Goal: Task Accomplishment & Management: Manage account settings

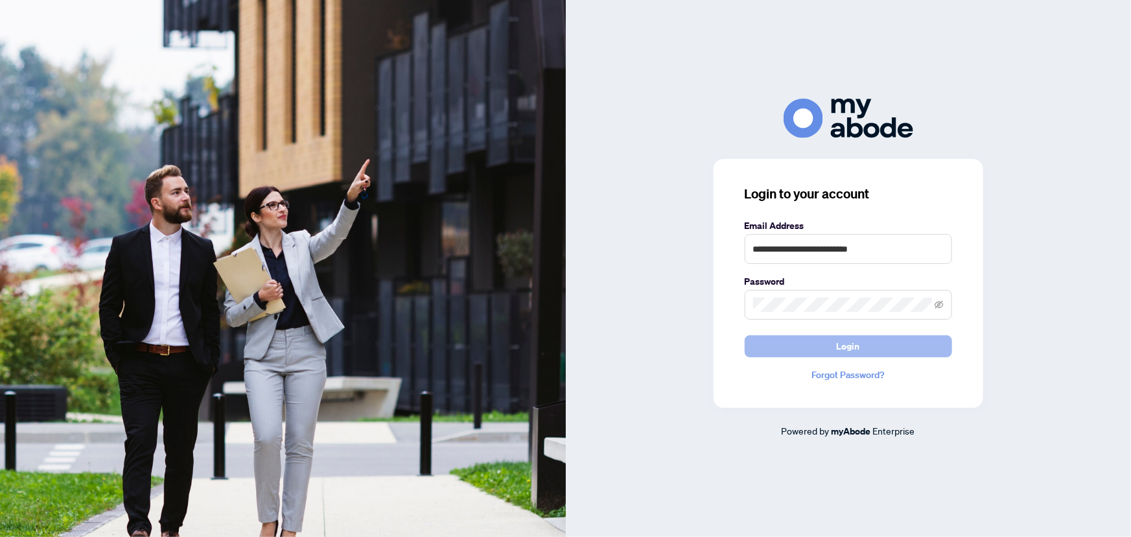
click at [853, 356] on span "Login" at bounding box center [848, 346] width 23 height 21
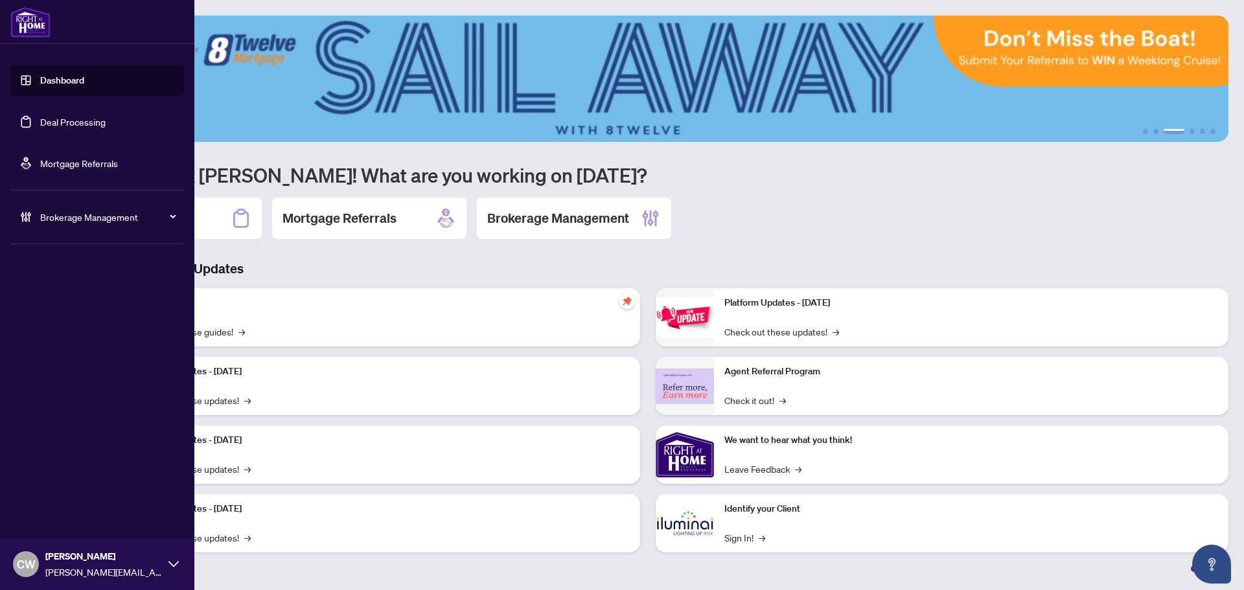
click at [40, 122] on link "Deal Processing" at bounding box center [72, 122] width 65 height 12
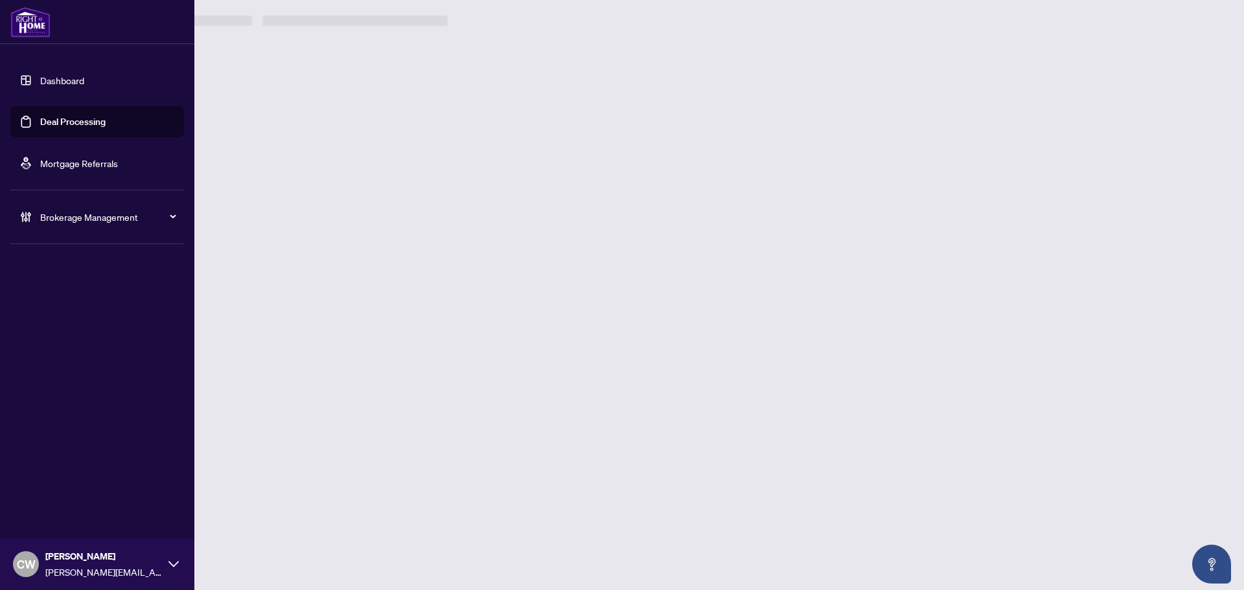
click at [43, 121] on link "Deal Processing" at bounding box center [72, 122] width 65 height 12
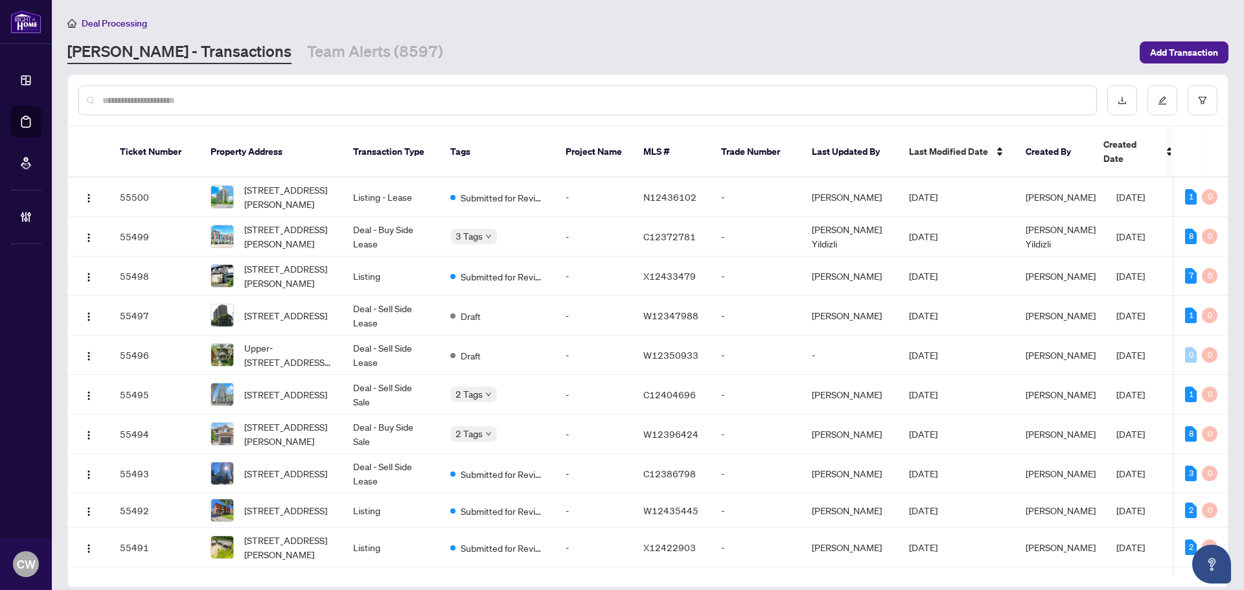
click at [146, 108] on div at bounding box center [587, 101] width 1019 height 30
click at [177, 111] on div at bounding box center [587, 101] width 1019 height 30
click at [177, 104] on input "text" at bounding box center [594, 100] width 984 height 14
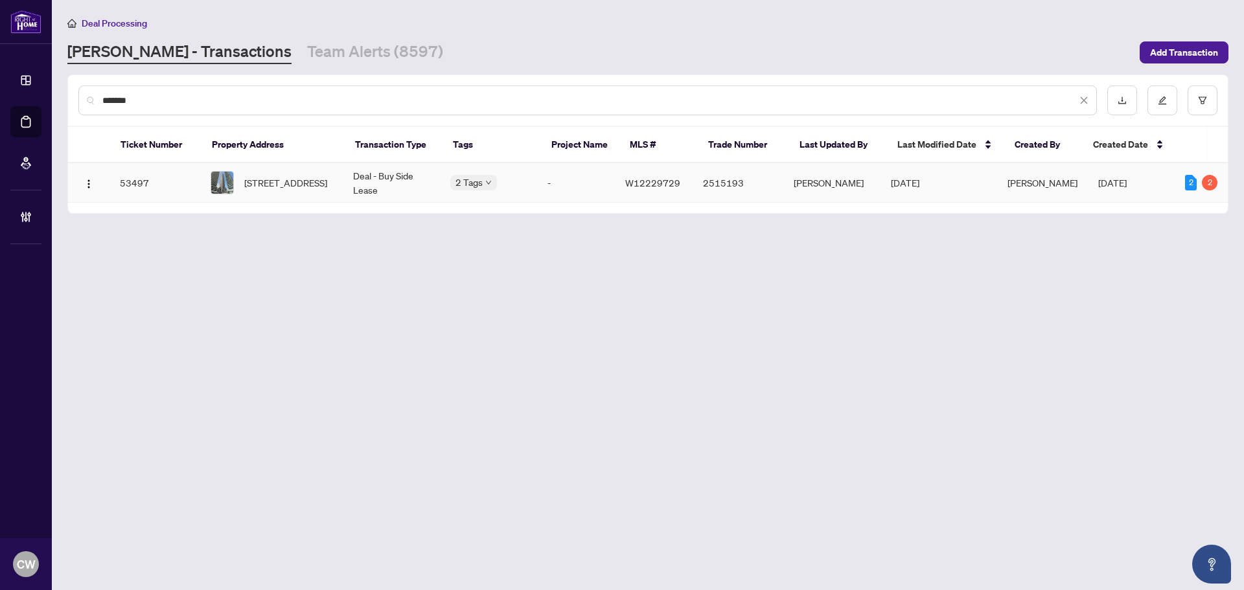
click at [227, 172] on img at bounding box center [222, 183] width 22 height 22
click at [265, 181] on span "2113-30 Shore Breeze Dr, Toronto, Ontario M8V 0J1, Canada" at bounding box center [285, 183] width 83 height 14
drag, startPoint x: 161, startPoint y: 99, endPoint x: 80, endPoint y: 104, distance: 80.5
click at [80, 104] on div "*******" at bounding box center [587, 101] width 1019 height 30
paste input "text"
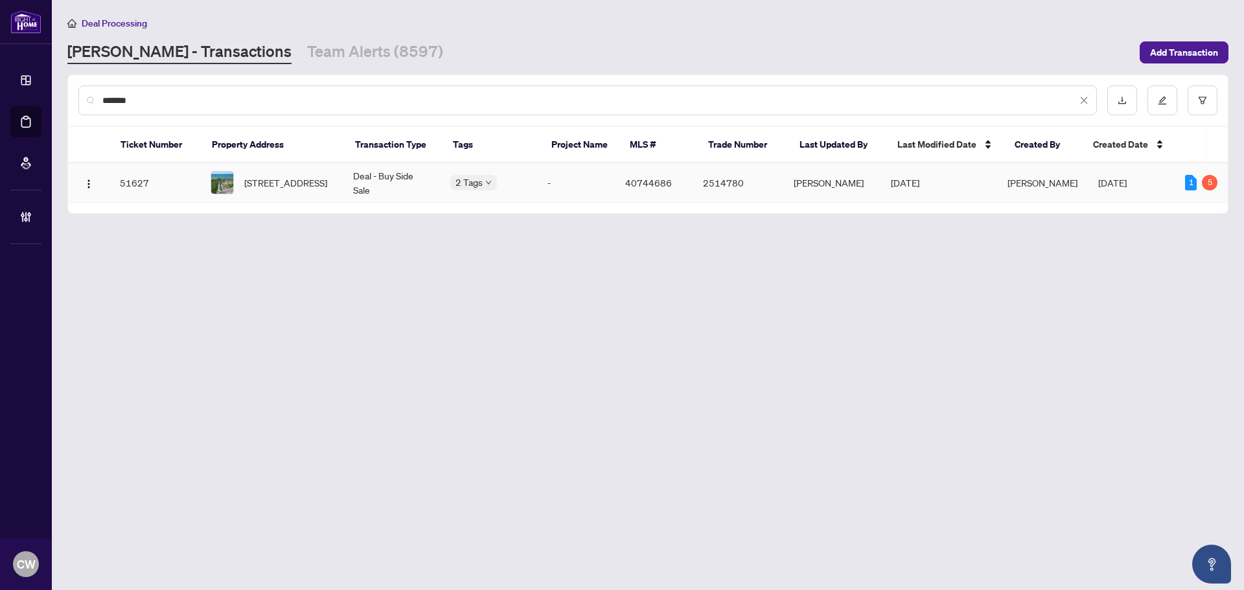
click at [267, 189] on span "79-485 Green Road, Stoney Creek, ON L8E 6A9, Canada" at bounding box center [285, 183] width 83 height 14
drag, startPoint x: 145, startPoint y: 97, endPoint x: 84, endPoint y: 94, distance: 61.6
click at [84, 94] on div "*******" at bounding box center [587, 101] width 1019 height 30
paste input "text"
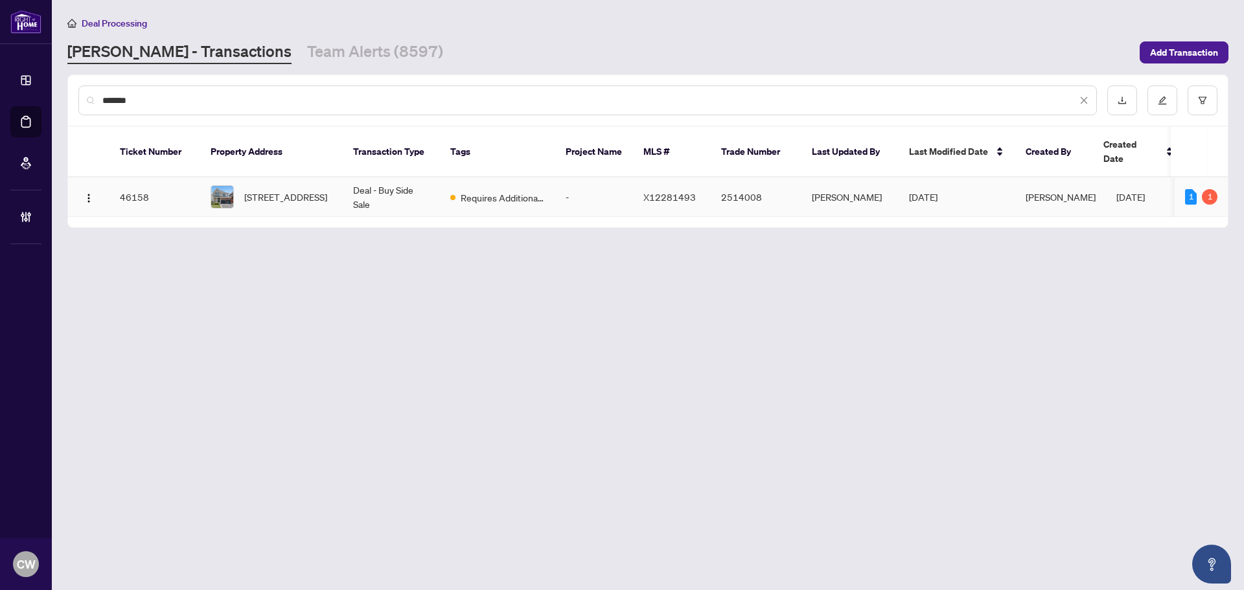
click at [286, 191] on span "[STREET_ADDRESS]" at bounding box center [285, 197] width 83 height 14
click at [273, 190] on span "[STREET_ADDRESS]" at bounding box center [285, 197] width 83 height 14
drag, startPoint x: 157, startPoint y: 100, endPoint x: 76, endPoint y: 97, distance: 81.7
click at [76, 97] on div "*******" at bounding box center [648, 100] width 1160 height 51
paste input "text"
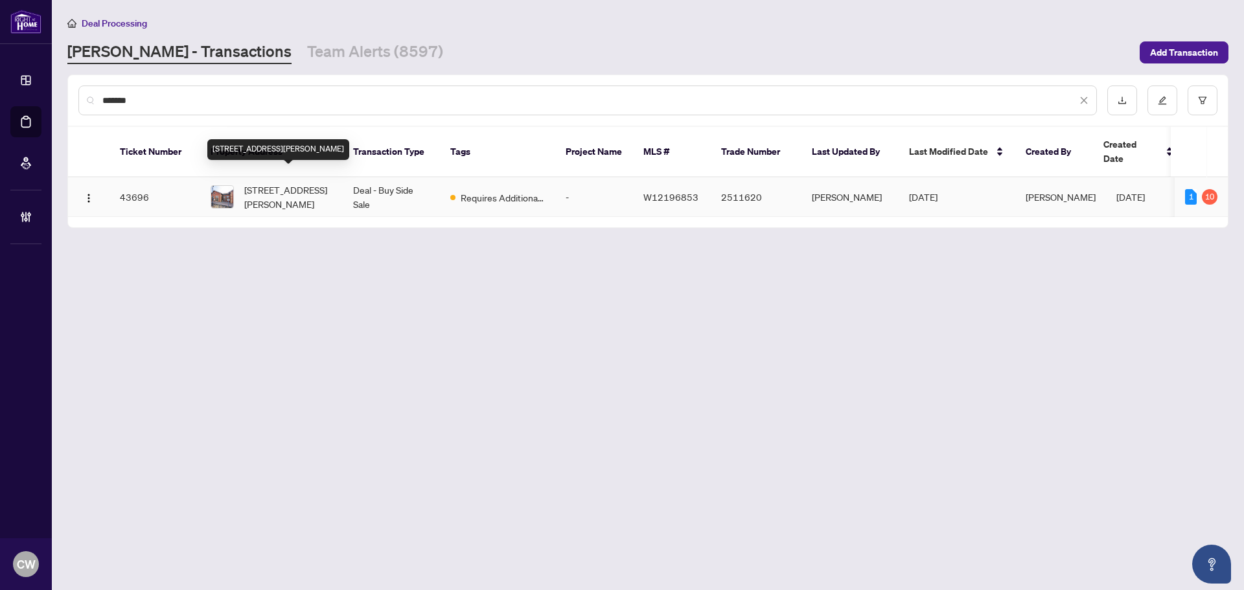
click at [283, 183] on span "22-18 Regan Rd, Brampton, Ontario L7A 1C2, Canada" at bounding box center [288, 197] width 88 height 29
click at [263, 183] on span "22-18 Regan Rd, Brampton, Ontario L7A 1C2, Canada" at bounding box center [288, 197] width 88 height 29
drag, startPoint x: 166, startPoint y: 98, endPoint x: 88, endPoint y: 102, distance: 77.8
click at [88, 102] on div "*******" at bounding box center [587, 101] width 1019 height 30
paste input "text"
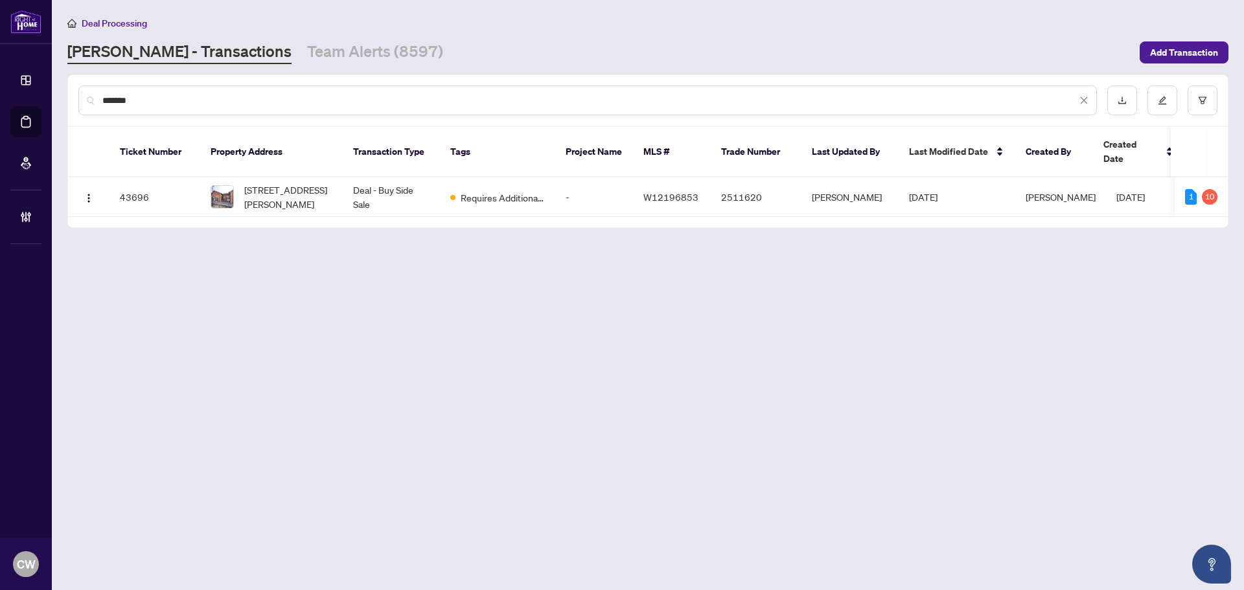
type input "*******"
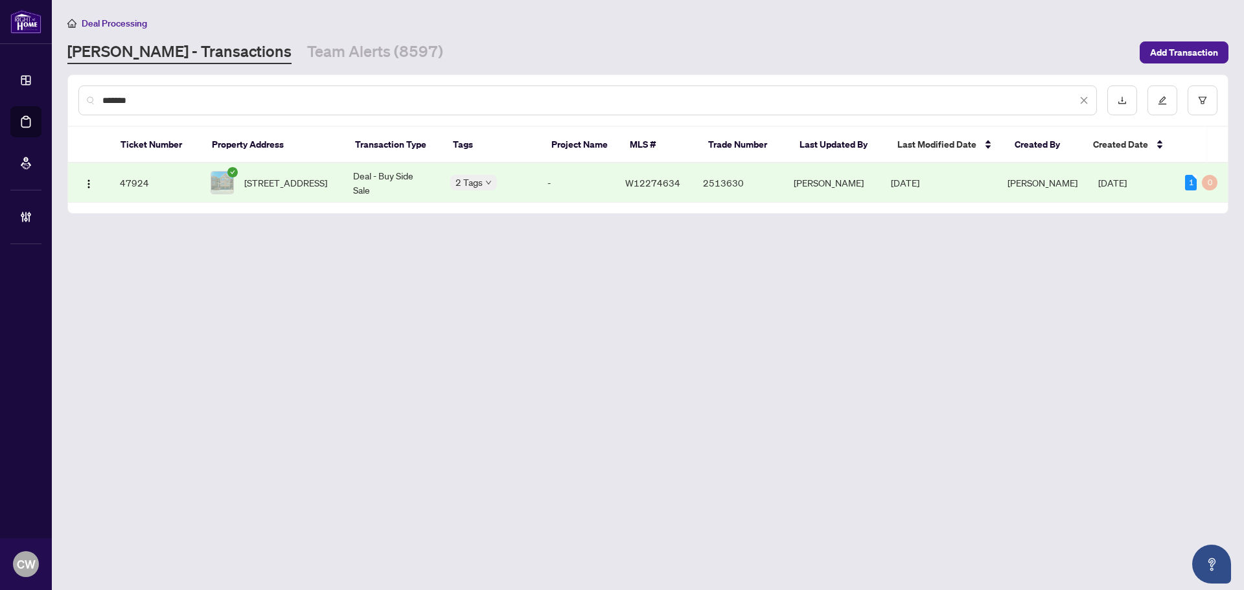
click at [270, 188] on span "[STREET_ADDRESS]" at bounding box center [285, 183] width 83 height 14
click at [184, 100] on input "*******" at bounding box center [589, 100] width 975 height 14
click at [233, 188] on img at bounding box center [222, 183] width 22 height 22
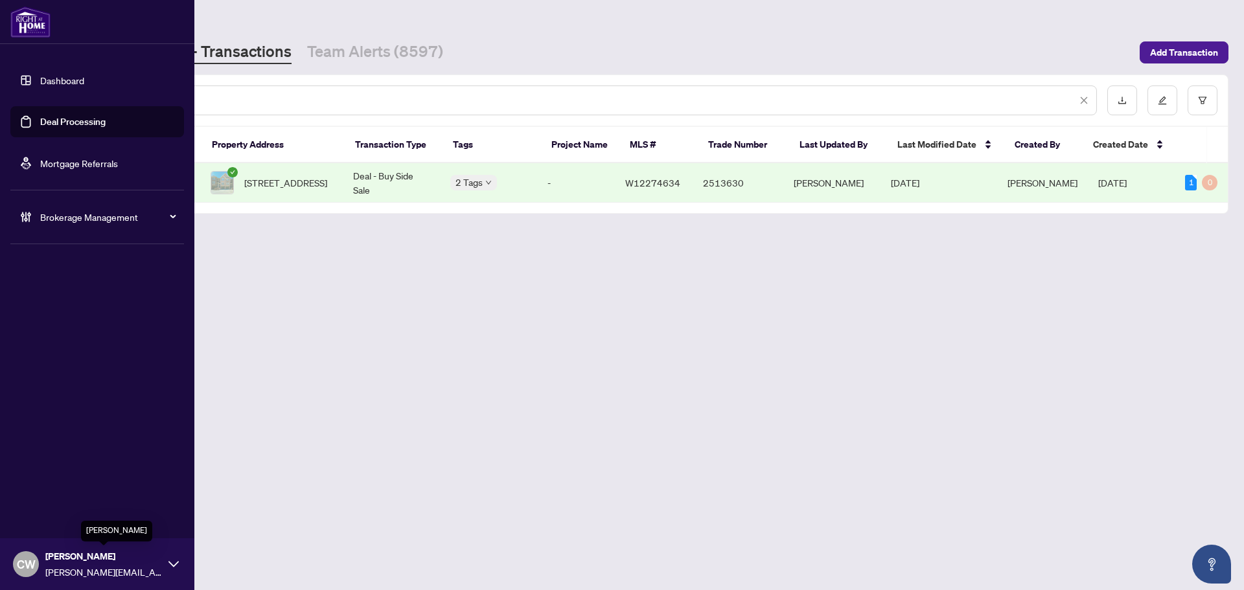
click at [52, 557] on span "[PERSON_NAME]" at bounding box center [103, 557] width 117 height 14
click at [60, 515] on span "Logout" at bounding box center [52, 514] width 29 height 21
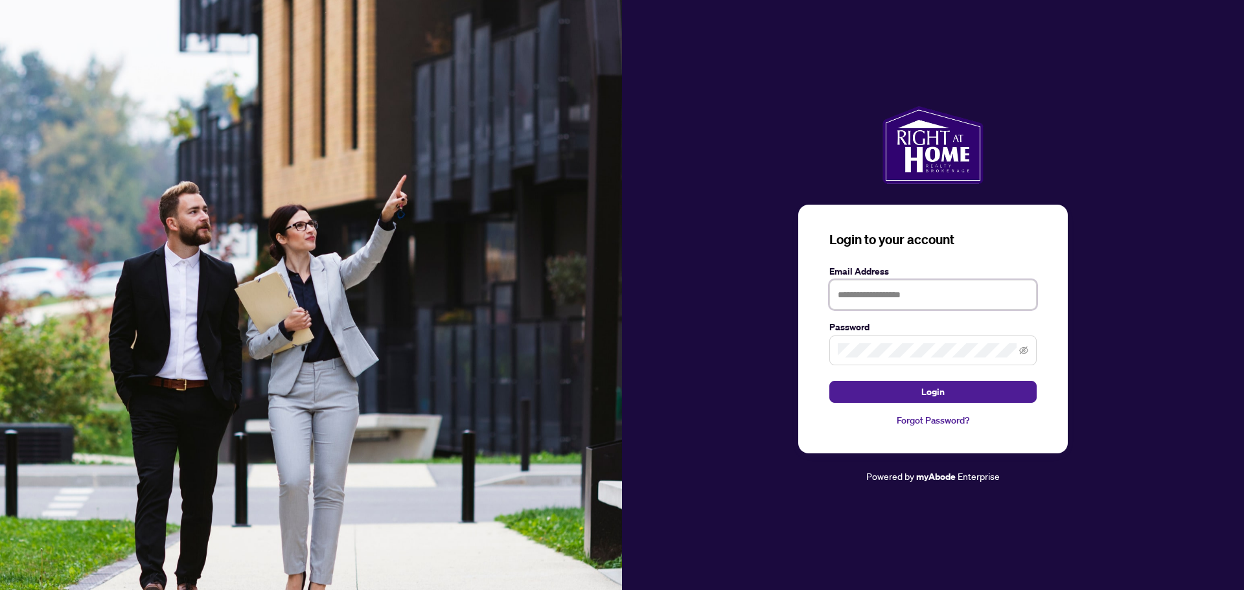
type input "**********"
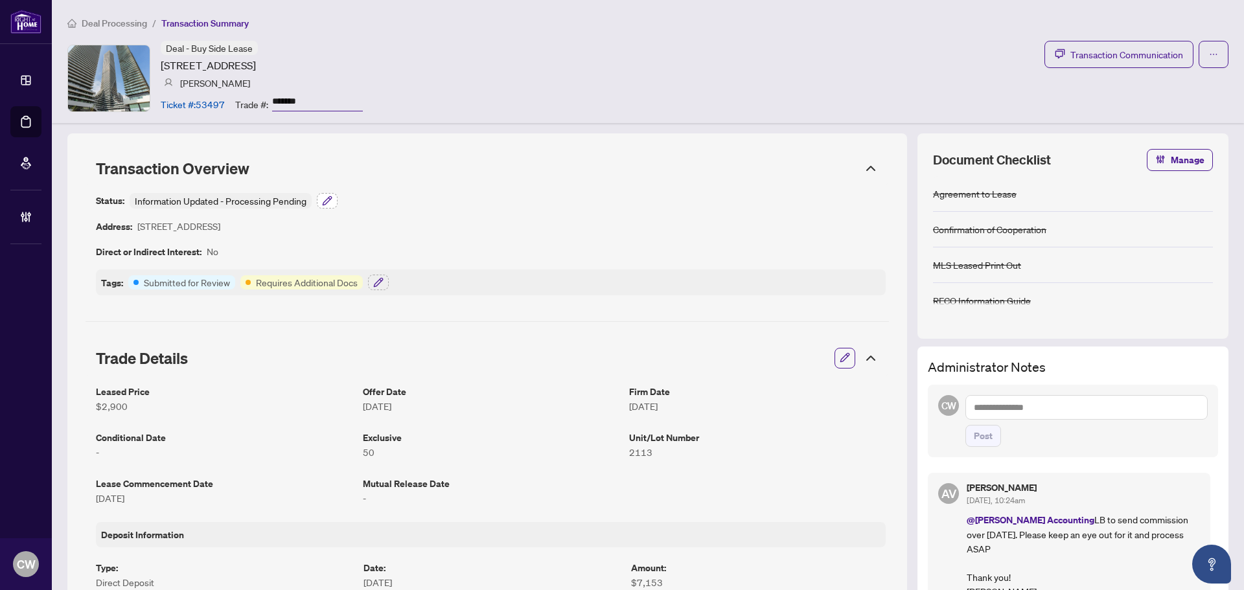
click at [329, 198] on icon "button" at bounding box center [330, 199] width 2 height 2
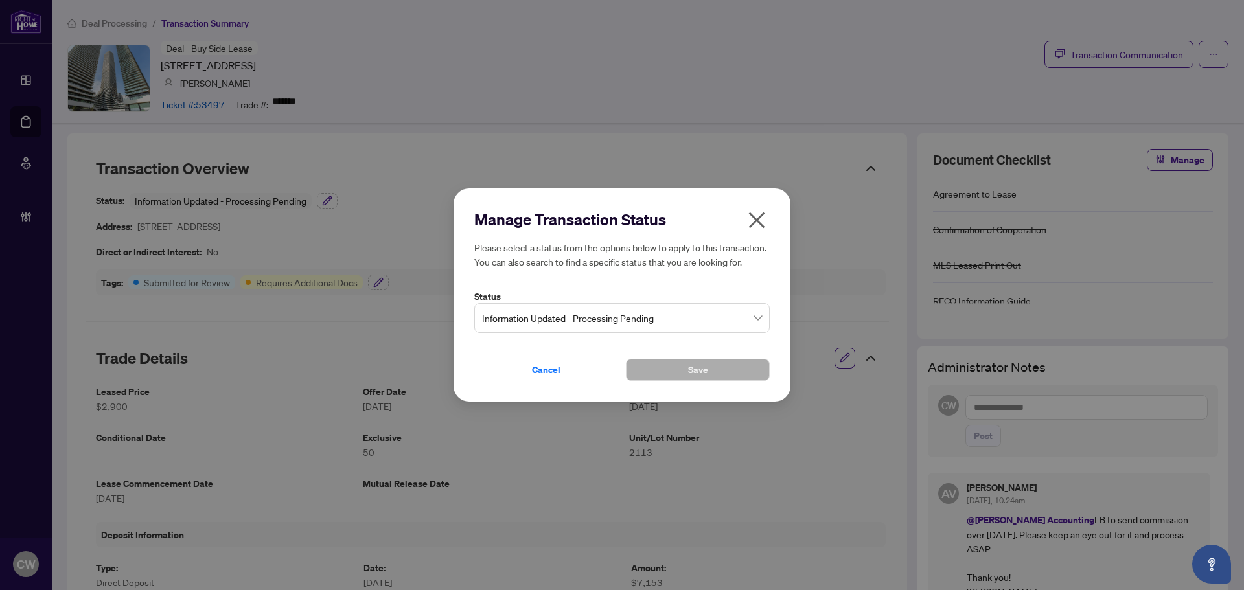
click at [634, 320] on span "Information Updated - Processing Pending" at bounding box center [622, 318] width 280 height 25
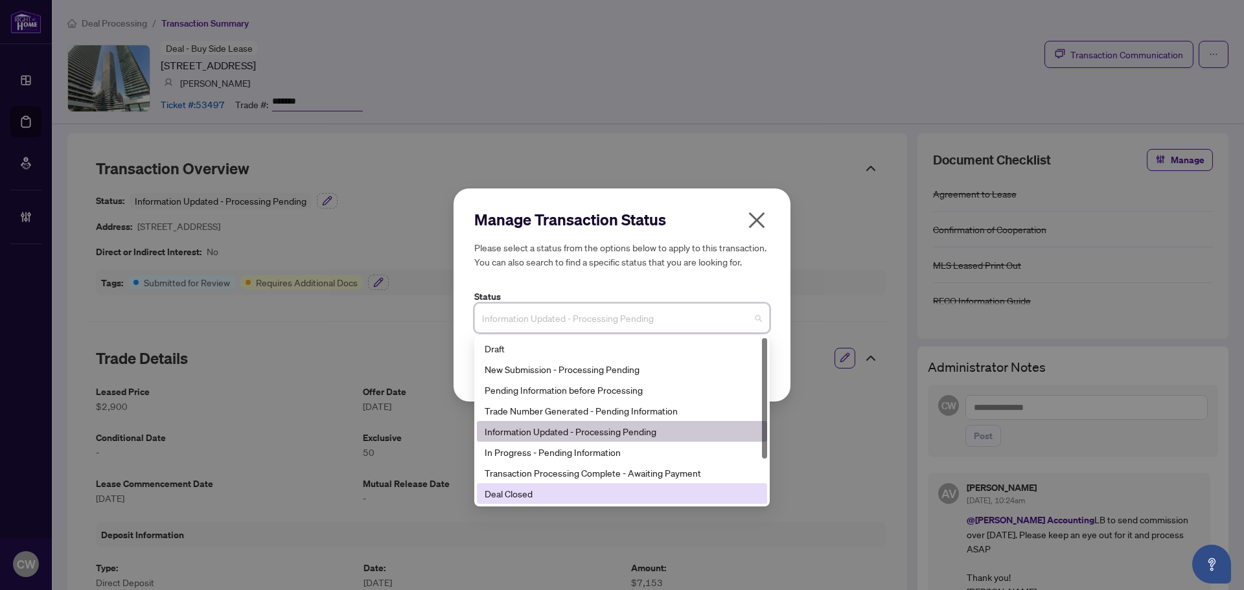
click at [594, 491] on div "Deal Closed" at bounding box center [622, 494] width 275 height 14
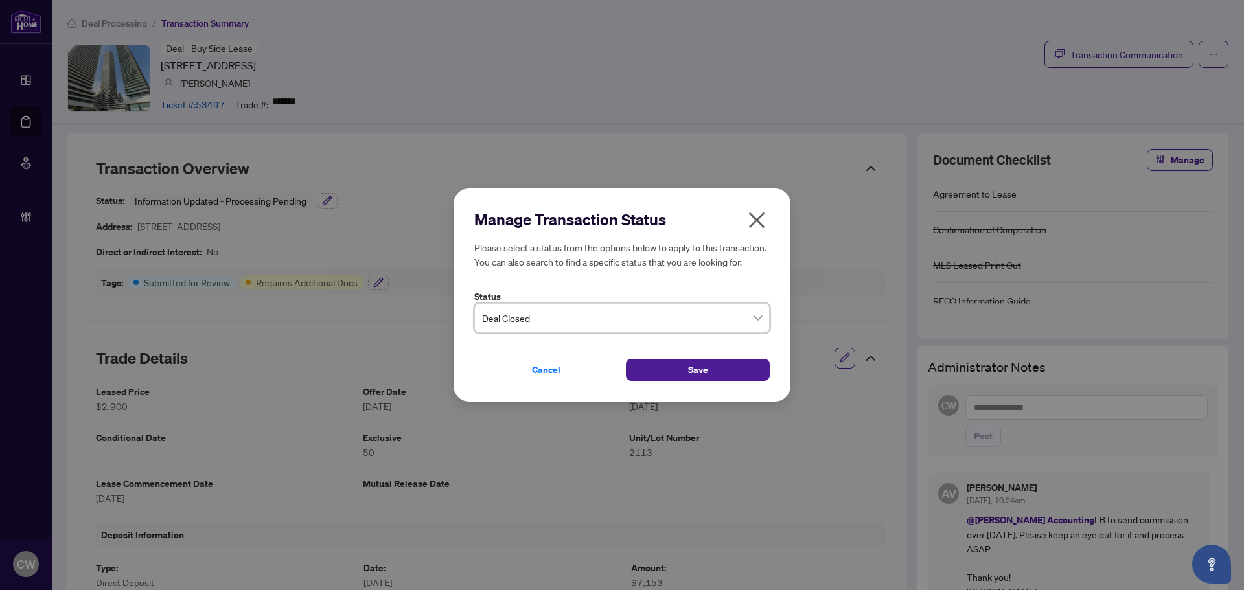
click at [673, 357] on div "Cancel Save" at bounding box center [621, 362] width 295 height 38
click at [683, 364] on button "Save" at bounding box center [698, 370] width 144 height 22
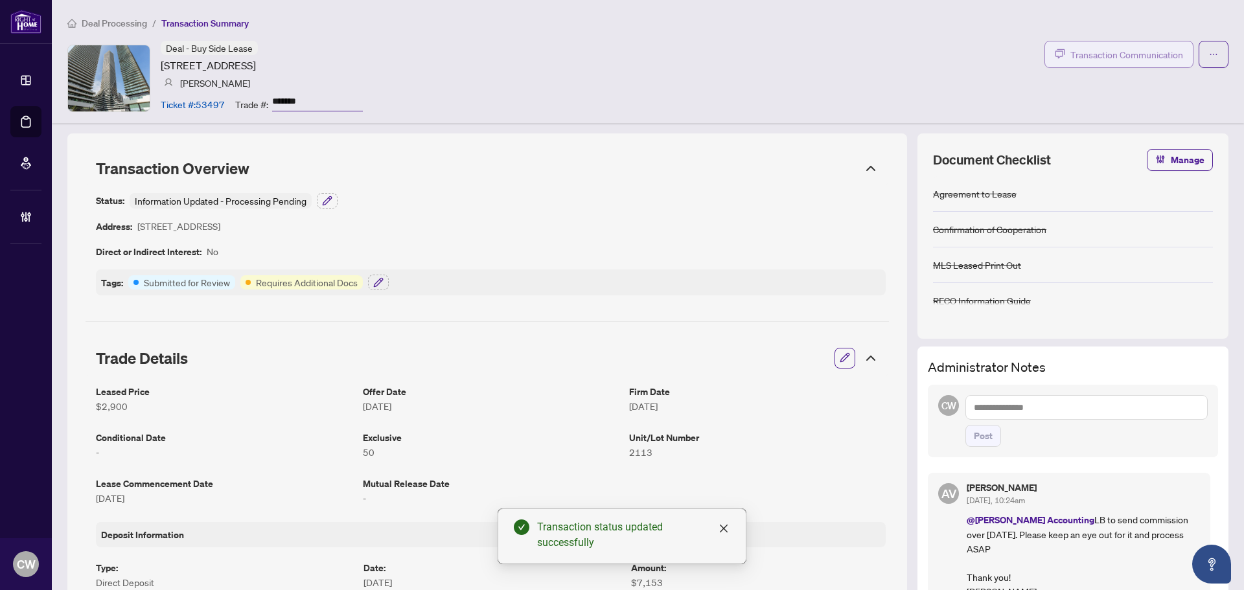
click at [1139, 45] on button "Transaction Communication" at bounding box center [1119, 54] width 149 height 27
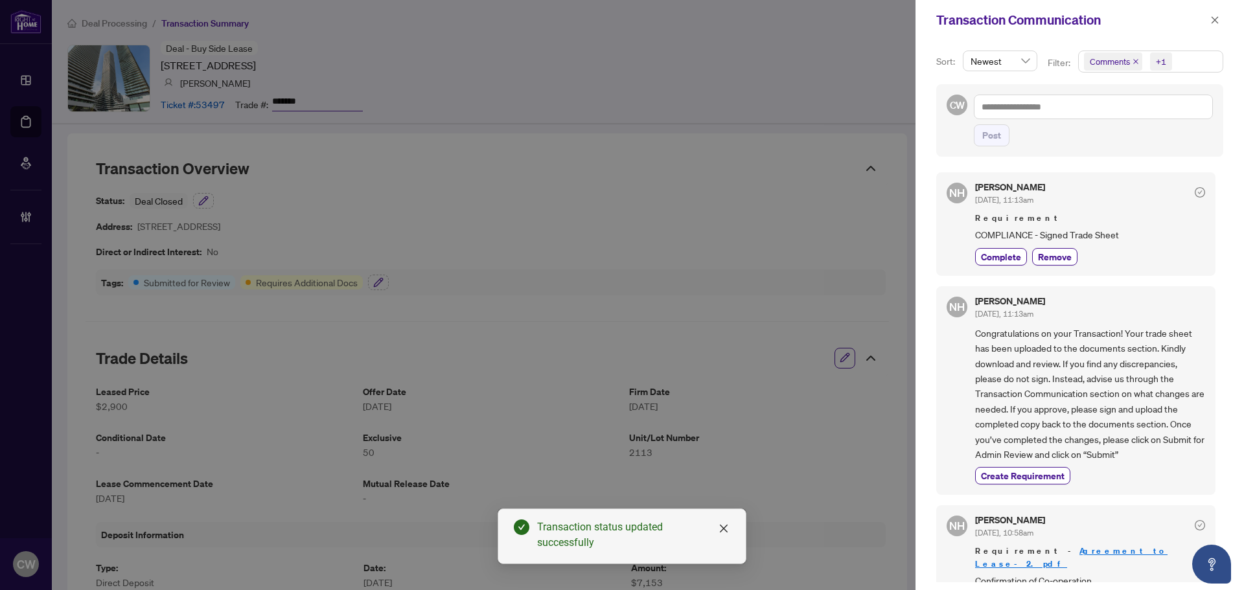
click at [1133, 63] on icon "close" at bounding box center [1136, 61] width 6 height 6
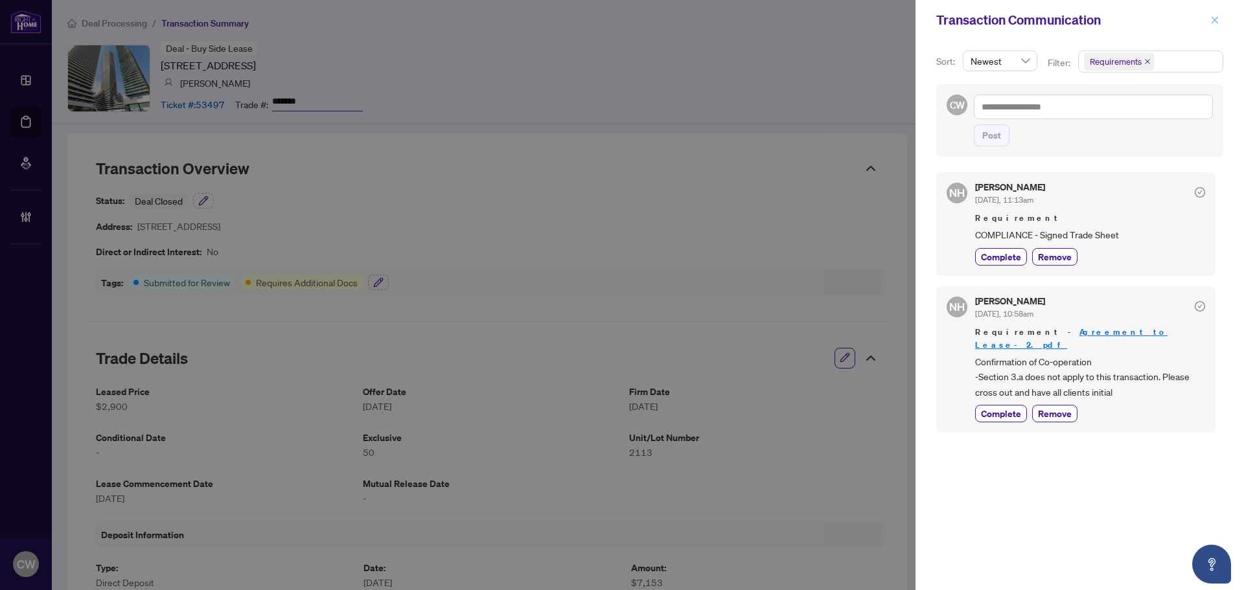
click at [1218, 16] on icon "close" at bounding box center [1214, 20] width 9 height 9
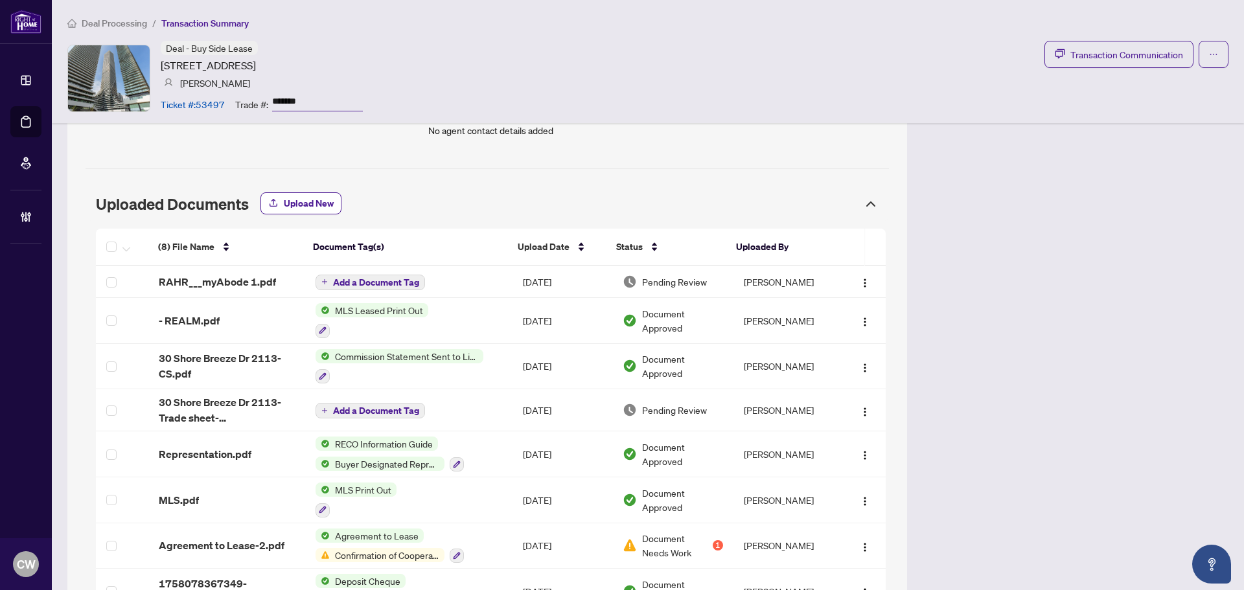
scroll to position [1037, 0]
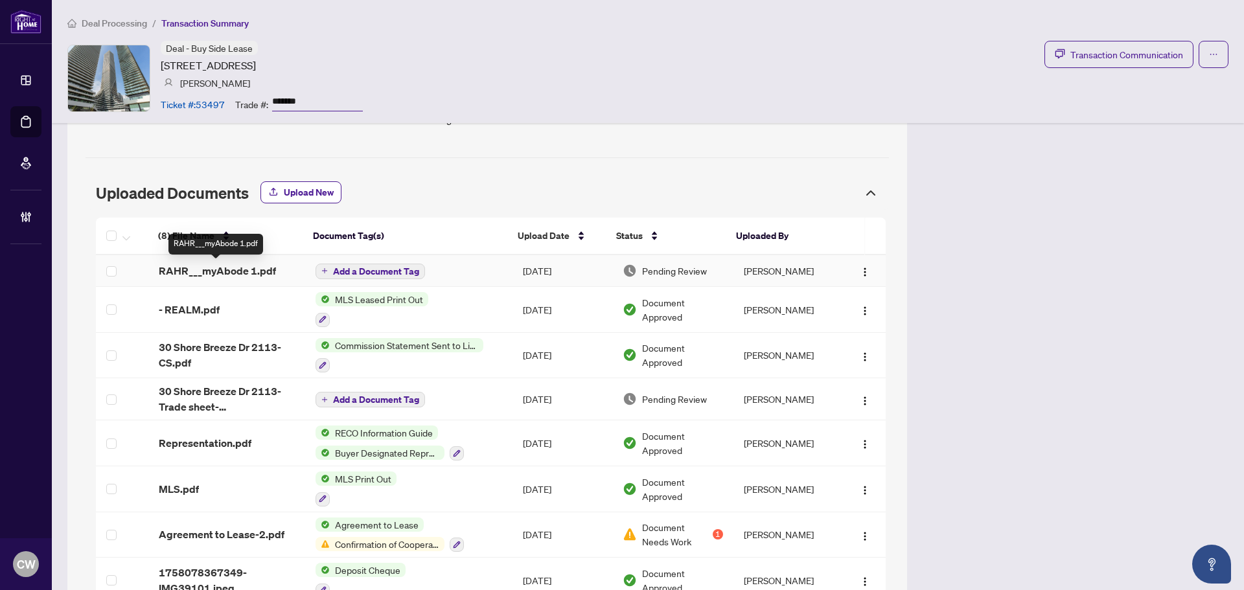
click at [246, 273] on span "RAHR___myAbode 1.pdf" at bounding box center [217, 271] width 117 height 16
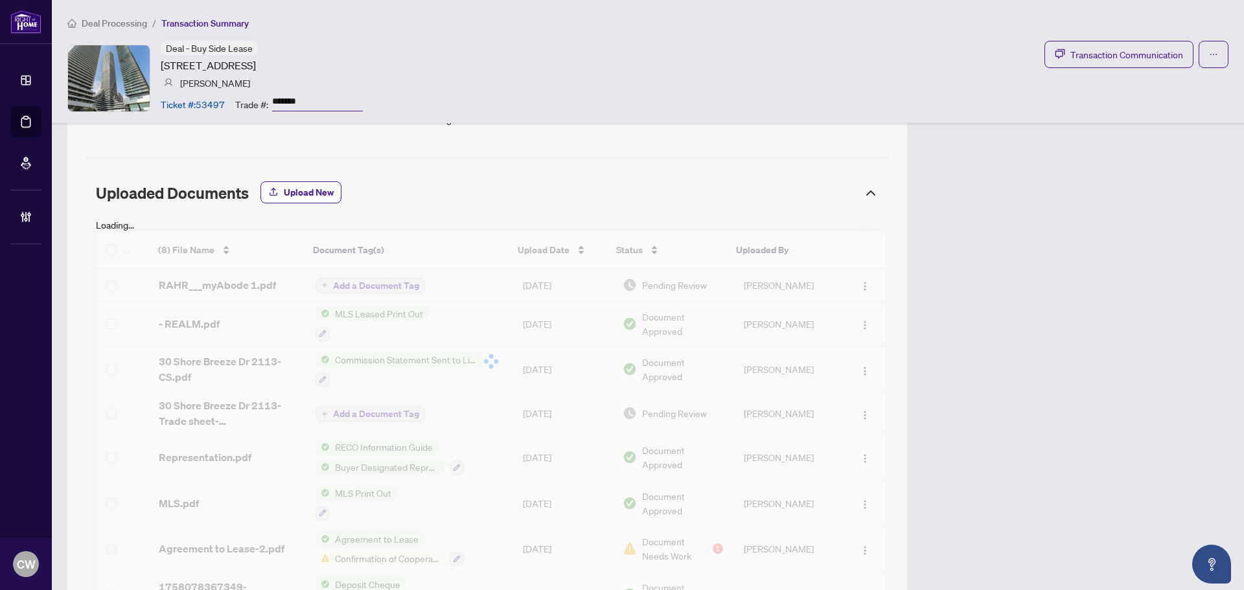
click at [209, 287] on div at bounding box center [491, 361] width 790 height 259
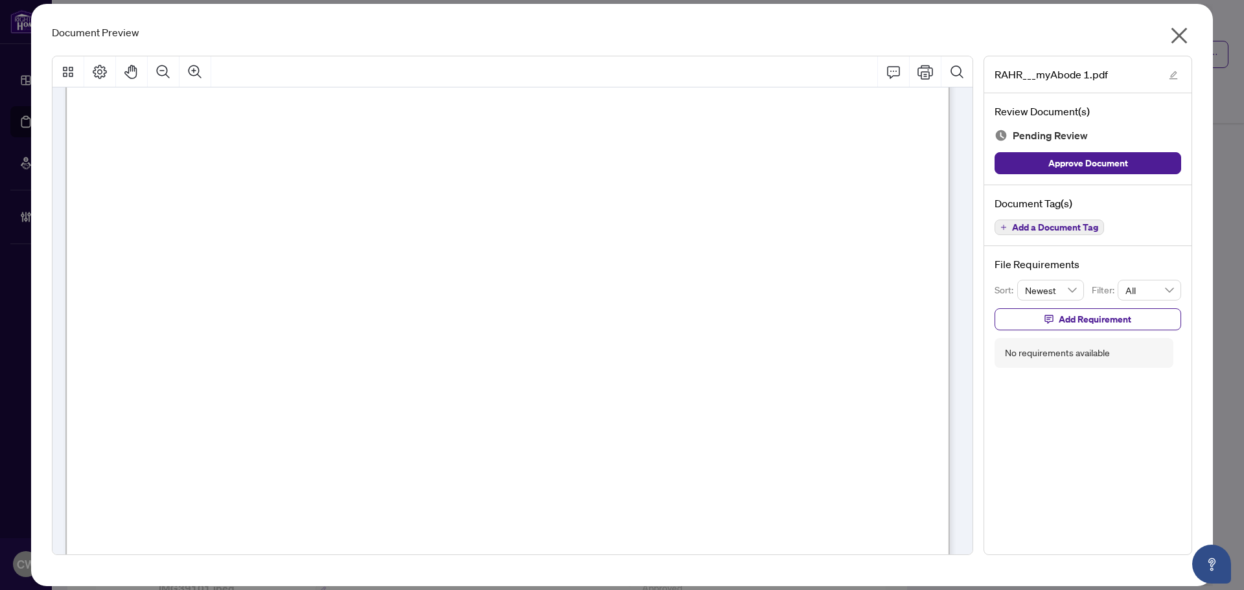
scroll to position [259, 0]
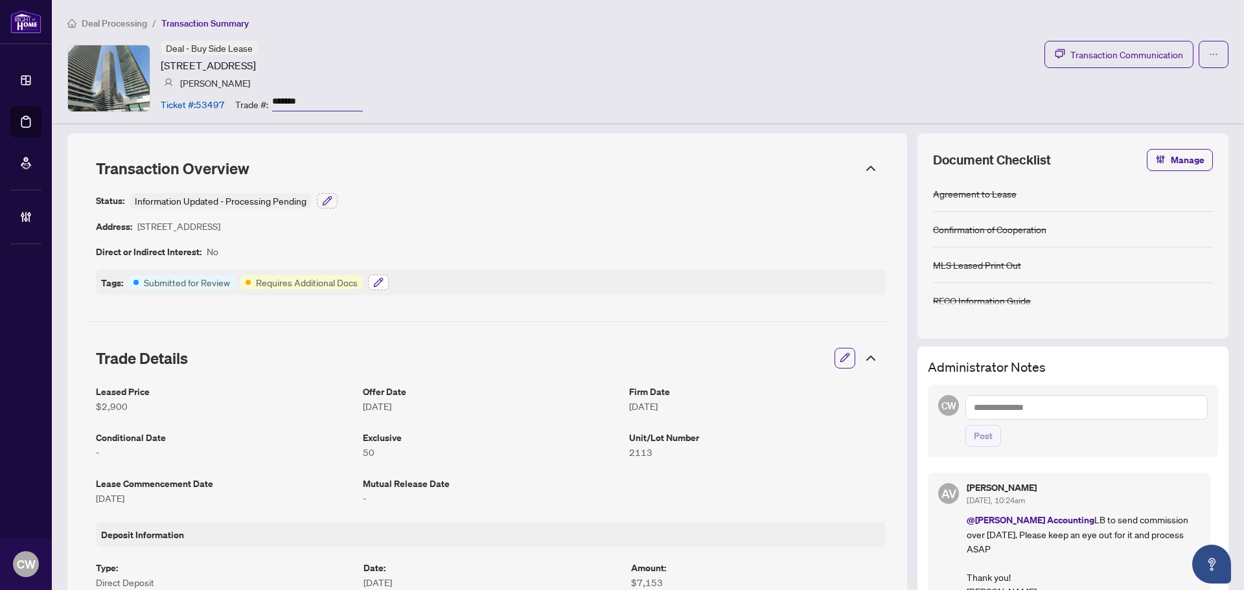
click at [376, 282] on icon "button" at bounding box center [378, 282] width 10 height 10
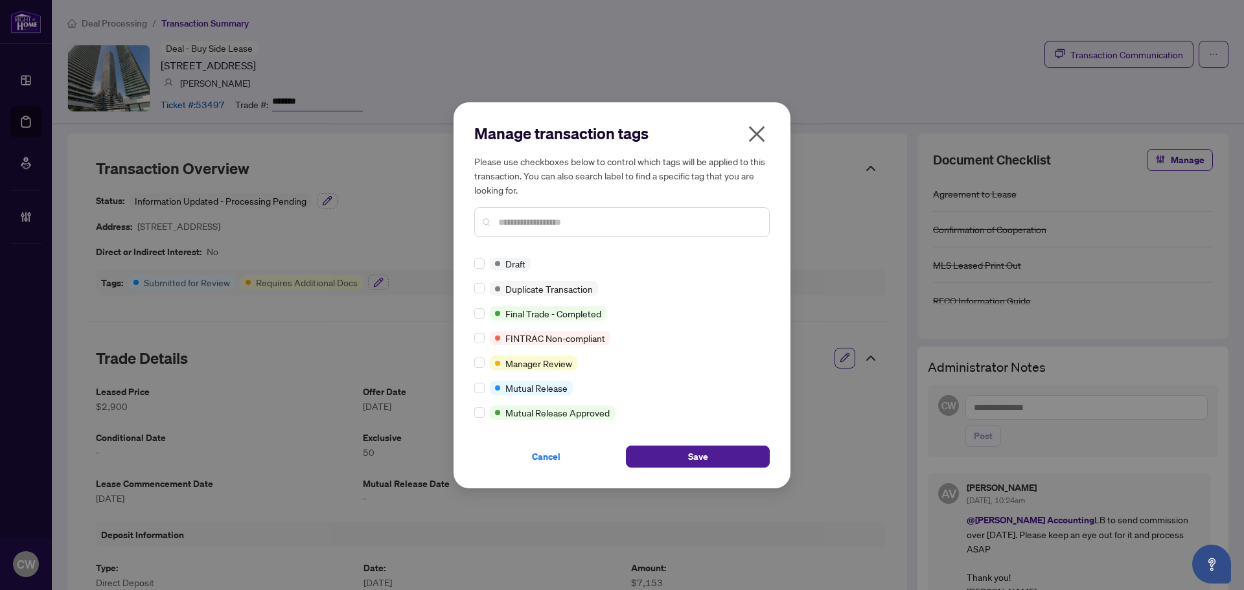
scroll to position [1, 0]
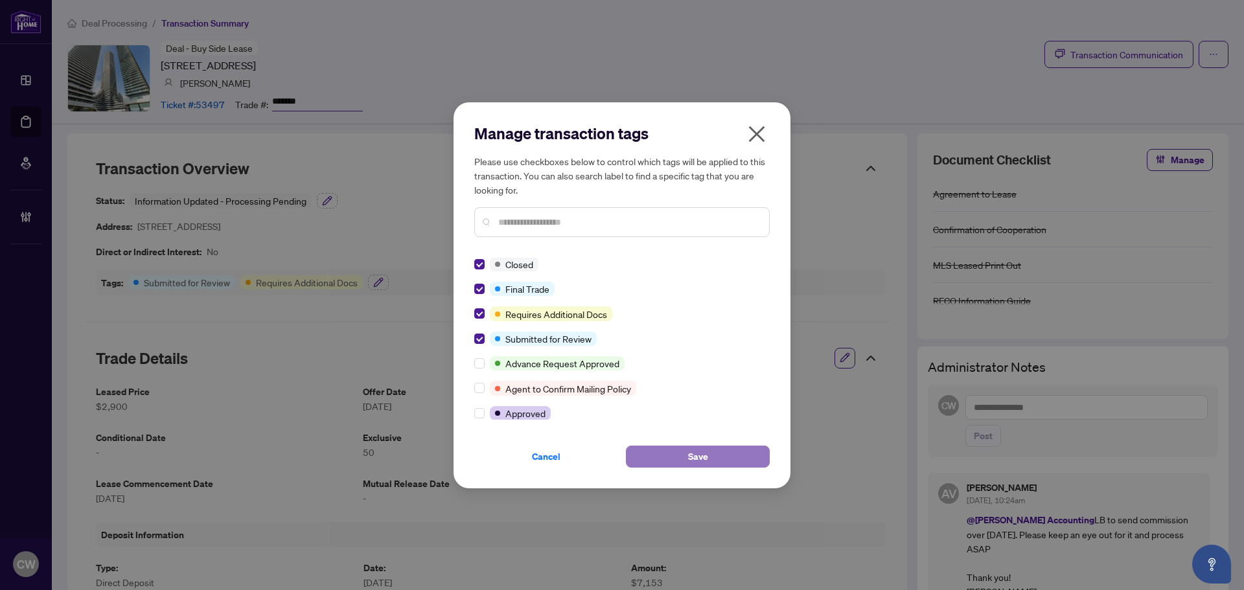
click at [720, 452] on button "Save" at bounding box center [698, 457] width 144 height 22
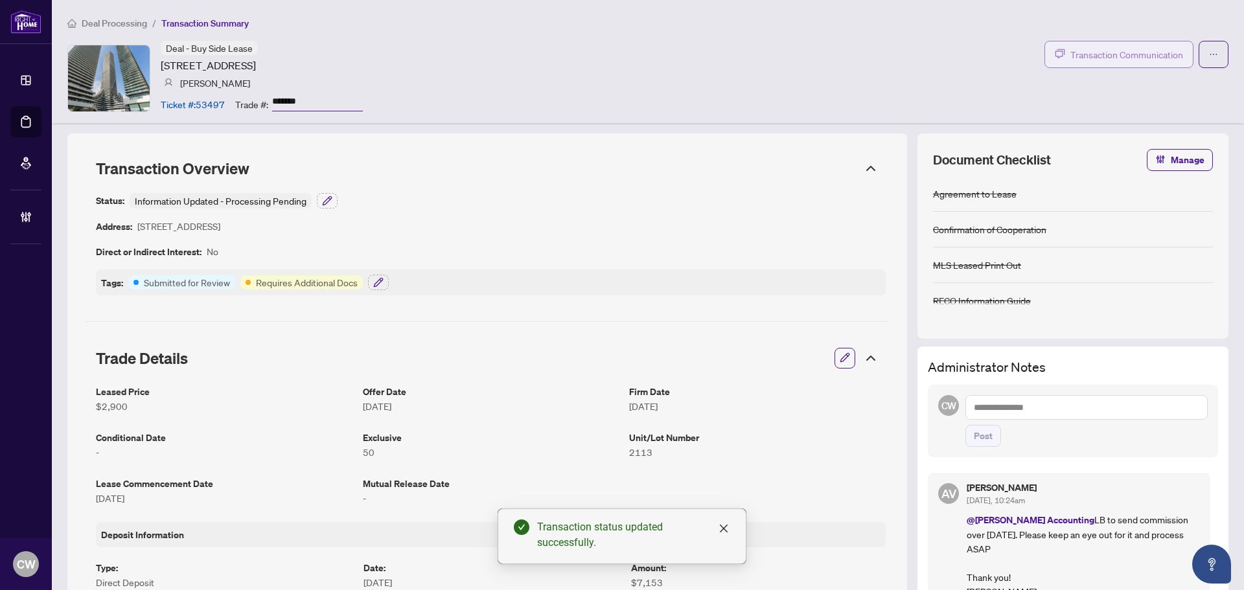
click at [1122, 47] on span "Transaction Communication" at bounding box center [1127, 54] width 113 height 15
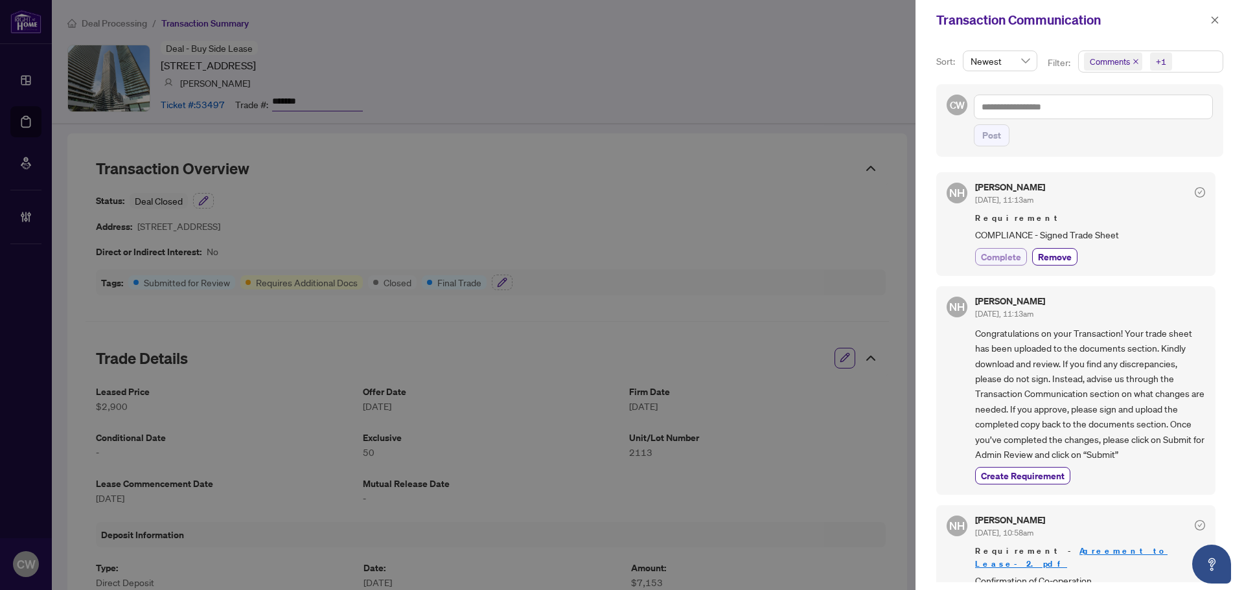
click at [1013, 261] on span "Complete" at bounding box center [1001, 257] width 40 height 14
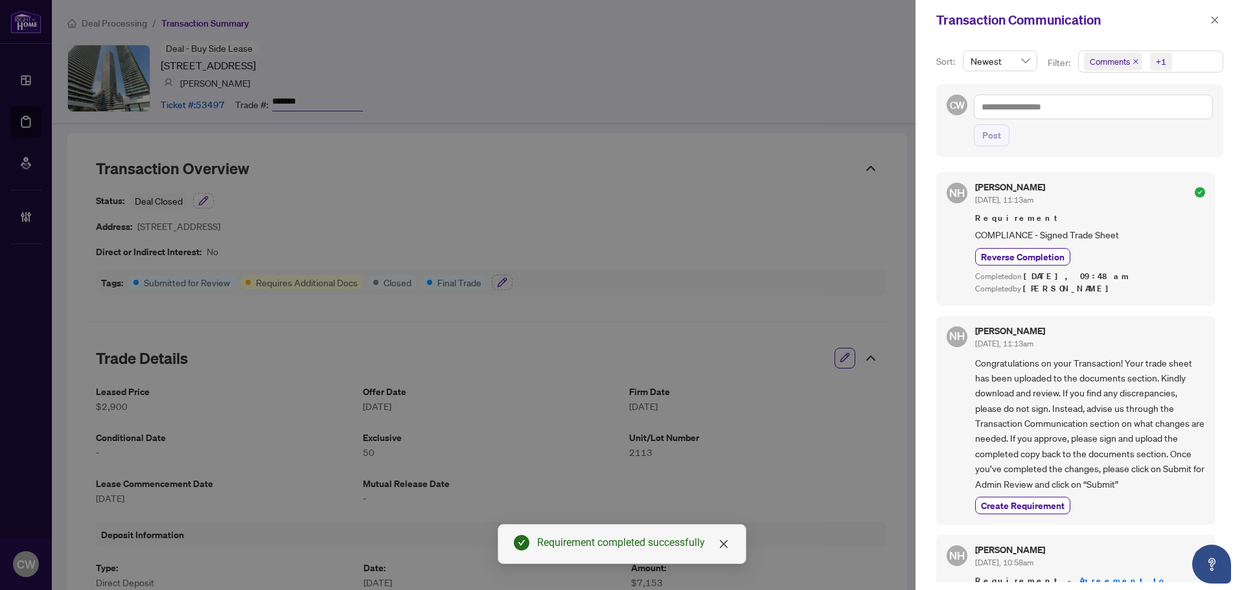
click at [1136, 65] on icon "close" at bounding box center [1136, 61] width 6 height 6
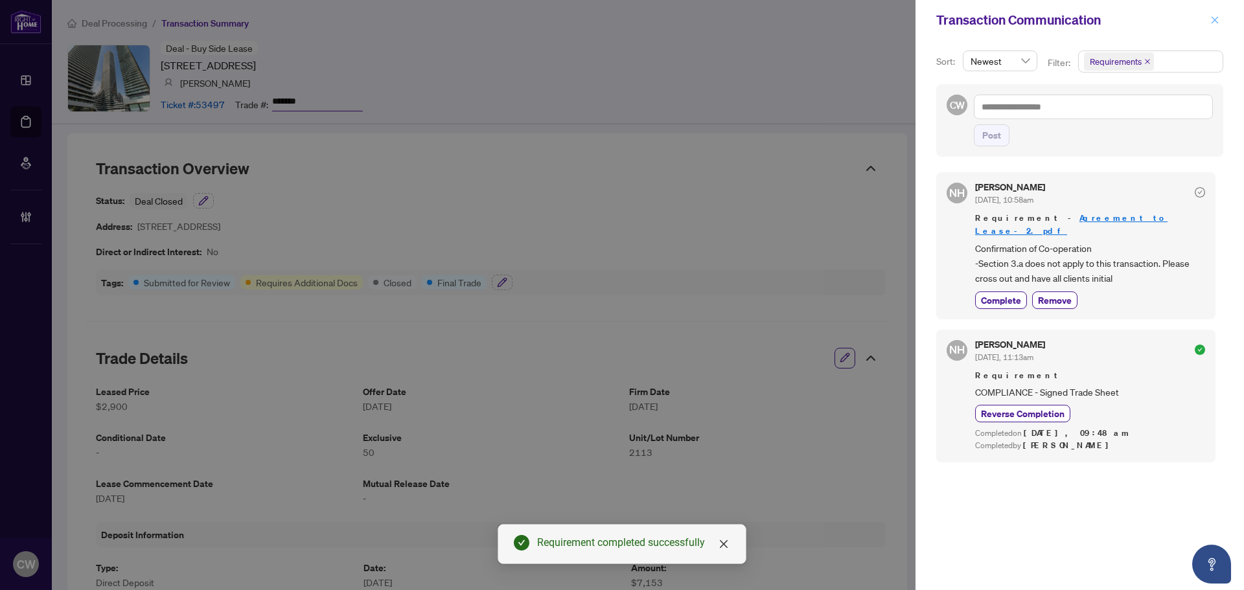
click at [1216, 23] on icon "close" at bounding box center [1214, 20] width 9 height 9
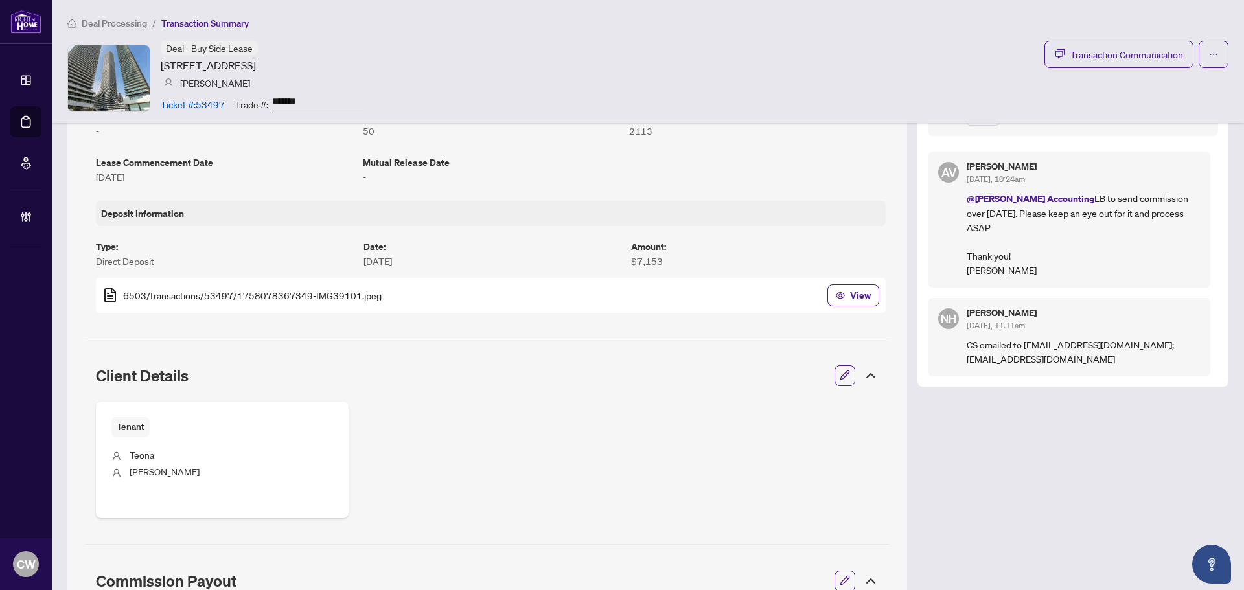
scroll to position [193, 0]
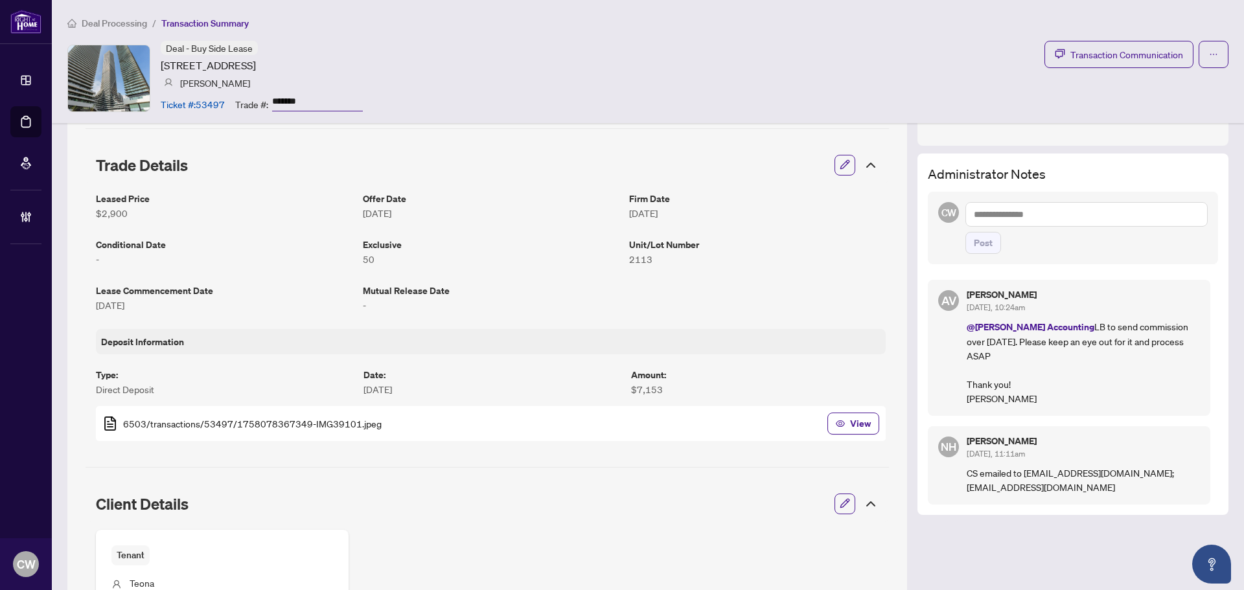
click at [1010, 217] on textarea at bounding box center [1087, 214] width 242 height 25
paste textarea "**********"
click at [1093, 214] on textarea "**********" at bounding box center [1087, 214] width 242 height 25
click at [1107, 213] on textarea "**********" at bounding box center [1087, 214] width 242 height 25
click at [1133, 218] on textarea "**********" at bounding box center [1087, 214] width 242 height 25
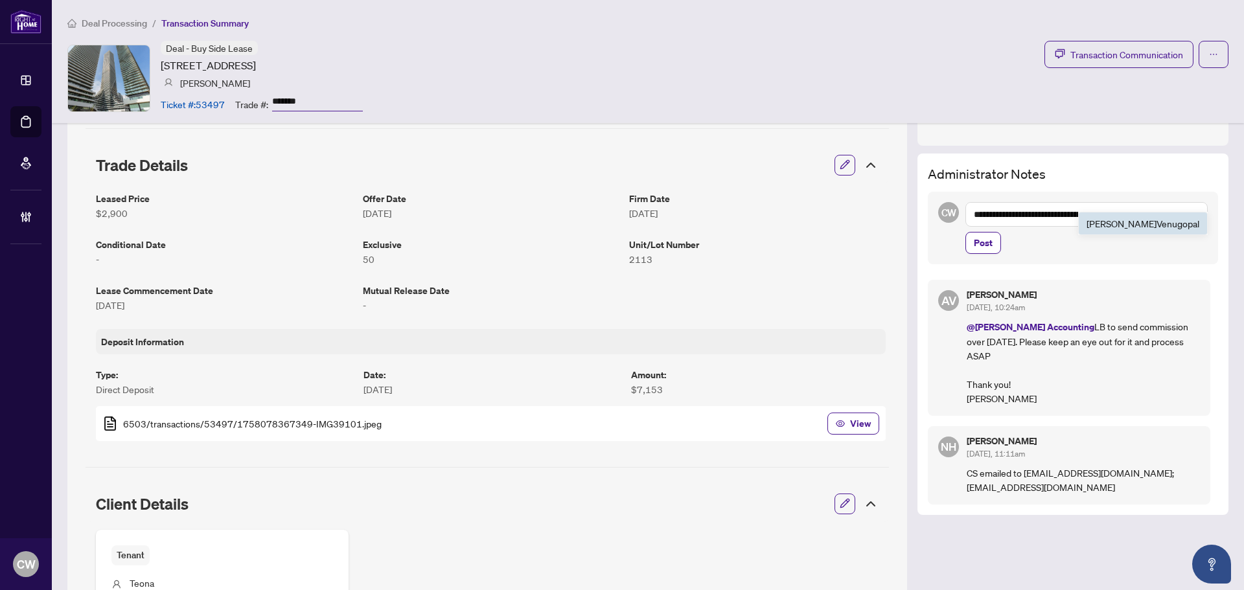
click at [1142, 224] on b "Ananya" at bounding box center [1122, 224] width 70 height 12
type textarea "**********"
click at [974, 246] on span "Post" at bounding box center [983, 243] width 19 height 21
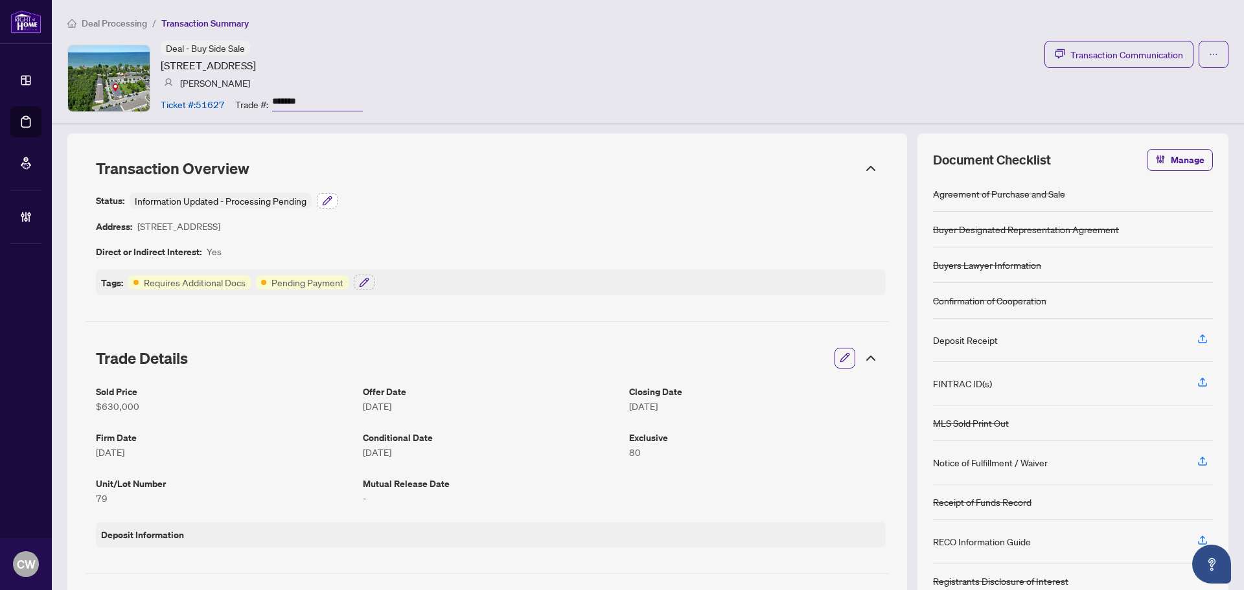
click at [327, 200] on icon "button" at bounding box center [327, 201] width 10 height 10
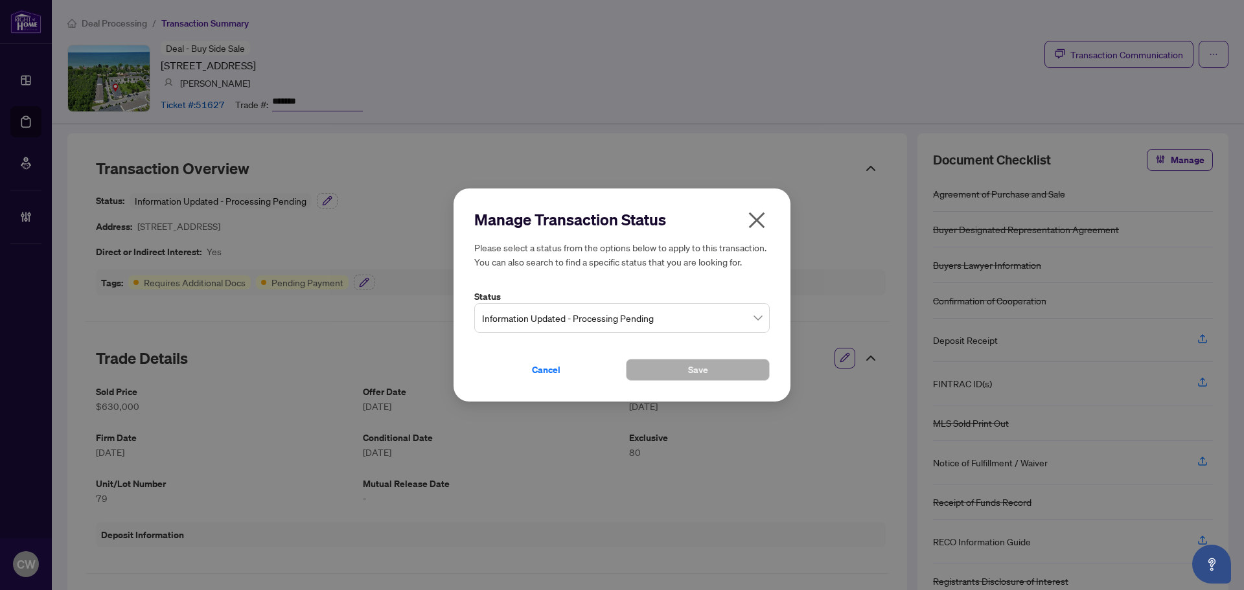
click at [711, 312] on span "Information Updated - Processing Pending" at bounding box center [622, 318] width 280 height 25
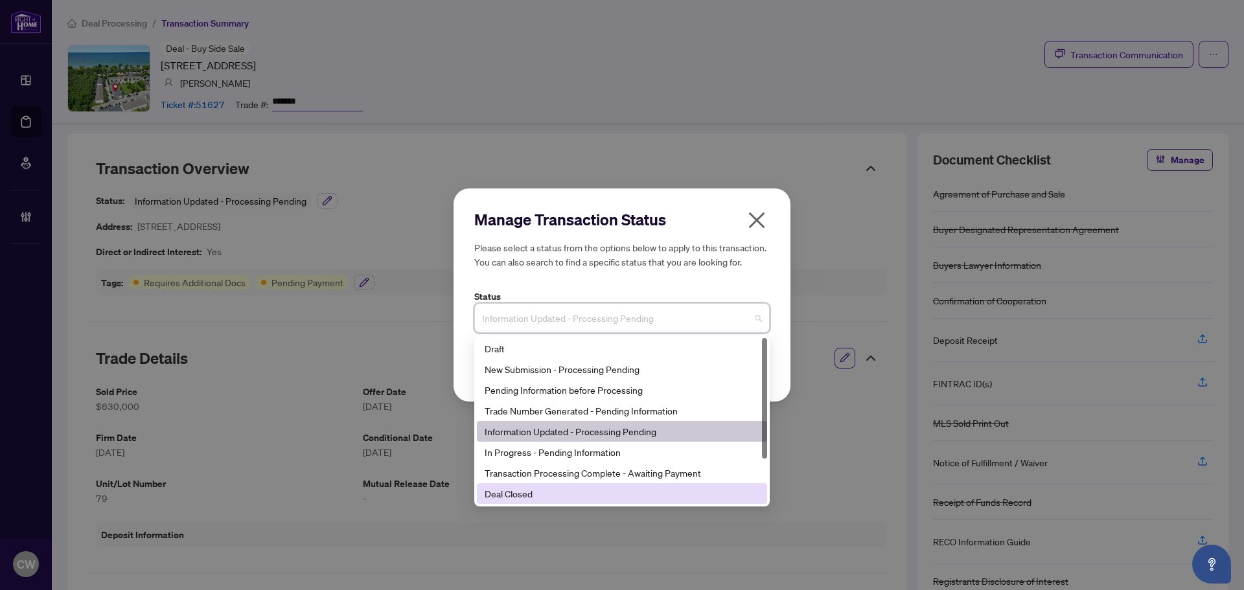
click at [652, 495] on div "Deal Closed" at bounding box center [622, 494] width 275 height 14
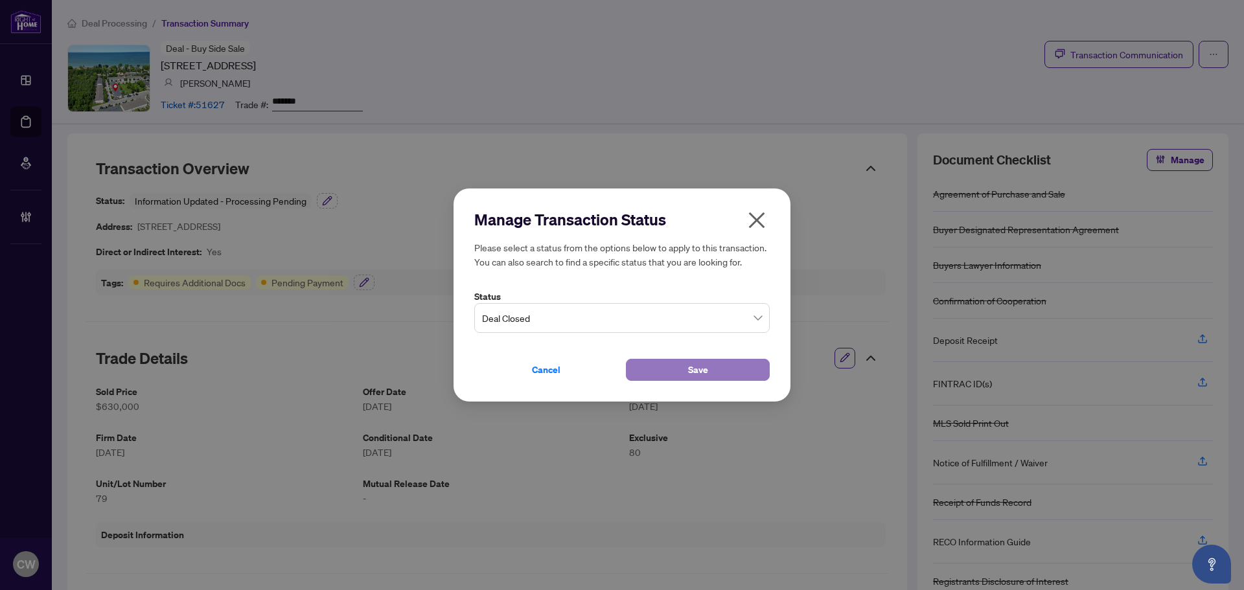
click at [649, 370] on button "Save" at bounding box center [698, 370] width 144 height 22
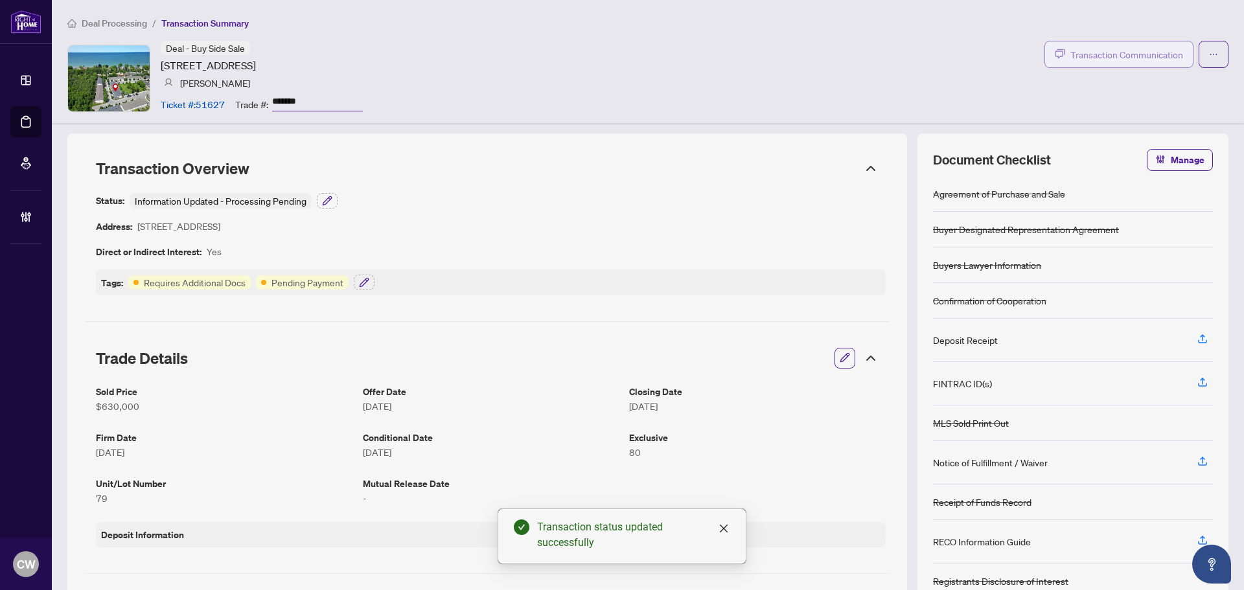
click at [1148, 47] on span "Transaction Communication" at bounding box center [1127, 54] width 113 height 15
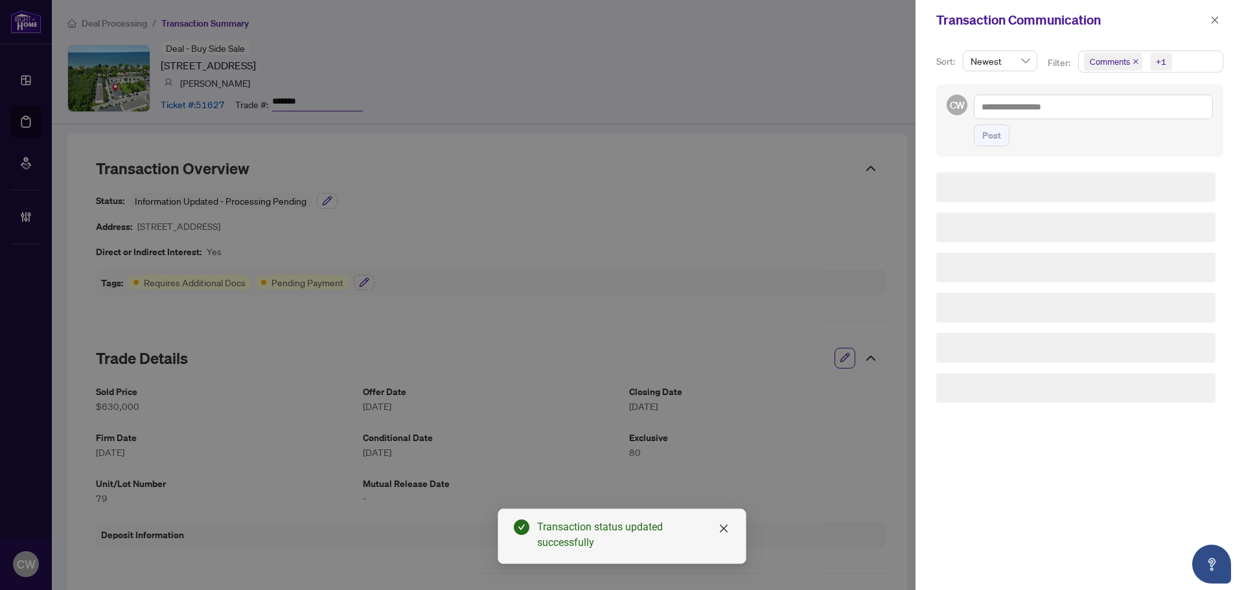
click at [1137, 58] on icon "close" at bounding box center [1136, 61] width 6 height 6
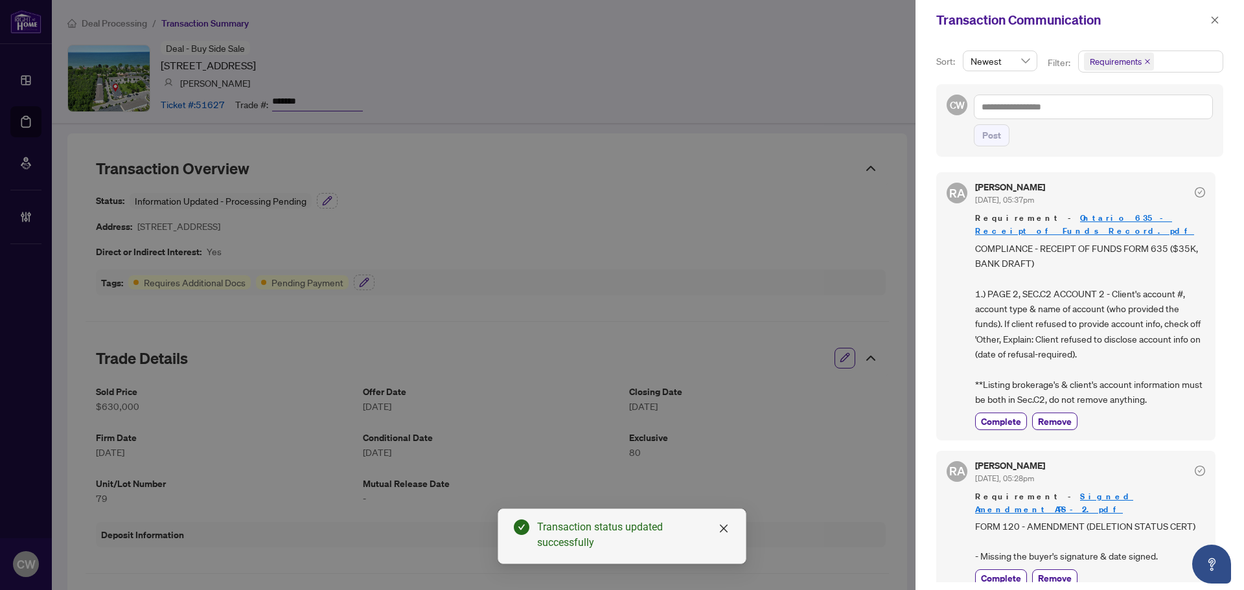
click at [1145, 58] on icon "close" at bounding box center [1147, 61] width 6 height 6
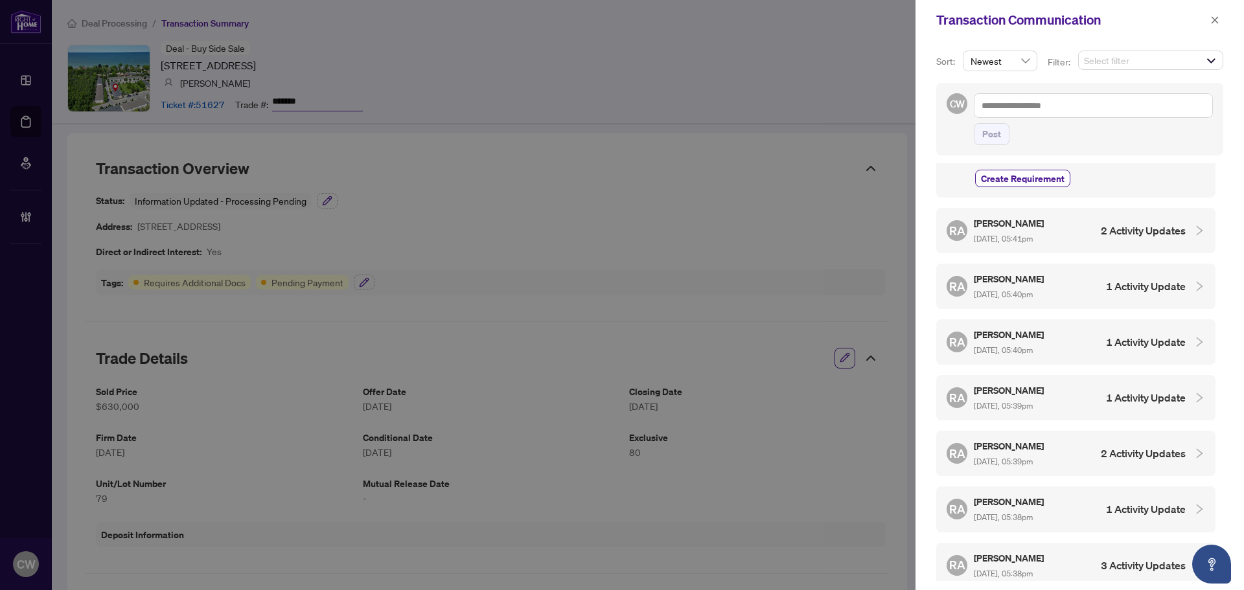
scroll to position [194, 0]
click at [1215, 21] on icon "close" at bounding box center [1215, 19] width 7 height 7
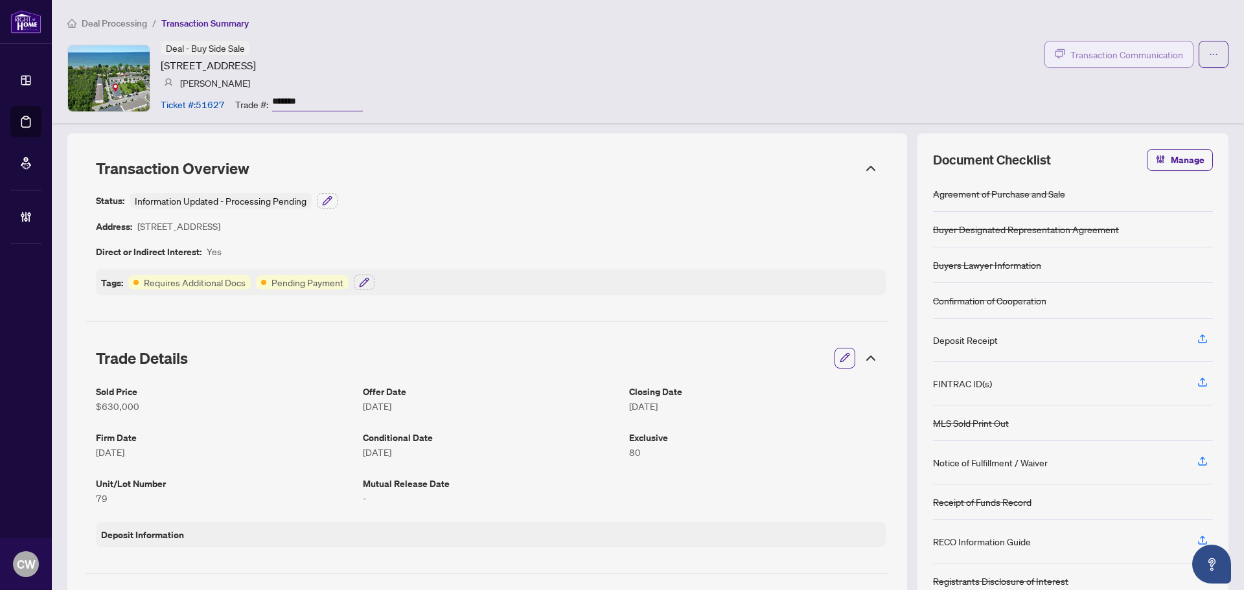
click at [1128, 56] on span "Transaction Communication" at bounding box center [1127, 54] width 113 height 15
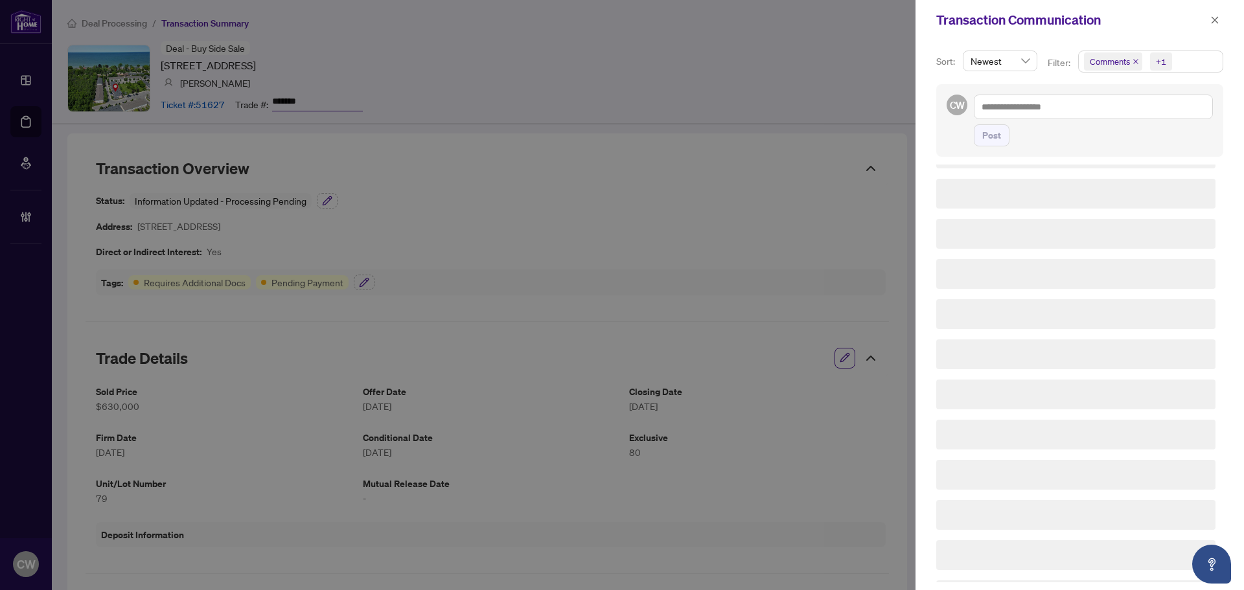
click at [1135, 60] on icon "close" at bounding box center [1136, 61] width 6 height 6
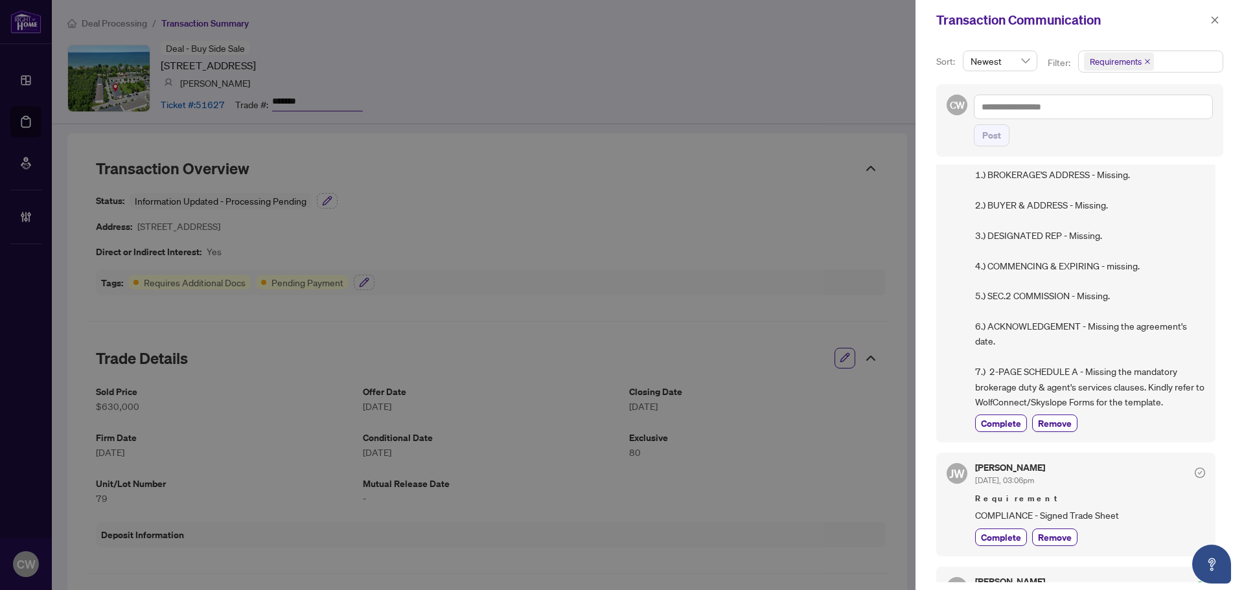
scroll to position [648, 0]
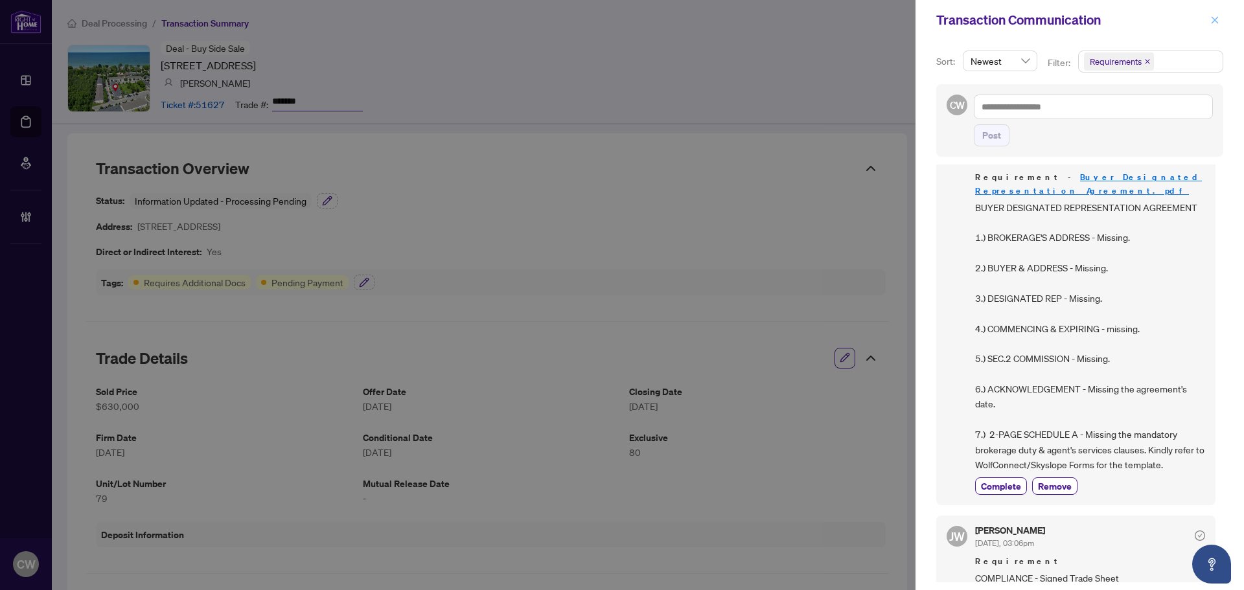
click at [1220, 23] on button "button" at bounding box center [1215, 20] width 17 height 16
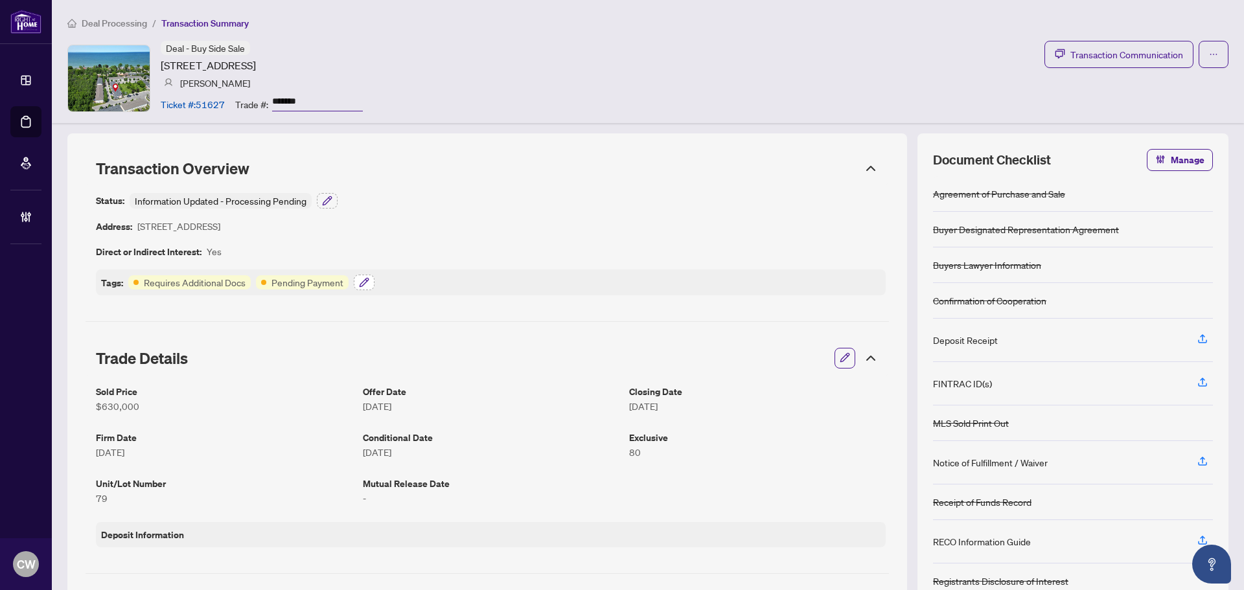
click at [363, 281] on icon "button" at bounding box center [364, 282] width 8 height 8
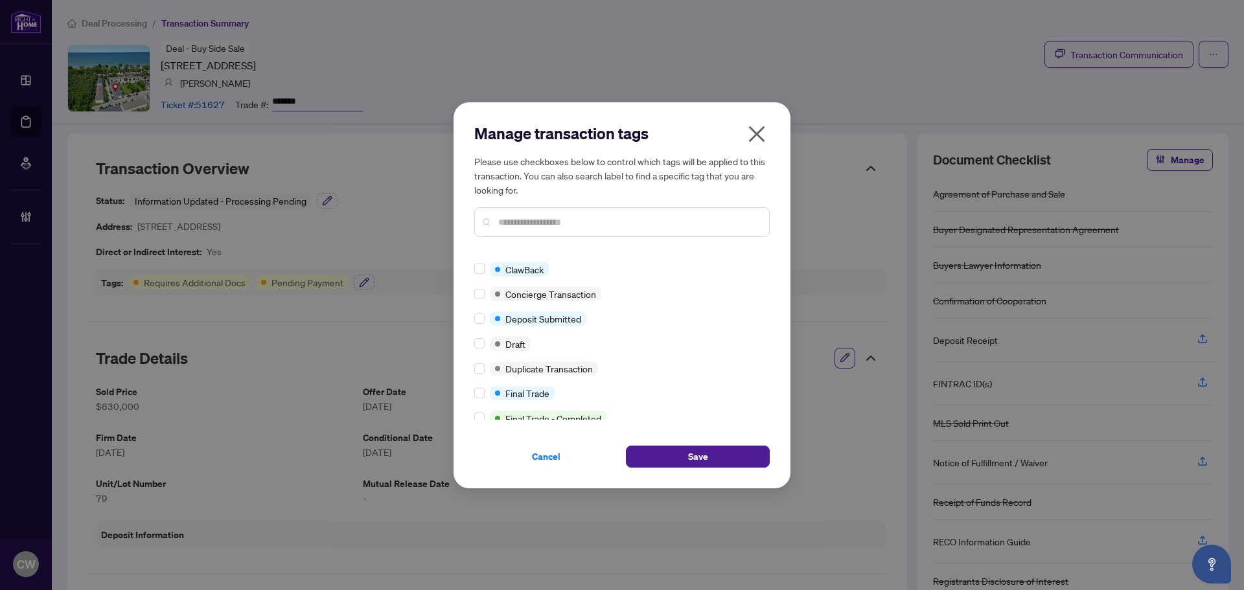
scroll to position [0, 0]
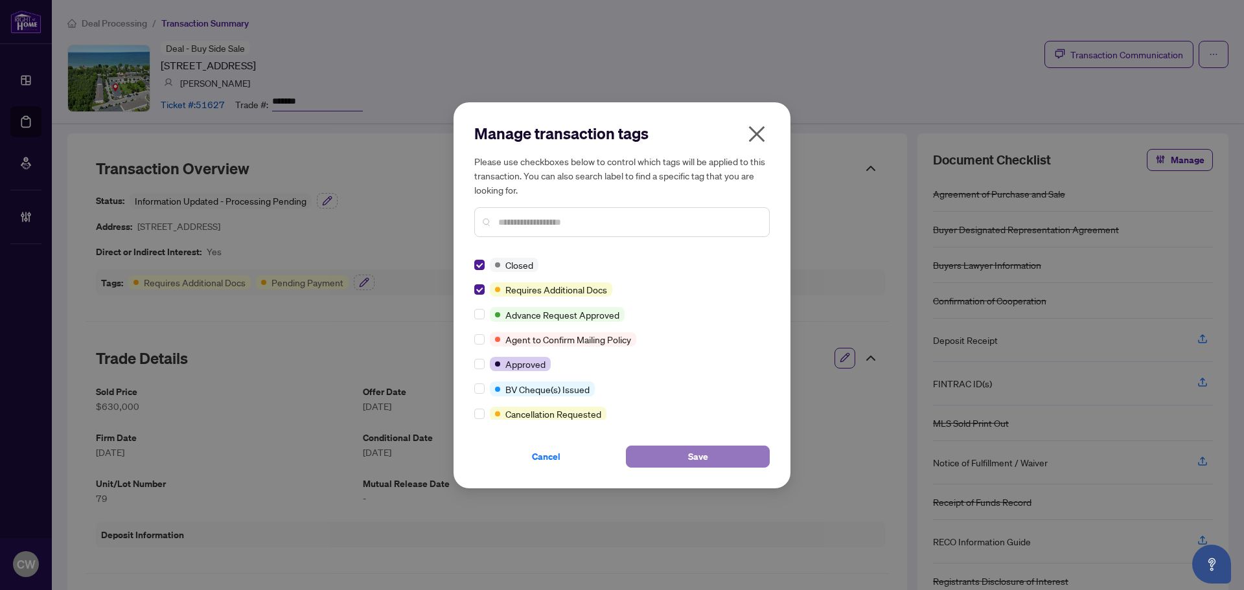
drag, startPoint x: 689, startPoint y: 465, endPoint x: 686, endPoint y: 458, distance: 7.0
click at [687, 465] on button "Save" at bounding box center [698, 457] width 144 height 22
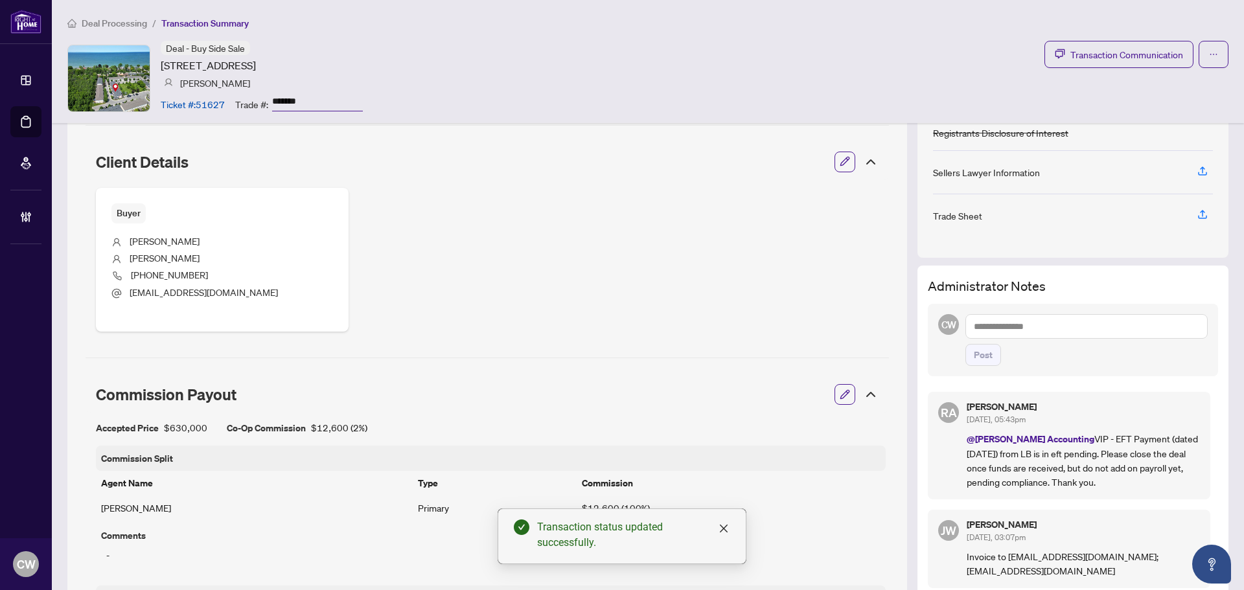
scroll to position [583, 0]
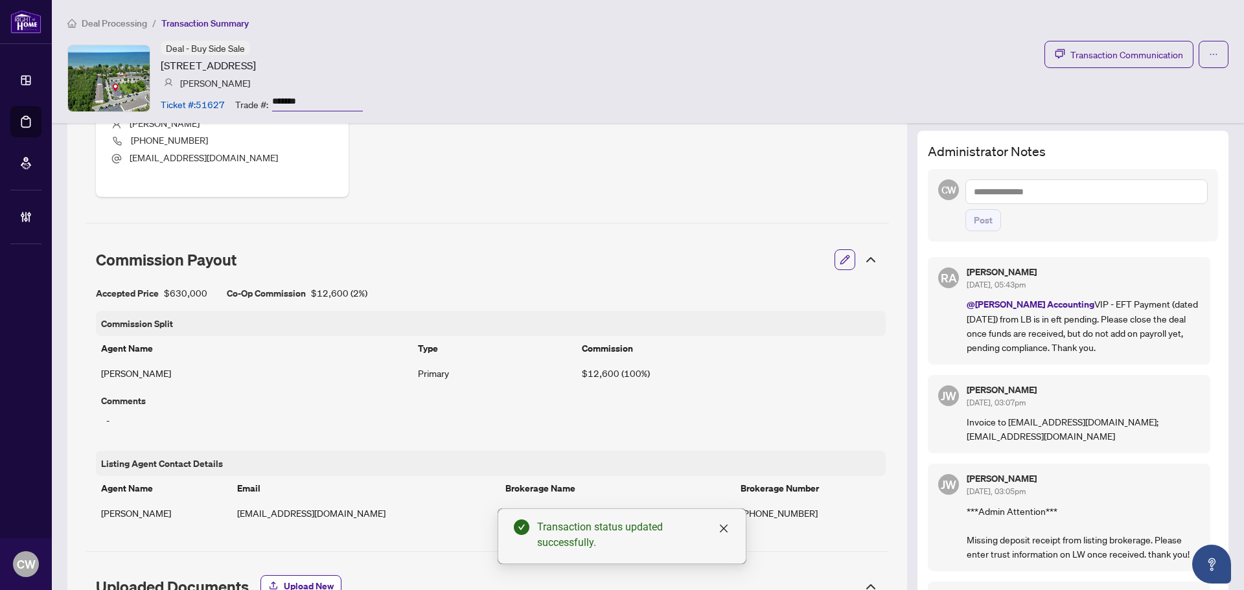
click at [1002, 190] on textarea at bounding box center [1087, 191] width 242 height 25
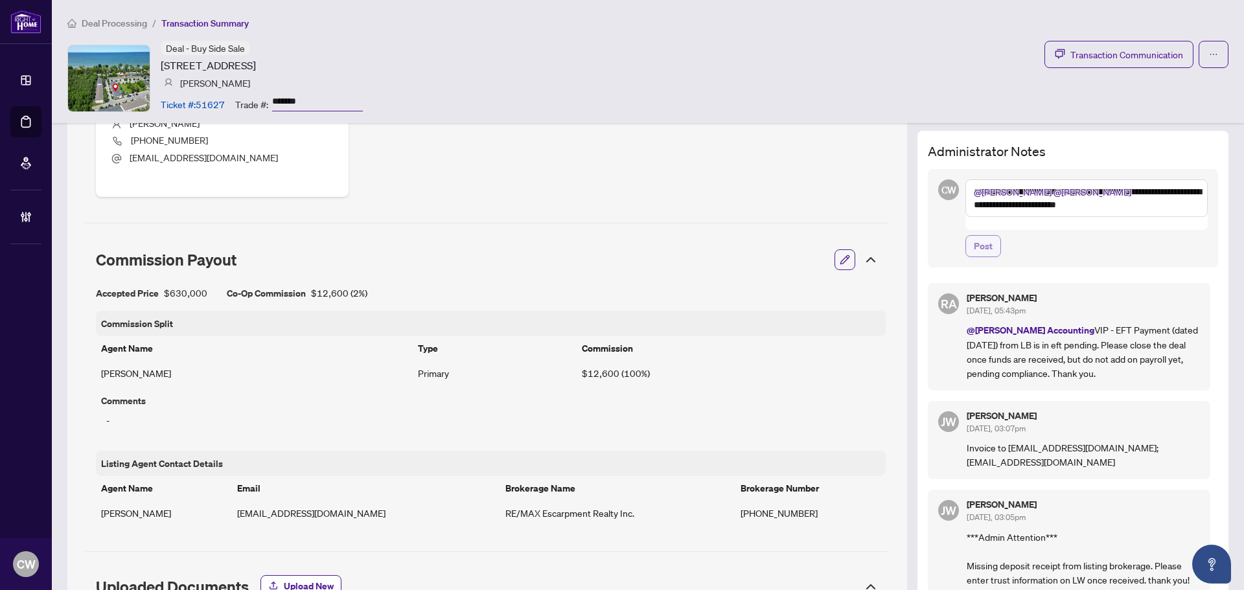
type textarea "**********"
click at [981, 239] on span "Post" at bounding box center [983, 246] width 19 height 21
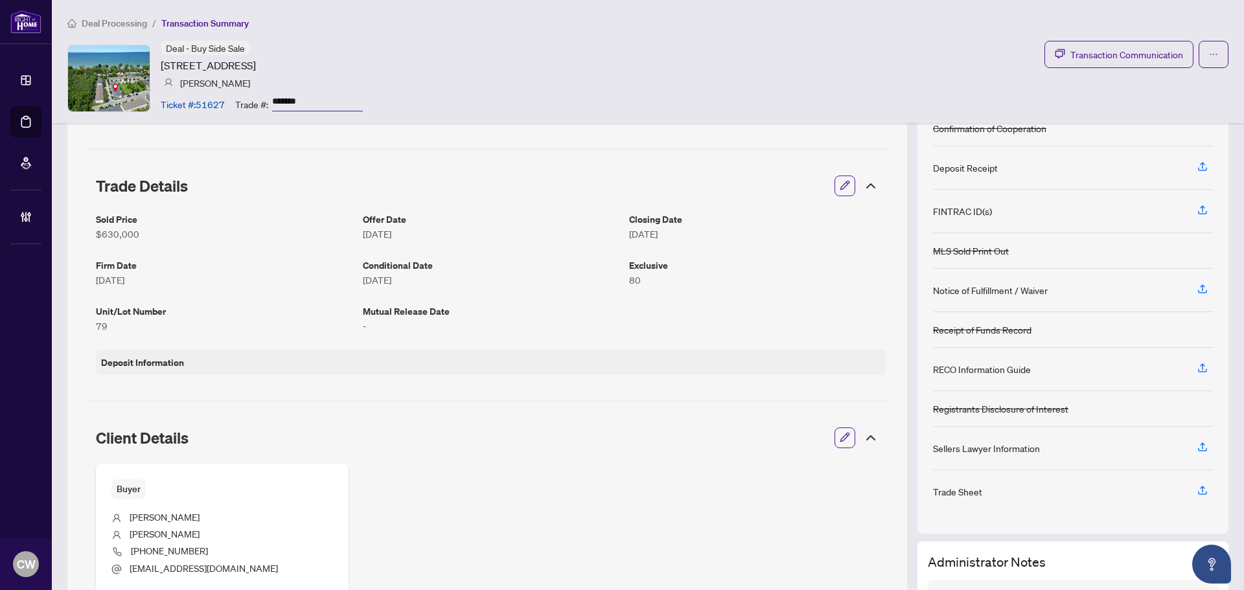
scroll to position [0, 0]
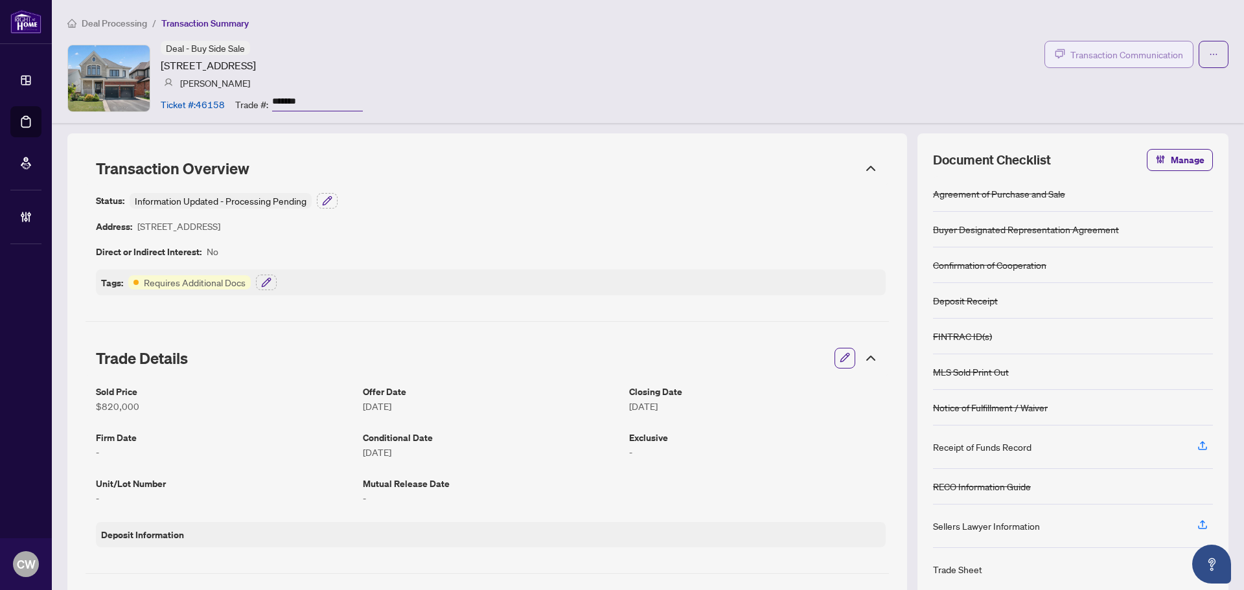
click at [1120, 52] on span "Transaction Communication" at bounding box center [1127, 54] width 113 height 15
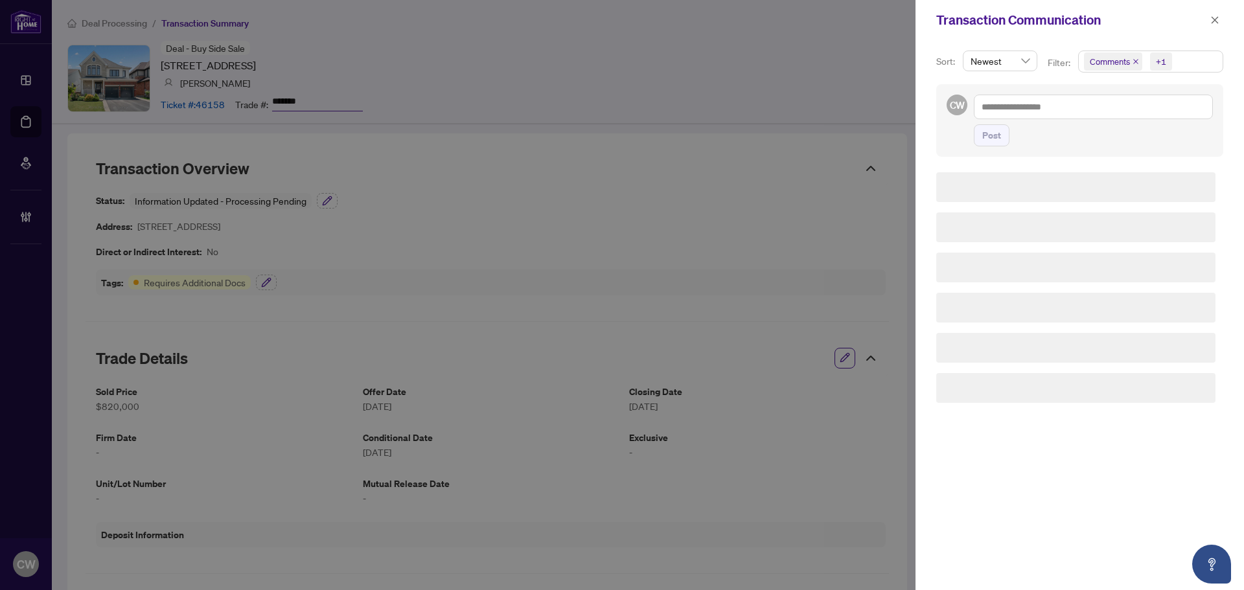
click at [1137, 62] on icon "close" at bounding box center [1136, 61] width 6 height 6
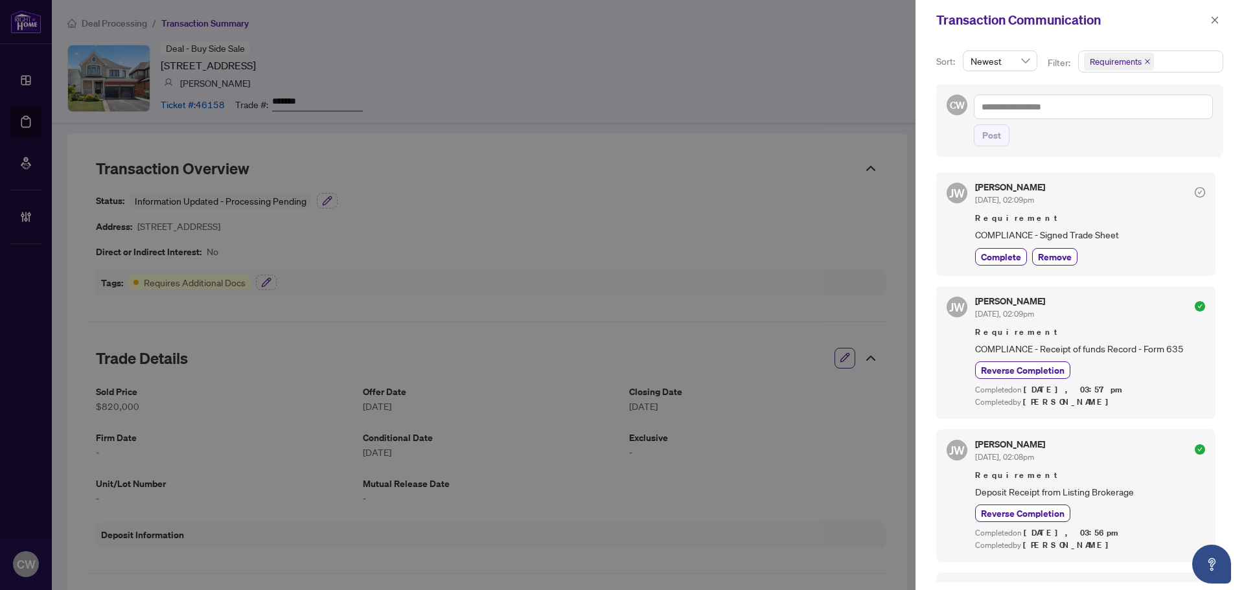
click at [1214, 17] on icon "close" at bounding box center [1214, 20] width 9 height 9
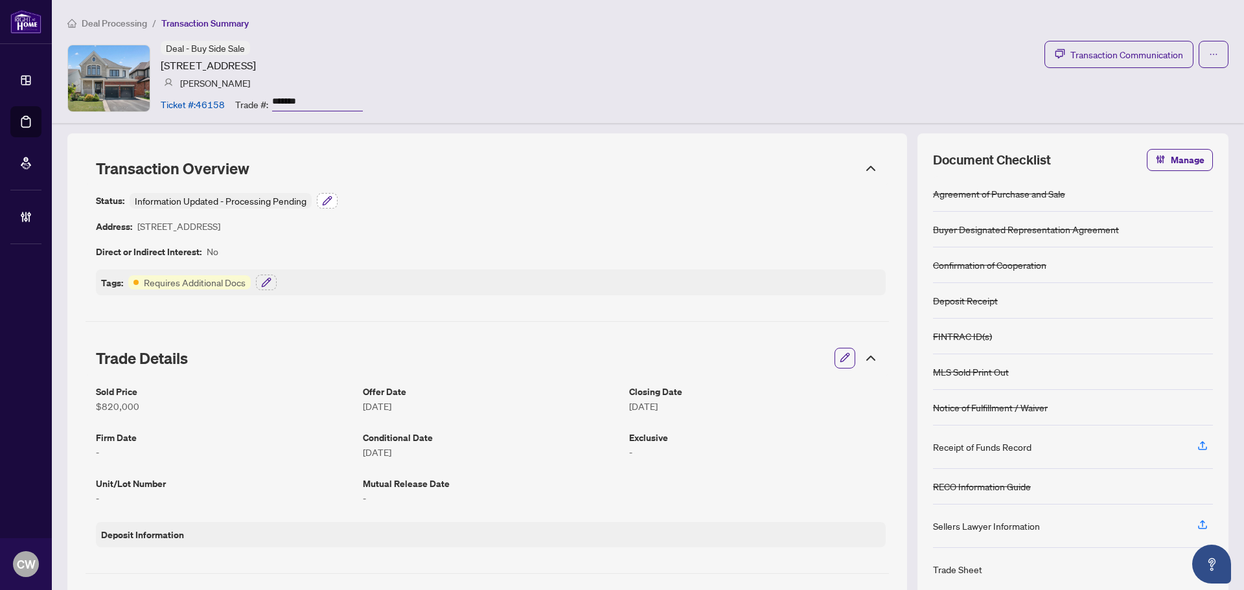
click at [327, 200] on icon "button" at bounding box center [327, 201] width 10 height 10
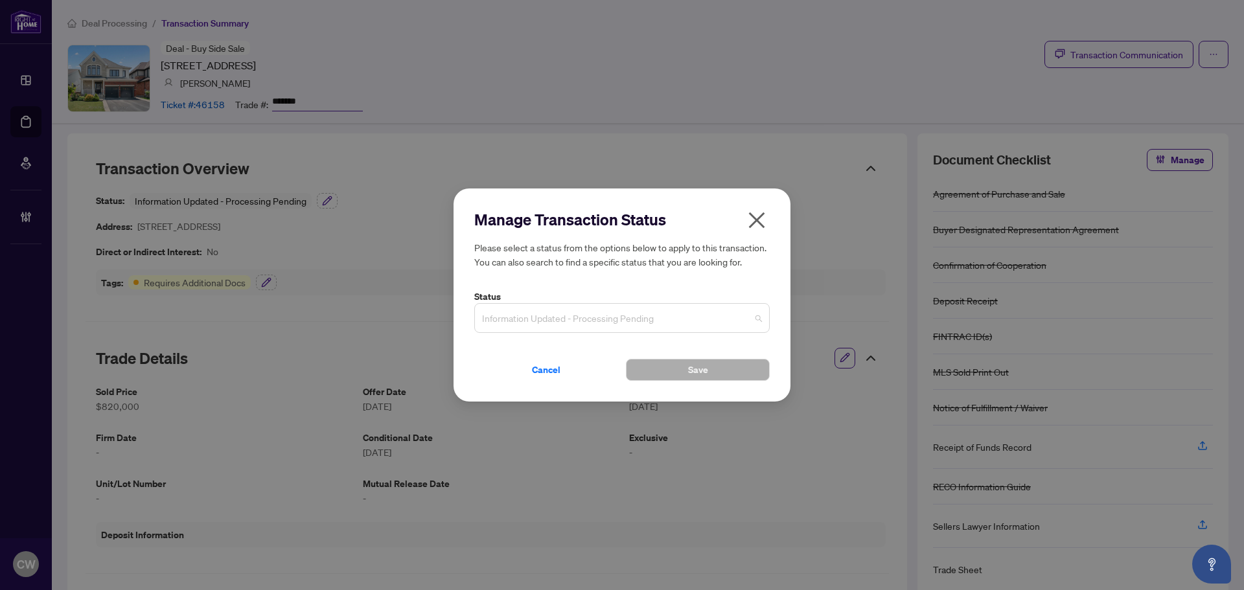
click at [578, 314] on span "Information Updated - Processing Pending" at bounding box center [622, 318] width 280 height 25
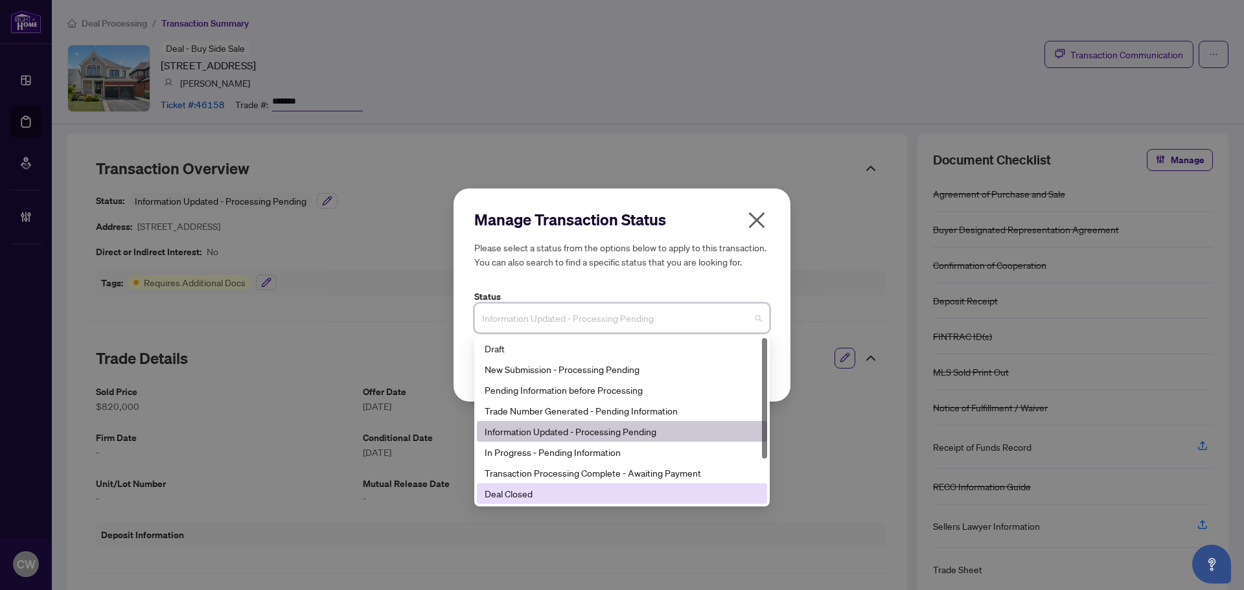
click at [575, 491] on div "Deal Closed" at bounding box center [622, 494] width 275 height 14
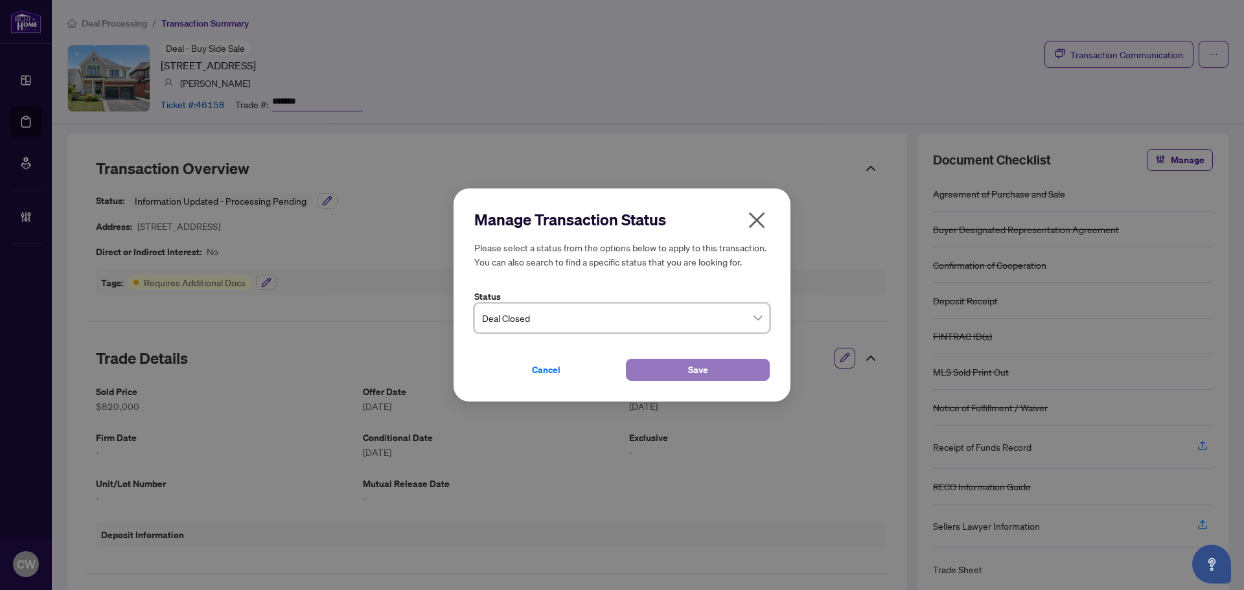
click at [710, 370] on button "Save" at bounding box center [698, 370] width 144 height 22
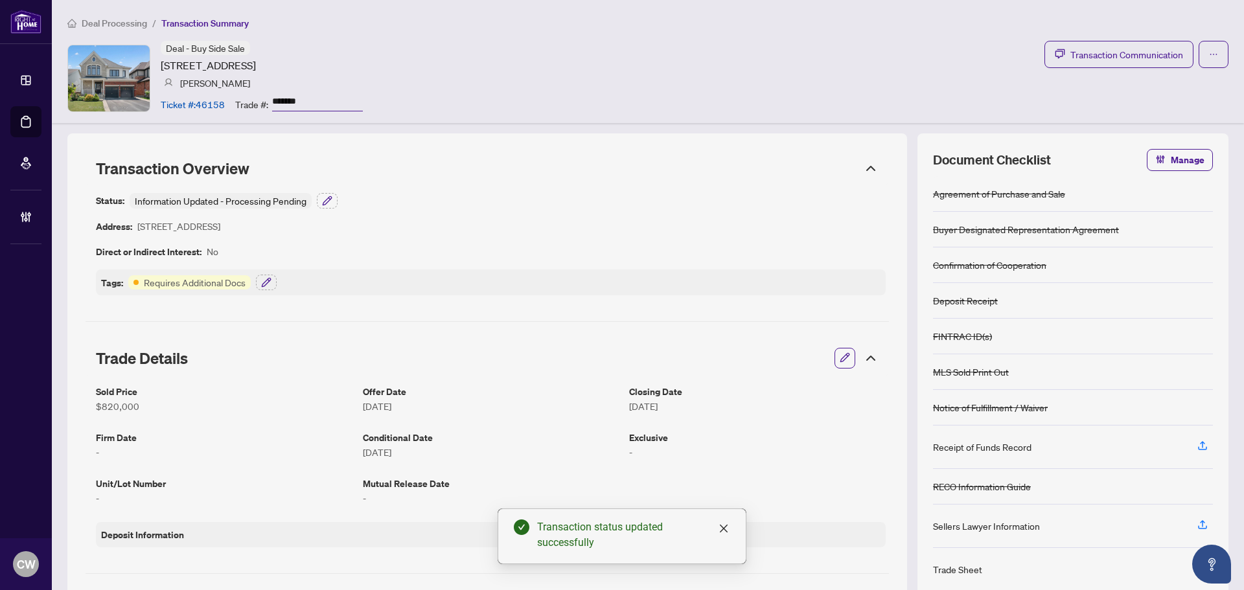
click at [265, 290] on div "Tags: Requires Additional Docs" at bounding box center [491, 283] width 790 height 26
click at [266, 284] on icon "button" at bounding box center [266, 282] width 8 height 8
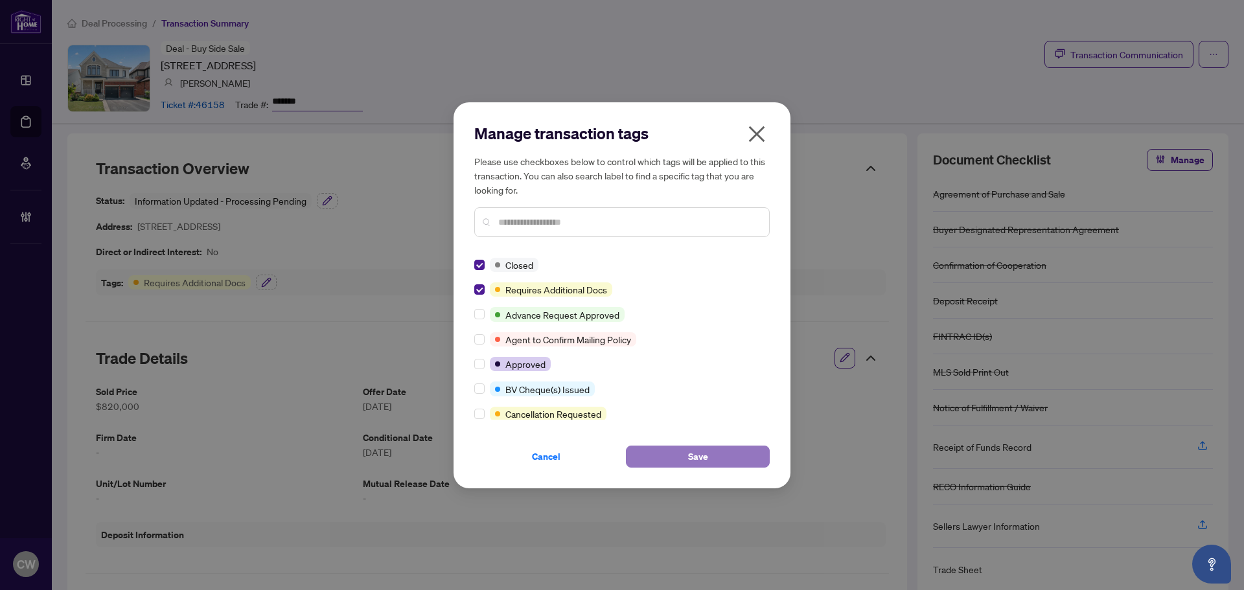
click at [672, 452] on button "Save" at bounding box center [698, 457] width 144 height 22
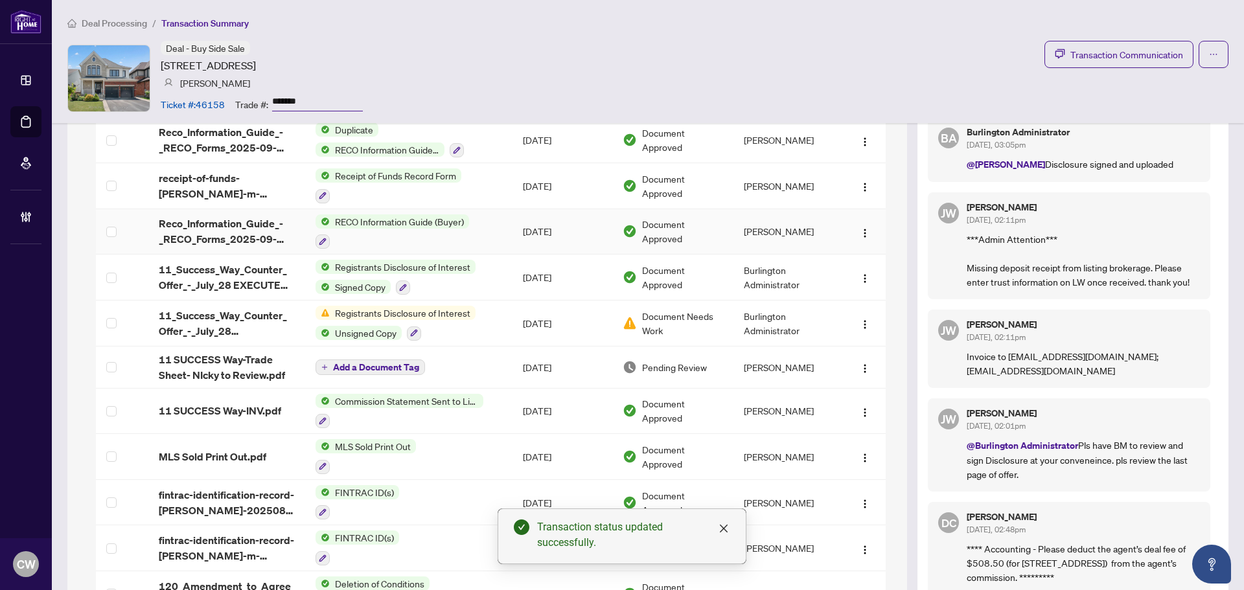
scroll to position [1361, 0]
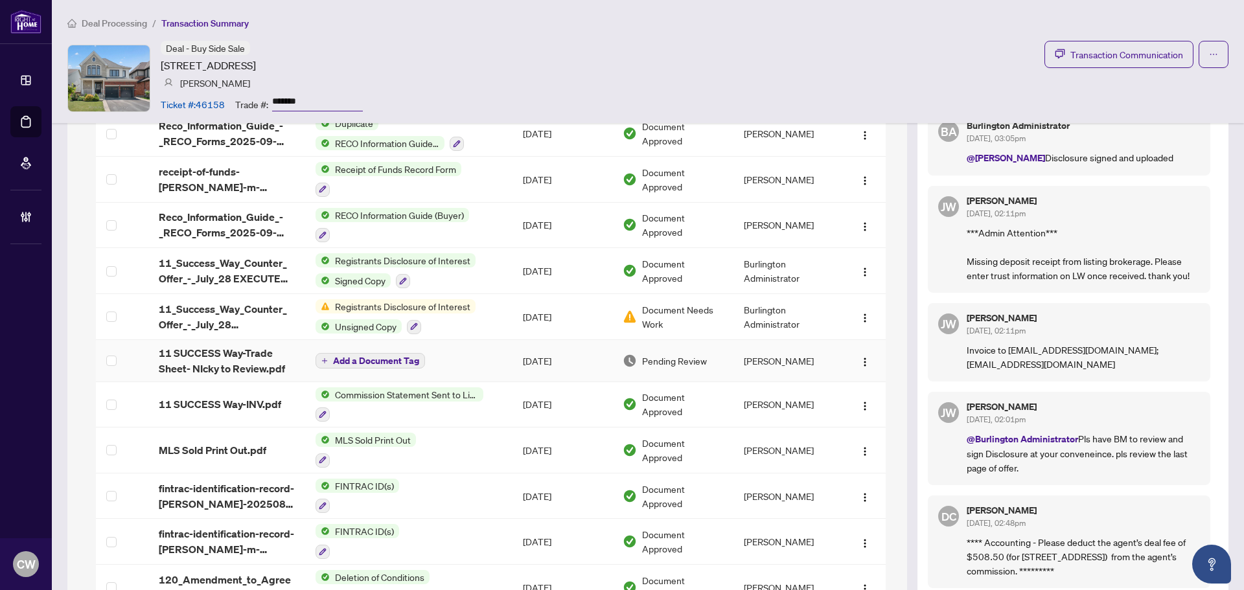
click at [235, 360] on span "11 SUCCESS Way-Trade Sheet- NIcky to Review.pdf" at bounding box center [227, 360] width 136 height 31
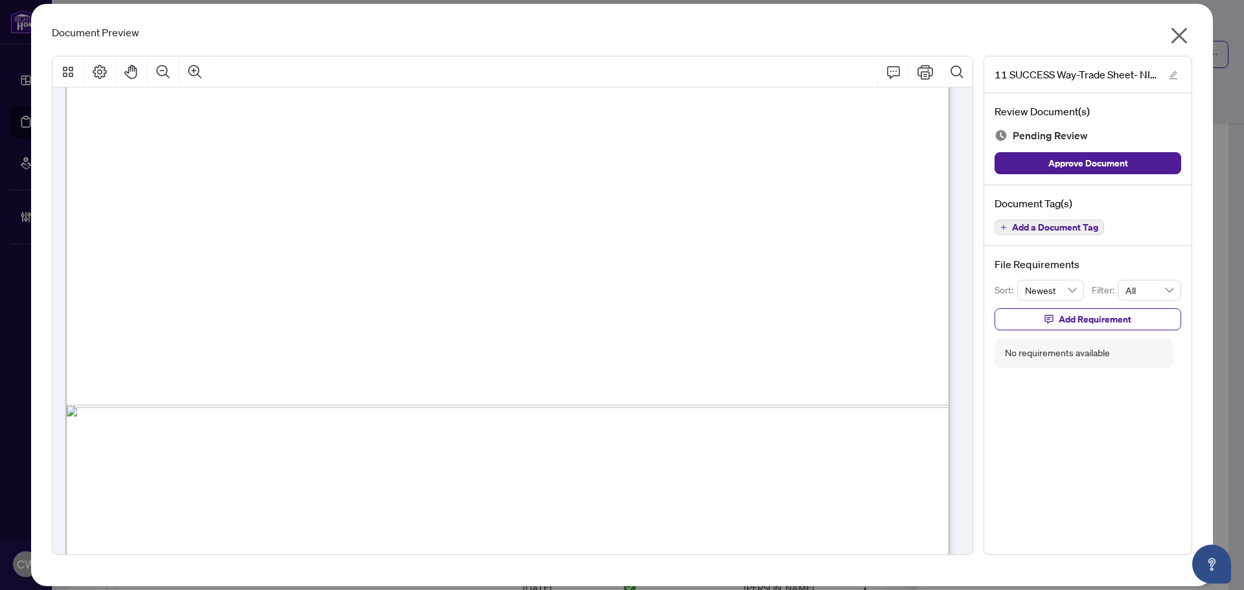
scroll to position [703, 0]
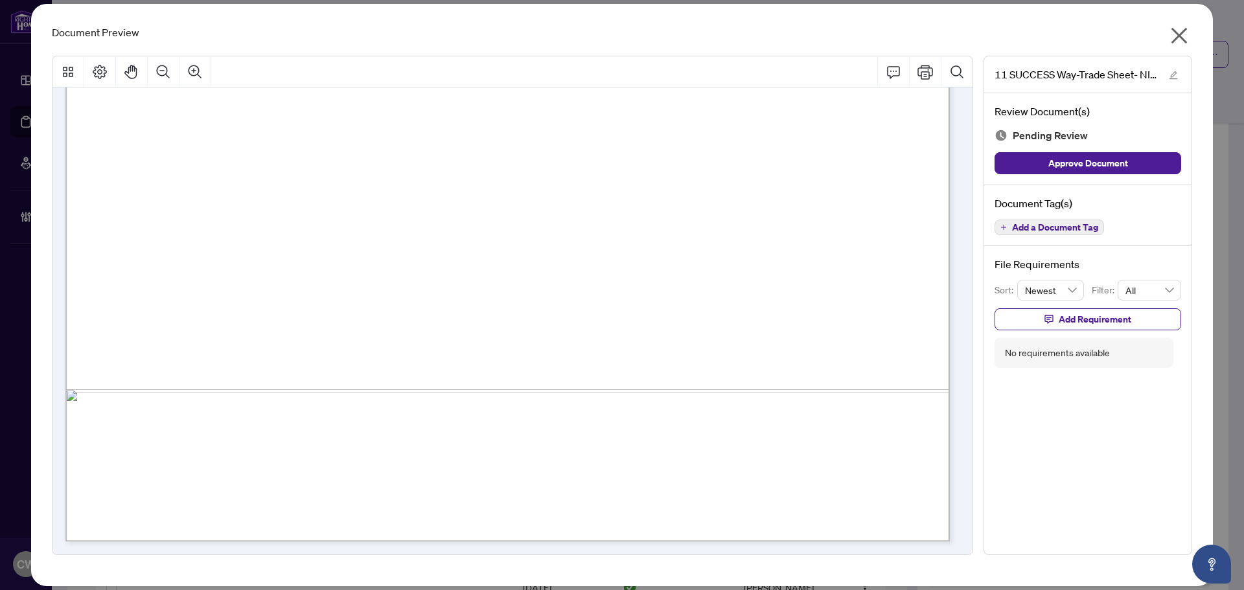
click at [1187, 32] on icon "close" at bounding box center [1179, 35] width 21 height 21
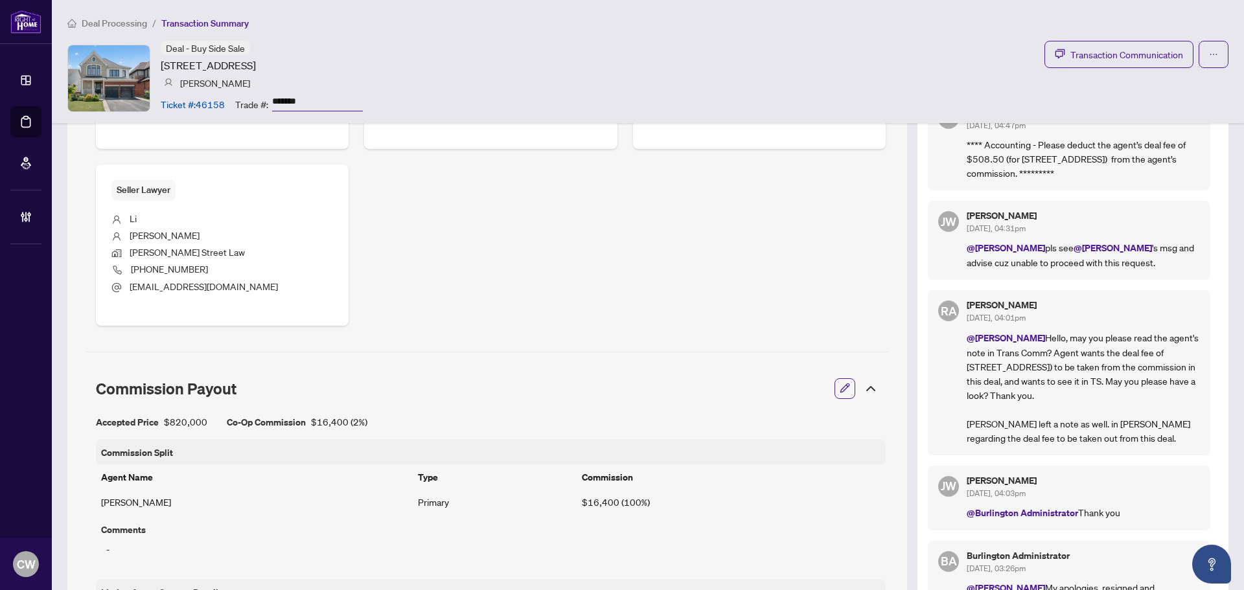
scroll to position [842, 0]
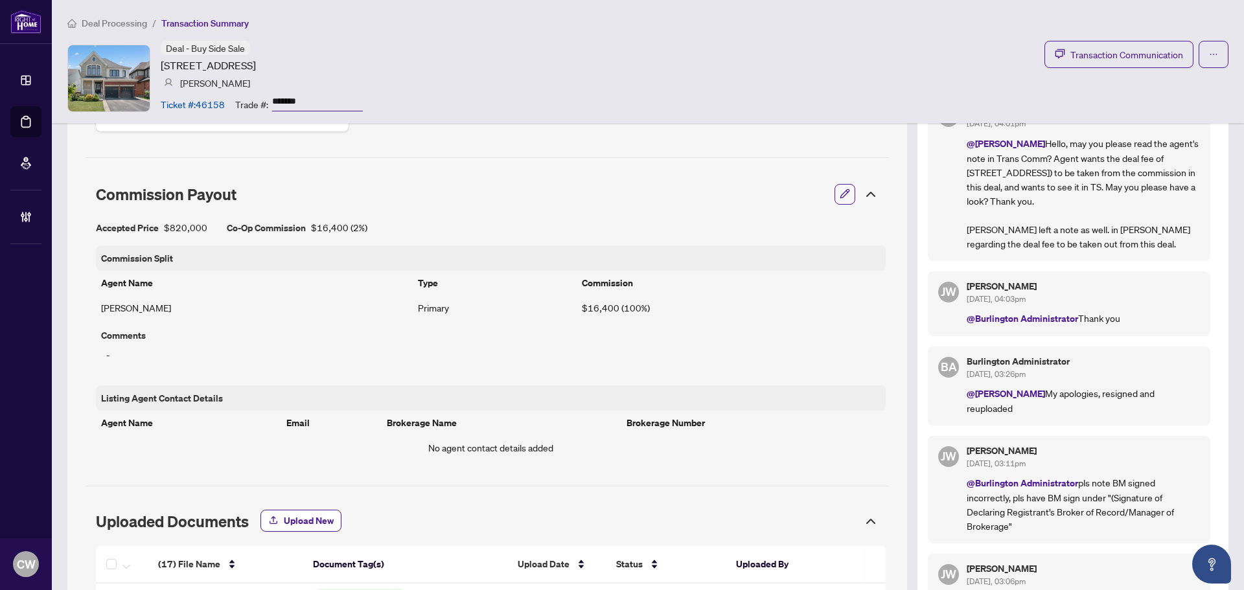
click at [863, 194] on icon at bounding box center [871, 195] width 16 height 16
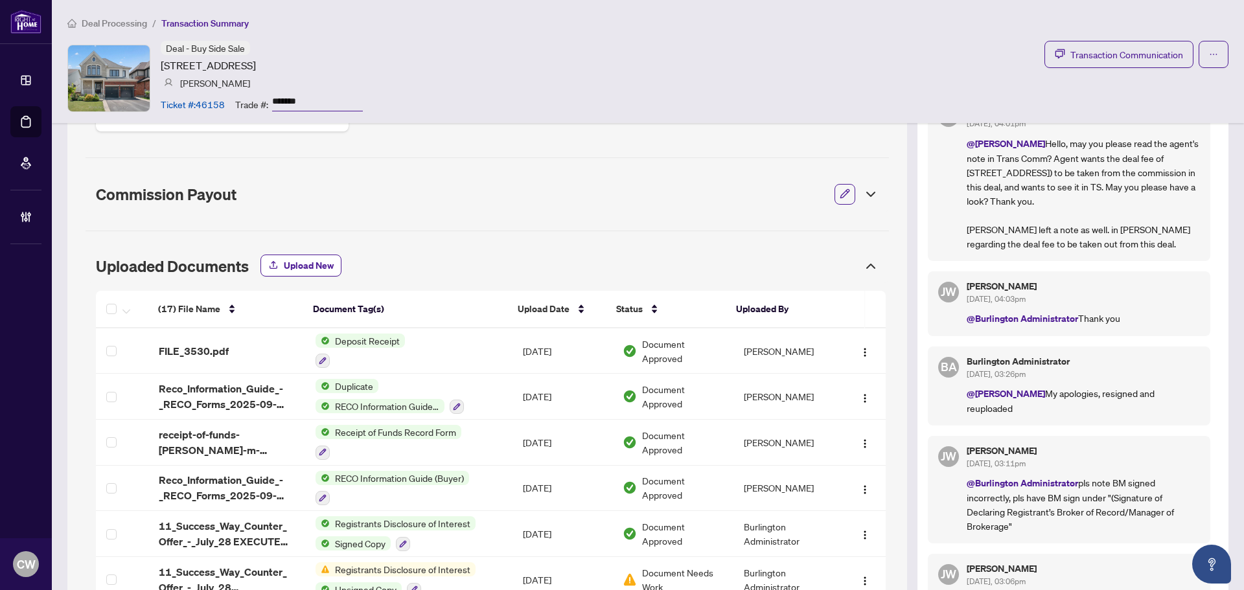
click at [863, 194] on icon at bounding box center [871, 195] width 16 height 16
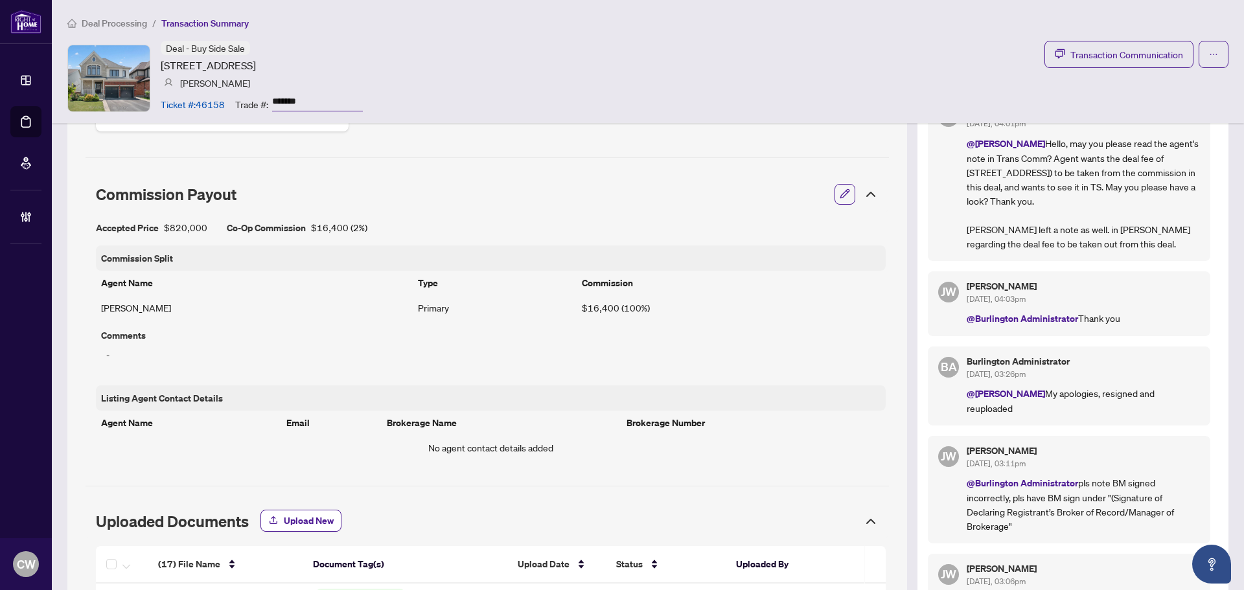
click at [863, 194] on icon at bounding box center [871, 195] width 16 height 16
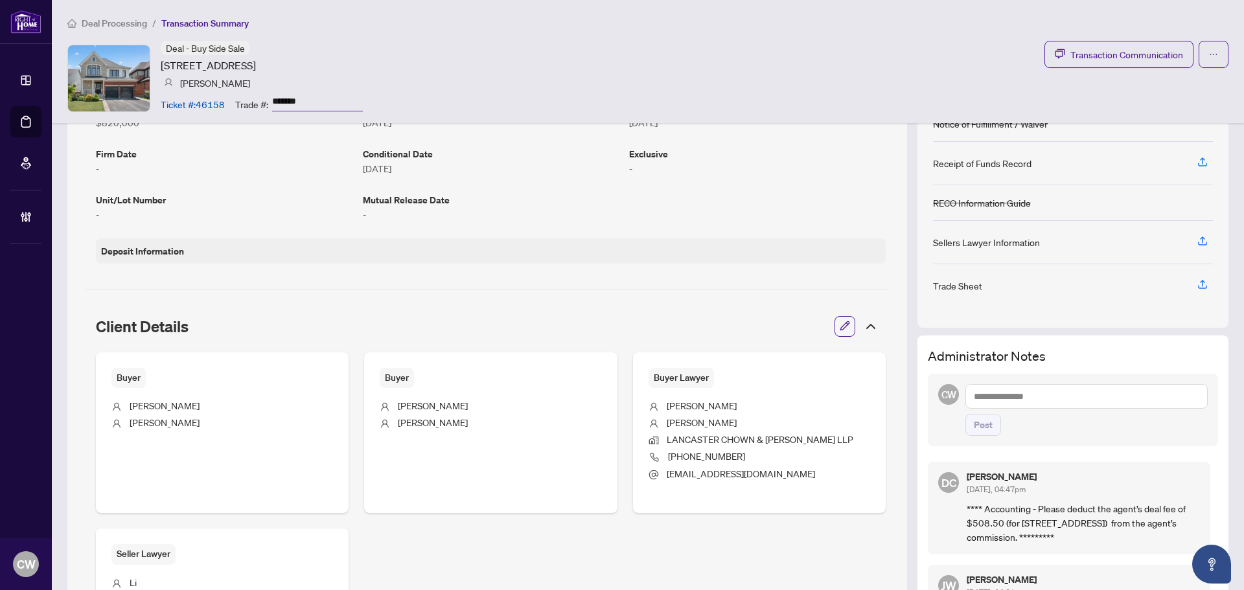
scroll to position [259, 0]
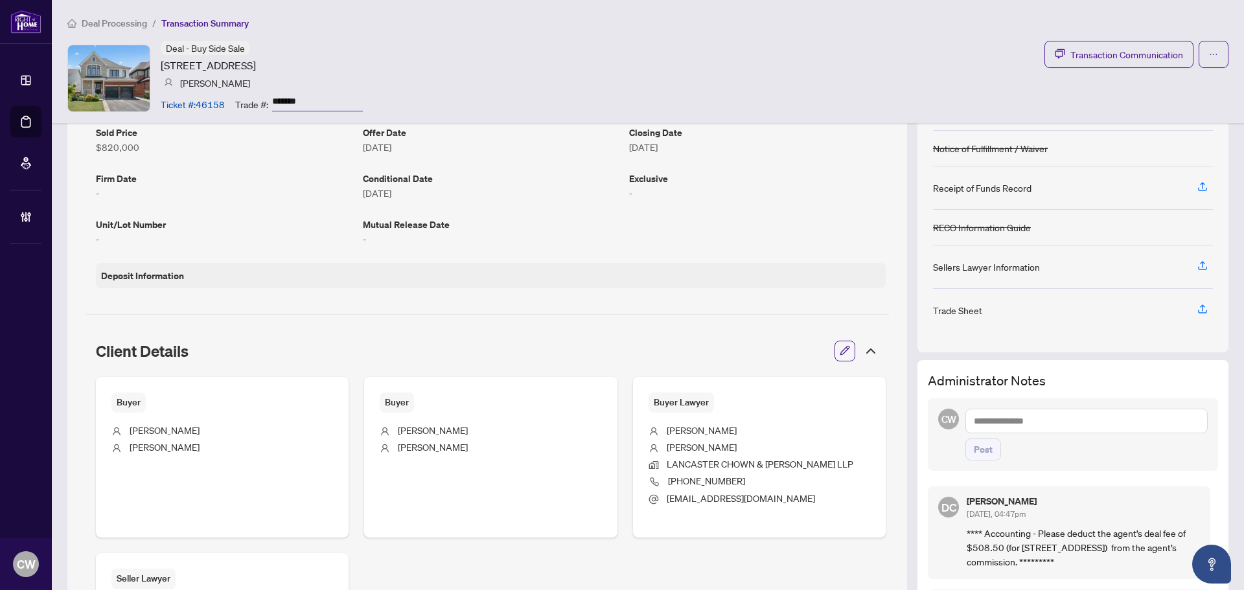
click at [863, 349] on icon at bounding box center [871, 351] width 16 height 16
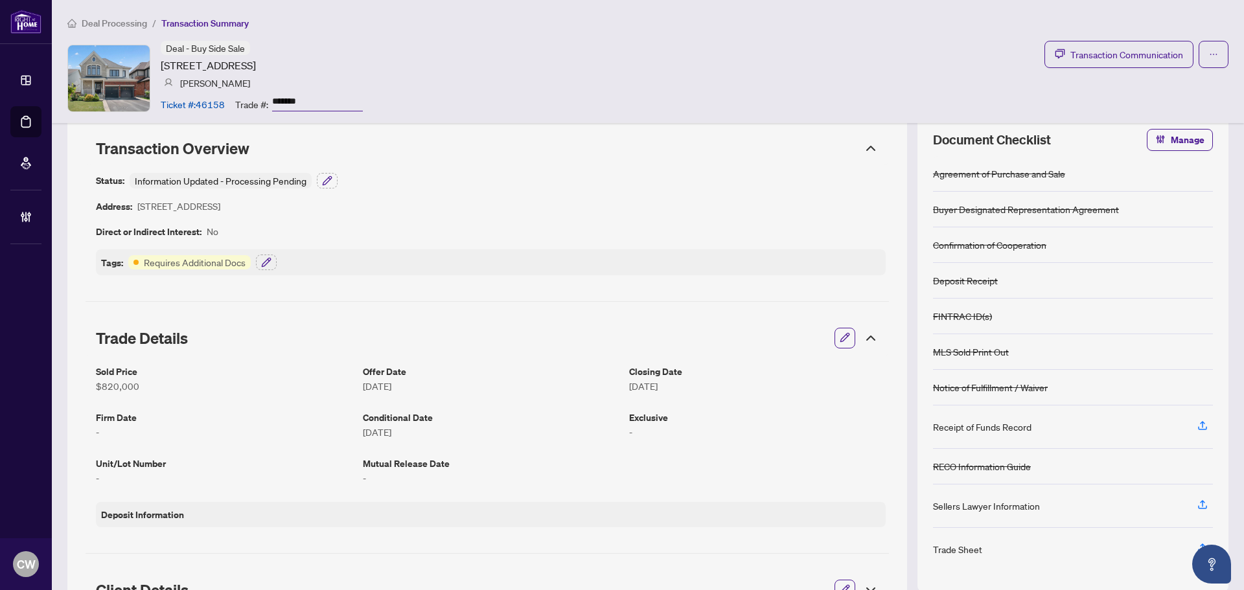
scroll to position [0, 0]
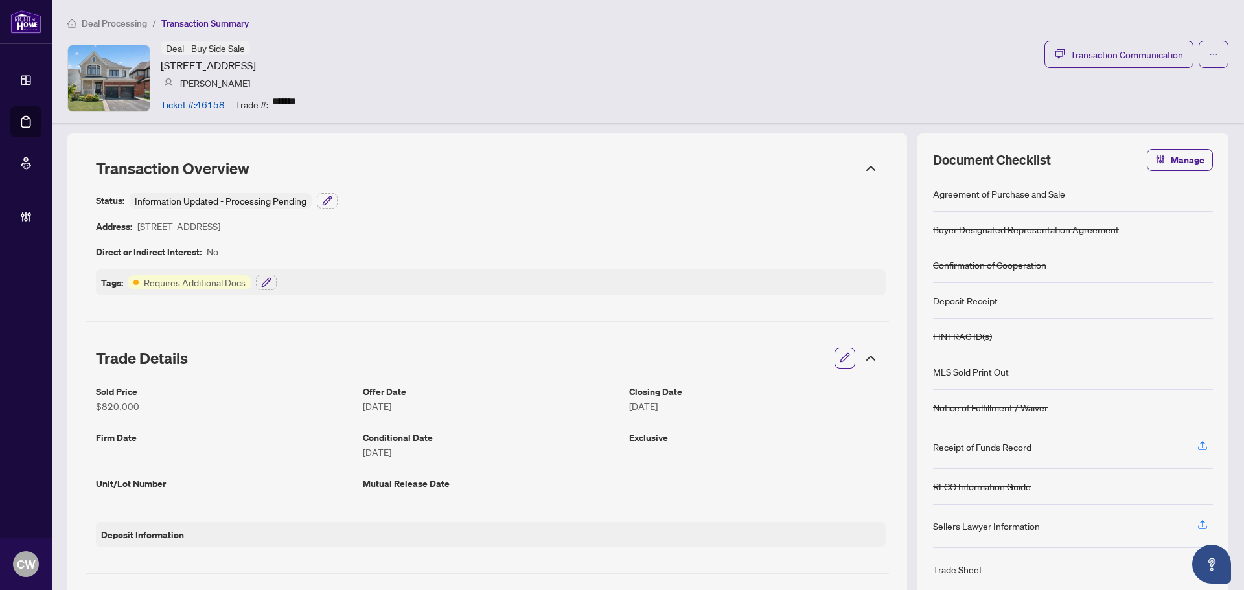
click at [863, 353] on icon at bounding box center [871, 359] width 16 height 16
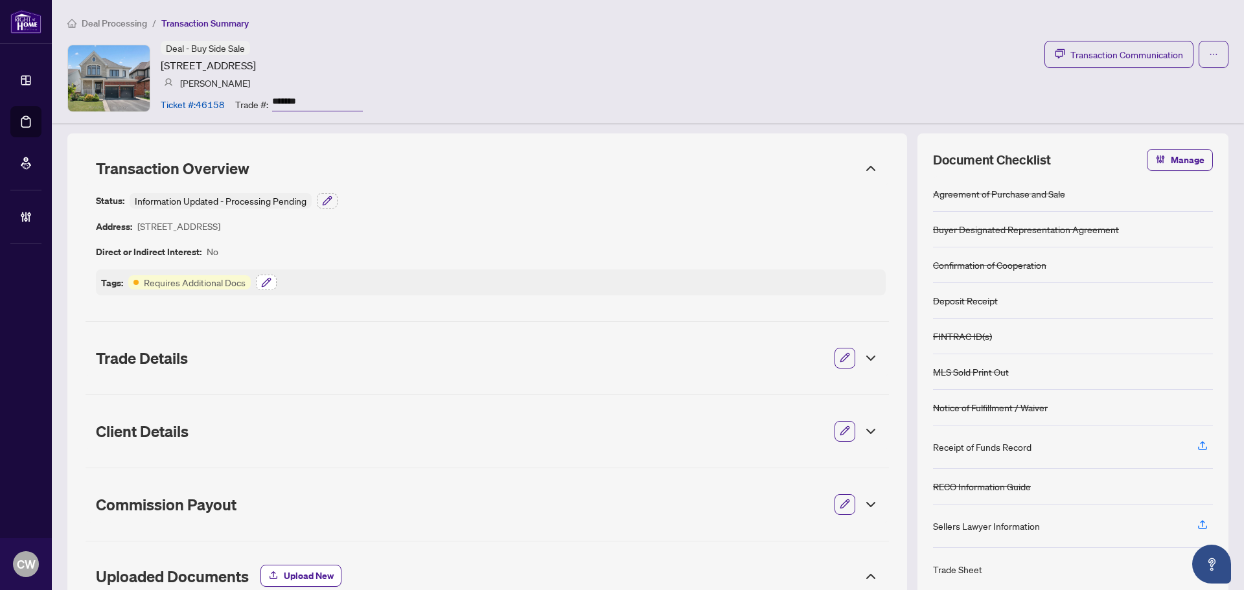
click at [264, 281] on icon "button" at bounding box center [266, 282] width 10 height 10
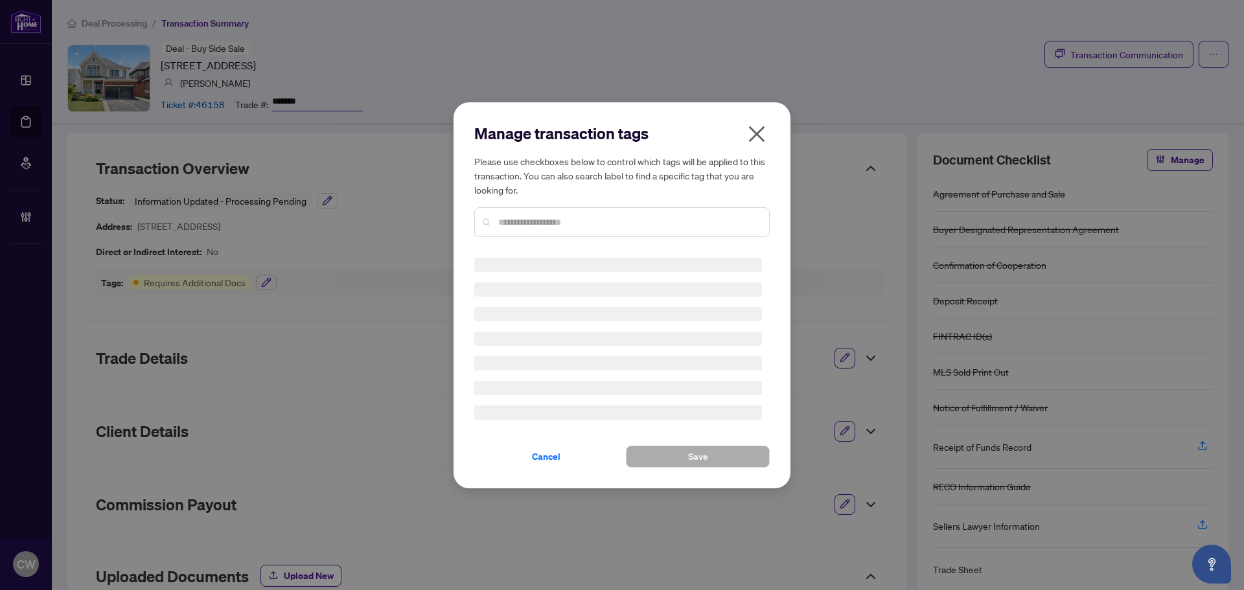
click at [586, 221] on input "text" at bounding box center [628, 222] width 260 height 14
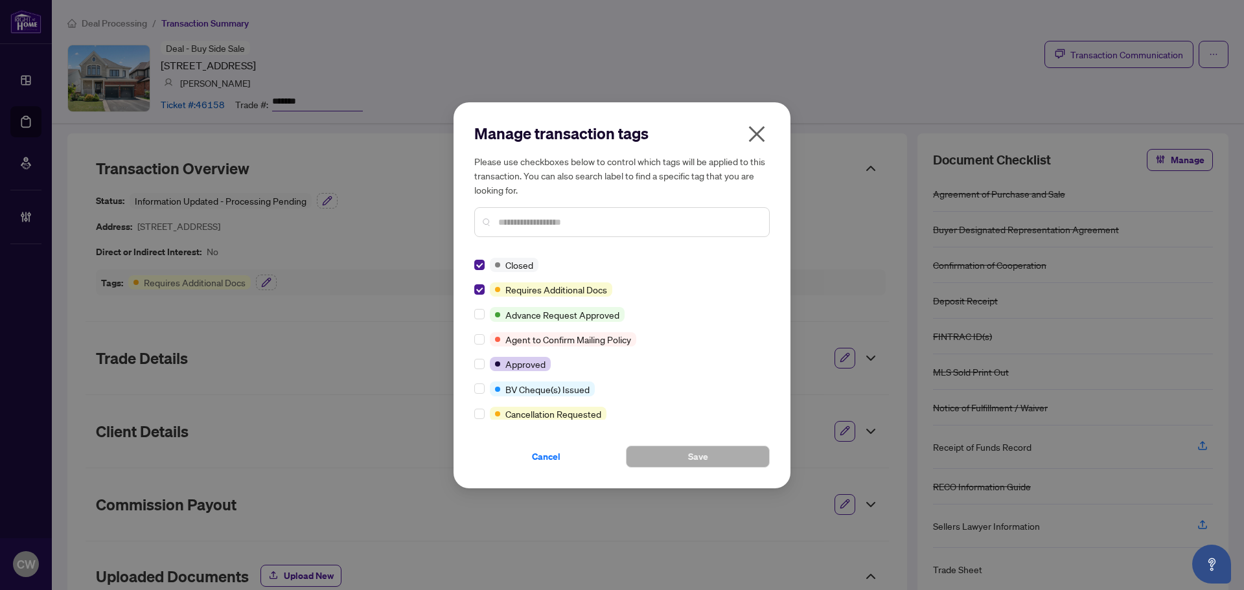
click at [759, 128] on icon "close" at bounding box center [757, 134] width 21 height 21
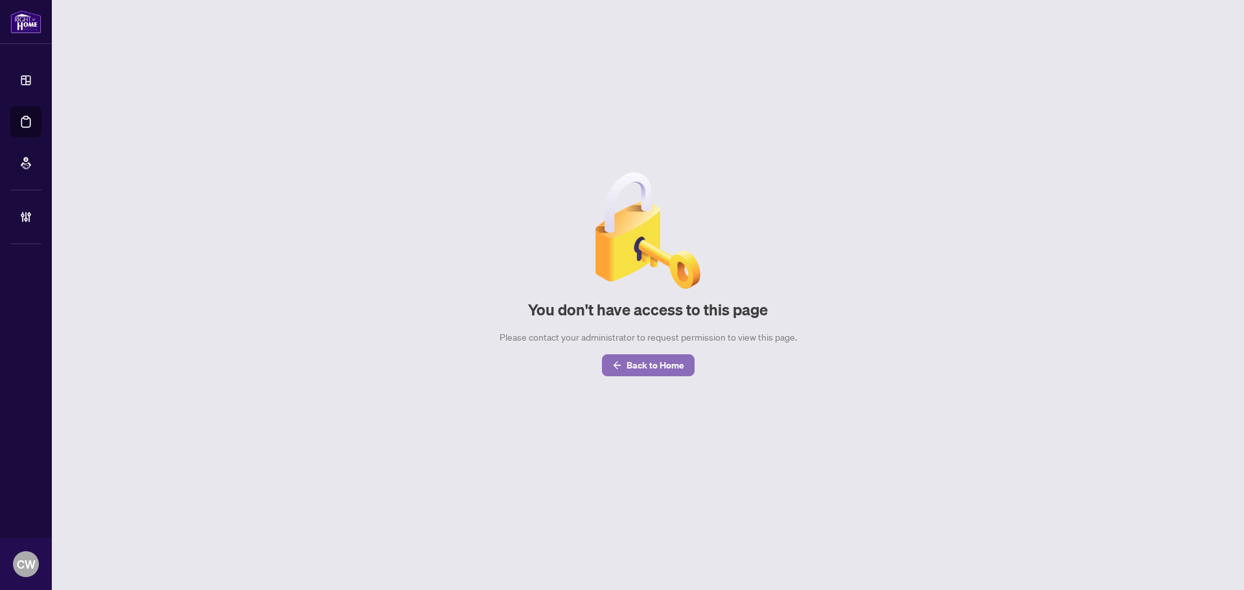
click at [667, 362] on span "Back to Home" at bounding box center [656, 365] width 58 height 21
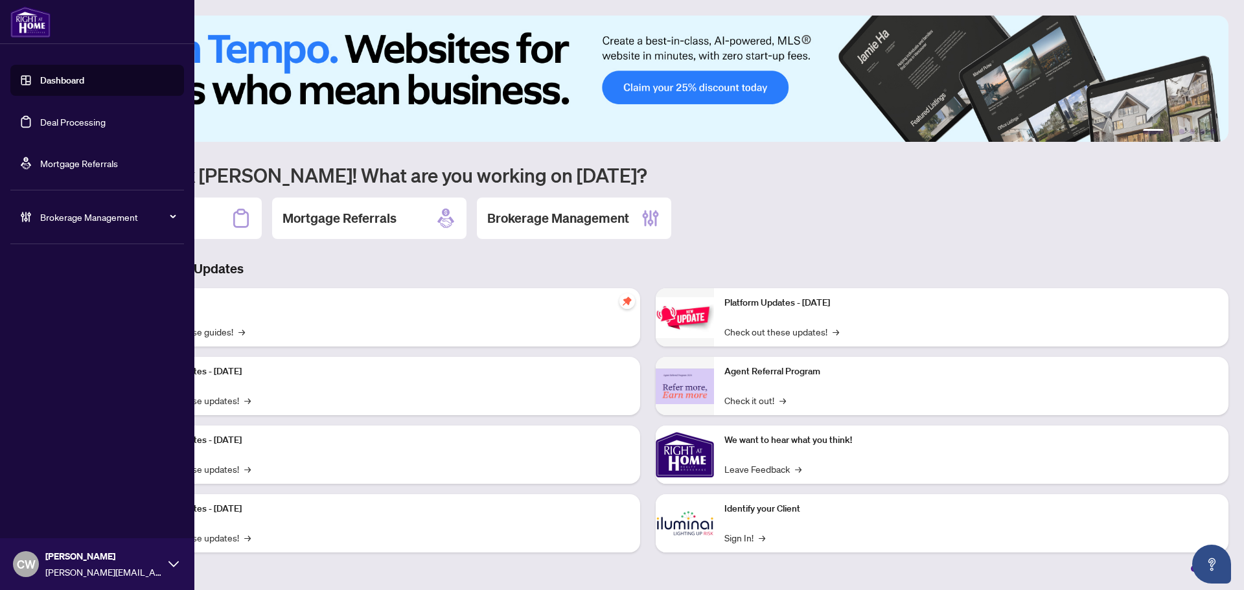
click at [42, 124] on link "Deal Processing" at bounding box center [72, 122] width 65 height 12
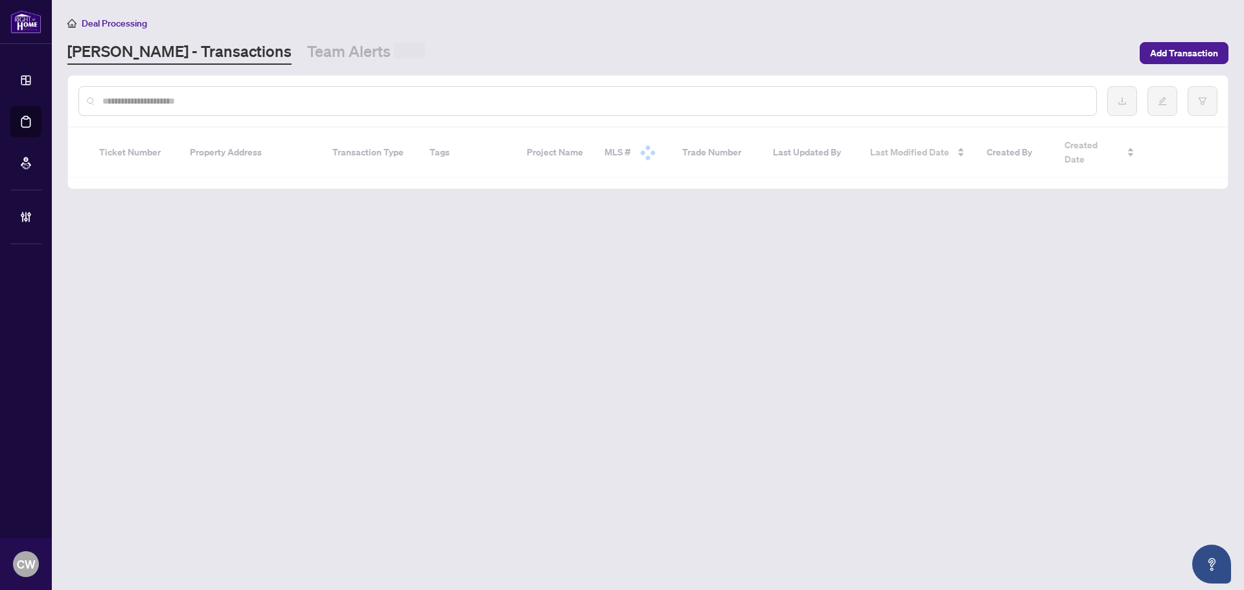
click at [229, 101] on input "text" at bounding box center [594, 101] width 984 height 14
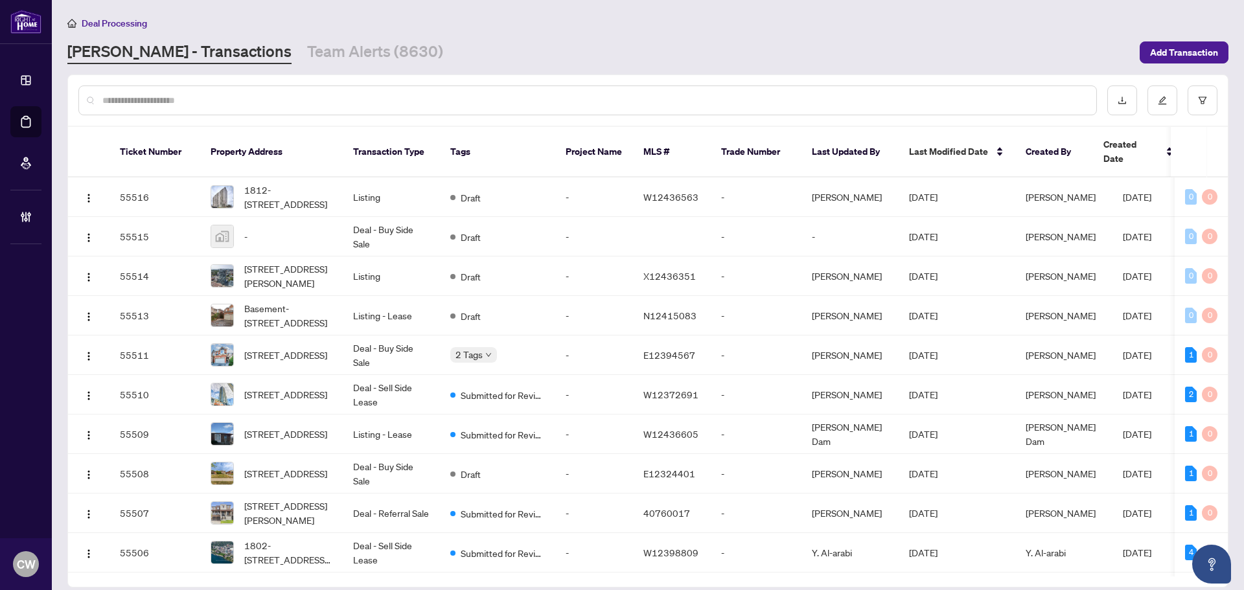
paste input "*******"
type input "*******"
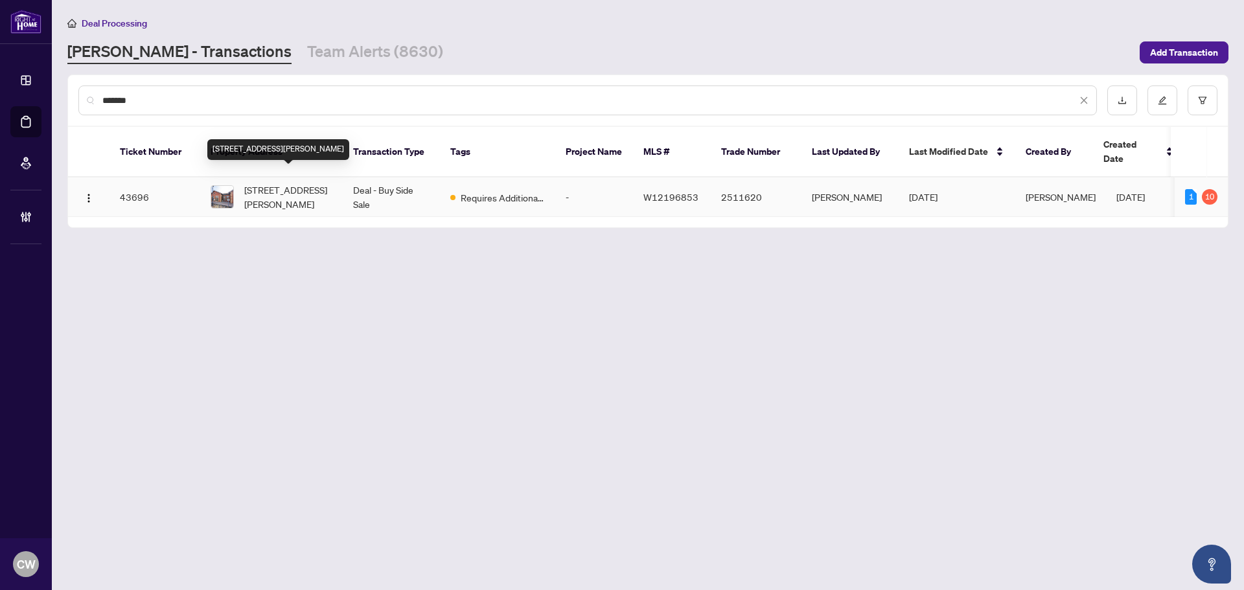
click at [279, 183] on span "[STREET_ADDRESS][PERSON_NAME]" at bounding box center [288, 197] width 88 height 29
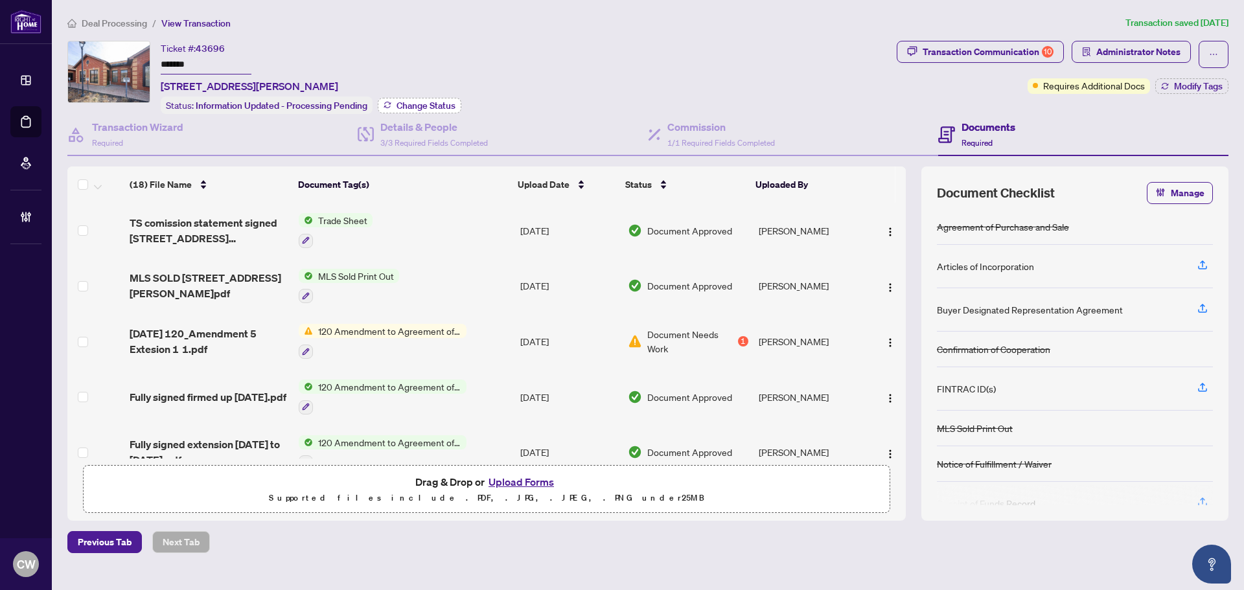
click at [435, 104] on span "Change Status" at bounding box center [426, 105] width 59 height 9
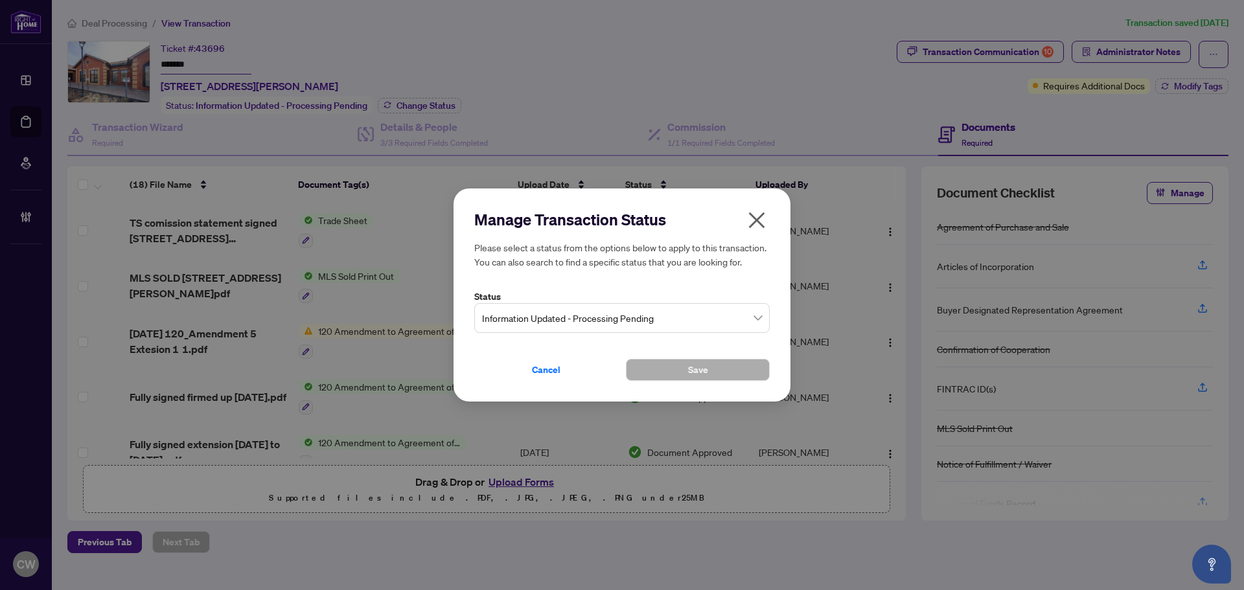
click at [564, 312] on span "Information Updated - Processing Pending" at bounding box center [622, 318] width 280 height 25
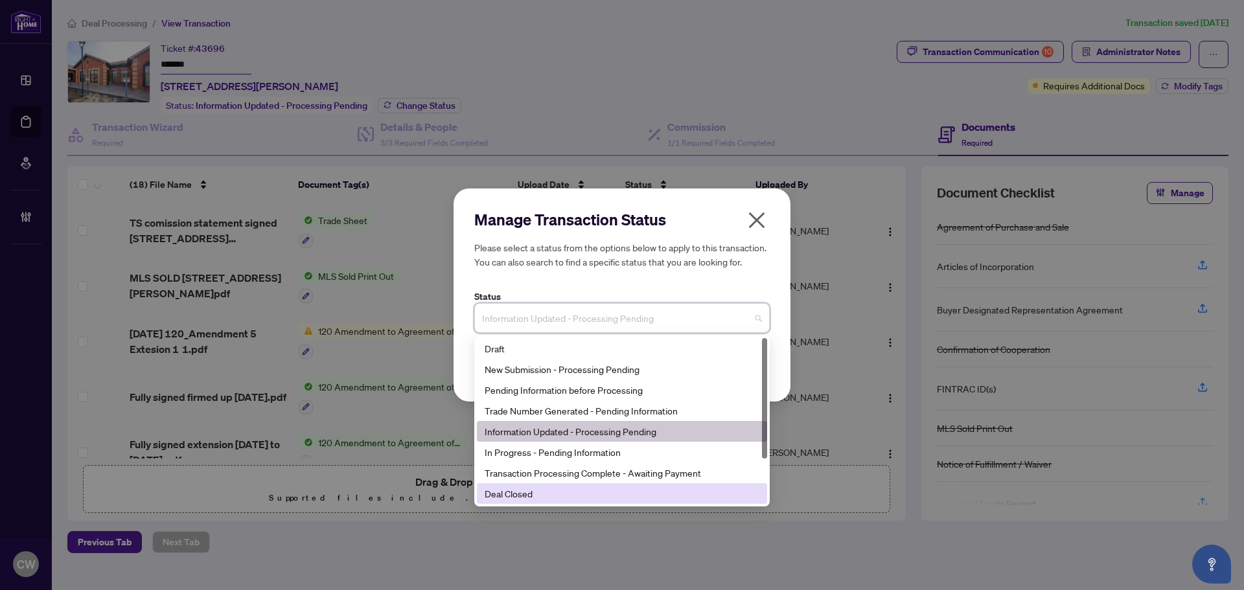
click at [536, 498] on div "Deal Closed" at bounding box center [622, 494] width 275 height 14
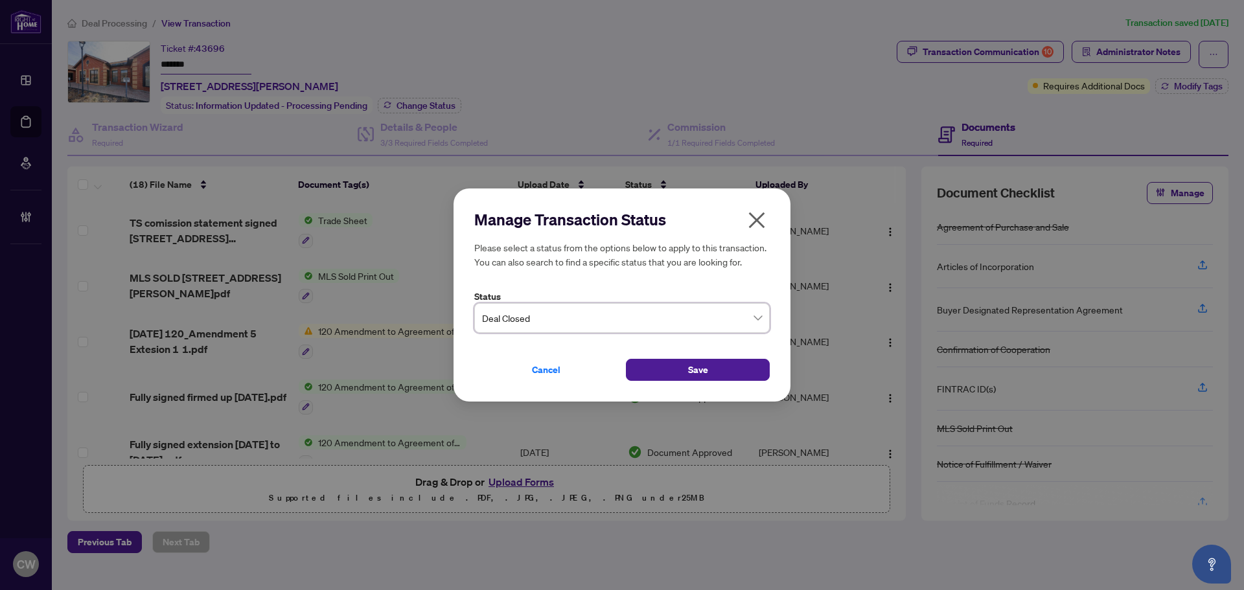
click at [659, 358] on div "Cancel Save" at bounding box center [621, 362] width 295 height 38
click at [675, 378] on button "Save" at bounding box center [698, 370] width 144 height 22
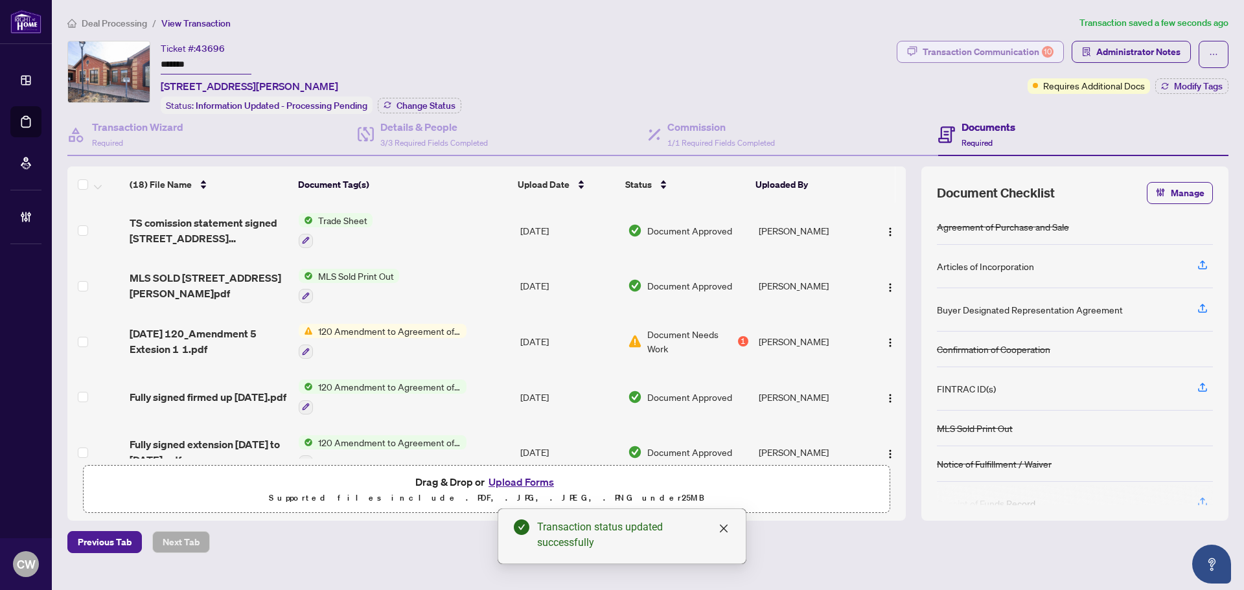
click at [1013, 51] on div "Transaction Communication 10" at bounding box center [988, 51] width 131 height 21
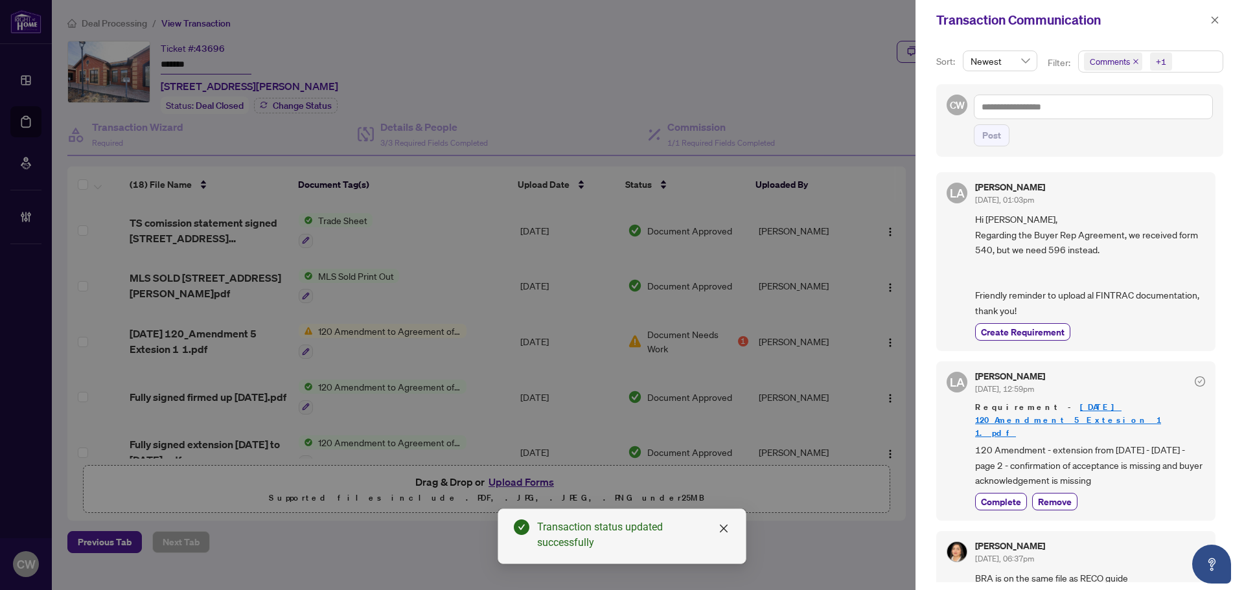
click at [1133, 61] on icon "close" at bounding box center [1136, 61] width 6 height 6
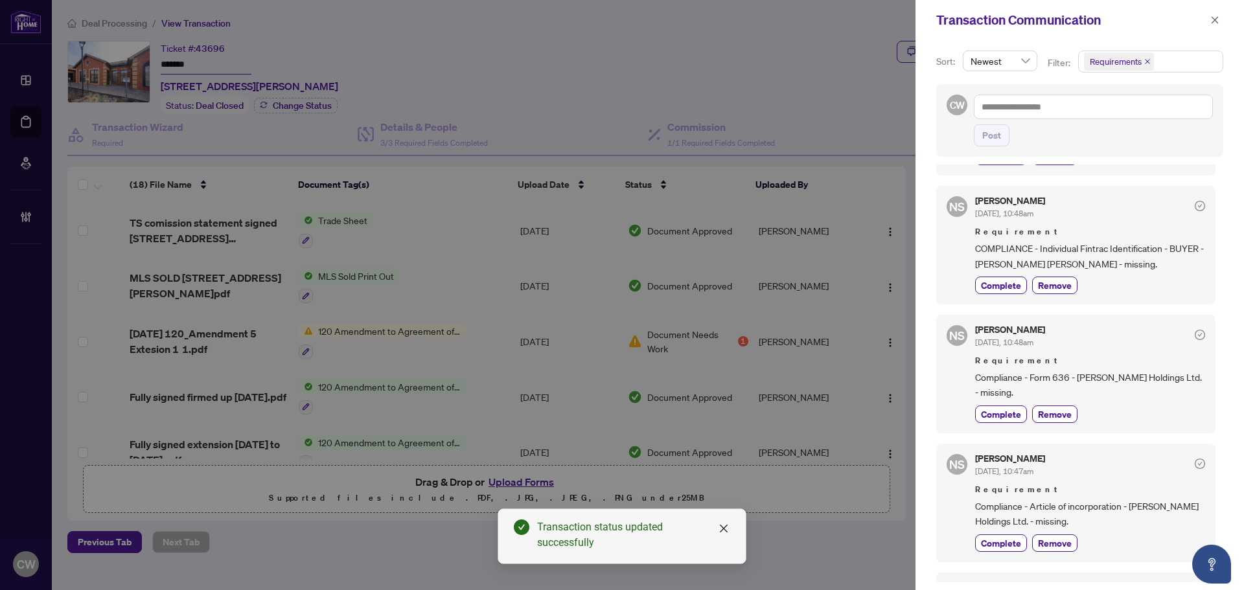
scroll to position [648, 0]
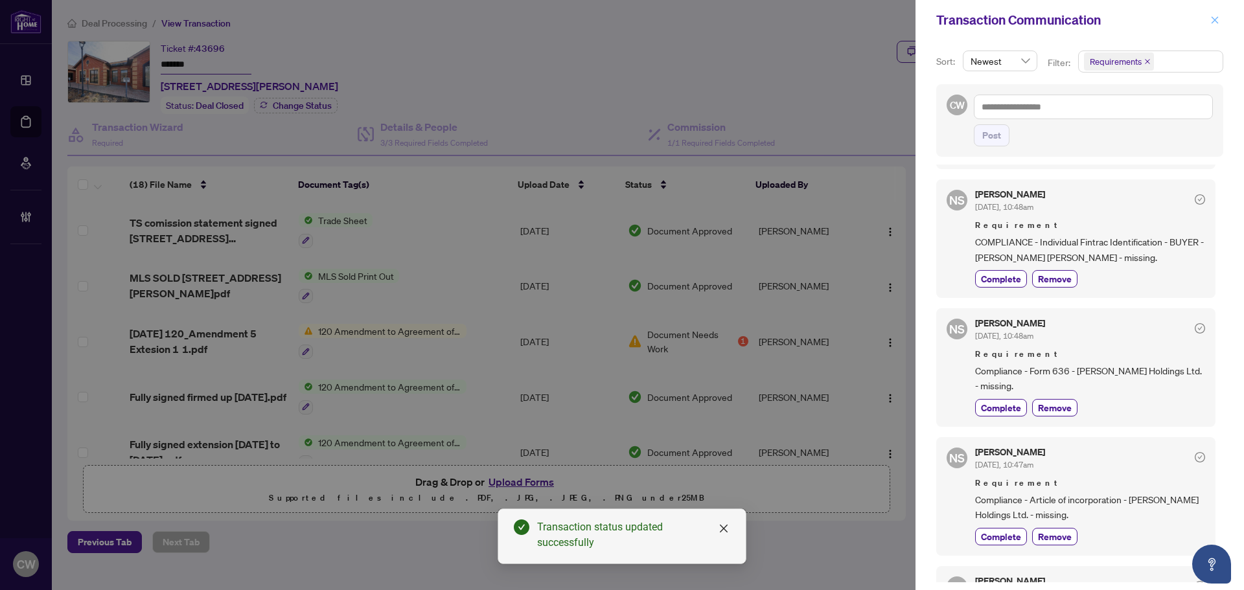
click at [1213, 23] on icon "close" at bounding box center [1214, 20] width 9 height 9
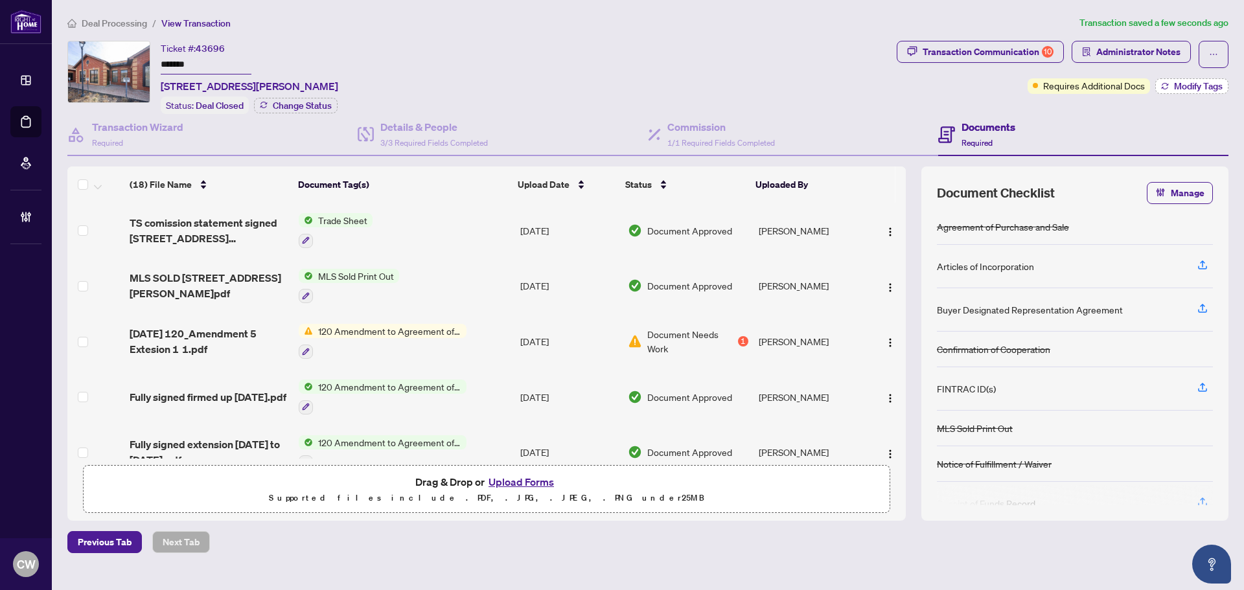
click at [1187, 86] on span "Modify Tags" at bounding box center [1198, 86] width 49 height 9
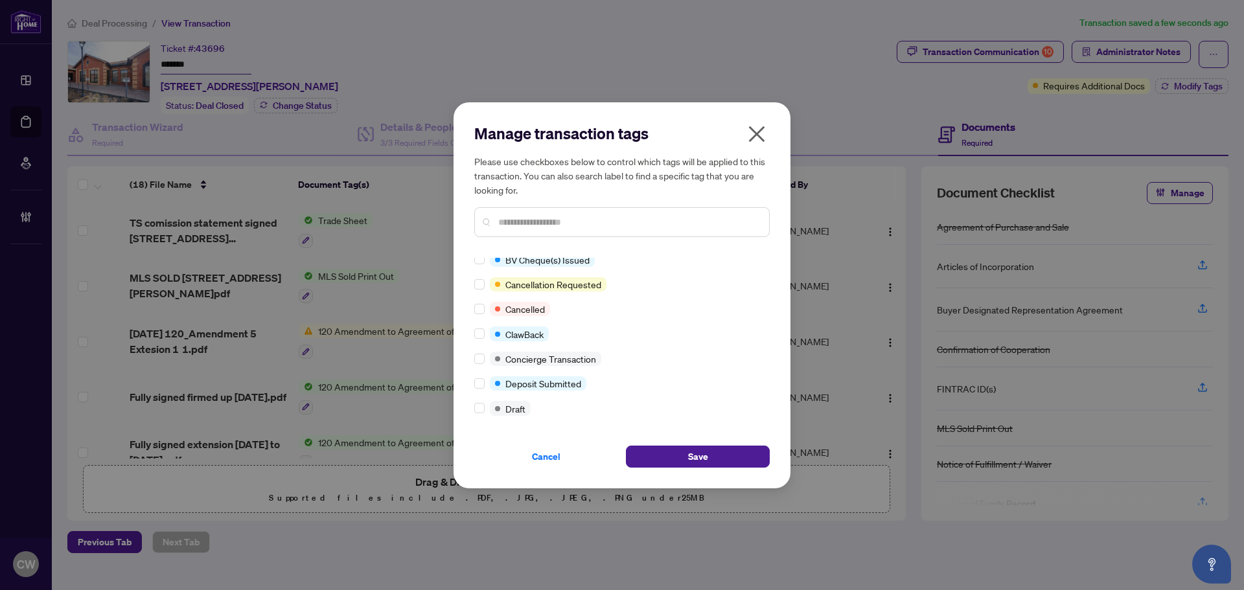
scroll to position [0, 0]
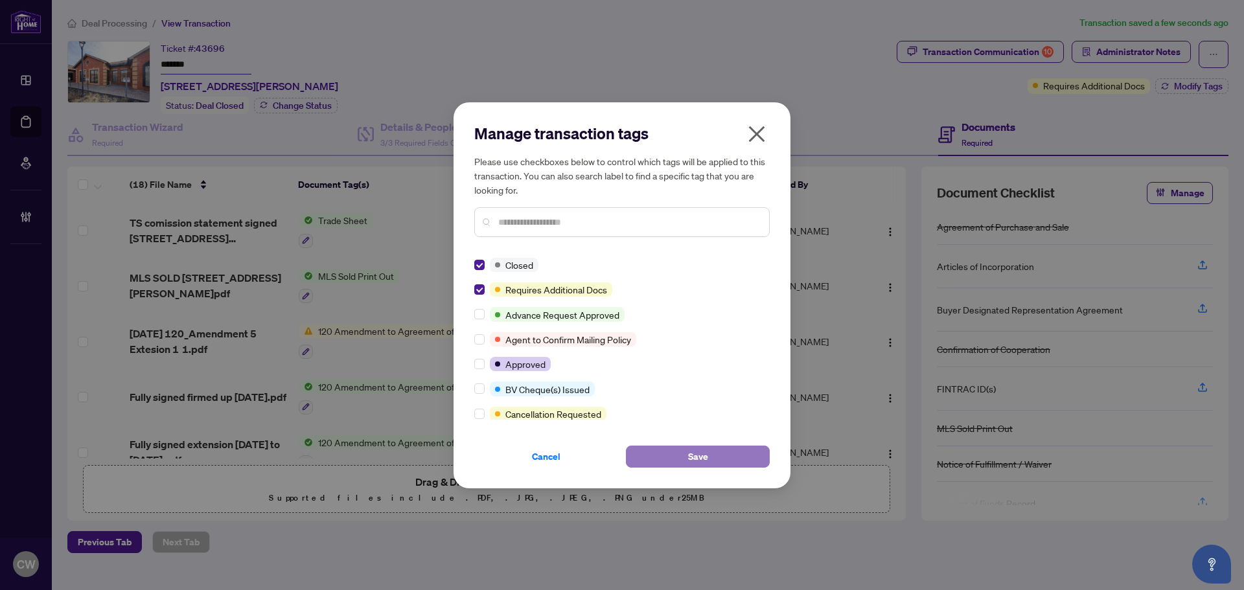
click at [664, 457] on button "Save" at bounding box center [698, 457] width 144 height 22
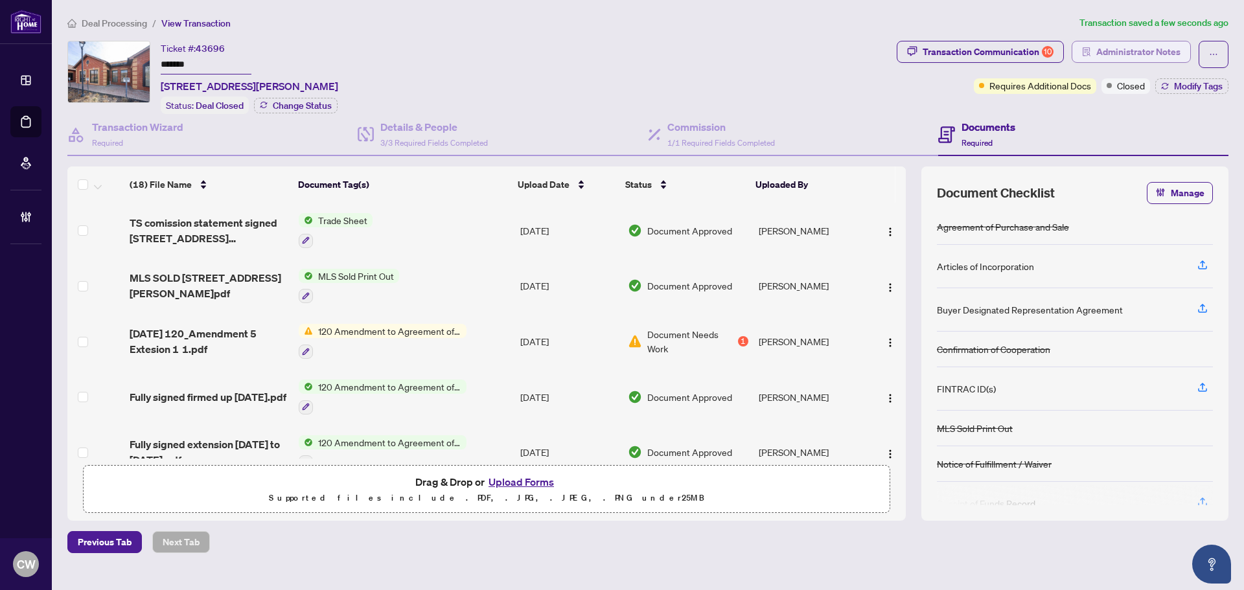
click at [1153, 60] on span "Administrator Notes" at bounding box center [1138, 51] width 84 height 21
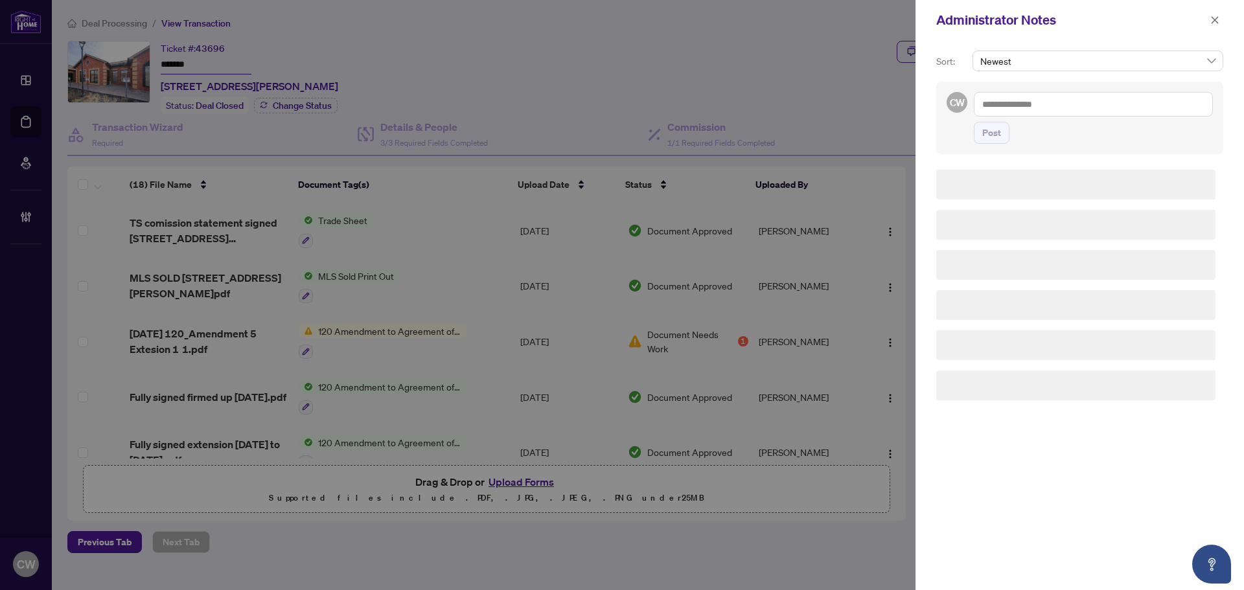
click at [1069, 97] on textarea at bounding box center [1093, 104] width 239 height 25
paste textarea "**********"
type textarea "**********"
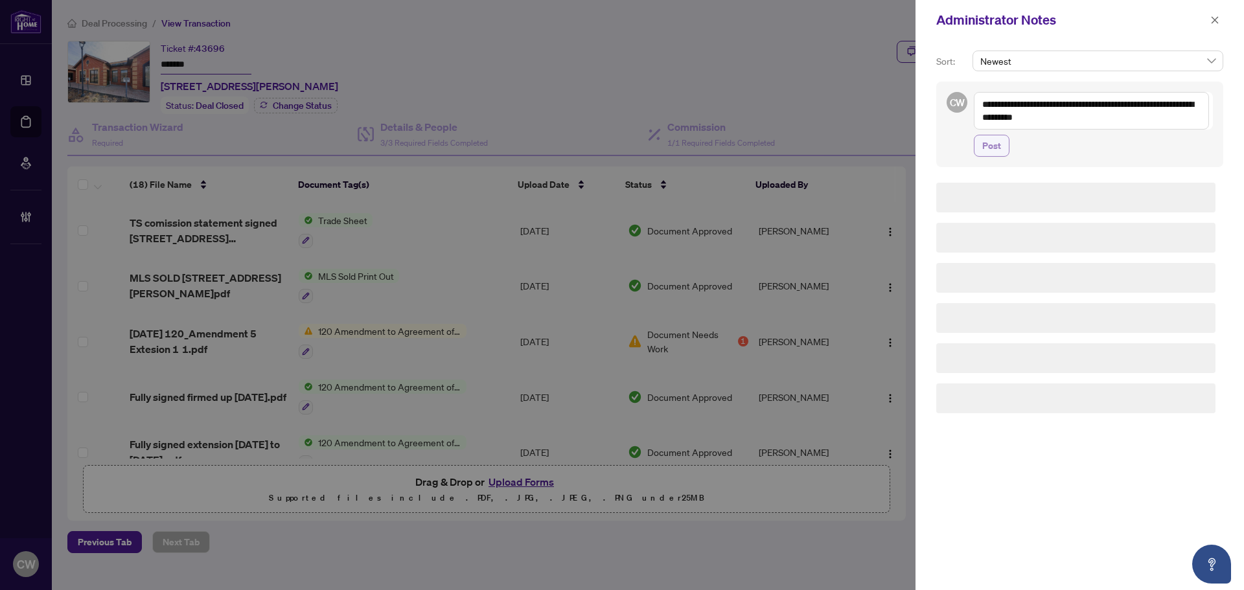
click at [993, 148] on span "Post" at bounding box center [991, 145] width 19 height 21
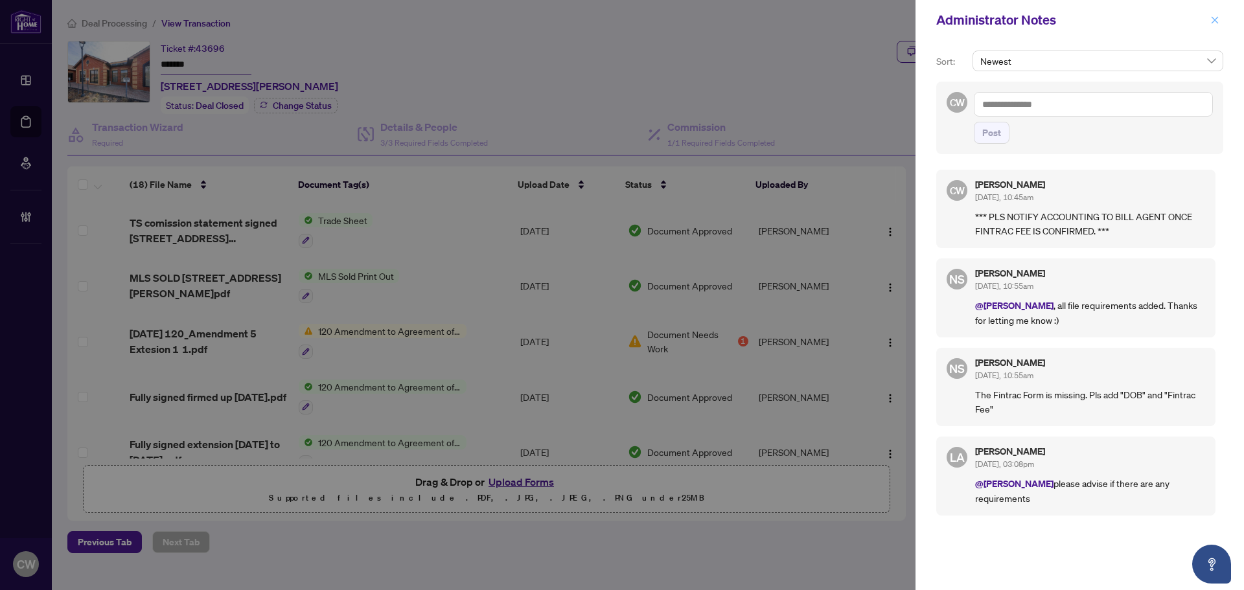
click at [1211, 19] on icon "close" at bounding box center [1214, 20] width 9 height 9
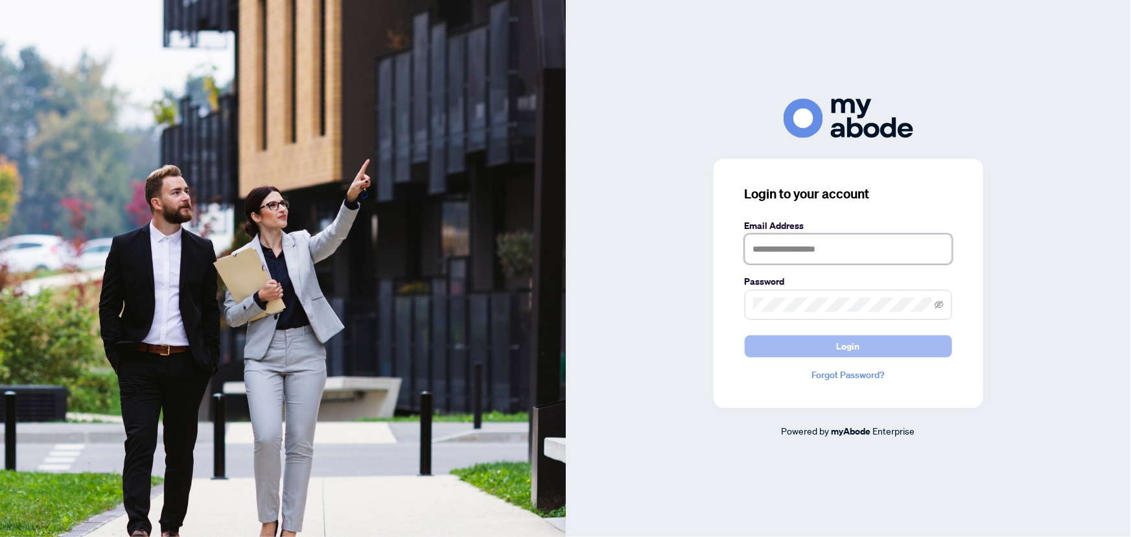
type input "**********"
click at [837, 345] on span "Login" at bounding box center [848, 346] width 23 height 21
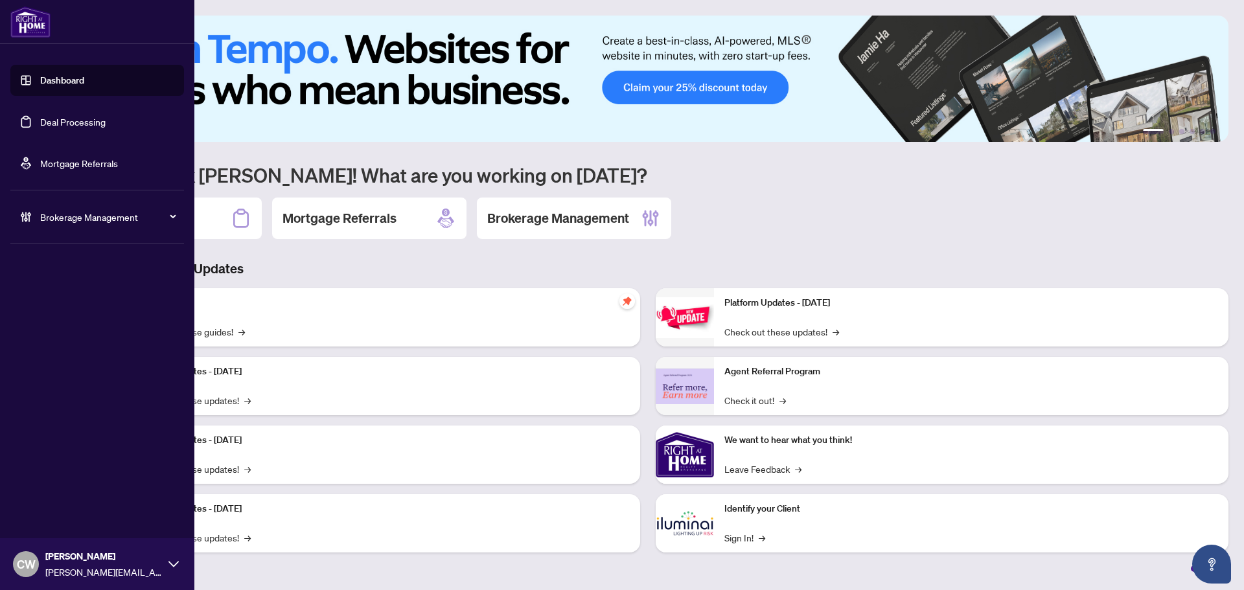
click at [47, 124] on link "Deal Processing" at bounding box center [72, 122] width 65 height 12
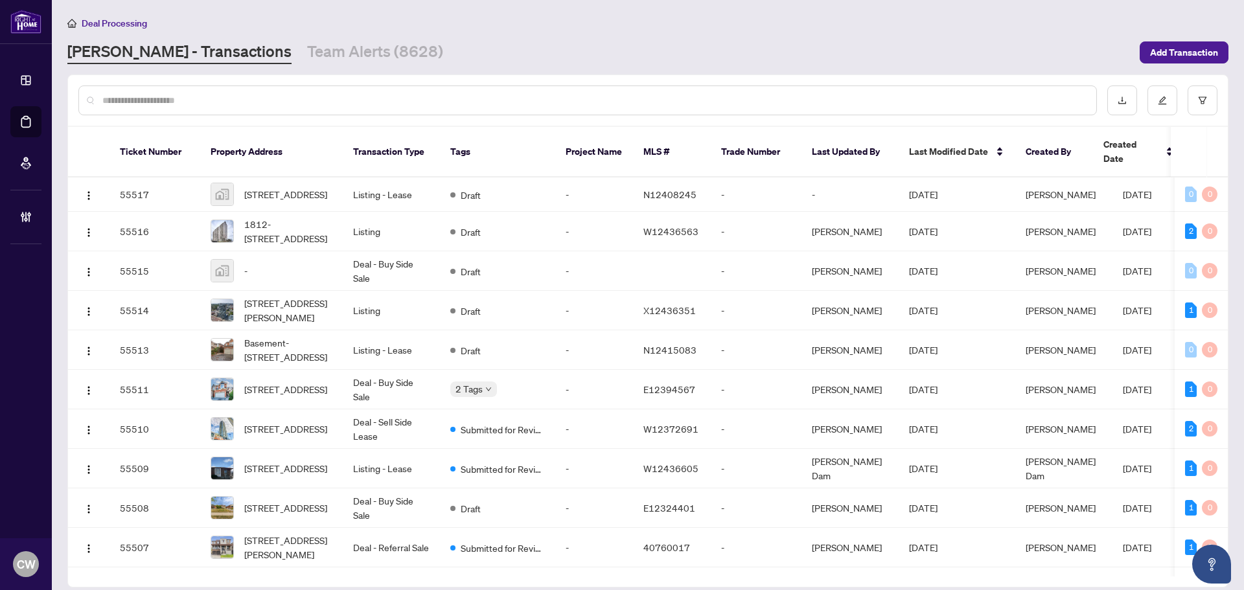
click at [152, 95] on input "text" at bounding box center [594, 100] width 984 height 14
paste input "*"
type input "*******"
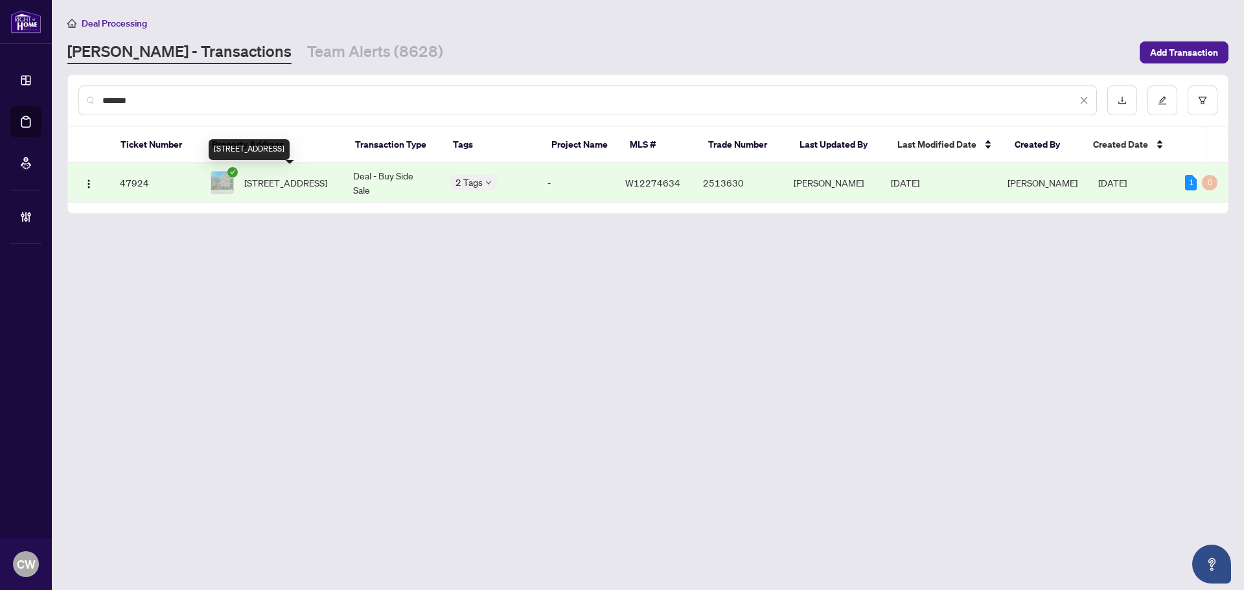
click at [295, 179] on span "[STREET_ADDRESS]" at bounding box center [285, 183] width 83 height 14
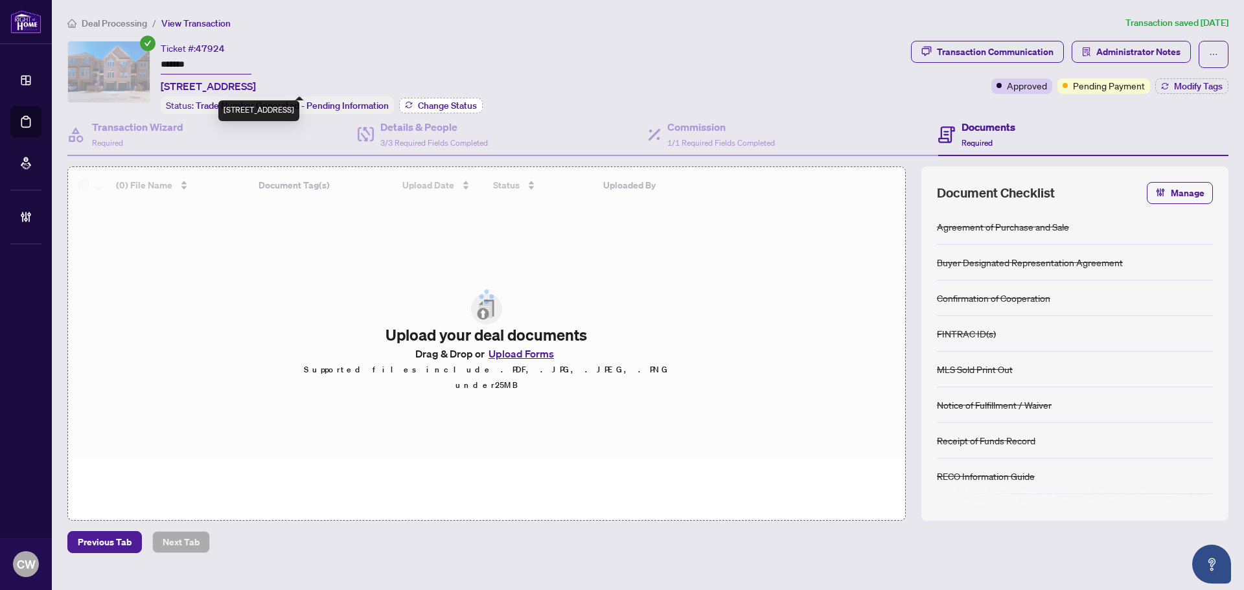
click at [439, 106] on span "Change Status" at bounding box center [447, 105] width 59 height 9
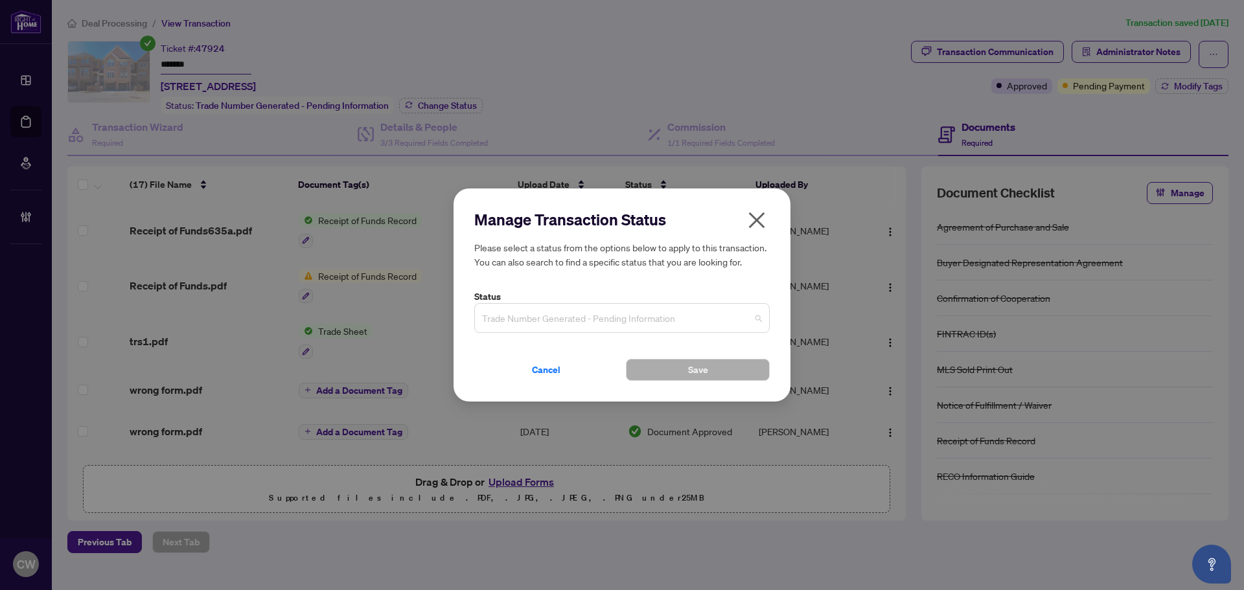
click at [616, 321] on span "Trade Number Generated - Pending Information" at bounding box center [622, 318] width 280 height 25
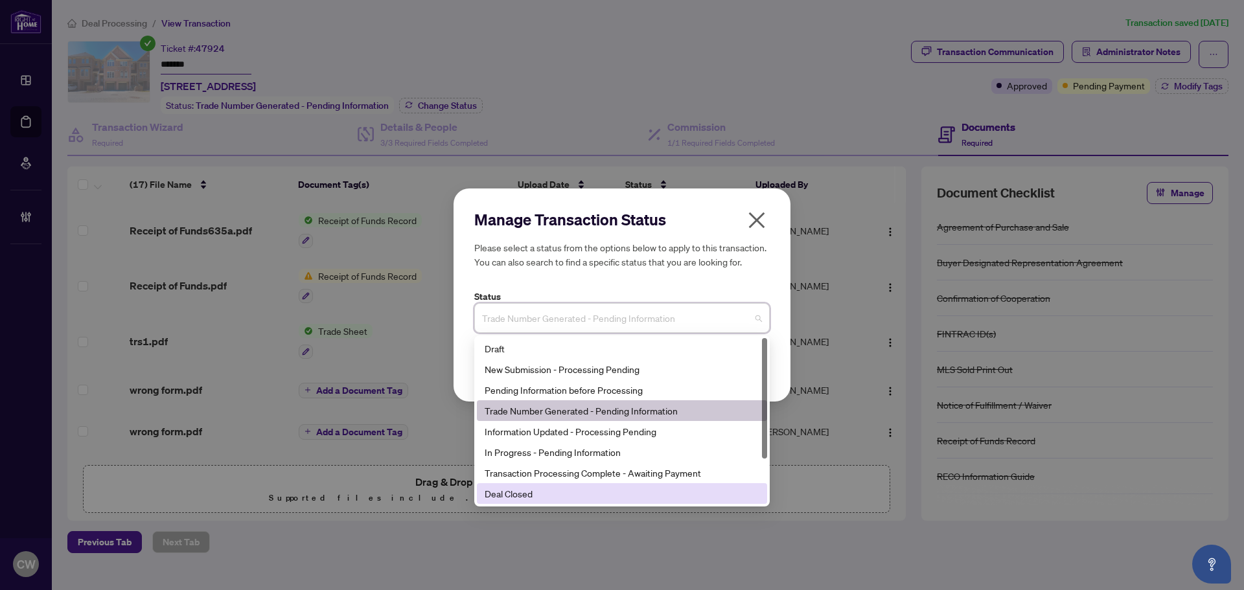
click at [586, 498] on div "Deal Closed" at bounding box center [622, 494] width 275 height 14
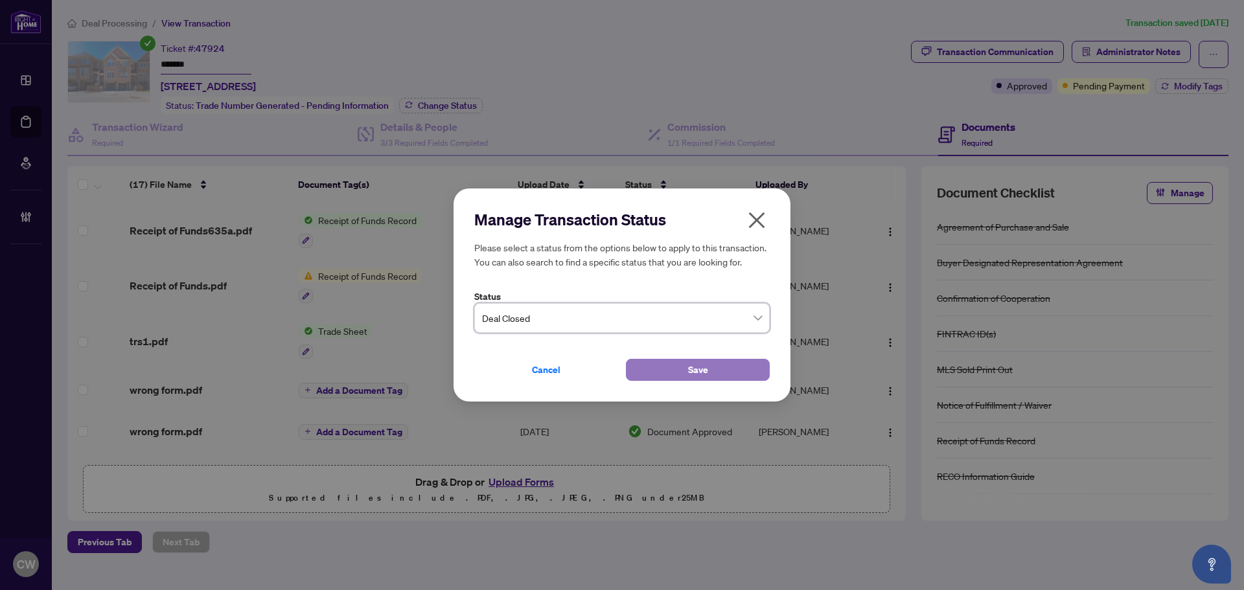
click at [712, 369] on button "Save" at bounding box center [698, 370] width 144 height 22
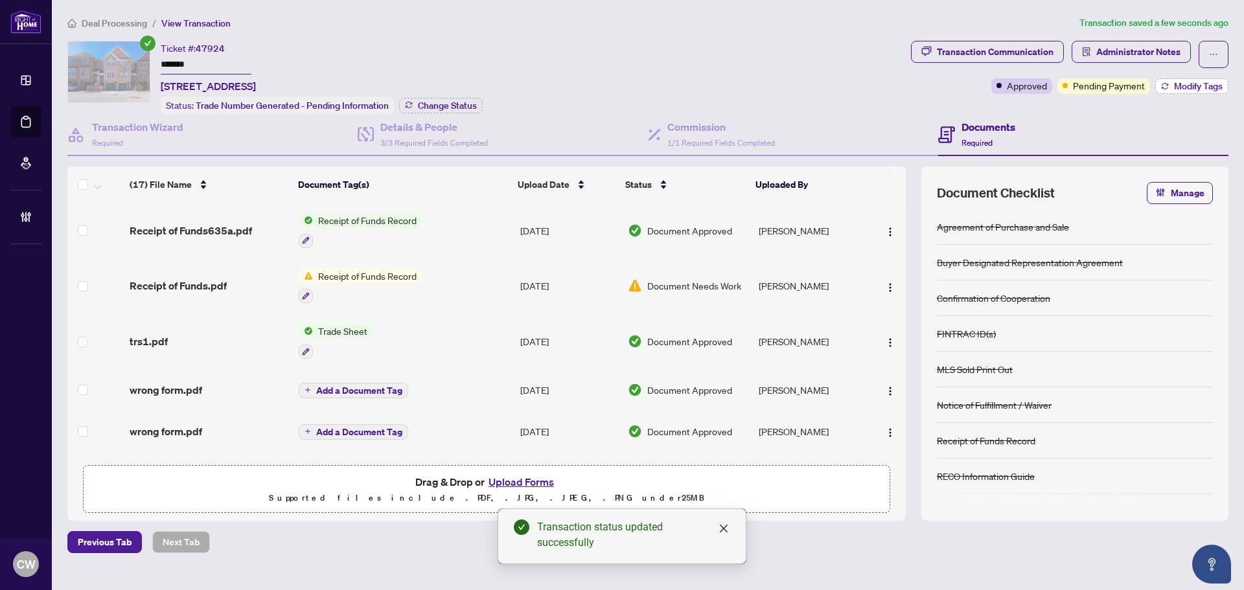
click at [1213, 84] on span "Modify Tags" at bounding box center [1198, 86] width 49 height 9
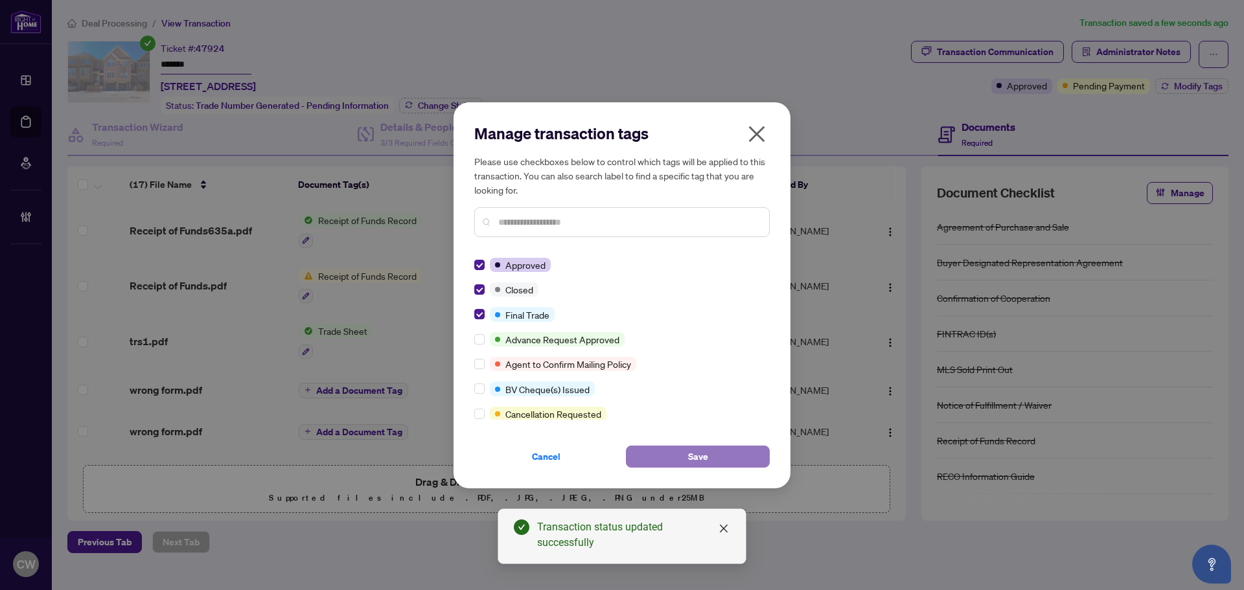
click at [715, 460] on button "Save" at bounding box center [698, 457] width 144 height 22
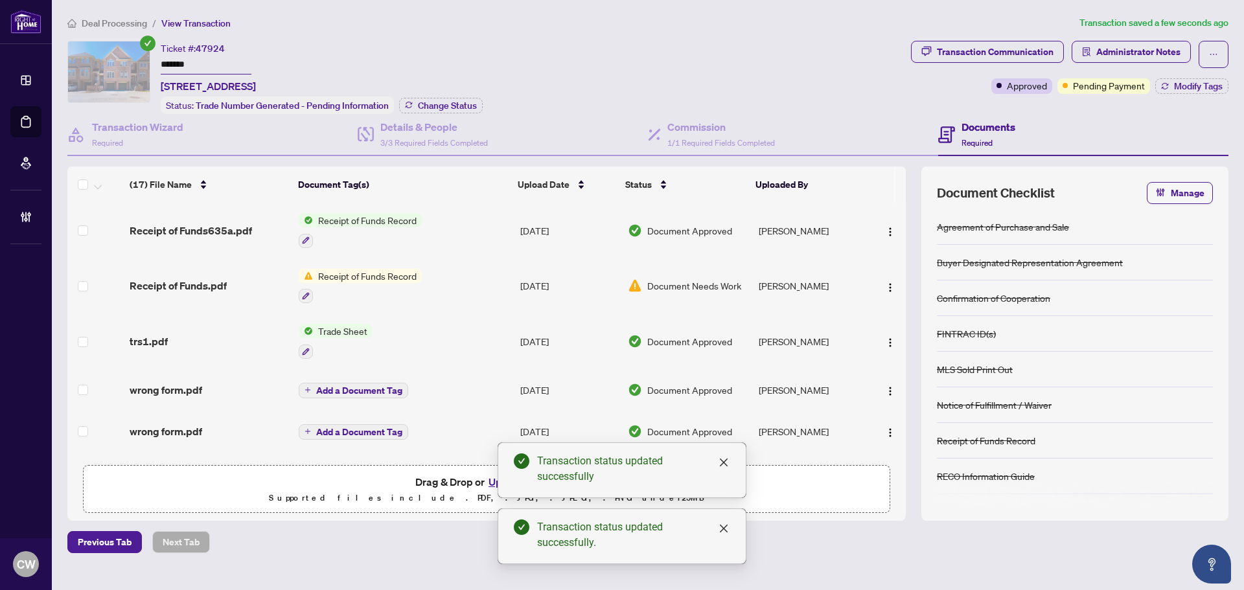
click at [1042, 51] on div "Transaction Communication" at bounding box center [995, 51] width 117 height 21
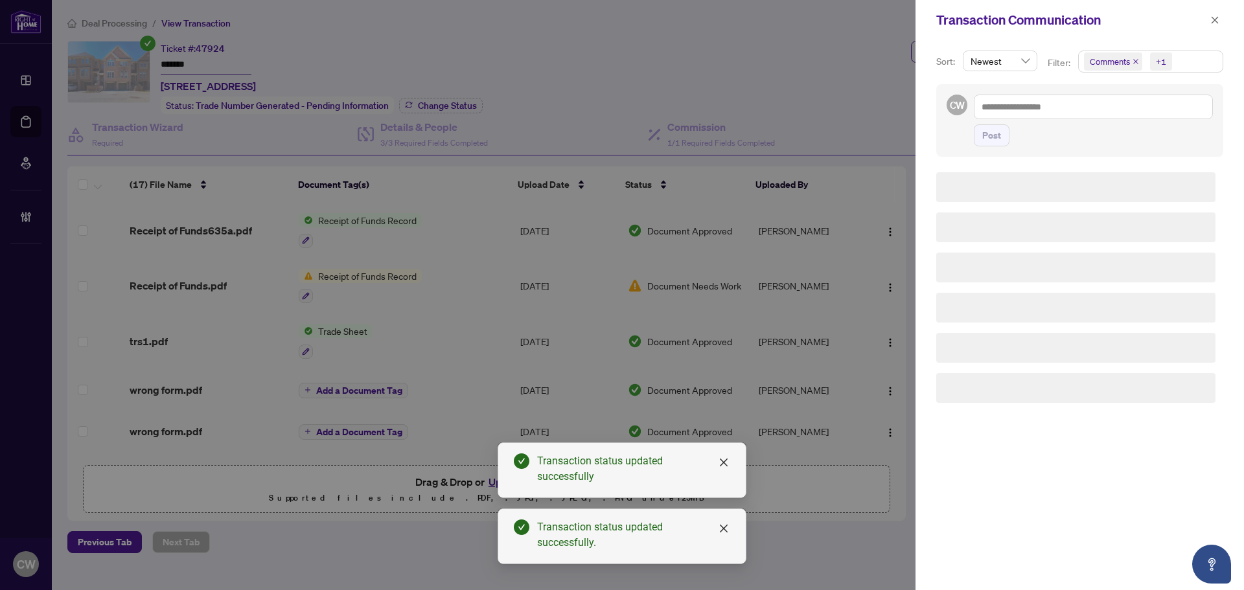
click at [1136, 61] on icon "close" at bounding box center [1135, 61] width 5 height 5
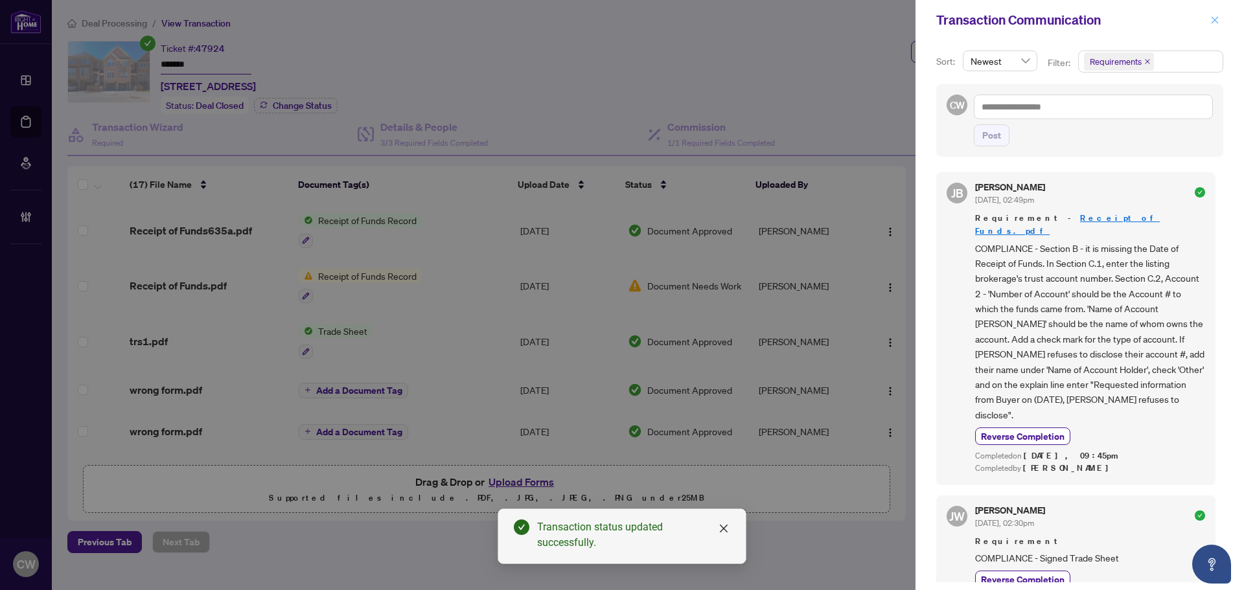
click at [1216, 21] on icon "close" at bounding box center [1214, 20] width 9 height 9
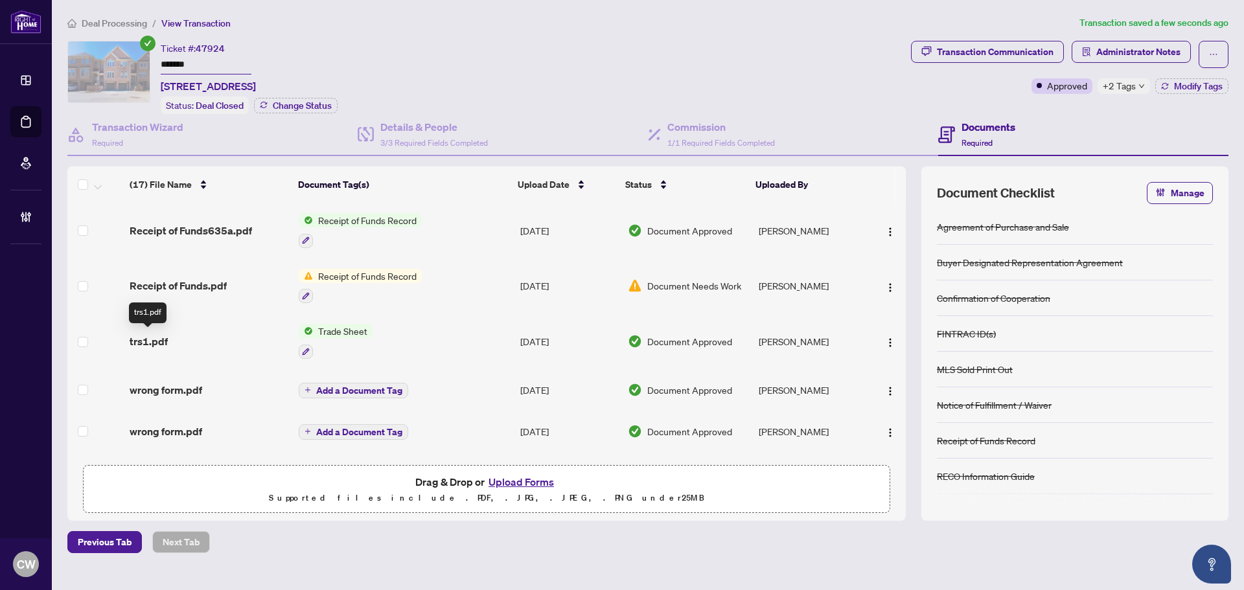
click at [152, 335] on span "trs1.pdf" at bounding box center [149, 342] width 38 height 16
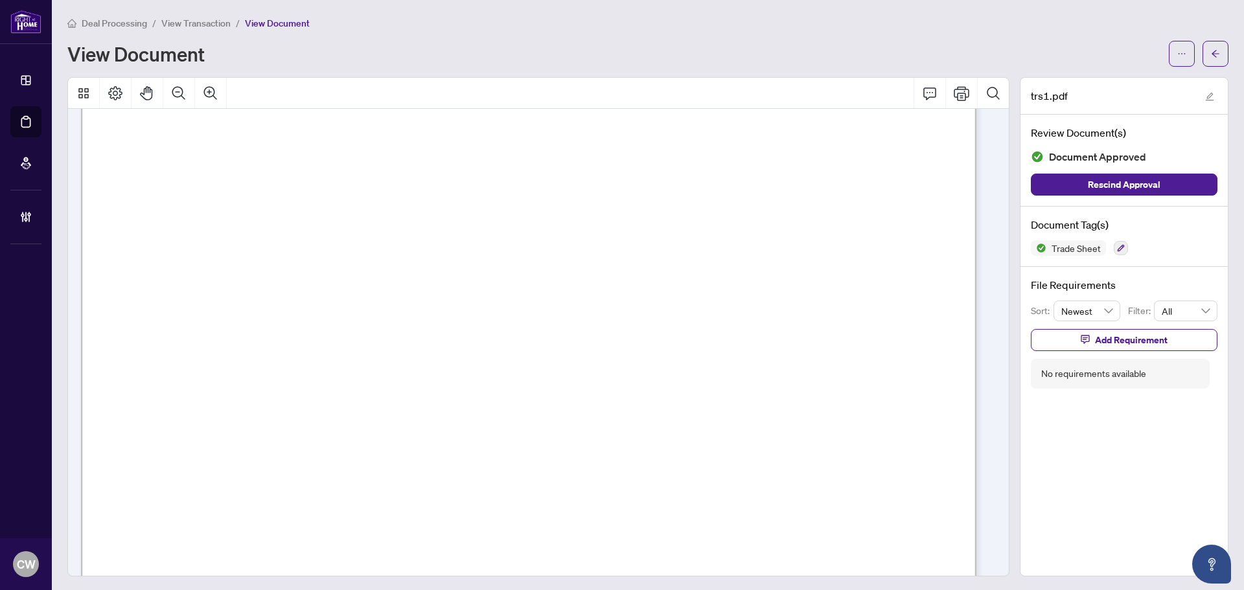
scroll to position [389, 0]
click at [1212, 51] on button "button" at bounding box center [1216, 54] width 26 height 26
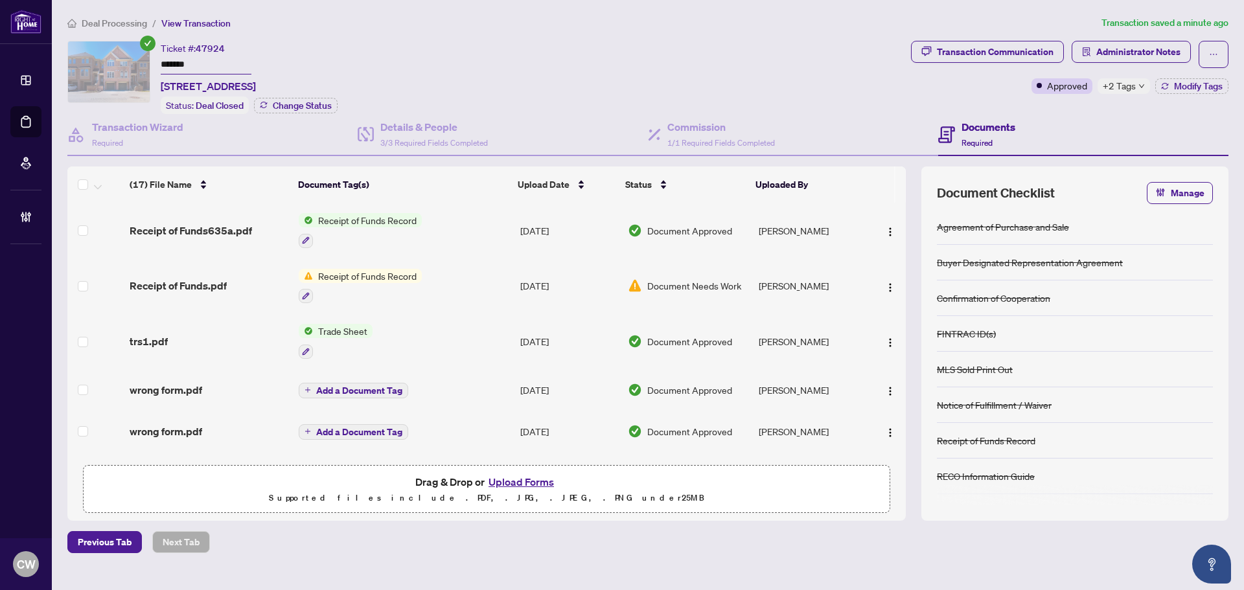
click at [535, 481] on button "Upload Forms" at bounding box center [521, 482] width 73 height 17
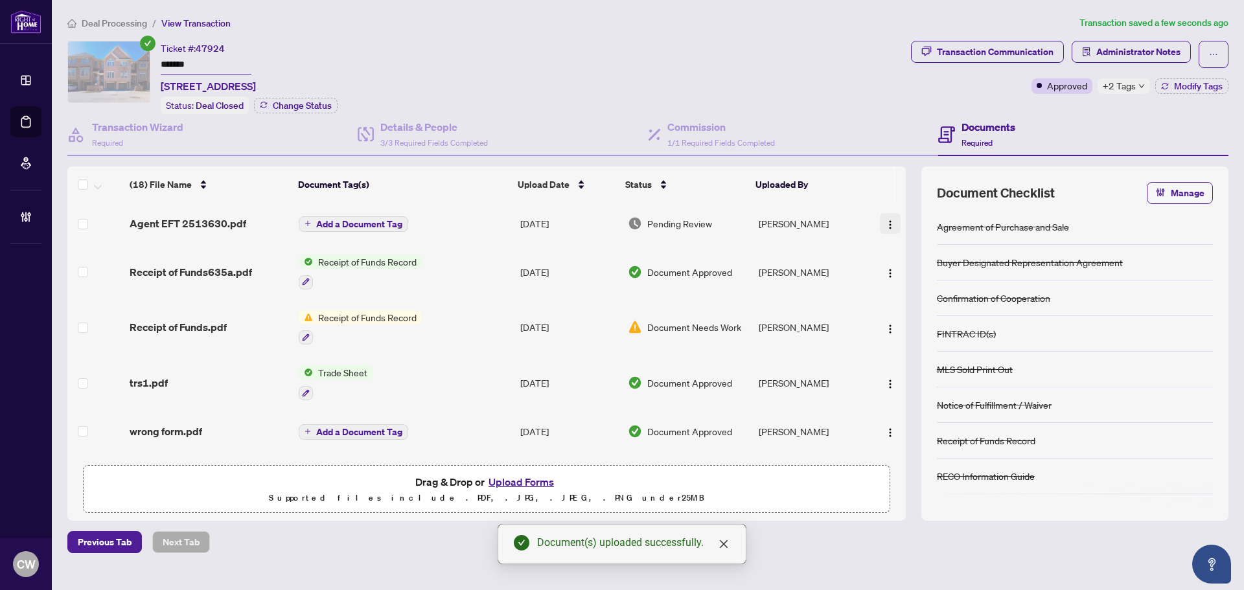
click at [888, 222] on img "button" at bounding box center [890, 225] width 10 height 10
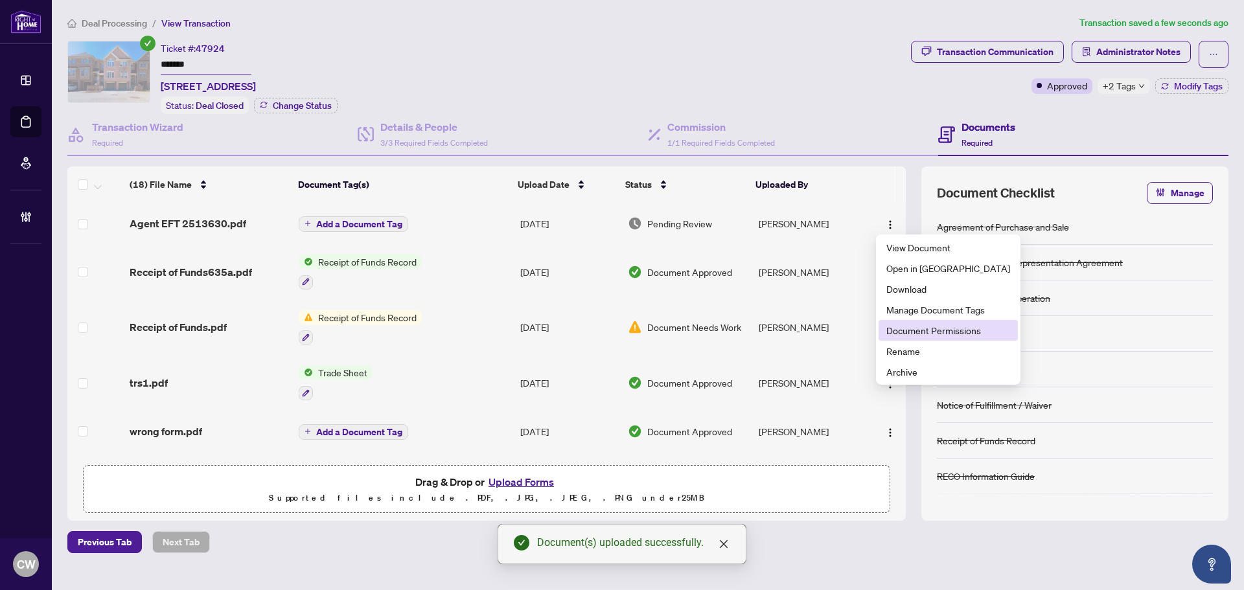
click at [921, 334] on span "Document Permissions" at bounding box center [948, 330] width 124 height 14
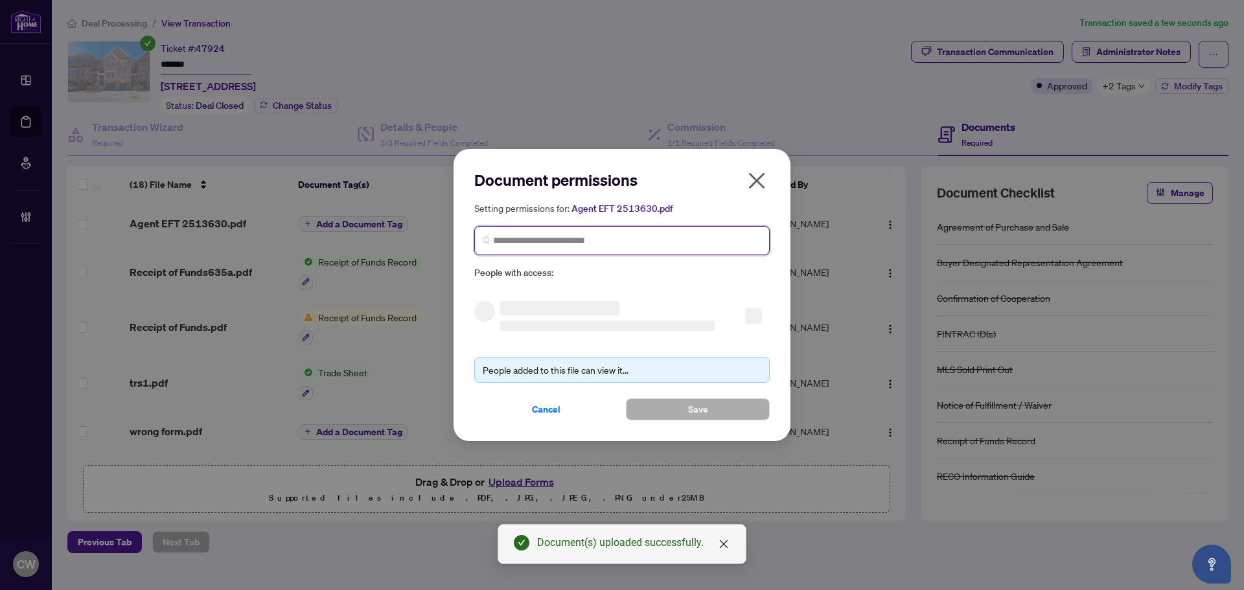
paste input "**********"
click at [688, 238] on input "search" at bounding box center [627, 241] width 268 height 14
type input "**********"
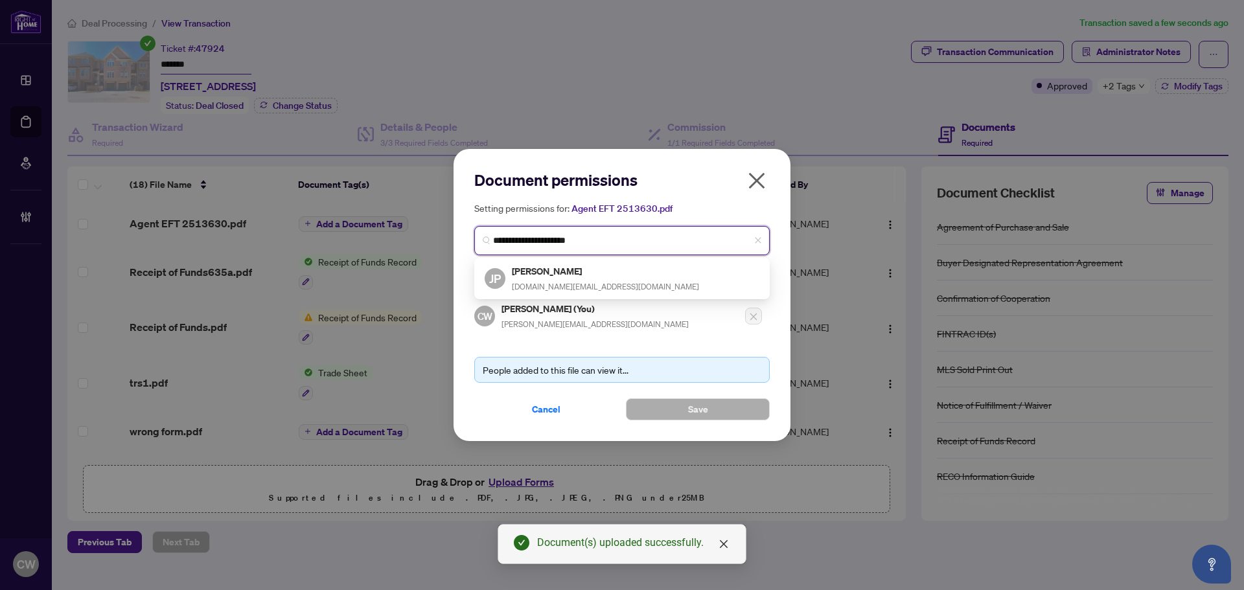
click at [568, 282] on span "[DOMAIN_NAME][EMAIL_ADDRESS][DOMAIN_NAME]" at bounding box center [605, 287] width 187 height 10
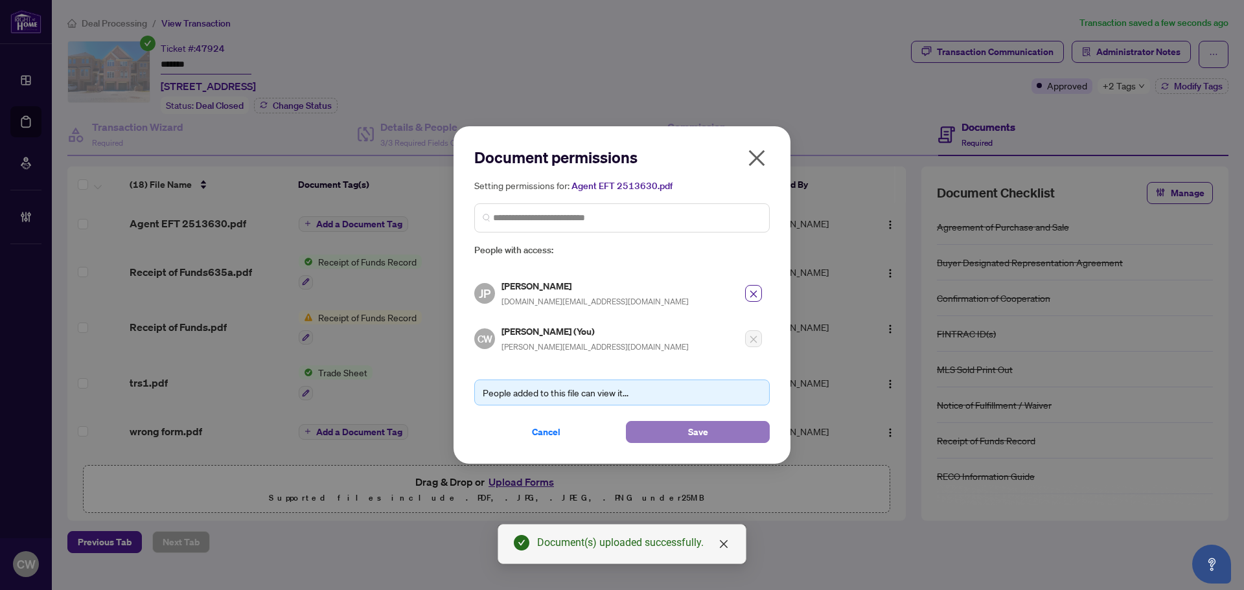
click at [682, 429] on button "Save" at bounding box center [698, 432] width 144 height 22
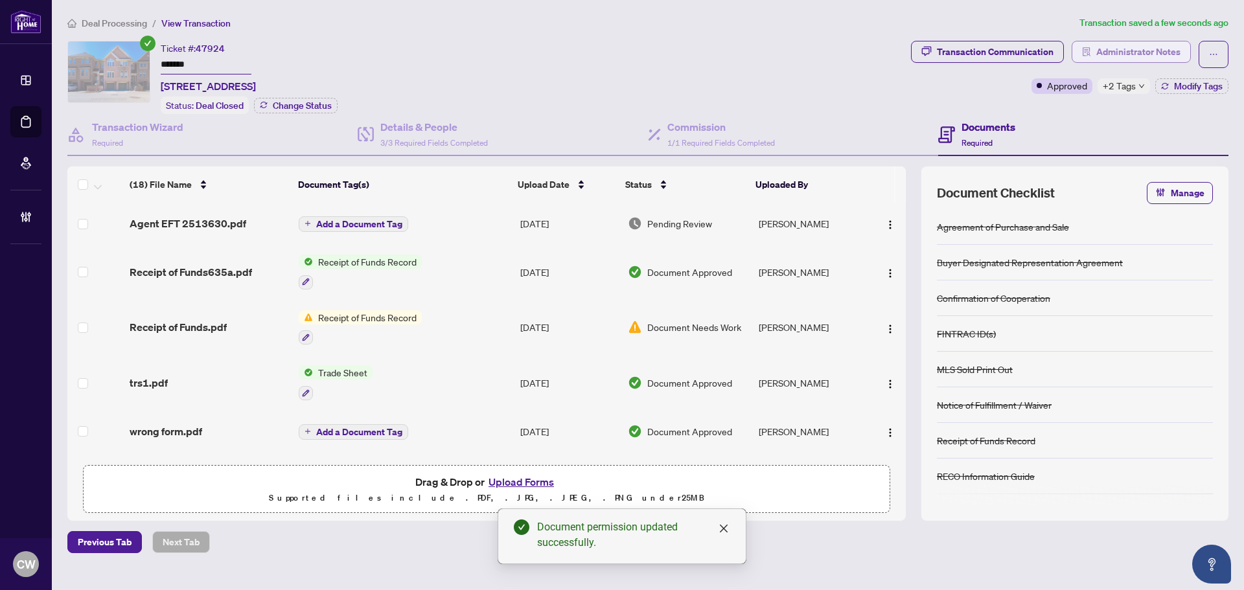
click at [1135, 47] on span "Administrator Notes" at bounding box center [1138, 51] width 84 height 21
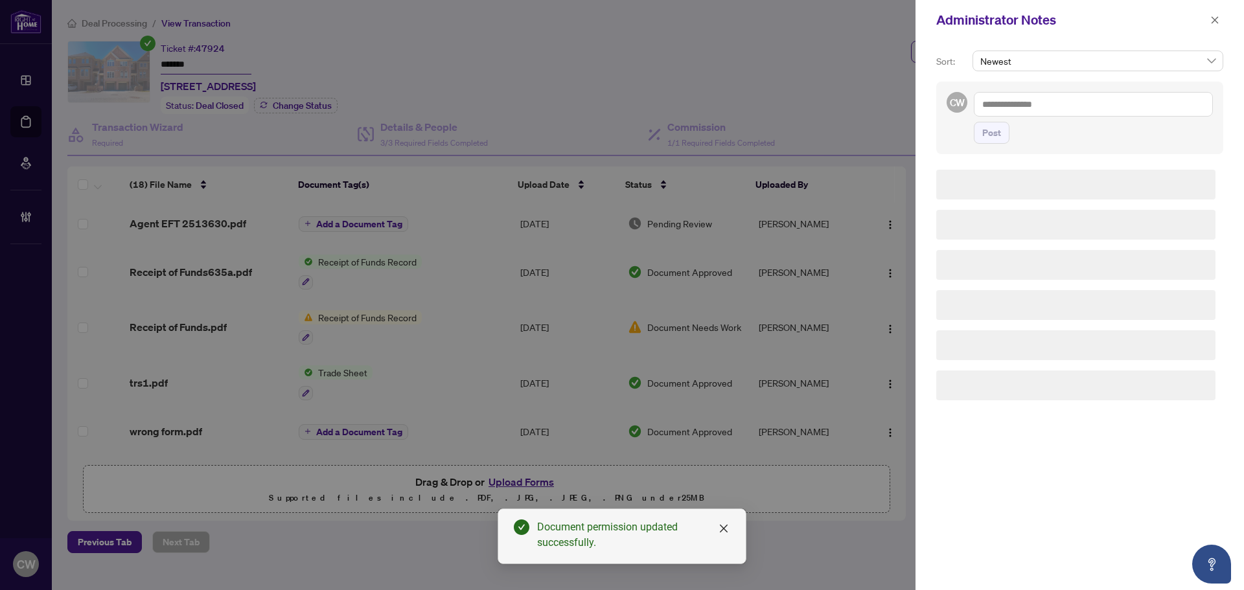
click at [1074, 107] on textarea at bounding box center [1093, 104] width 239 height 25
paste textarea "**********"
type textarea "**********"
click at [986, 137] on span "Post" at bounding box center [991, 132] width 19 height 21
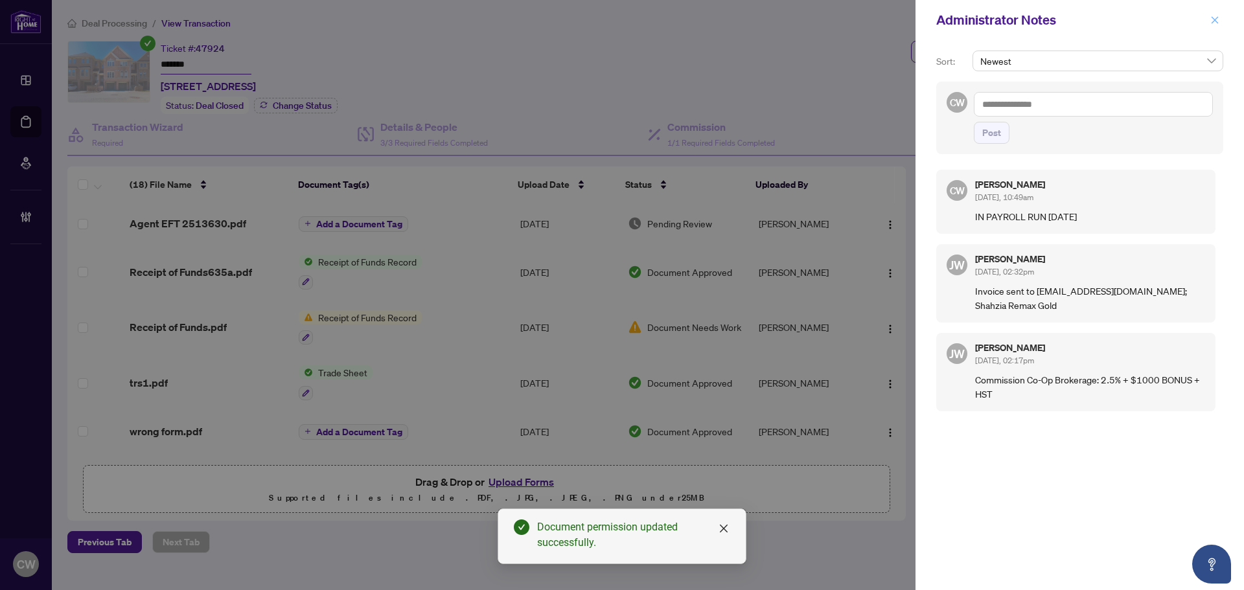
click at [1216, 18] on icon "close" at bounding box center [1214, 20] width 9 height 9
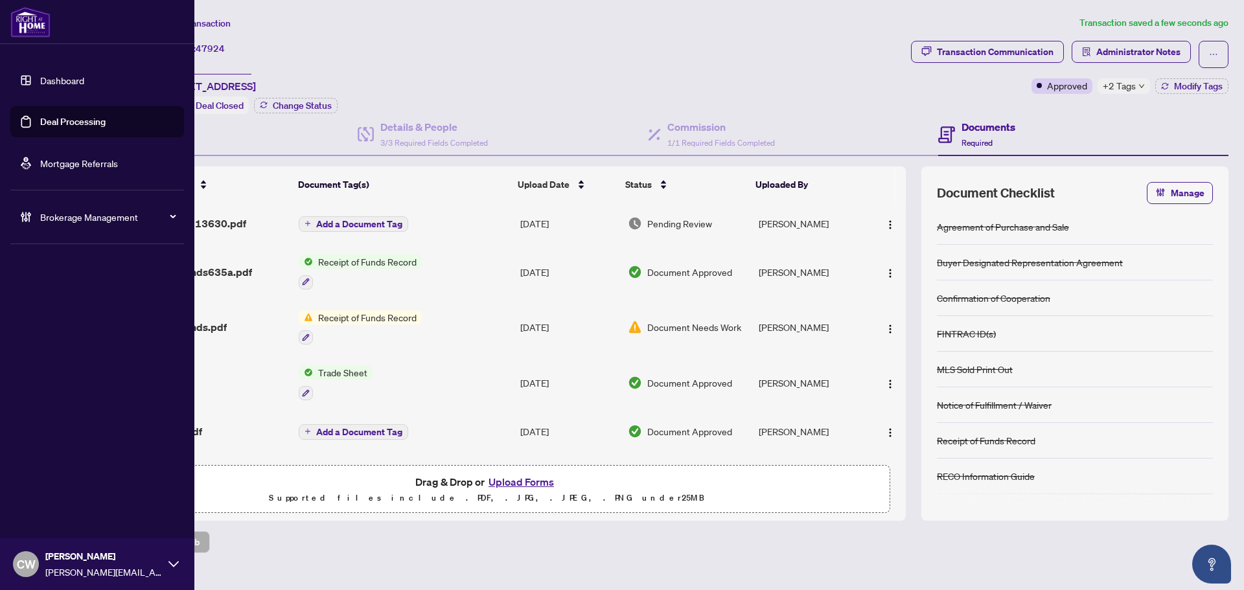
click at [43, 124] on link "Deal Processing" at bounding box center [72, 122] width 65 height 12
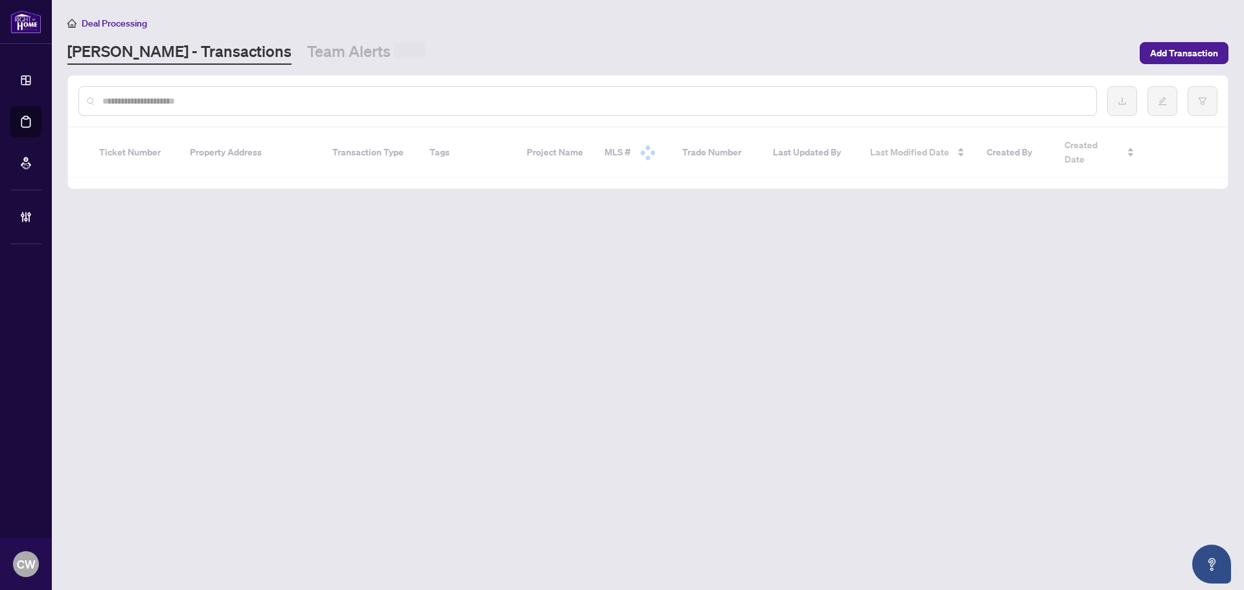
click at [299, 95] on input "text" at bounding box center [594, 101] width 984 height 14
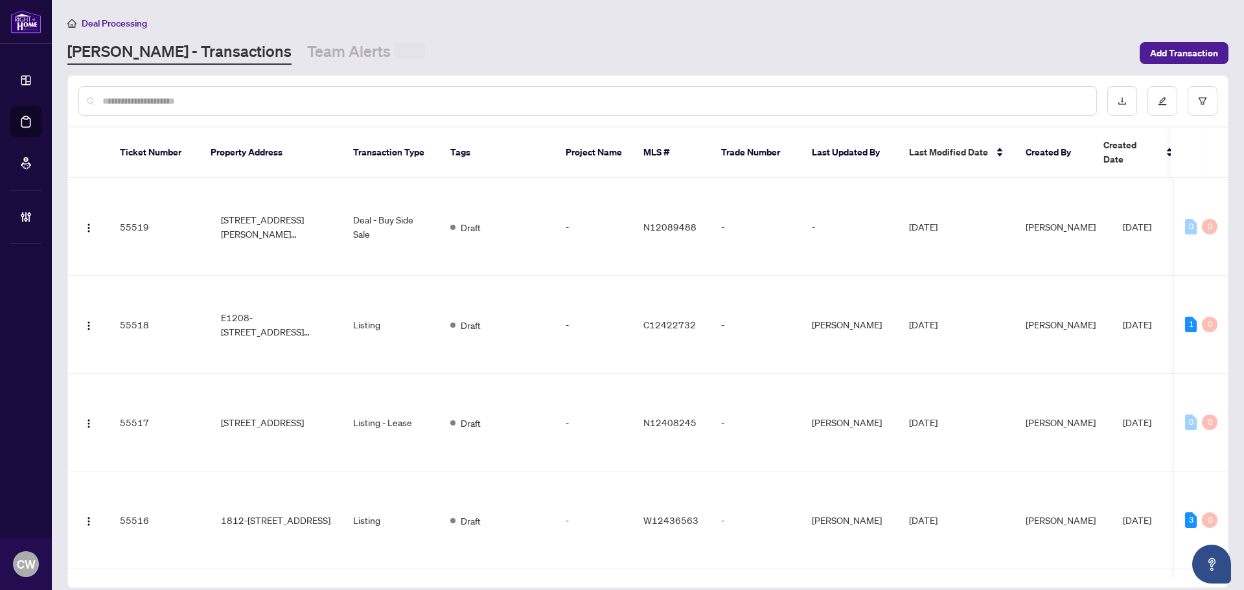
click at [267, 94] on input "text" at bounding box center [594, 101] width 984 height 14
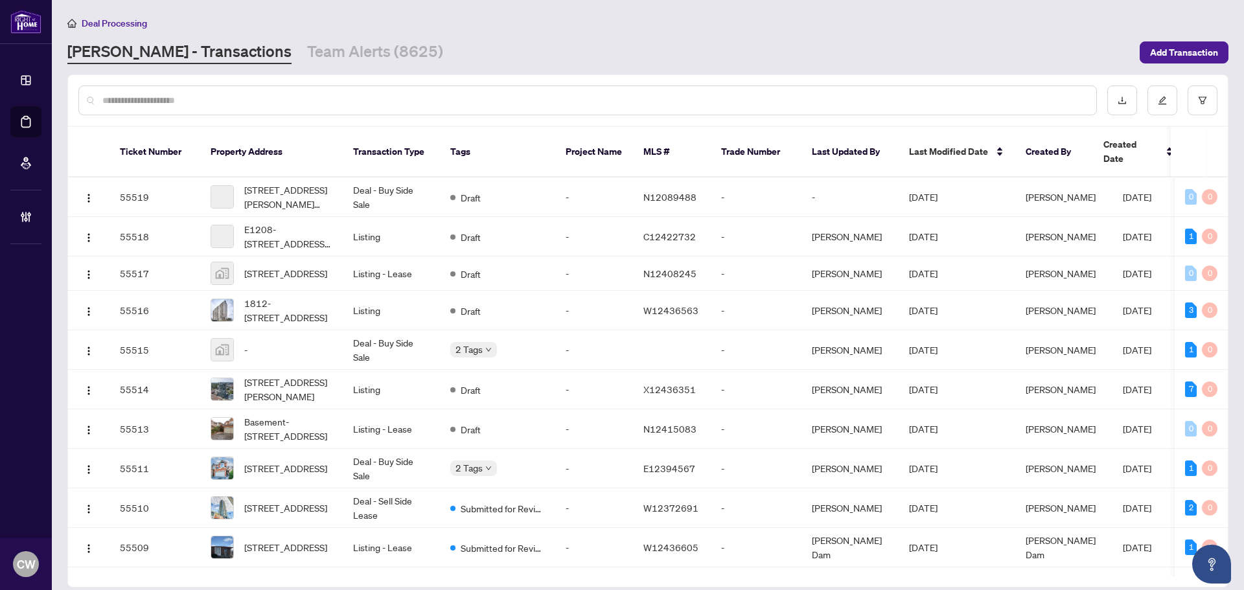
paste input "*******"
type input "*******"
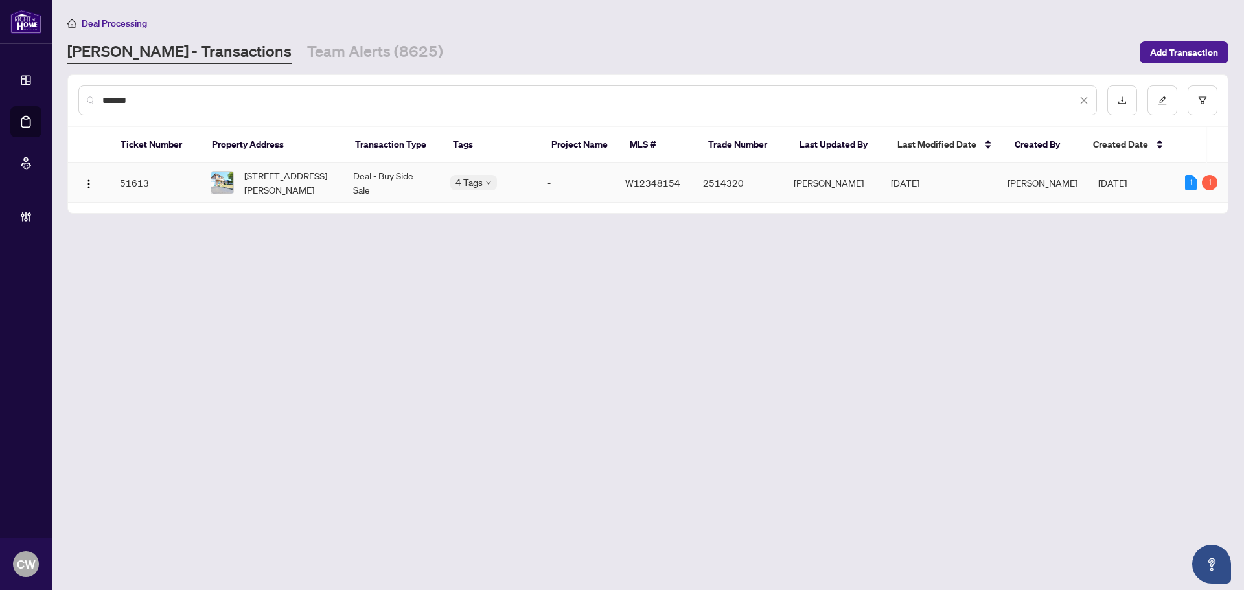
click at [289, 171] on span "[STREET_ADDRESS][PERSON_NAME]" at bounding box center [288, 182] width 88 height 29
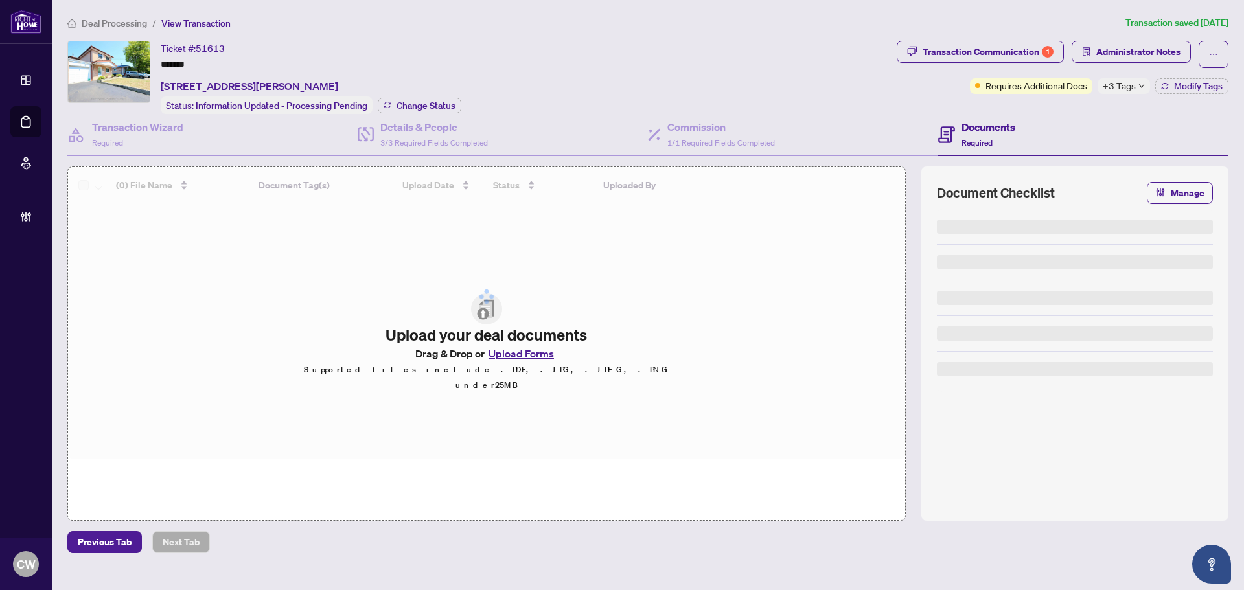
click at [417, 111] on div "Status: Information Updated - Processing Pending Change Status" at bounding box center [311, 105] width 301 height 17
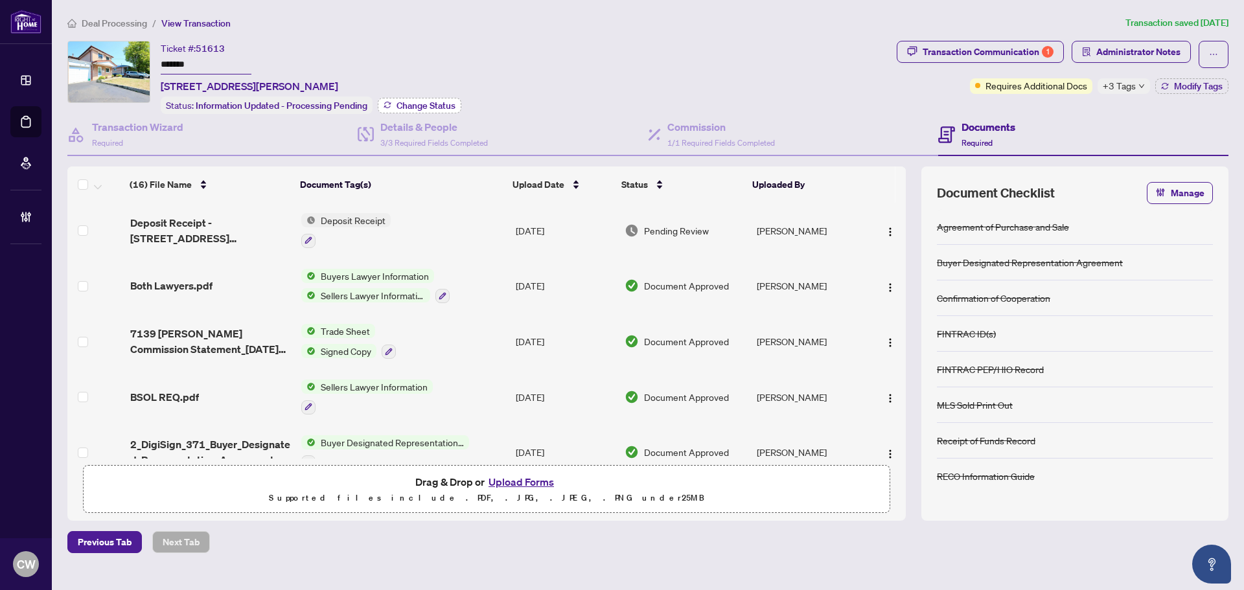
click at [438, 111] on button "Change Status" at bounding box center [420, 106] width 84 height 16
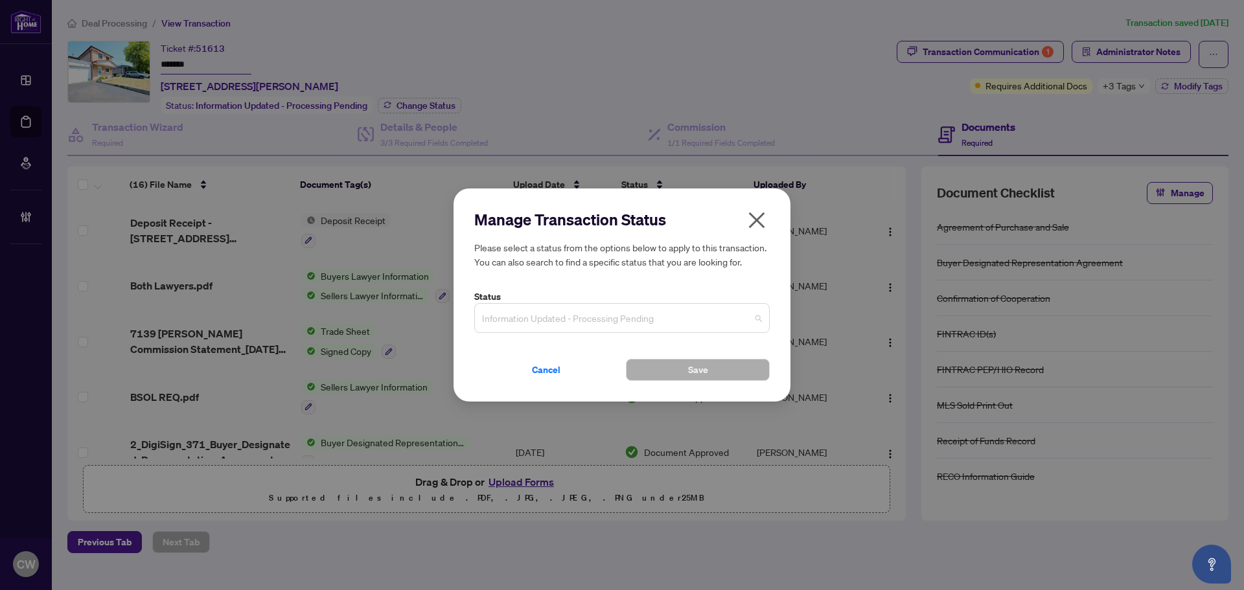
click at [568, 318] on span "Information Updated - Processing Pending" at bounding box center [622, 318] width 280 height 25
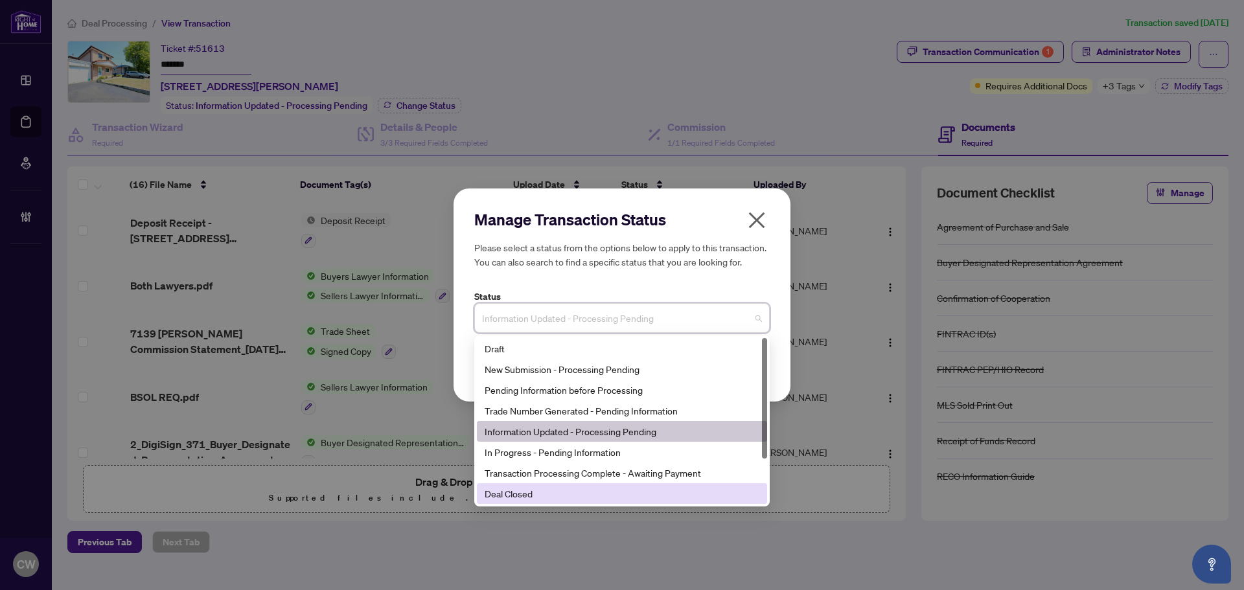
click at [561, 499] on div "Deal Closed" at bounding box center [622, 494] width 275 height 14
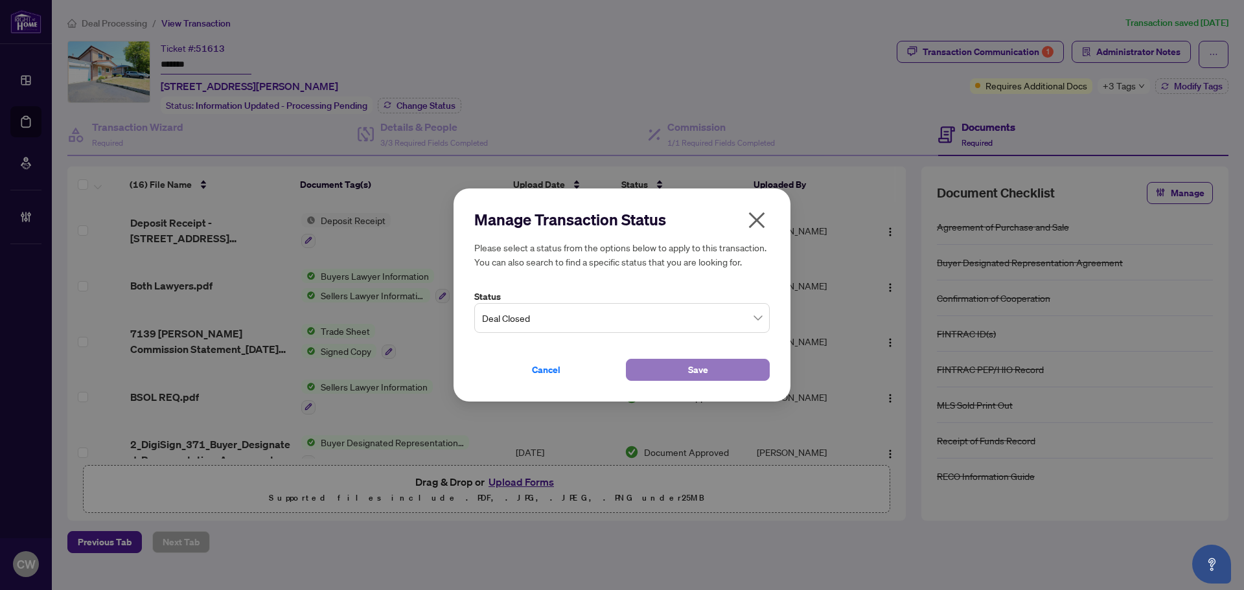
click at [702, 372] on span "Save" at bounding box center [698, 370] width 20 height 21
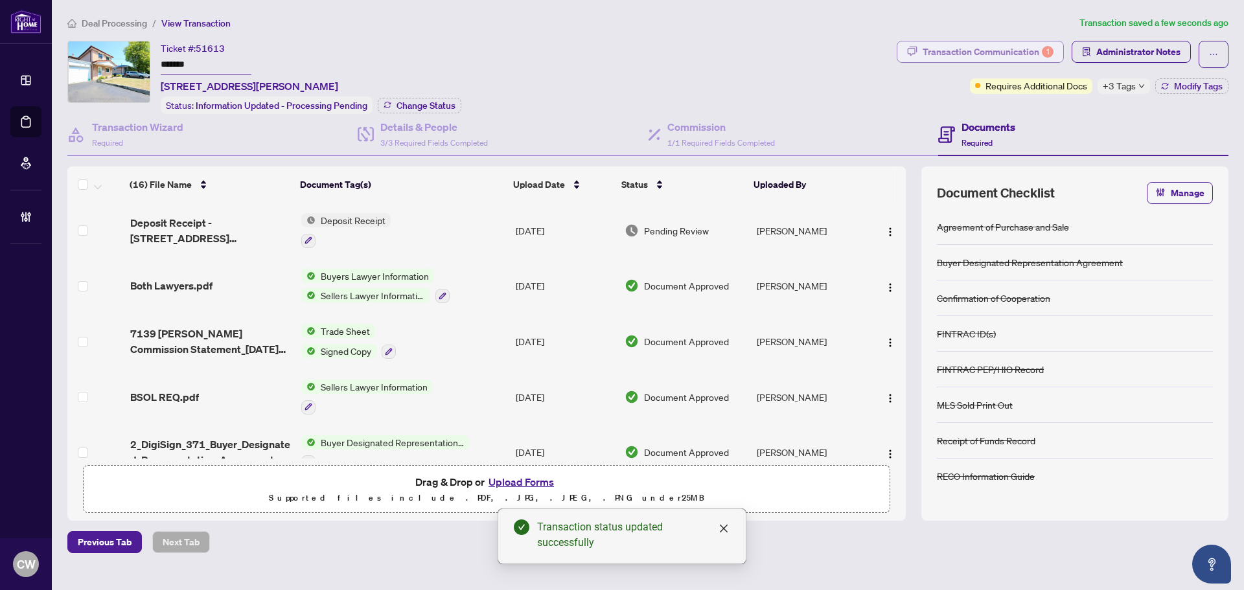
click at [1021, 46] on div "Transaction Communication 1" at bounding box center [988, 51] width 131 height 21
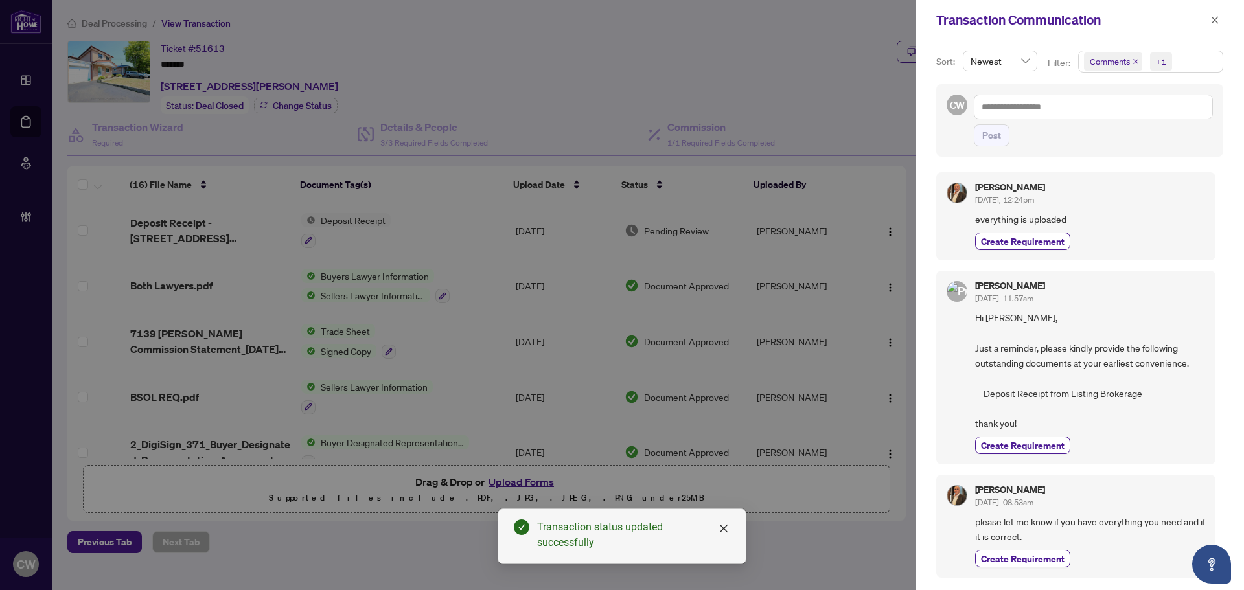
click at [1135, 62] on icon "close" at bounding box center [1135, 61] width 5 height 5
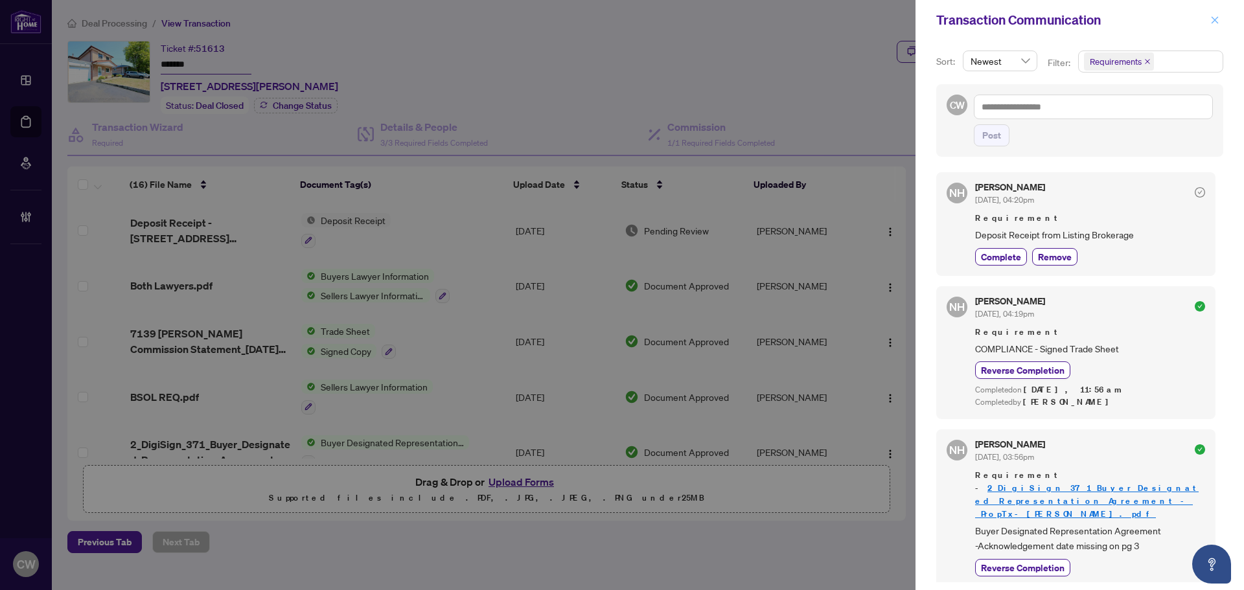
click at [1213, 18] on icon "close" at bounding box center [1215, 19] width 7 height 7
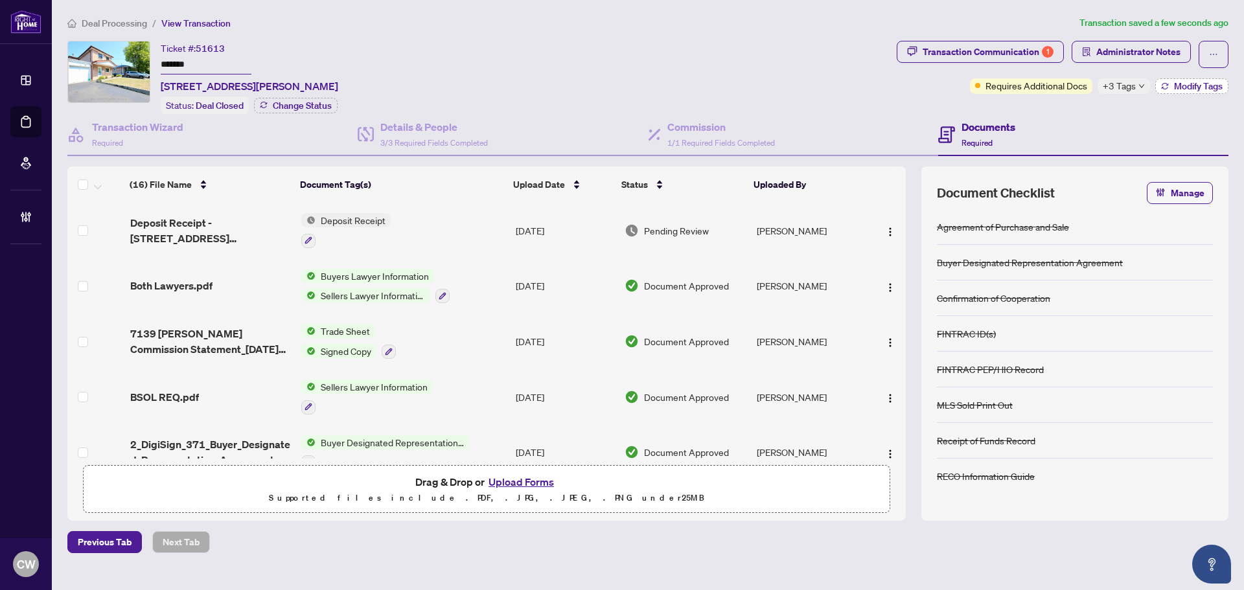
click at [1203, 87] on span "Modify Tags" at bounding box center [1198, 86] width 49 height 9
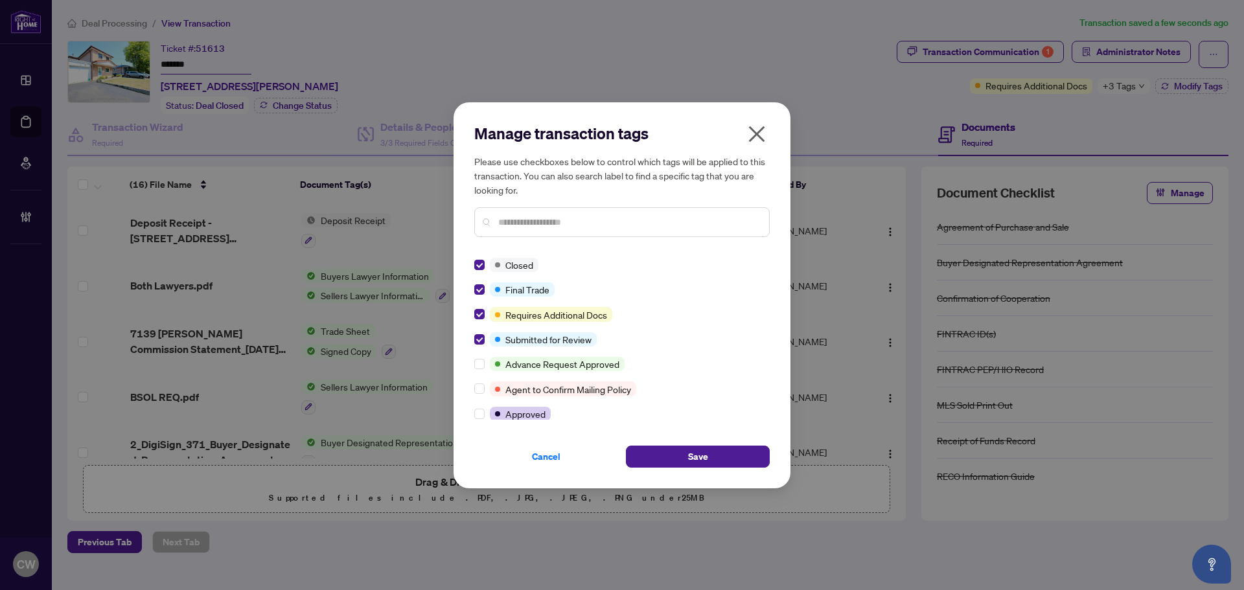
click at [665, 437] on div "Cancel Save" at bounding box center [621, 449] width 295 height 38
click at [684, 452] on button "Save" at bounding box center [698, 457] width 144 height 22
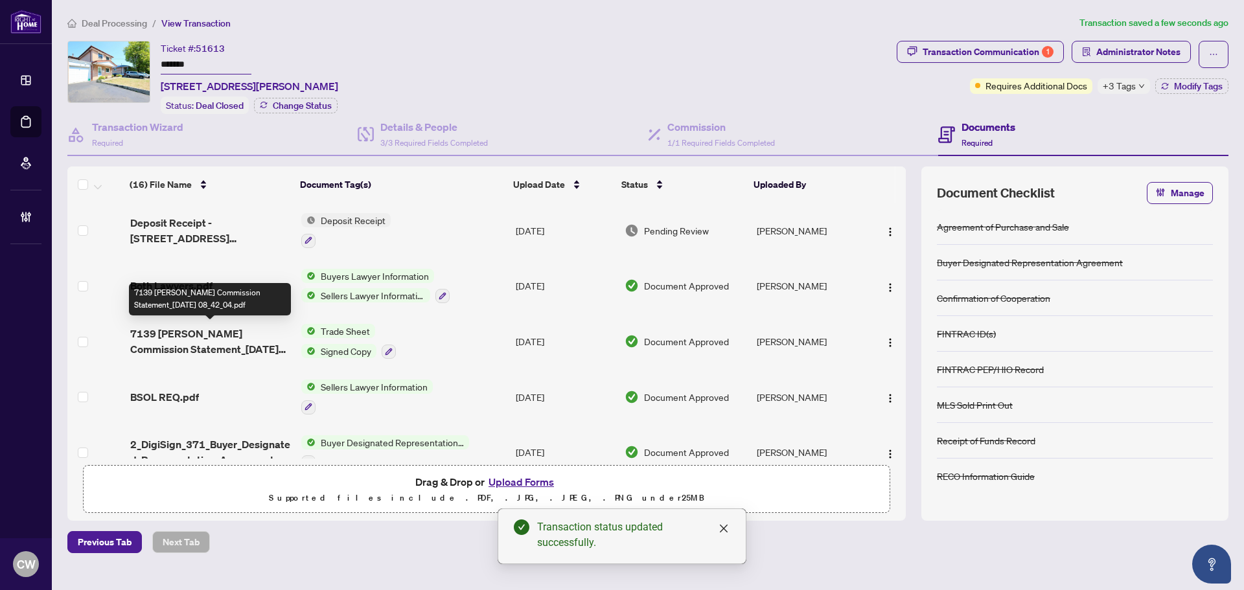
click at [182, 335] on span "7139 [PERSON_NAME] Commission Statement_[DATE] 08_42_04.pdf" at bounding box center [210, 341] width 161 height 31
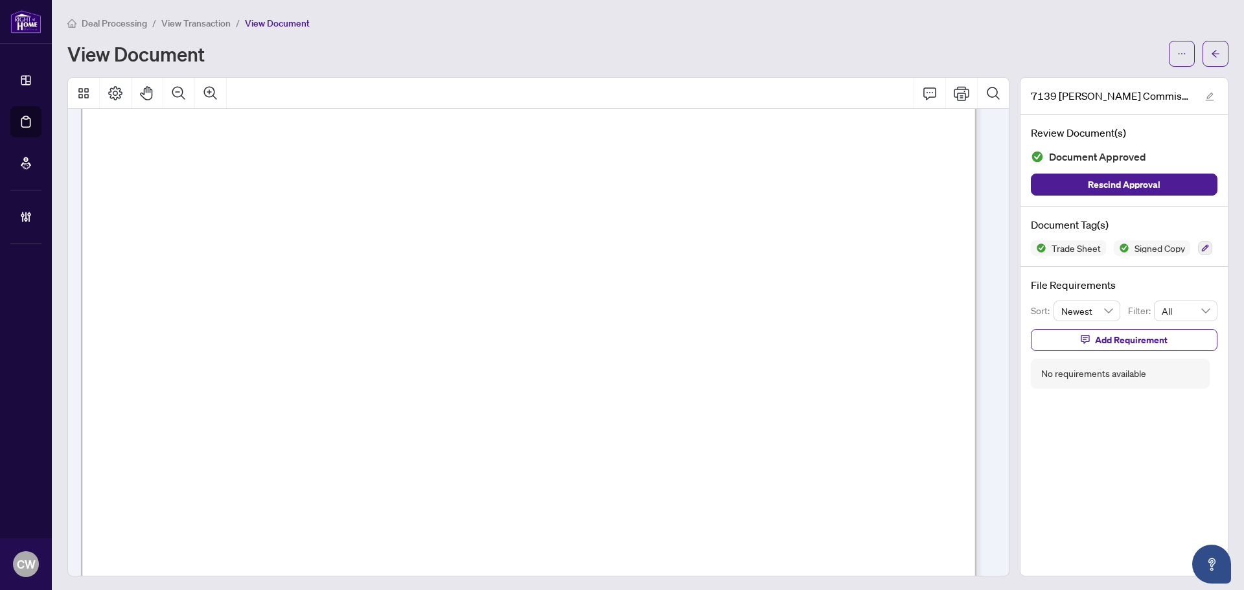
scroll to position [454, 0]
click at [1211, 58] on span "button" at bounding box center [1215, 53] width 9 height 21
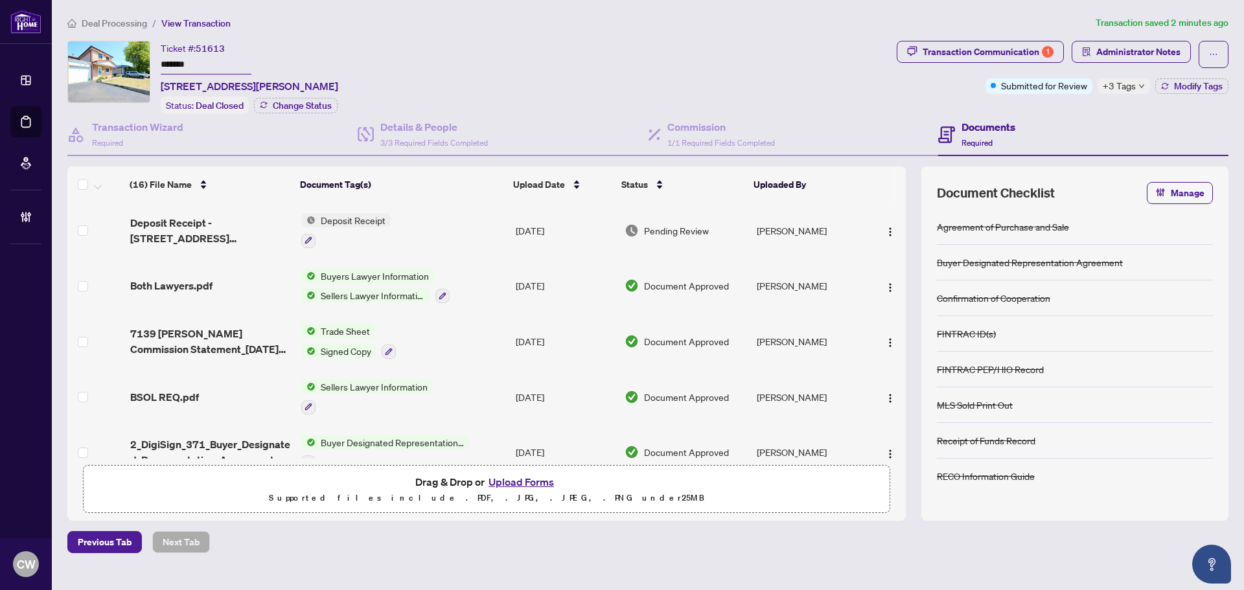
click at [527, 480] on button "Upload Forms" at bounding box center [521, 482] width 73 height 17
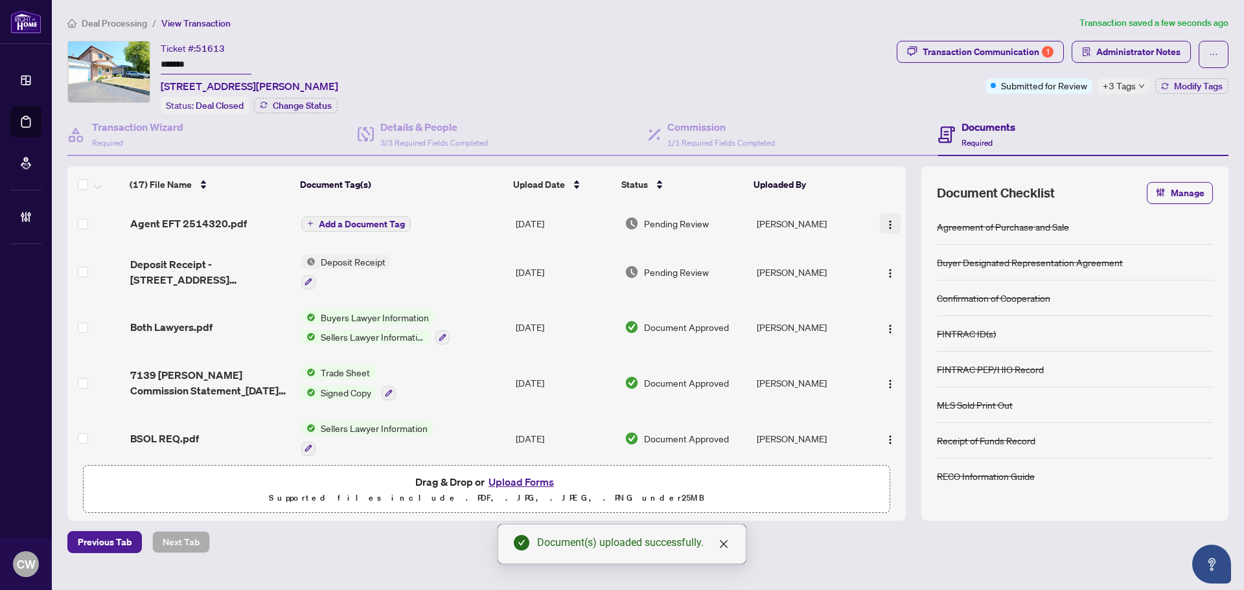
click at [880, 226] on button "button" at bounding box center [890, 223] width 21 height 21
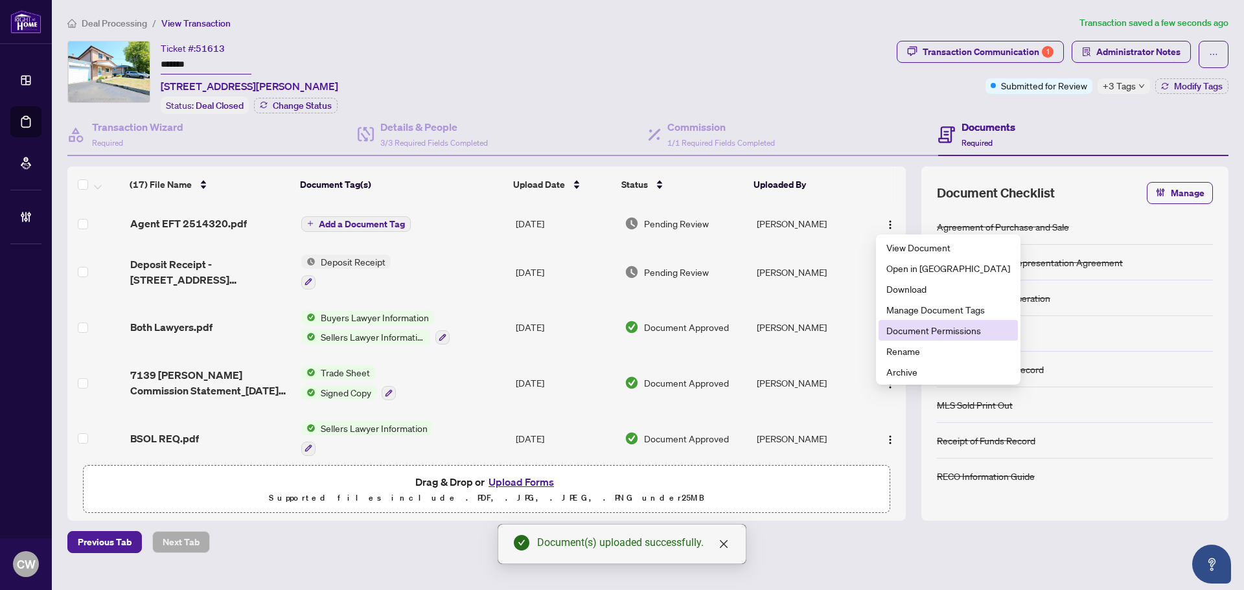
click at [912, 327] on span "Document Permissions" at bounding box center [948, 330] width 124 height 14
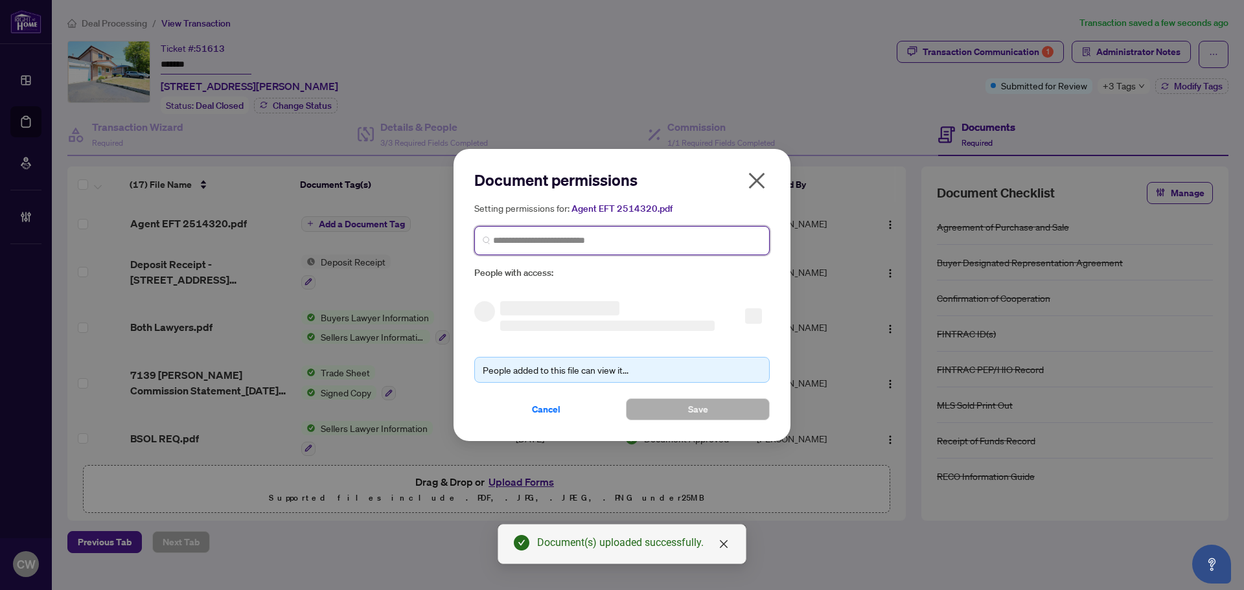
click at [681, 246] on input "search" at bounding box center [627, 241] width 268 height 14
paste input "**********"
type input "**********"
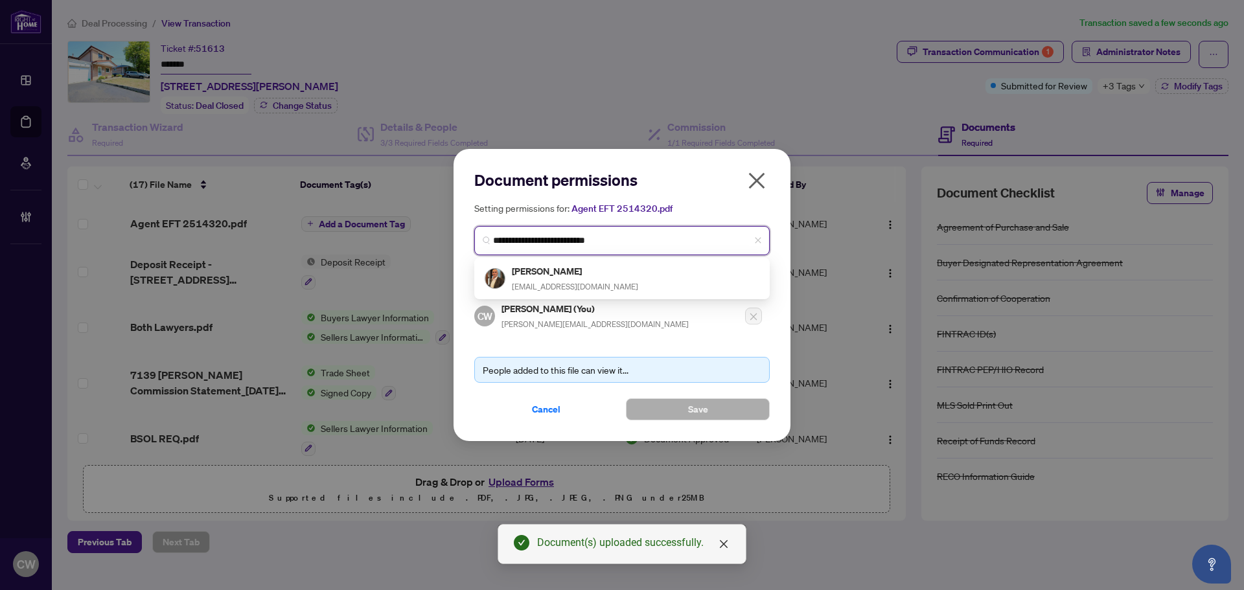
click at [599, 272] on div "[PERSON_NAME] [EMAIL_ADDRESS][DOMAIN_NAME]" at bounding box center [622, 279] width 275 height 30
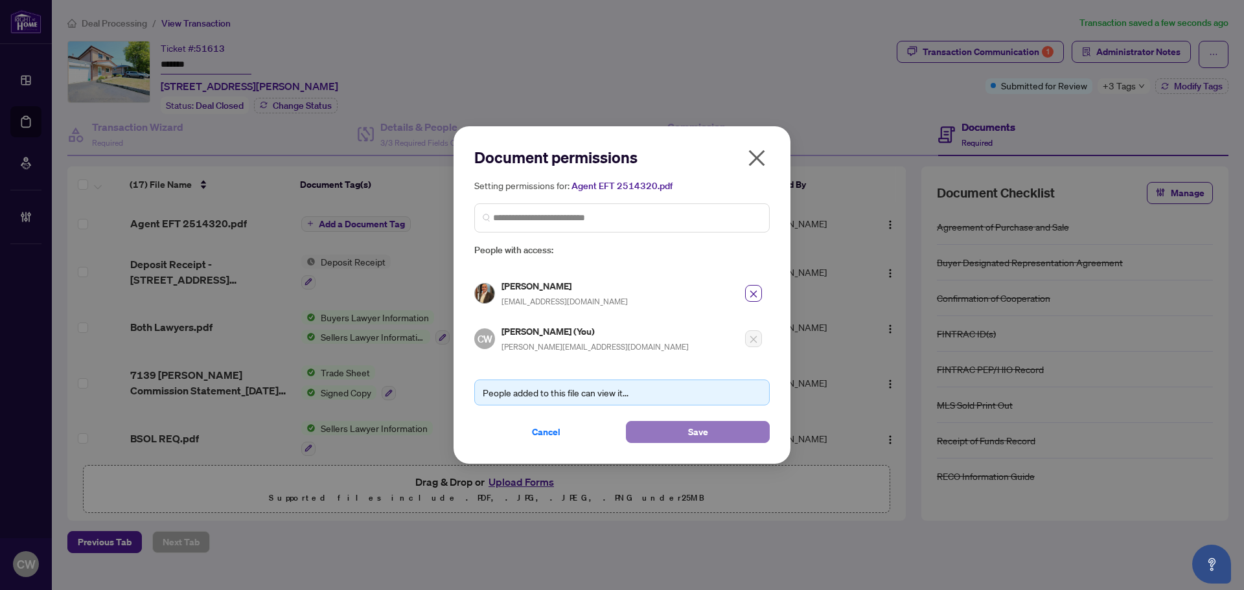
click at [680, 425] on button "Save" at bounding box center [698, 432] width 144 height 22
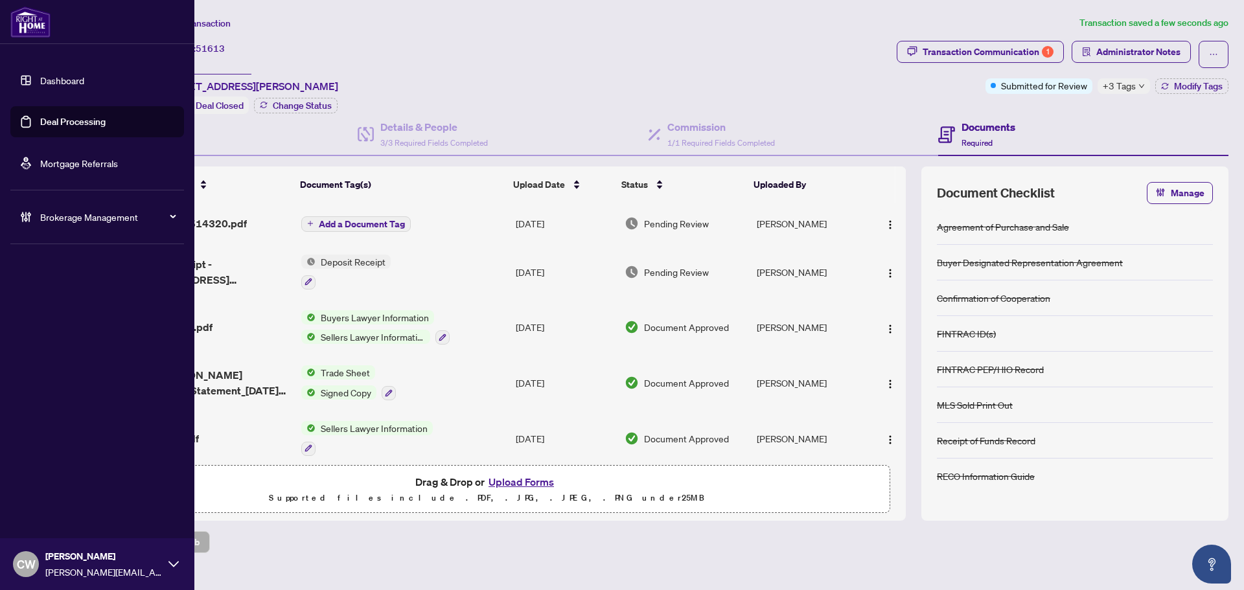
click at [54, 122] on link "Deal Processing" at bounding box center [72, 122] width 65 height 12
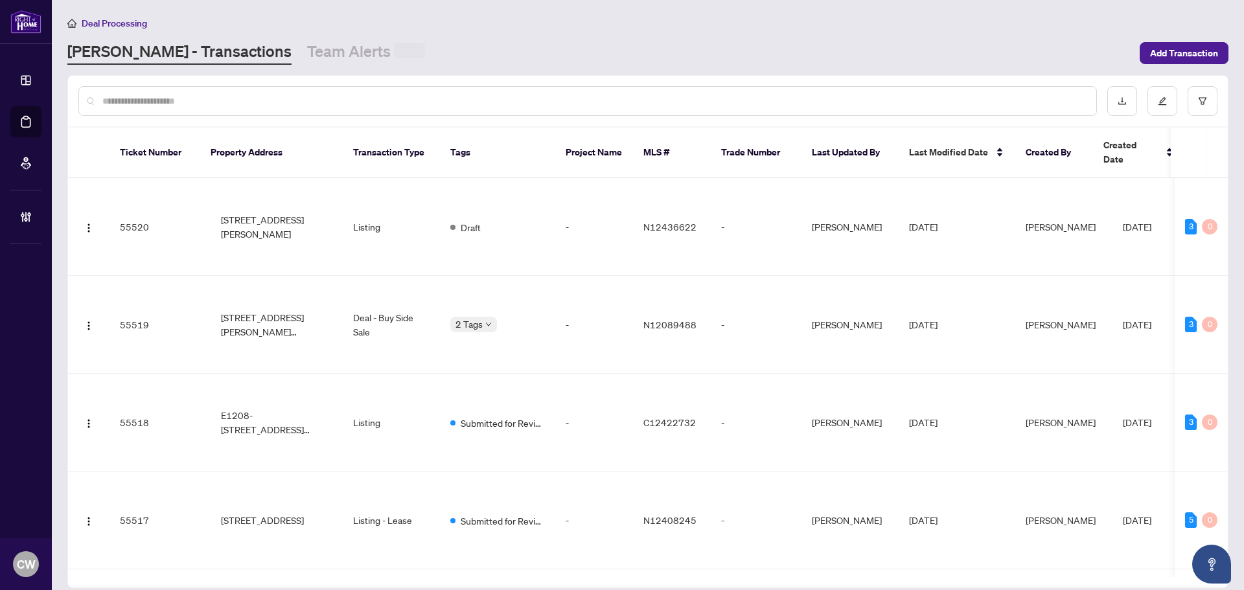
click at [218, 96] on input "text" at bounding box center [594, 101] width 984 height 14
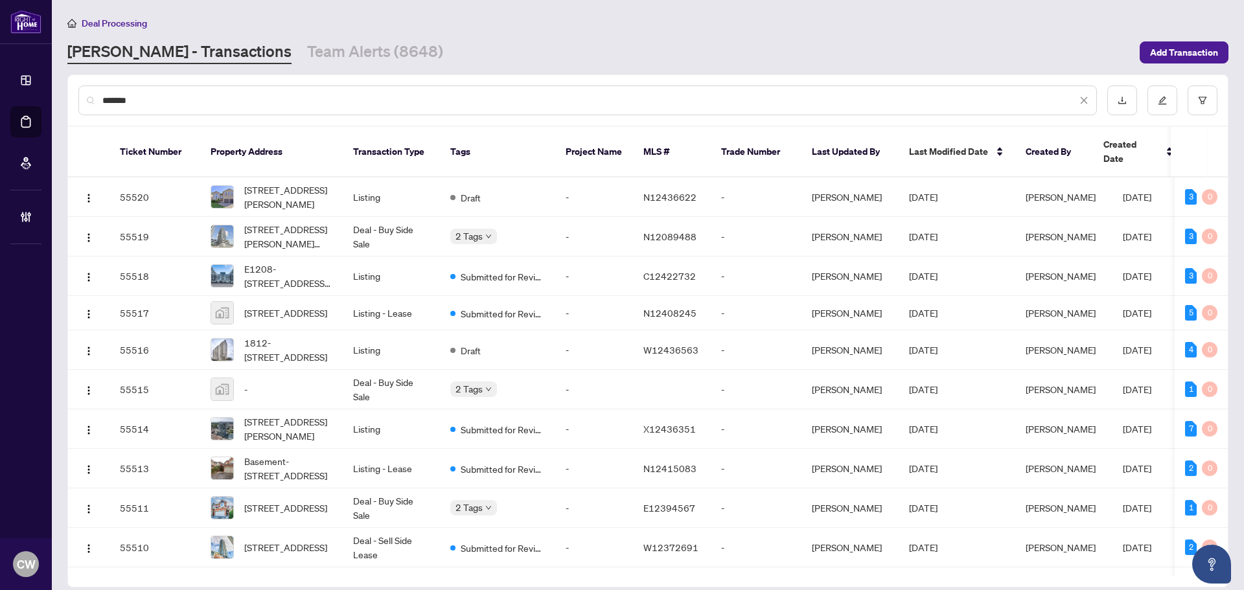
type input "*******"
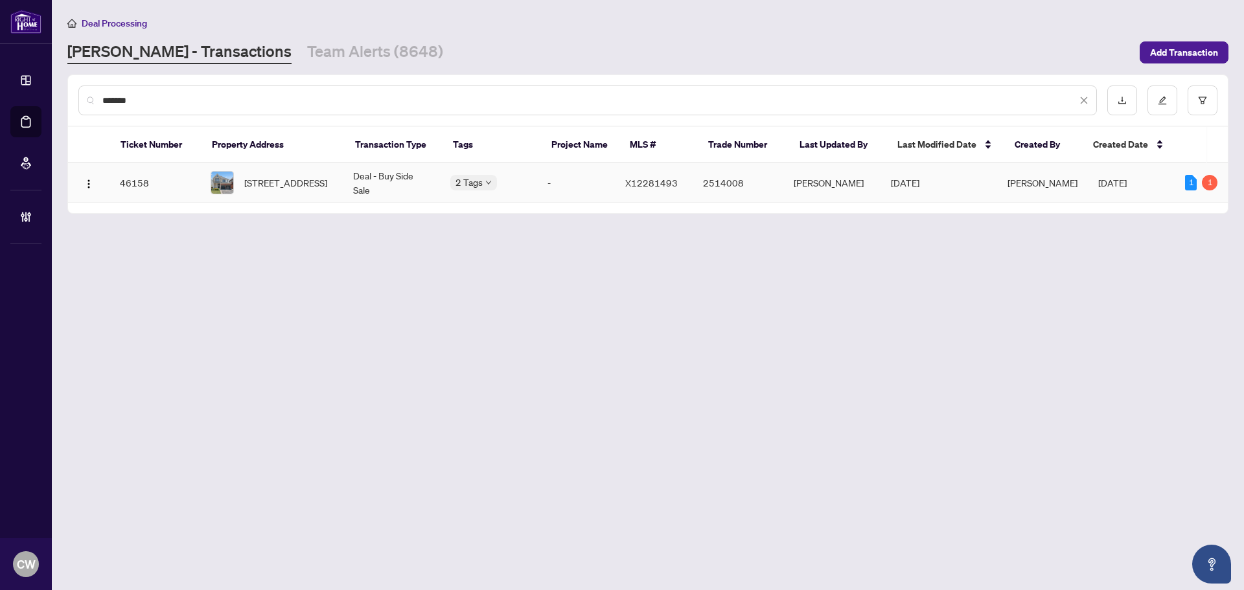
click at [286, 183] on span "[STREET_ADDRESS]" at bounding box center [285, 183] width 83 height 14
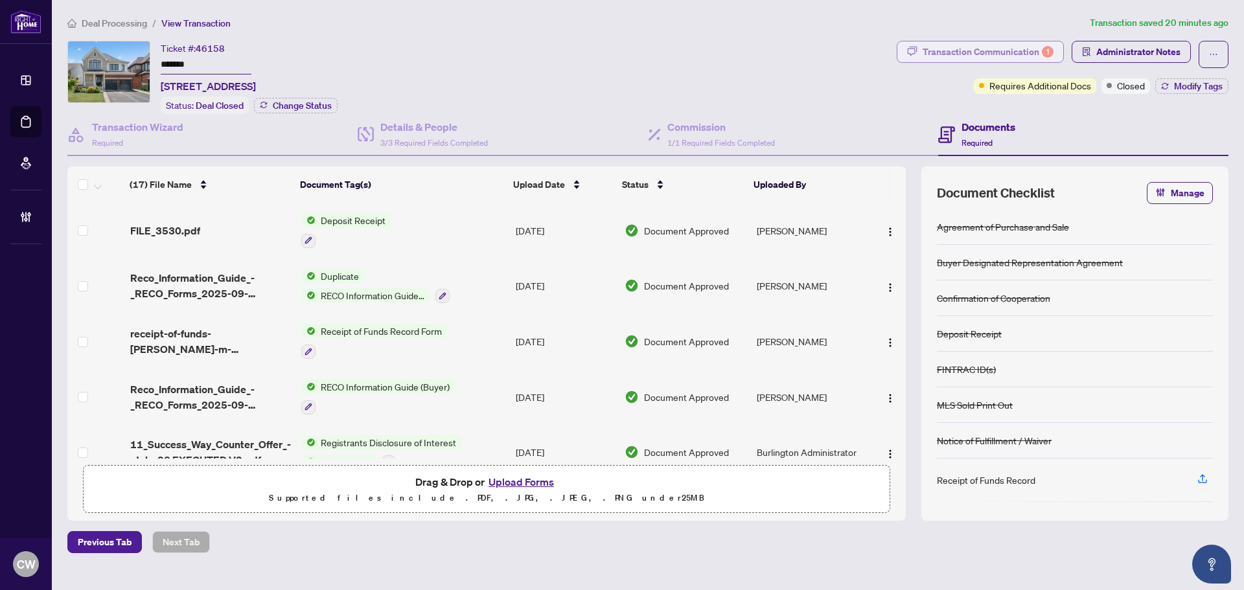
click at [990, 42] on div "Transaction Communication 1" at bounding box center [988, 51] width 131 height 21
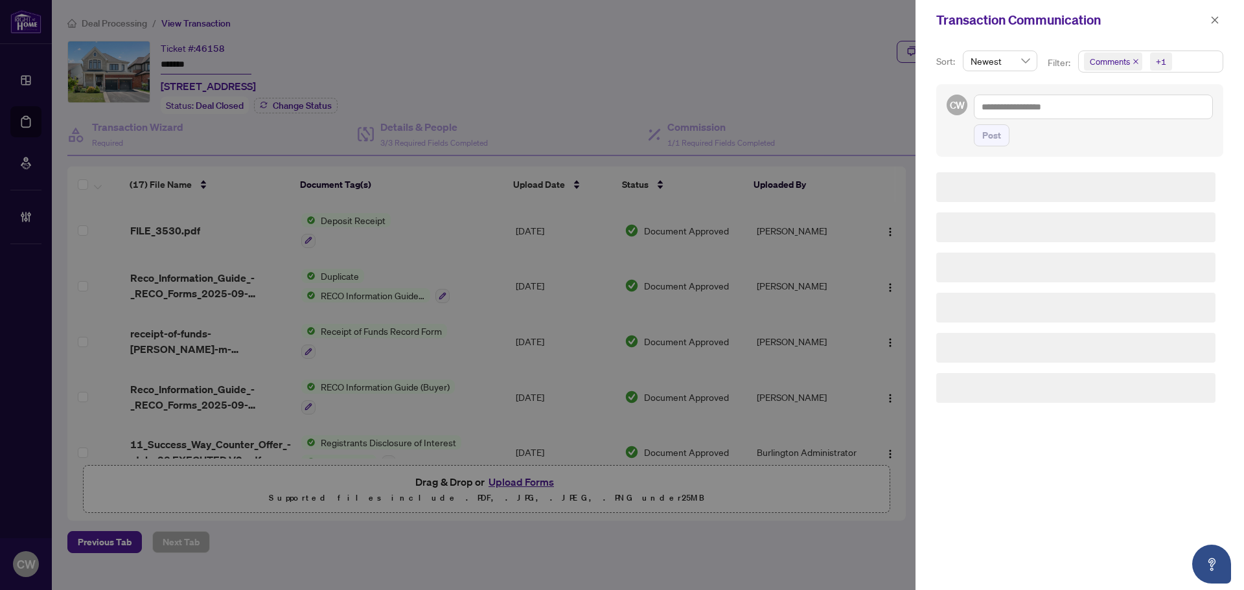
click at [1134, 61] on icon "close" at bounding box center [1135, 61] width 5 height 5
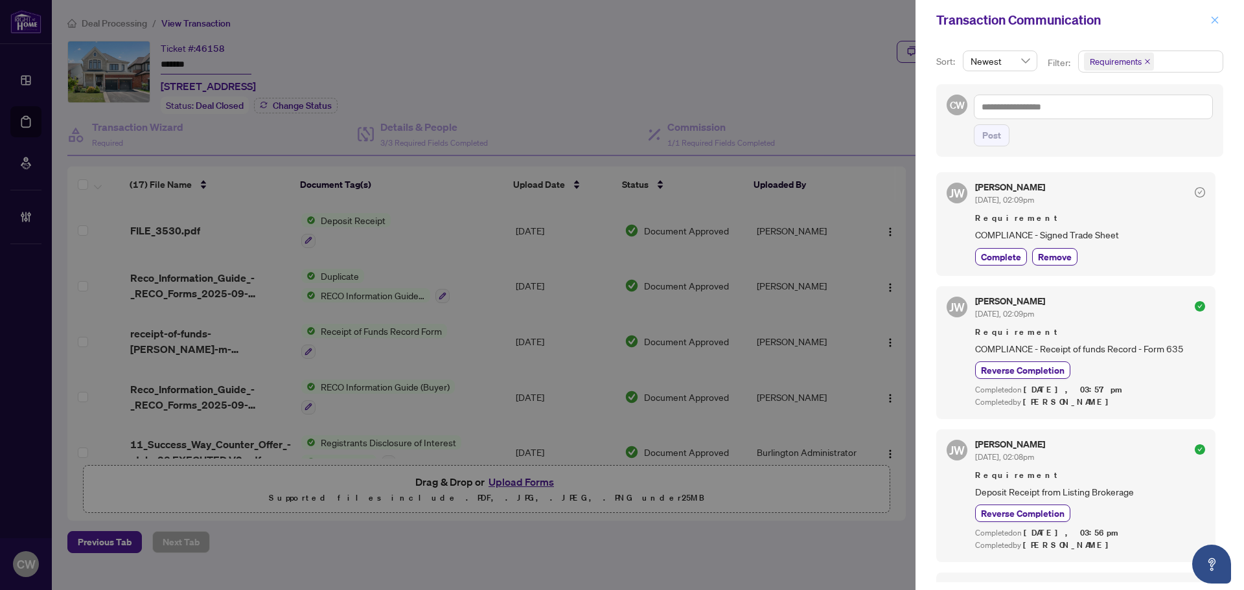
click at [1212, 21] on icon "close" at bounding box center [1214, 20] width 9 height 9
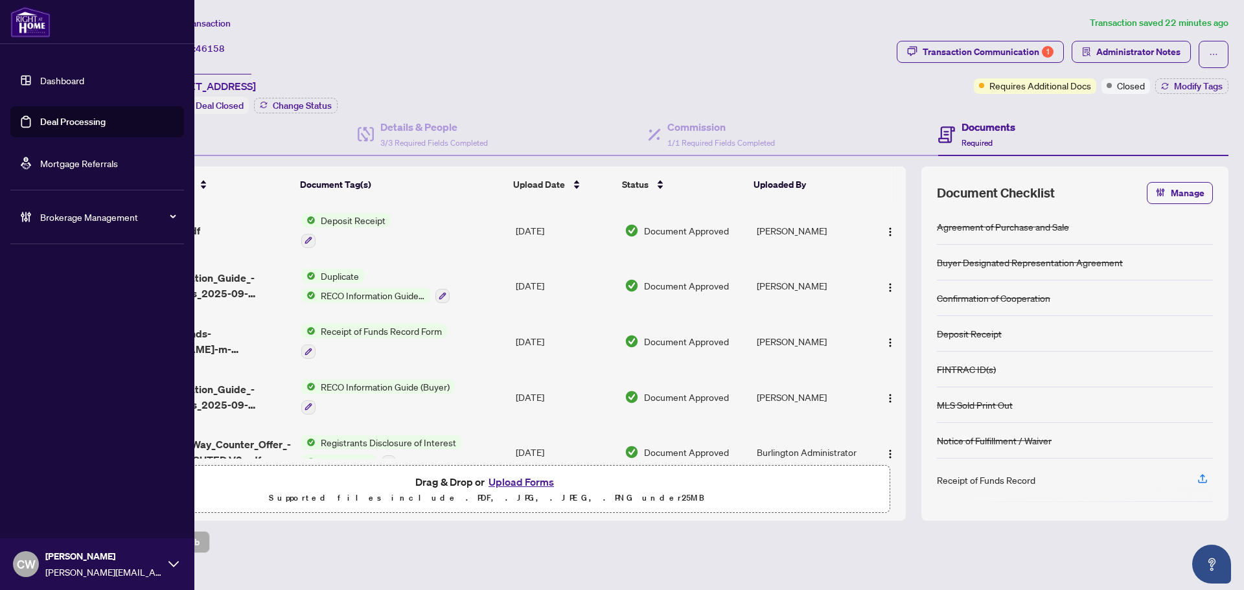
drag, startPoint x: 43, startPoint y: 126, endPoint x: 170, endPoint y: 124, distance: 127.0
click at [43, 126] on link "Deal Processing" at bounding box center [72, 122] width 65 height 12
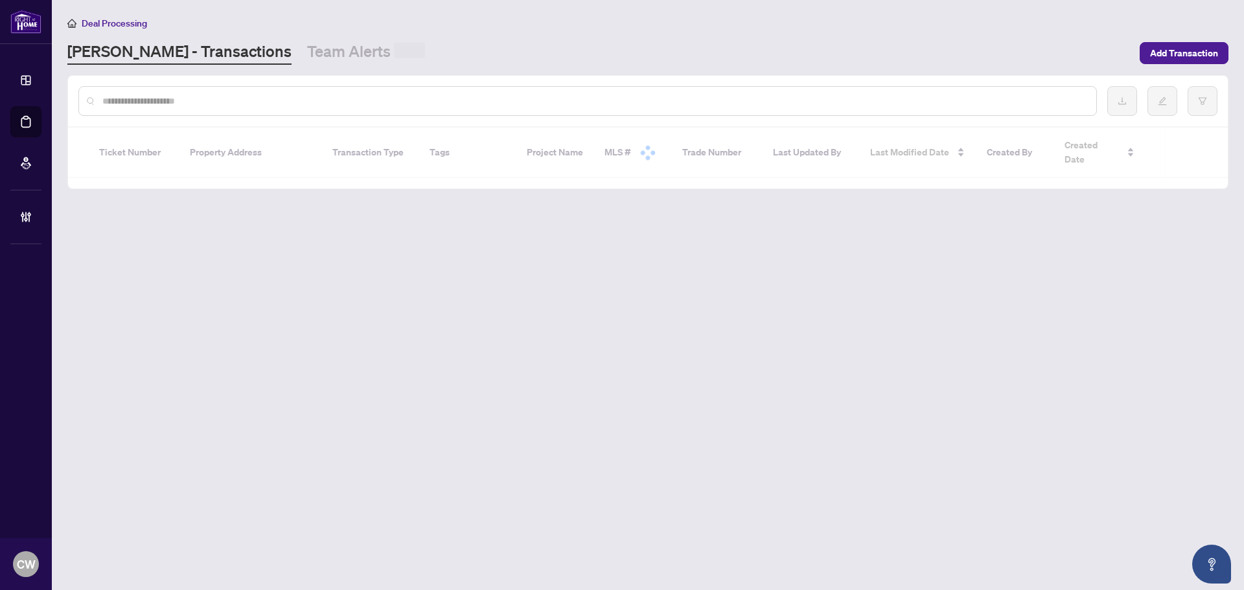
click at [259, 104] on input "text" at bounding box center [594, 101] width 984 height 14
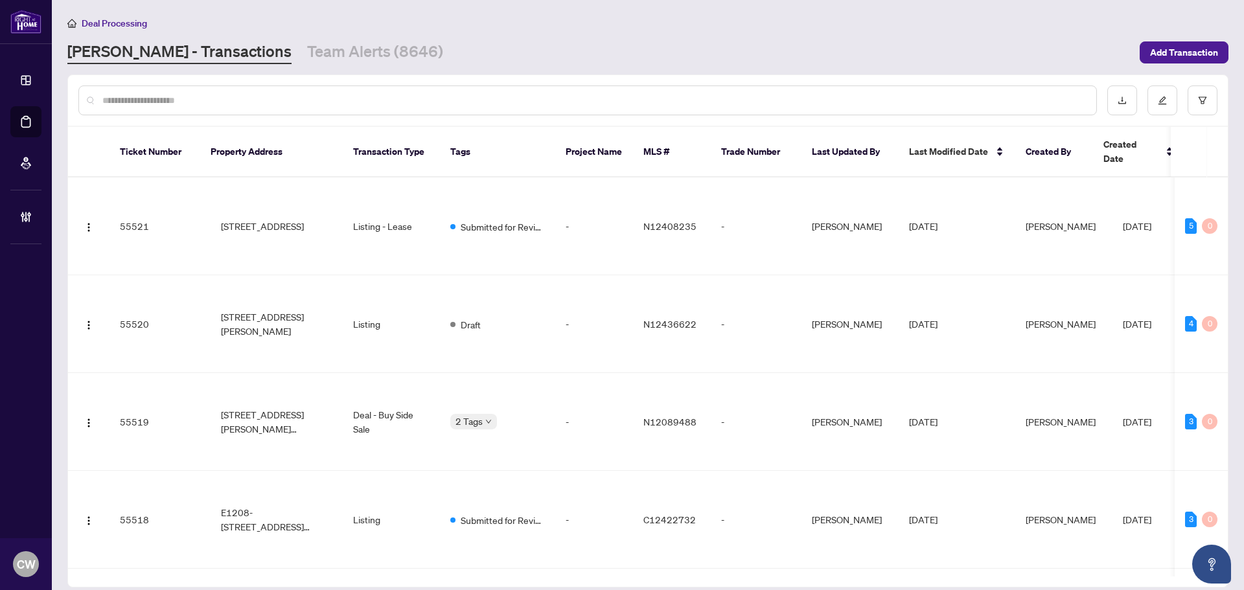
paste input "*******"
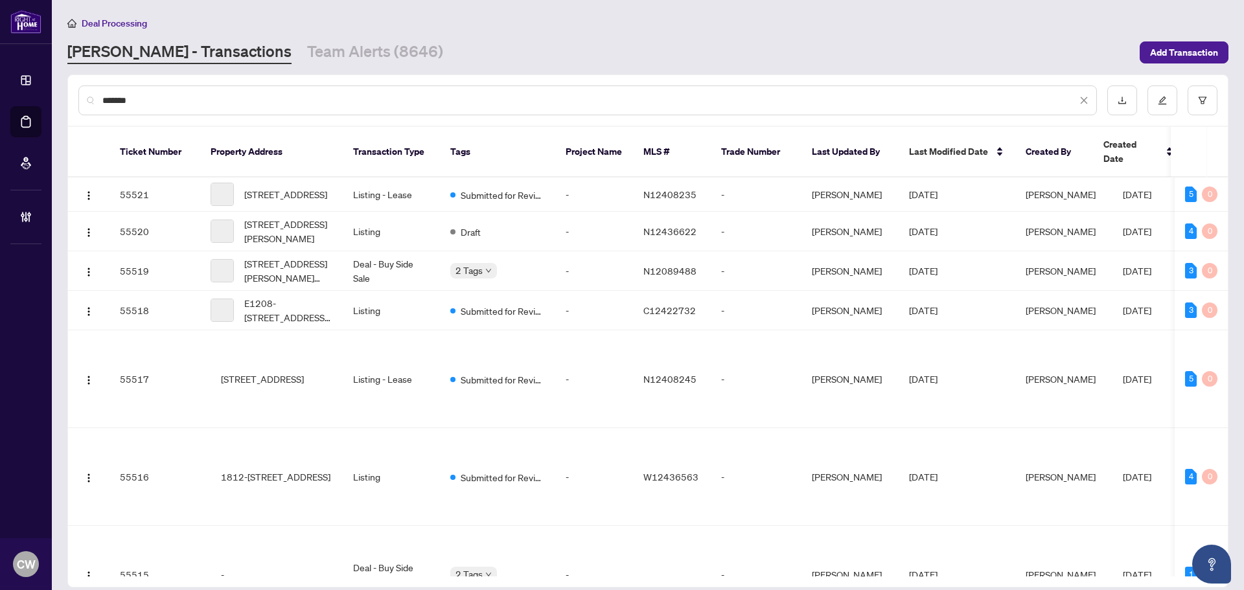
type input "*******"
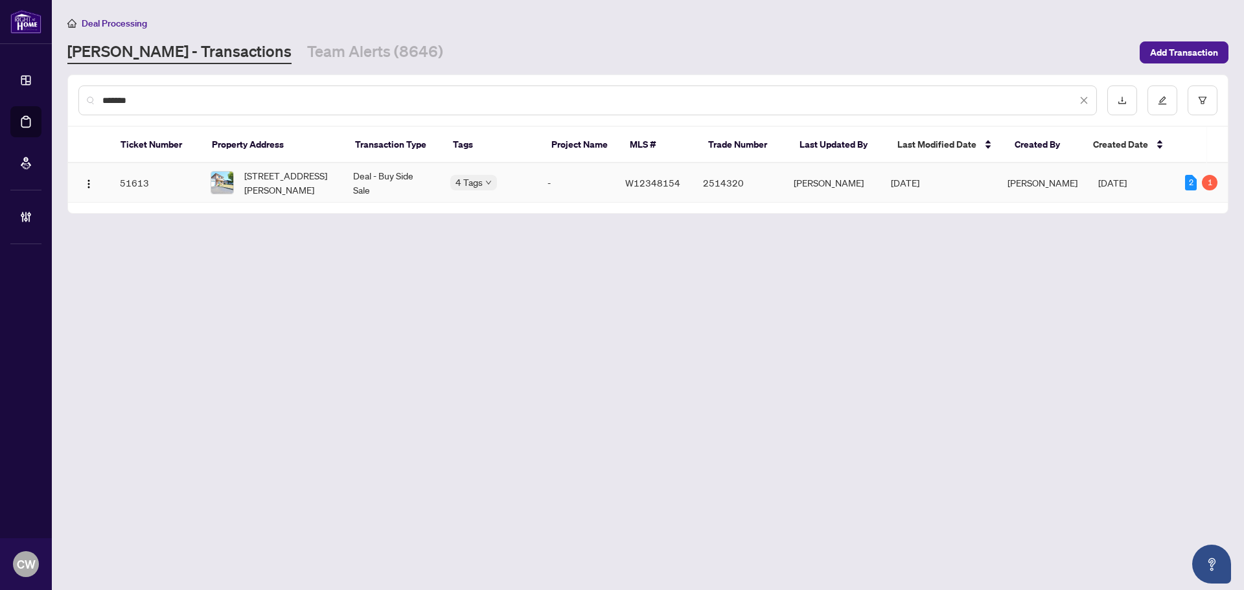
click at [293, 182] on span "[STREET_ADDRESS][PERSON_NAME]" at bounding box center [288, 182] width 88 height 29
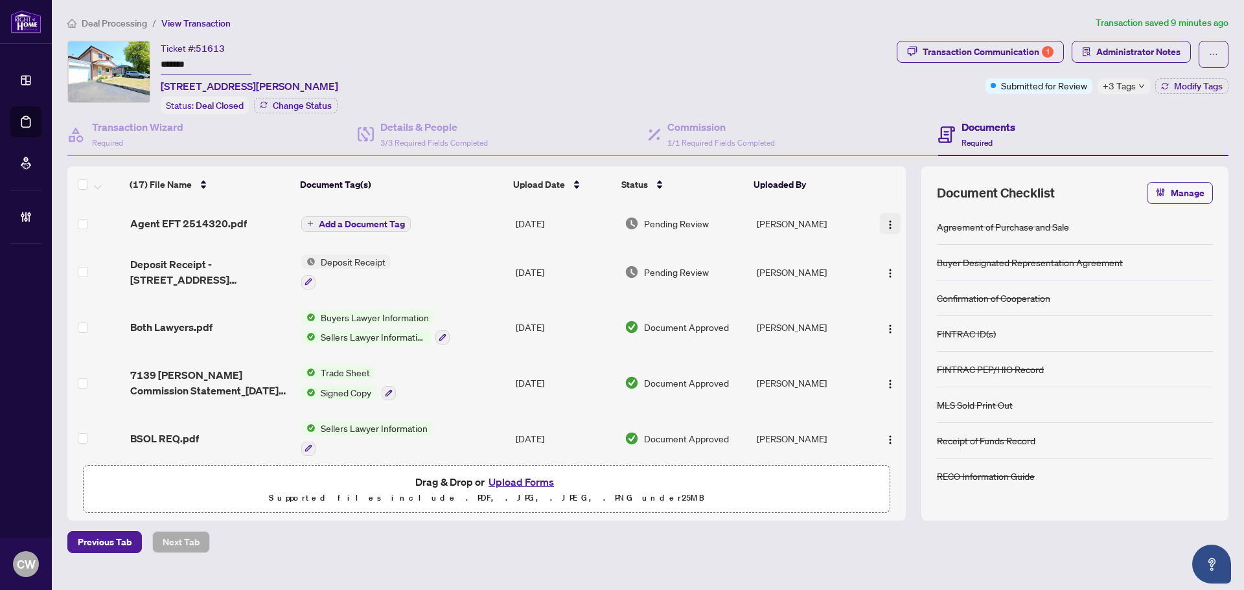
click at [888, 220] on img "button" at bounding box center [890, 225] width 10 height 10
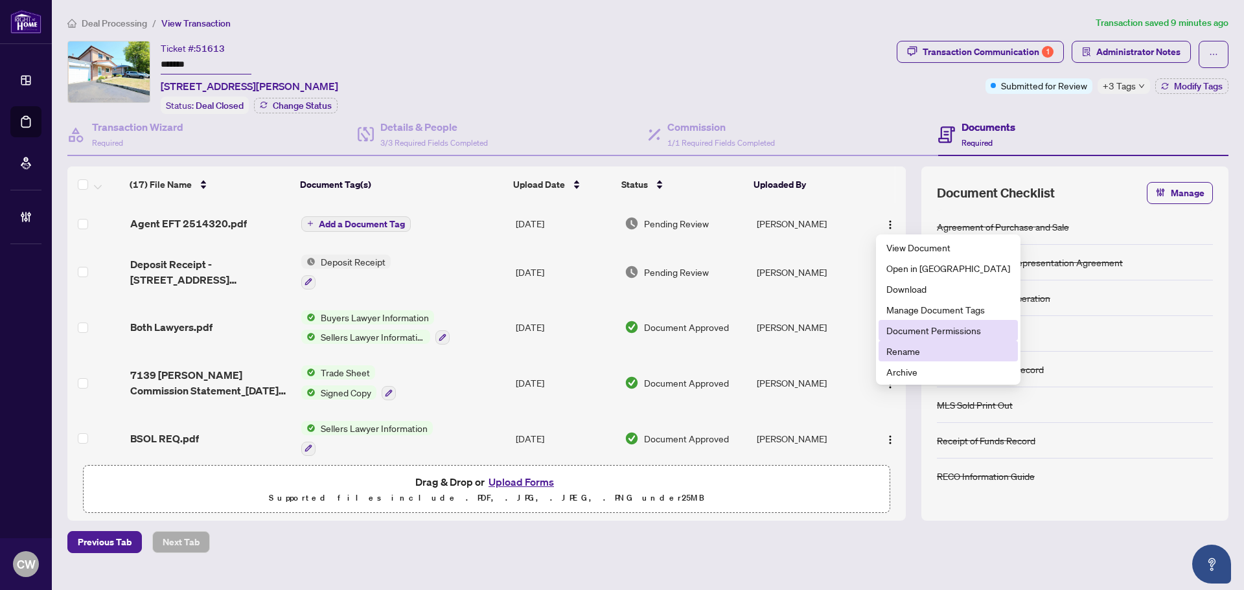
click at [920, 336] on span "Document Permissions" at bounding box center [948, 330] width 124 height 14
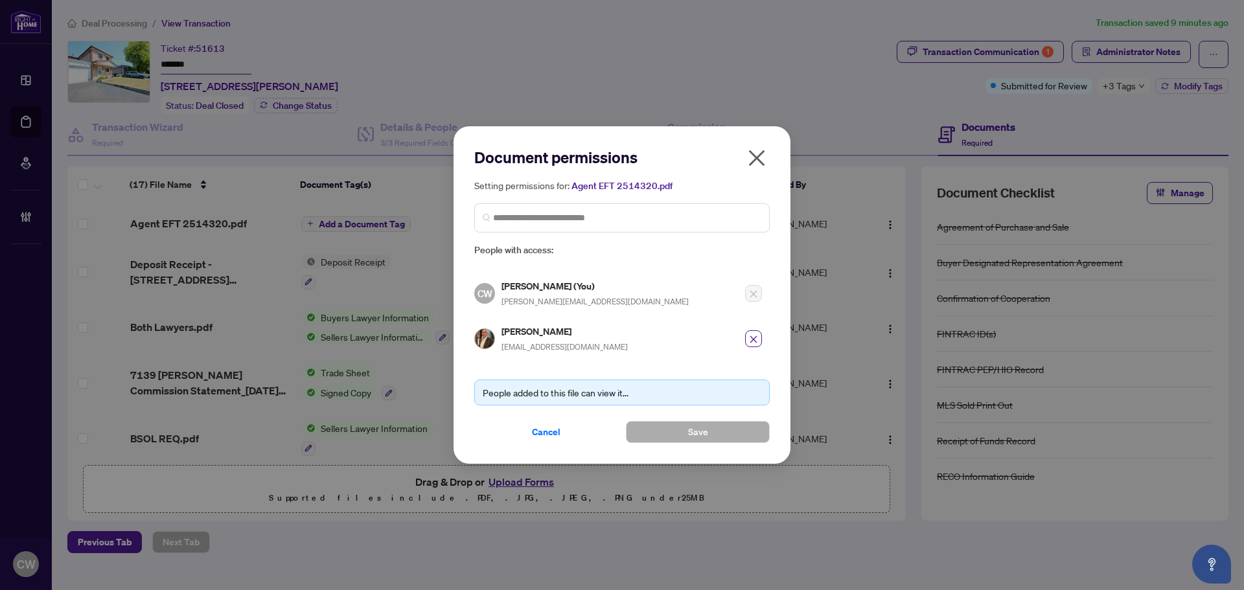
click at [763, 158] on icon "close" at bounding box center [757, 158] width 21 height 21
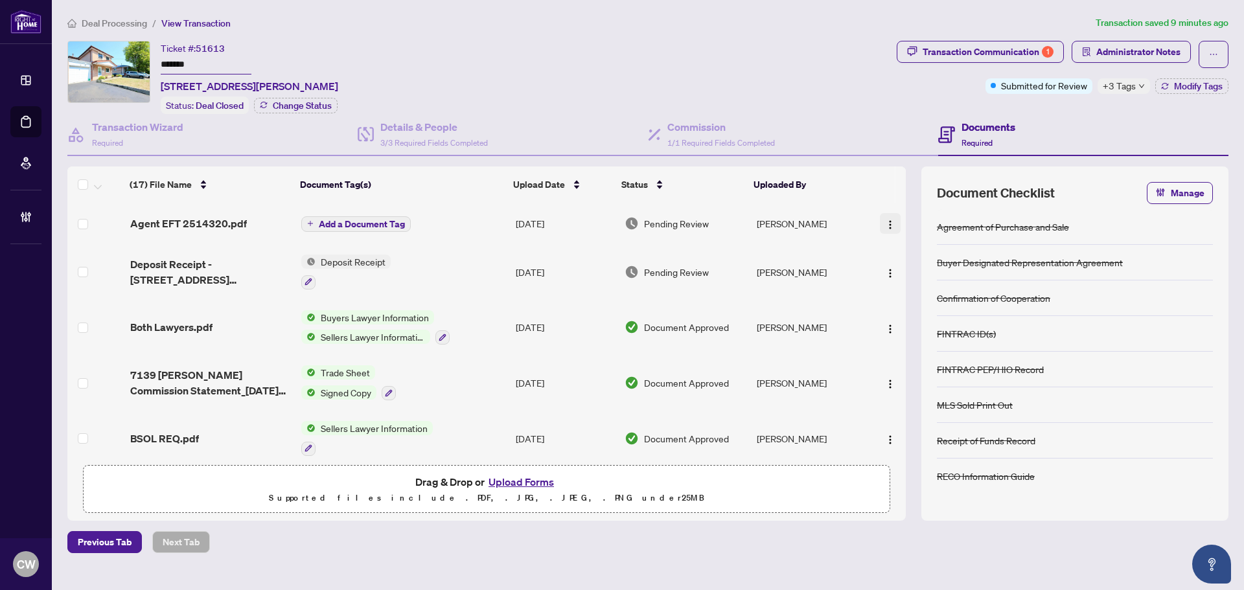
click at [888, 222] on img "button" at bounding box center [890, 225] width 10 height 10
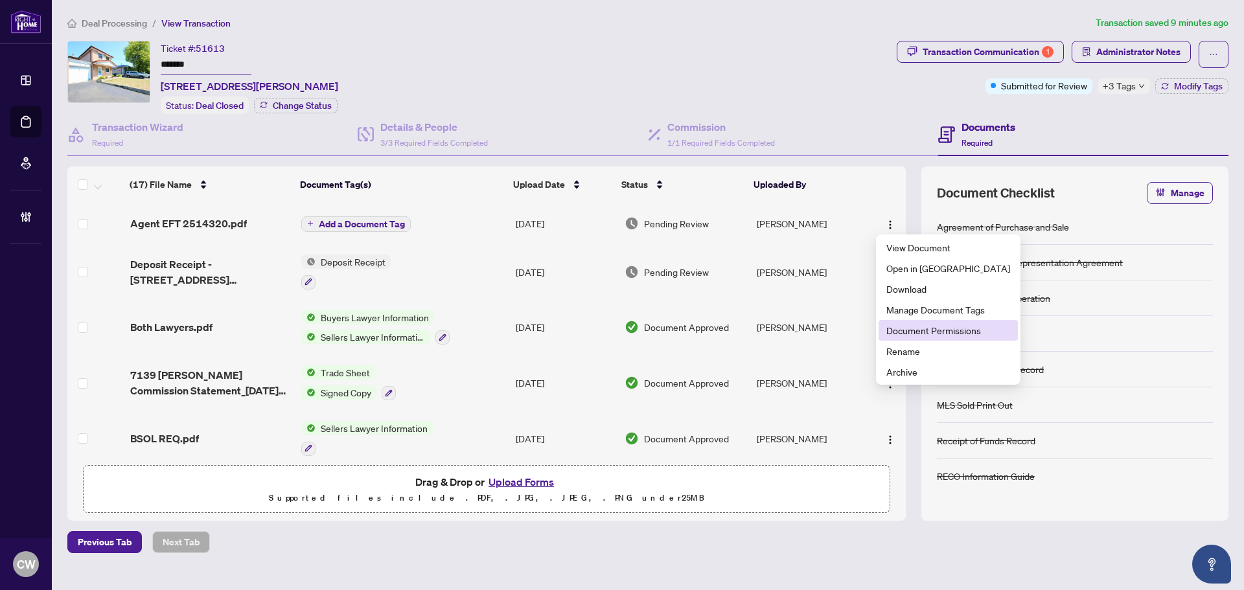
click at [918, 325] on span "Document Permissions" at bounding box center [948, 330] width 124 height 14
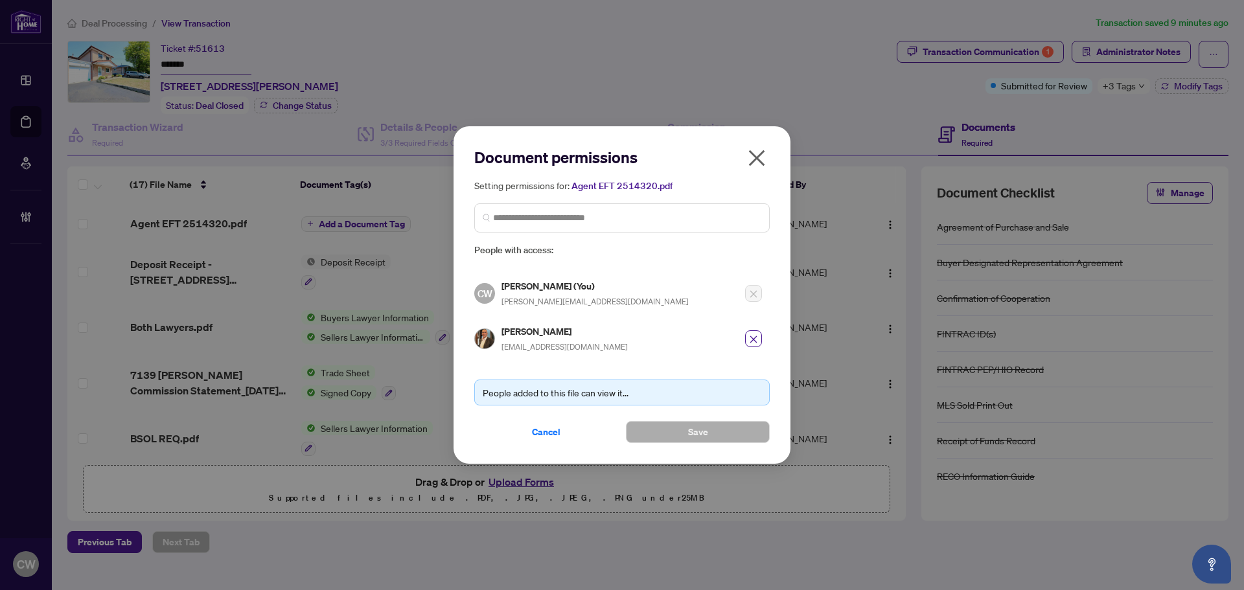
click at [752, 165] on icon "close" at bounding box center [757, 158] width 21 height 21
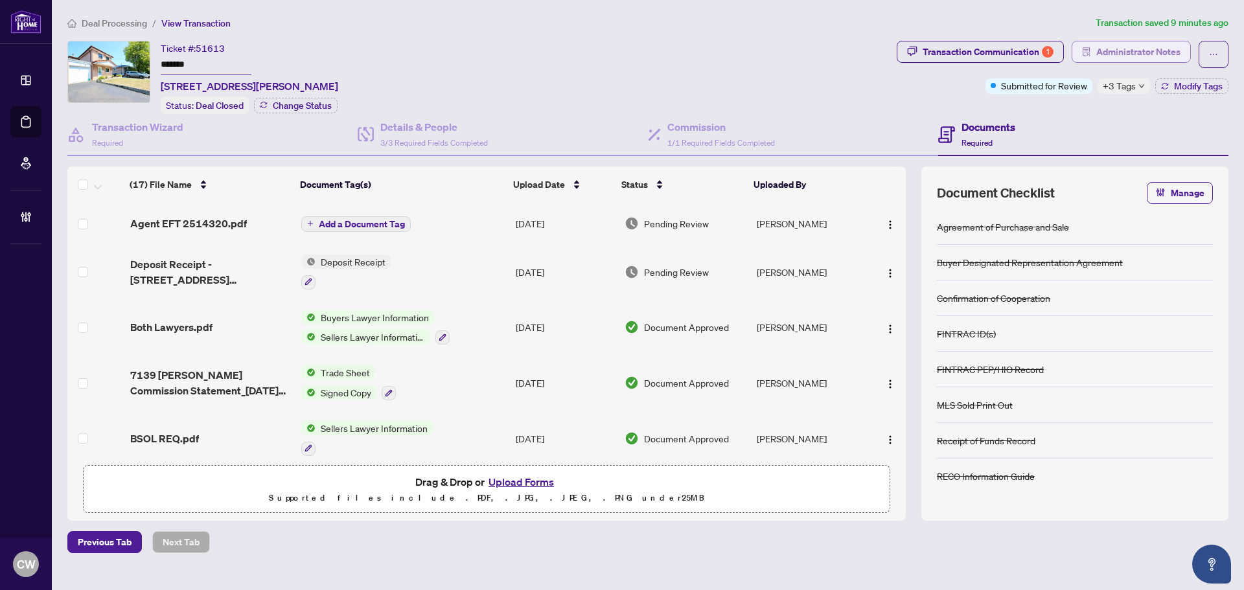
click at [1158, 52] on span "Administrator Notes" at bounding box center [1138, 51] width 84 height 21
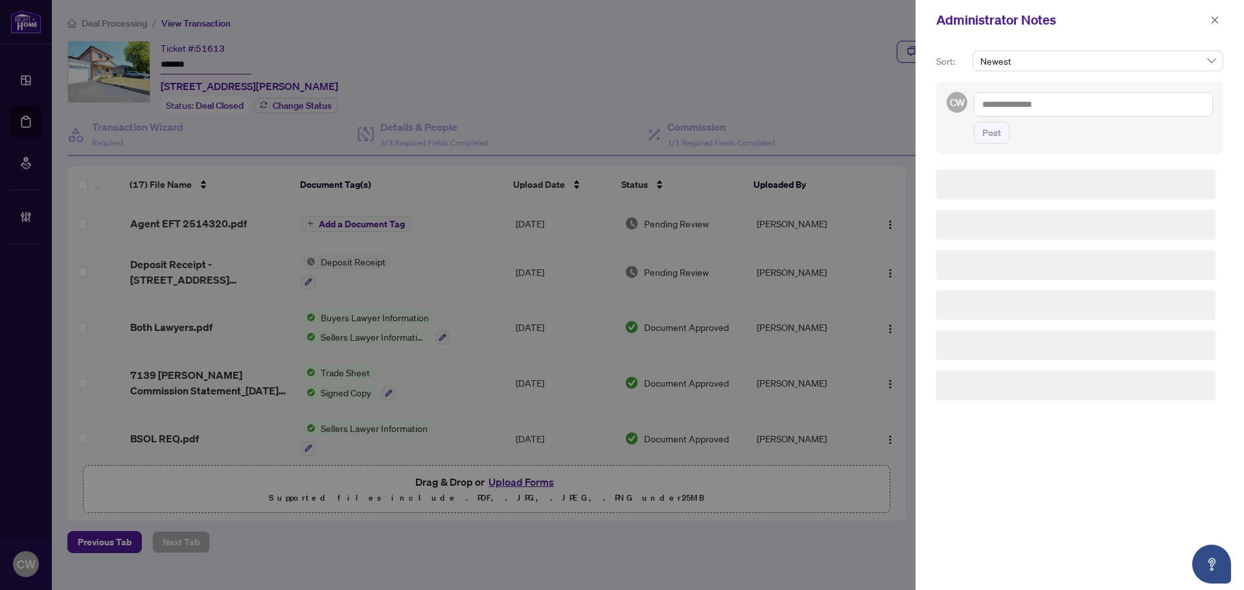
click at [1061, 105] on textarea at bounding box center [1093, 104] width 239 height 25
paste textarea "**********"
type textarea "**********"
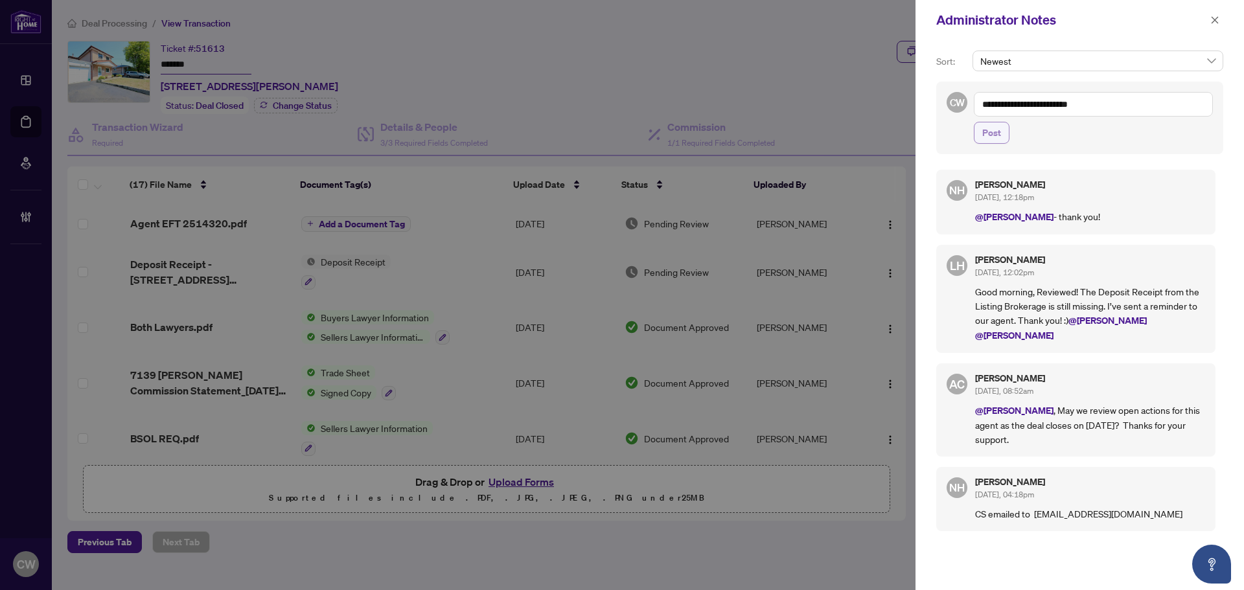
click at [997, 133] on span "Post" at bounding box center [991, 132] width 19 height 21
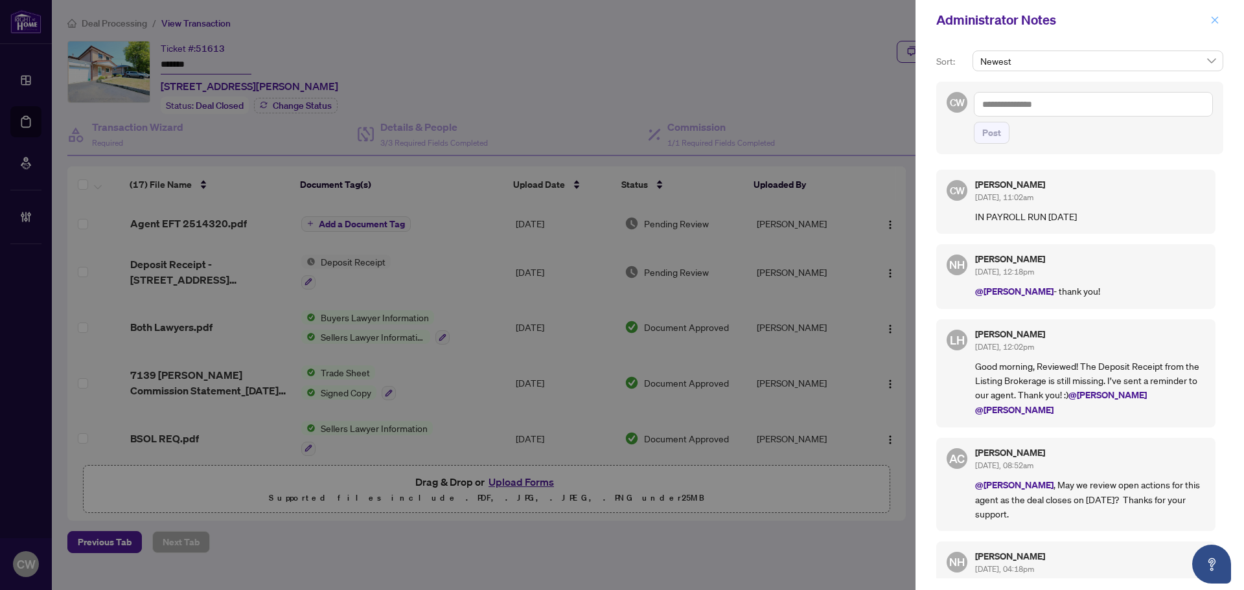
click at [1215, 15] on span "button" at bounding box center [1214, 20] width 9 height 21
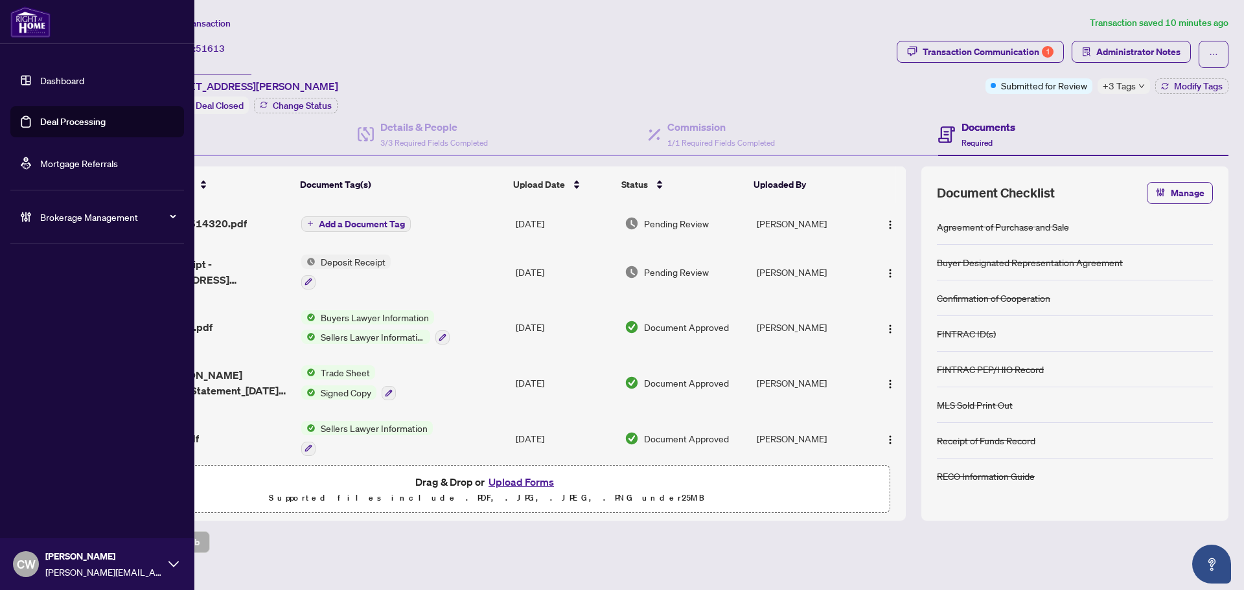
drag, startPoint x: 44, startPoint y: 131, endPoint x: 115, endPoint y: 127, distance: 71.4
click at [44, 128] on link "Deal Processing" at bounding box center [72, 122] width 65 height 12
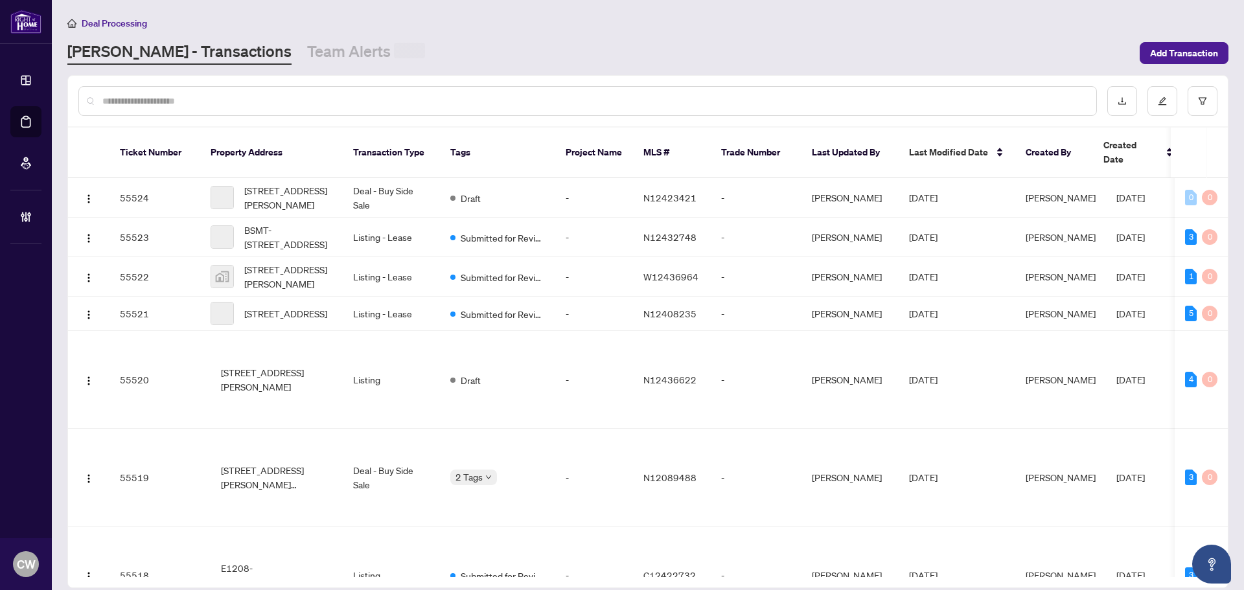
click at [207, 105] on input "text" at bounding box center [594, 101] width 984 height 14
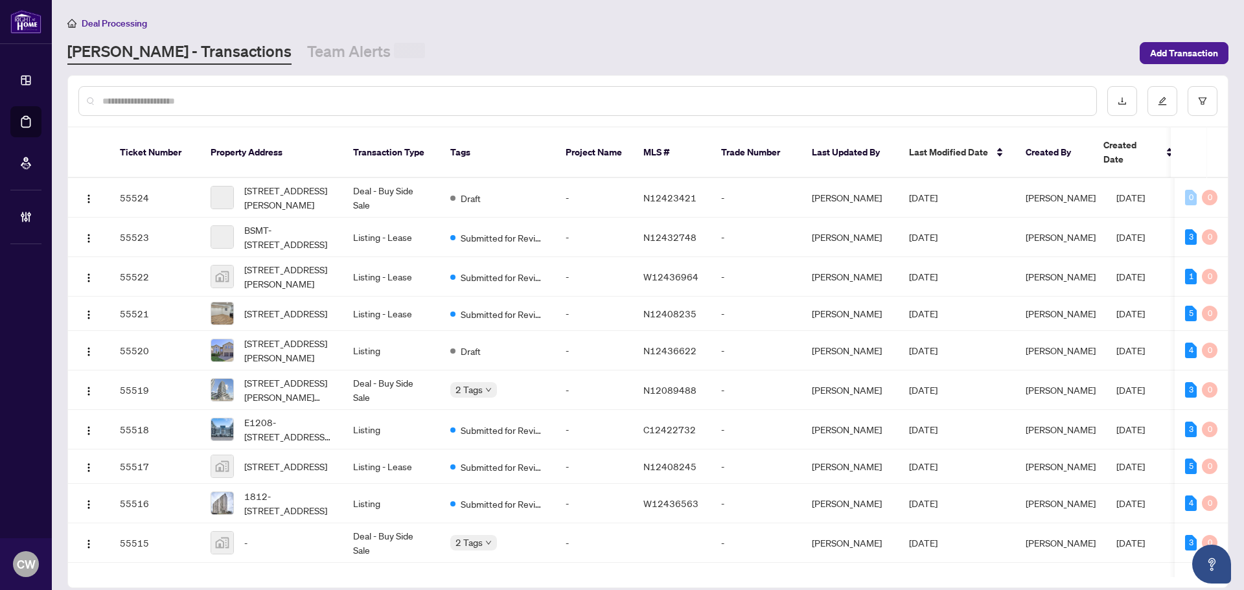
paste input "*******"
type input "*******"
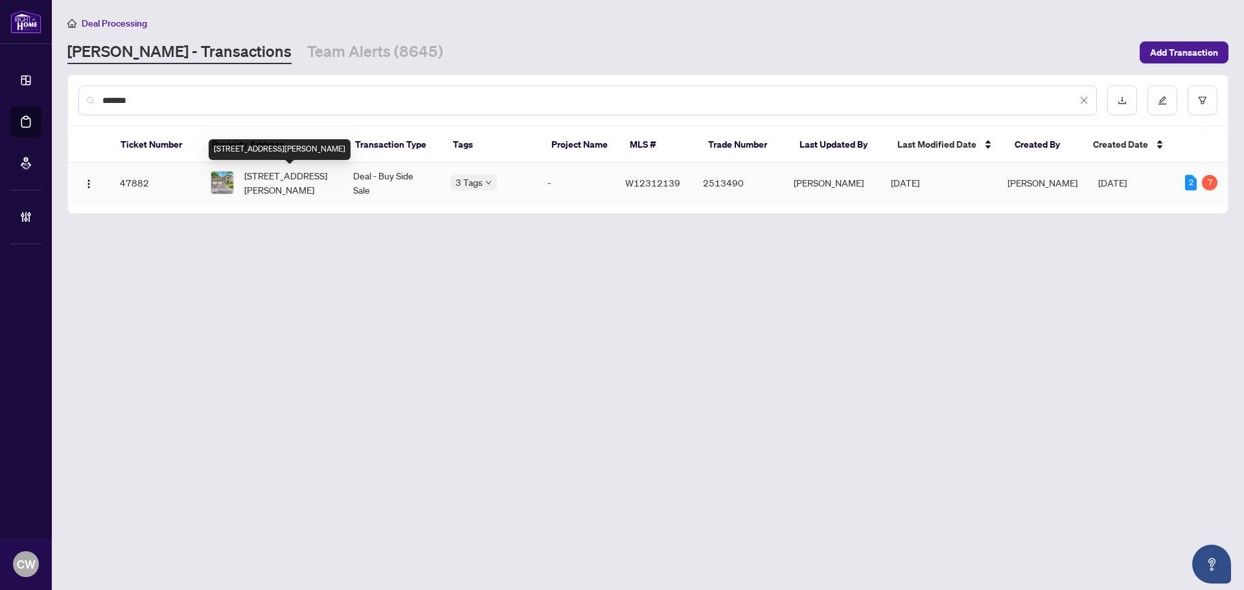
click at [266, 168] on span "[STREET_ADDRESS][PERSON_NAME]" at bounding box center [288, 182] width 88 height 29
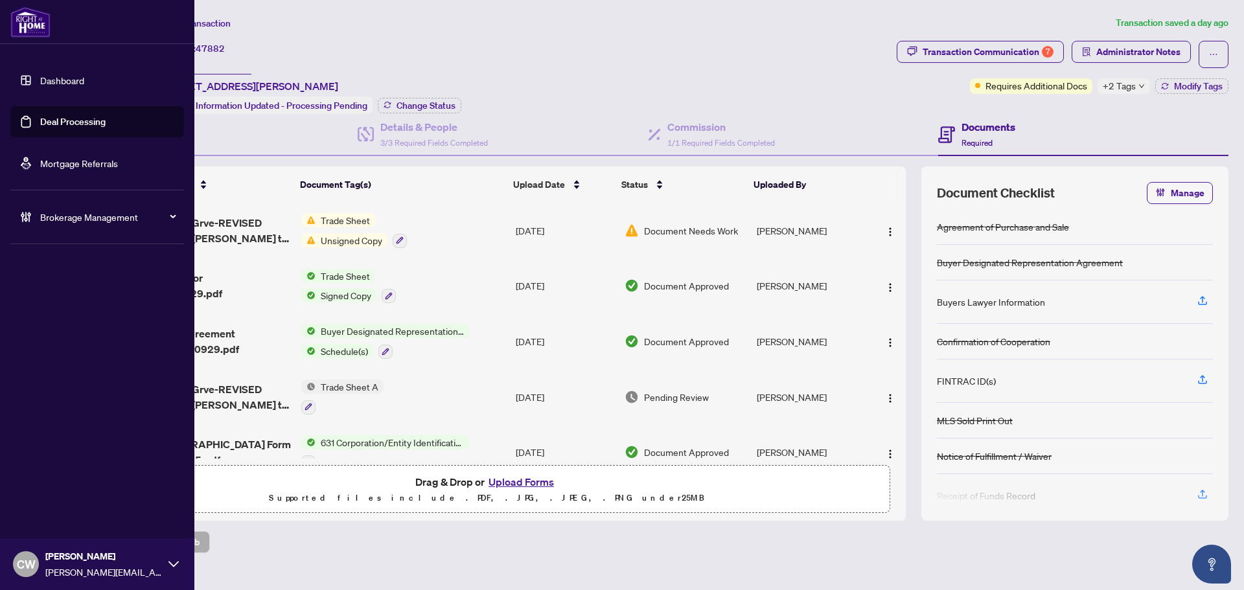
click at [40, 122] on link "Deal Processing" at bounding box center [72, 122] width 65 height 12
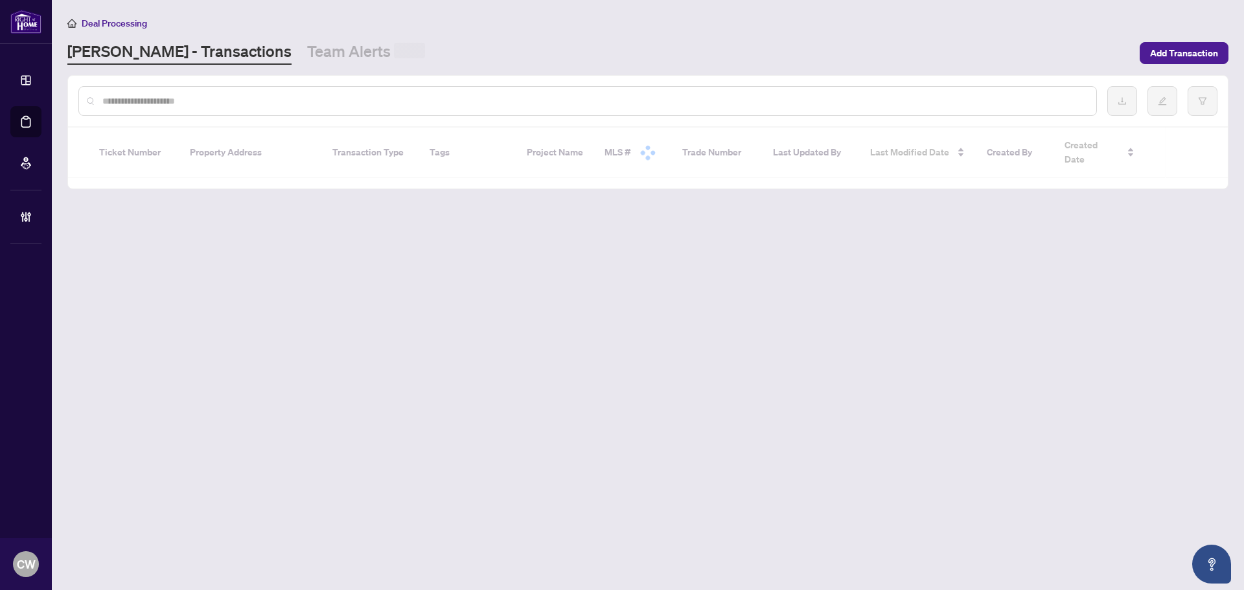
click at [264, 120] on div at bounding box center [648, 101] width 1160 height 51
click at [260, 95] on input "text" at bounding box center [594, 101] width 984 height 14
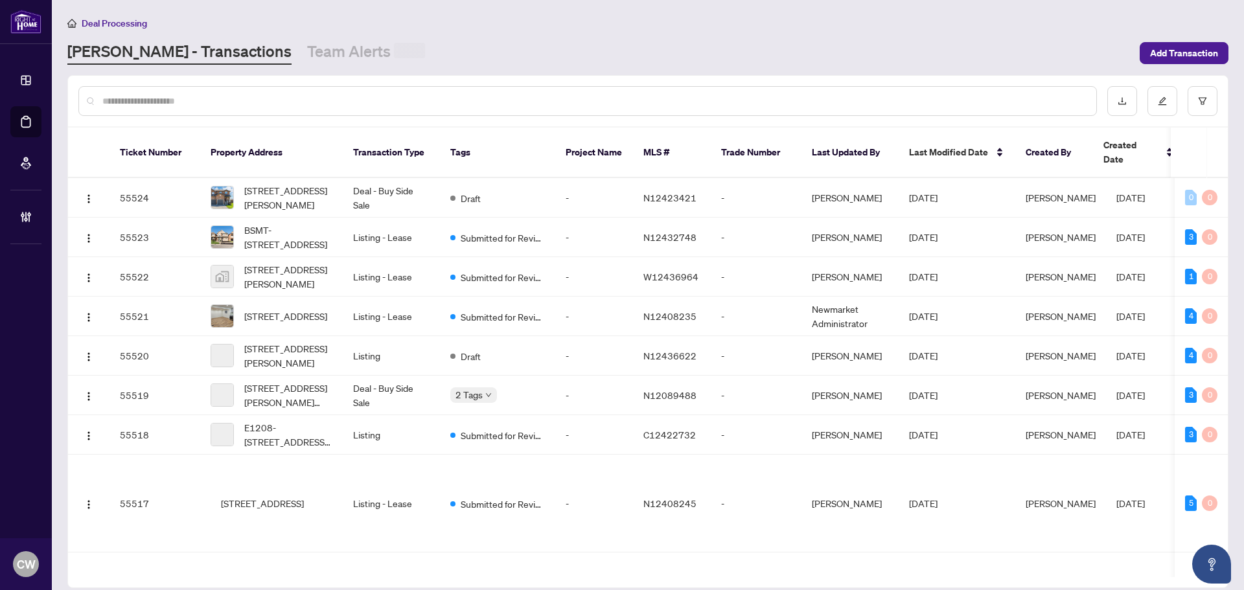
paste input "*******"
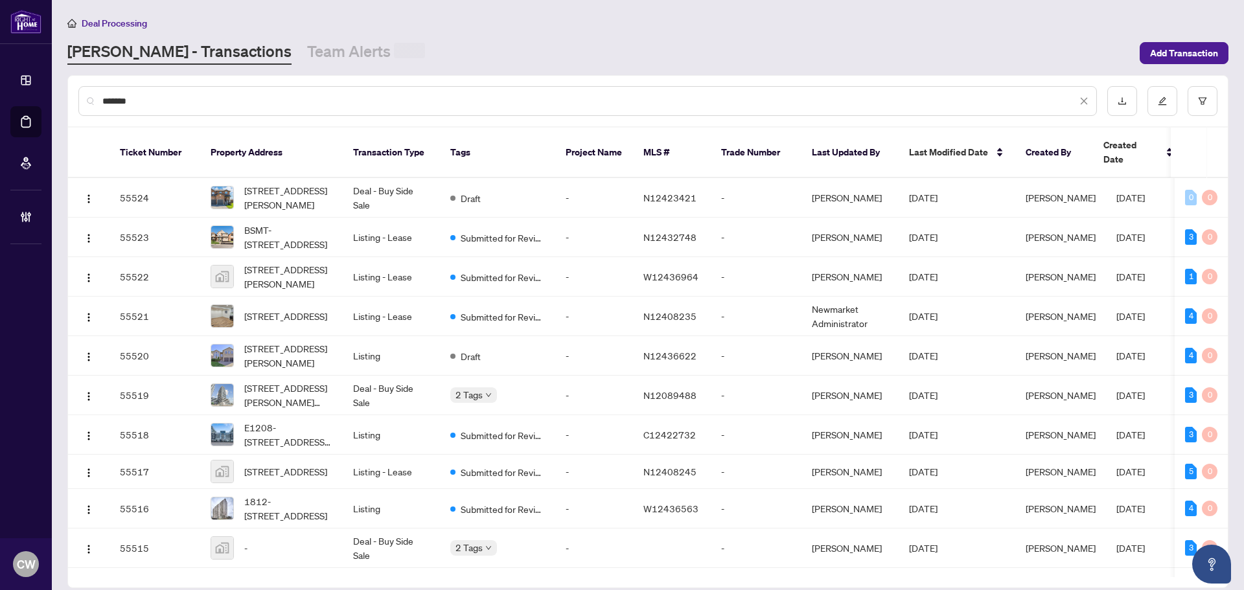
type input "*******"
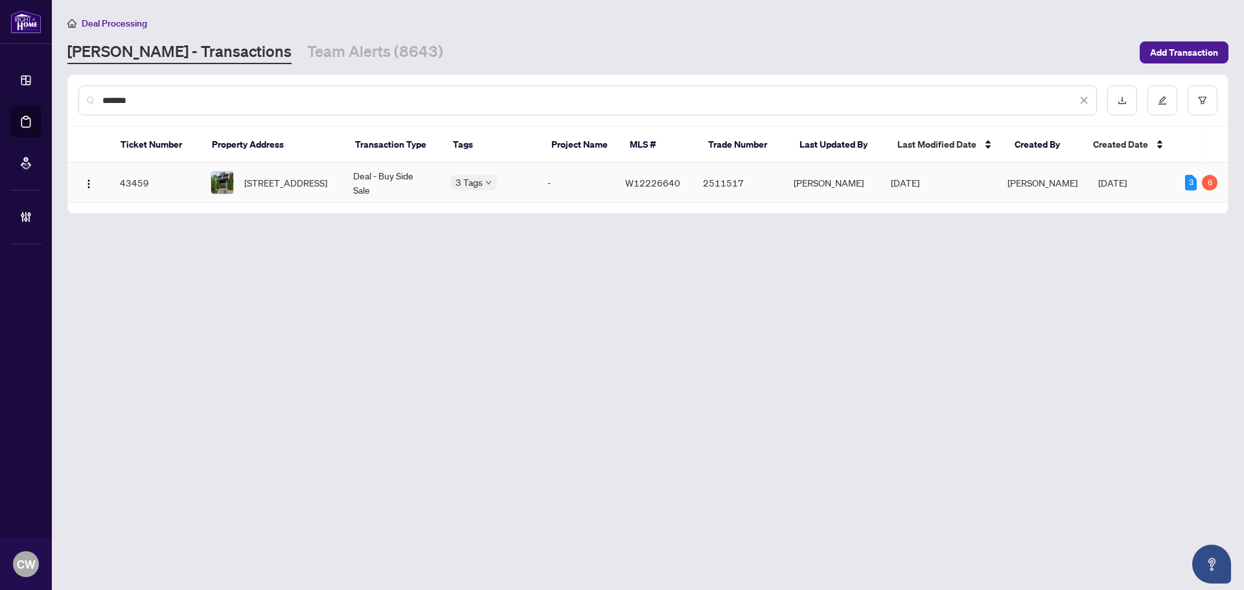
click at [281, 190] on span "[STREET_ADDRESS]" at bounding box center [285, 183] width 83 height 14
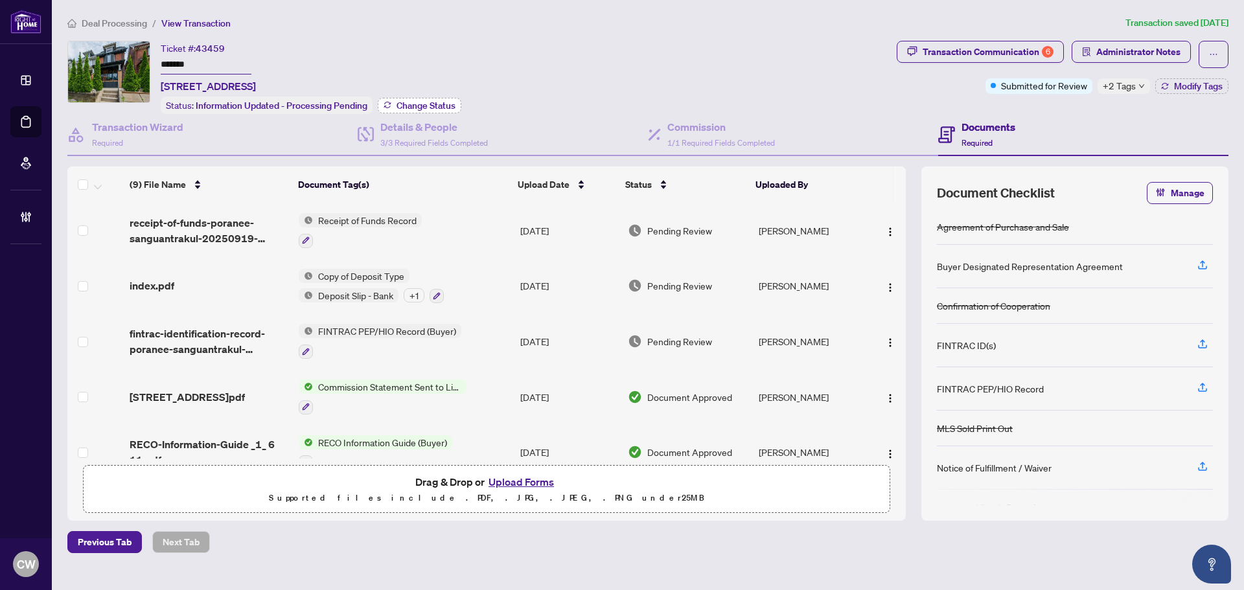
click at [405, 101] on span "Change Status" at bounding box center [426, 105] width 59 height 9
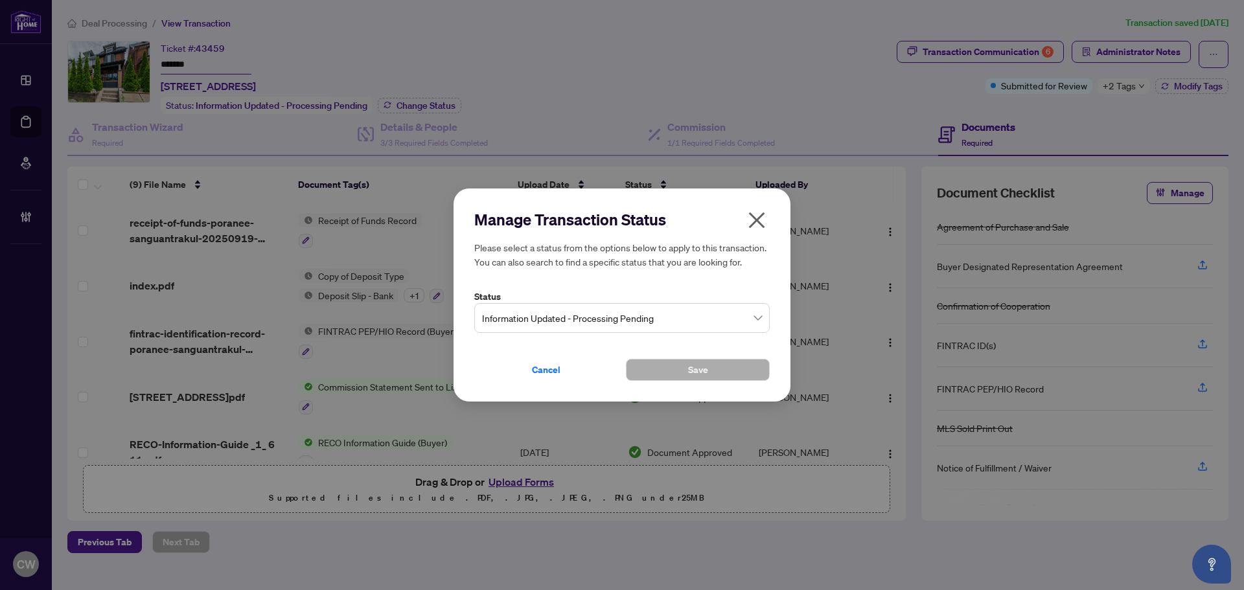
click at [660, 312] on span "Information Updated - Processing Pending" at bounding box center [622, 318] width 280 height 25
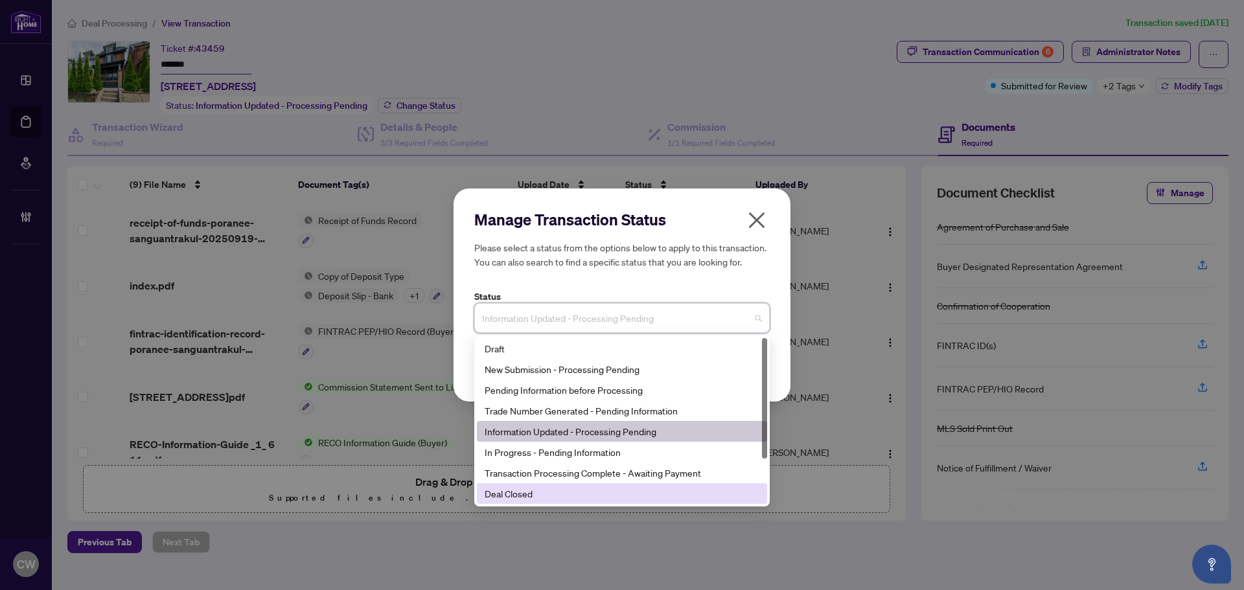
click at [592, 500] on div "Deal Closed" at bounding box center [622, 494] width 275 height 14
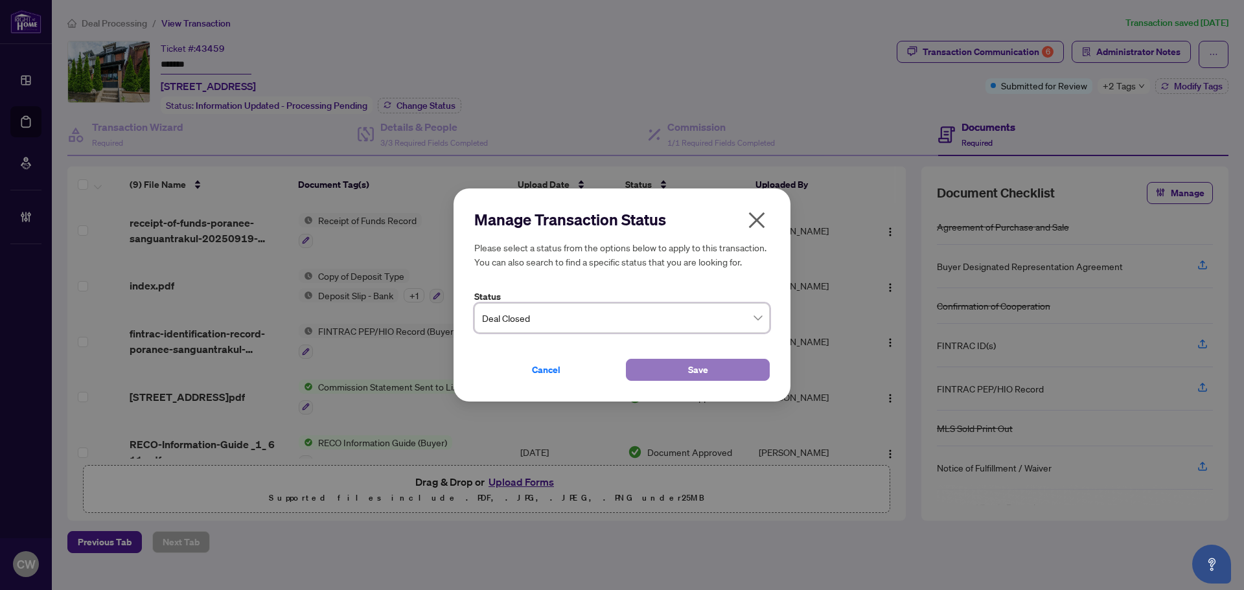
drag, startPoint x: 656, startPoint y: 364, endPoint x: 665, endPoint y: 367, distance: 8.8
click at [658, 364] on button "Save" at bounding box center [698, 370] width 144 height 22
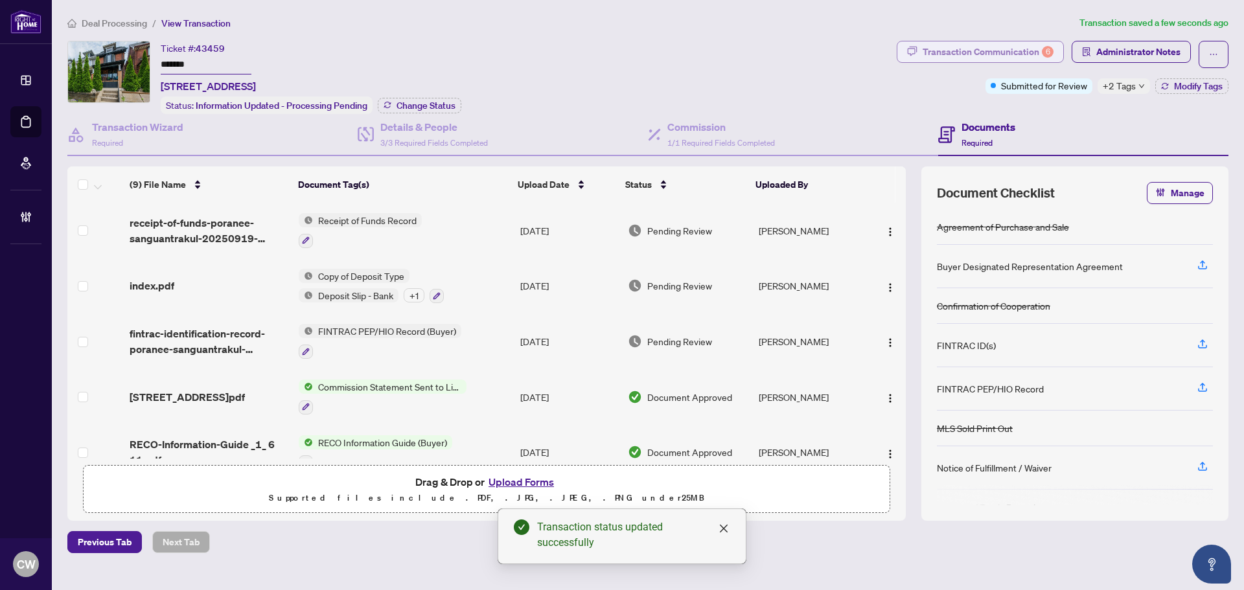
click at [1024, 51] on div "Transaction Communication 6" at bounding box center [988, 51] width 131 height 21
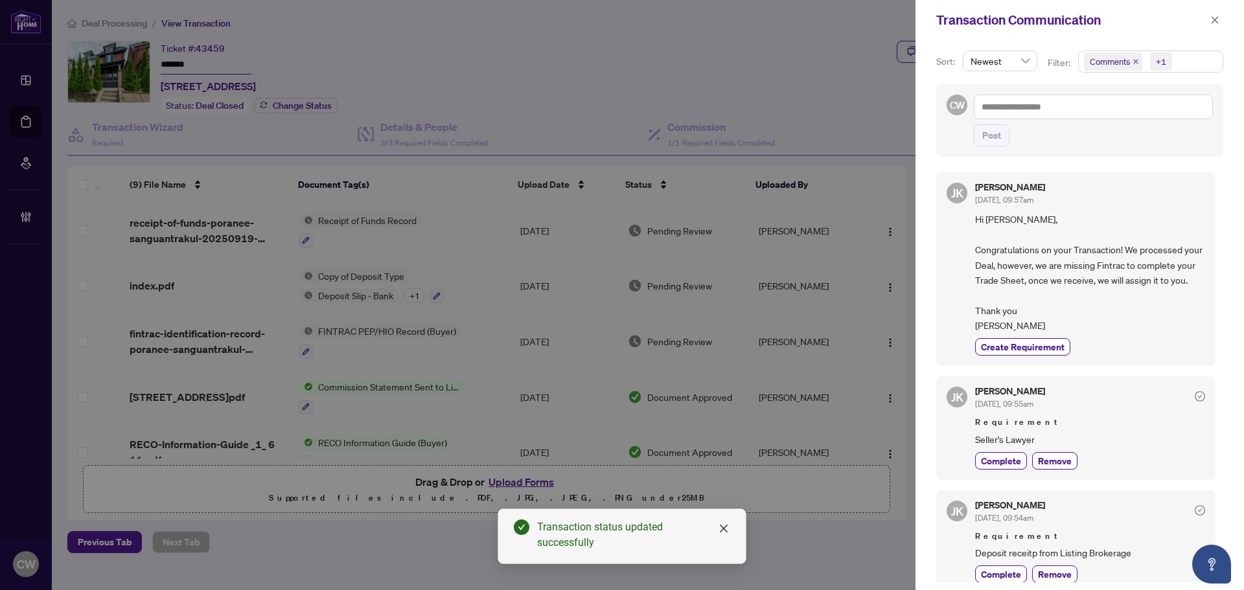
click at [1135, 59] on icon "close" at bounding box center [1136, 61] width 6 height 6
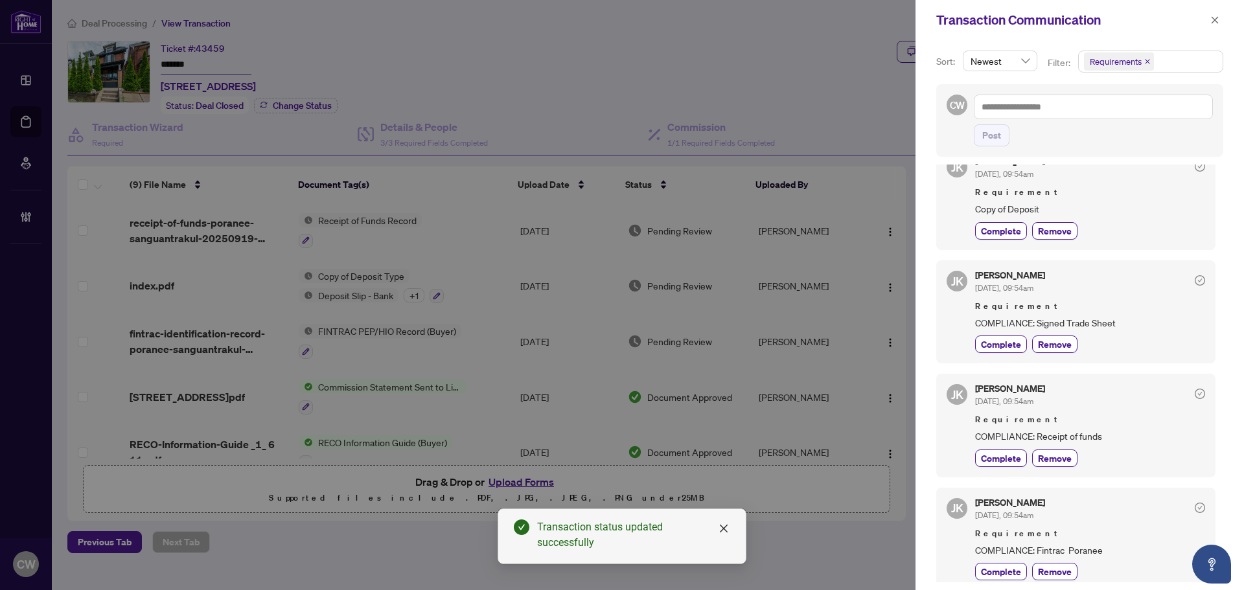
scroll to position [259, 0]
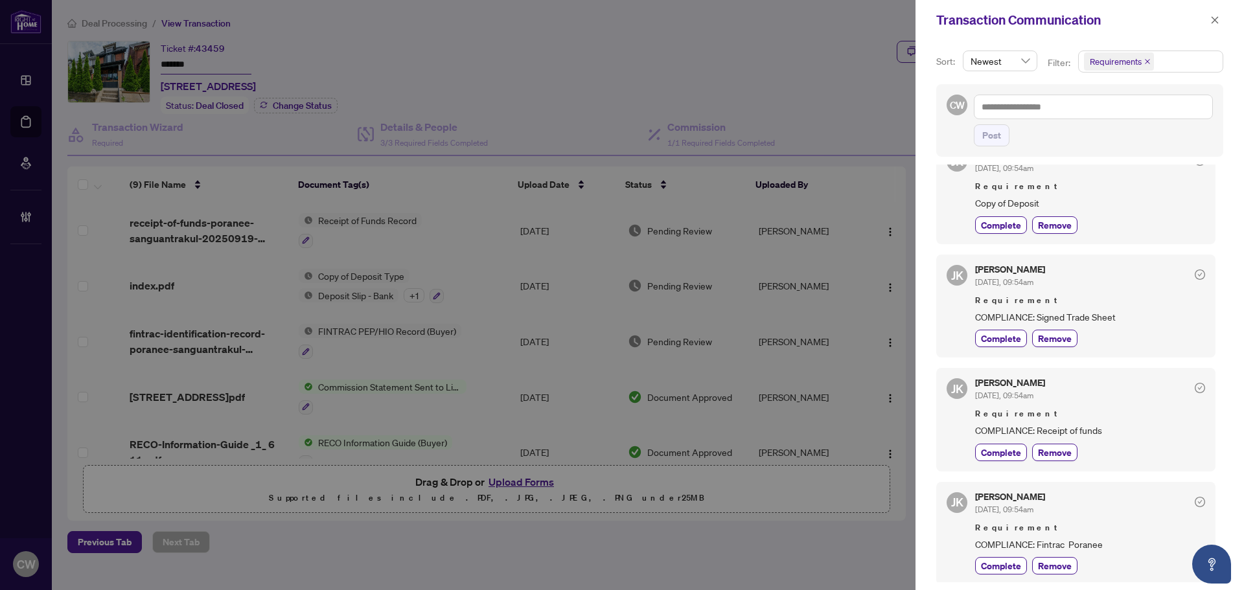
drag, startPoint x: 1215, startPoint y: 22, endPoint x: 1214, endPoint y: 30, distance: 8.5
click at [1215, 22] on icon "close" at bounding box center [1214, 20] width 9 height 9
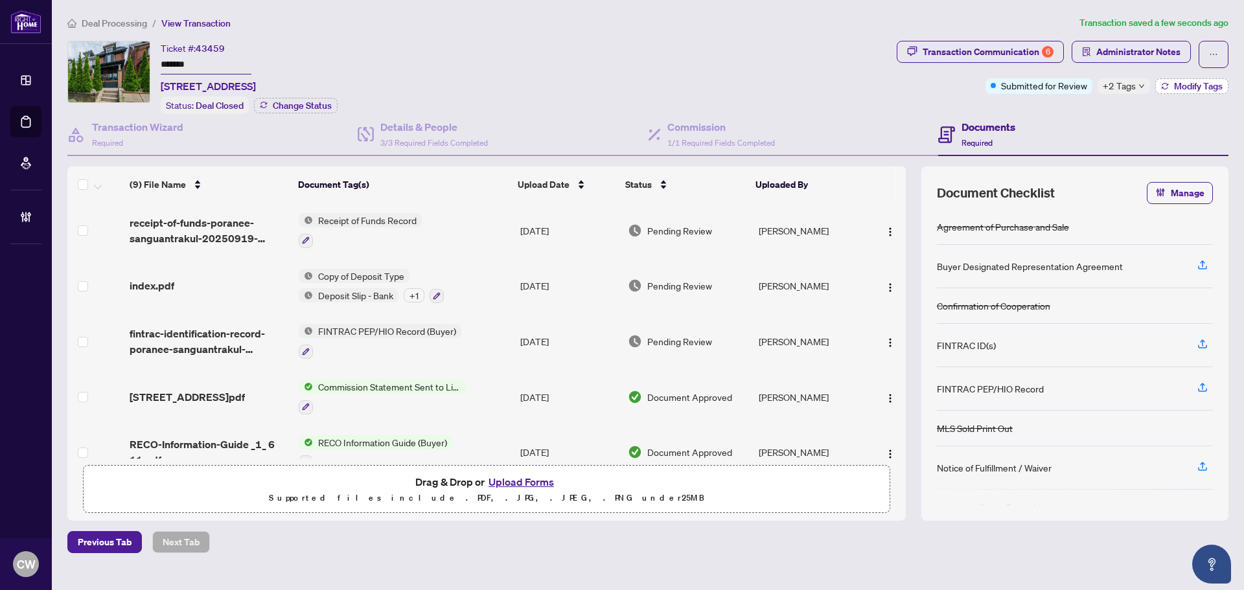
click at [1190, 86] on span "Modify Tags" at bounding box center [1198, 86] width 49 height 9
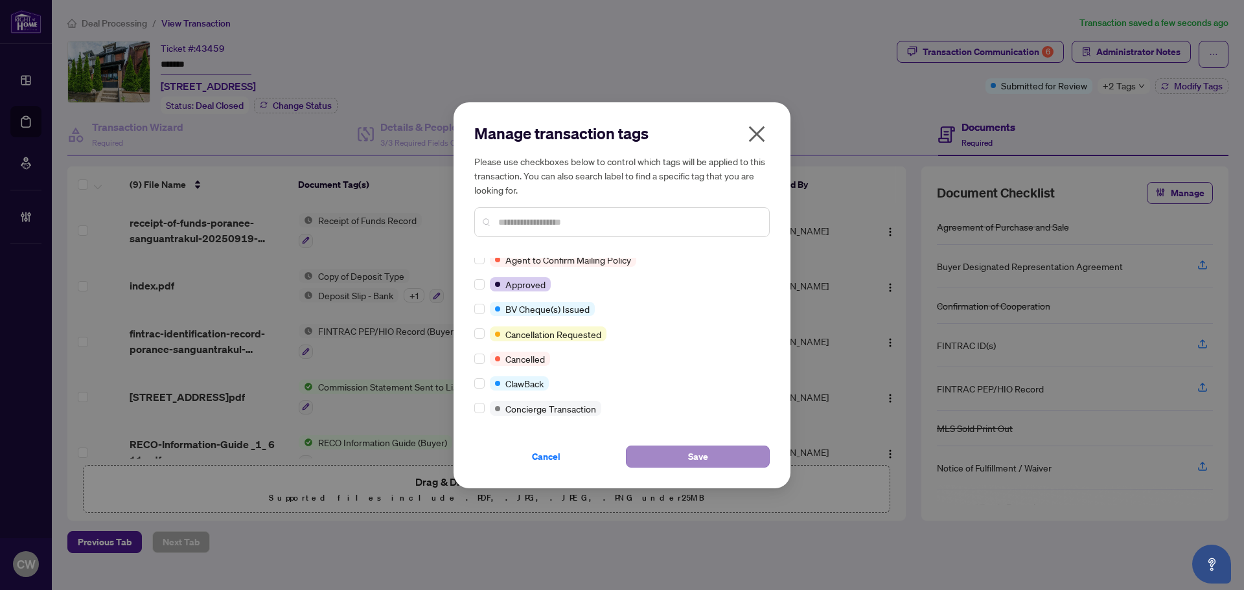
scroll to position [0, 0]
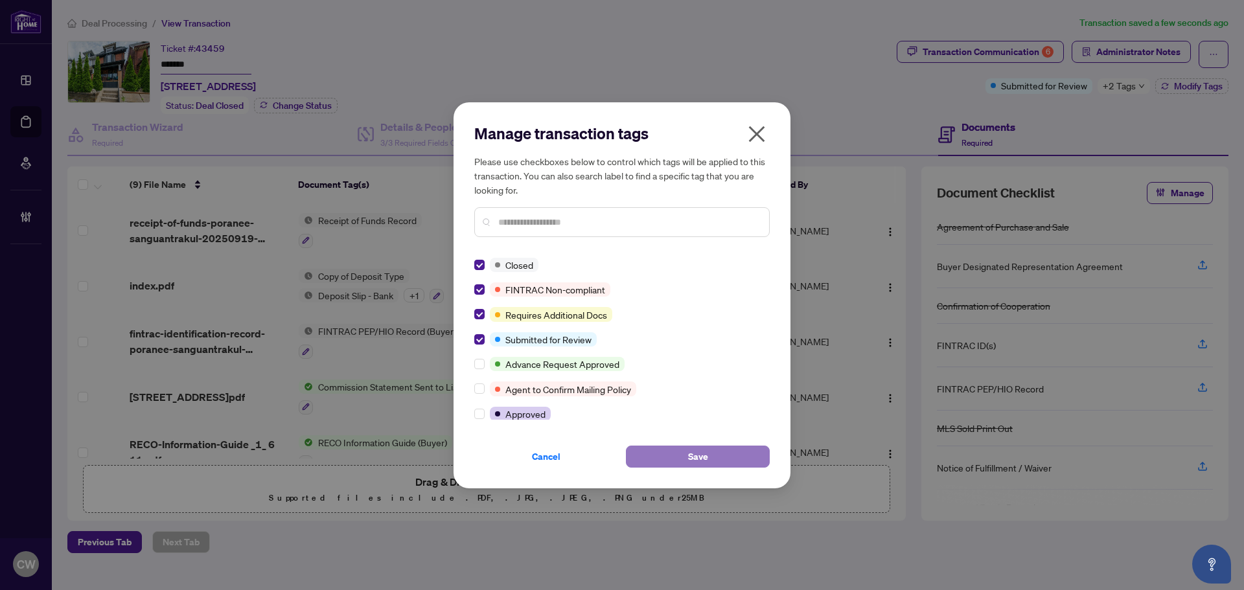
click at [684, 458] on button "Save" at bounding box center [698, 457] width 144 height 22
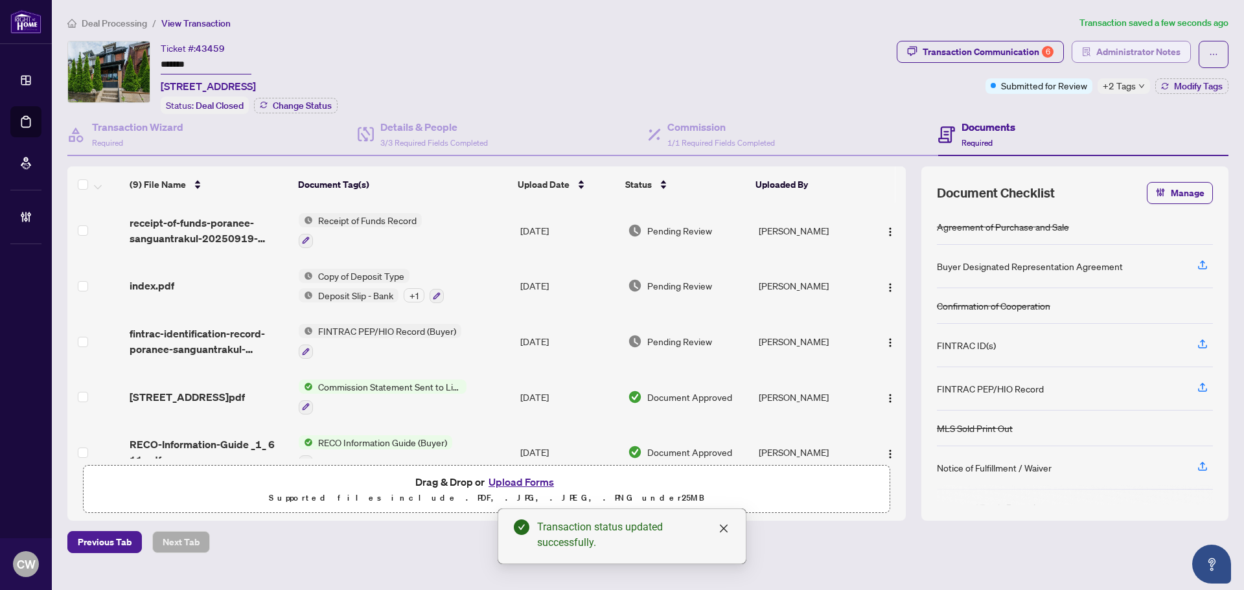
click at [1159, 50] on span "Administrator Notes" at bounding box center [1138, 51] width 84 height 21
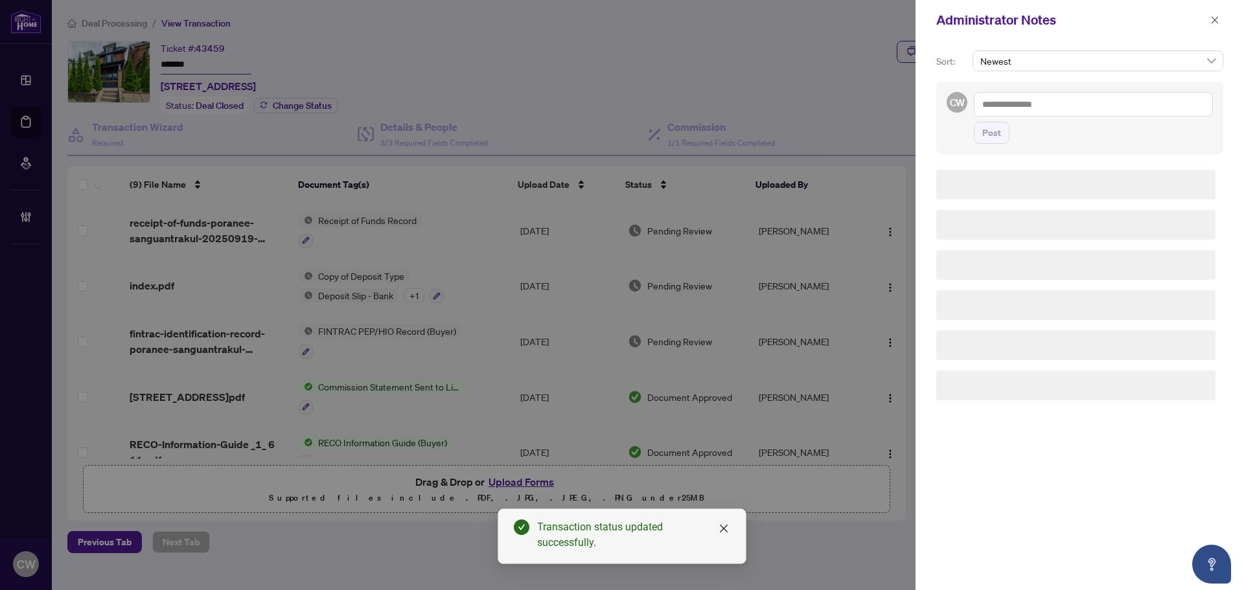
click at [1004, 105] on textarea at bounding box center [1093, 104] width 239 height 25
paste textarea "**********"
type textarea "**********"
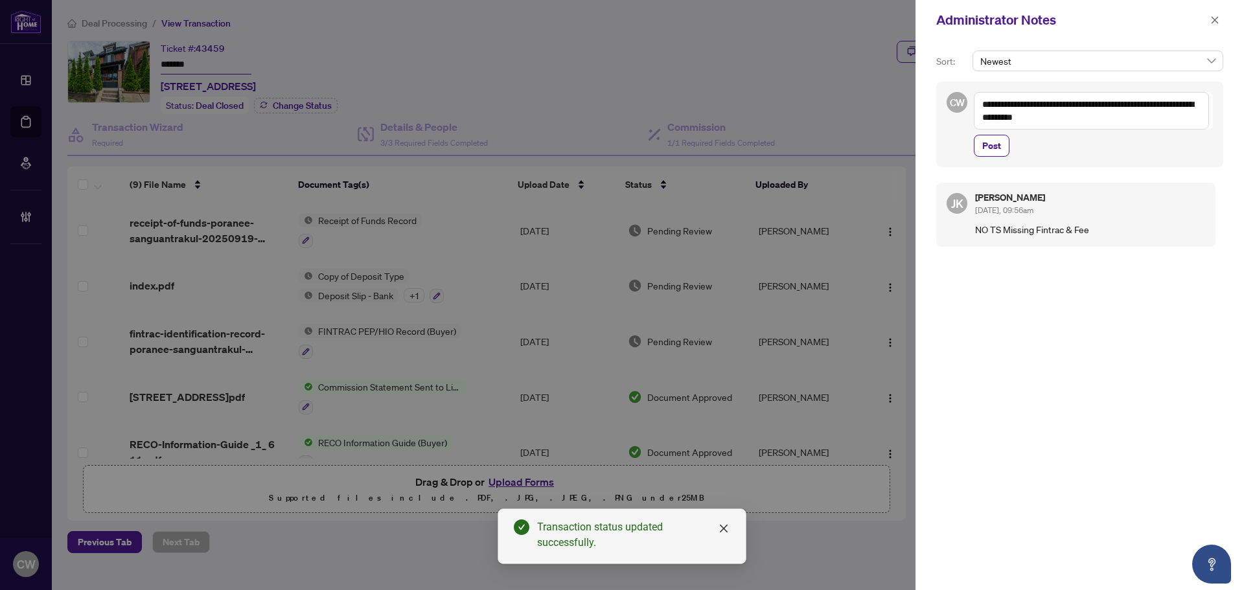
drag, startPoint x: 1002, startPoint y: 145, endPoint x: 1028, endPoint y: 141, distance: 26.2
click at [1002, 145] on button "Post" at bounding box center [992, 146] width 36 height 22
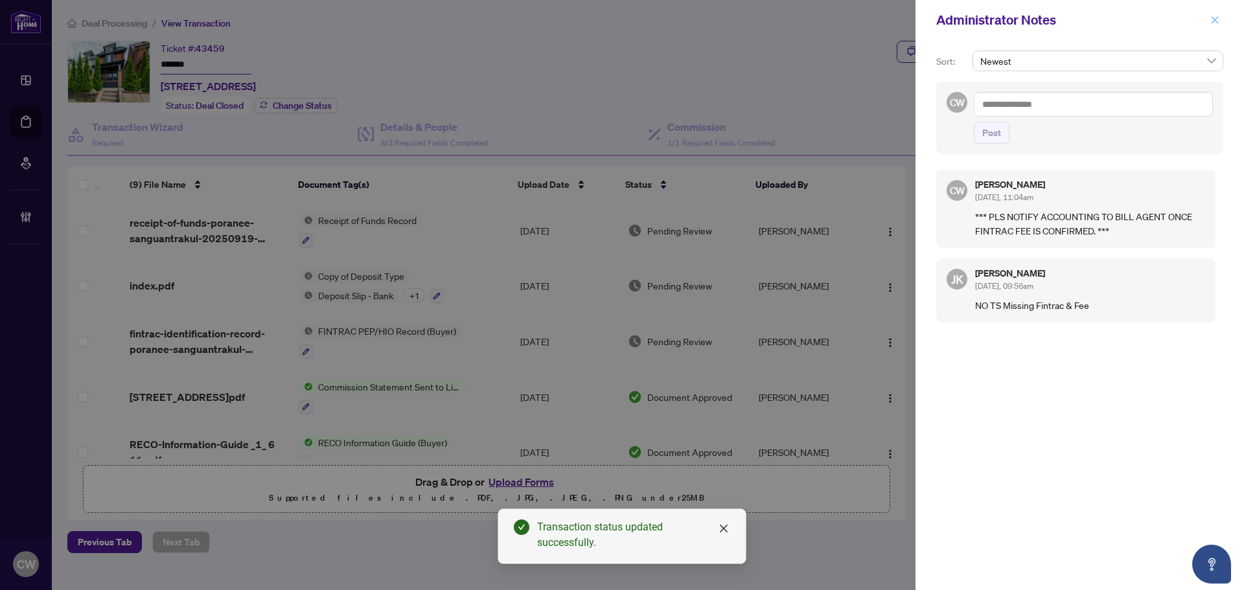
click at [1212, 19] on icon "close" at bounding box center [1214, 20] width 9 height 9
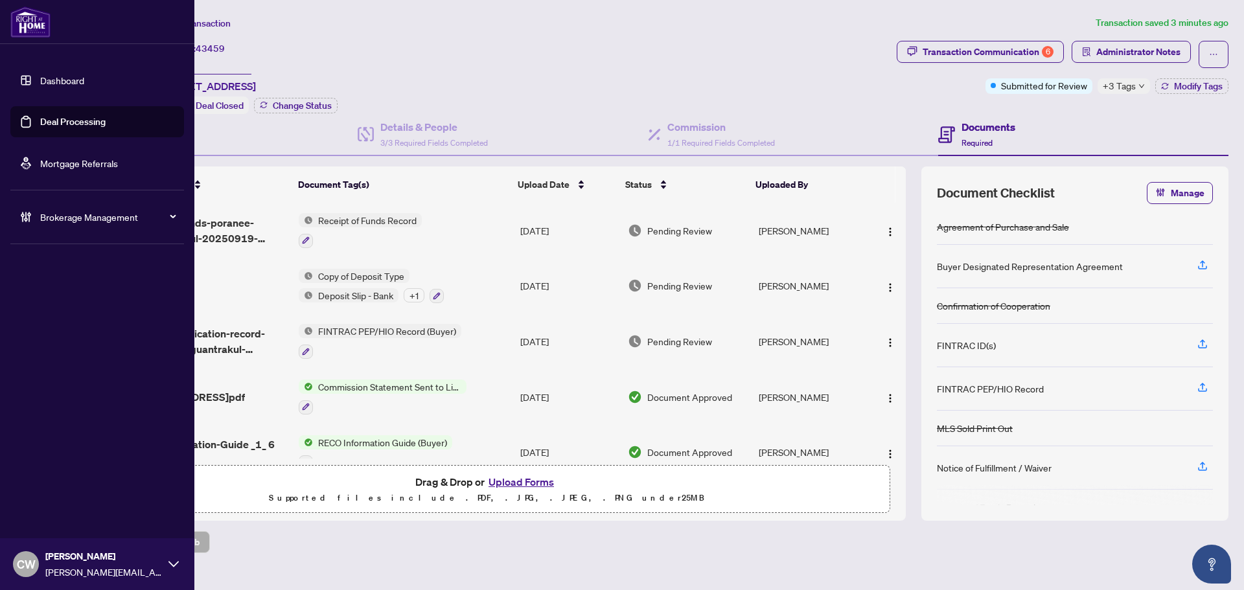
drag, startPoint x: 24, startPoint y: 128, endPoint x: 110, endPoint y: 123, distance: 85.7
click at [40, 128] on link "Deal Processing" at bounding box center [72, 122] width 65 height 12
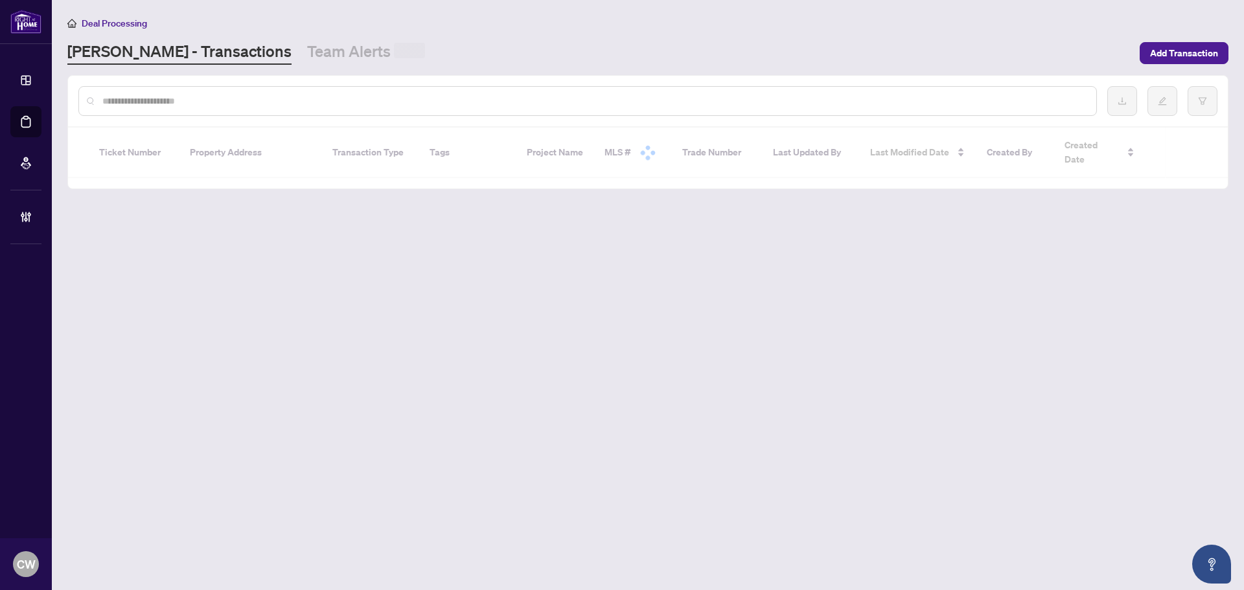
click at [221, 102] on input "text" at bounding box center [594, 101] width 984 height 14
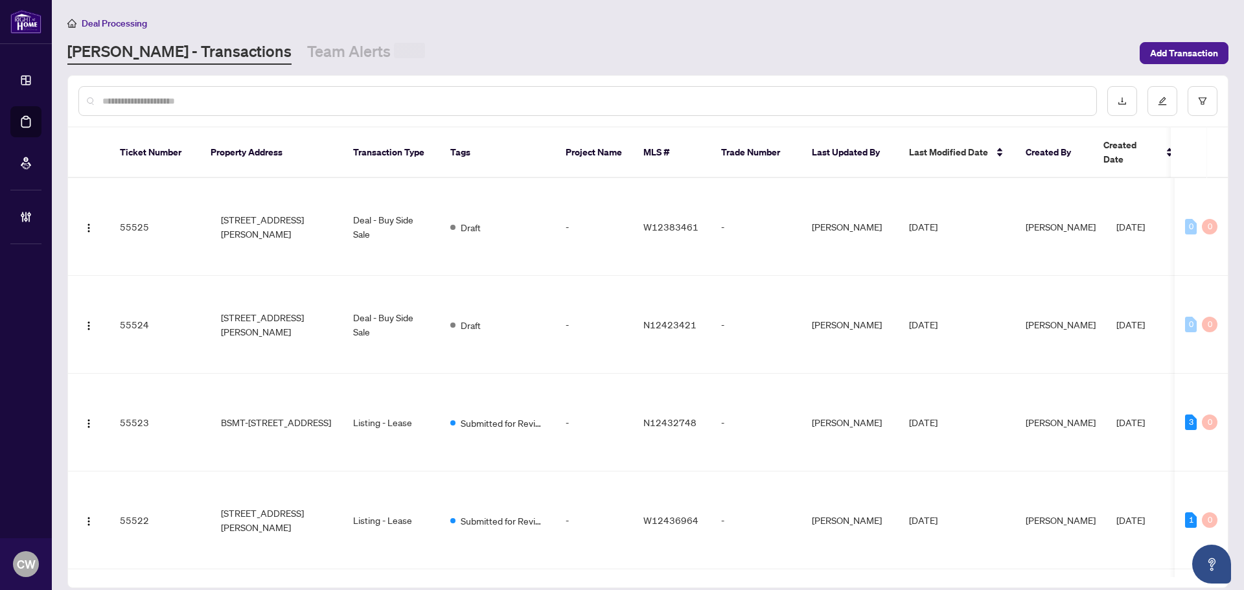
paste input "*******"
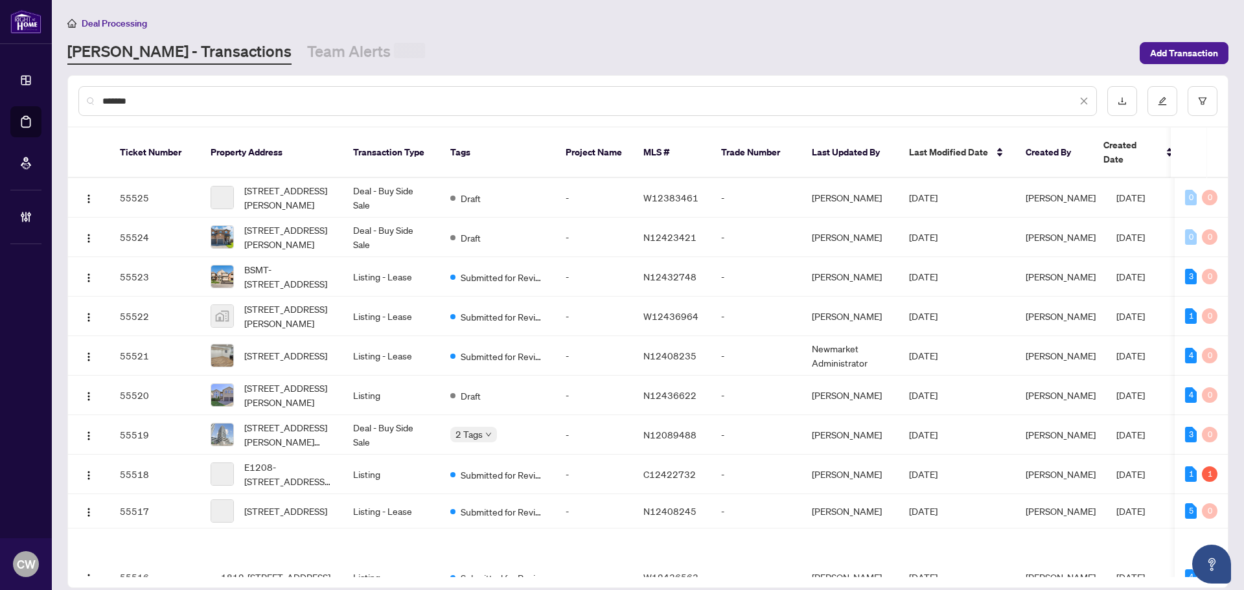
type input "*******"
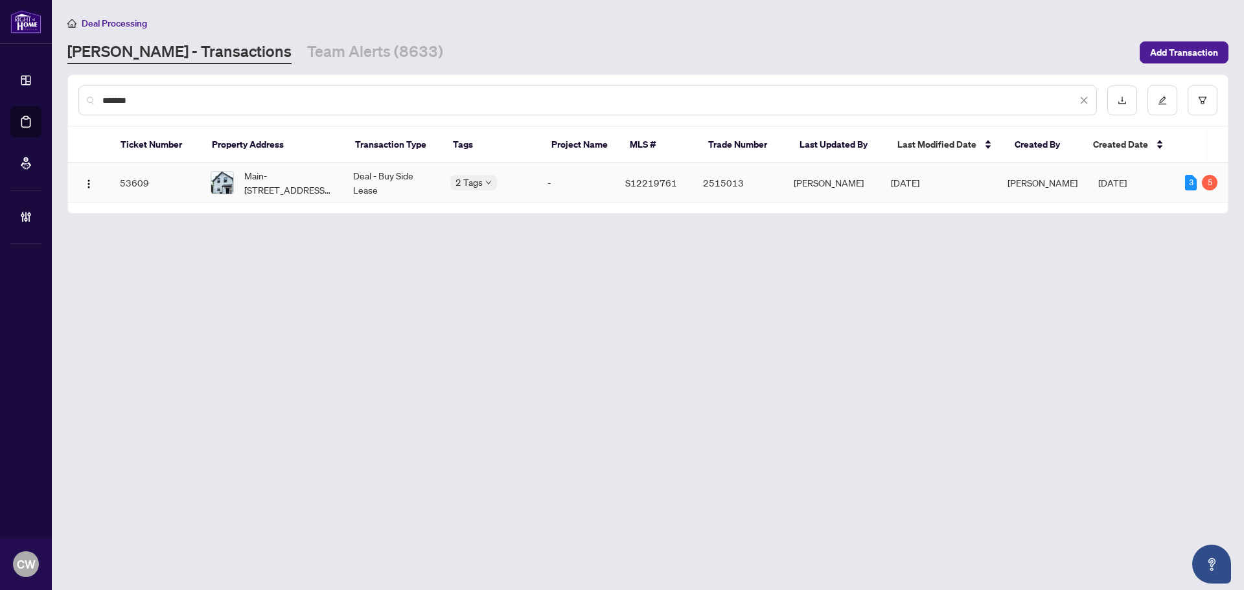
click at [292, 190] on span "Main-[STREET_ADDRESS][PERSON_NAME]" at bounding box center [288, 182] width 88 height 29
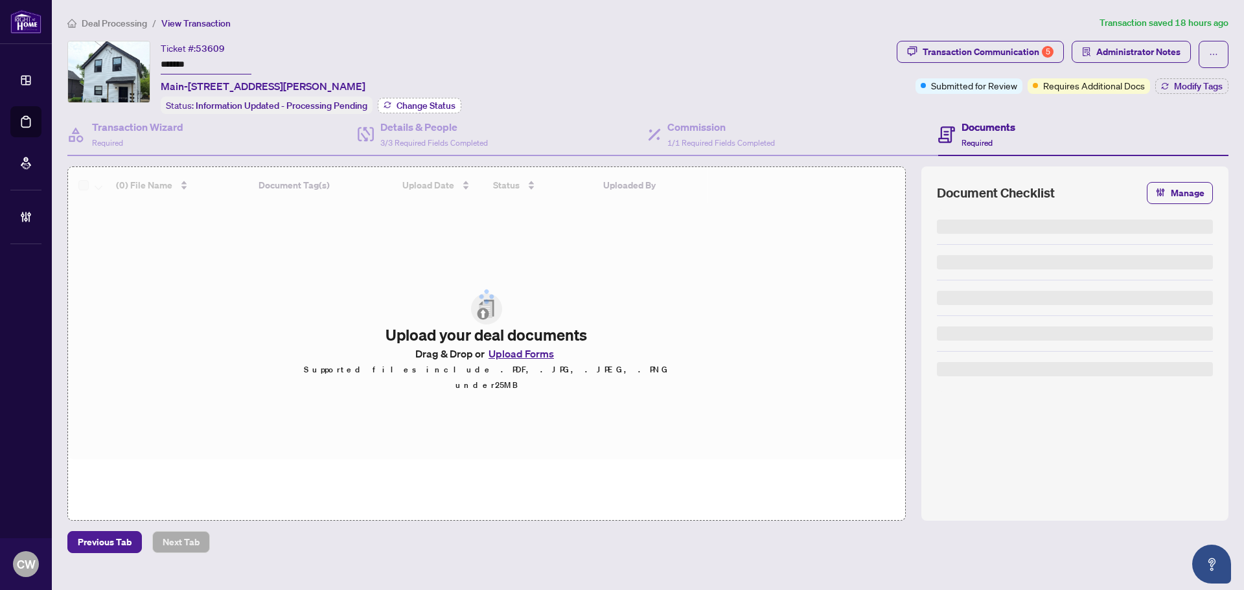
click at [430, 101] on span "Change Status" at bounding box center [426, 105] width 59 height 9
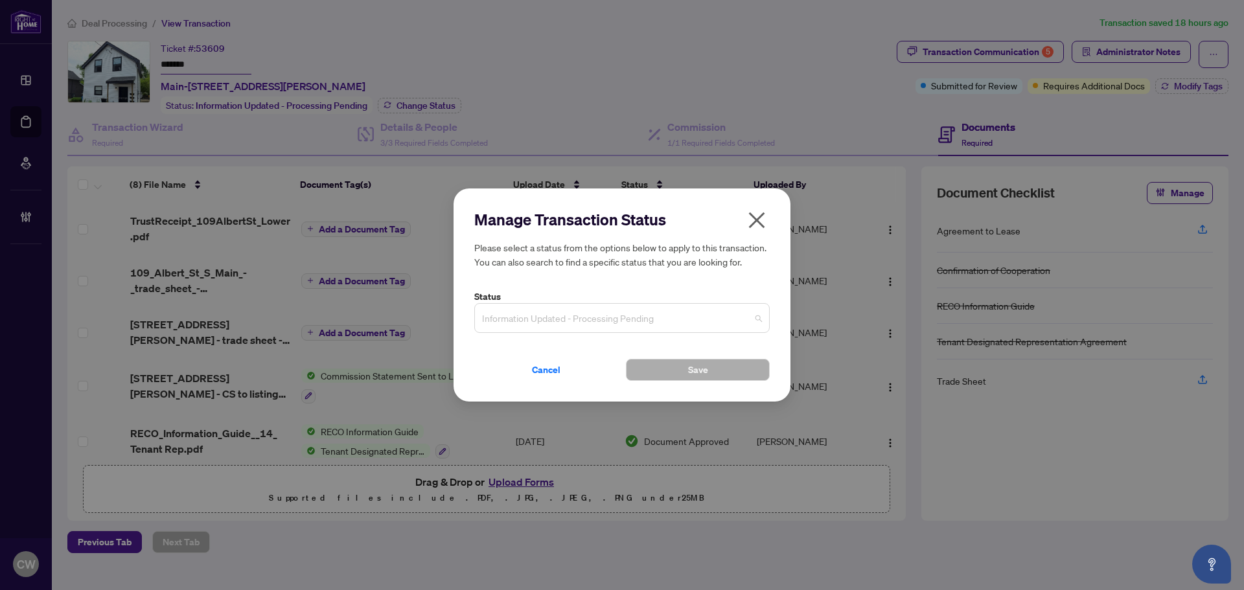
click at [580, 316] on span "Information Updated - Processing Pending" at bounding box center [622, 318] width 280 height 25
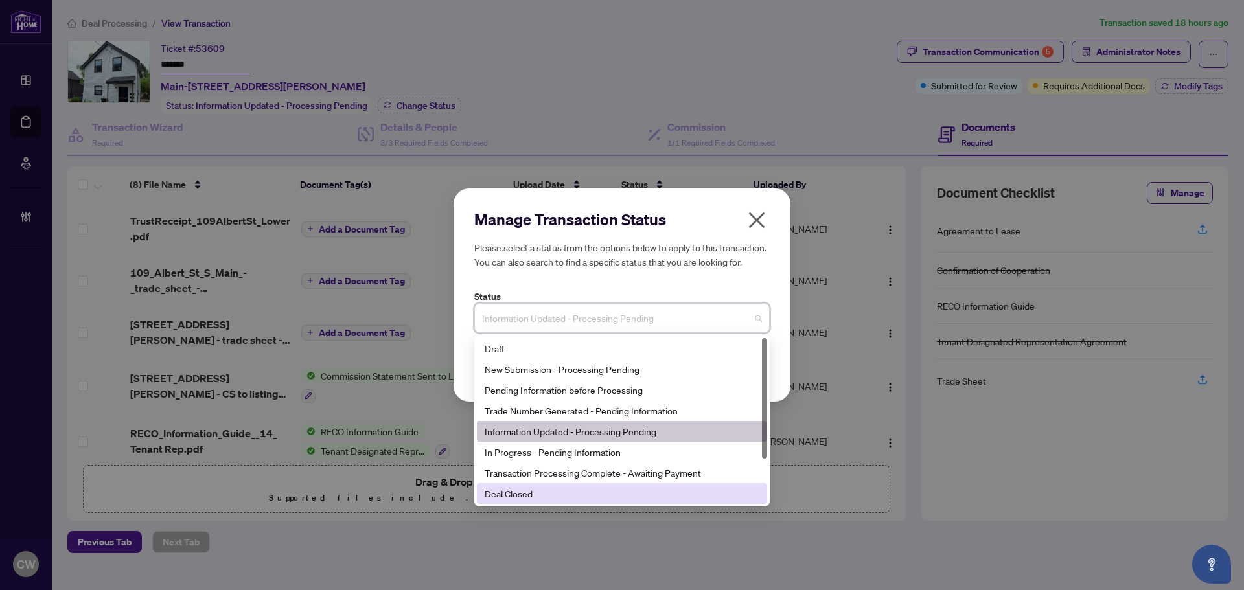
click at [537, 492] on div "Deal Closed" at bounding box center [622, 494] width 275 height 14
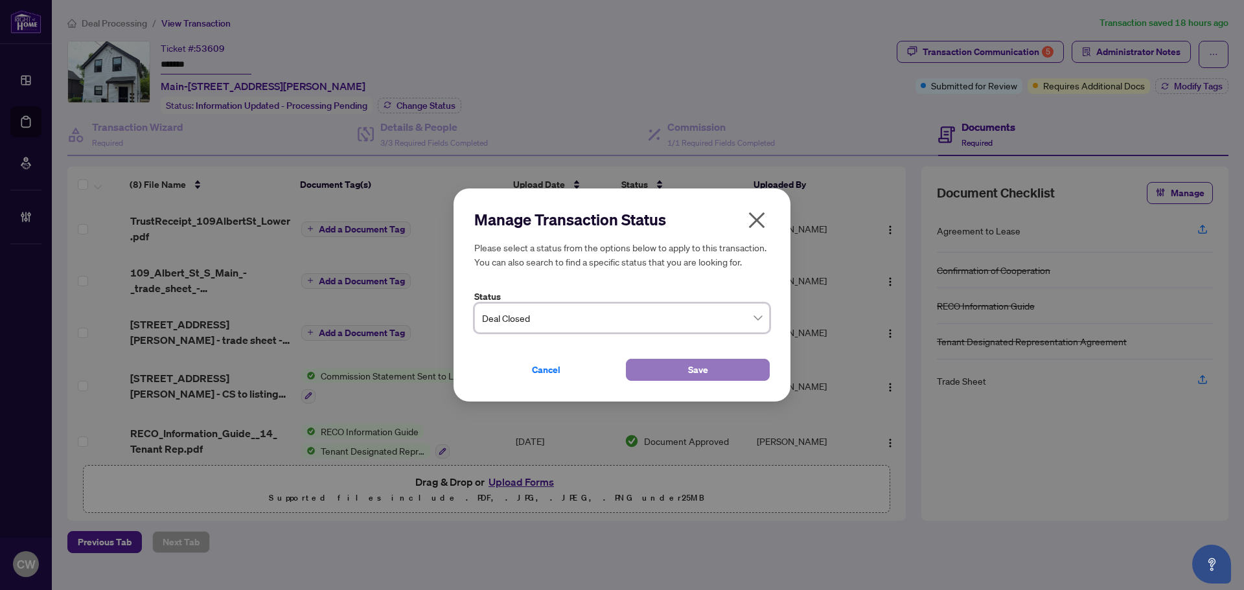
click at [676, 366] on button "Save" at bounding box center [698, 370] width 144 height 22
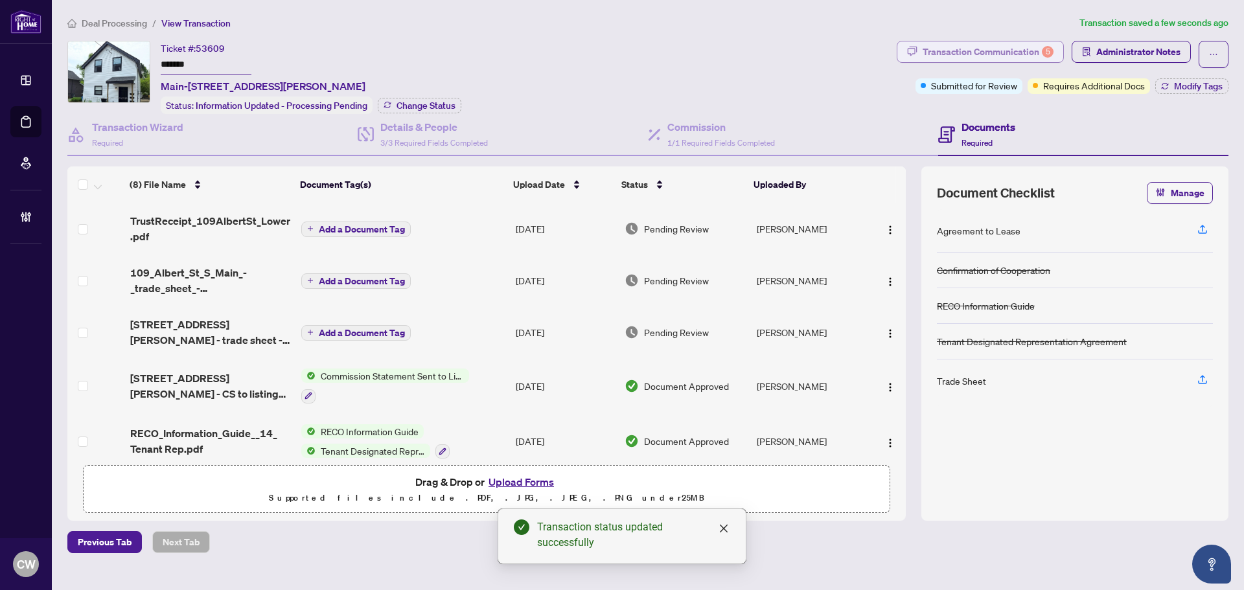
click at [1023, 49] on div "Transaction Communication 5" at bounding box center [988, 51] width 131 height 21
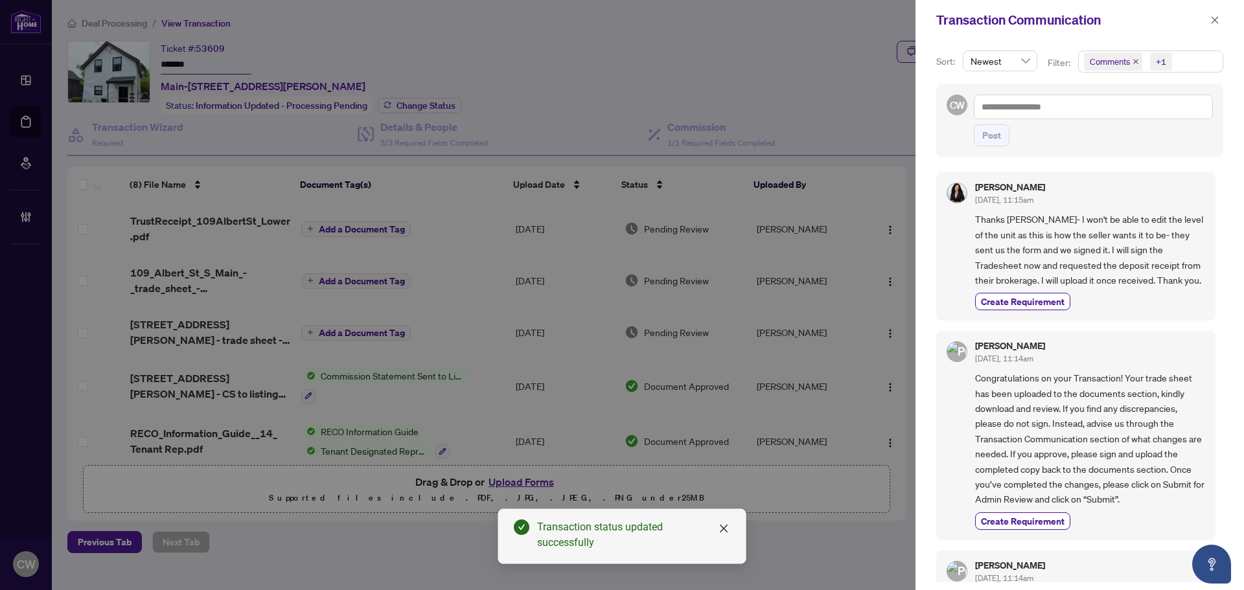
click at [1135, 58] on span "Comments" at bounding box center [1113, 61] width 58 height 18
click at [1093, 111] on span "Select Comments" at bounding box center [1091, 115] width 10 height 10
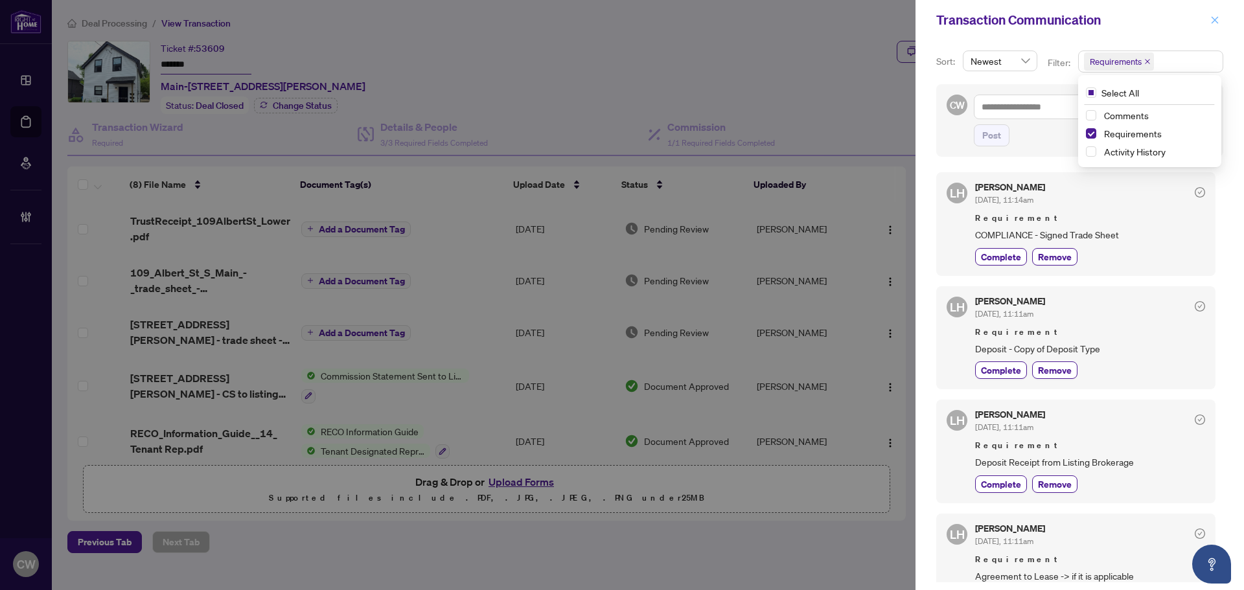
click at [1210, 21] on icon "close" at bounding box center [1214, 20] width 9 height 9
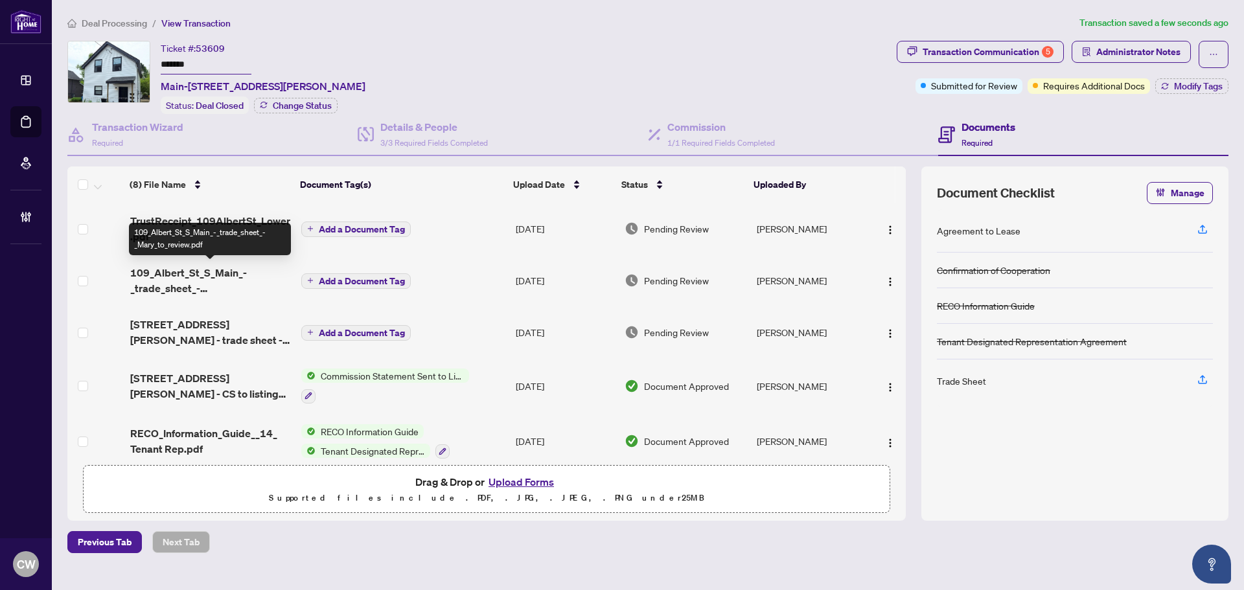
click at [193, 282] on span "109_Albert_St_S_Main_-_trade_sheet_-_Mary_to_review.pdf" at bounding box center [210, 280] width 161 height 31
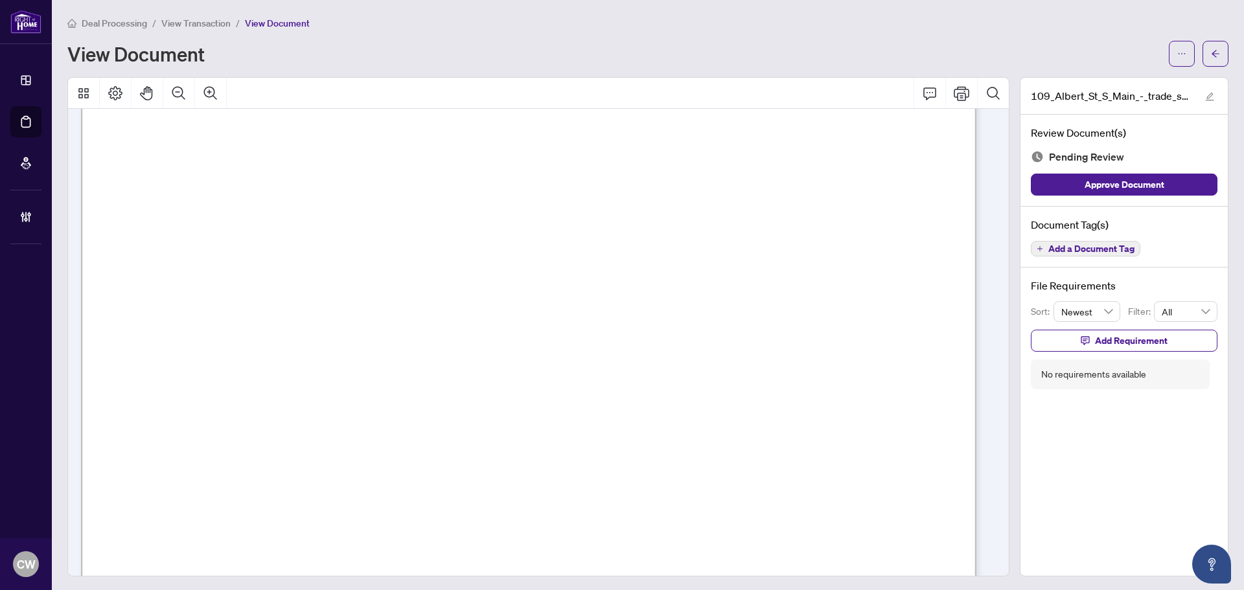
scroll to position [65, 0]
click at [1203, 54] on button "button" at bounding box center [1216, 54] width 26 height 26
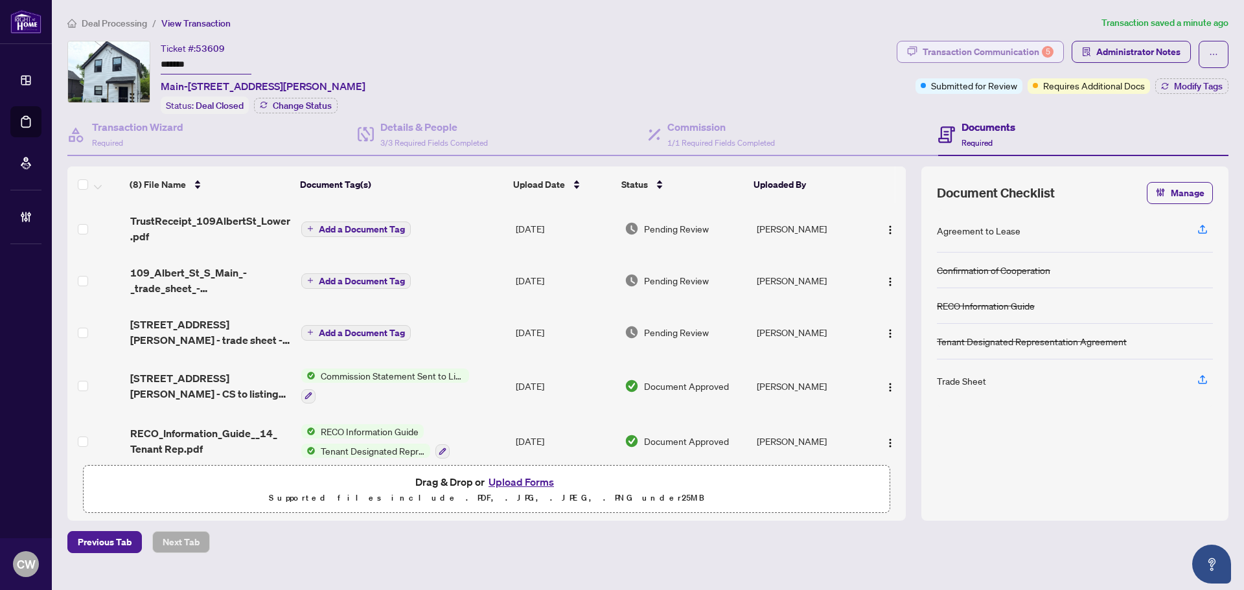
click at [1002, 50] on div "Transaction Communication 5" at bounding box center [988, 51] width 131 height 21
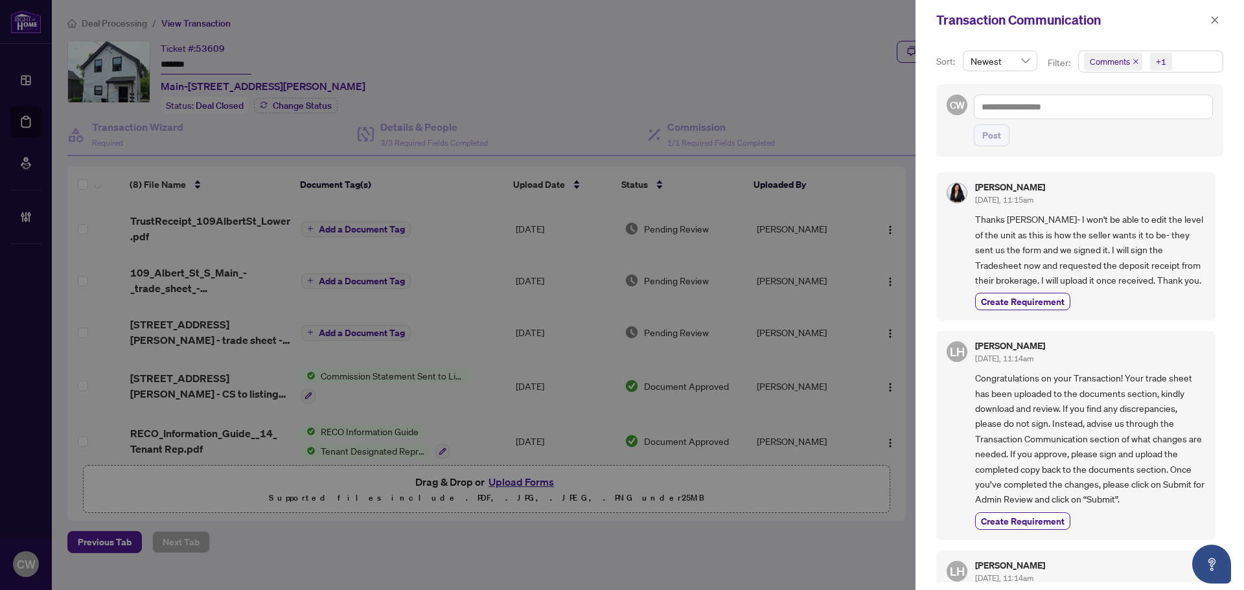
click at [1134, 59] on icon "close" at bounding box center [1136, 61] width 6 height 6
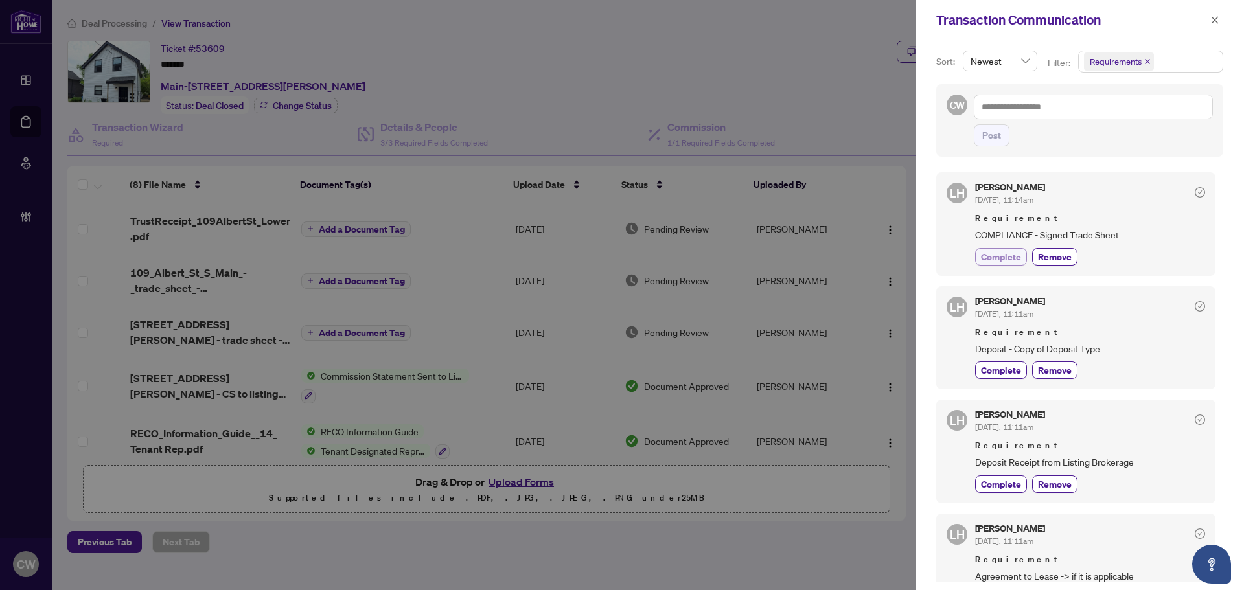
click at [990, 261] on span "Complete" at bounding box center [1001, 257] width 40 height 14
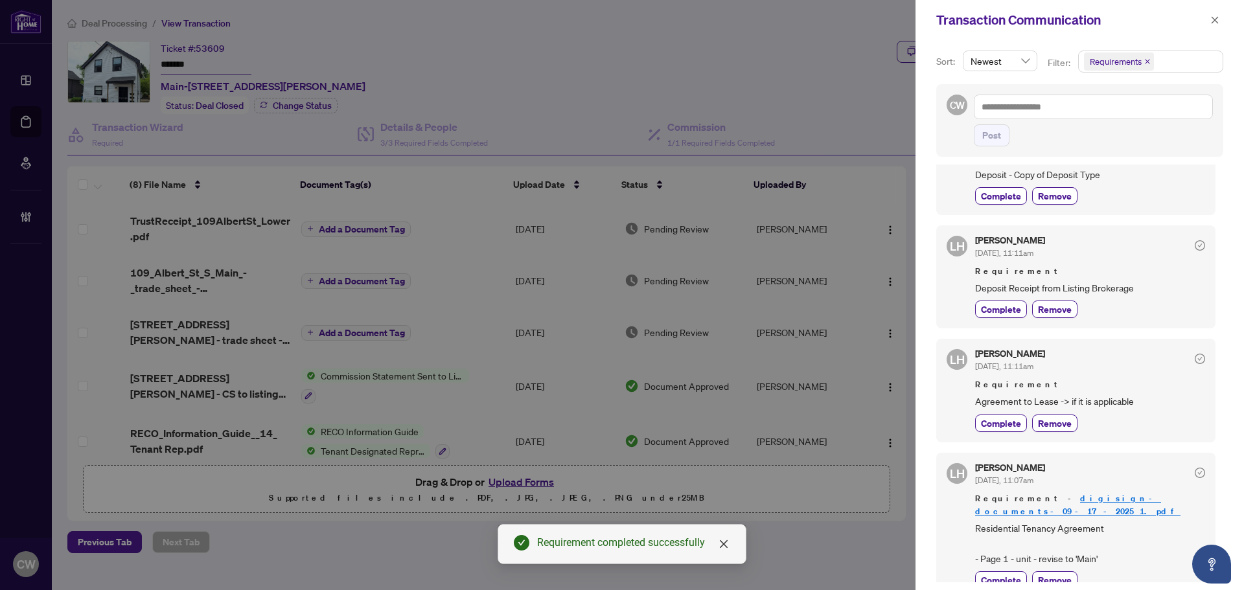
scroll to position [208, 0]
click at [1216, 17] on icon "close" at bounding box center [1214, 20] width 9 height 9
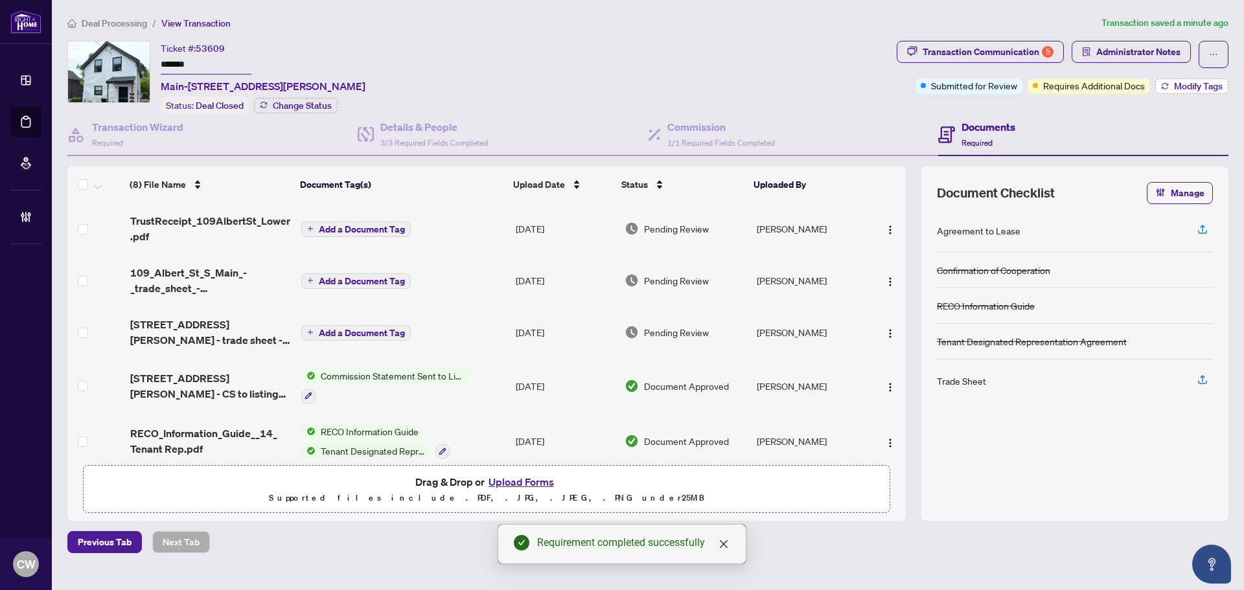
click at [1198, 83] on span "Modify Tags" at bounding box center [1198, 86] width 49 height 9
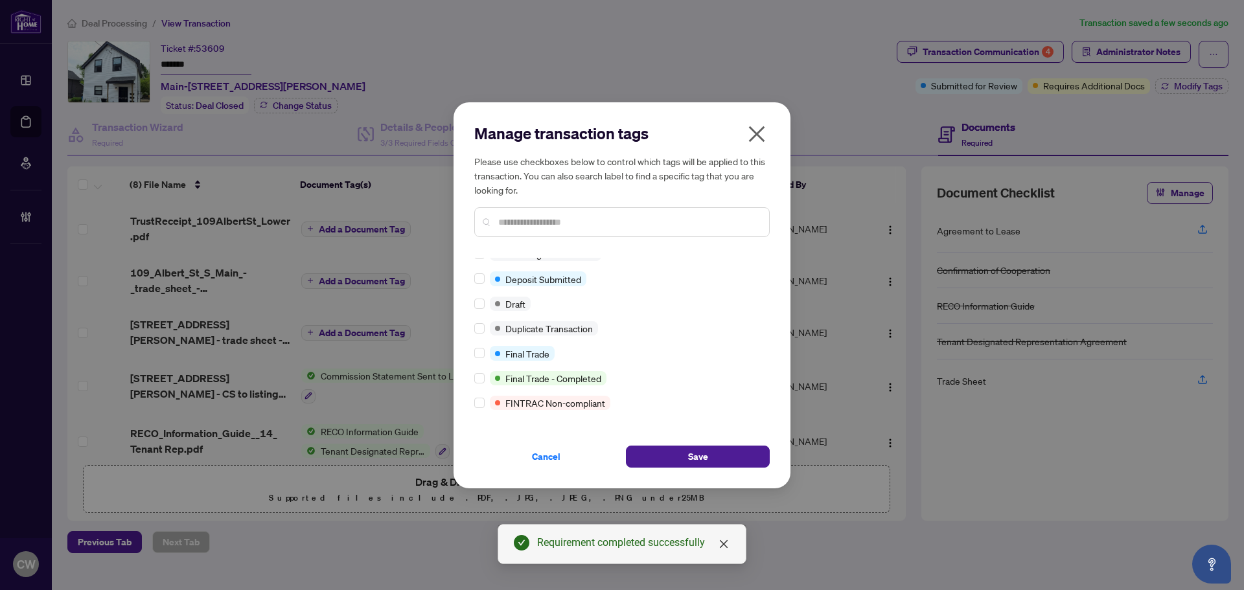
scroll to position [0, 0]
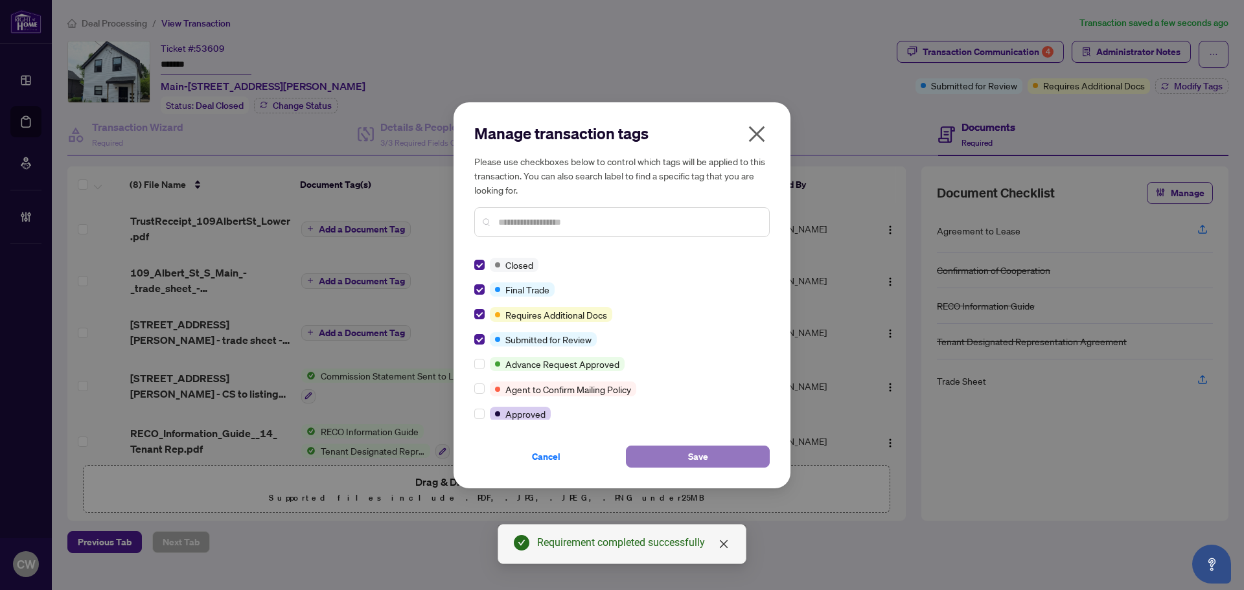
click at [693, 455] on span "Save" at bounding box center [698, 456] width 20 height 21
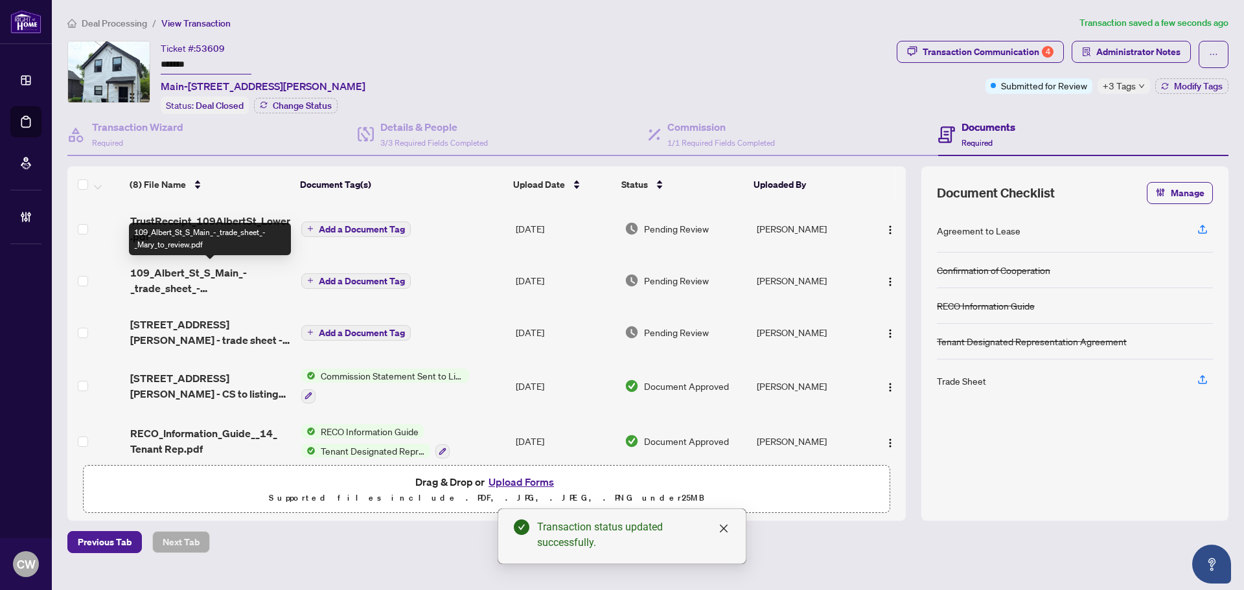
click at [194, 273] on span "109_Albert_St_S_Main_-_trade_sheet_-_Mary_to_review.pdf" at bounding box center [210, 280] width 161 height 31
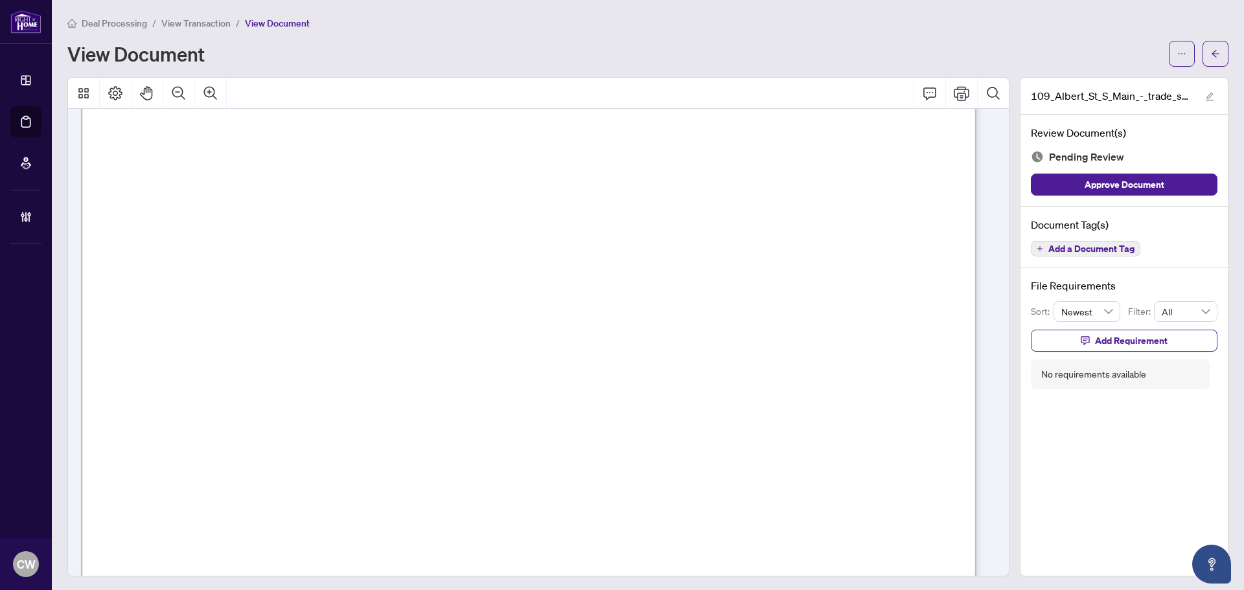
scroll to position [389, 0]
click at [1211, 58] on icon "arrow-left" at bounding box center [1215, 53] width 9 height 9
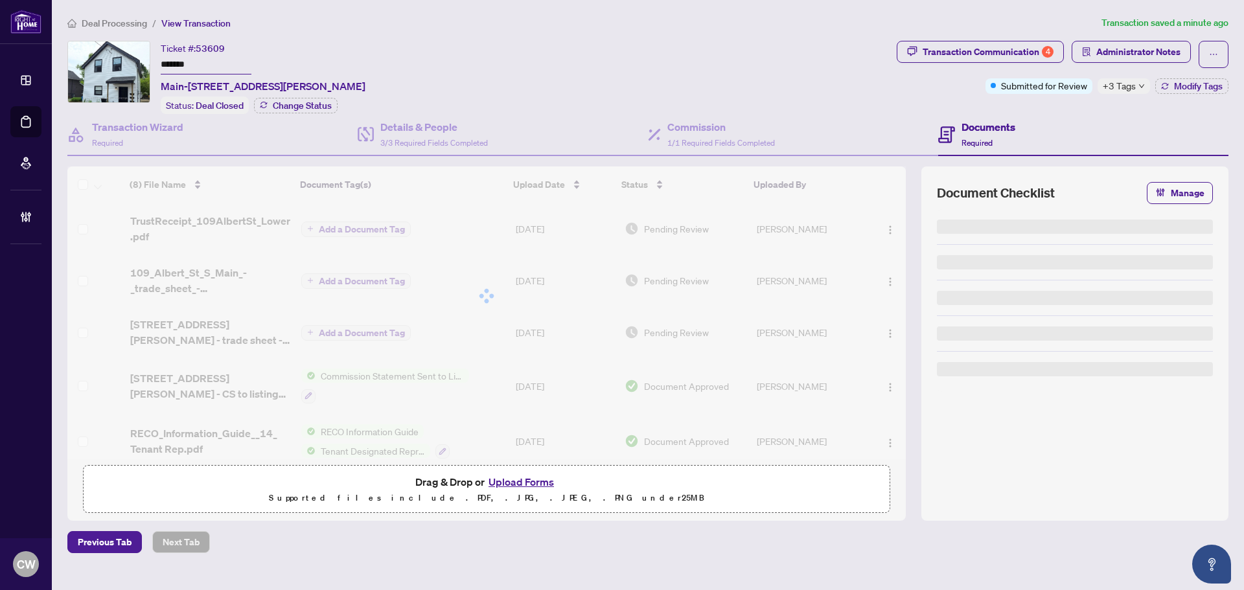
click at [523, 477] on button "Upload Forms" at bounding box center [521, 482] width 73 height 17
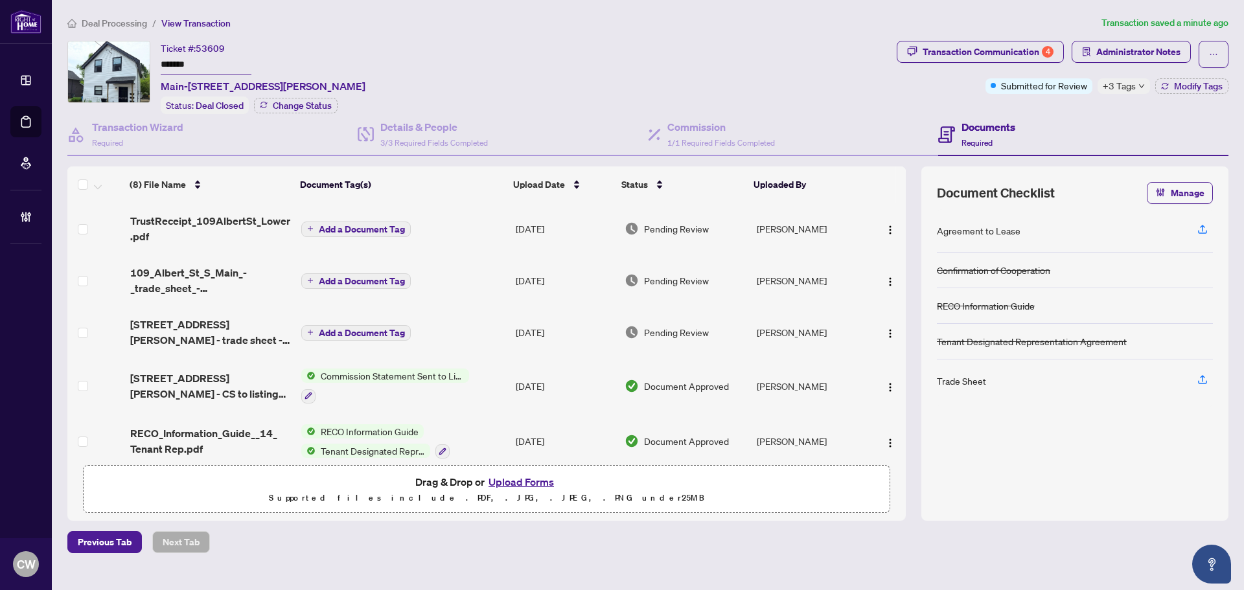
click at [527, 481] on button "Upload Forms" at bounding box center [521, 482] width 73 height 17
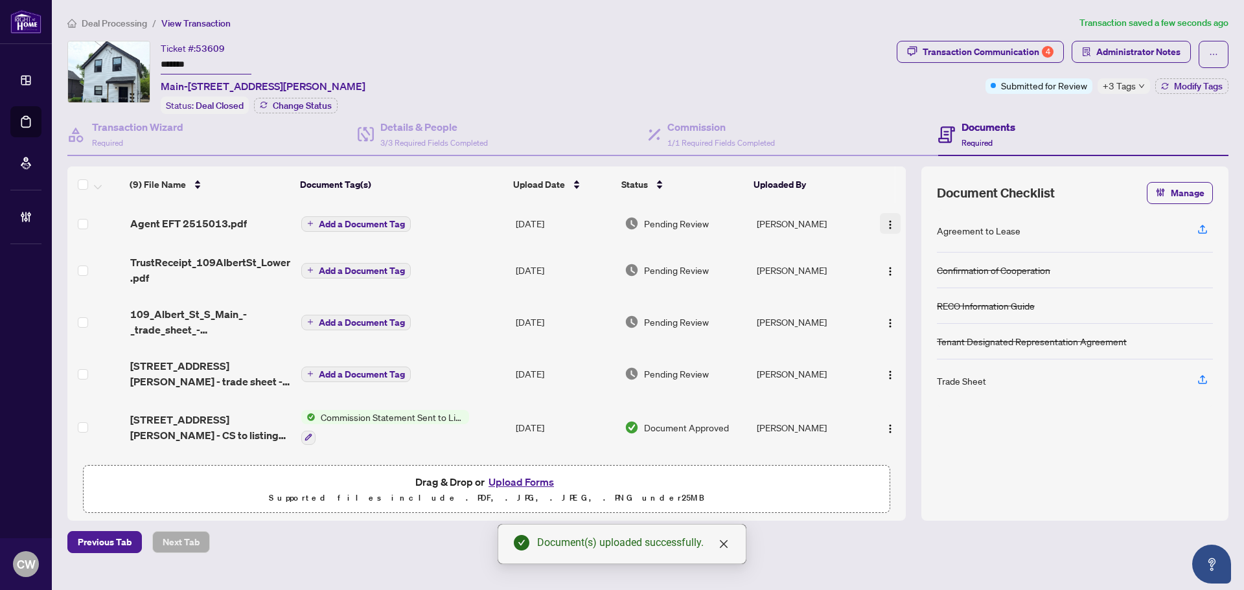
click at [885, 226] on img "button" at bounding box center [890, 225] width 10 height 10
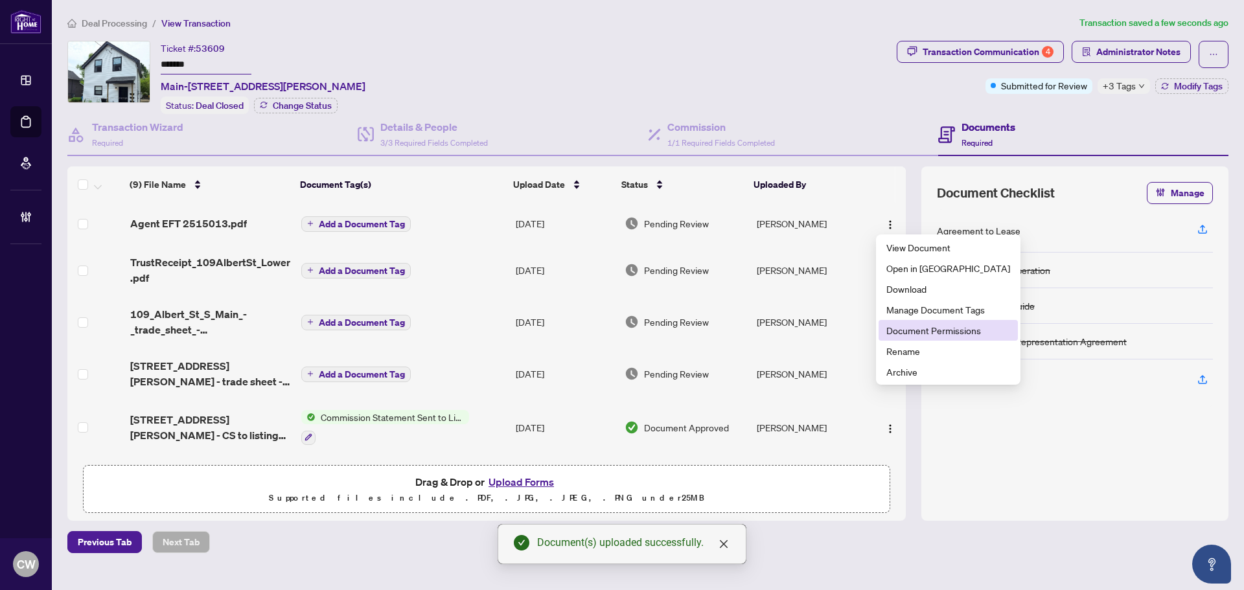
click at [905, 330] on span "Document Permissions" at bounding box center [948, 330] width 124 height 14
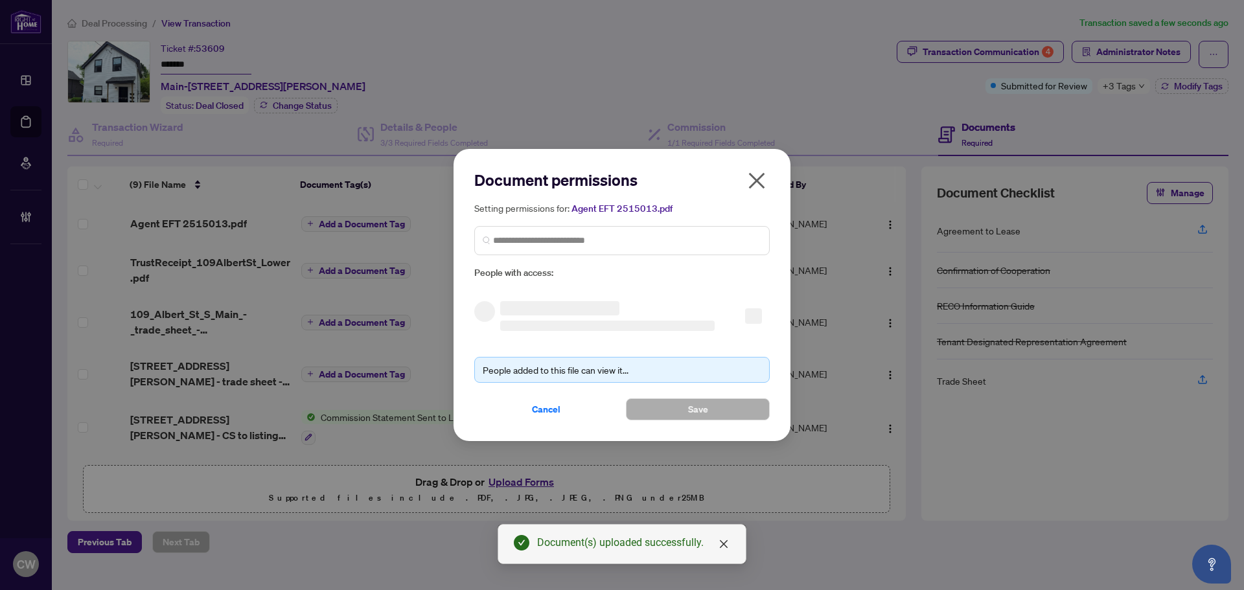
click at [647, 258] on div "Setting permissions for: Agent EFT 2515013.pdf People with access:" at bounding box center [621, 241] width 295 height 80
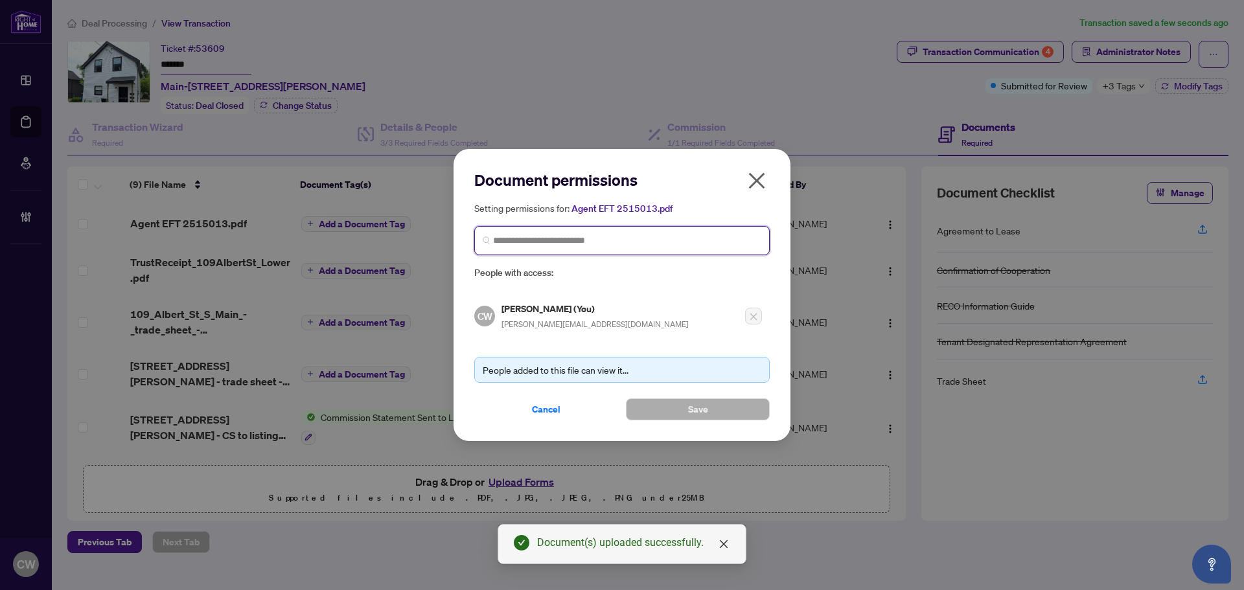
click at [647, 246] on input "search" at bounding box center [627, 241] width 268 height 14
paste input "**********"
type input "**********"
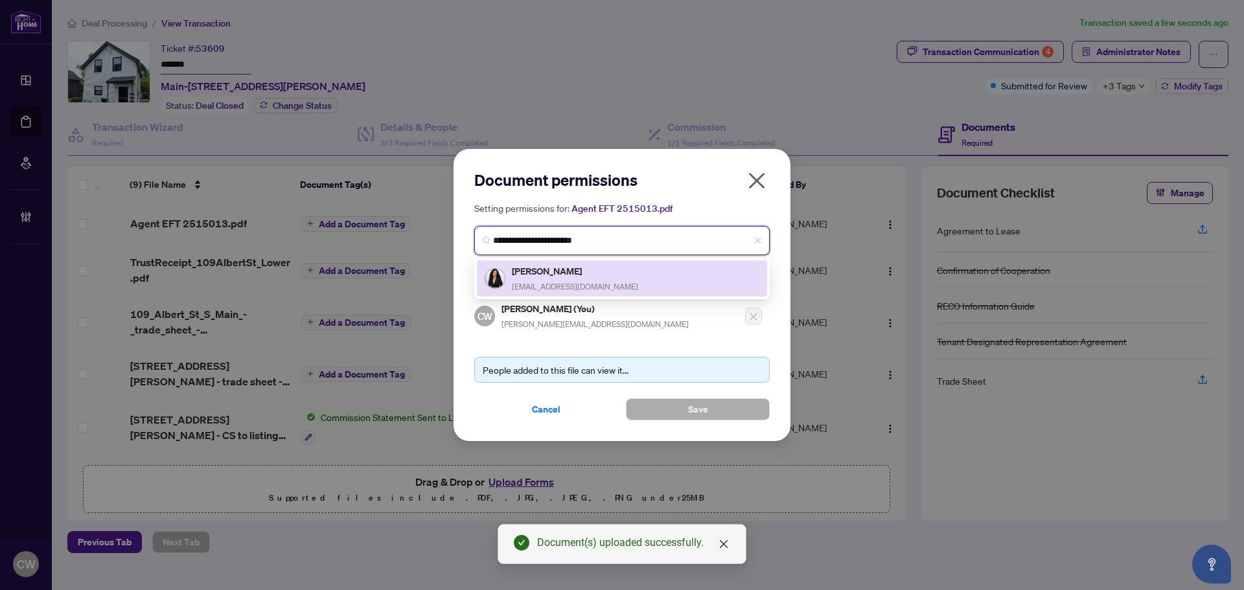
click at [564, 274] on h5 "[PERSON_NAME]" at bounding box center [575, 271] width 126 height 15
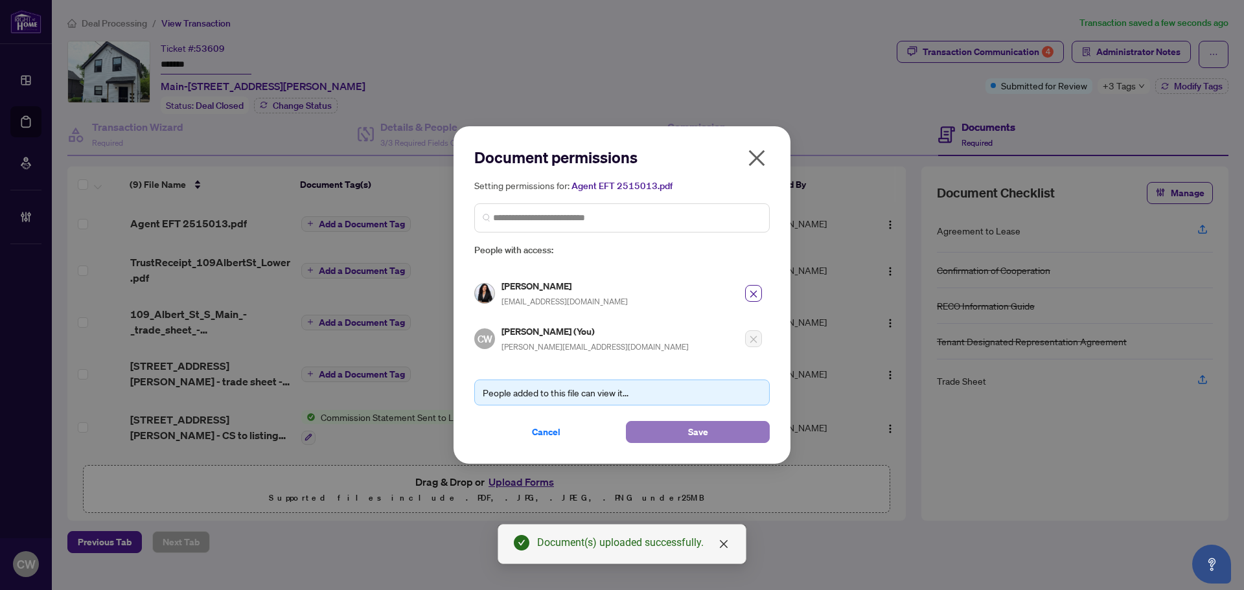
click at [650, 430] on button "Save" at bounding box center [698, 432] width 144 height 22
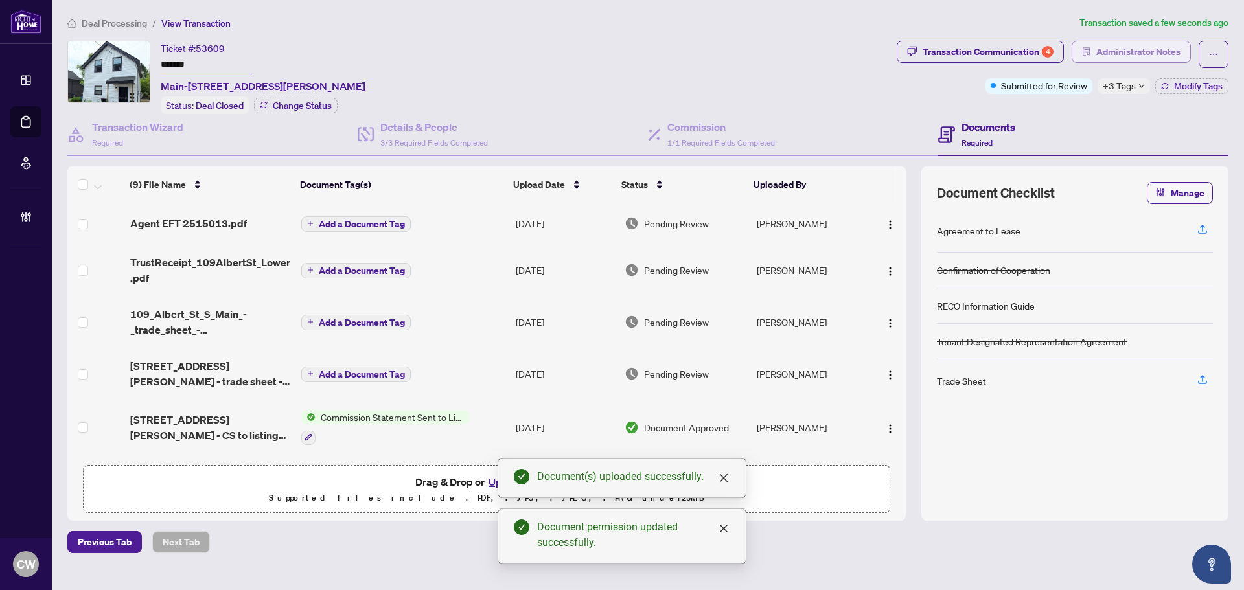
click at [1137, 49] on span "Administrator Notes" at bounding box center [1138, 51] width 84 height 21
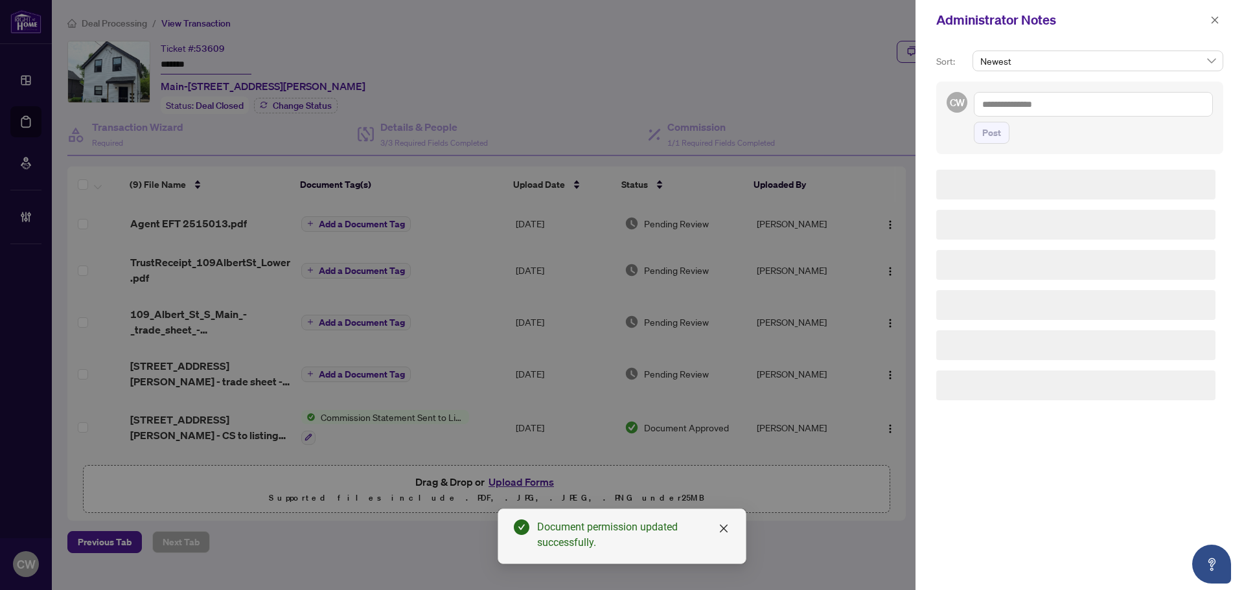
click at [1026, 120] on div "Post" at bounding box center [1093, 118] width 239 height 52
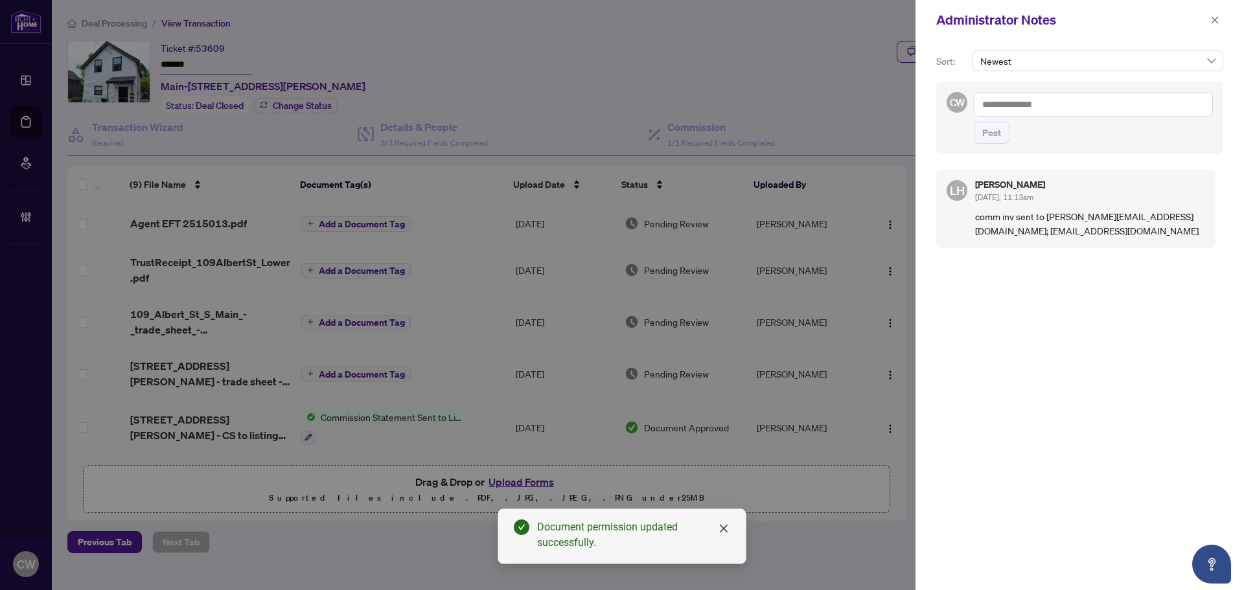
click at [1022, 98] on textarea at bounding box center [1093, 104] width 239 height 25
paste textarea "**********"
type textarea "**********"
click at [996, 130] on span "Post" at bounding box center [991, 132] width 19 height 21
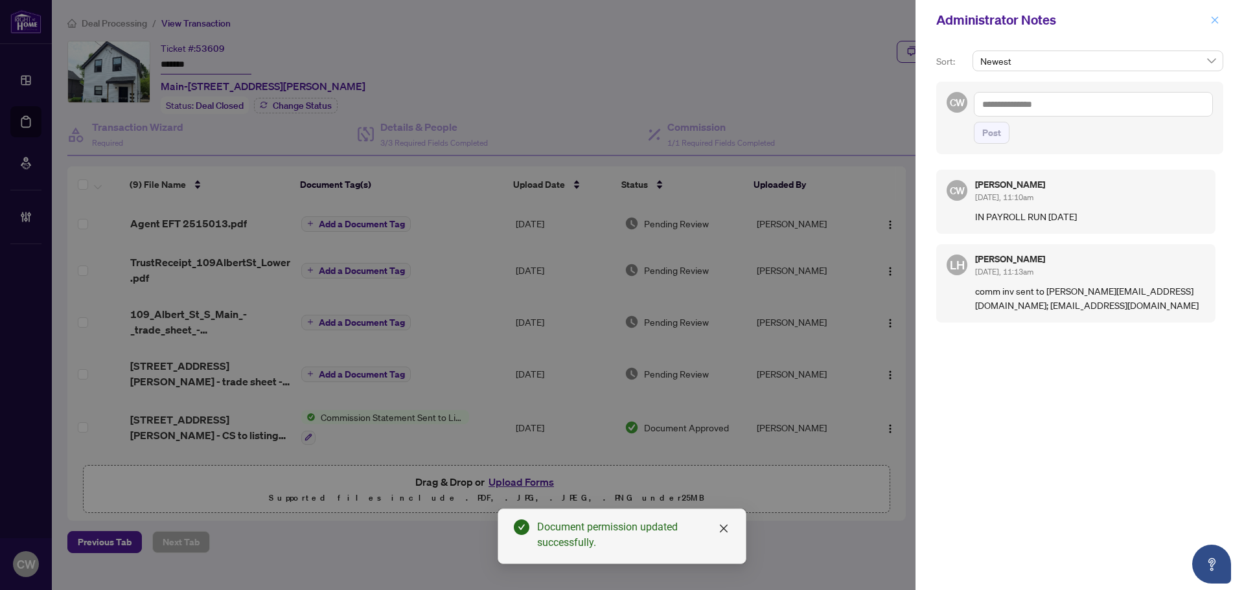
click at [1219, 21] on icon "close" at bounding box center [1214, 20] width 9 height 9
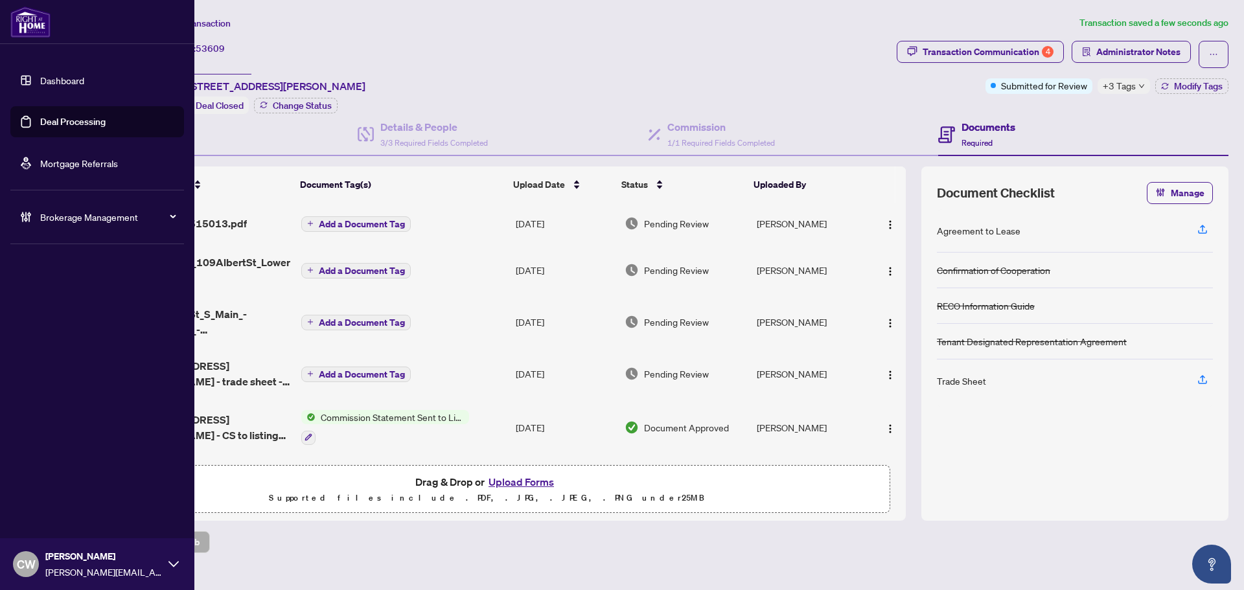
click at [40, 119] on link "Deal Processing" at bounding box center [72, 122] width 65 height 12
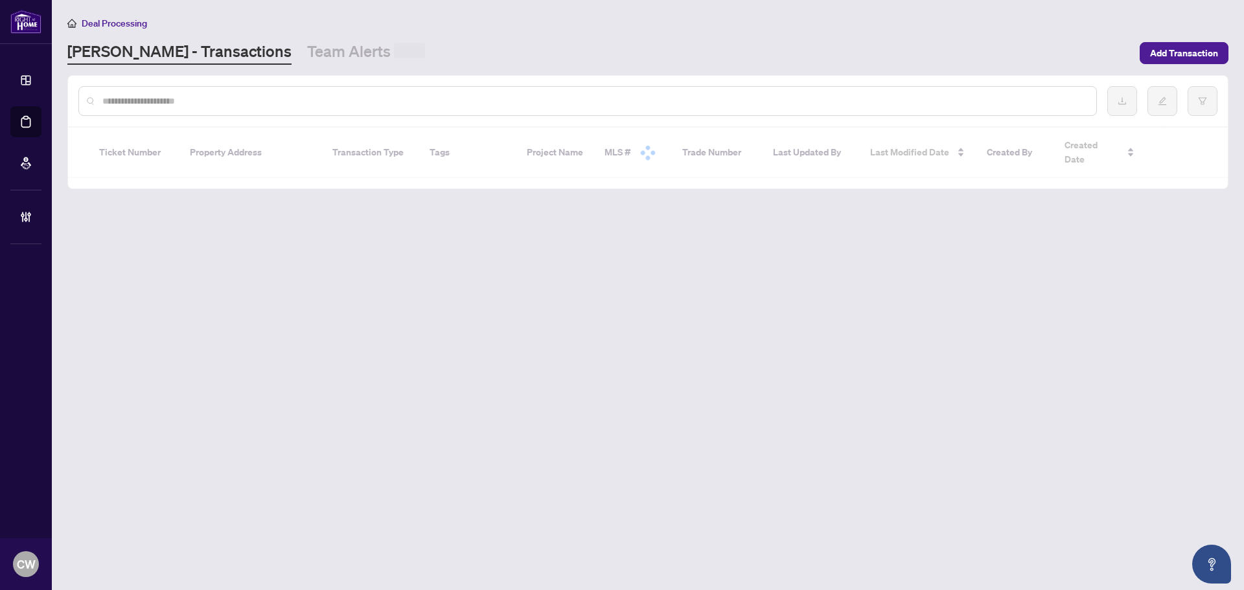
click at [220, 102] on input "text" at bounding box center [594, 101] width 984 height 14
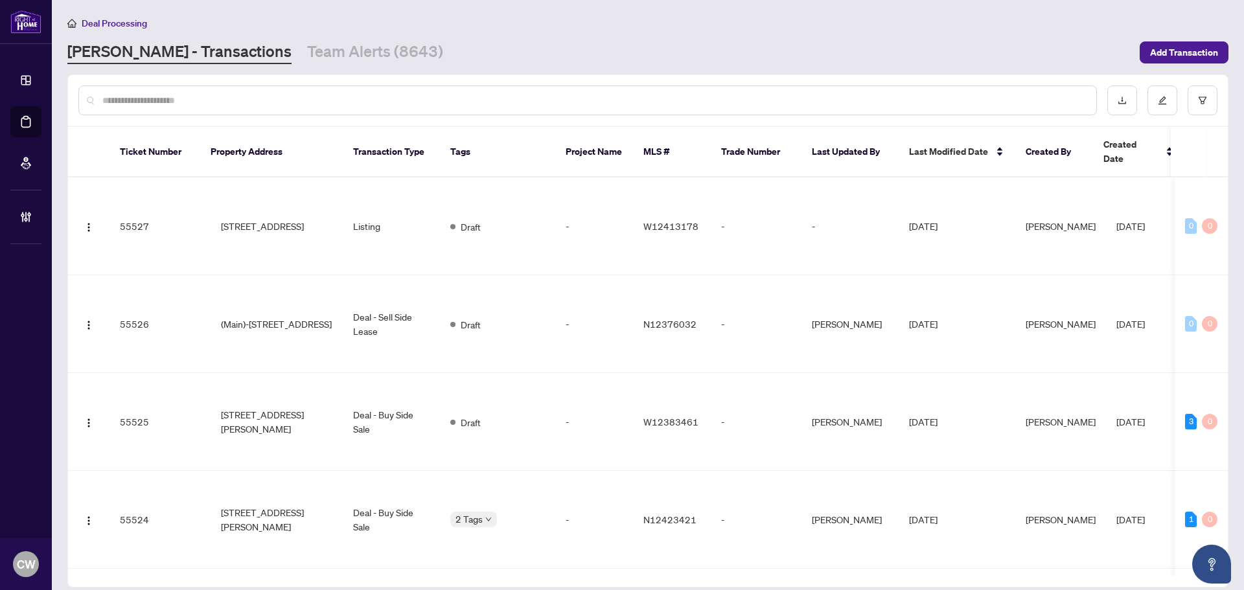
paste input "*******"
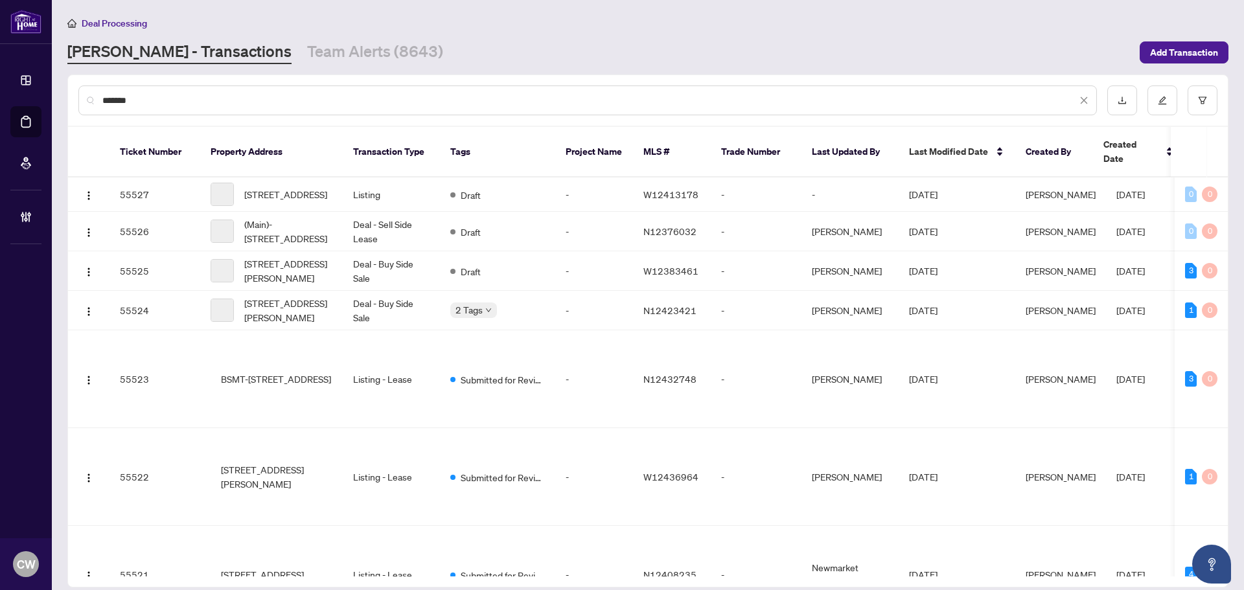
type input "*******"
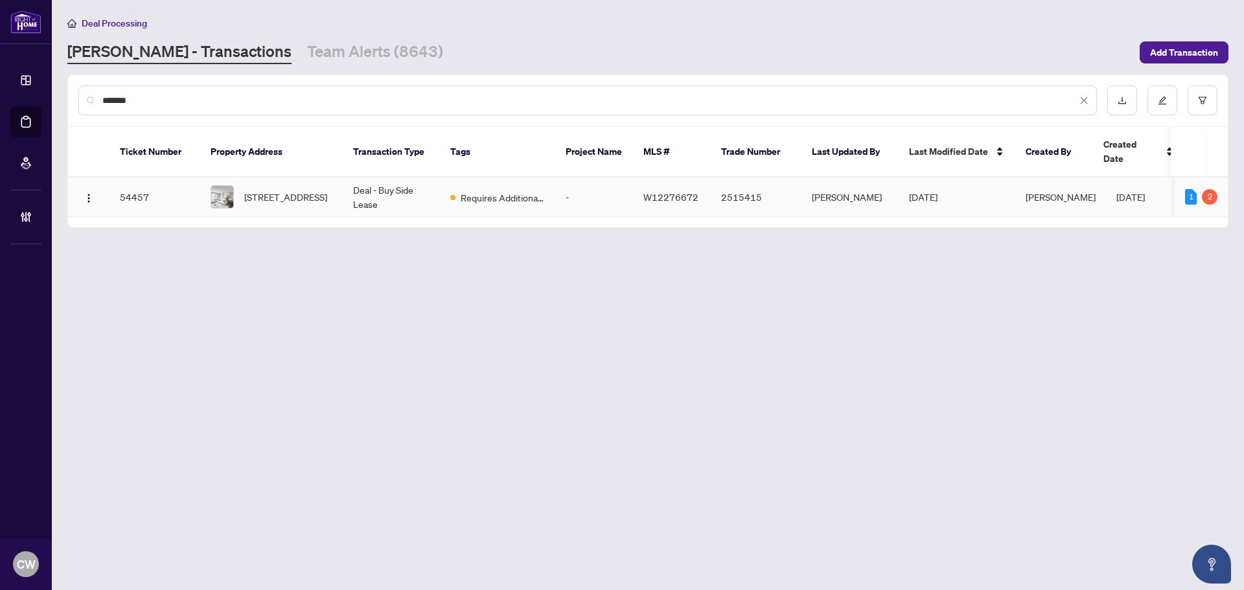
click at [268, 190] on span "[STREET_ADDRESS]" at bounding box center [285, 197] width 83 height 14
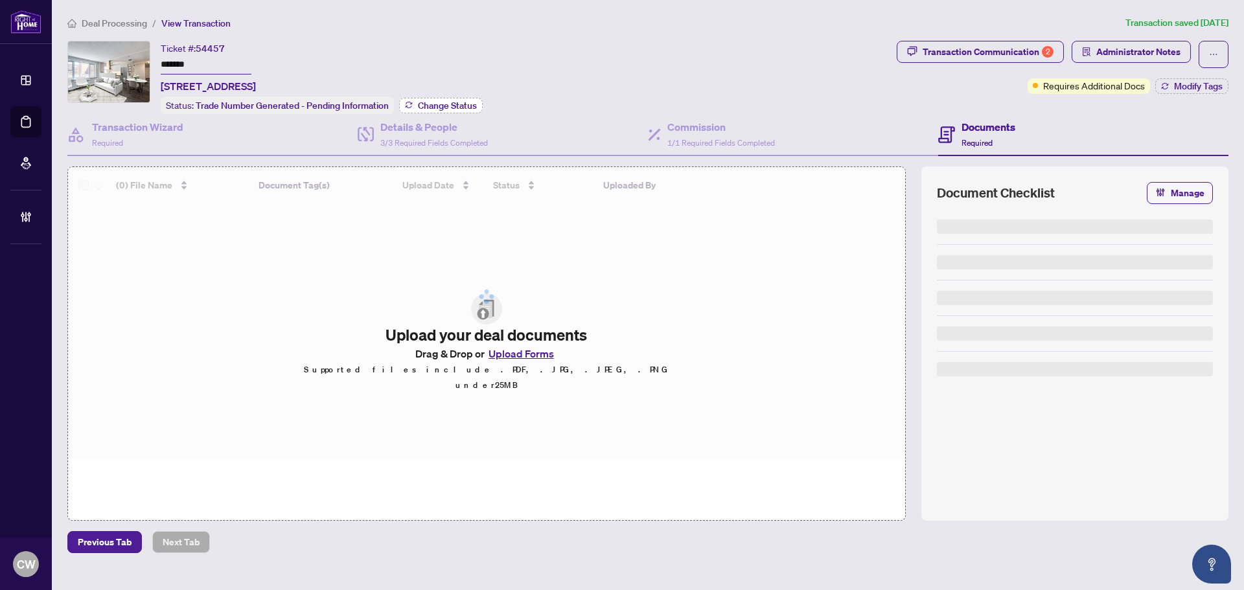
click at [445, 110] on button "Change Status" at bounding box center [441, 106] width 84 height 16
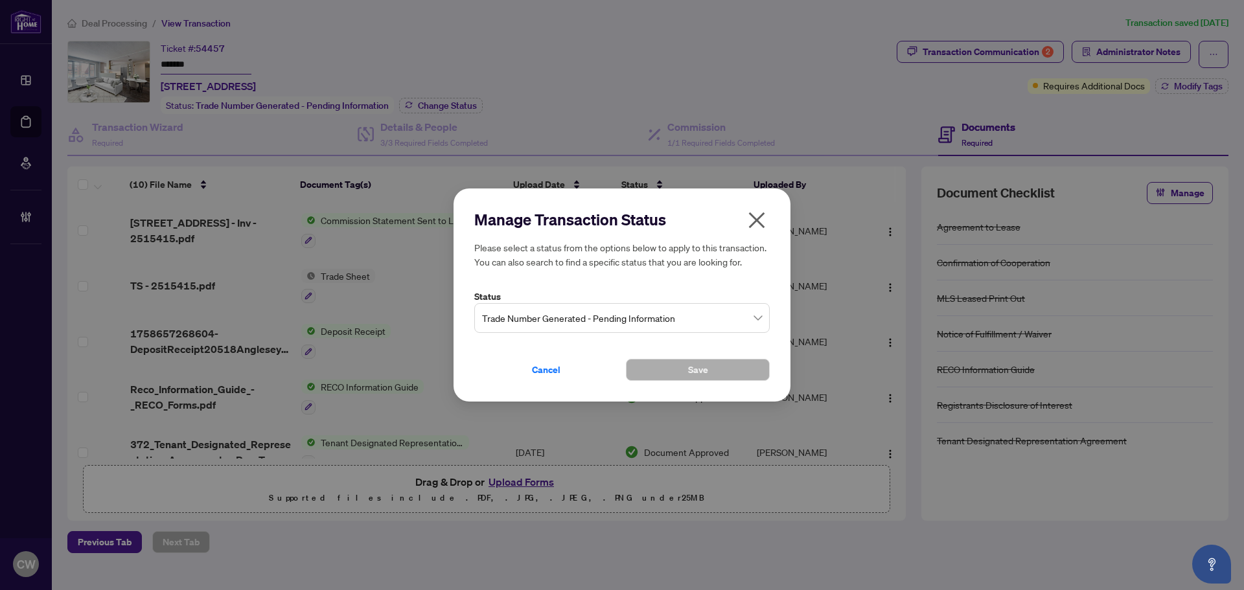
click at [591, 315] on span "Trade Number Generated - Pending Information" at bounding box center [622, 318] width 280 height 25
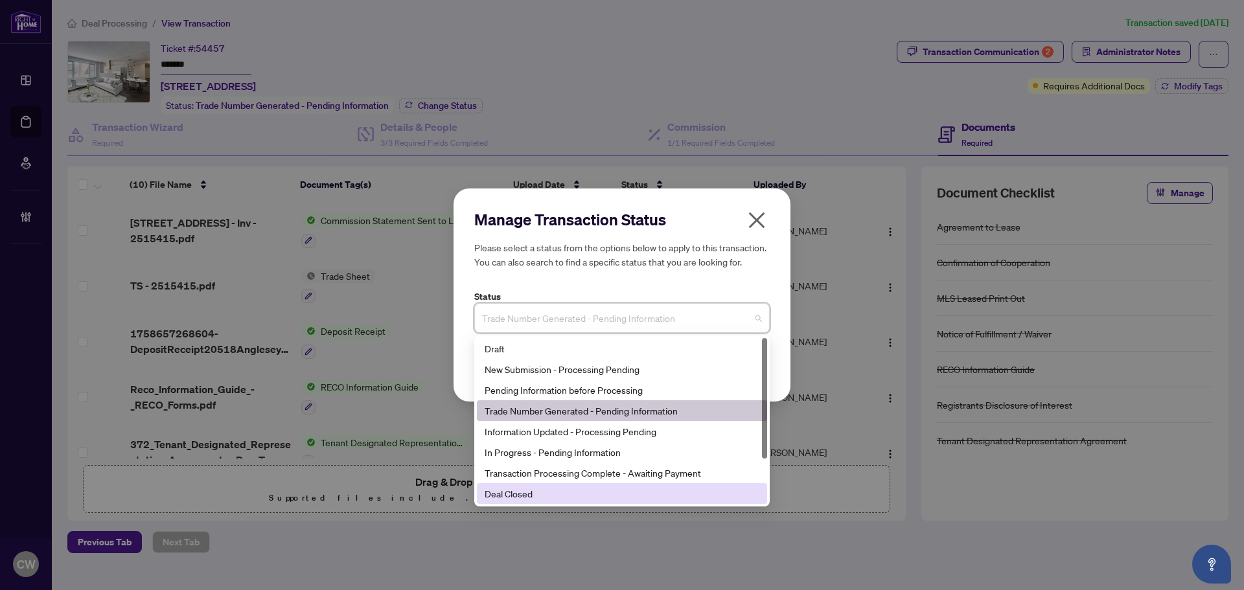
click at [562, 490] on div "Deal Closed" at bounding box center [622, 494] width 275 height 14
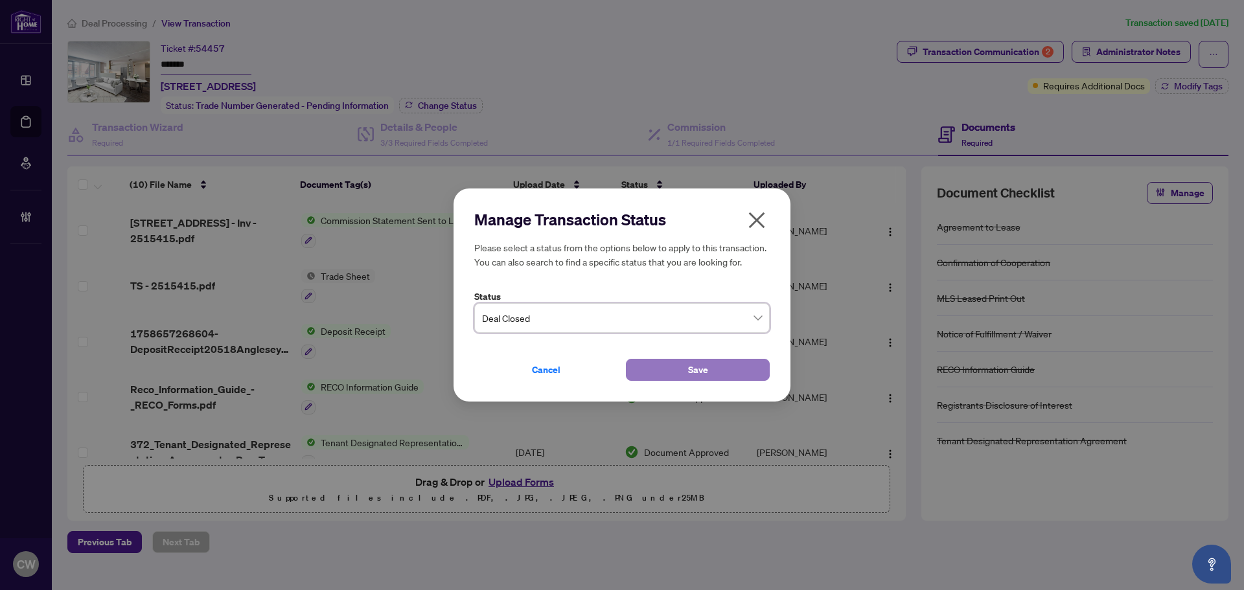
click at [654, 369] on button "Save" at bounding box center [698, 370] width 144 height 22
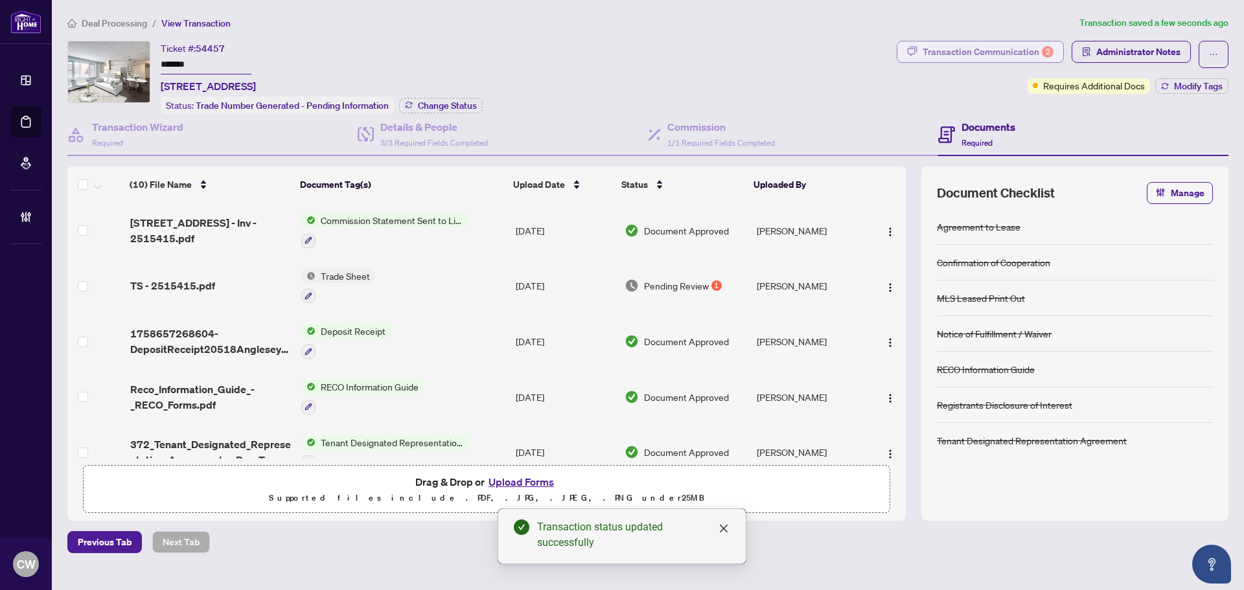
click at [1017, 60] on div "Transaction Communication 2" at bounding box center [988, 51] width 131 height 21
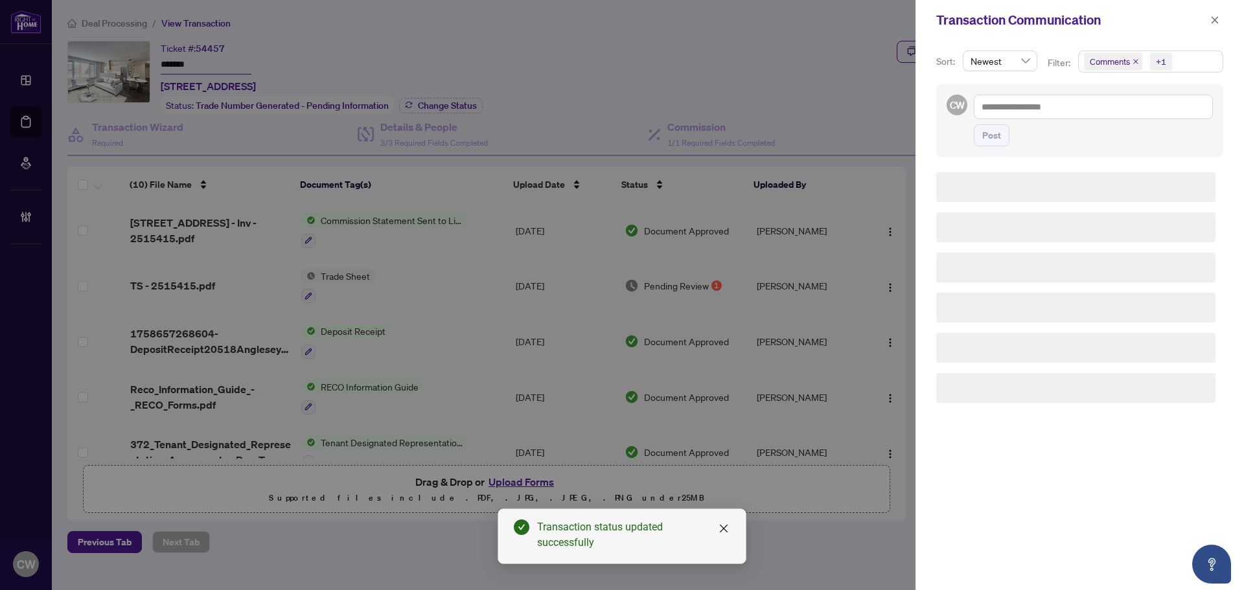
click at [1016, 53] on div "Sort: Newest" at bounding box center [986, 68] width 111 height 34
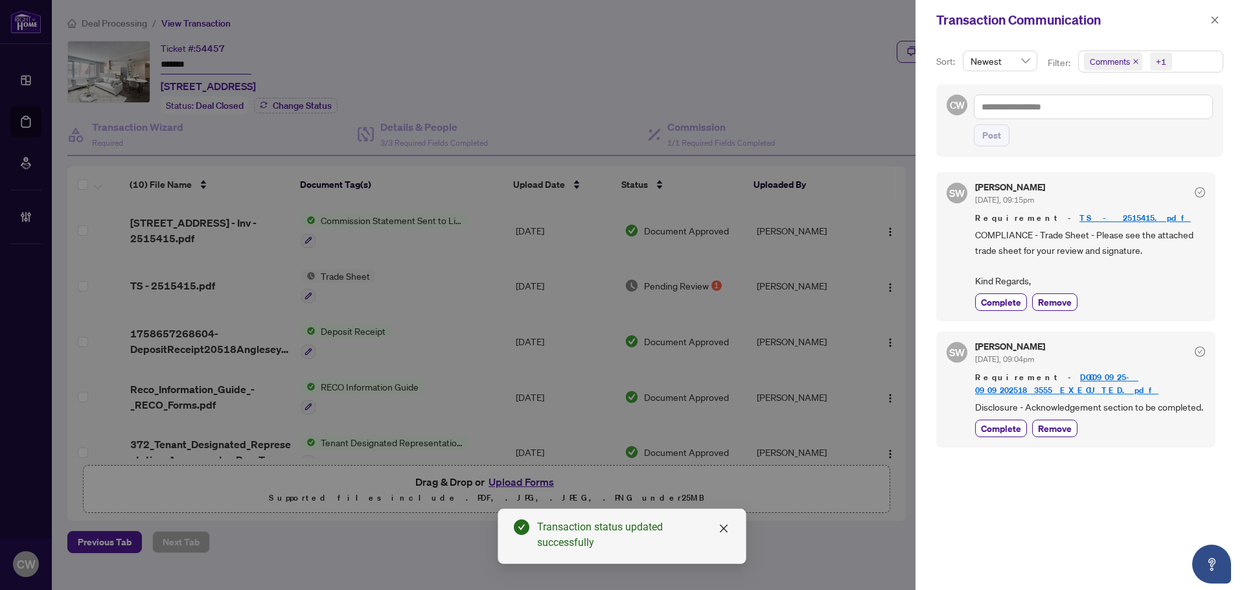
click at [1122, 58] on span "Comments" at bounding box center [1110, 61] width 40 height 13
click at [1133, 58] on icon "close" at bounding box center [1136, 61] width 6 height 6
click at [1215, 20] on icon "close" at bounding box center [1215, 19] width 7 height 7
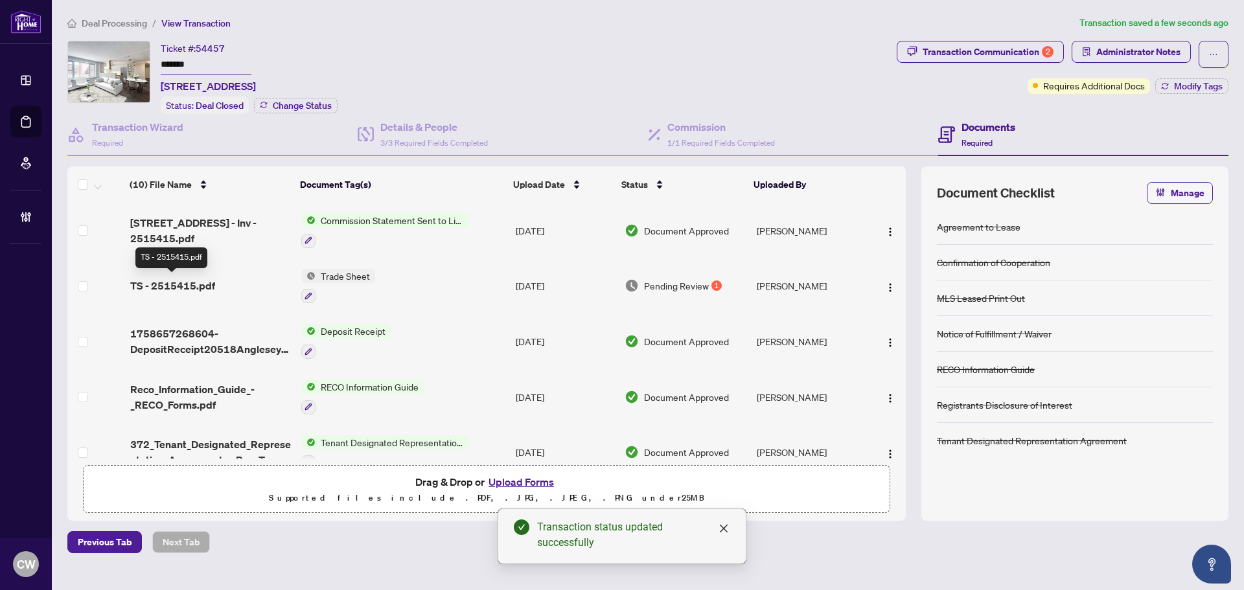
click at [207, 286] on span "TS - 2515415.pdf" at bounding box center [172, 286] width 85 height 16
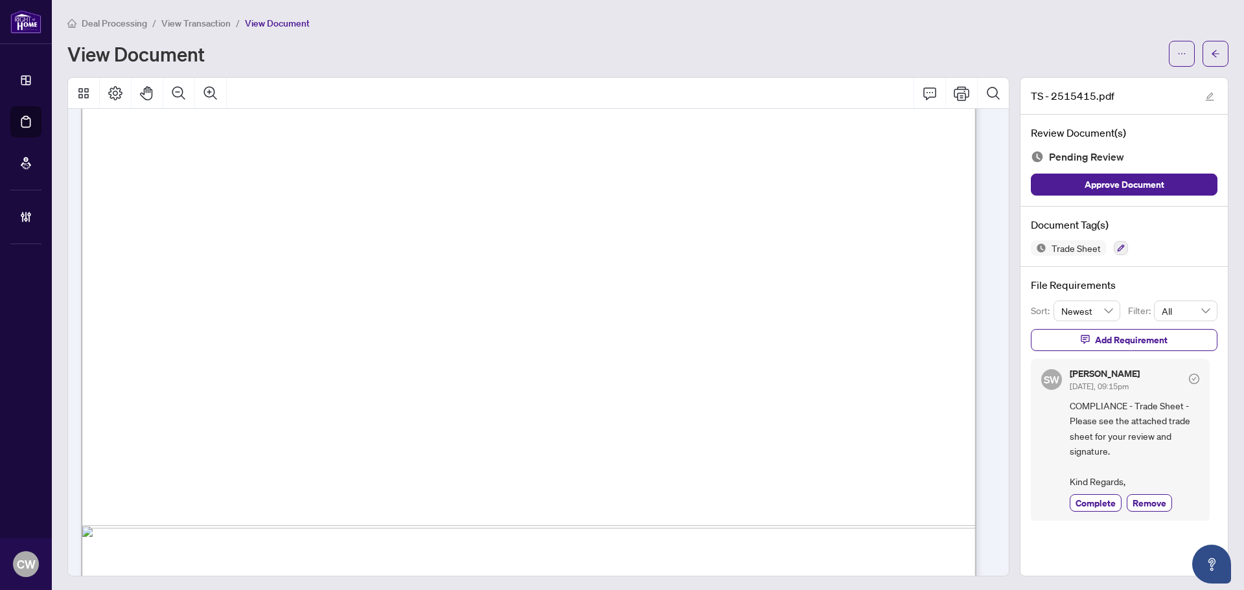
scroll to position [454, 0]
click at [1211, 56] on icon "arrow-left" at bounding box center [1215, 53] width 9 height 9
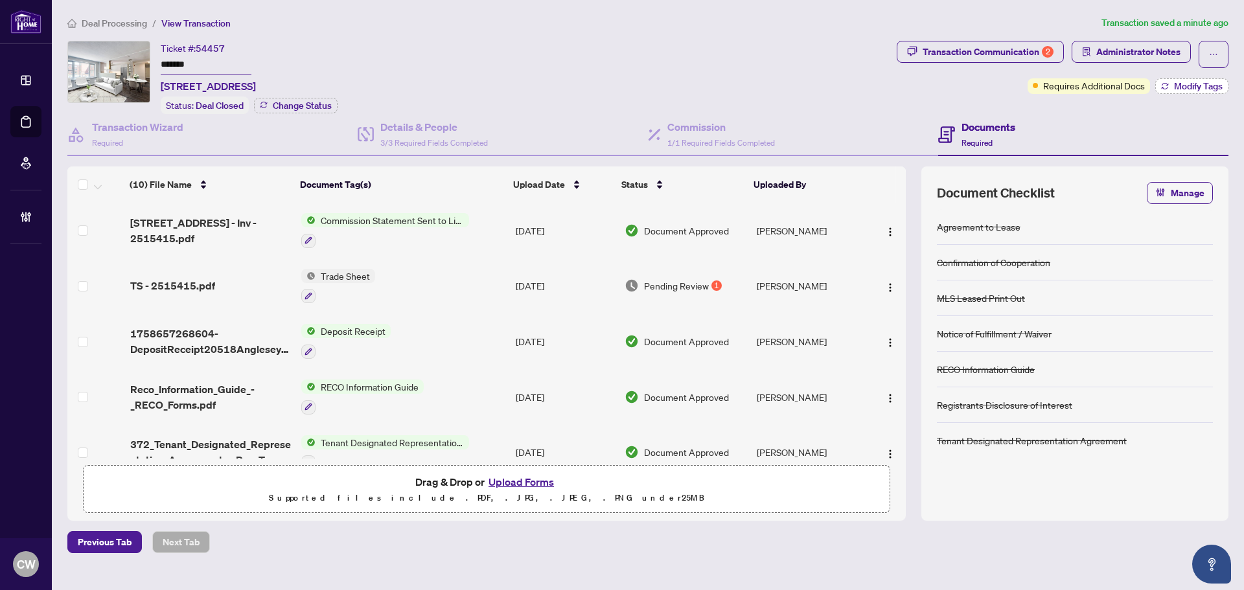
click at [1220, 82] on span "Modify Tags" at bounding box center [1198, 86] width 49 height 9
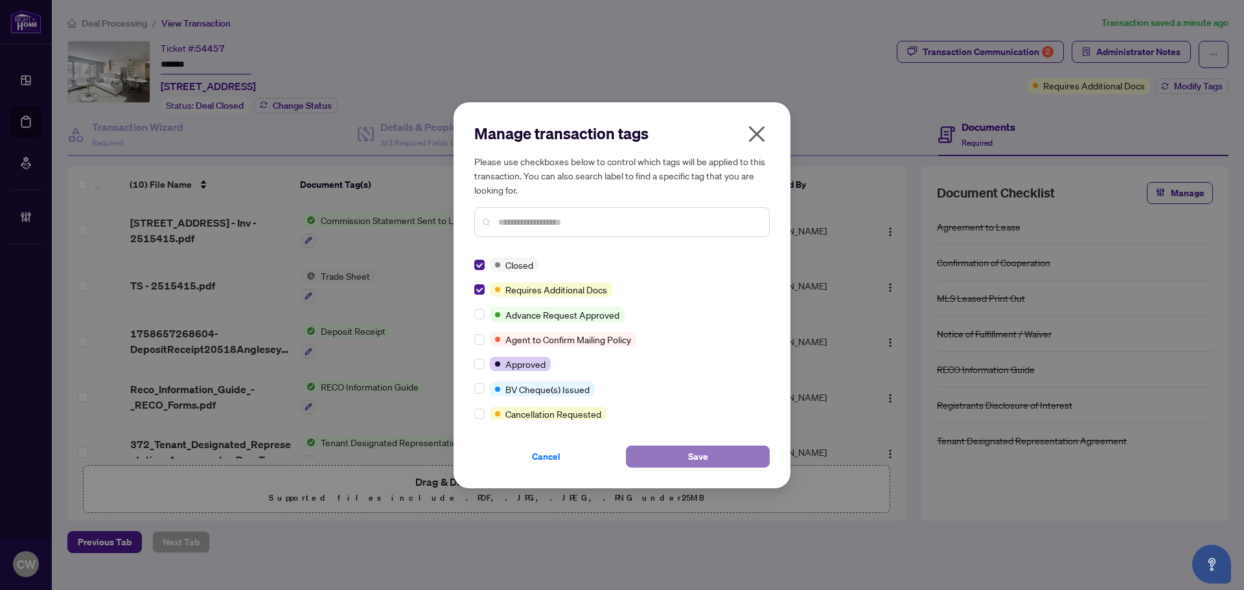
click at [688, 446] on span "Save" at bounding box center [698, 456] width 20 height 21
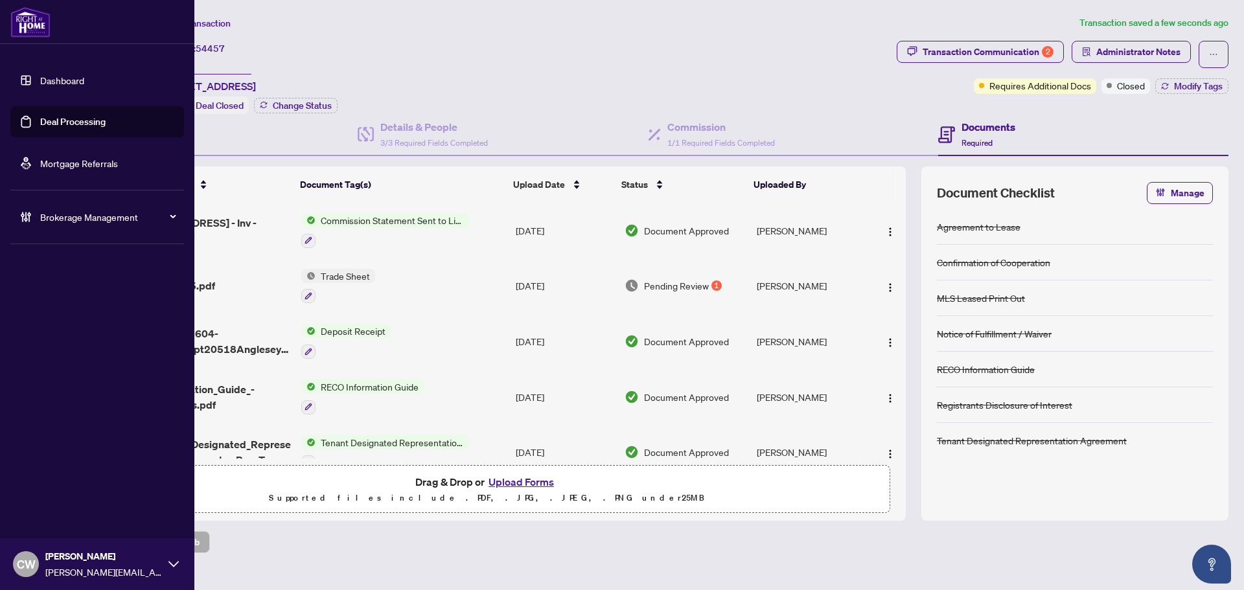
click at [47, 121] on link "Deal Processing" at bounding box center [72, 122] width 65 height 12
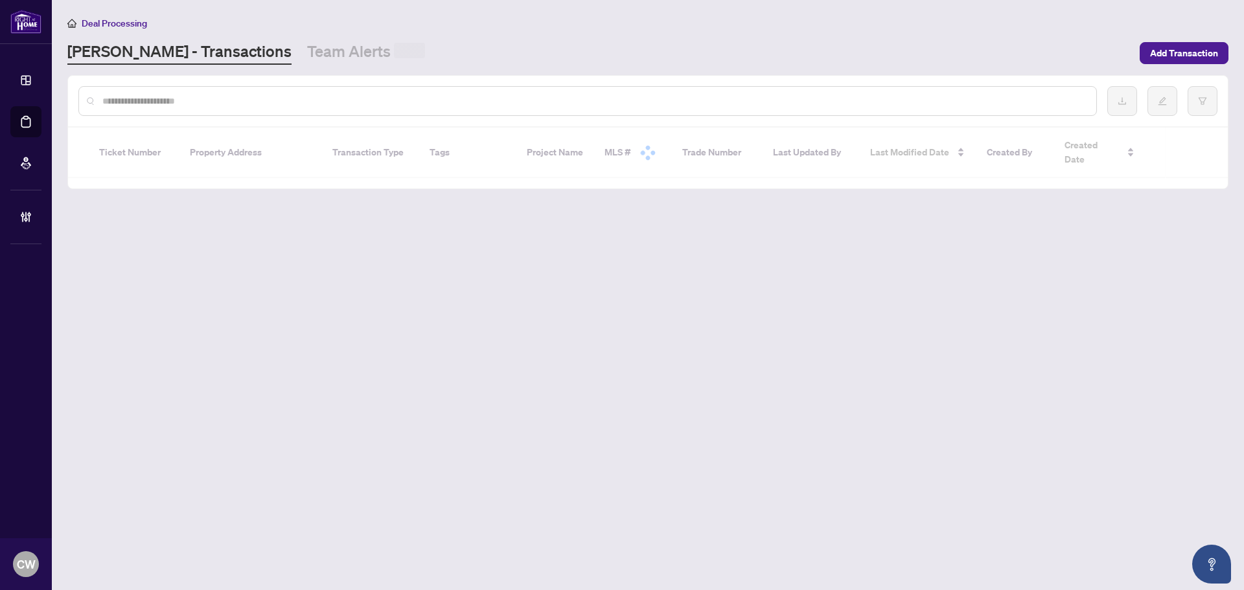
click at [269, 96] on input "text" at bounding box center [594, 101] width 984 height 14
paste input "*******"
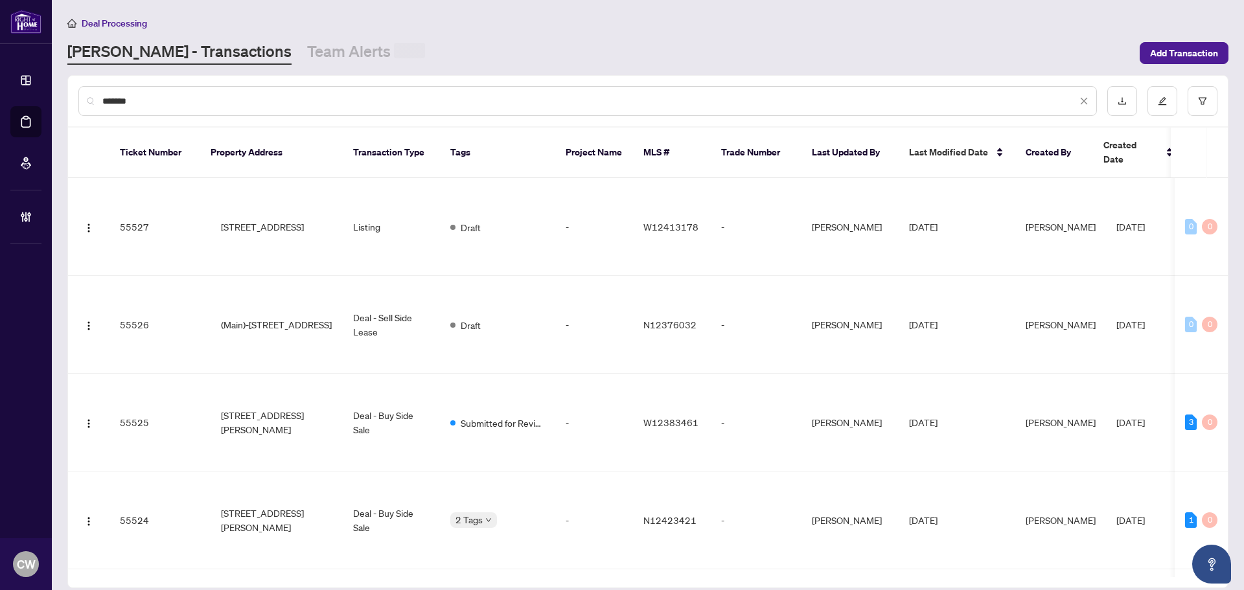
type input "*******"
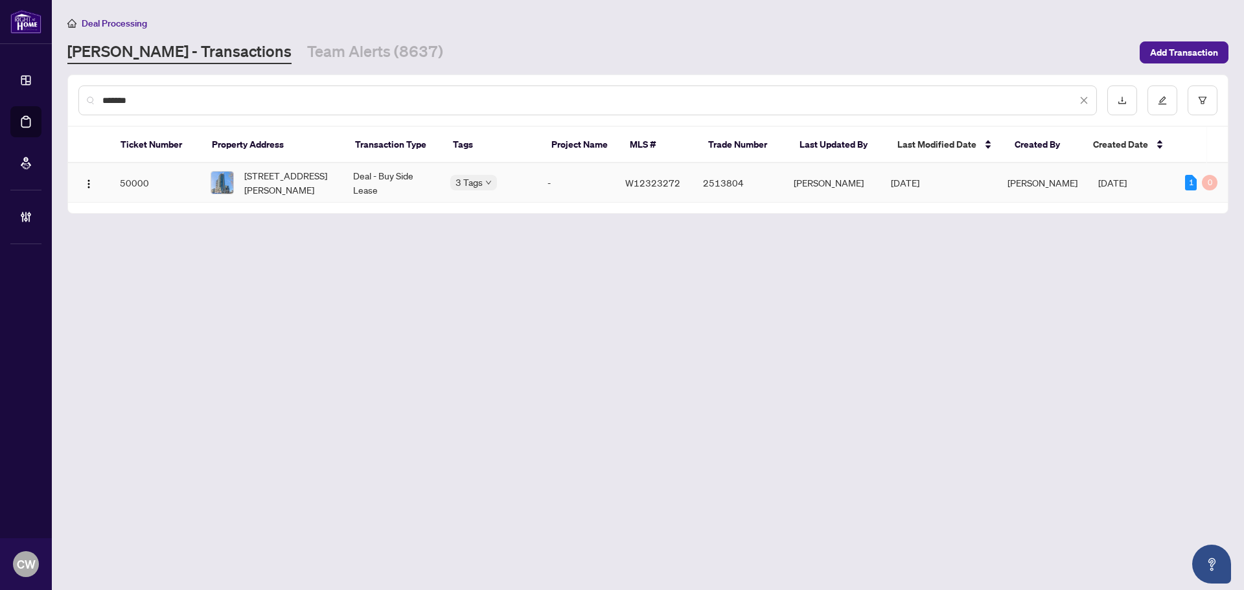
click at [274, 169] on span "[STREET_ADDRESS][PERSON_NAME]" at bounding box center [288, 182] width 88 height 29
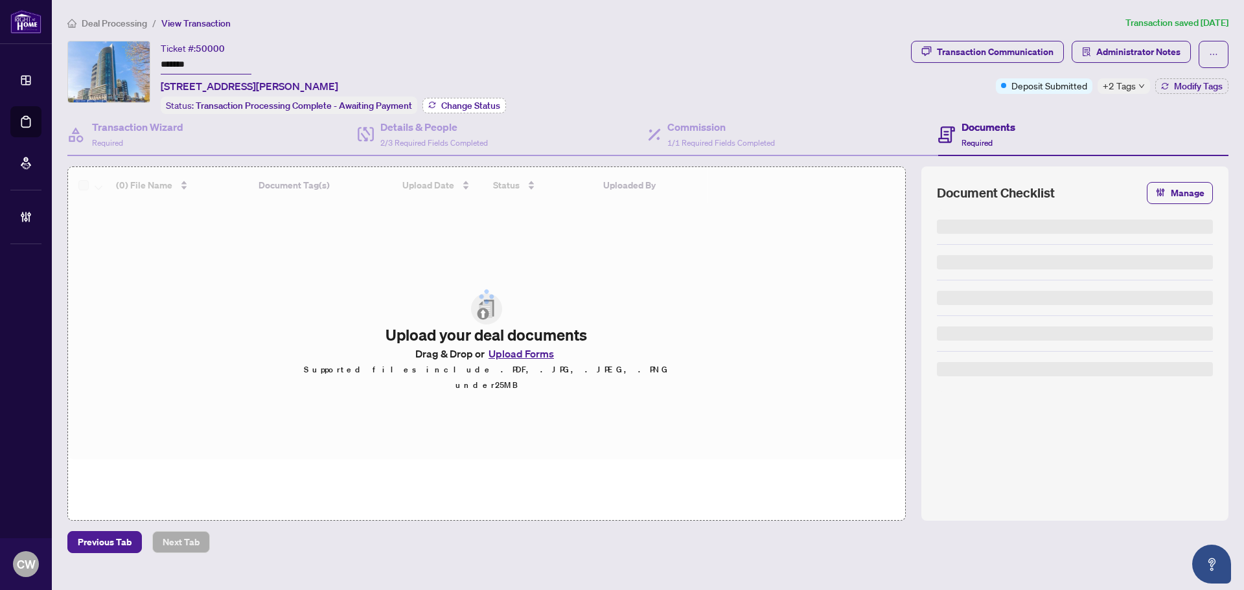
click at [459, 104] on span "Change Status" at bounding box center [470, 105] width 59 height 9
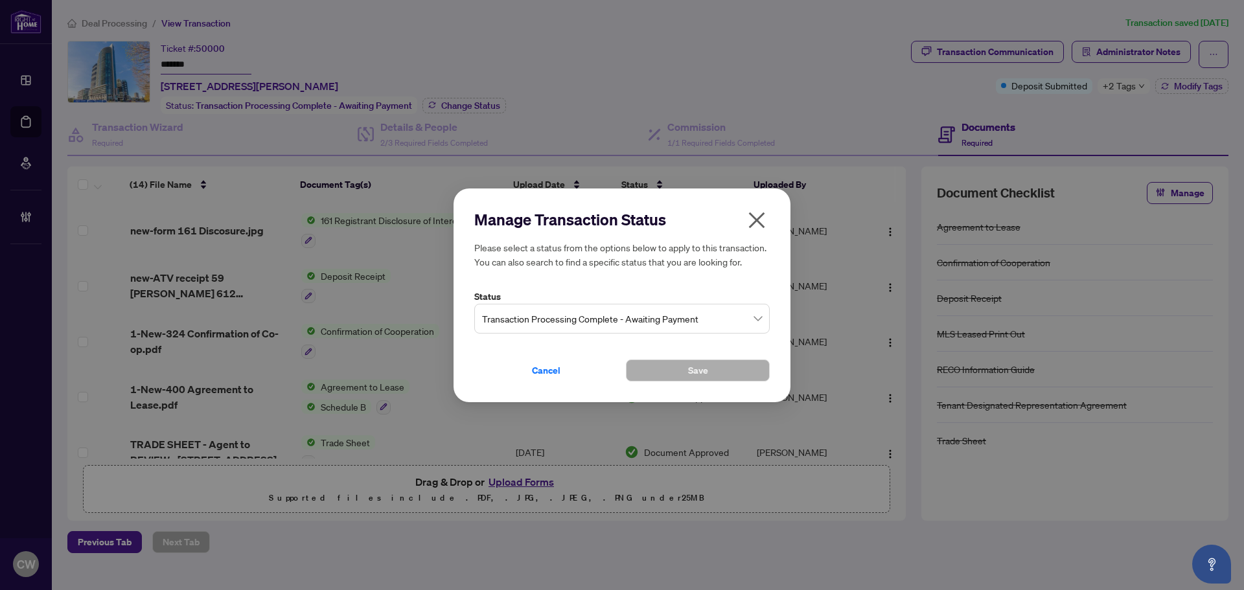
click at [669, 343] on div "Manage Transaction Status Please select a status from the options below to appl…" at bounding box center [621, 295] width 295 height 172
click at [677, 319] on span "Transaction Processing Complete - Awaiting Payment" at bounding box center [622, 318] width 280 height 25
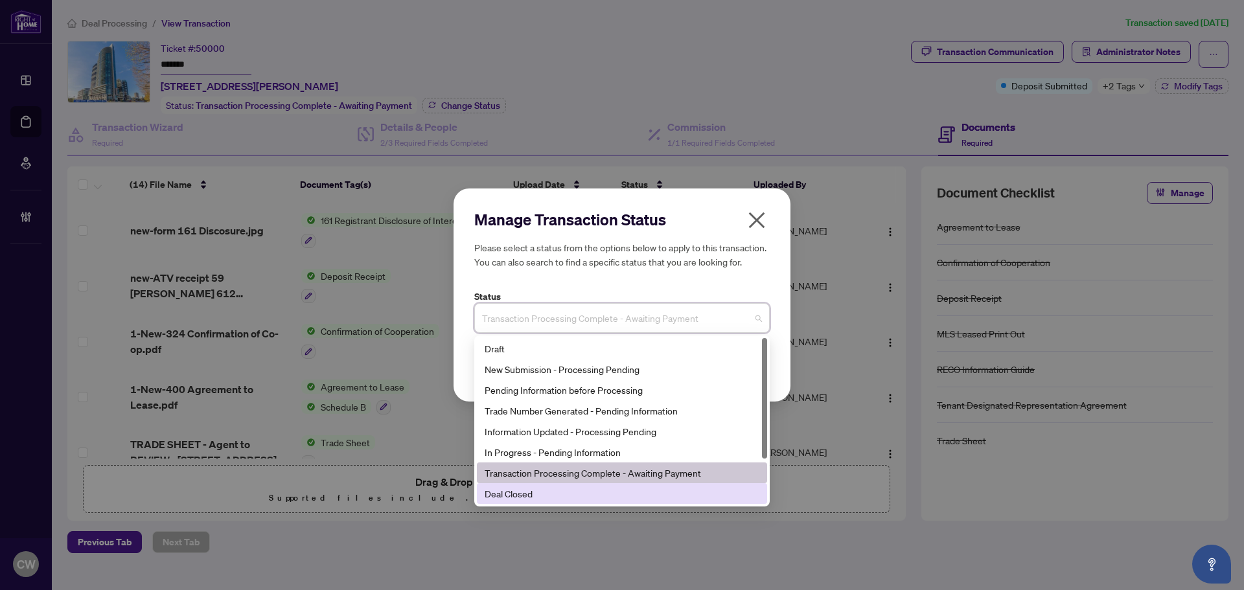
click at [631, 500] on div "Deal Closed" at bounding box center [622, 494] width 275 height 14
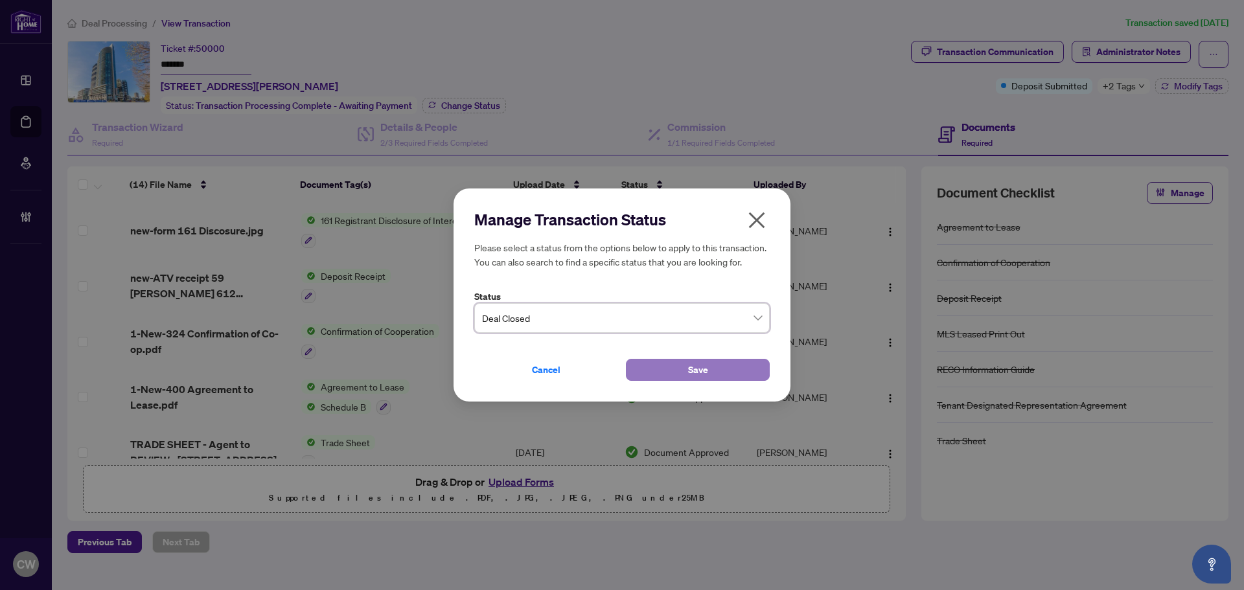
click at [664, 373] on button "Save" at bounding box center [698, 370] width 144 height 22
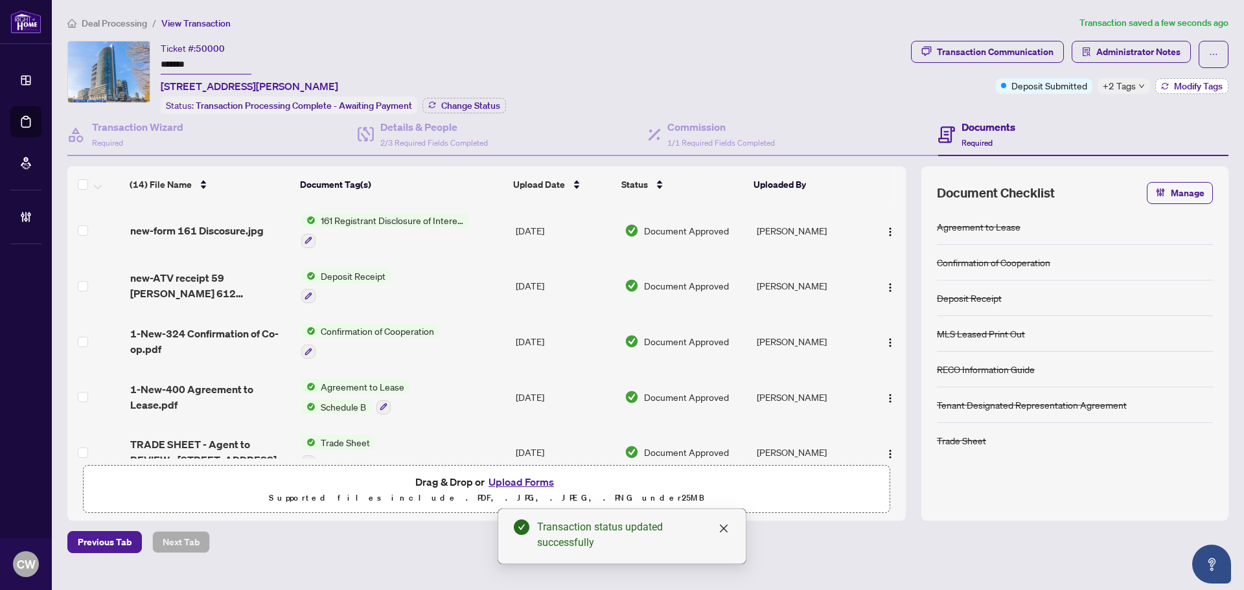
click at [1181, 83] on span "Modify Tags" at bounding box center [1198, 86] width 49 height 9
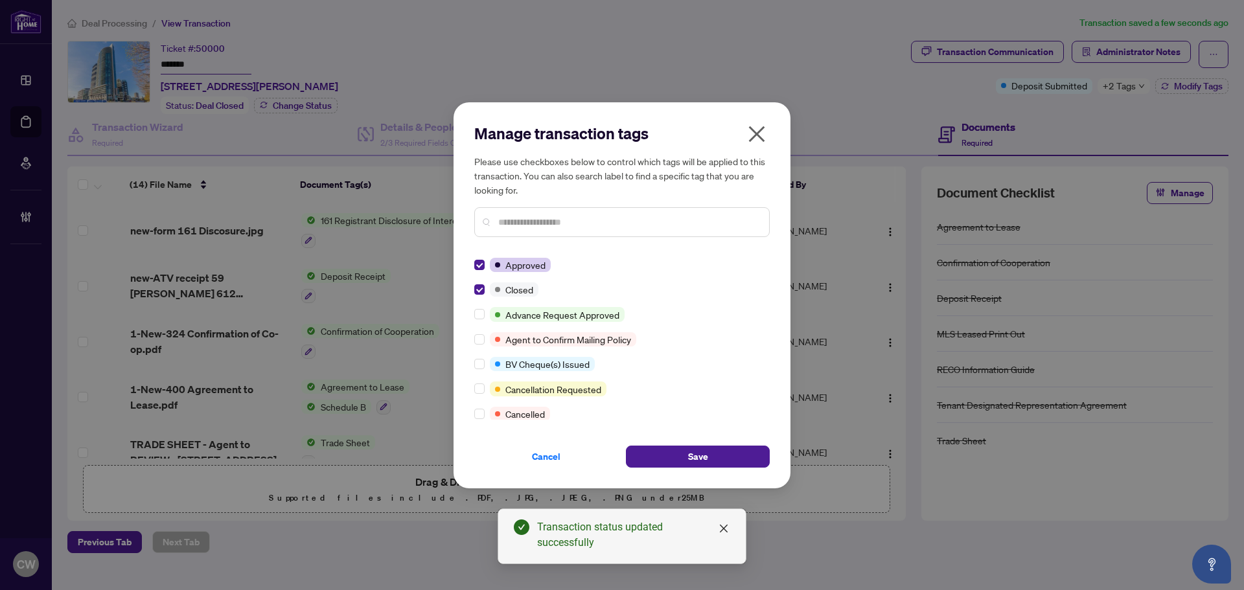
scroll to position [194, 0]
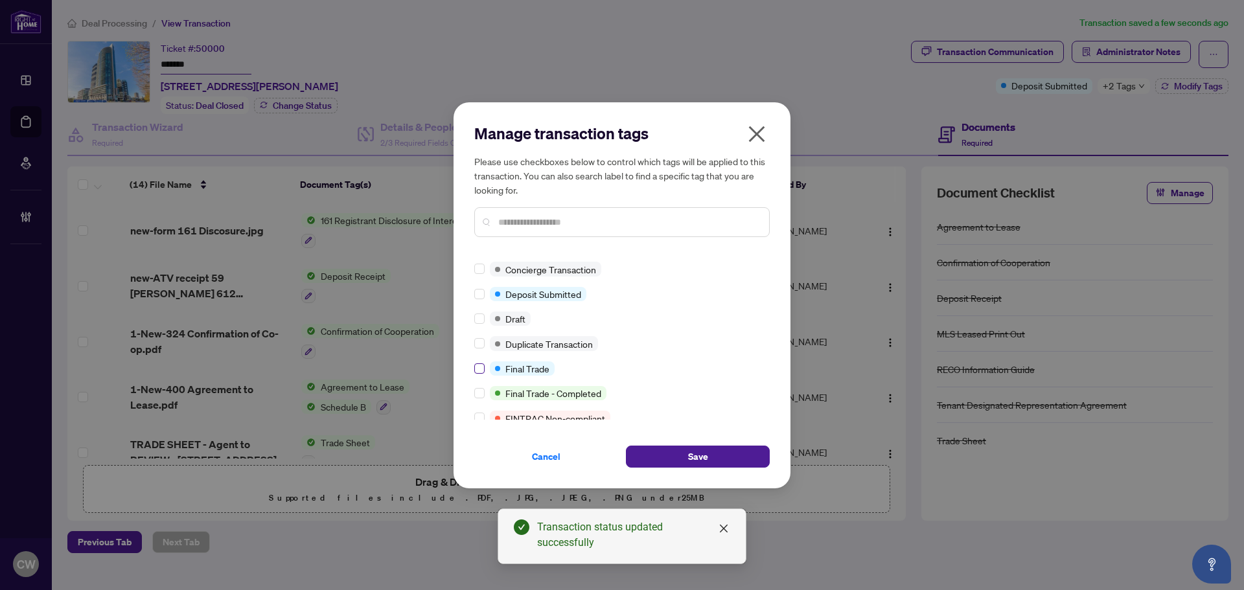
click at [484, 375] on label at bounding box center [479, 369] width 10 height 14
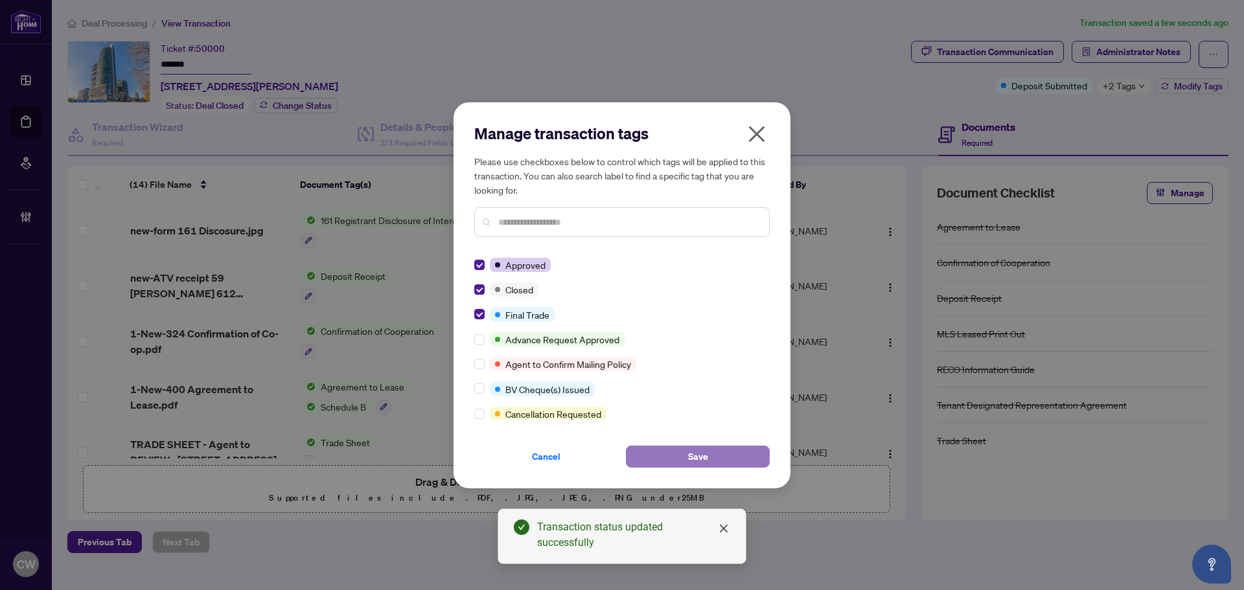
click at [723, 462] on button "Save" at bounding box center [698, 457] width 144 height 22
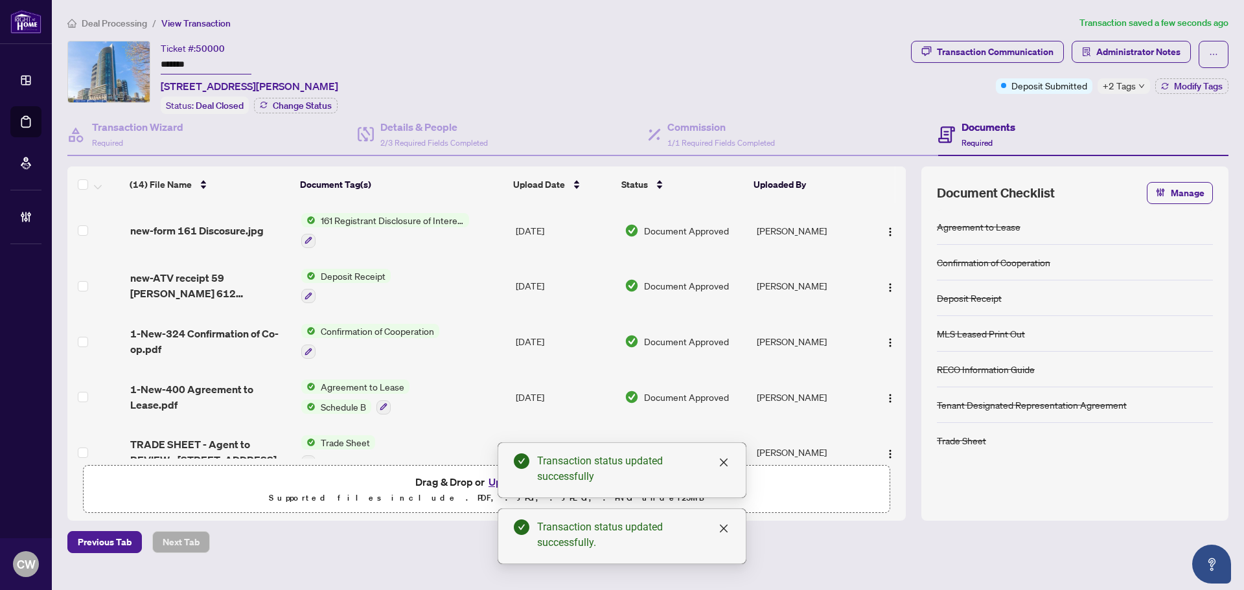
click at [1017, 46] on div "Transaction Communication" at bounding box center [995, 51] width 117 height 21
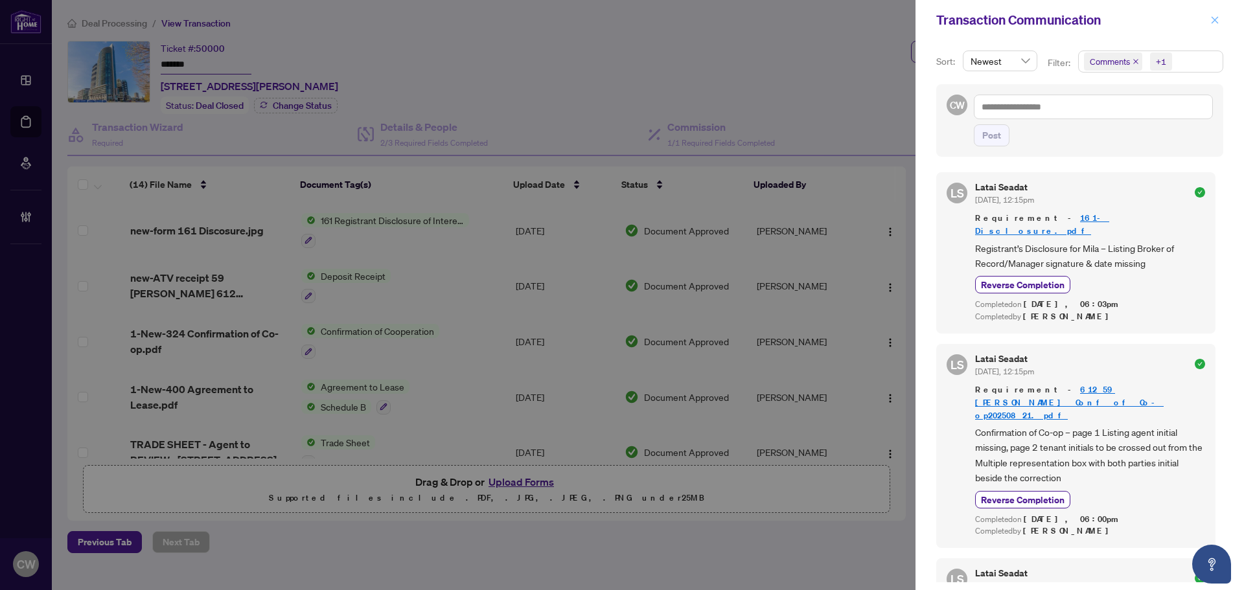
click at [1218, 23] on icon "close" at bounding box center [1215, 19] width 7 height 7
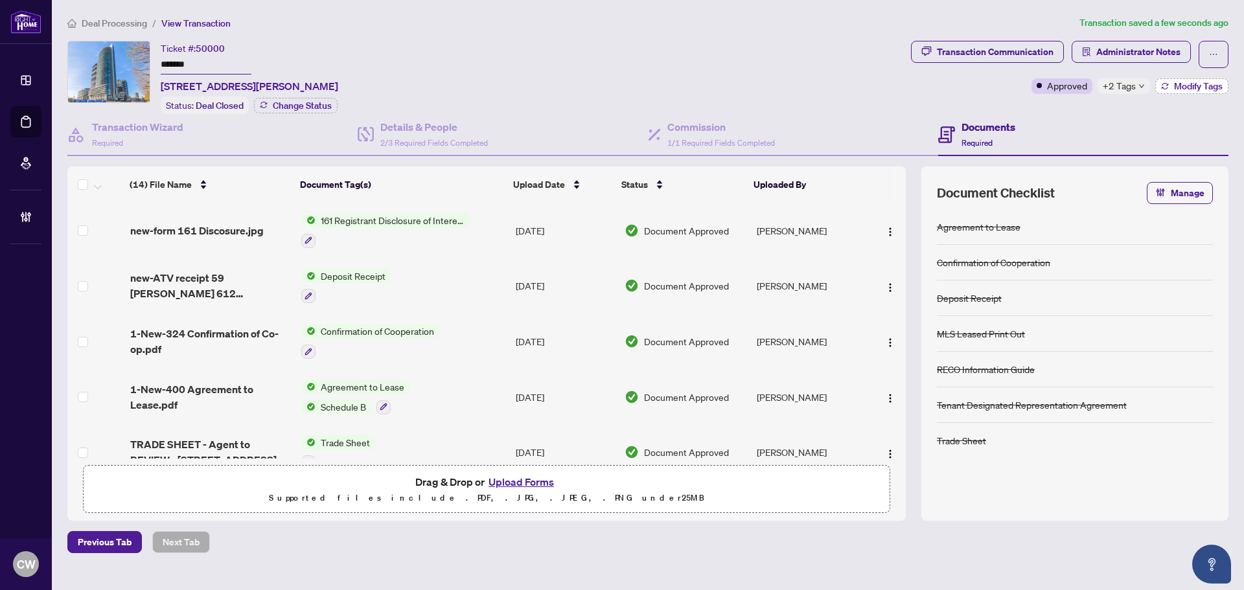
click at [1194, 87] on span "Modify Tags" at bounding box center [1198, 86] width 49 height 9
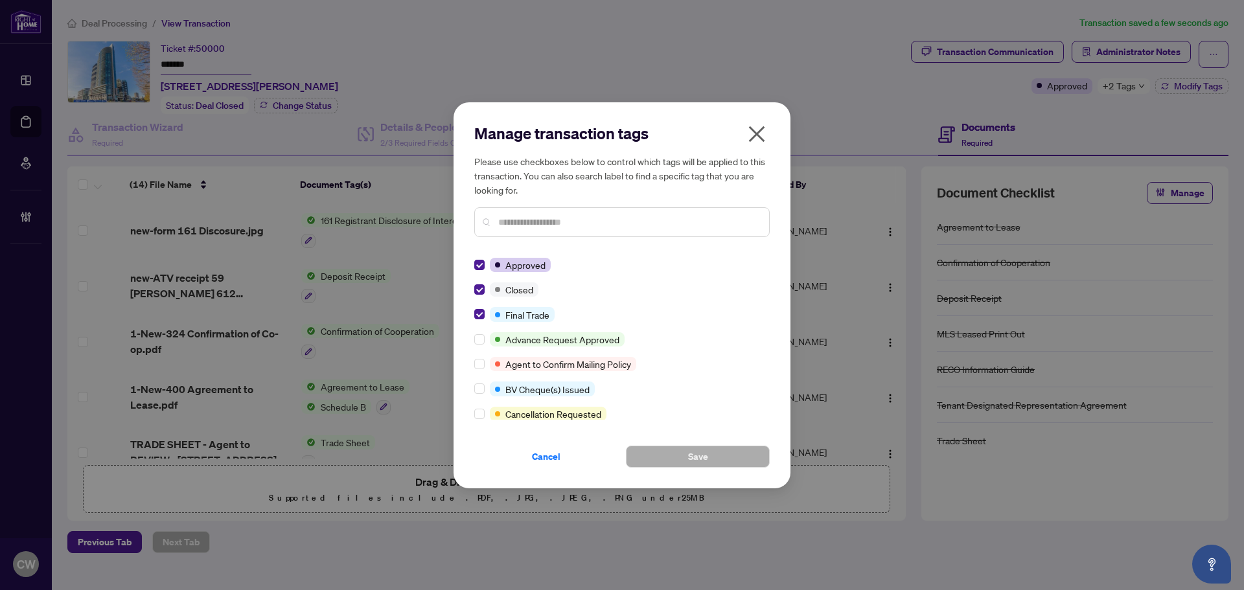
click at [766, 134] on icon "close" at bounding box center [757, 134] width 21 height 21
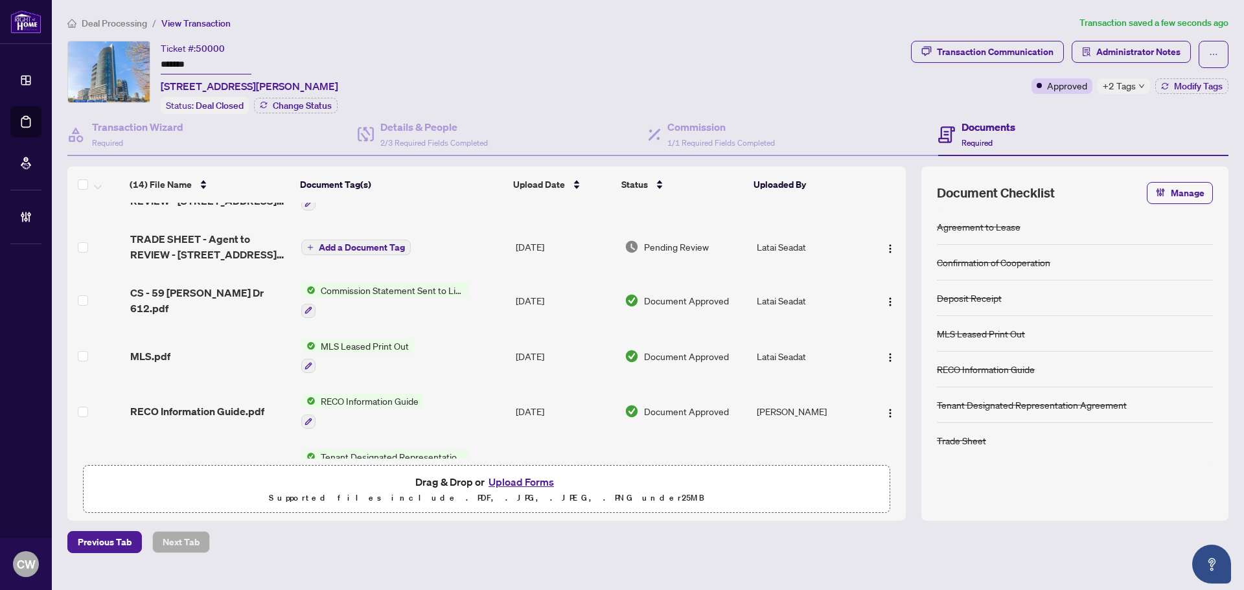
scroll to position [65, 0]
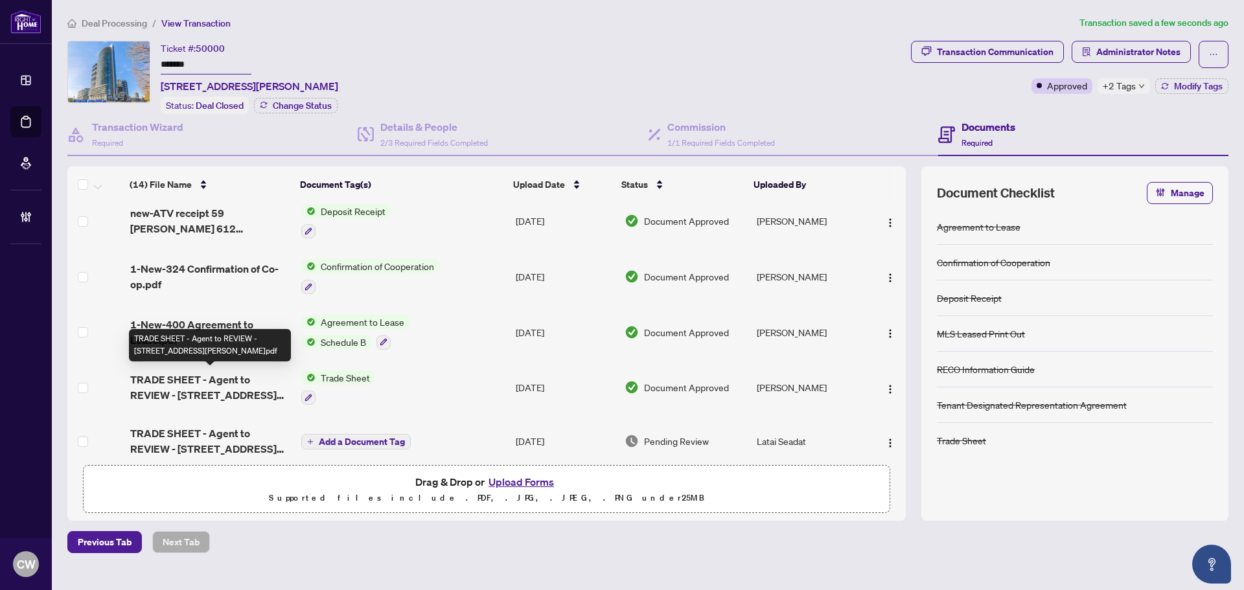
click at [211, 378] on span "TRADE SHEET - Agent to REVIEW - [STREET_ADDRESS][PERSON_NAME]pdf" at bounding box center [210, 387] width 161 height 31
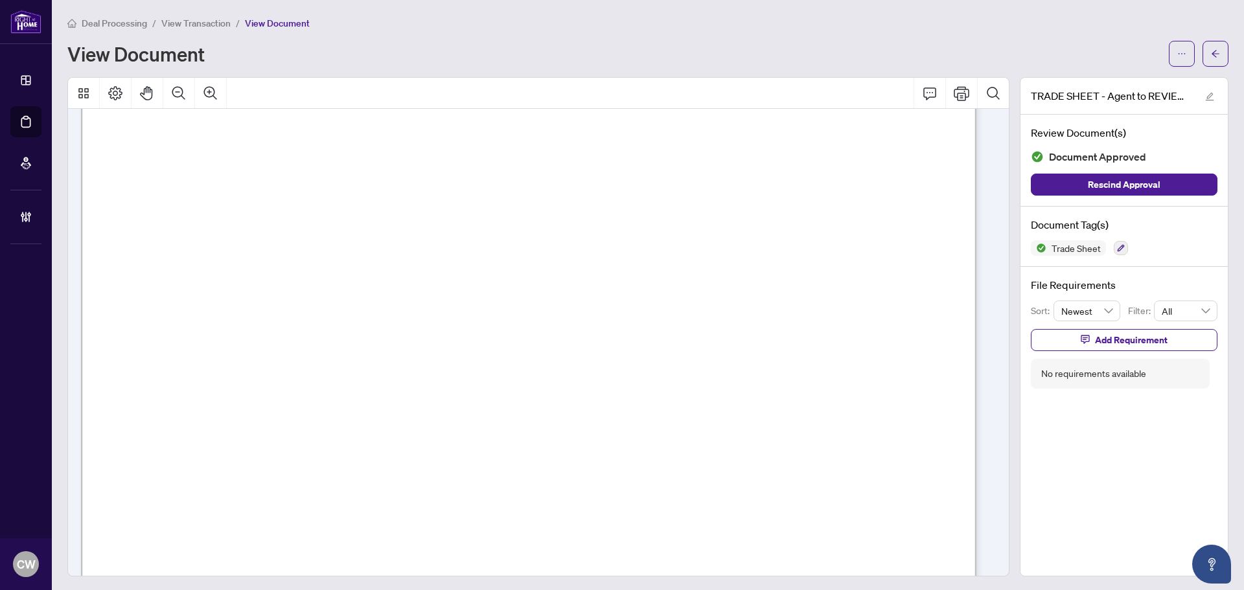
scroll to position [389, 0]
click at [1211, 52] on icon "arrow-left" at bounding box center [1215, 53] width 9 height 9
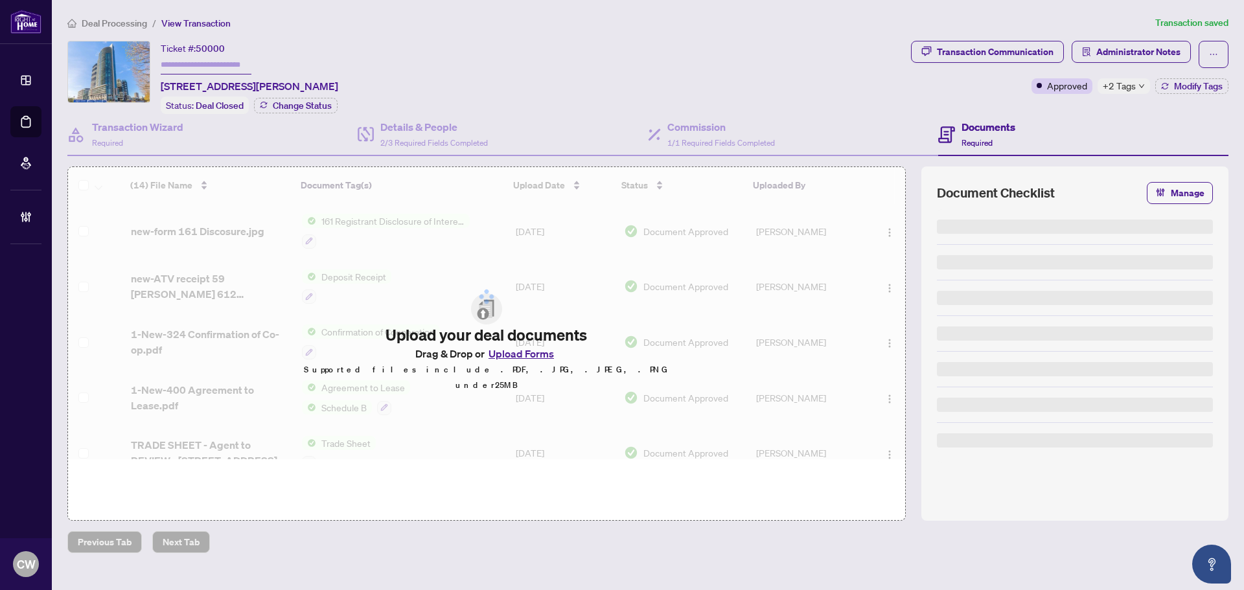
type input "*******"
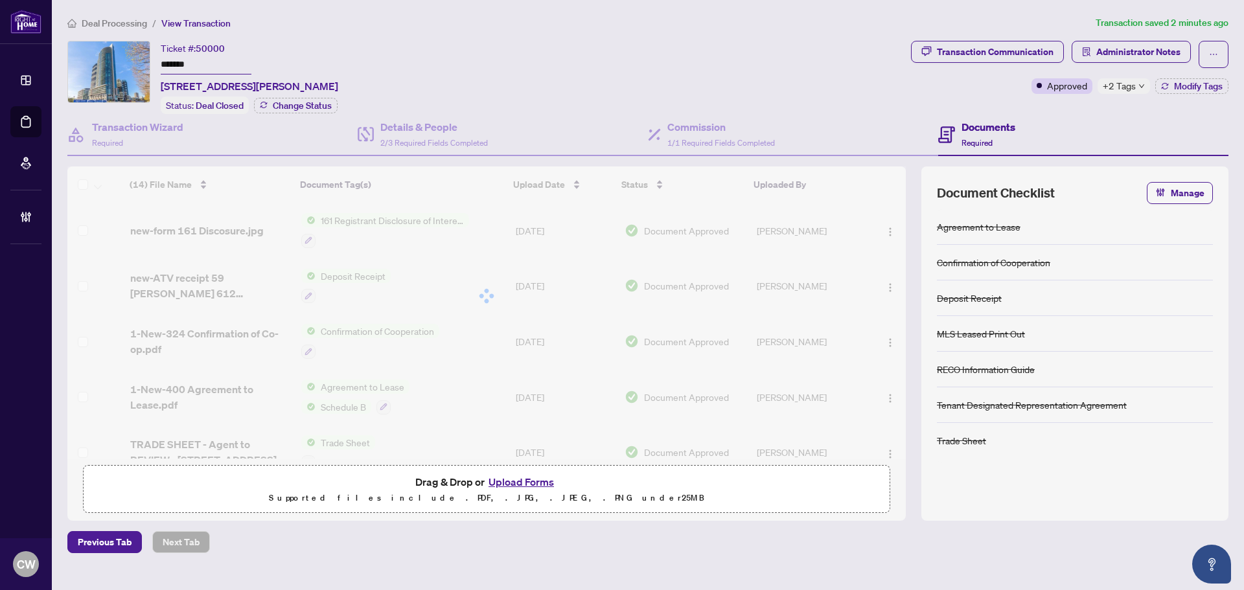
click at [540, 480] on button "Upload Forms" at bounding box center [521, 482] width 73 height 17
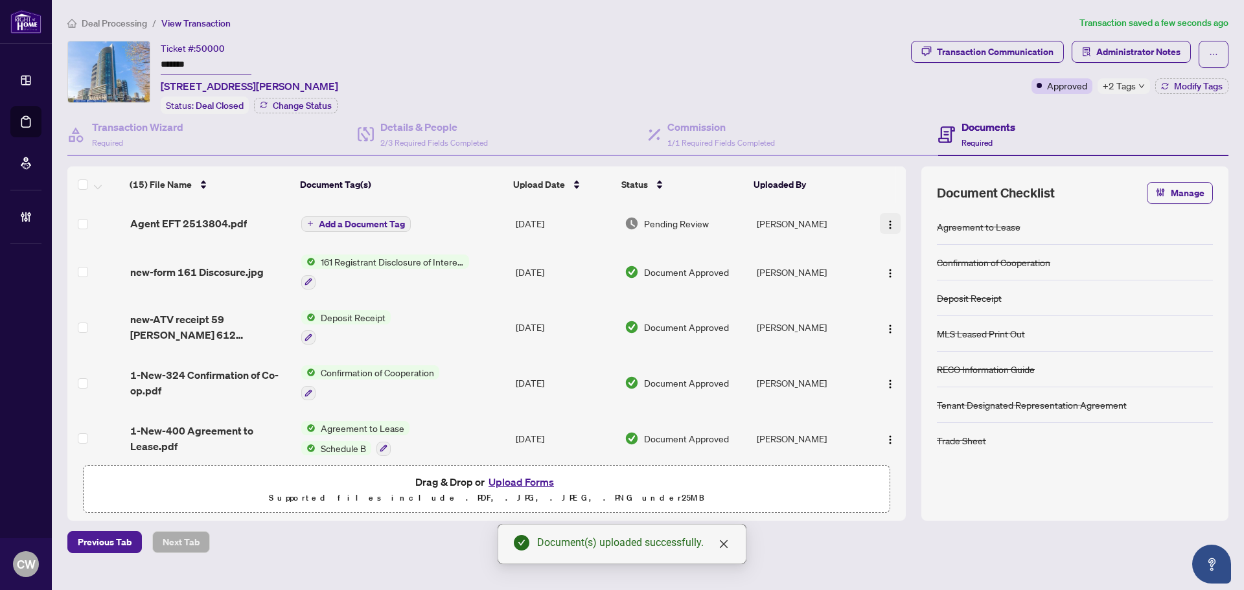
click at [887, 221] on img "button" at bounding box center [890, 225] width 10 height 10
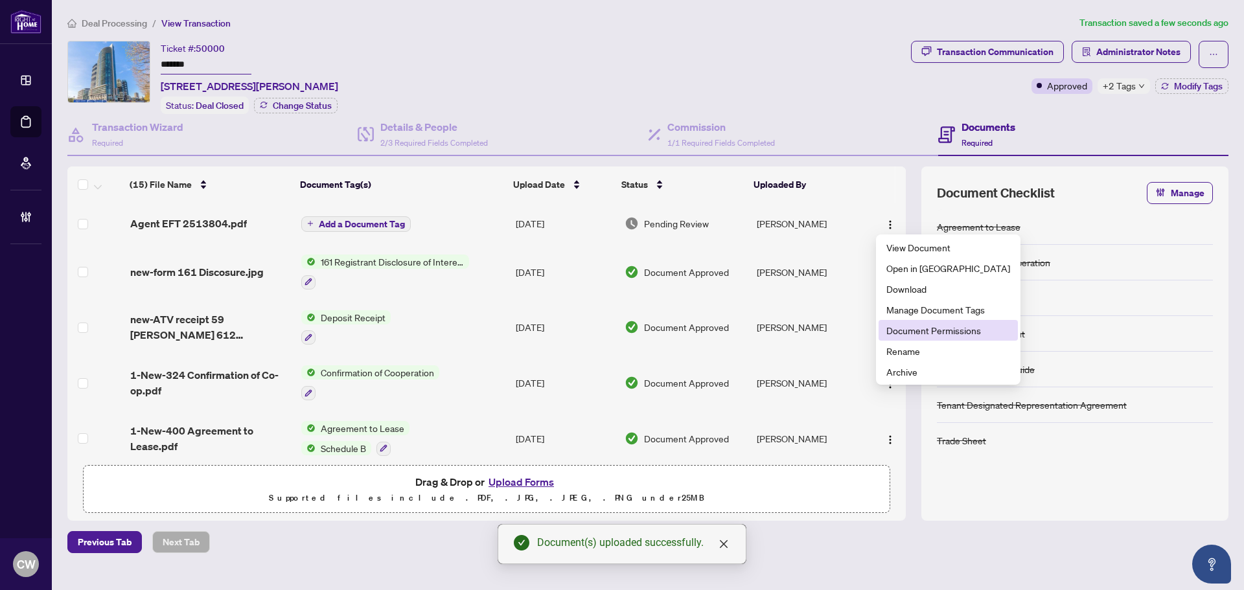
click at [925, 333] on span "Document Permissions" at bounding box center [948, 330] width 124 height 14
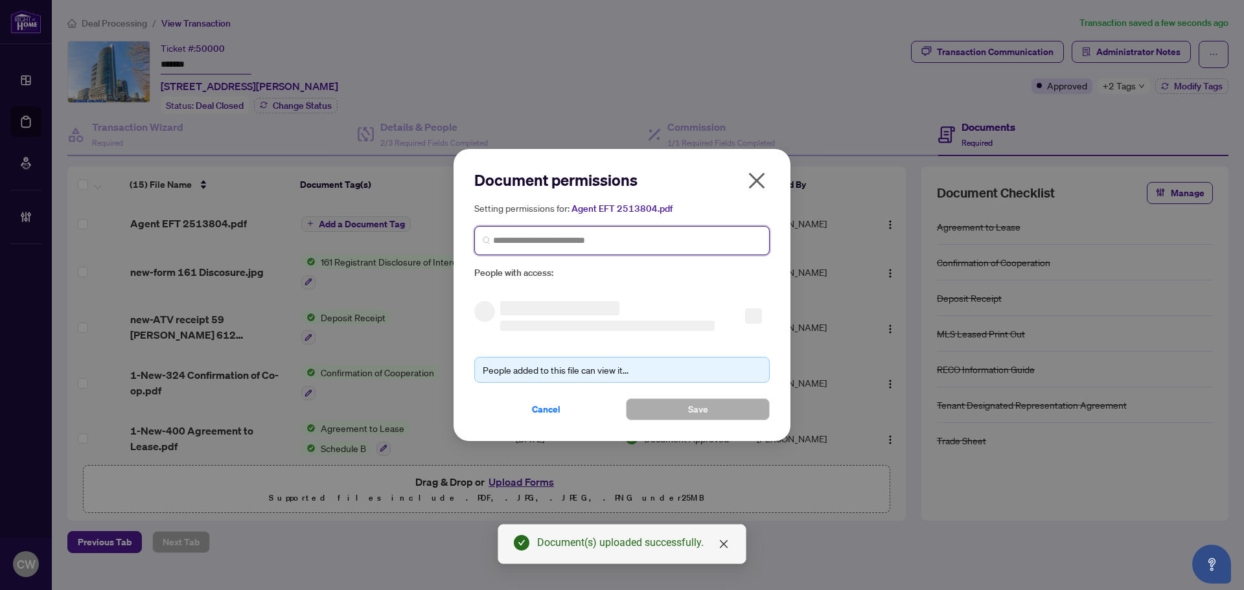
paste input "**********"
click at [643, 238] on input "search" at bounding box center [627, 241] width 268 height 14
type input "**********"
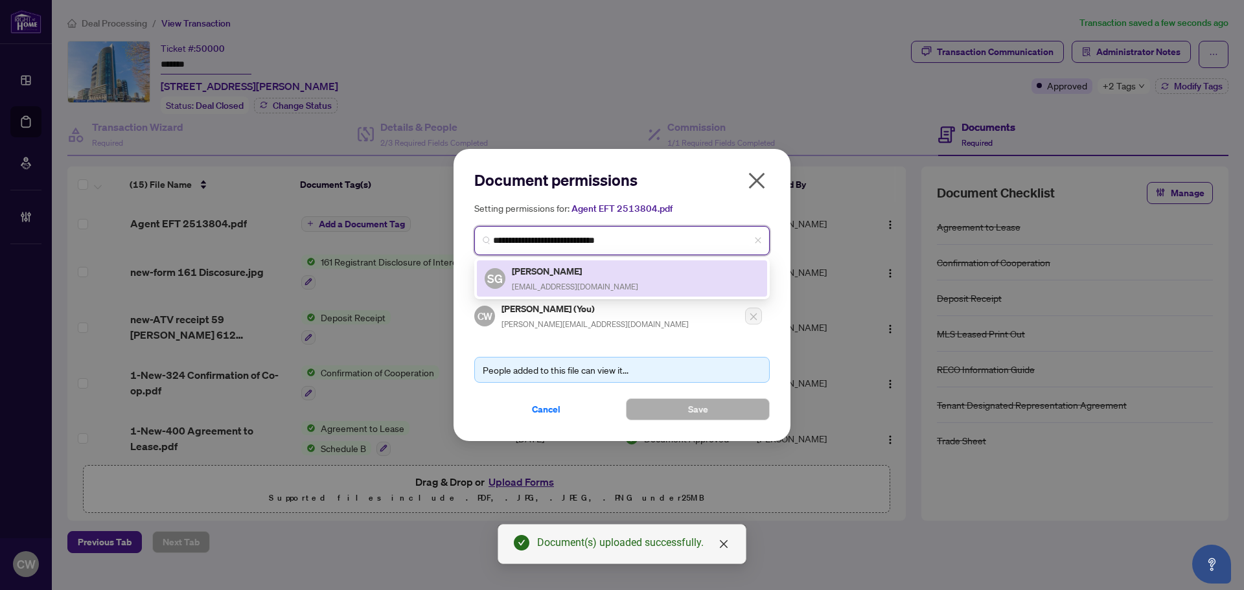
click at [579, 282] on span "[EMAIL_ADDRESS][DOMAIN_NAME]" at bounding box center [575, 287] width 126 height 10
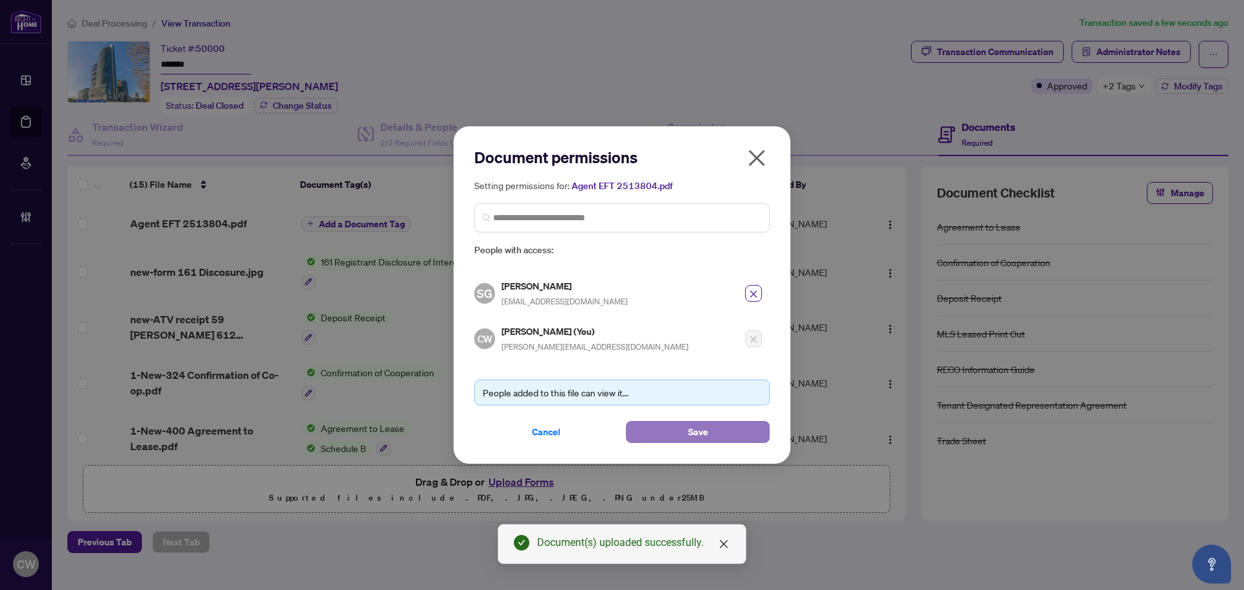
click at [658, 426] on button "Save" at bounding box center [698, 432] width 144 height 22
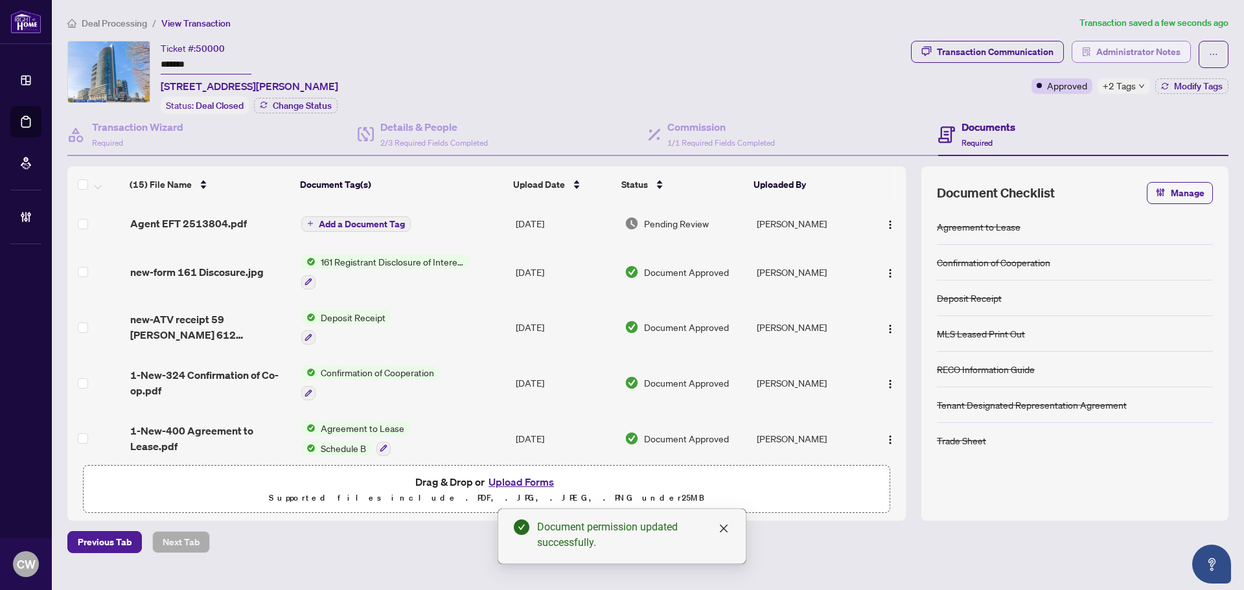
click at [1131, 54] on span "Administrator Notes" at bounding box center [1138, 51] width 84 height 21
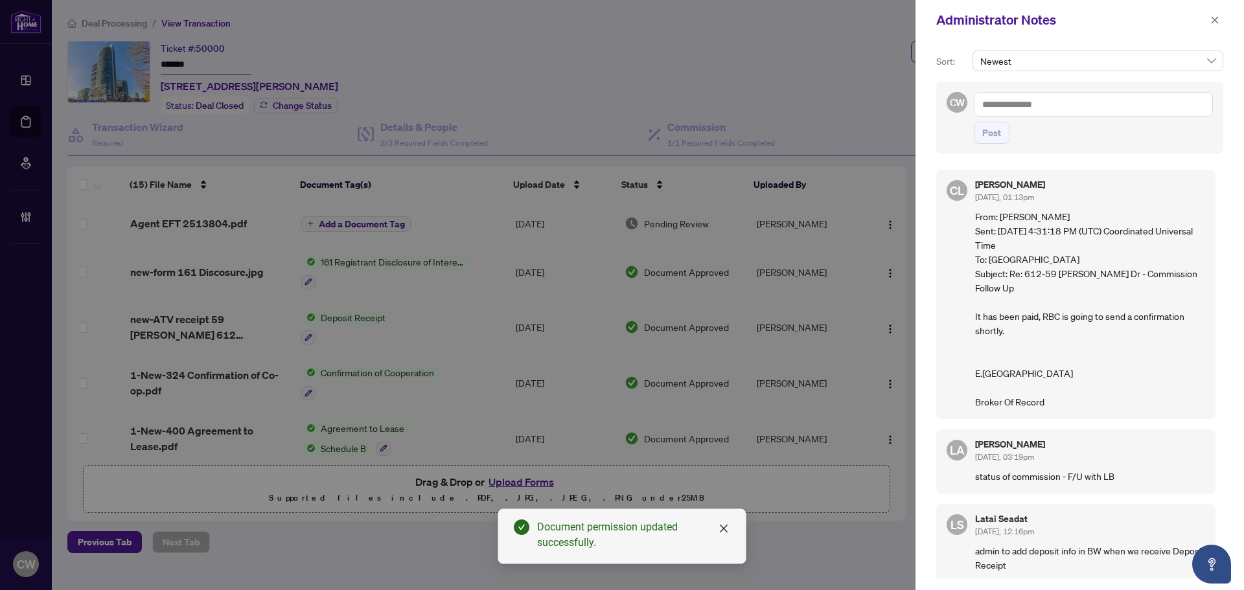
click at [1048, 105] on textarea at bounding box center [1093, 104] width 239 height 25
paste textarea "**********"
type textarea "**********"
click at [984, 126] on span "Post" at bounding box center [991, 132] width 19 height 21
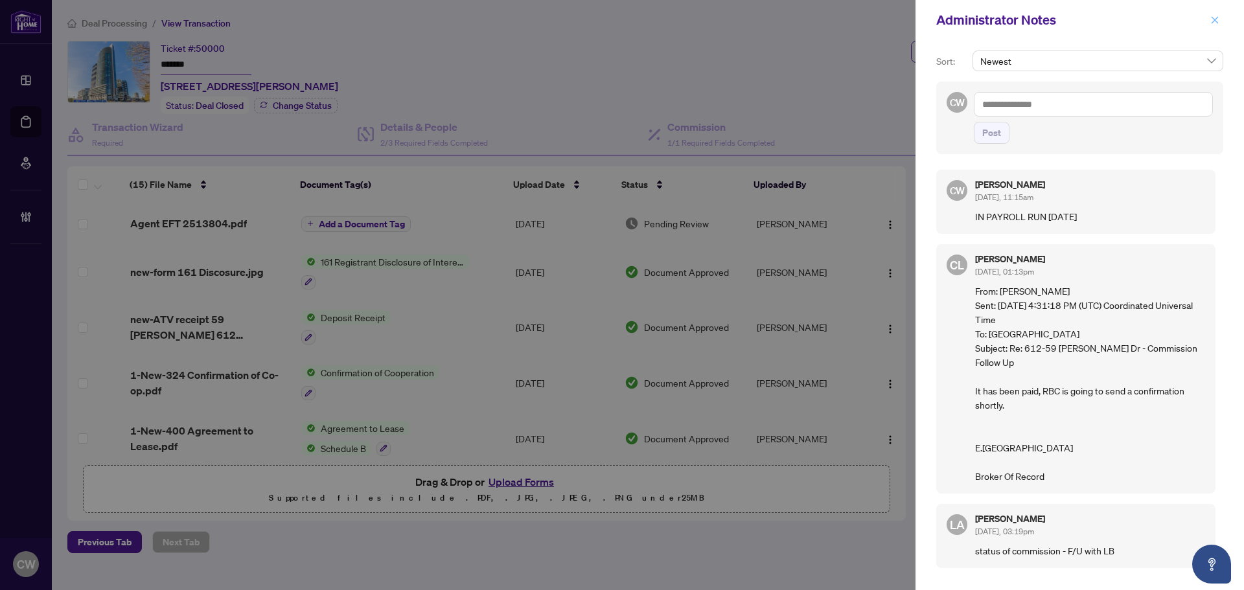
click at [1210, 19] on button "button" at bounding box center [1215, 20] width 17 height 16
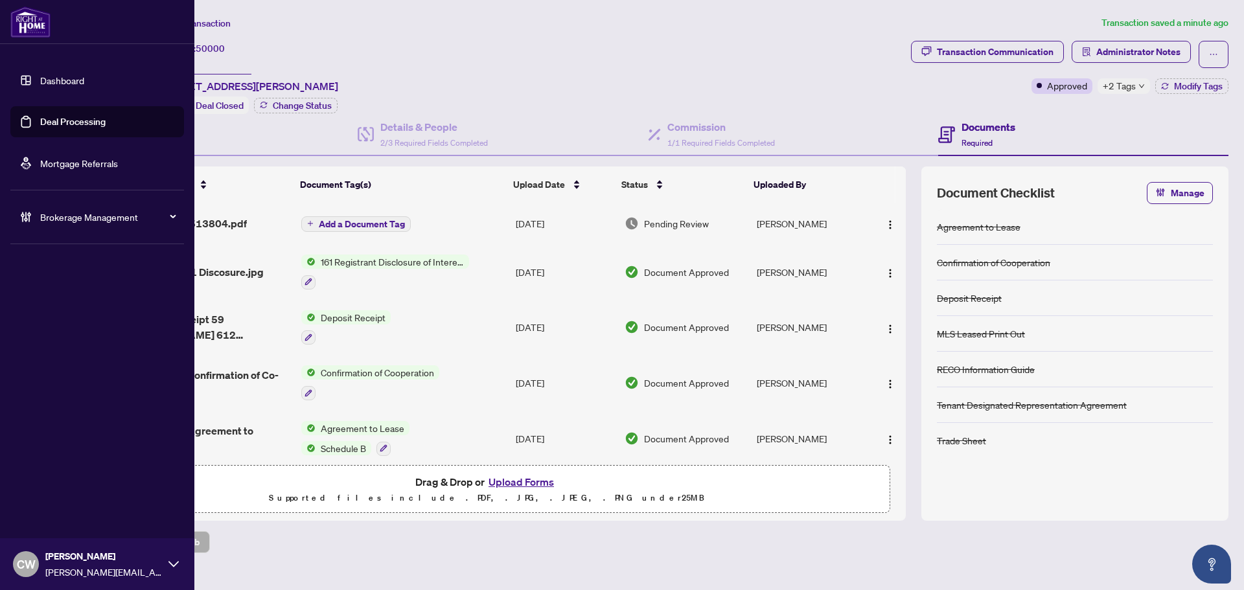
click at [40, 125] on link "Deal Processing" at bounding box center [72, 122] width 65 height 12
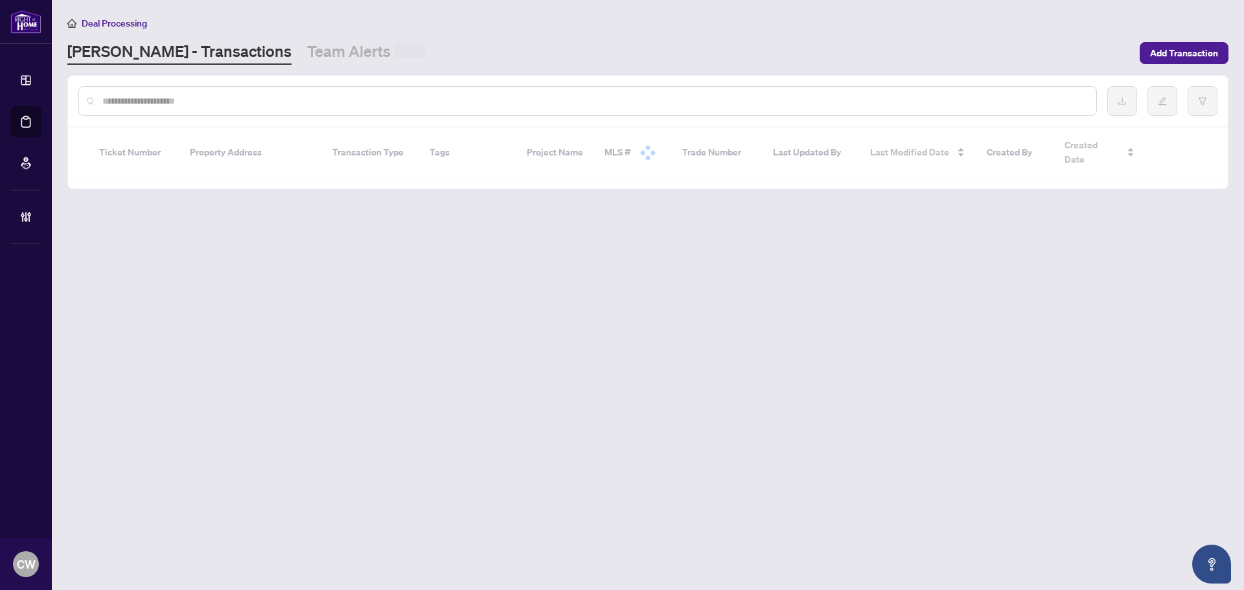
click at [257, 102] on input "text" at bounding box center [594, 101] width 984 height 14
paste input "*******"
type input "*******"
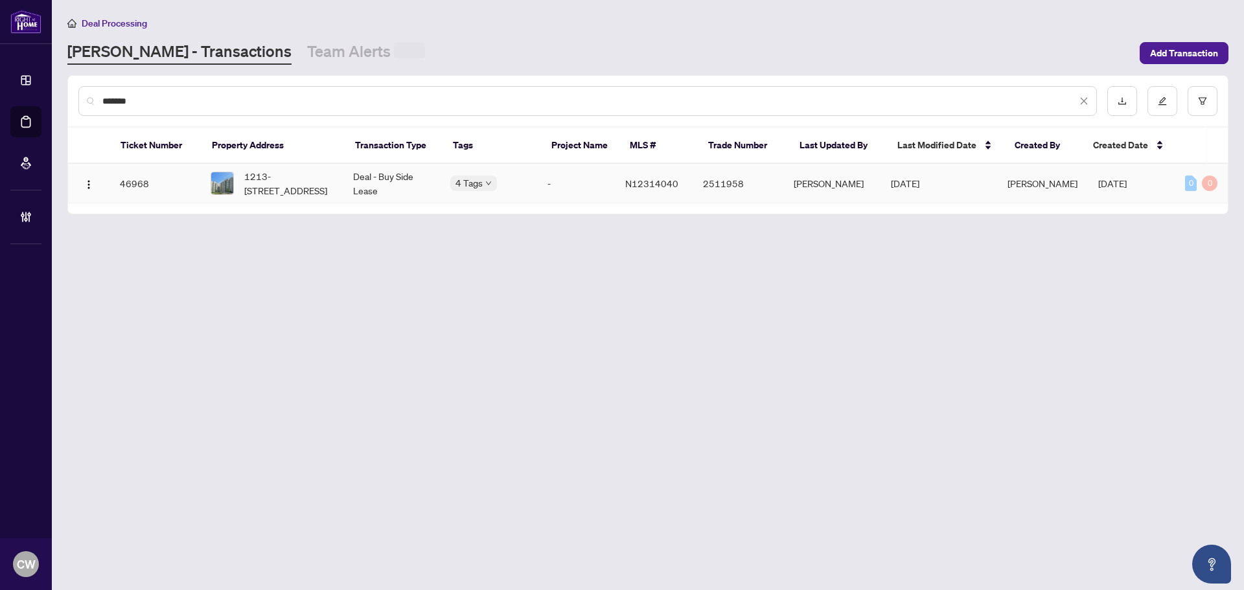
click at [275, 171] on span "1213-[STREET_ADDRESS]" at bounding box center [288, 183] width 88 height 29
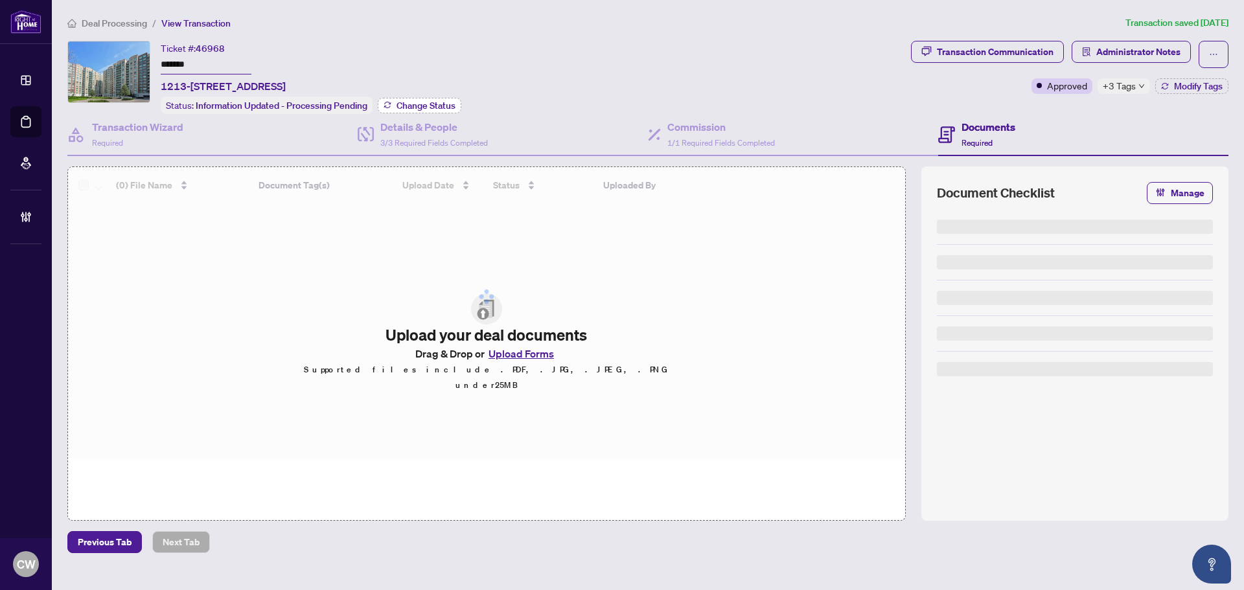
click at [425, 101] on span "Change Status" at bounding box center [426, 105] width 59 height 9
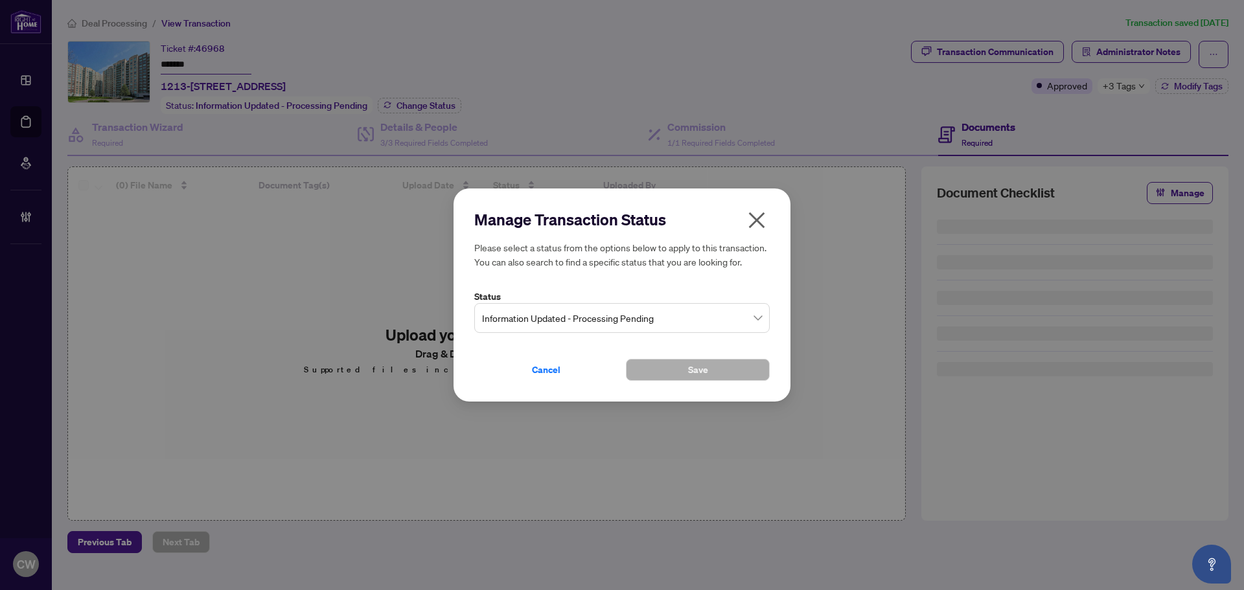
click at [621, 304] on div "Information Updated - Processing Pending" at bounding box center [621, 318] width 295 height 30
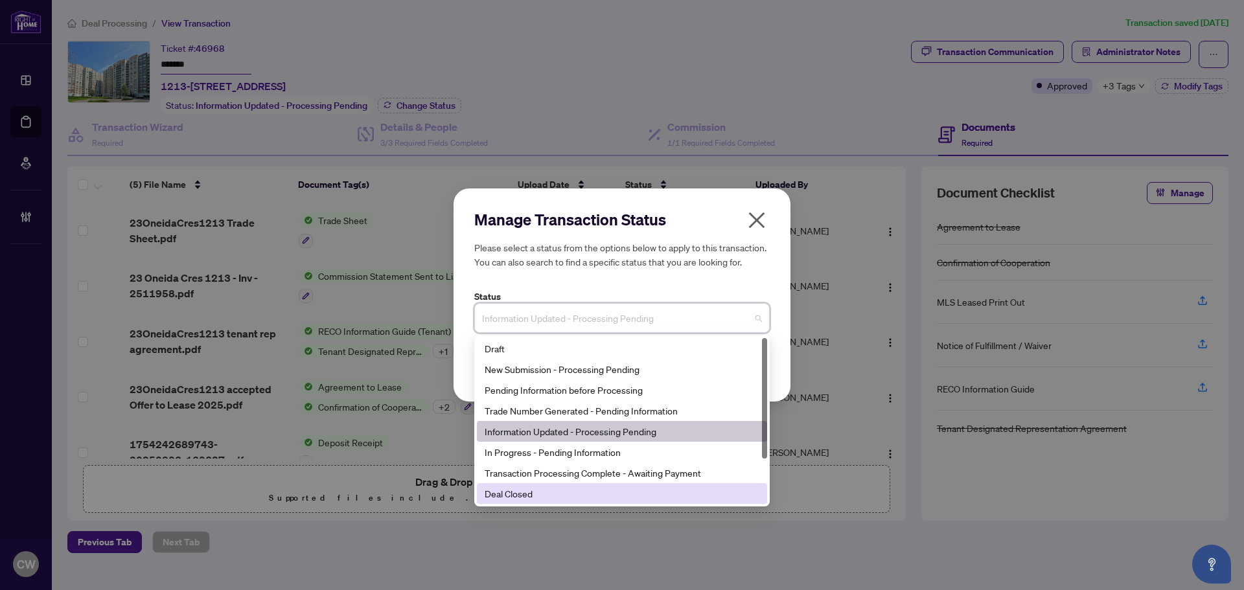
click at [598, 492] on div "Deal Closed" at bounding box center [622, 494] width 275 height 14
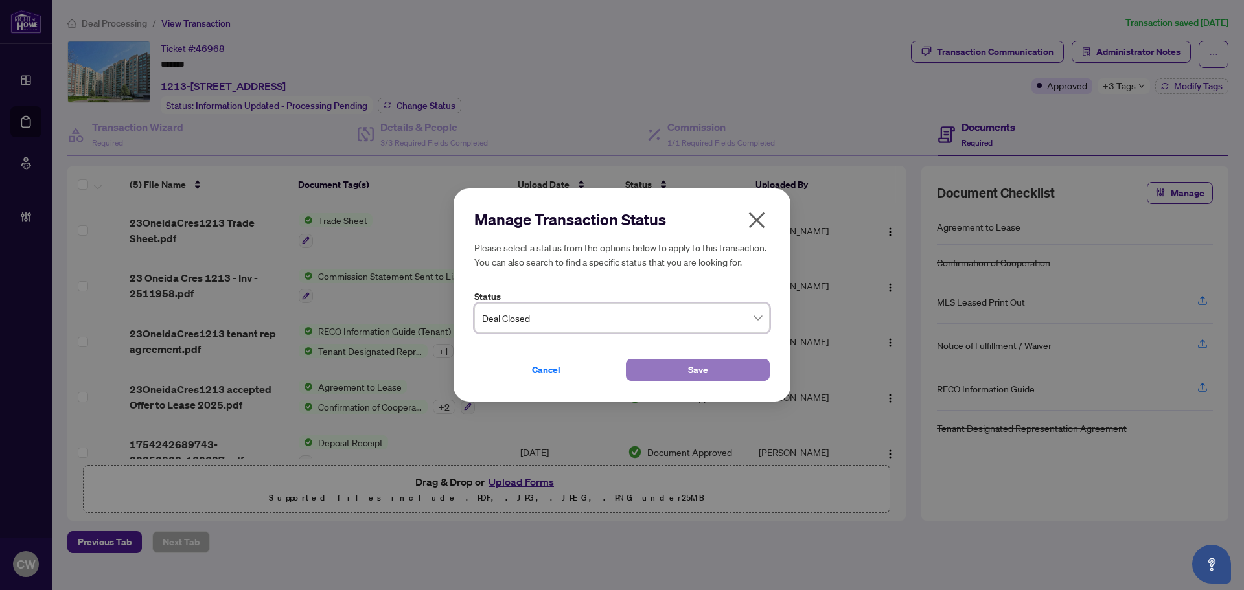
click at [660, 369] on button "Save" at bounding box center [698, 370] width 144 height 22
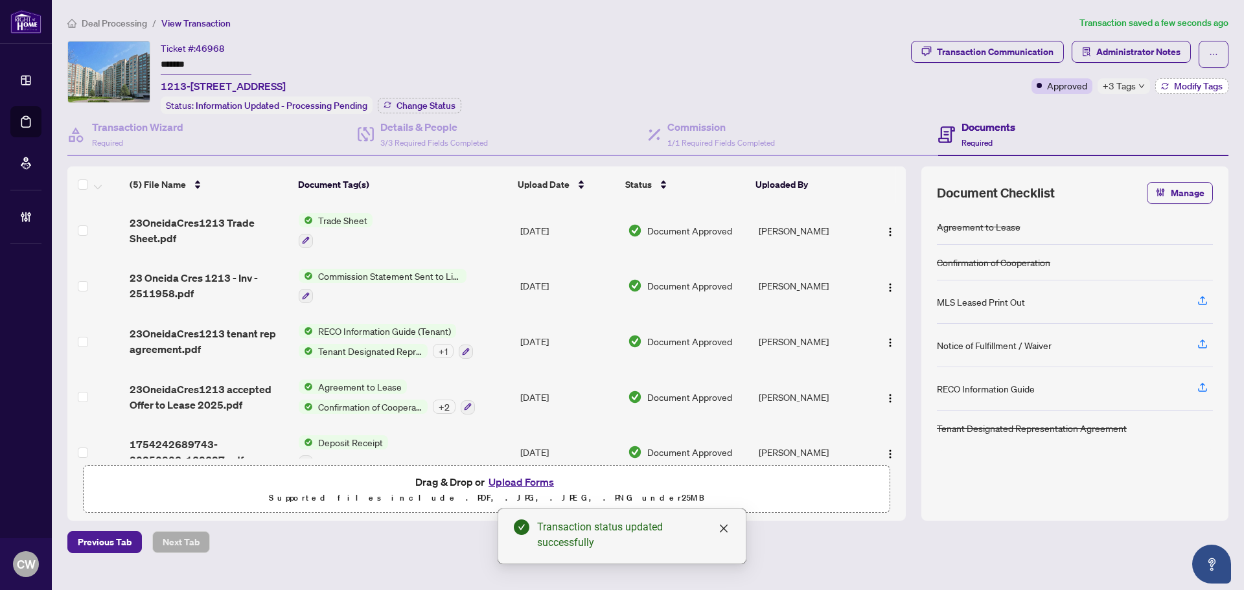
click at [1197, 84] on span "Modify Tags" at bounding box center [1198, 86] width 49 height 9
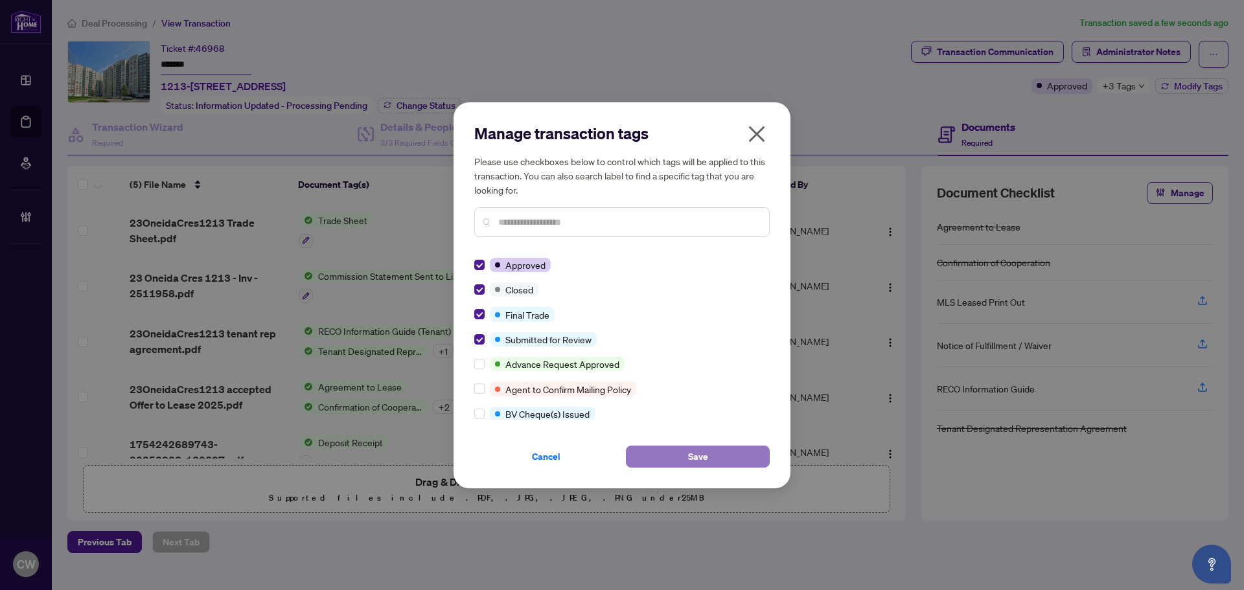
click at [712, 454] on button "Save" at bounding box center [698, 457] width 144 height 22
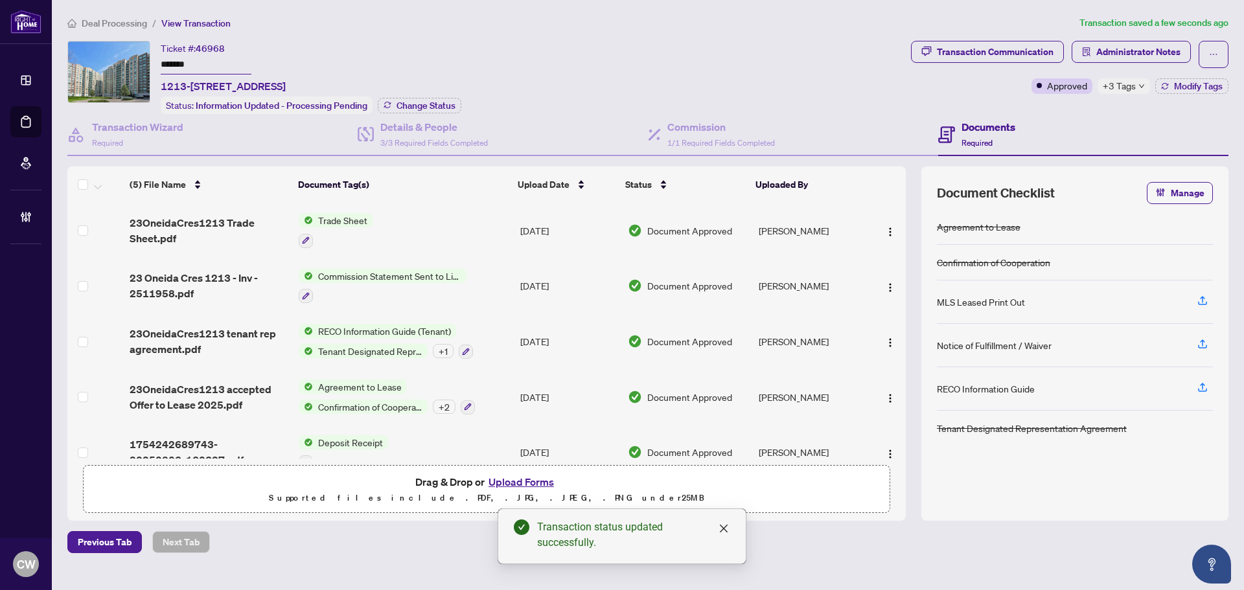
click at [214, 226] on span "23OneidaCres1213 Trade Sheet.pdf" at bounding box center [209, 230] width 159 height 31
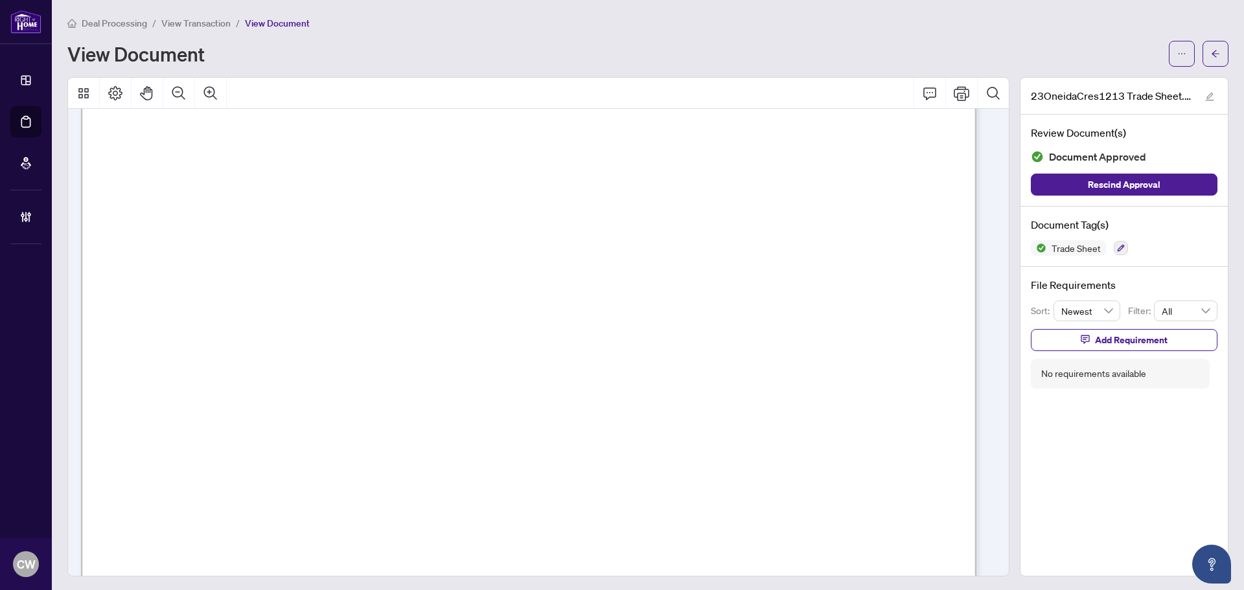
scroll to position [324, 0]
click at [1211, 51] on icon "arrow-left" at bounding box center [1215, 53] width 9 height 9
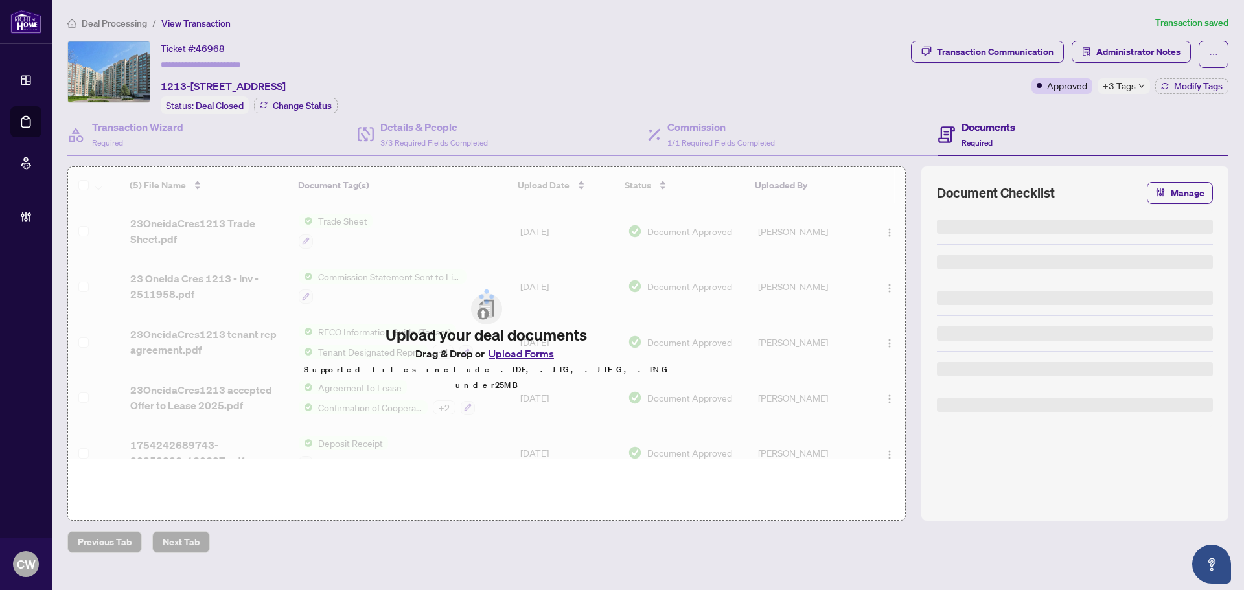
type input "*******"
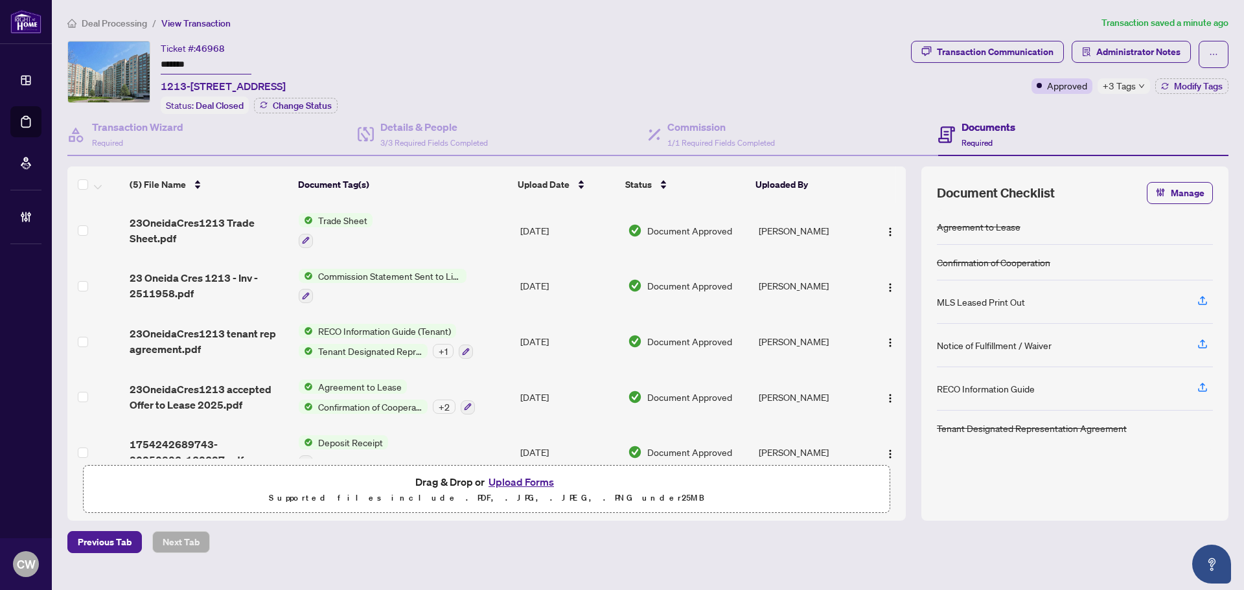
click at [526, 478] on button "Upload Forms" at bounding box center [521, 482] width 73 height 17
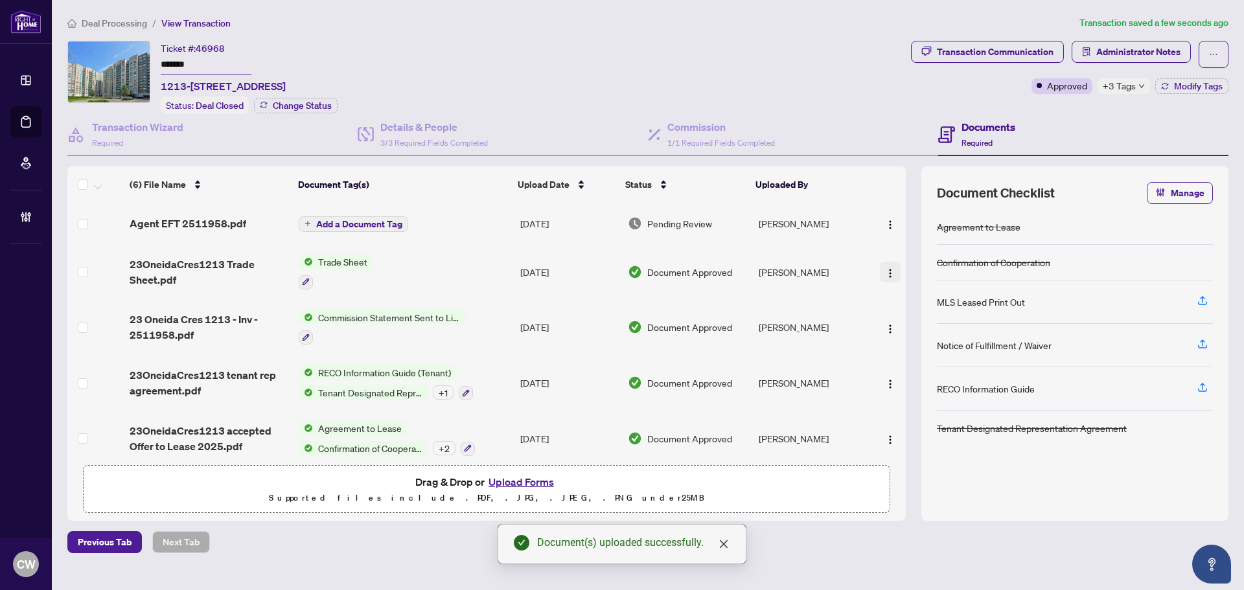
click at [886, 222] on img "button" at bounding box center [890, 225] width 10 height 10
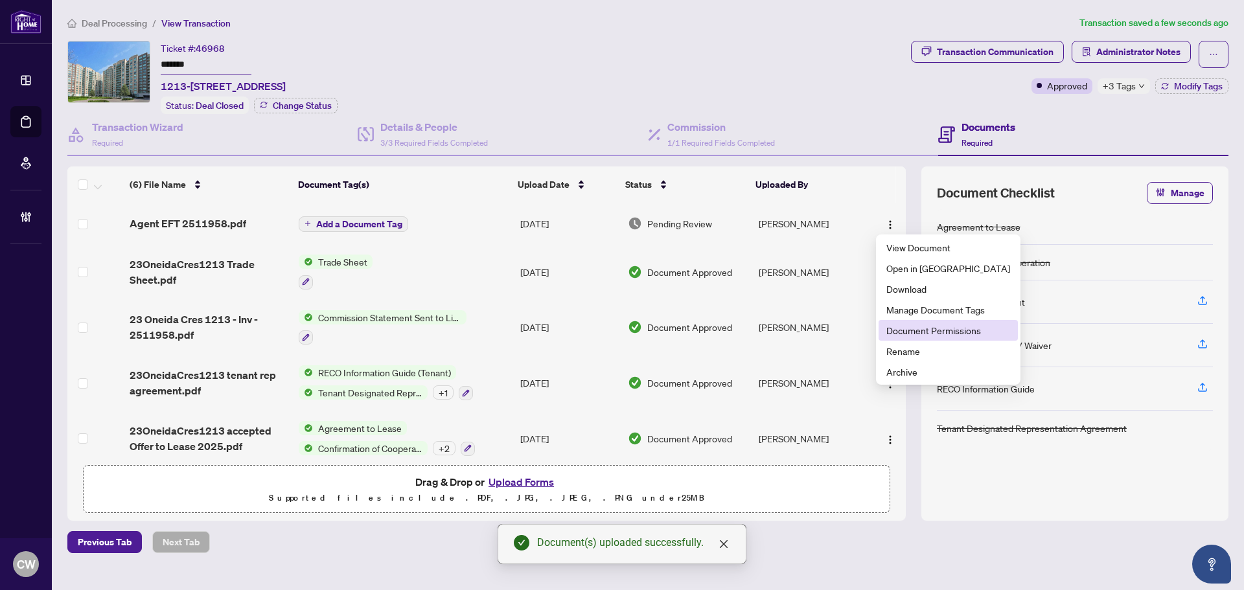
click at [918, 325] on span "Document Permissions" at bounding box center [948, 330] width 124 height 14
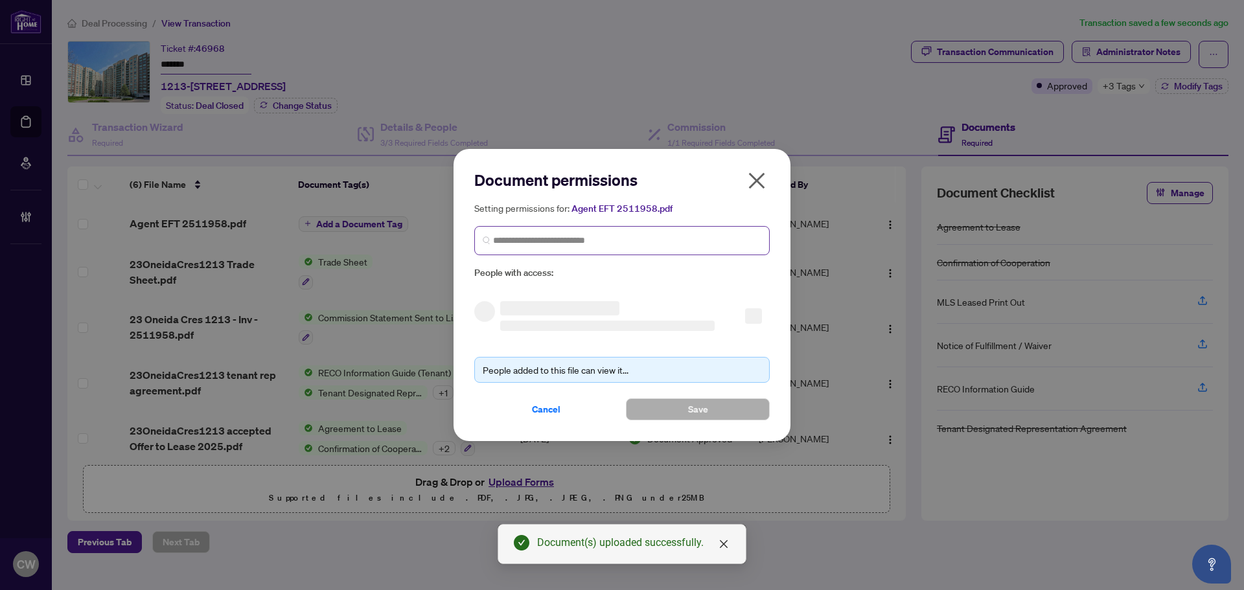
click at [632, 229] on span at bounding box center [621, 240] width 295 height 29
paste input "**********"
type input "**********"
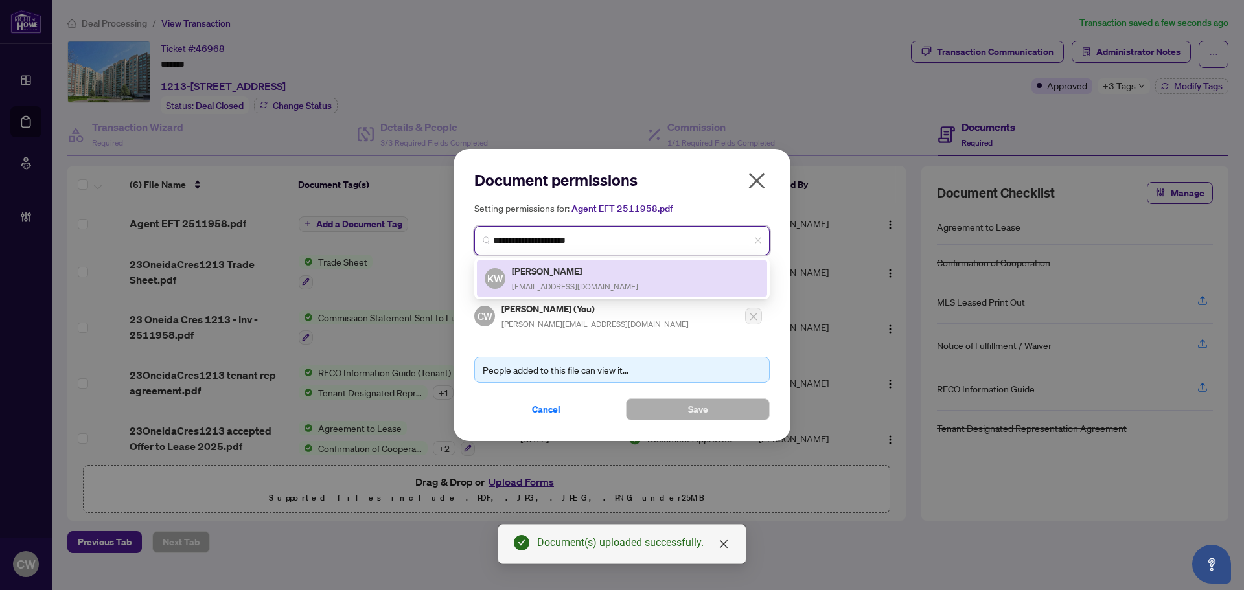
click at [547, 279] on div "[PERSON_NAME] [EMAIL_ADDRESS][DOMAIN_NAME]" at bounding box center [575, 279] width 126 height 30
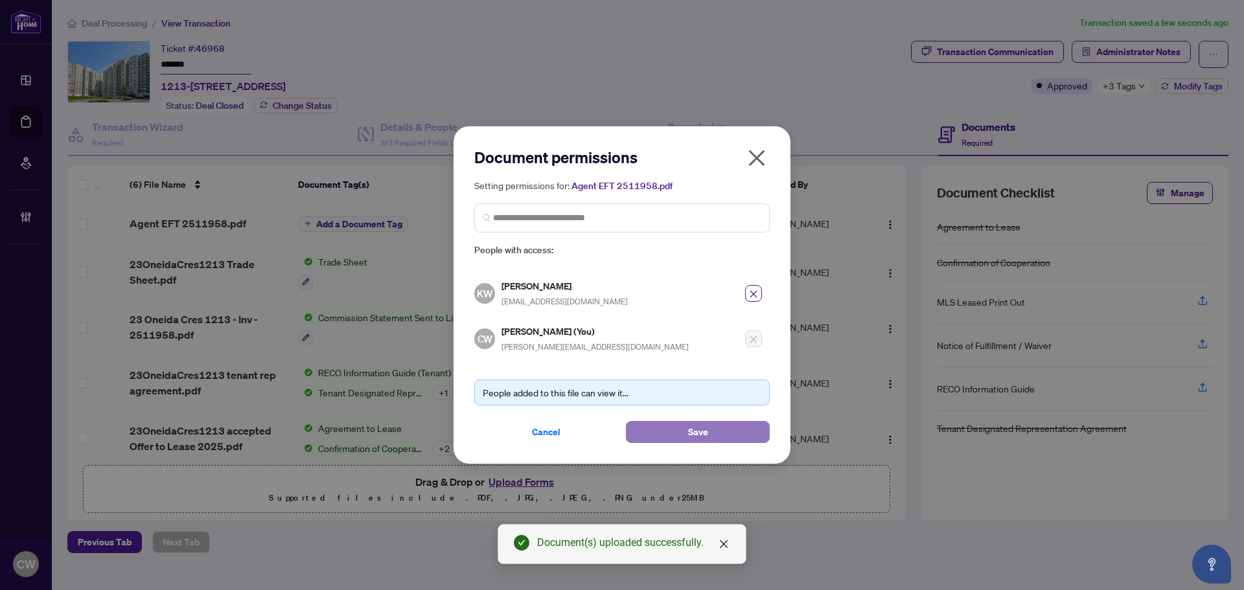
click at [680, 432] on button "Save" at bounding box center [698, 432] width 144 height 22
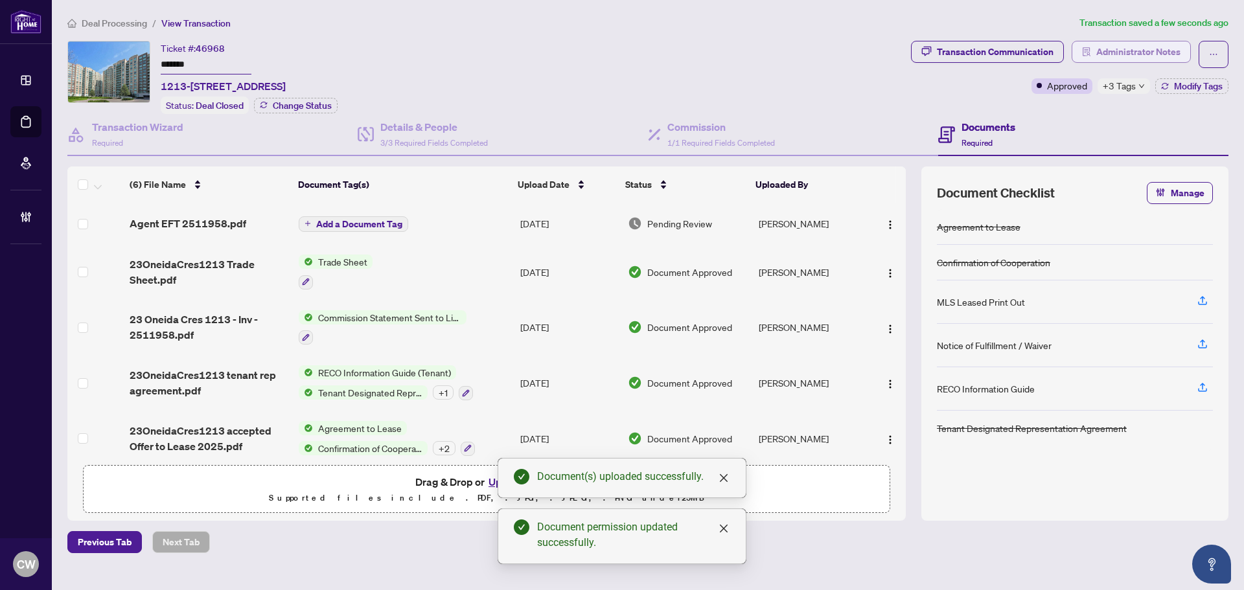
click at [1153, 53] on span "Administrator Notes" at bounding box center [1138, 51] width 84 height 21
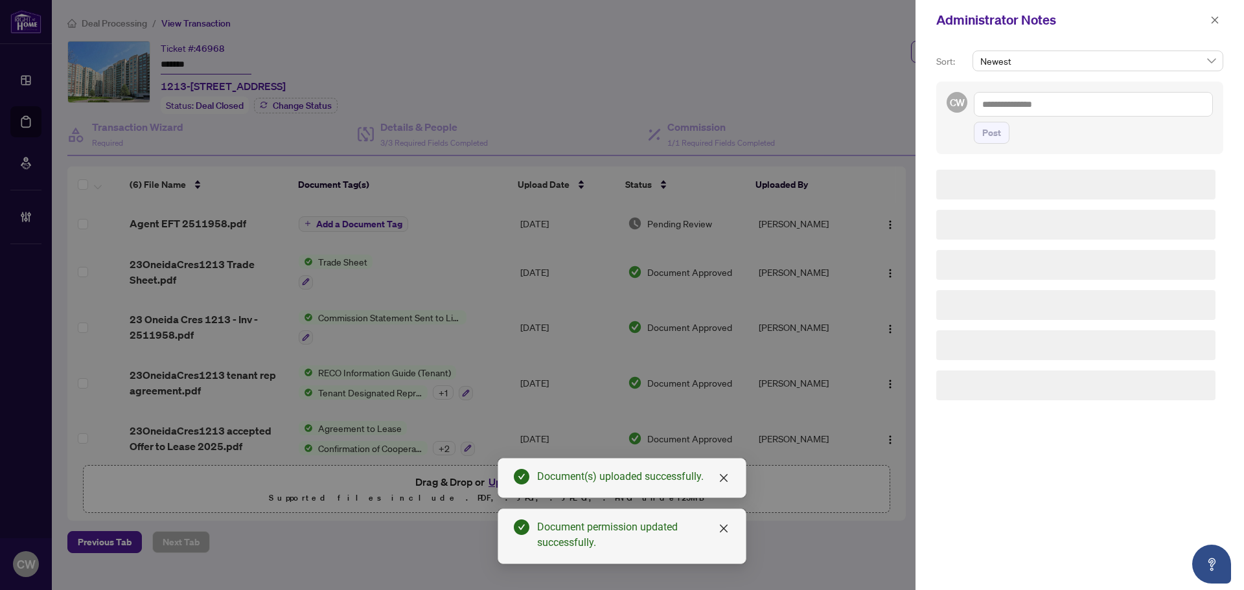
click at [1045, 110] on textarea at bounding box center [1093, 104] width 239 height 25
paste textarea "**********"
type textarea "**********"
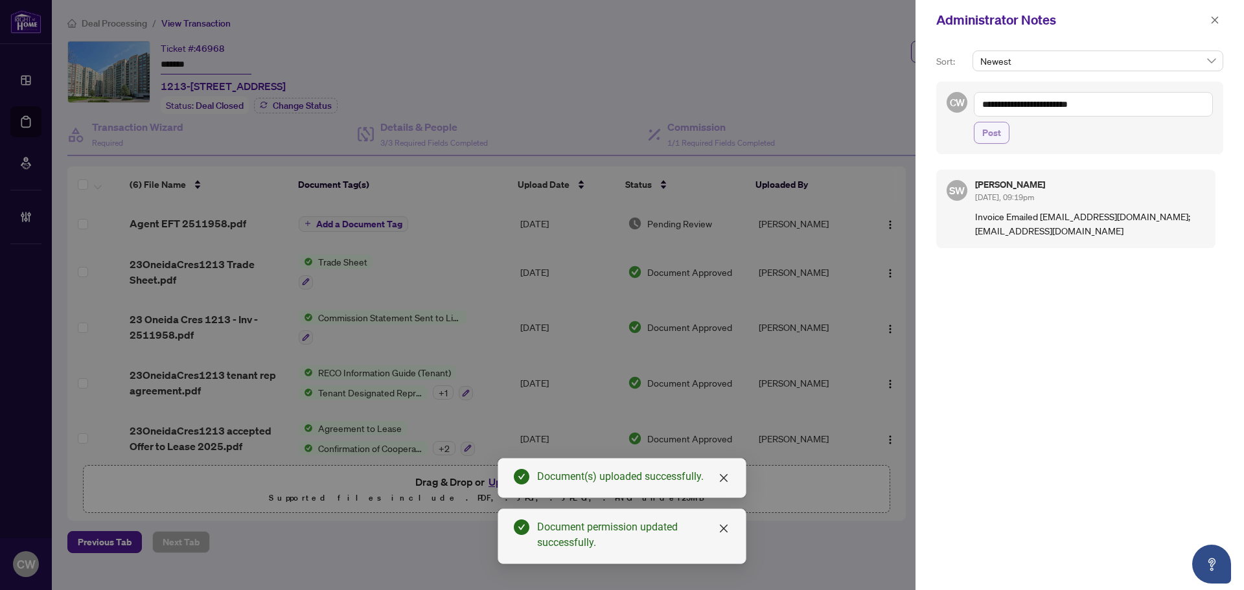
click at [990, 137] on span "Post" at bounding box center [991, 132] width 19 height 21
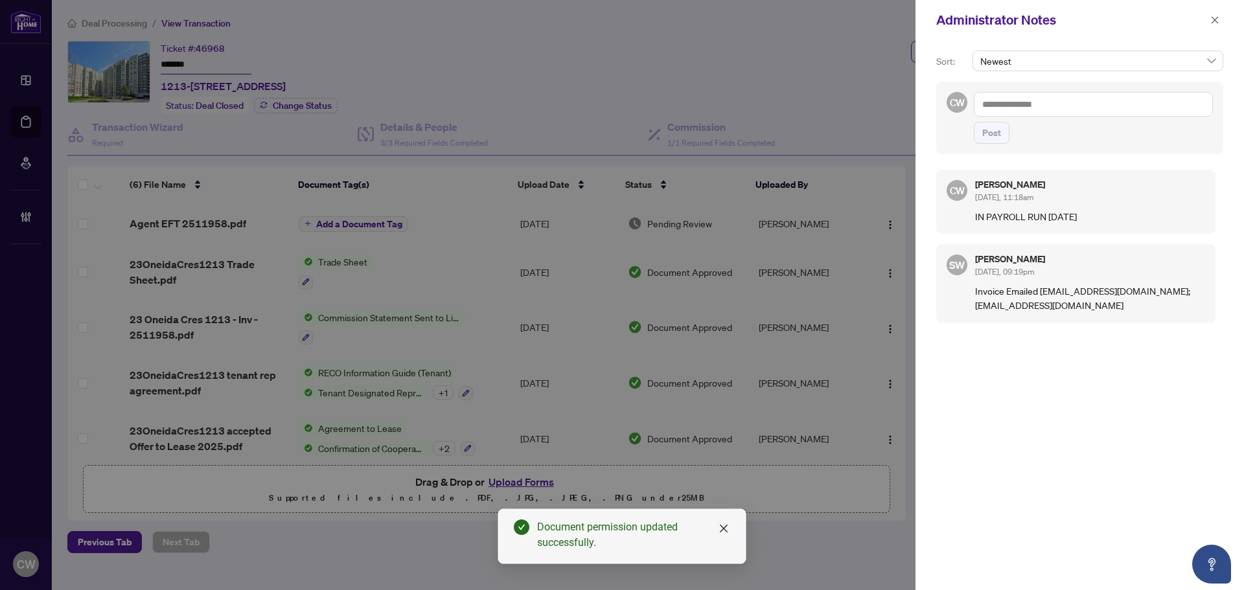
drag, startPoint x: 1218, startPoint y: 19, endPoint x: 984, endPoint y: 4, distance: 235.1
click at [1216, 19] on icon "close" at bounding box center [1214, 20] width 9 height 9
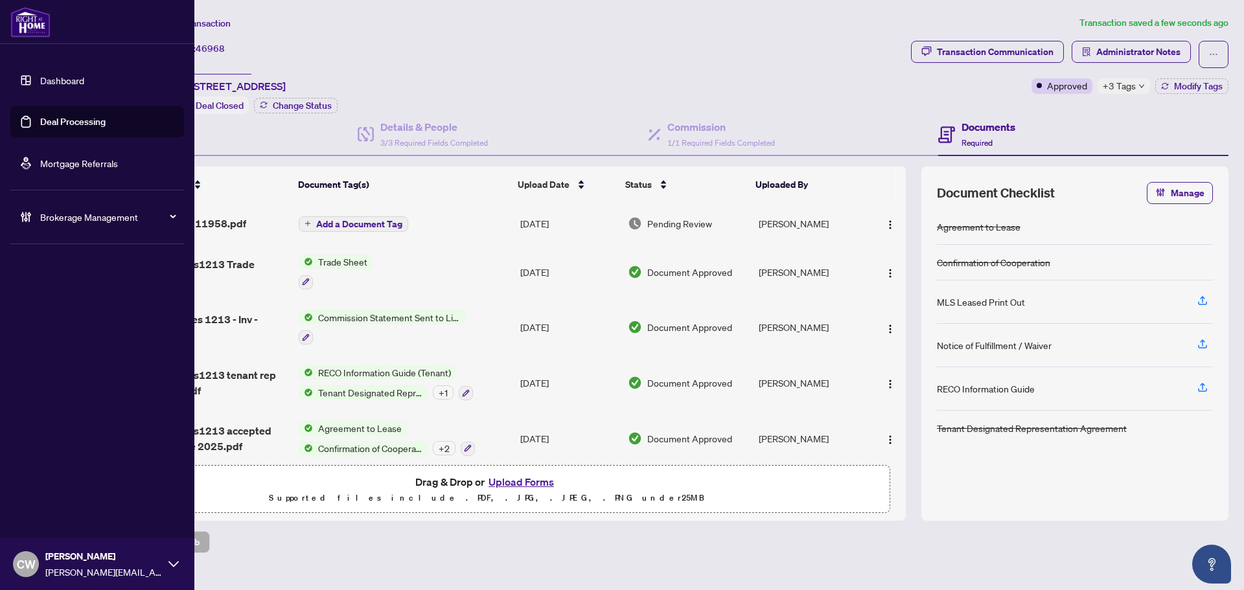
click at [48, 119] on link "Deal Processing" at bounding box center [72, 122] width 65 height 12
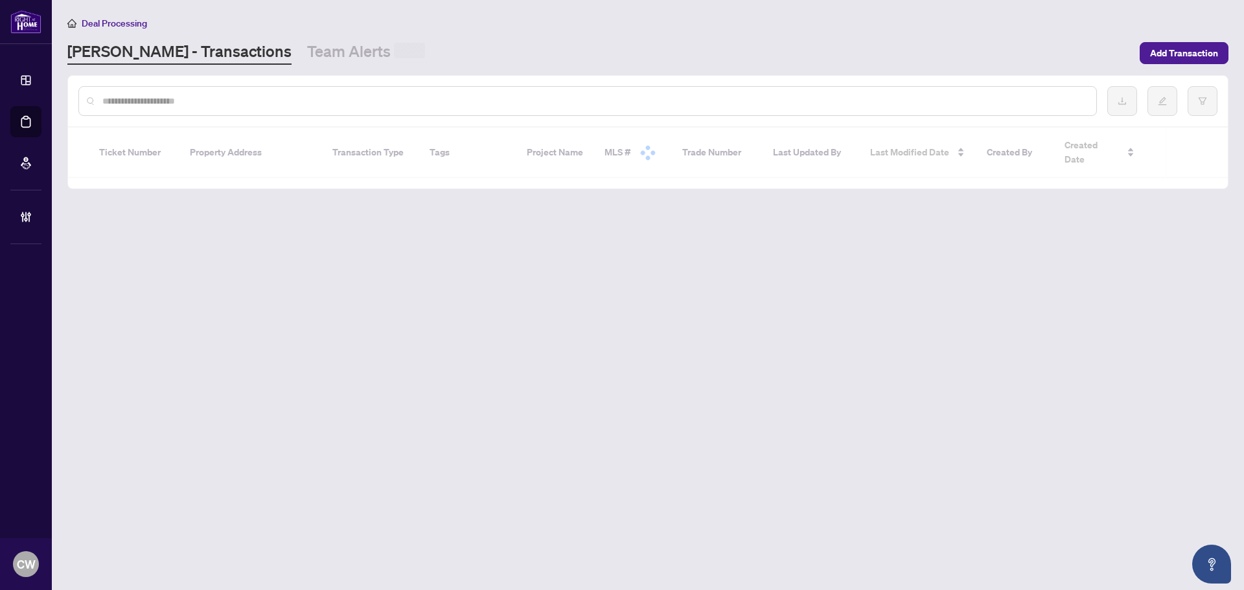
click at [275, 94] on input "text" at bounding box center [594, 101] width 984 height 14
paste input "*******"
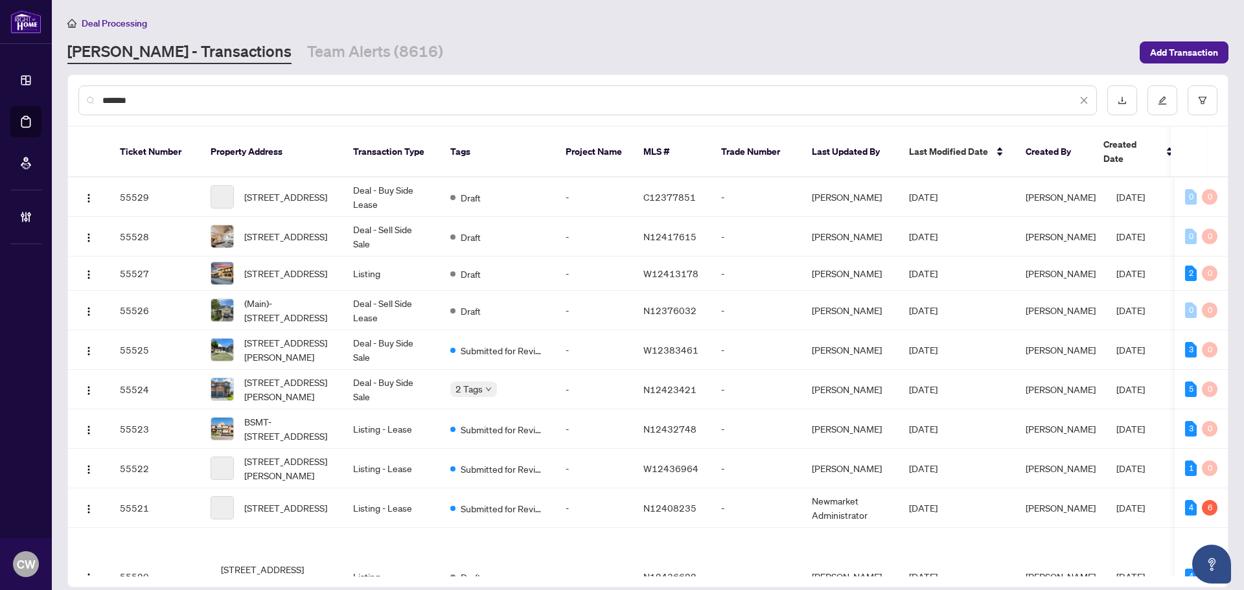
type input "*******"
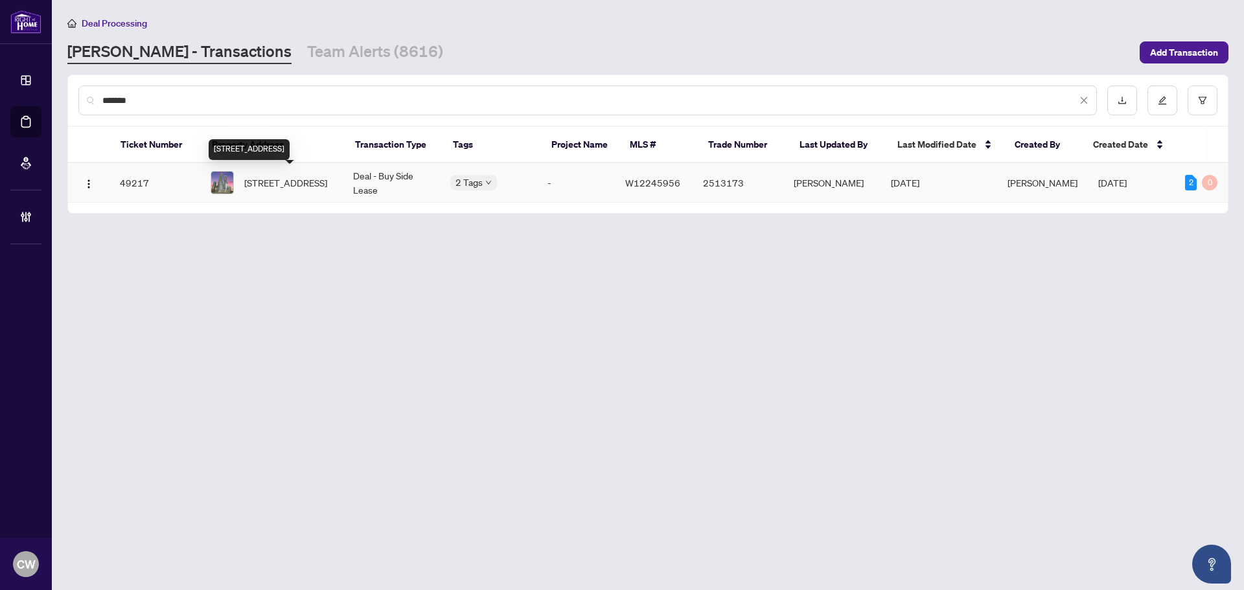
click at [314, 183] on span "[STREET_ADDRESS]" at bounding box center [285, 183] width 83 height 14
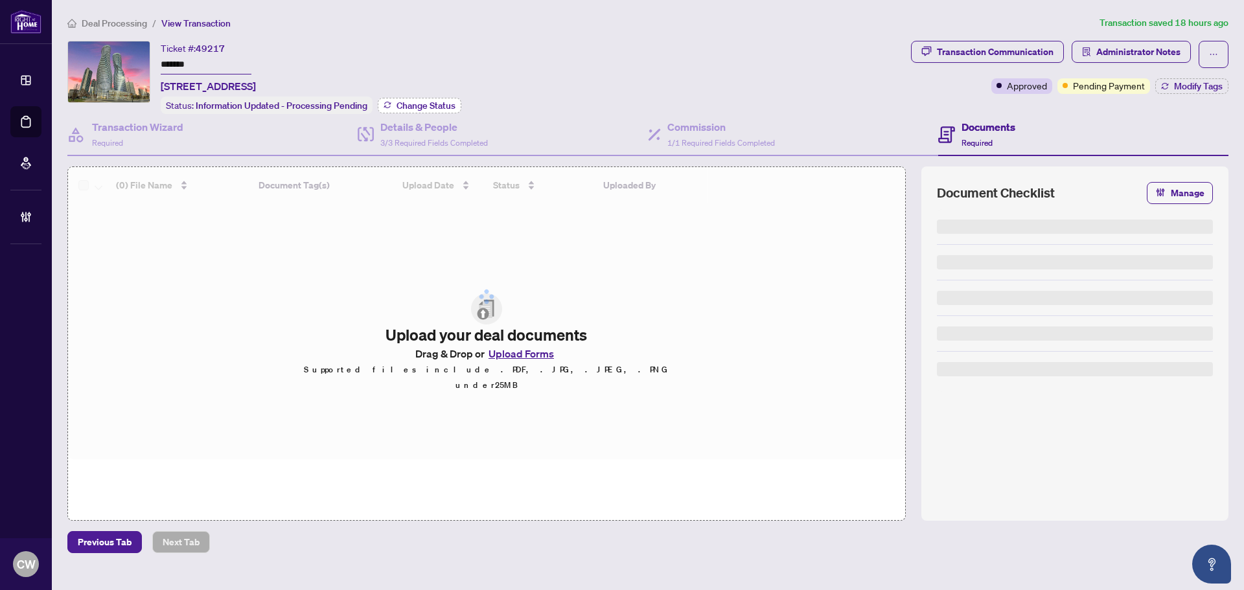
click at [424, 103] on span "Change Status" at bounding box center [426, 105] width 59 height 9
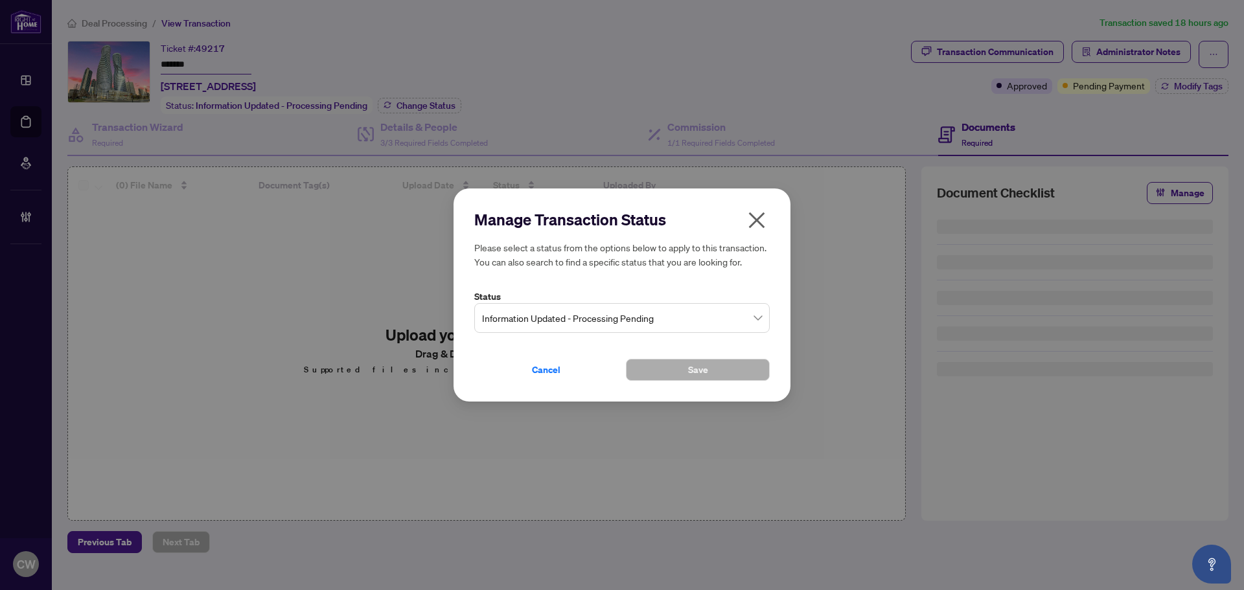
click at [626, 327] on span "Information Updated - Processing Pending" at bounding box center [622, 318] width 280 height 25
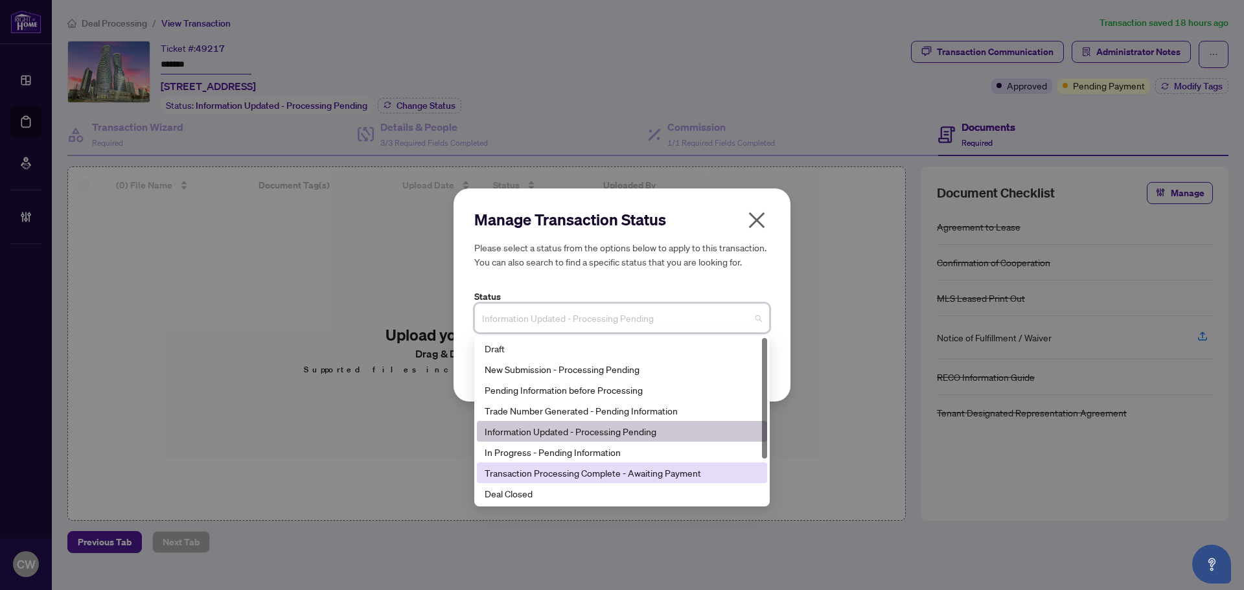
click at [561, 503] on div "Deal Closed" at bounding box center [622, 493] width 290 height 21
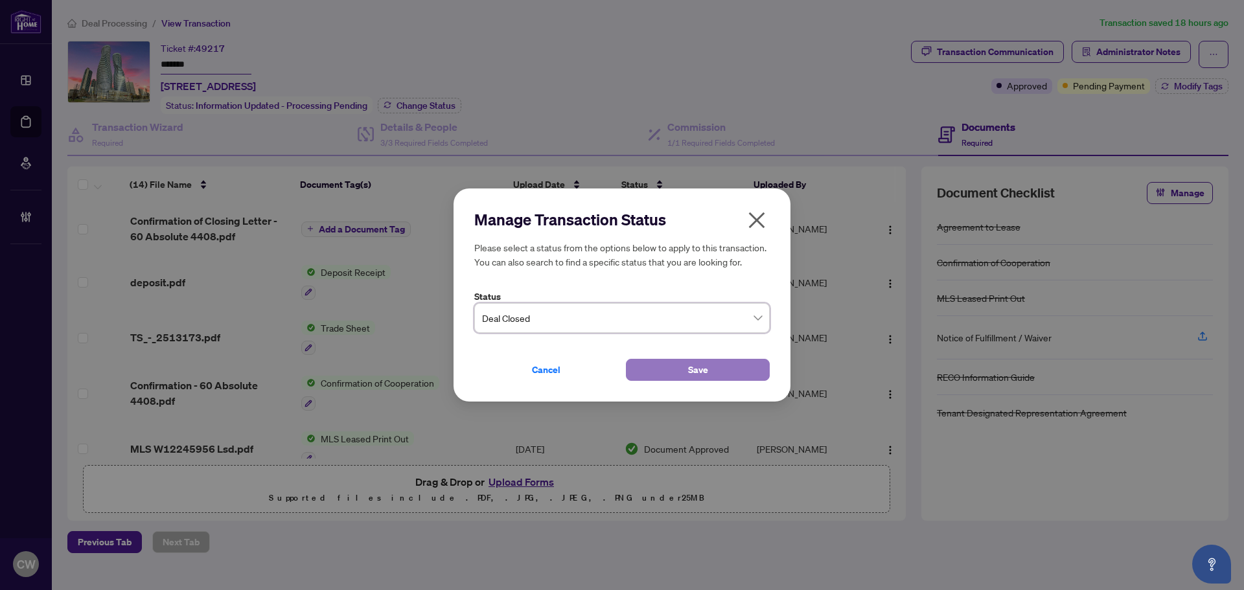
click at [672, 363] on button "Save" at bounding box center [698, 370] width 144 height 22
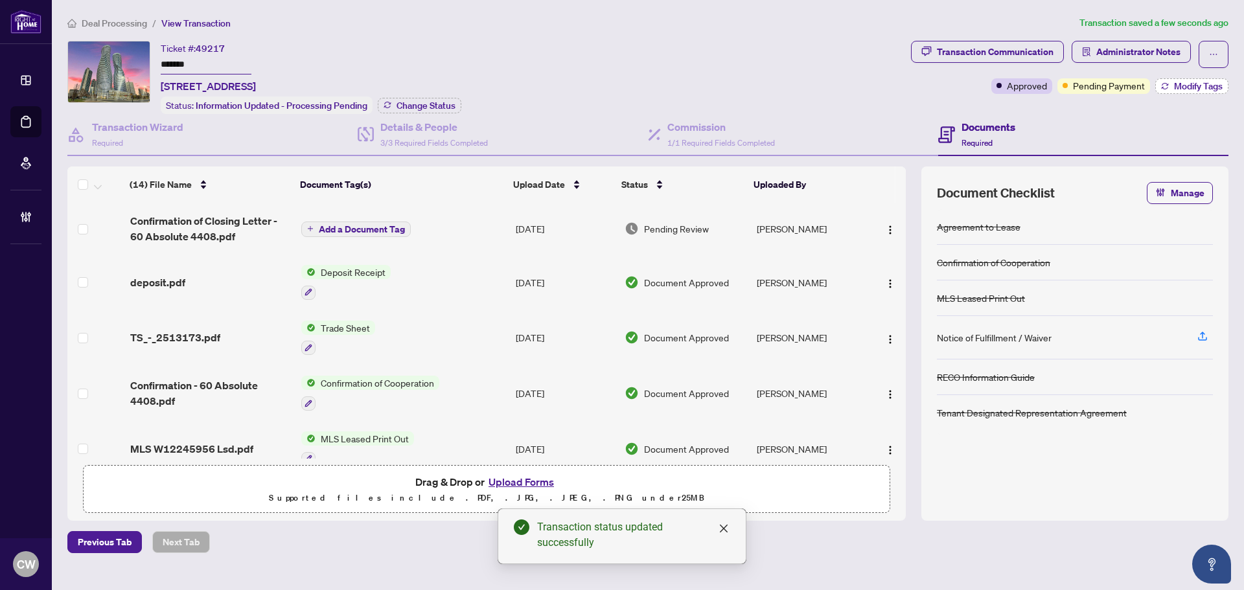
click at [1203, 82] on span "Modify Tags" at bounding box center [1198, 86] width 49 height 9
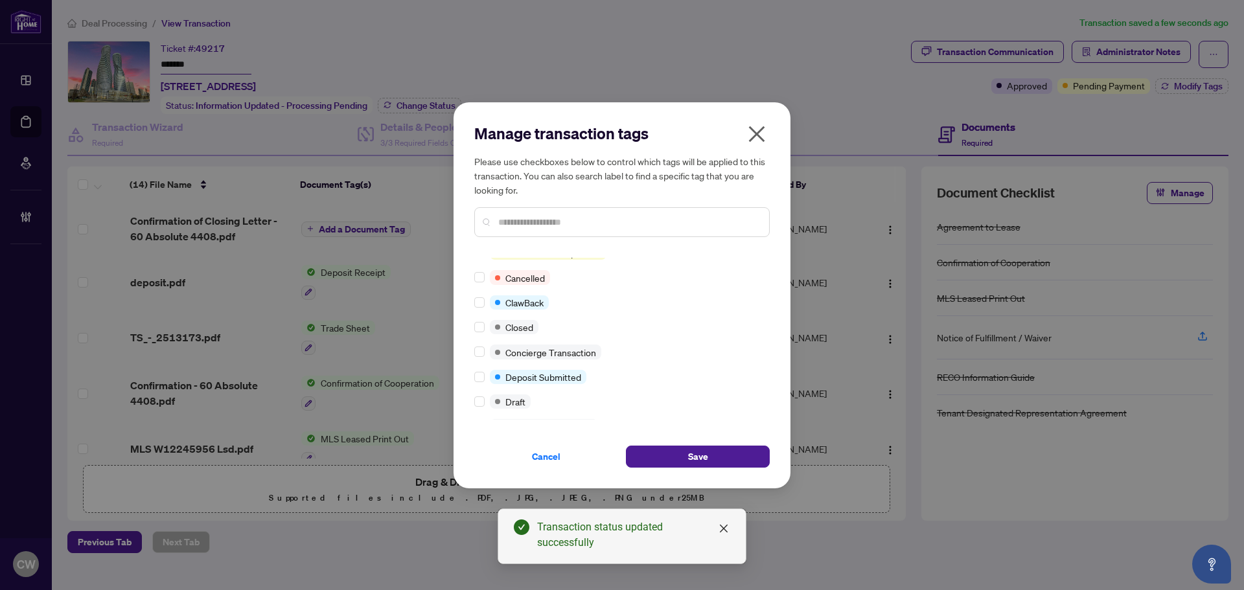
scroll to position [130, 0]
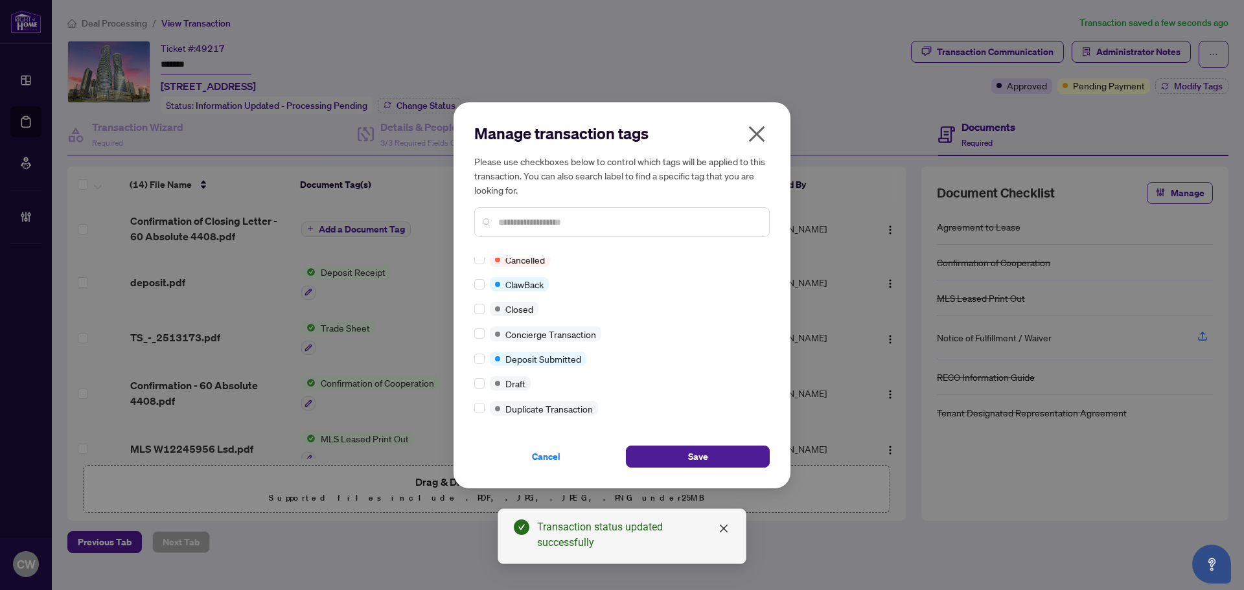
click at [485, 311] on div at bounding box center [482, 309] width 16 height 14
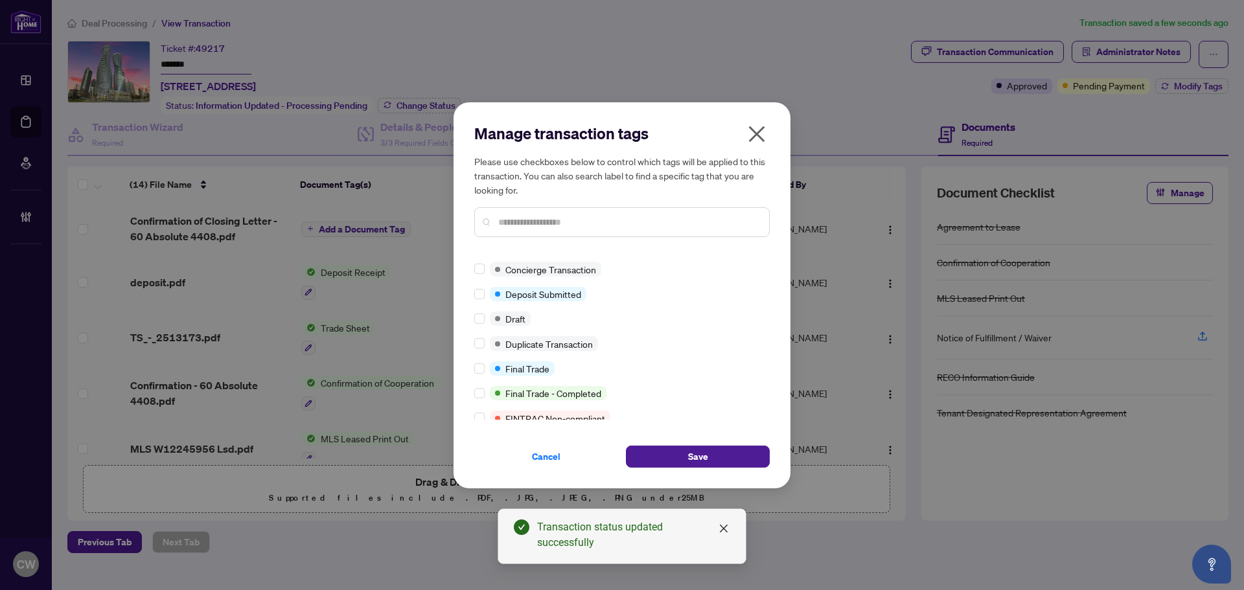
scroll to position [0, 0]
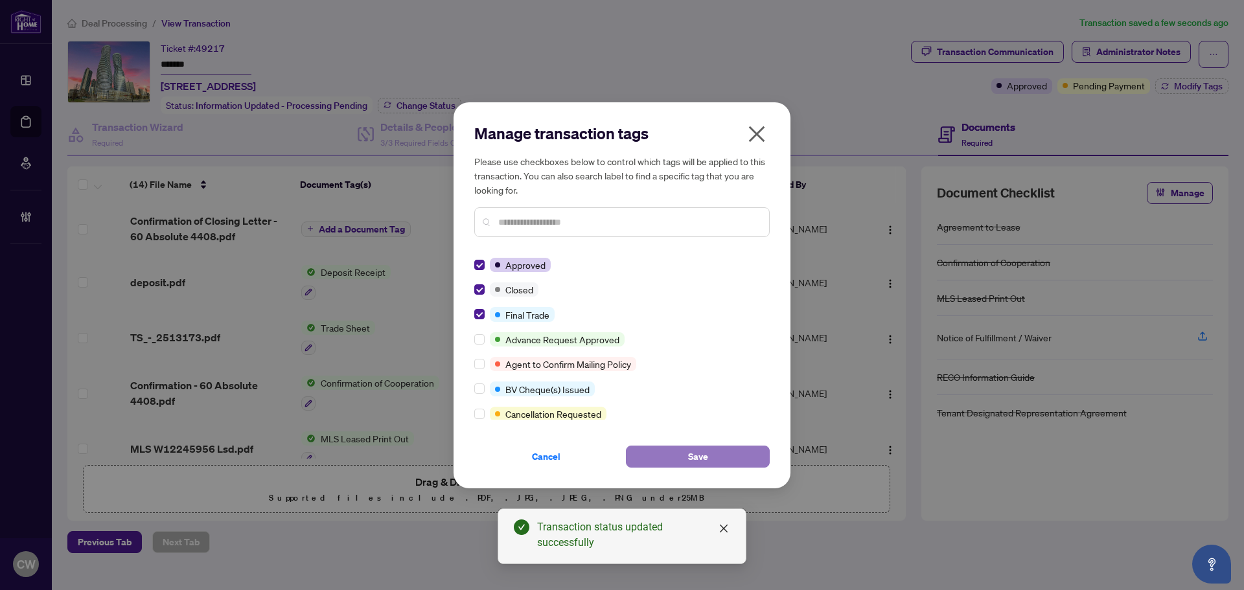
click at [689, 452] on span "Save" at bounding box center [698, 456] width 20 height 21
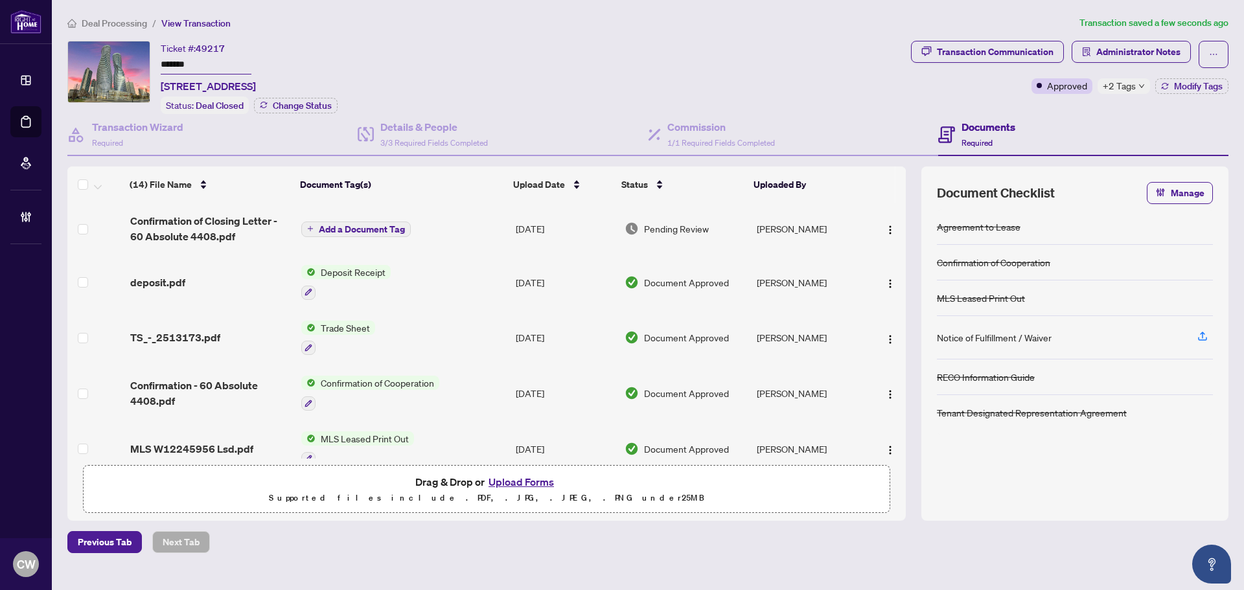
click at [1201, 93] on div "Transaction Communication Administrator Notes Approved +2 Tags Modify Tags" at bounding box center [1070, 77] width 323 height 73
click at [1197, 87] on span "Modify Tags" at bounding box center [1198, 86] width 49 height 9
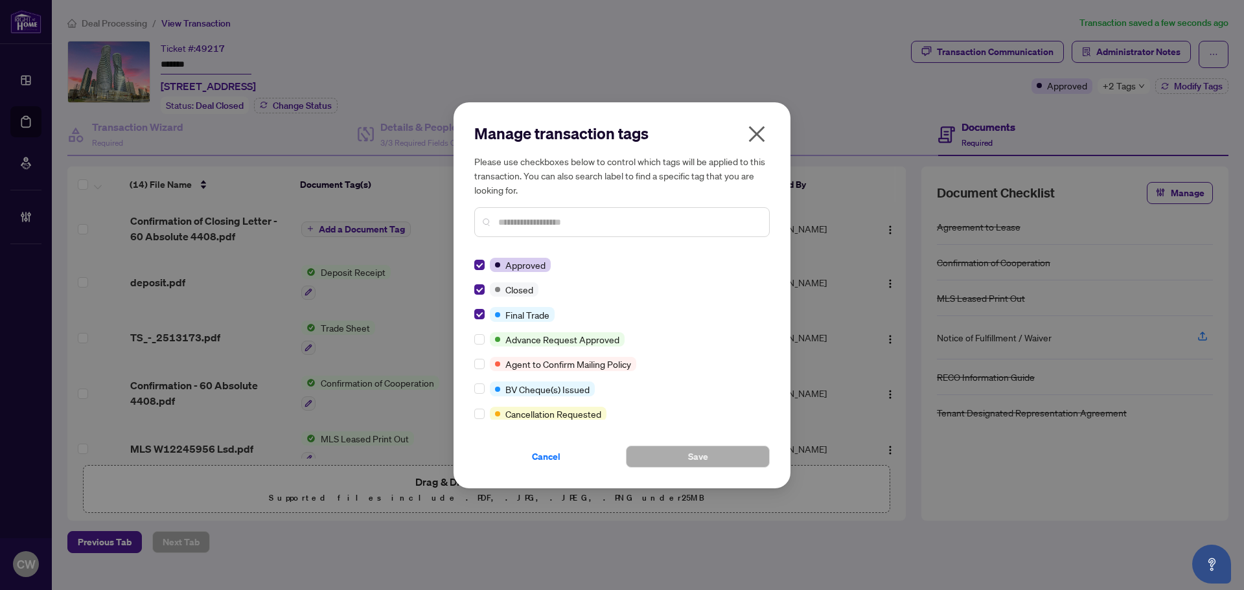
click at [768, 132] on button "button" at bounding box center [757, 137] width 26 height 28
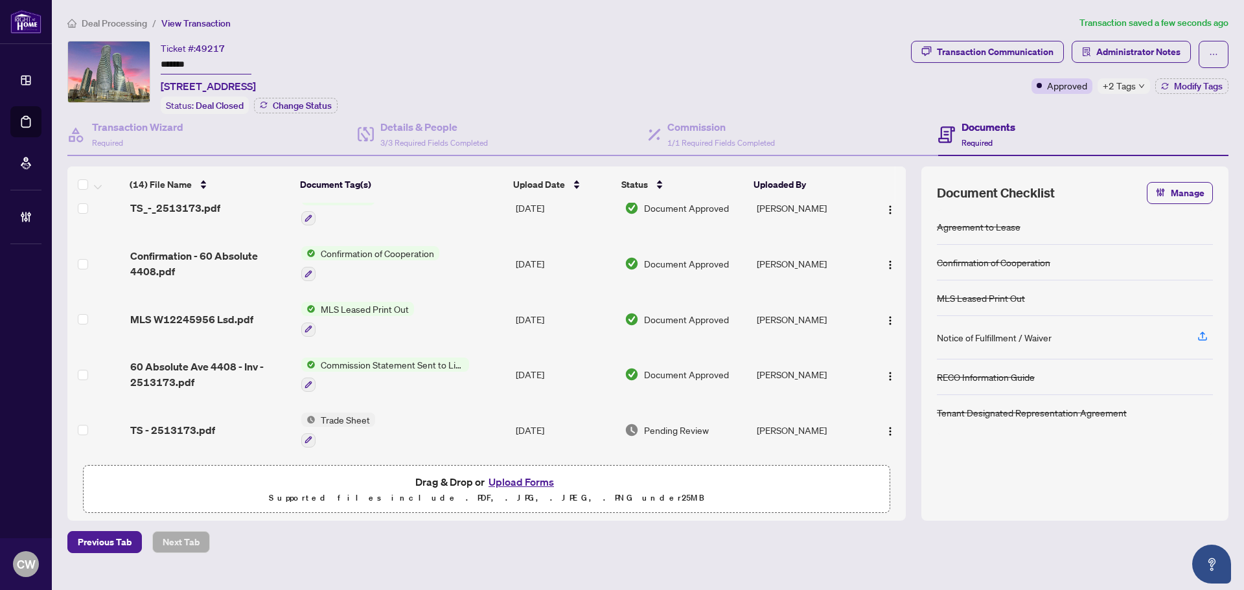
scroll to position [65, 0]
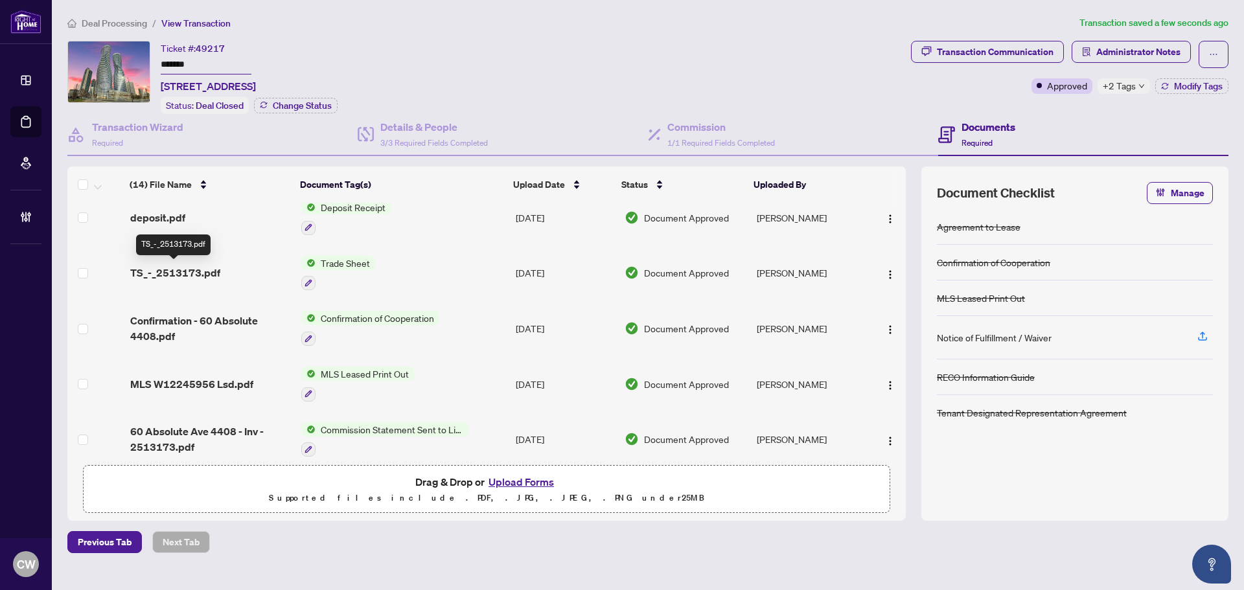
click at [184, 269] on span "TS_-_2513173.pdf" at bounding box center [175, 273] width 90 height 16
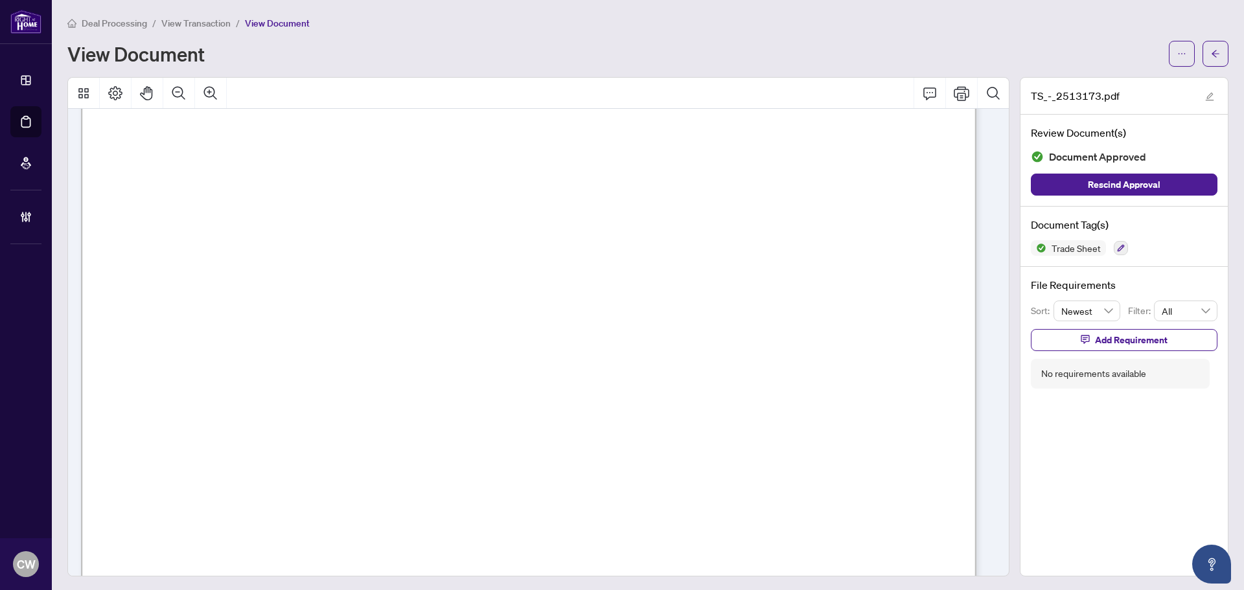
scroll to position [389, 0]
click at [1212, 51] on icon "arrow-left" at bounding box center [1216, 53] width 8 height 7
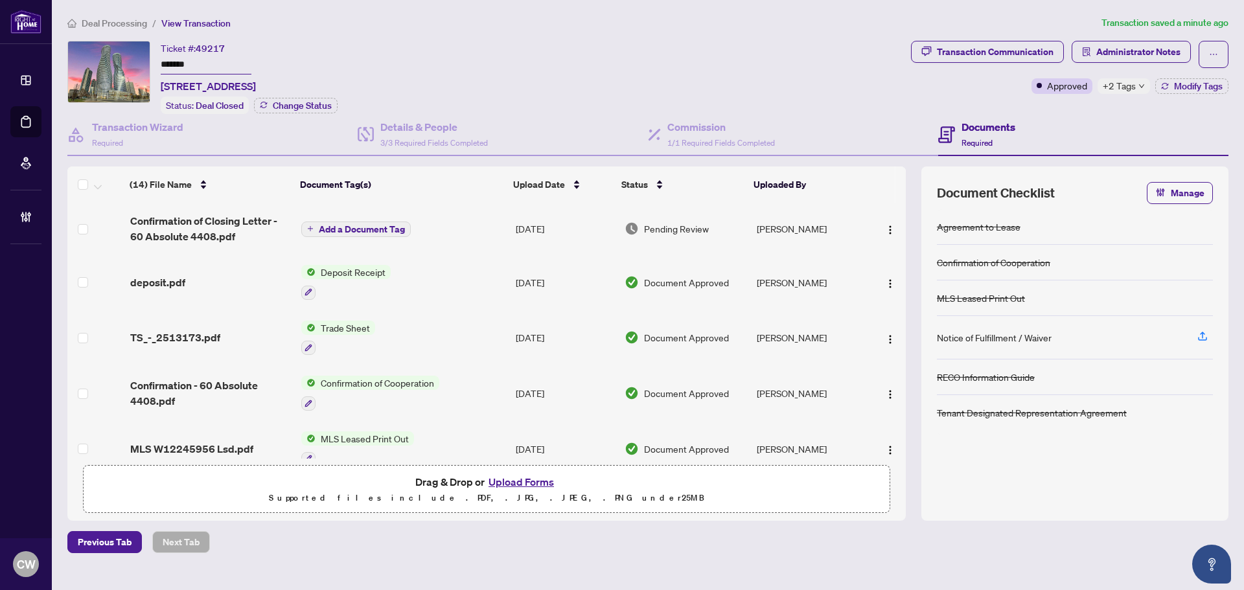
click at [528, 482] on button "Upload Forms" at bounding box center [521, 482] width 73 height 17
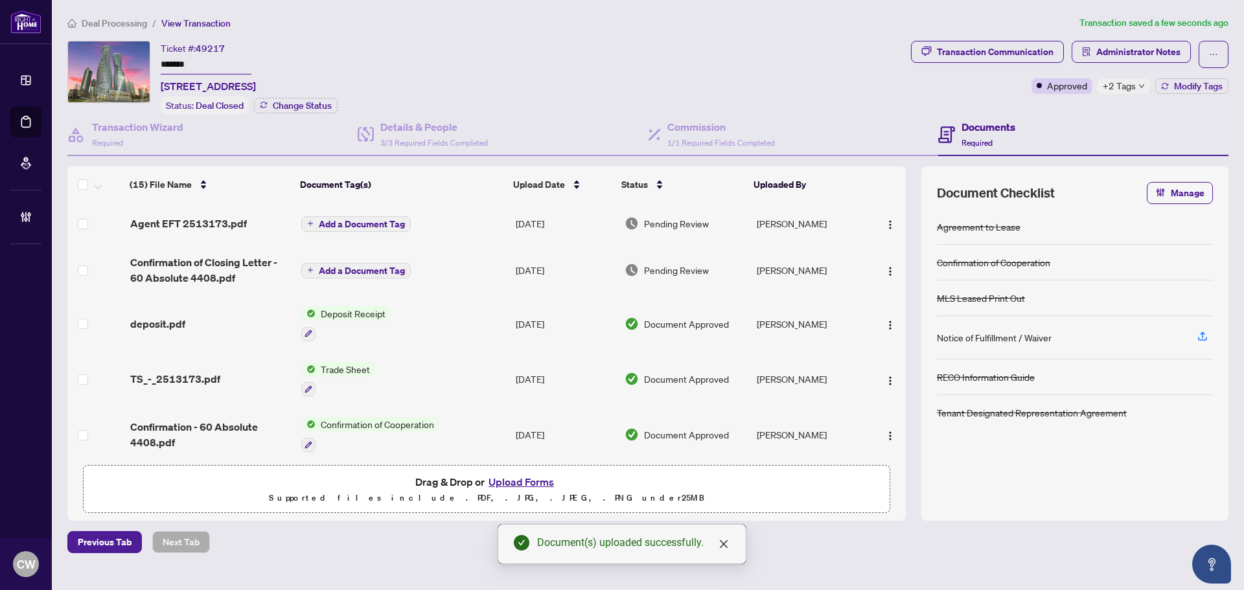
click at [885, 222] on img "button" at bounding box center [890, 225] width 10 height 10
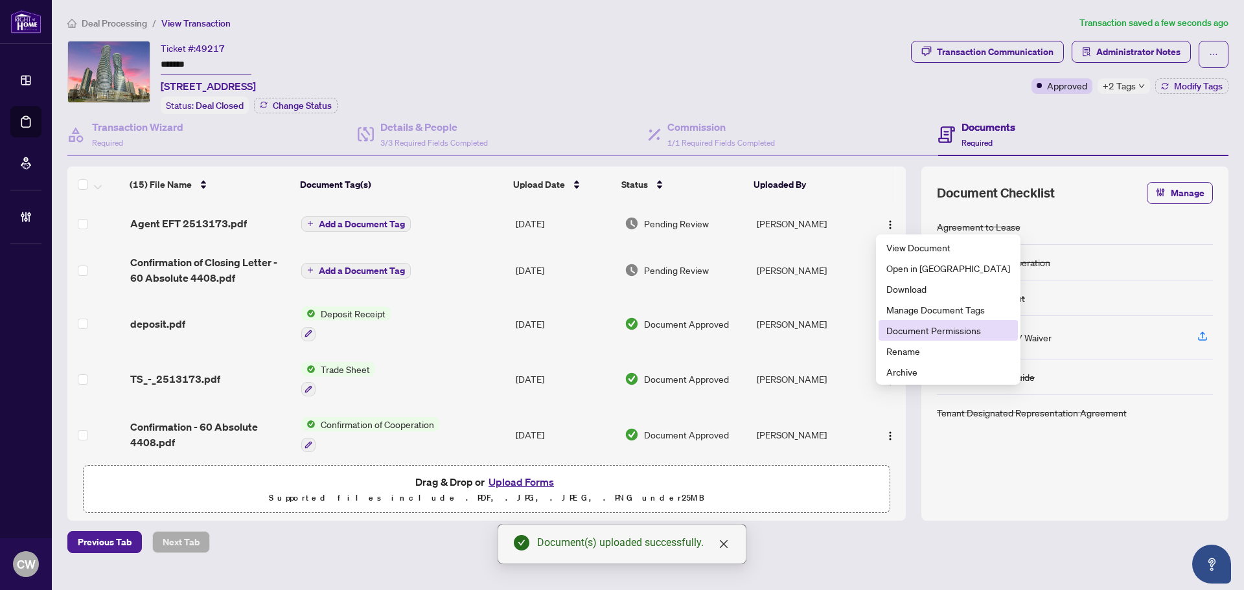
click at [927, 338] on li "Document Permissions" at bounding box center [948, 330] width 139 height 21
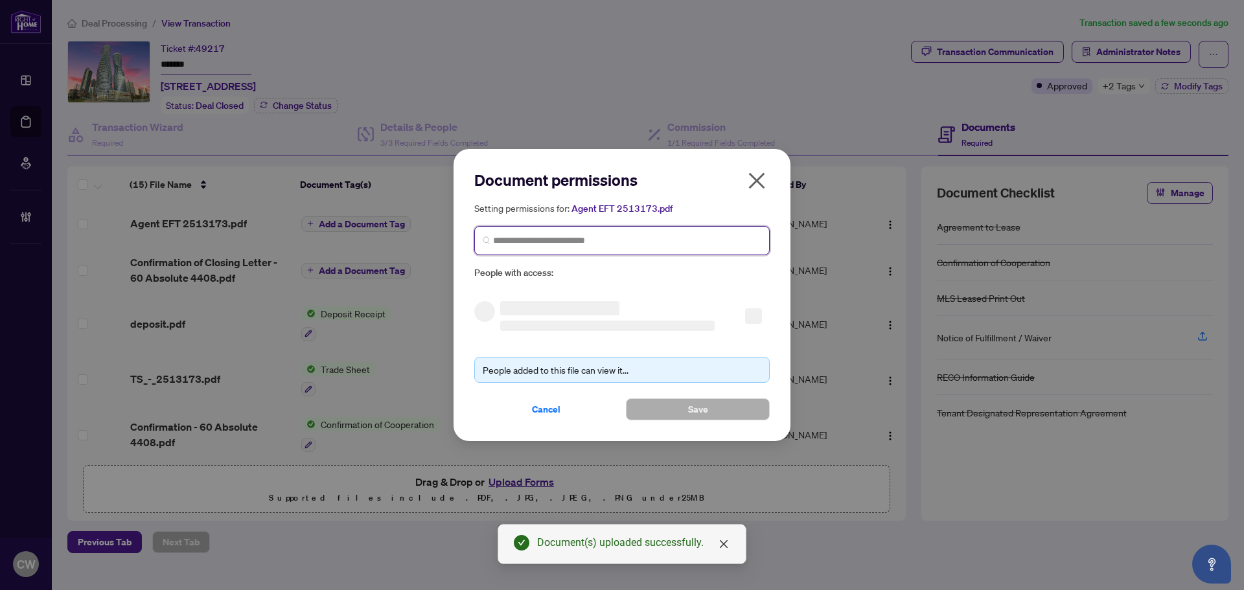
paste input "**********"
click at [660, 237] on input "search" at bounding box center [627, 241] width 268 height 14
type input "**********"
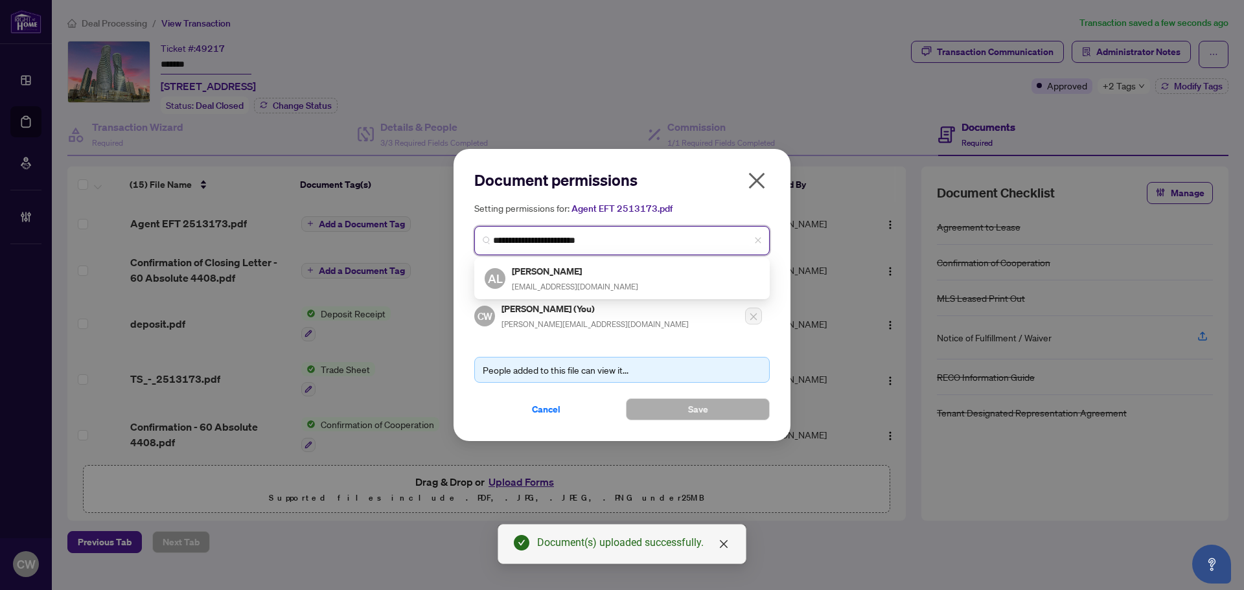
click at [583, 275] on h5 "[PERSON_NAME]" at bounding box center [575, 271] width 126 height 15
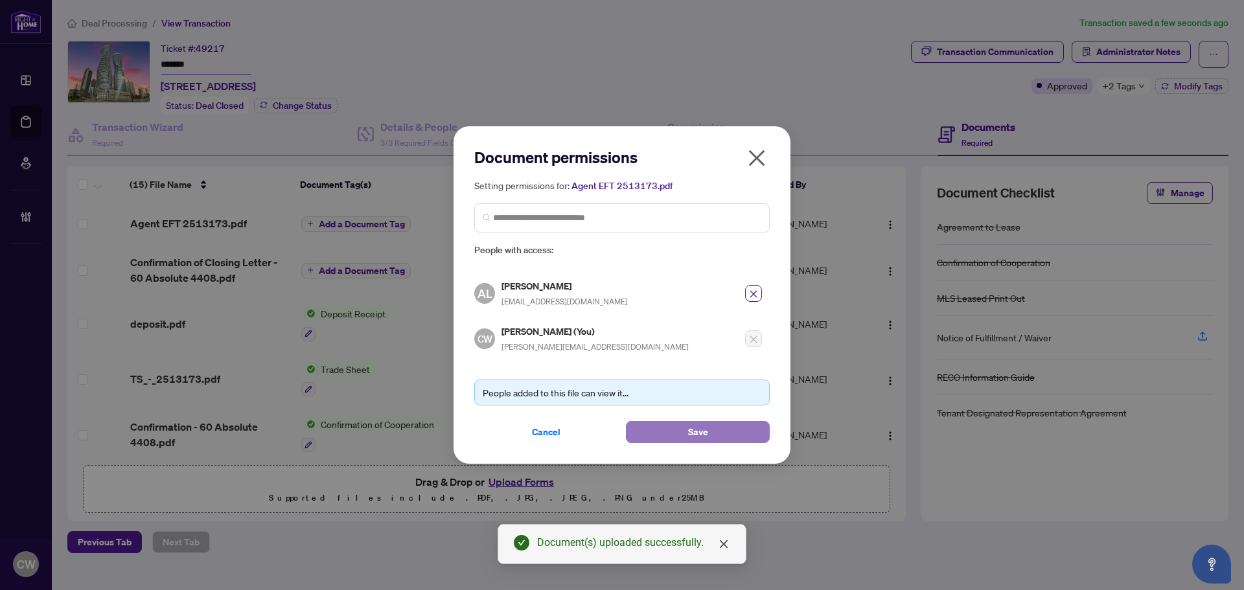
click at [666, 432] on button "Save" at bounding box center [698, 432] width 144 height 22
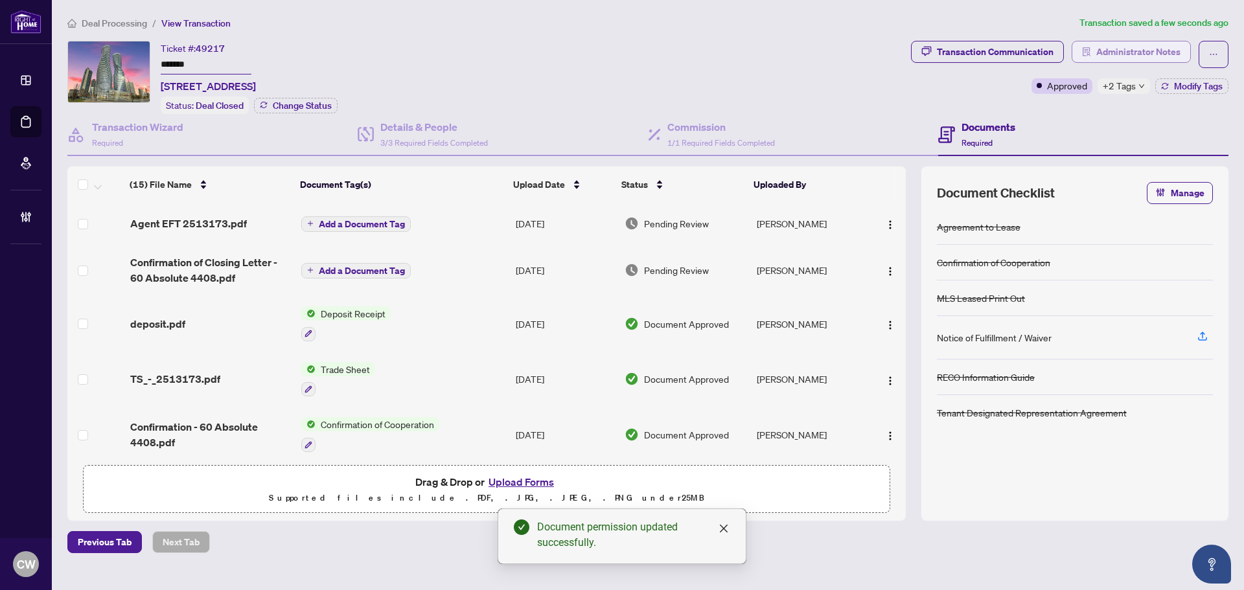
click at [1138, 49] on span "Administrator Notes" at bounding box center [1138, 51] width 84 height 21
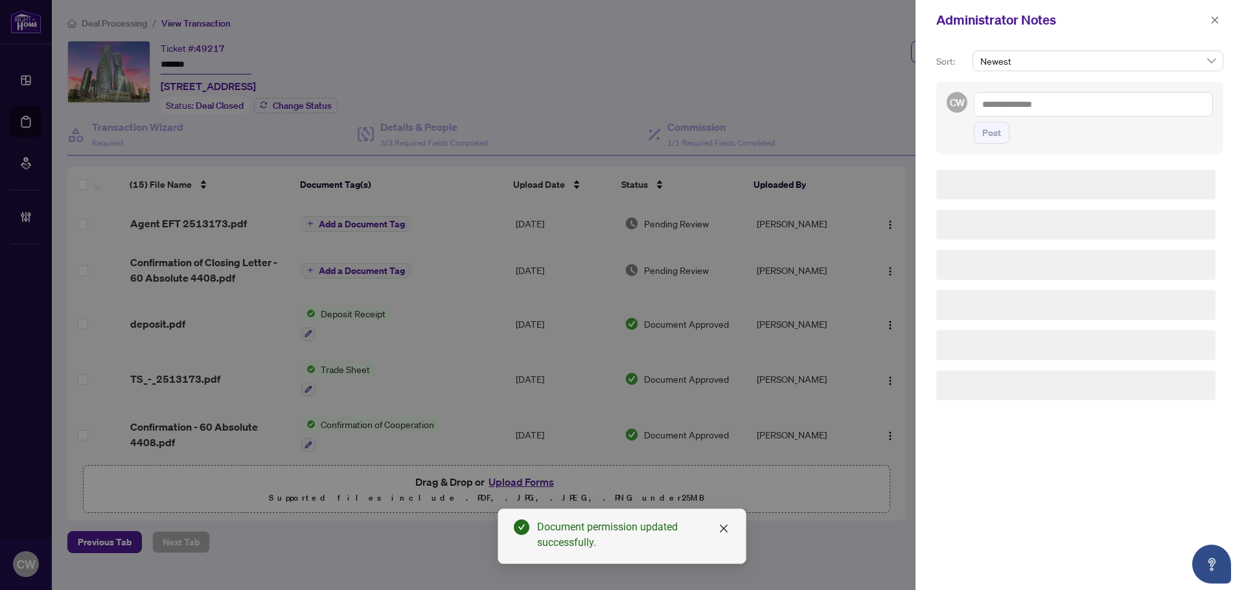
drag, startPoint x: 1043, startPoint y: 113, endPoint x: 1044, endPoint y: 106, distance: 7.2
click at [1043, 113] on textarea at bounding box center [1093, 104] width 239 height 25
paste textarea "**********"
type textarea "**********"
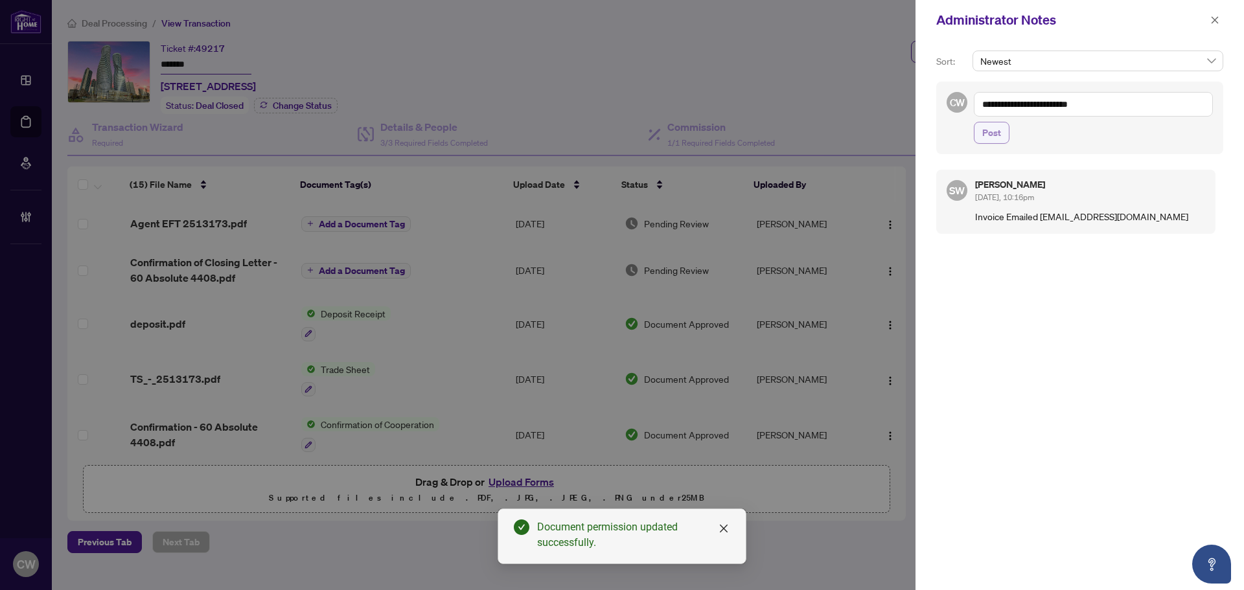
click at [989, 139] on span "Post" at bounding box center [991, 132] width 19 height 21
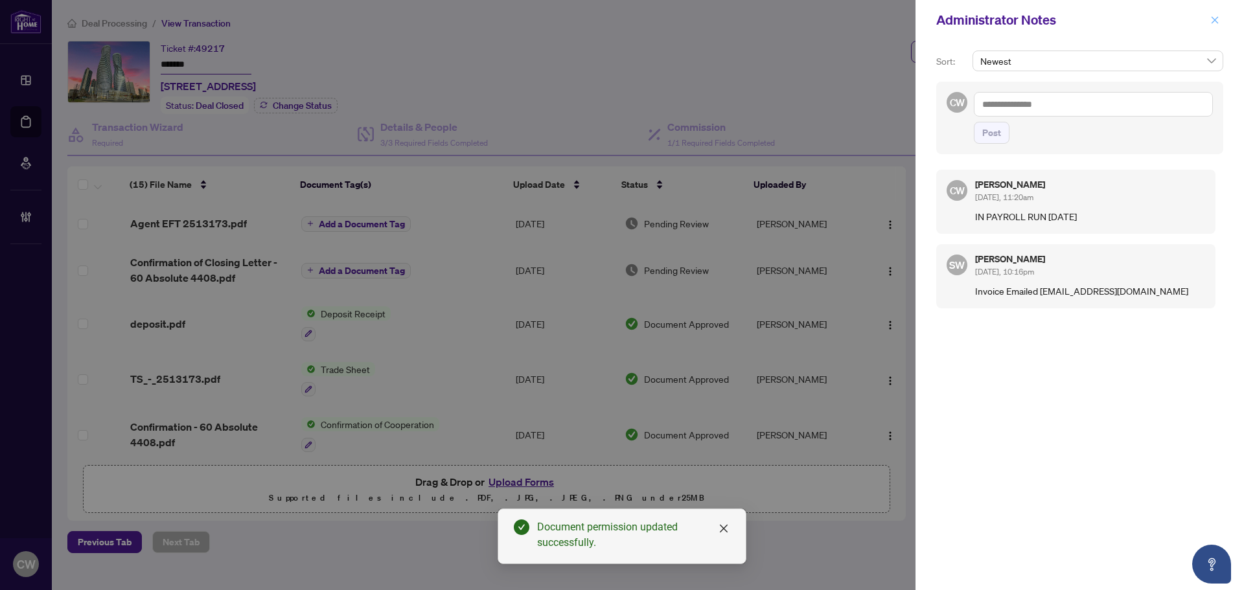
click at [1222, 20] on button "button" at bounding box center [1215, 20] width 17 height 16
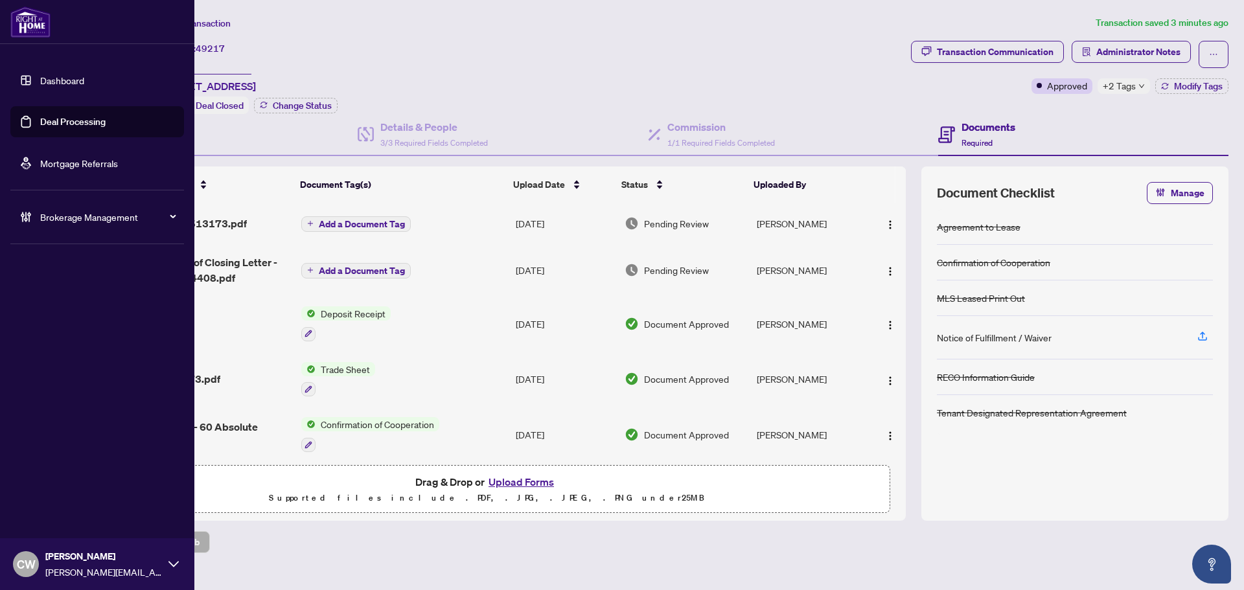
click at [42, 128] on link "Deal Processing" at bounding box center [72, 122] width 65 height 12
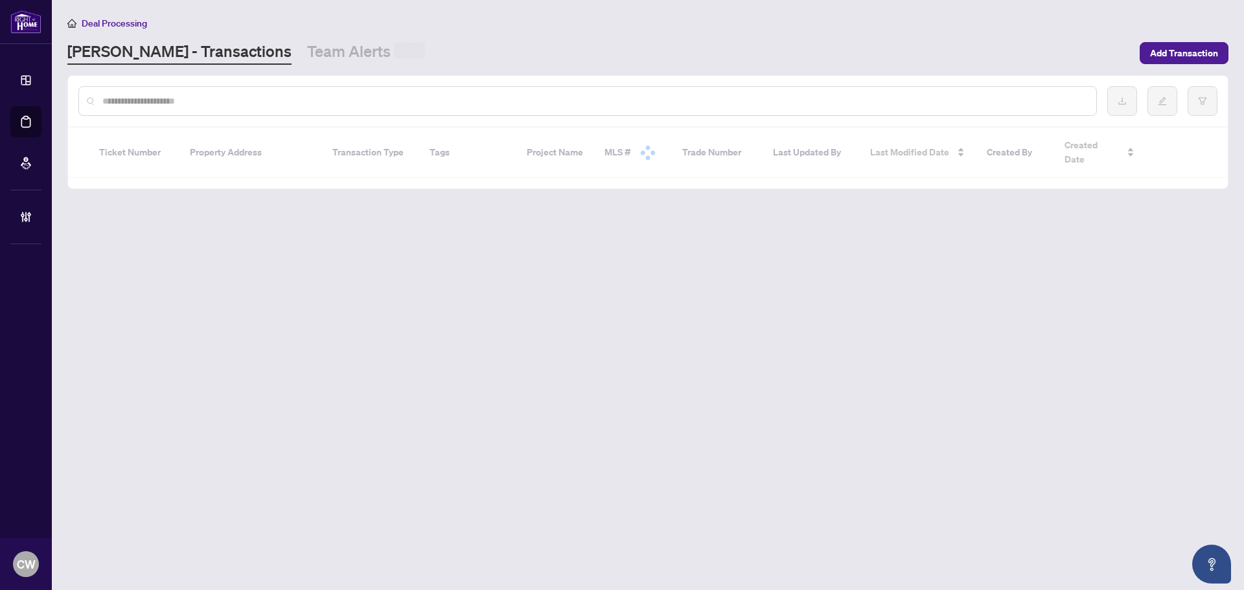
click at [216, 100] on input "text" at bounding box center [594, 101] width 984 height 14
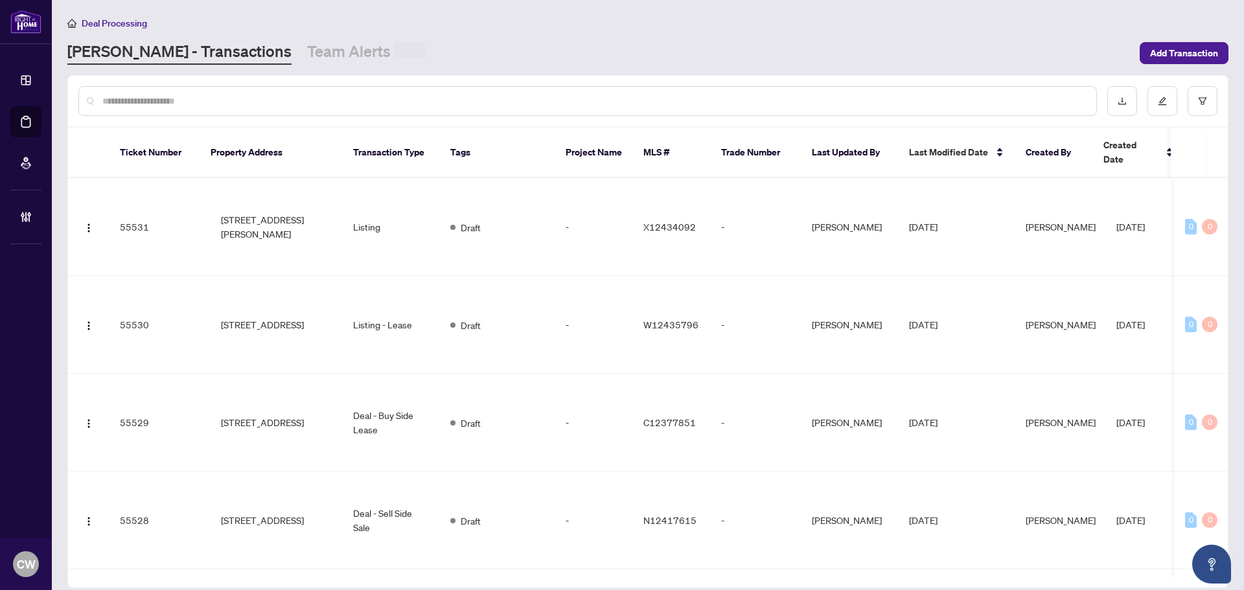
paste input "*******"
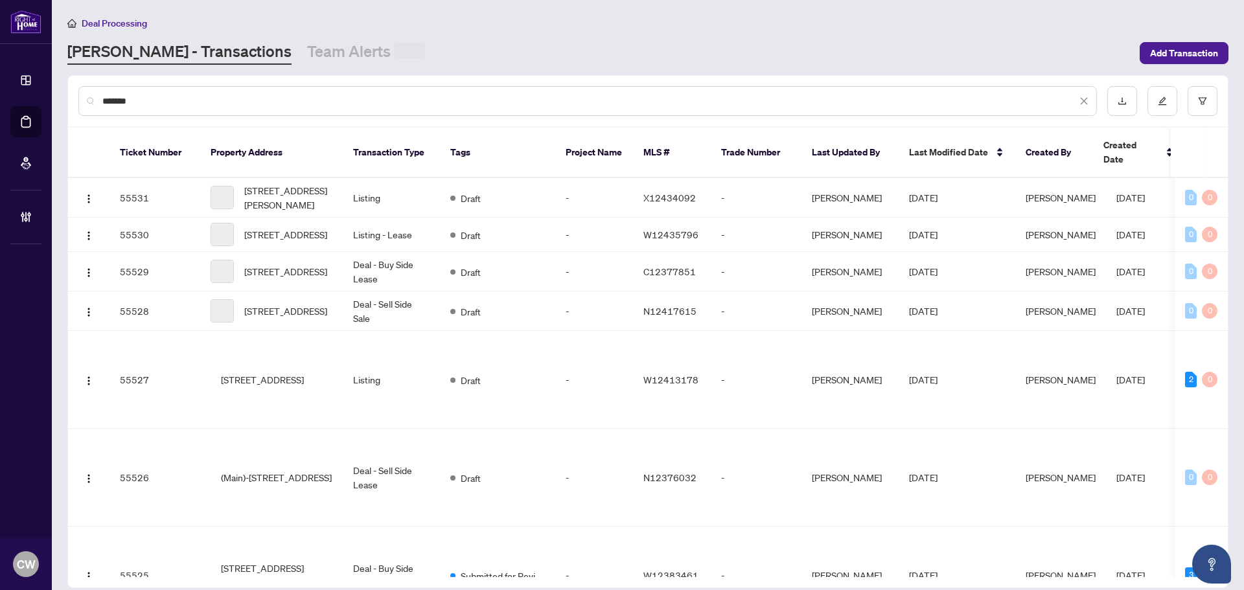
type input "*******"
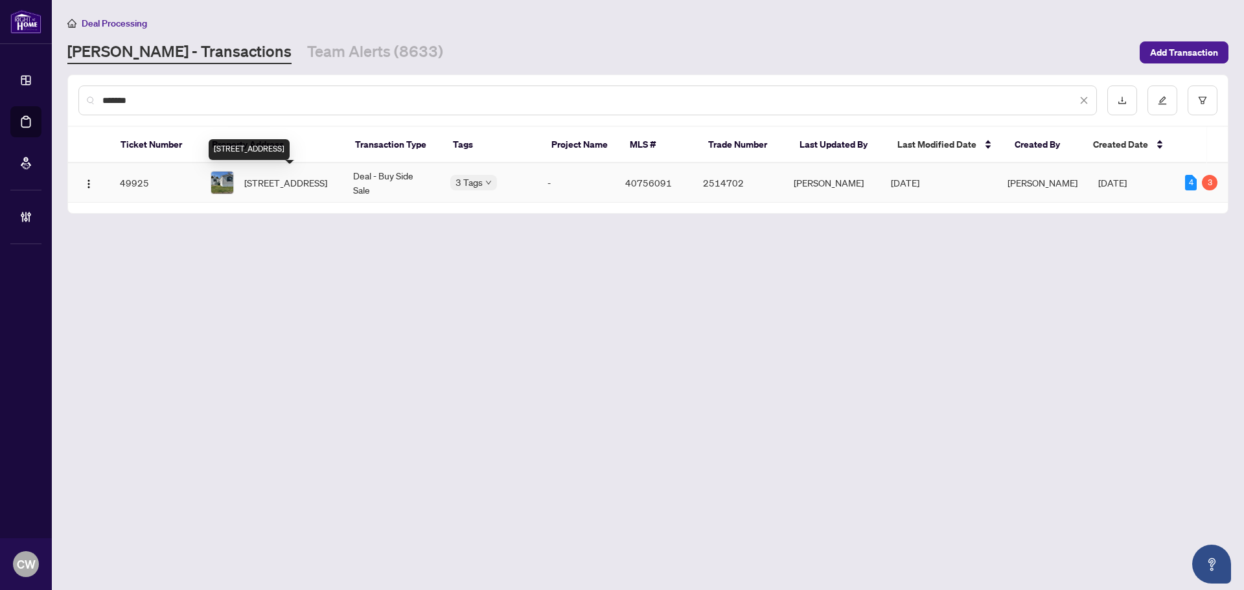
click at [289, 186] on span "[STREET_ADDRESS]" at bounding box center [285, 183] width 83 height 14
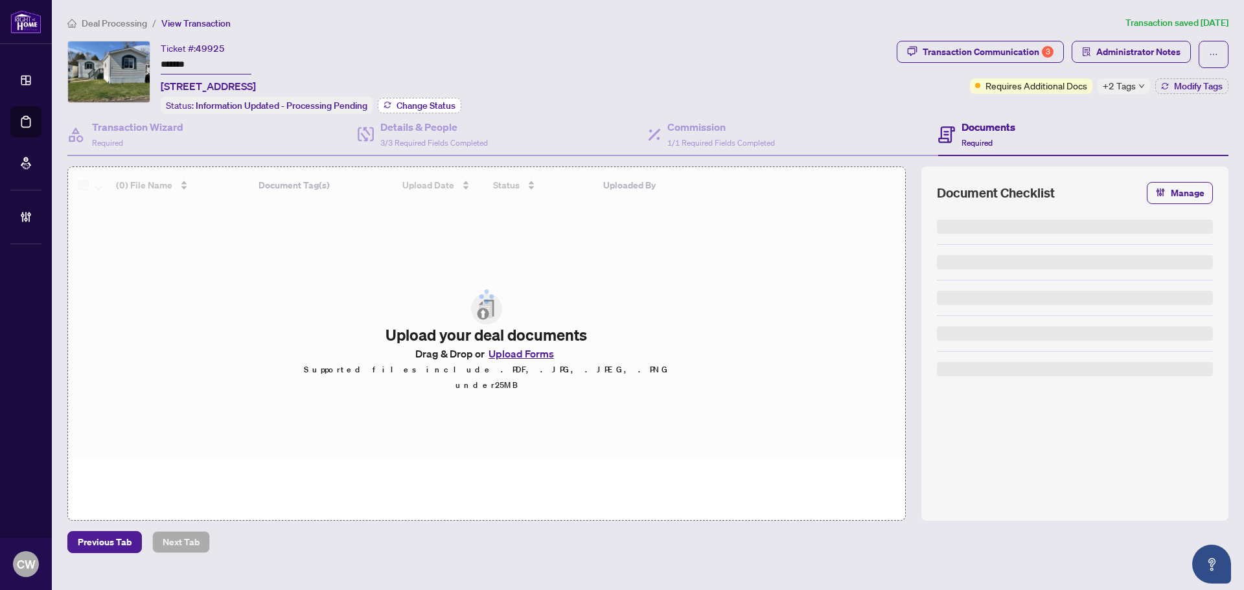
click at [431, 101] on span "Change Status" at bounding box center [426, 105] width 59 height 9
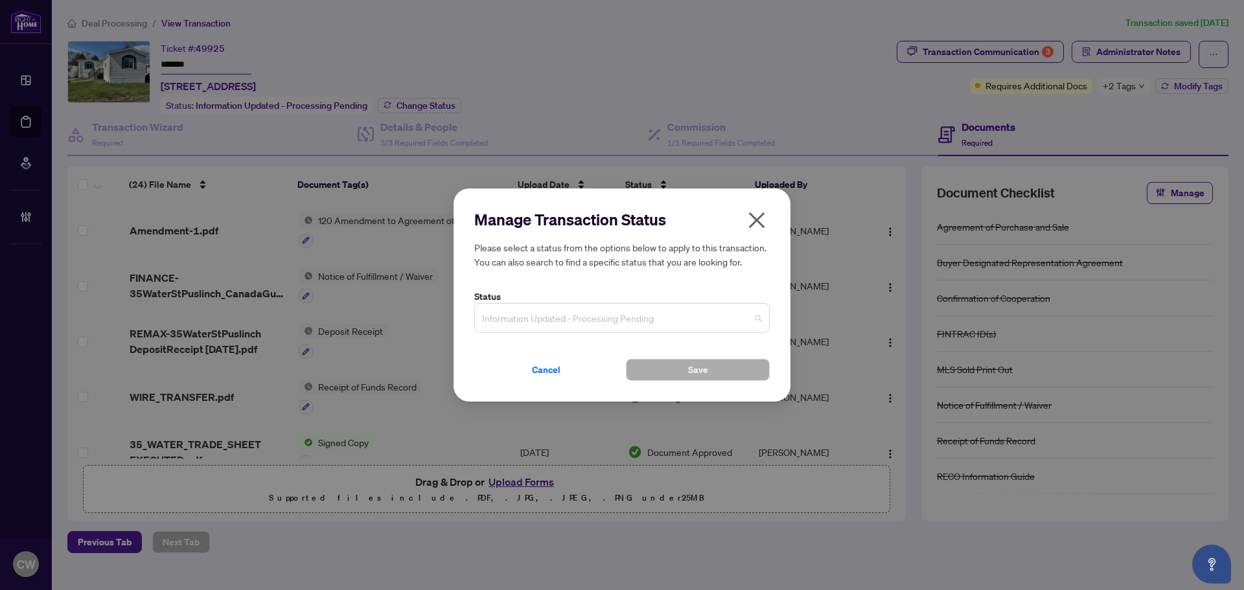
click at [647, 326] on span "Information Updated - Processing Pending" at bounding box center [622, 318] width 280 height 25
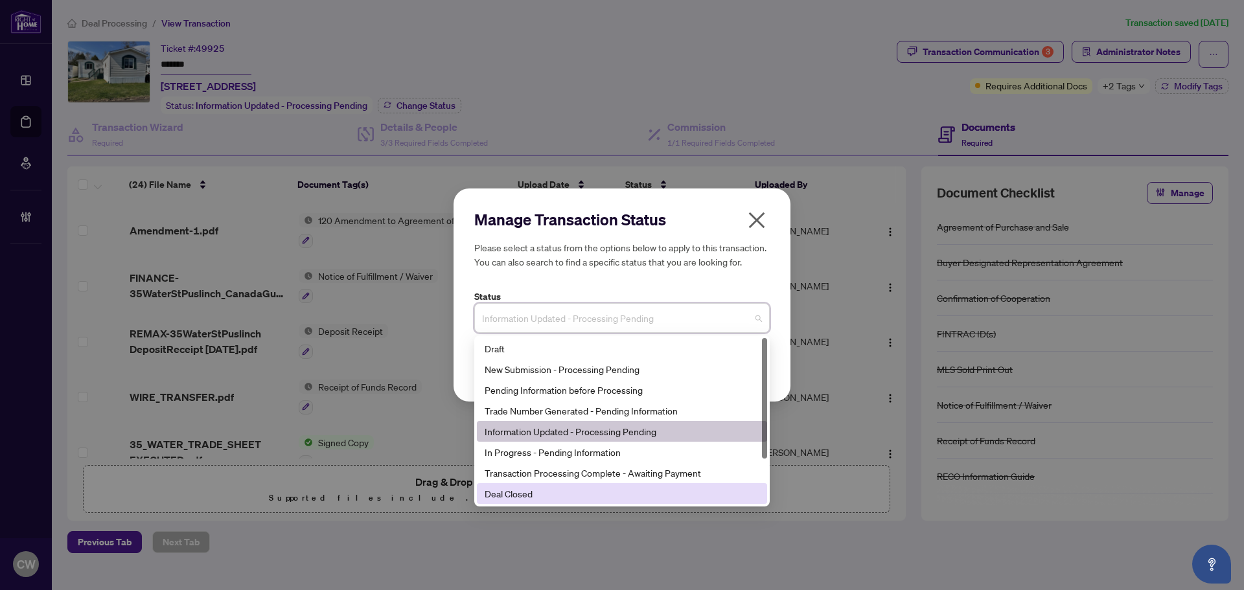
click at [593, 487] on div "Deal Closed" at bounding box center [622, 494] width 275 height 14
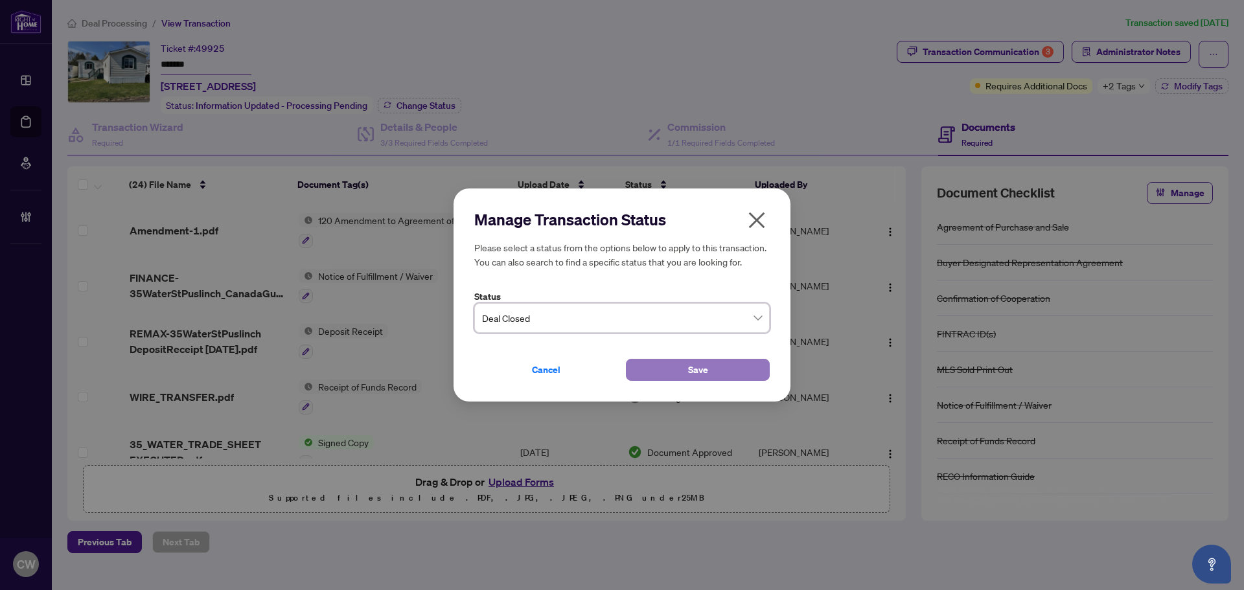
click at [678, 364] on button "Save" at bounding box center [698, 370] width 144 height 22
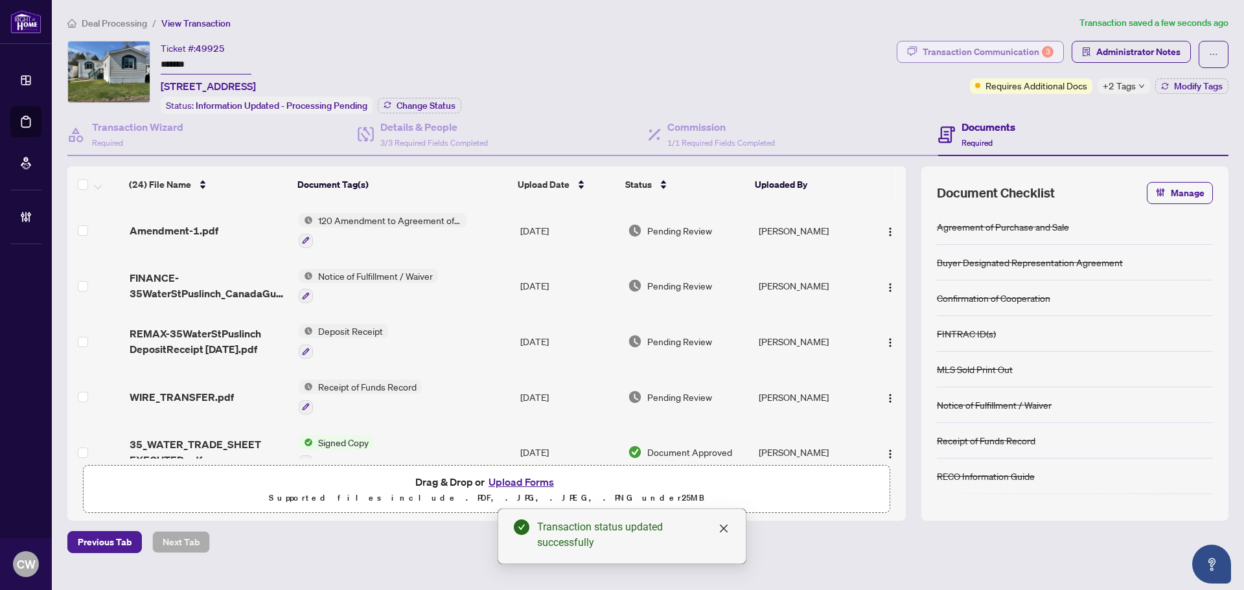
click at [1008, 50] on div "Transaction Communication 3" at bounding box center [988, 51] width 131 height 21
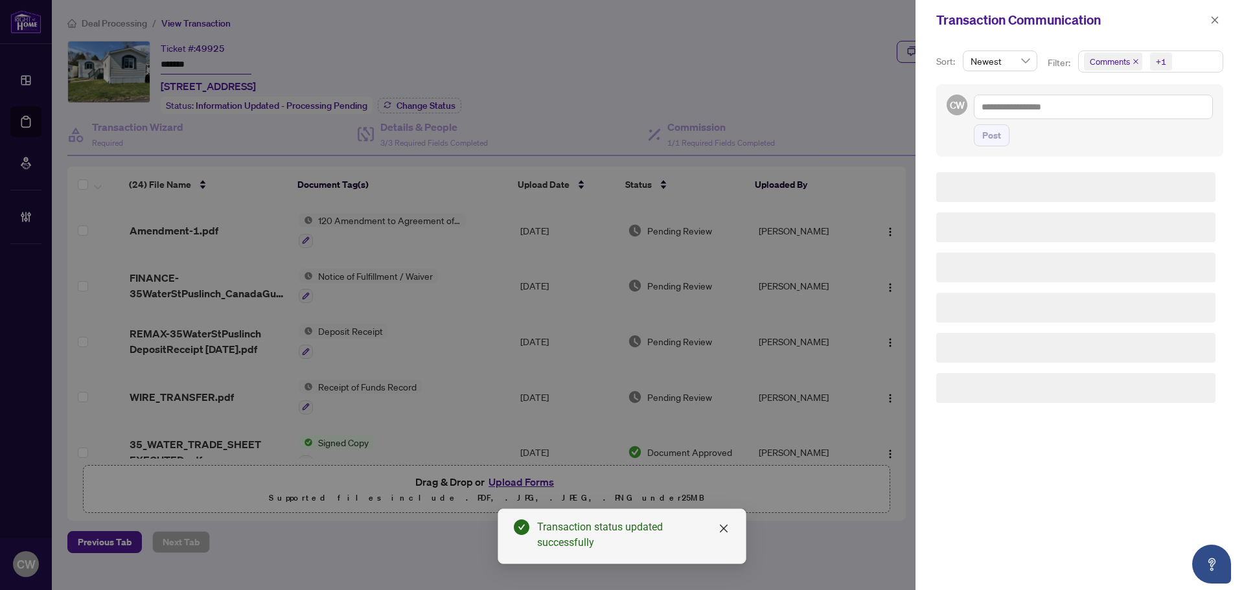
click at [1135, 62] on icon "close" at bounding box center [1135, 61] width 5 height 5
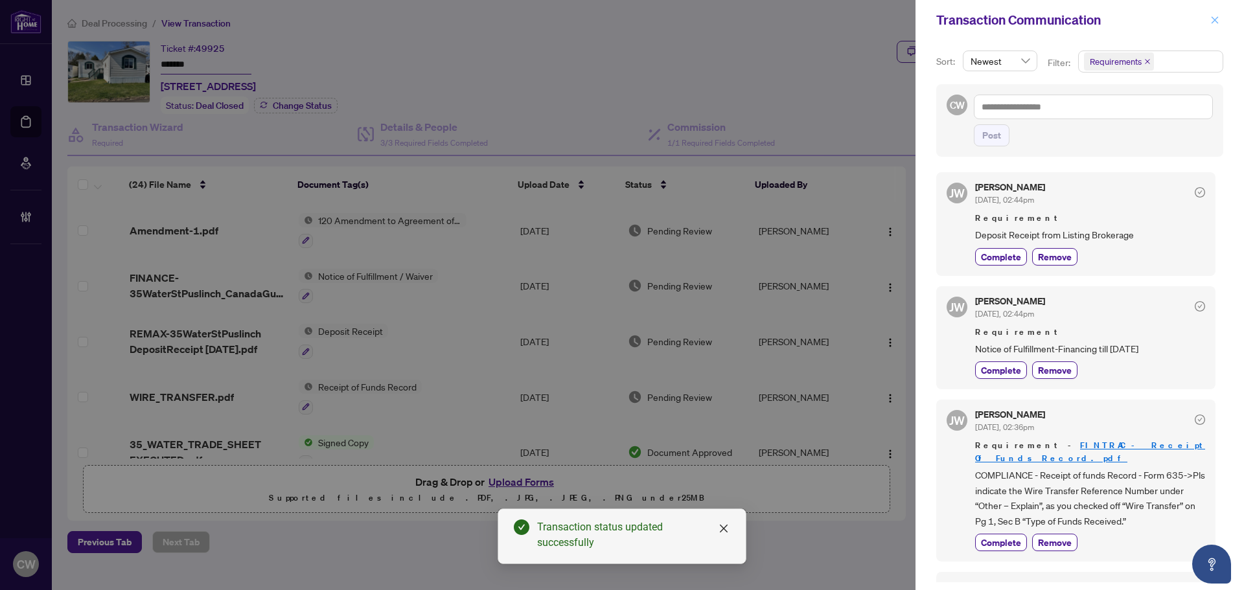
click at [1212, 22] on icon "close" at bounding box center [1214, 20] width 9 height 9
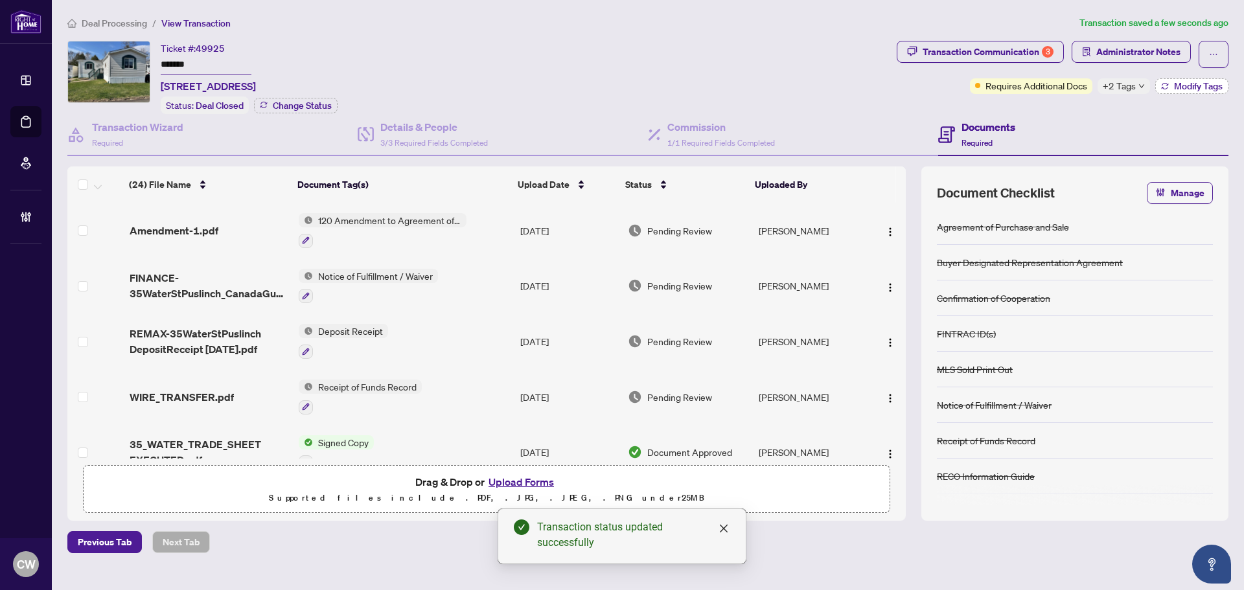
click at [1188, 82] on span "Modify Tags" at bounding box center [1198, 86] width 49 height 9
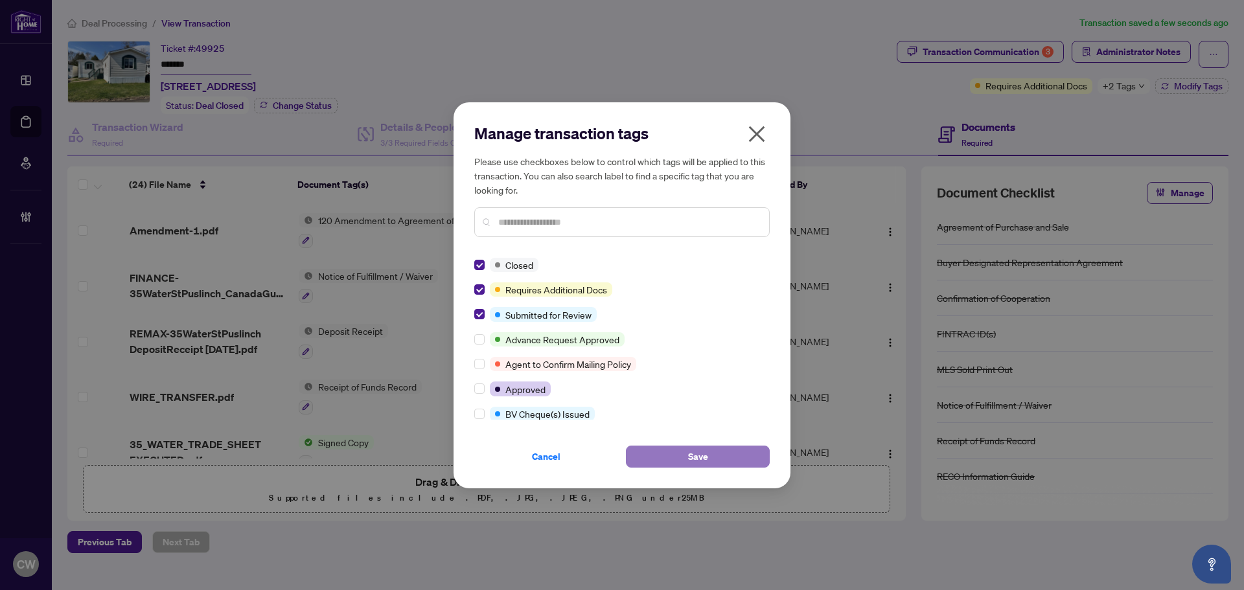
click at [693, 467] on button "Save" at bounding box center [698, 457] width 144 height 22
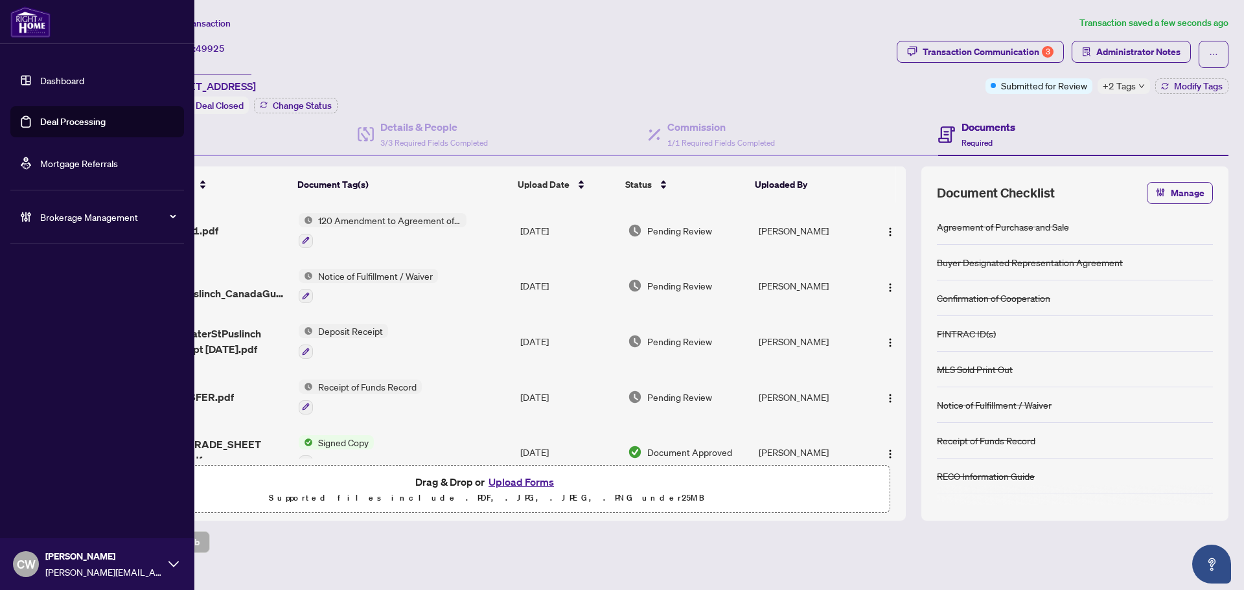
click at [46, 116] on link "Deal Processing" at bounding box center [72, 122] width 65 height 12
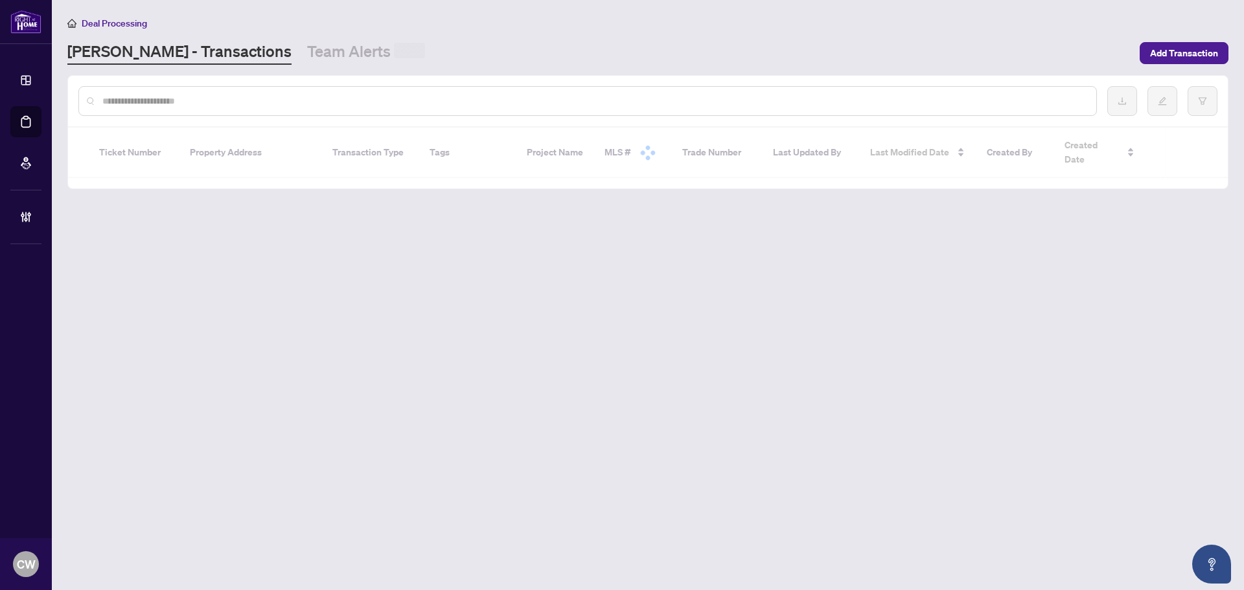
click at [227, 98] on input "text" at bounding box center [594, 101] width 984 height 14
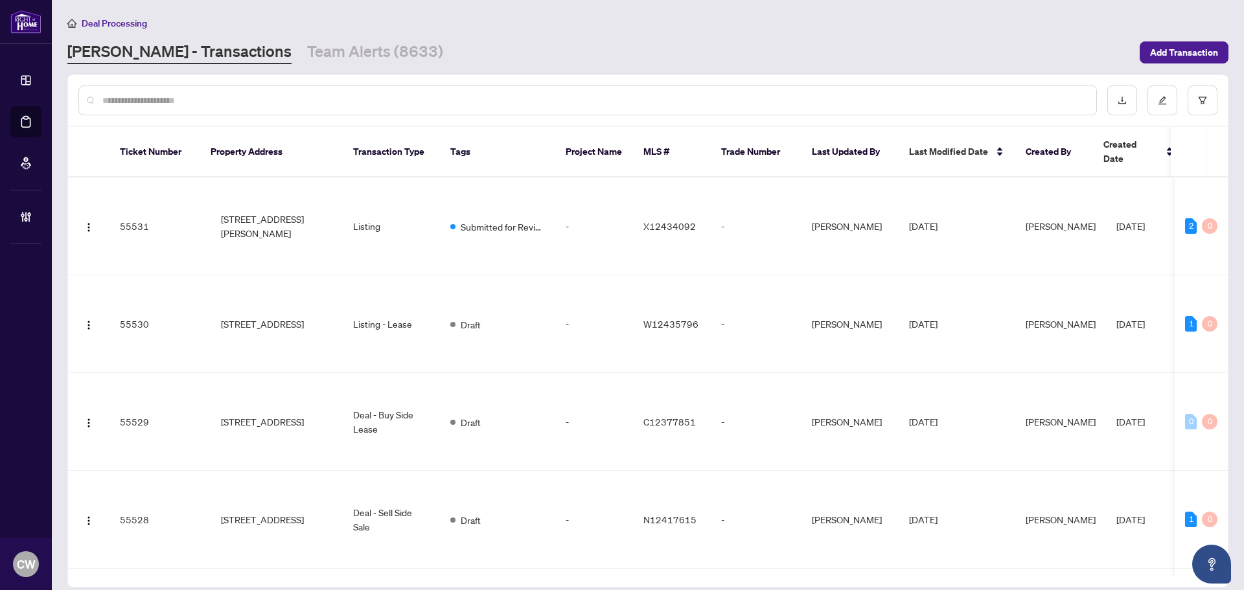
paste input "*******"
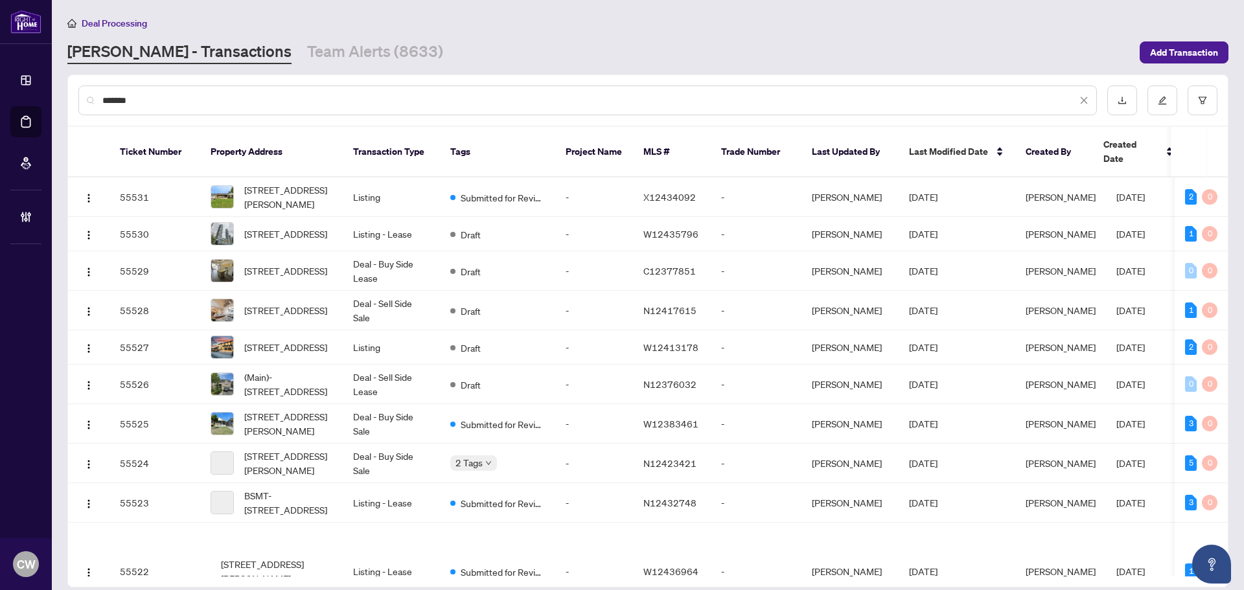
type input "*******"
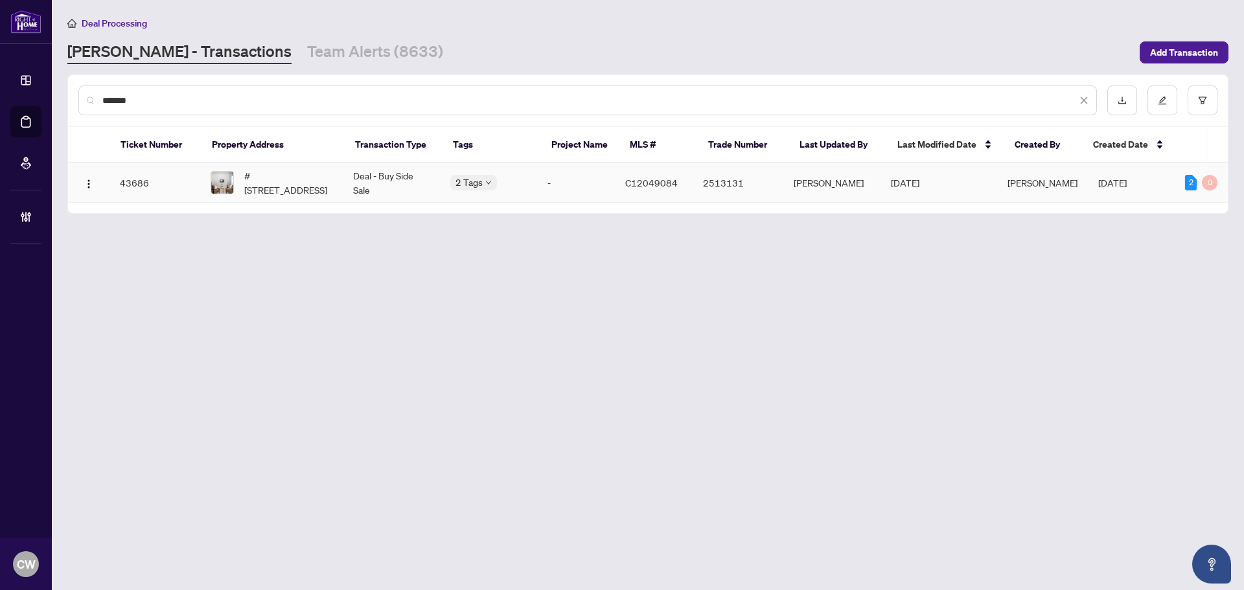
click at [268, 188] on span "#[STREET_ADDRESS]" at bounding box center [288, 182] width 88 height 29
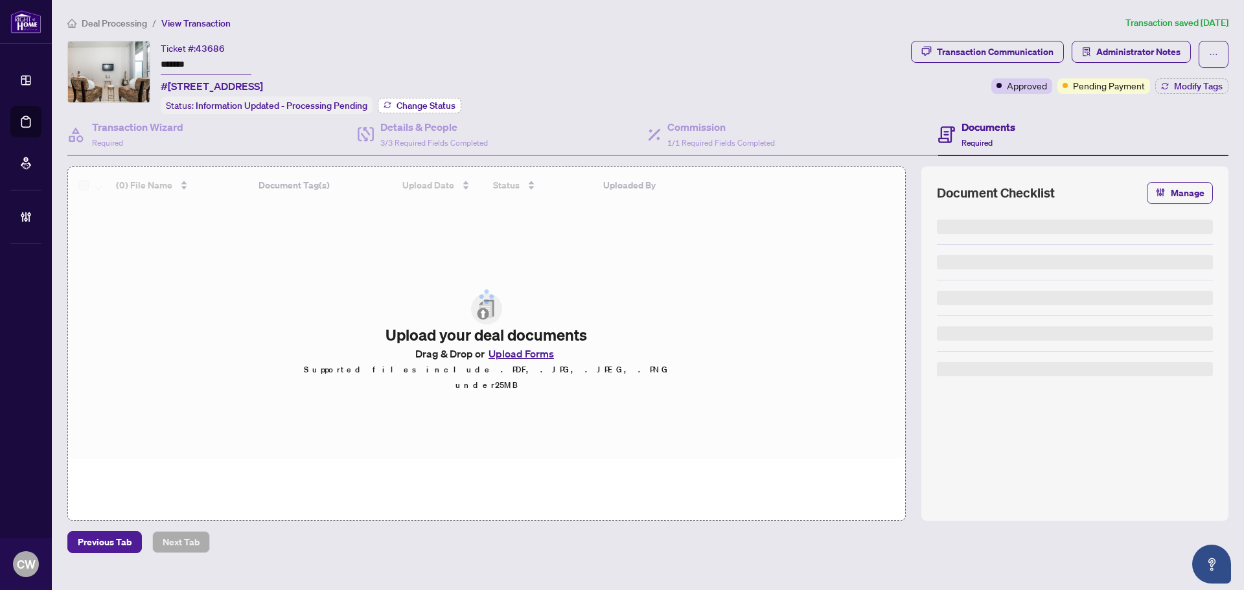
click at [445, 108] on span "Change Status" at bounding box center [426, 105] width 59 height 9
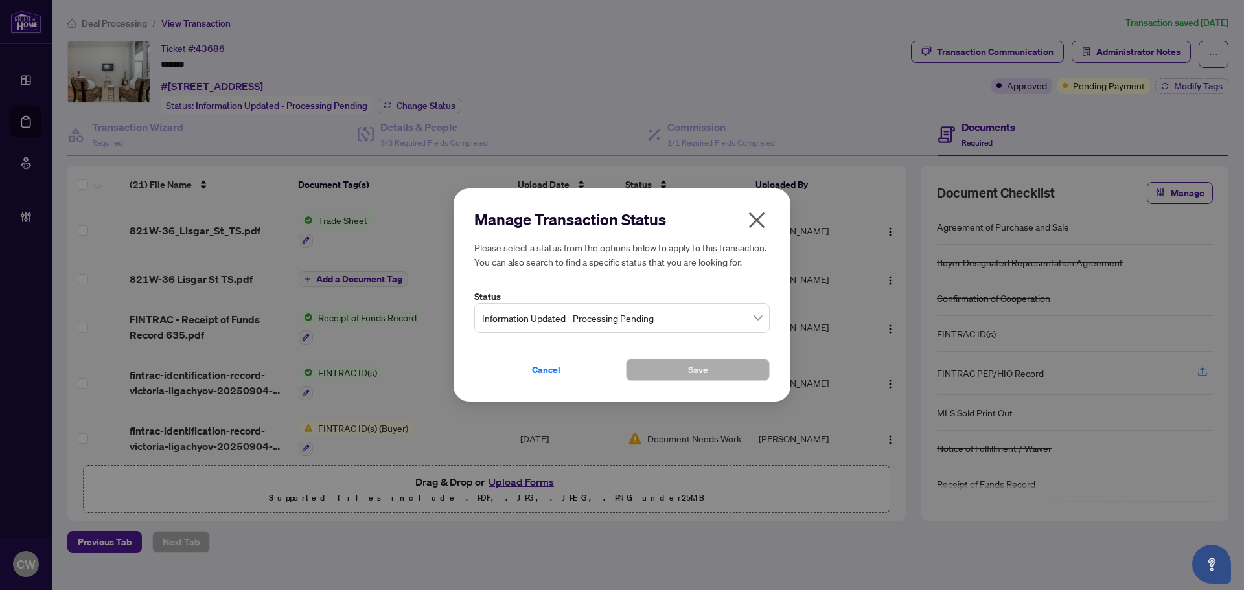
click at [557, 311] on span "Information Updated - Processing Pending" at bounding box center [622, 318] width 280 height 25
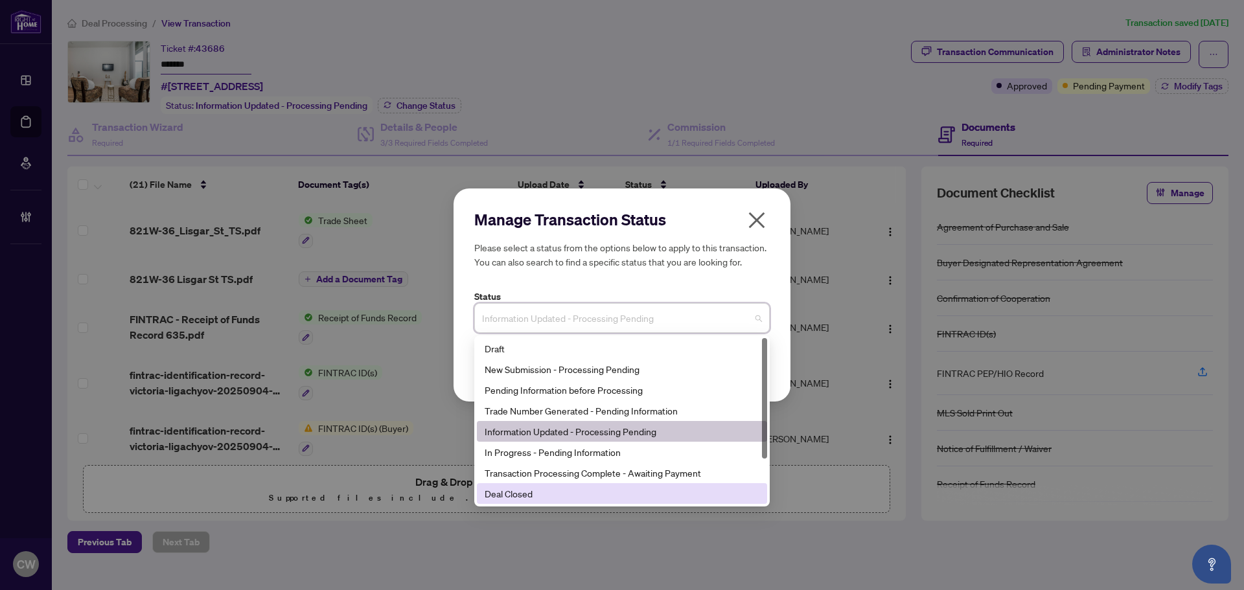
click at [560, 492] on div "Deal Closed" at bounding box center [622, 494] width 275 height 14
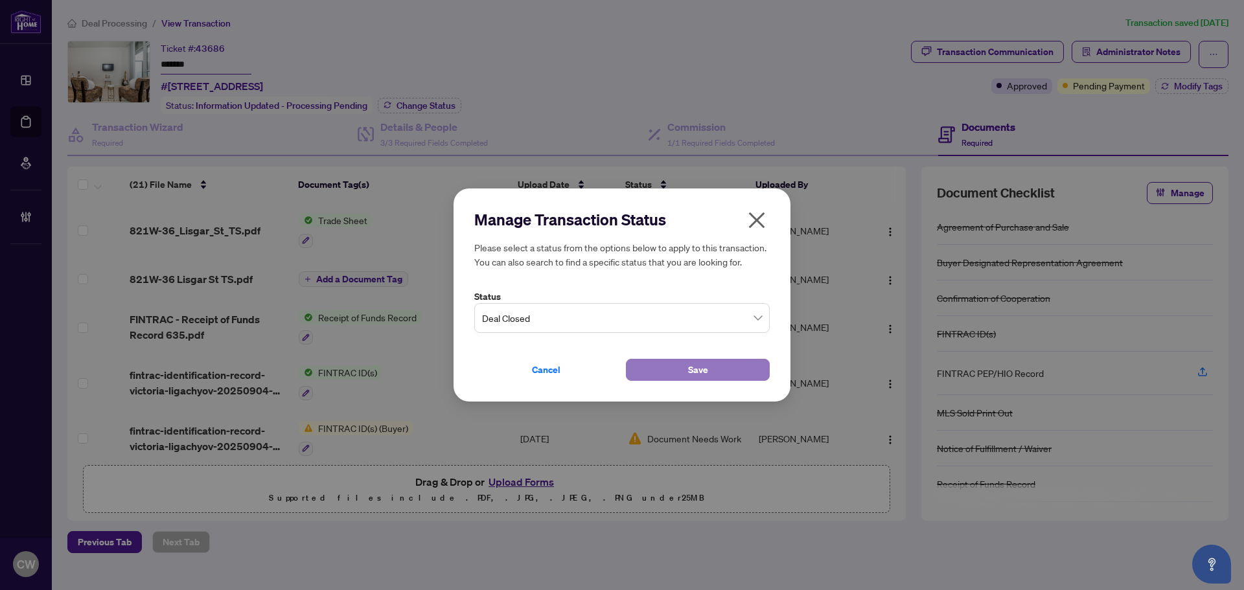
click at [672, 371] on button "Save" at bounding box center [698, 370] width 144 height 22
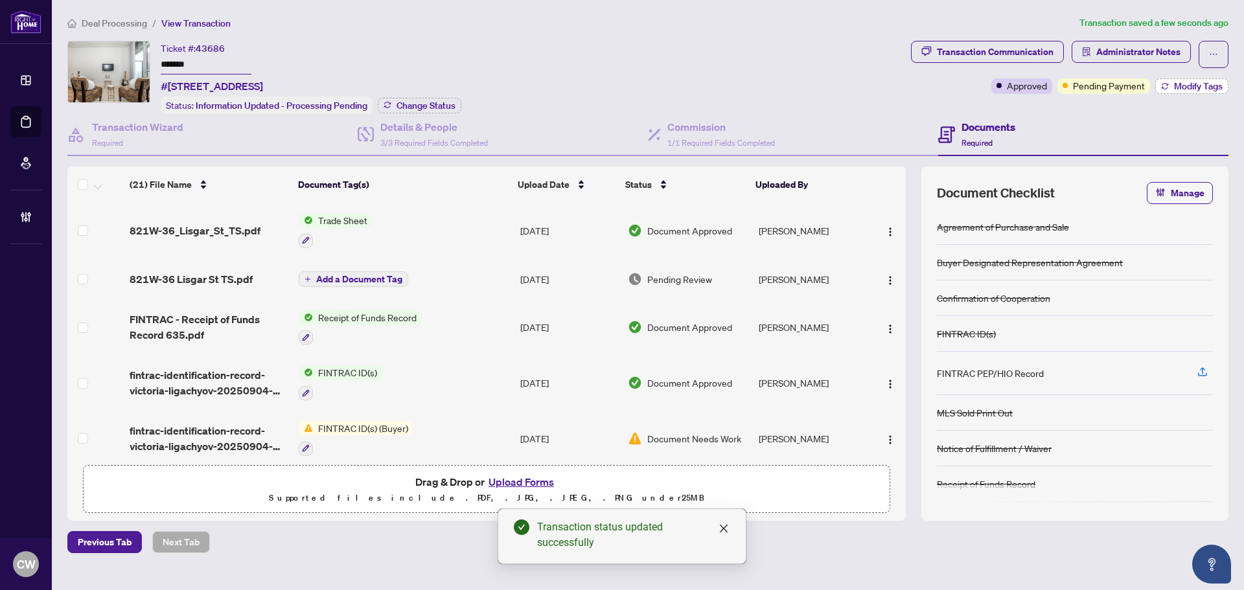
click at [1183, 89] on span "Modify Tags" at bounding box center [1198, 86] width 49 height 9
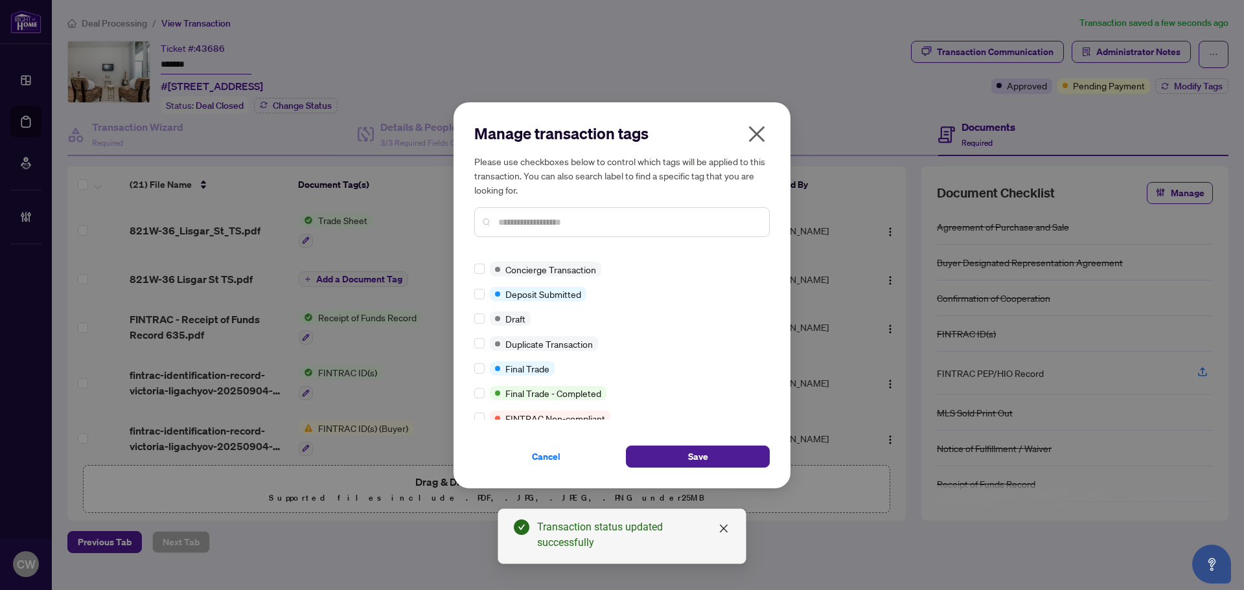
scroll to position [130, 0]
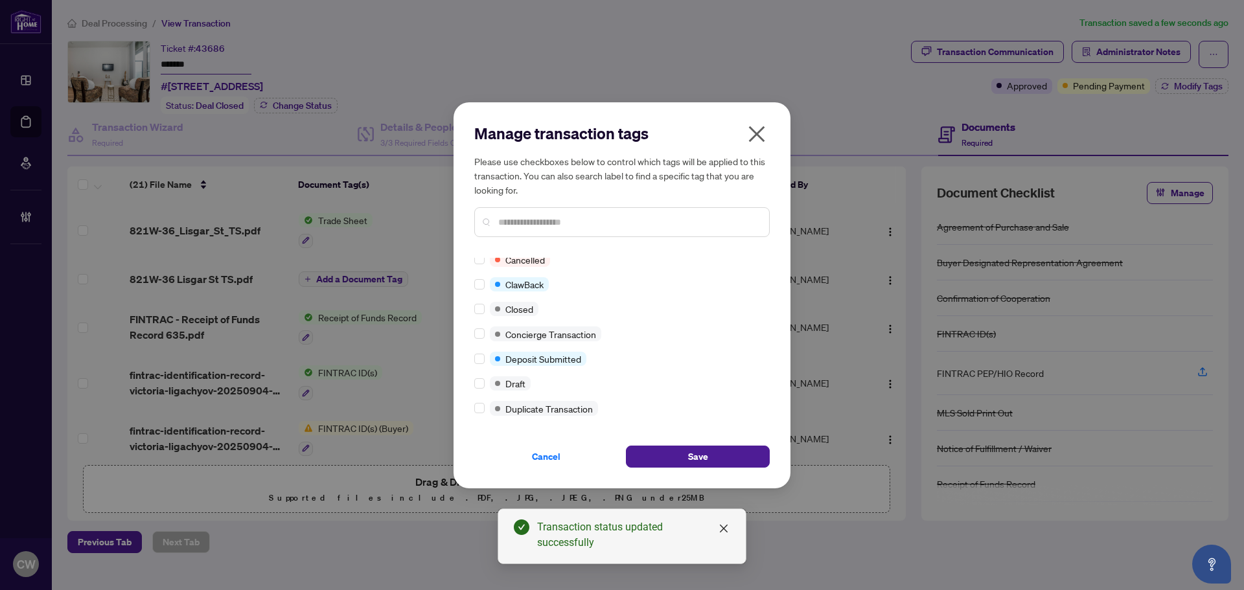
click at [485, 312] on div at bounding box center [482, 309] width 16 height 14
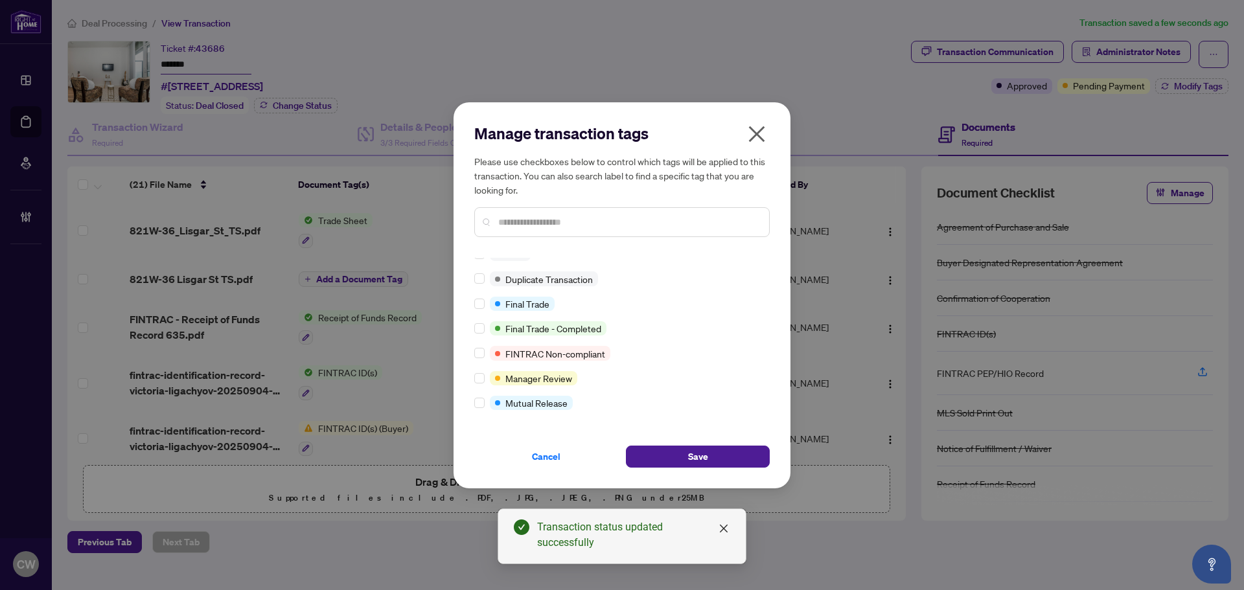
scroll to position [11, 0]
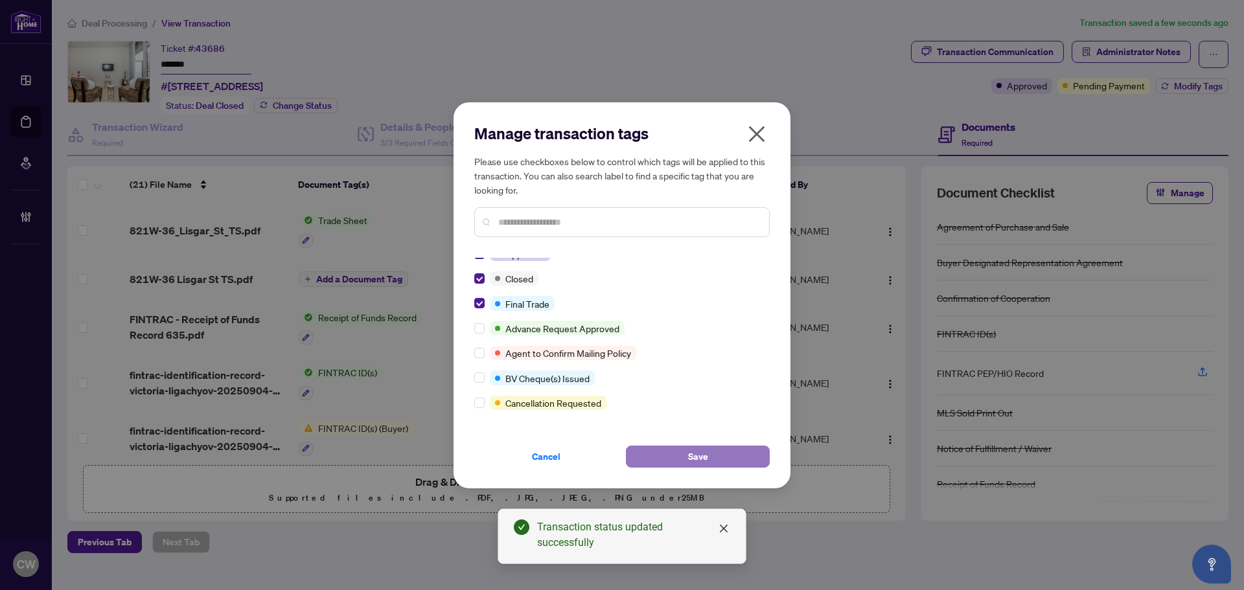
click at [704, 449] on span "Save" at bounding box center [698, 456] width 20 height 21
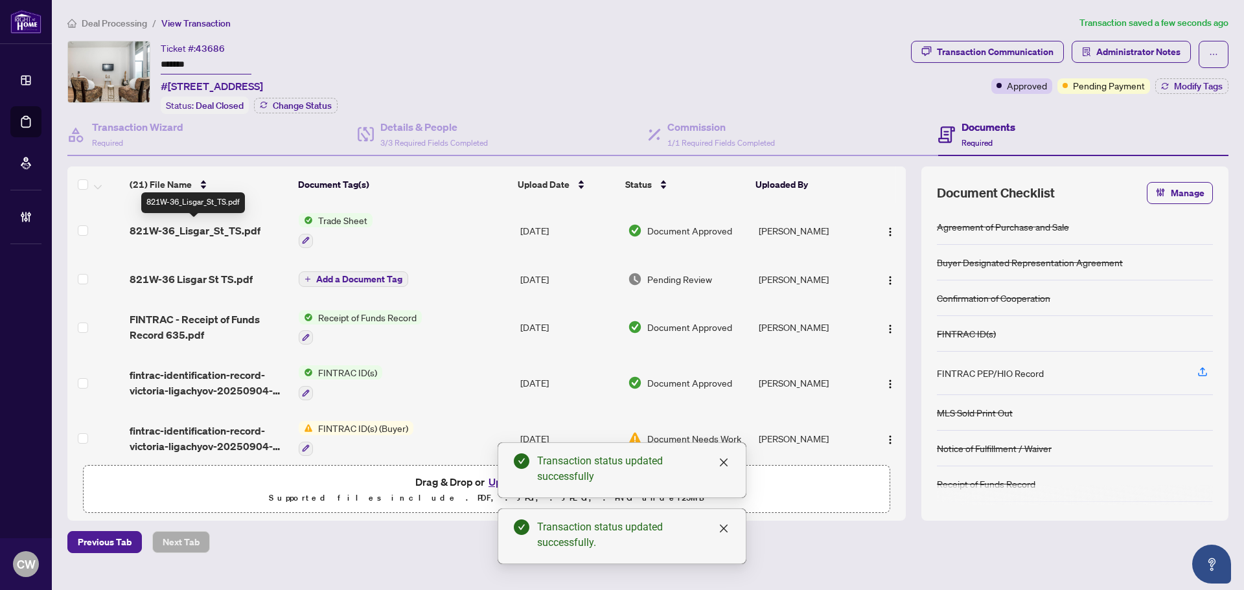
click at [219, 235] on span "821W-36_Lisgar_St_TS.pdf" at bounding box center [195, 231] width 131 height 16
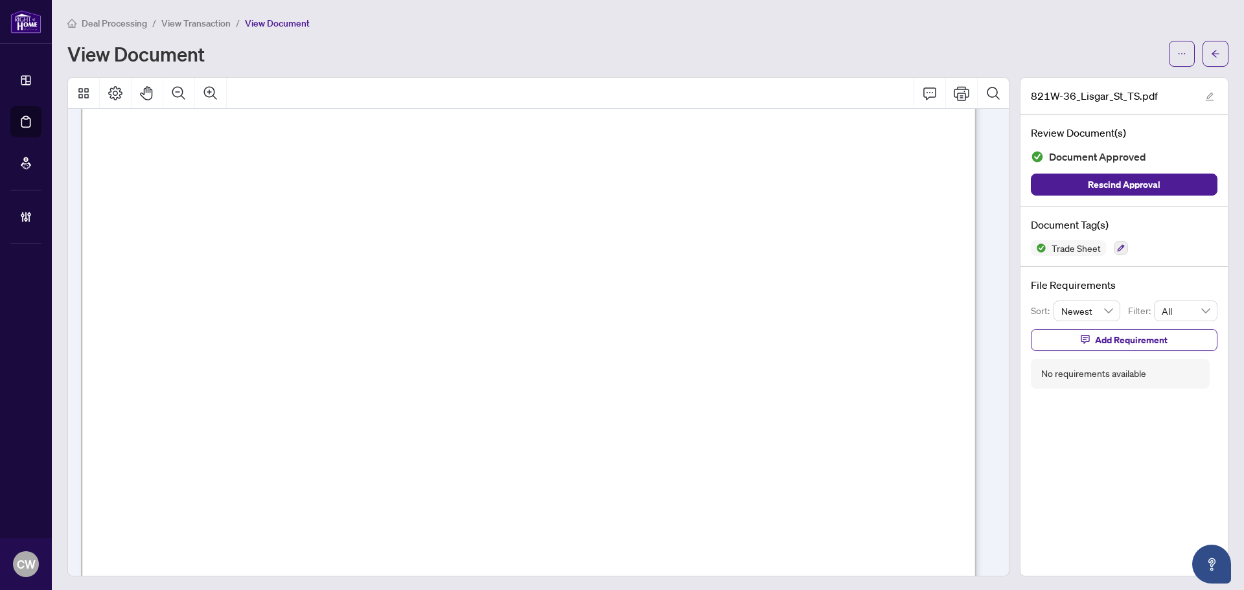
scroll to position [389, 0]
click at [1211, 52] on icon "arrow-left" at bounding box center [1215, 53] width 9 height 9
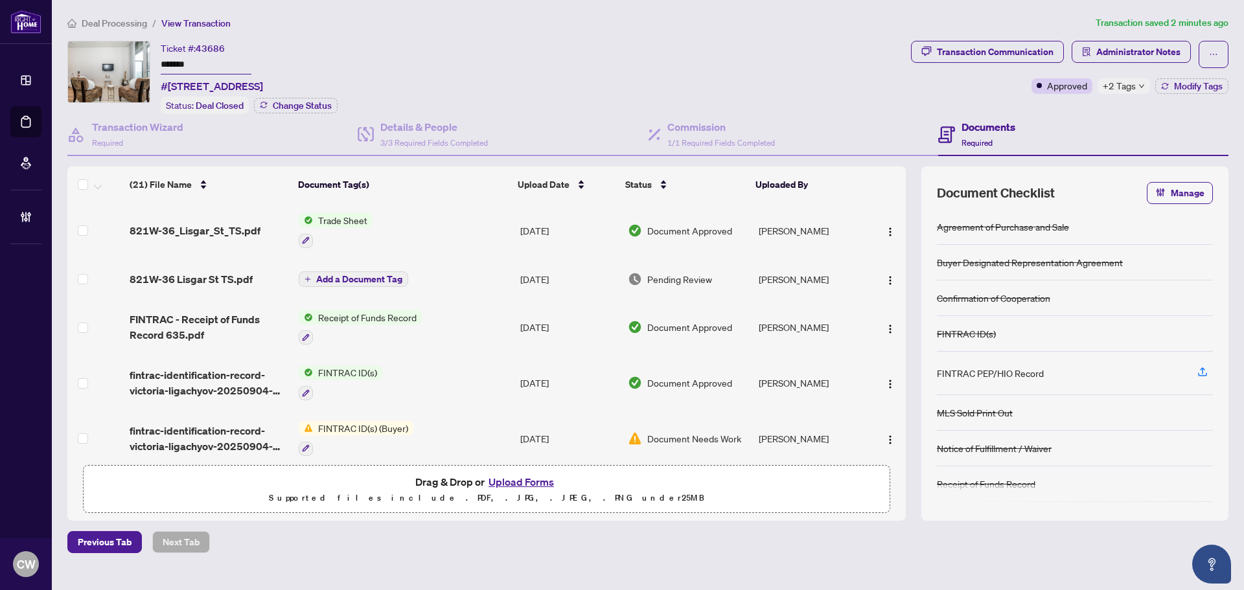
click at [535, 480] on button "Upload Forms" at bounding box center [521, 482] width 73 height 17
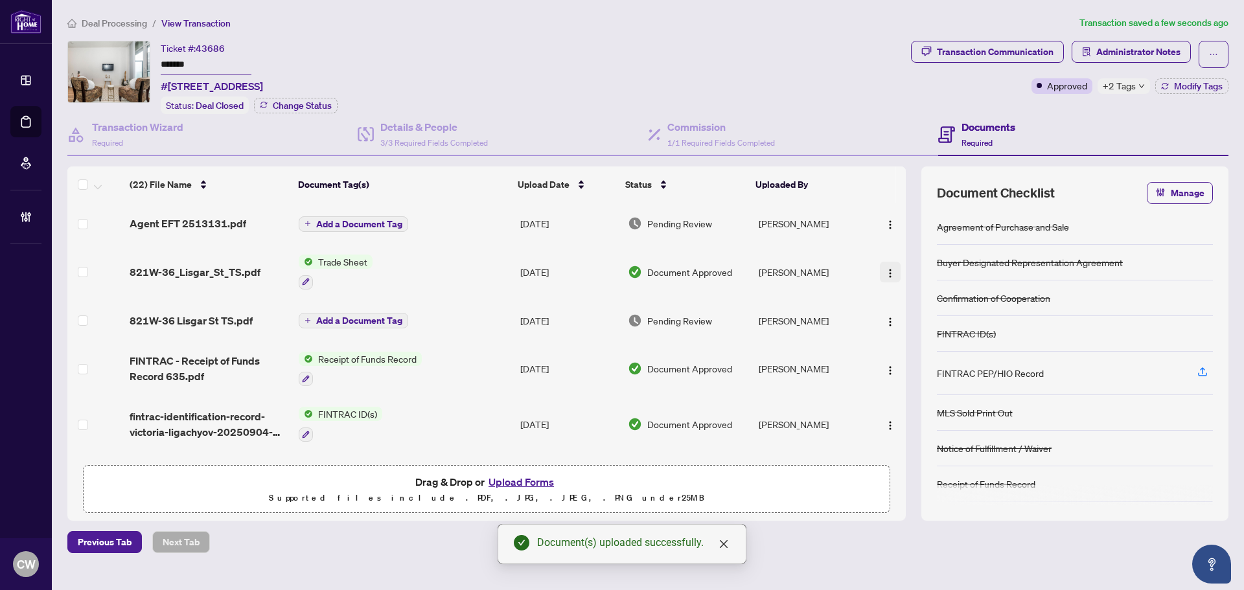
click at [888, 229] on span "button" at bounding box center [890, 223] width 10 height 14
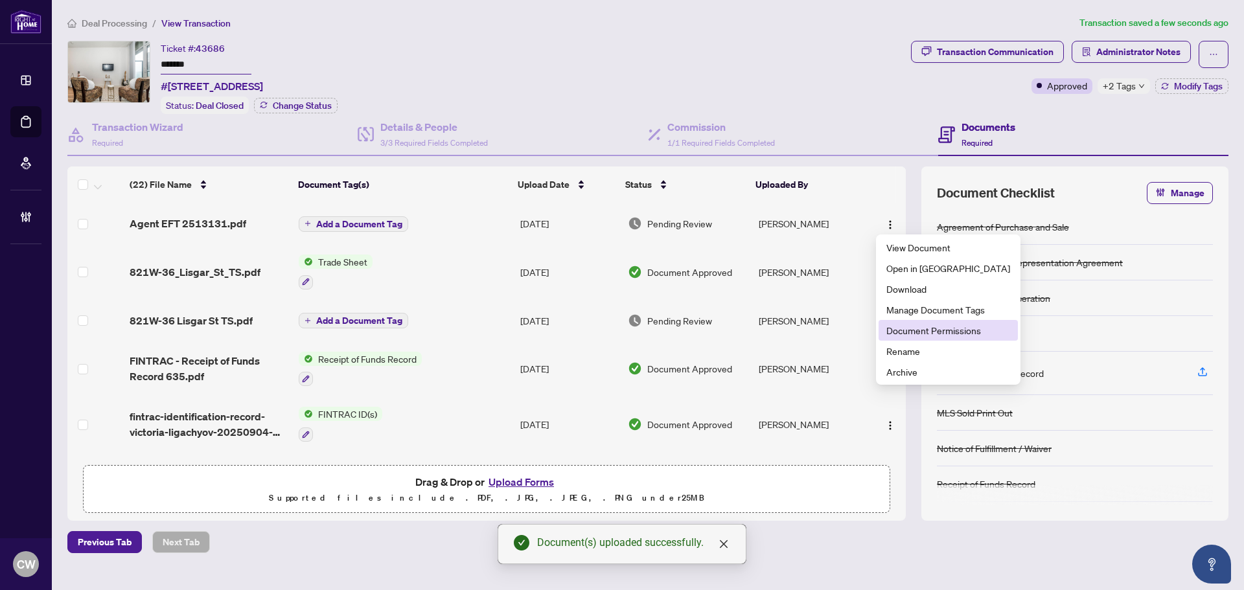
click at [923, 325] on span "Document Permissions" at bounding box center [948, 330] width 124 height 14
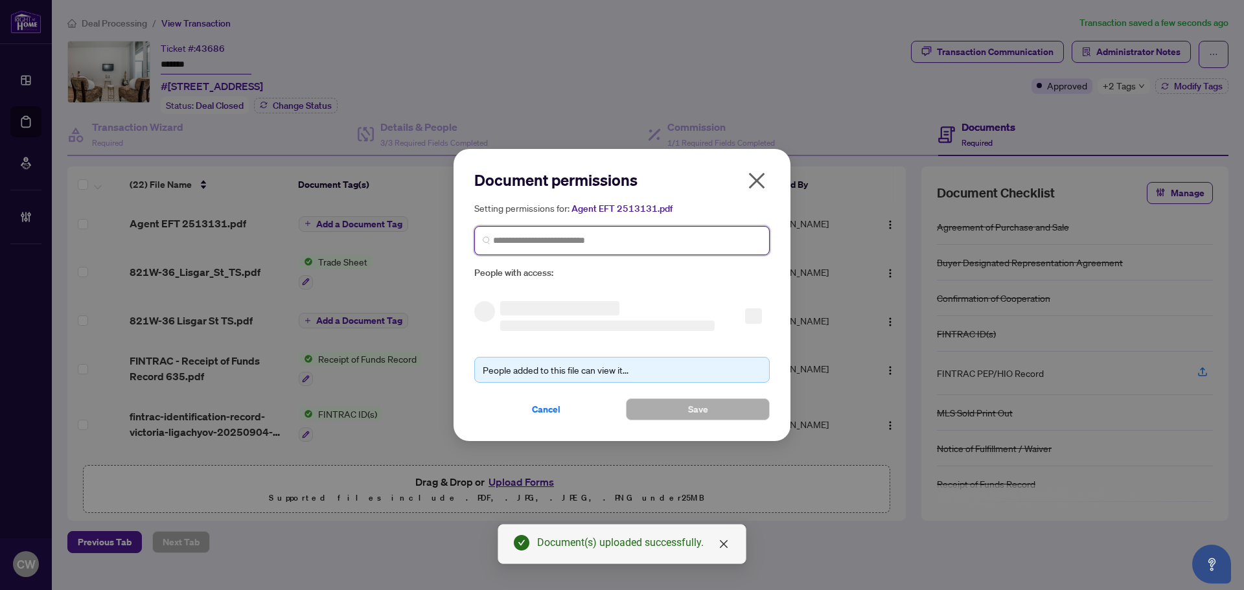
paste input "**********"
click at [684, 234] on input "search" at bounding box center [627, 241] width 268 height 14
type input "**********"
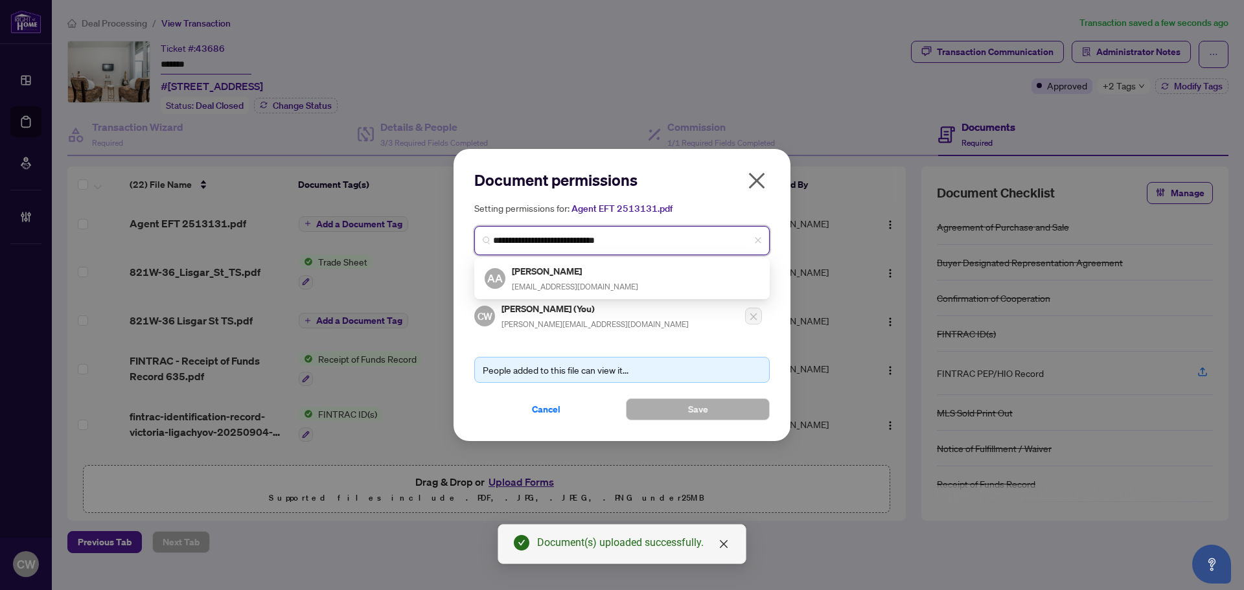
click at [559, 276] on h5 "[PERSON_NAME]" at bounding box center [575, 271] width 126 height 15
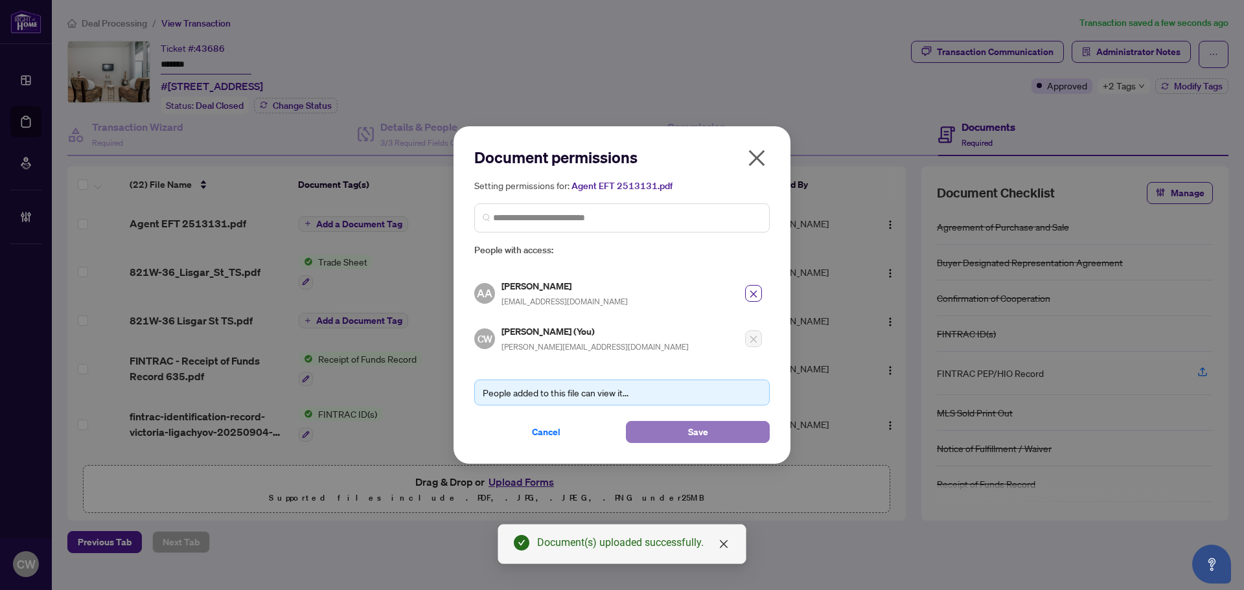
click at [690, 431] on span "Save" at bounding box center [698, 432] width 20 height 21
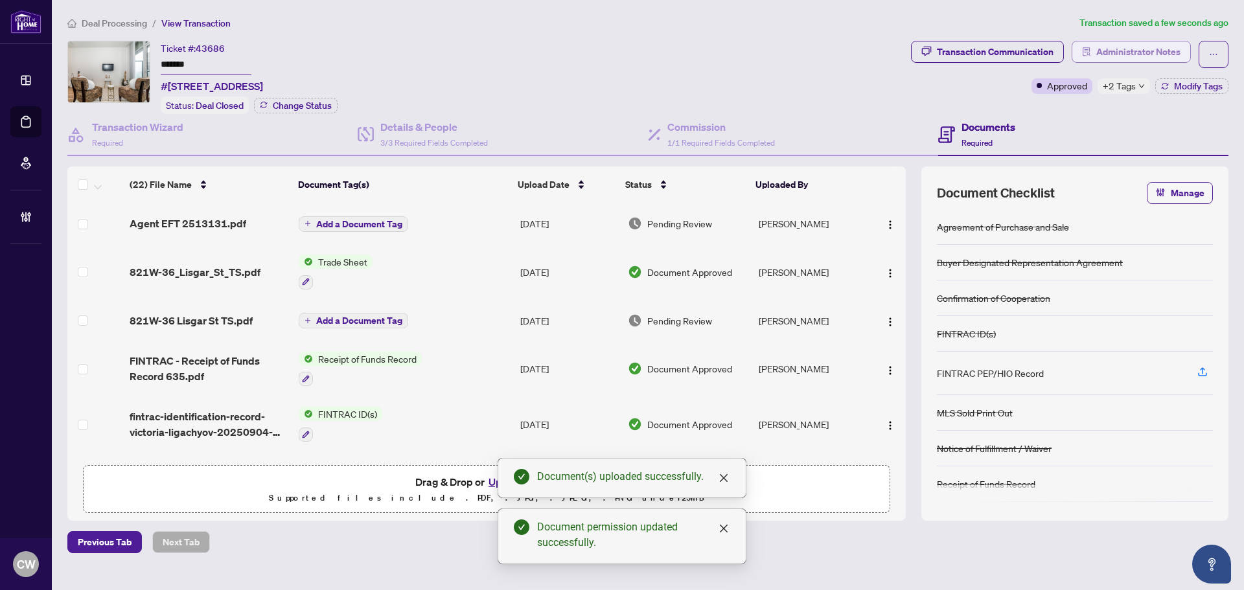
click at [1158, 52] on span "Administrator Notes" at bounding box center [1138, 51] width 84 height 21
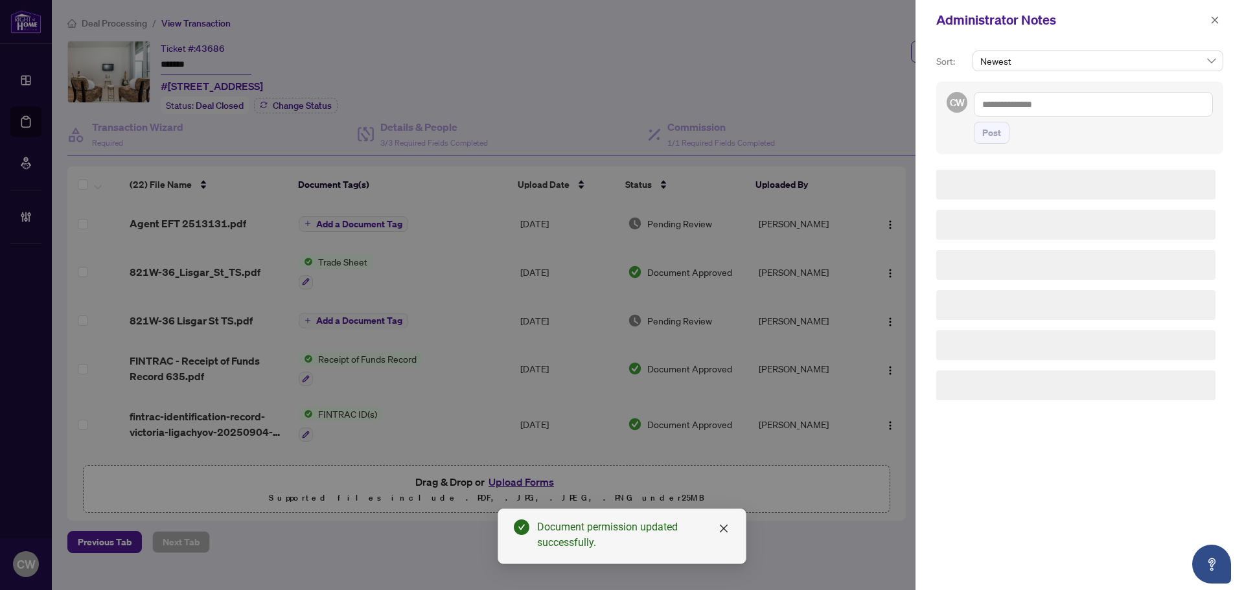
click at [1048, 114] on textarea at bounding box center [1093, 104] width 239 height 25
paste textarea "**********"
type textarea "**********"
click at [992, 132] on span "Post" at bounding box center [991, 132] width 19 height 21
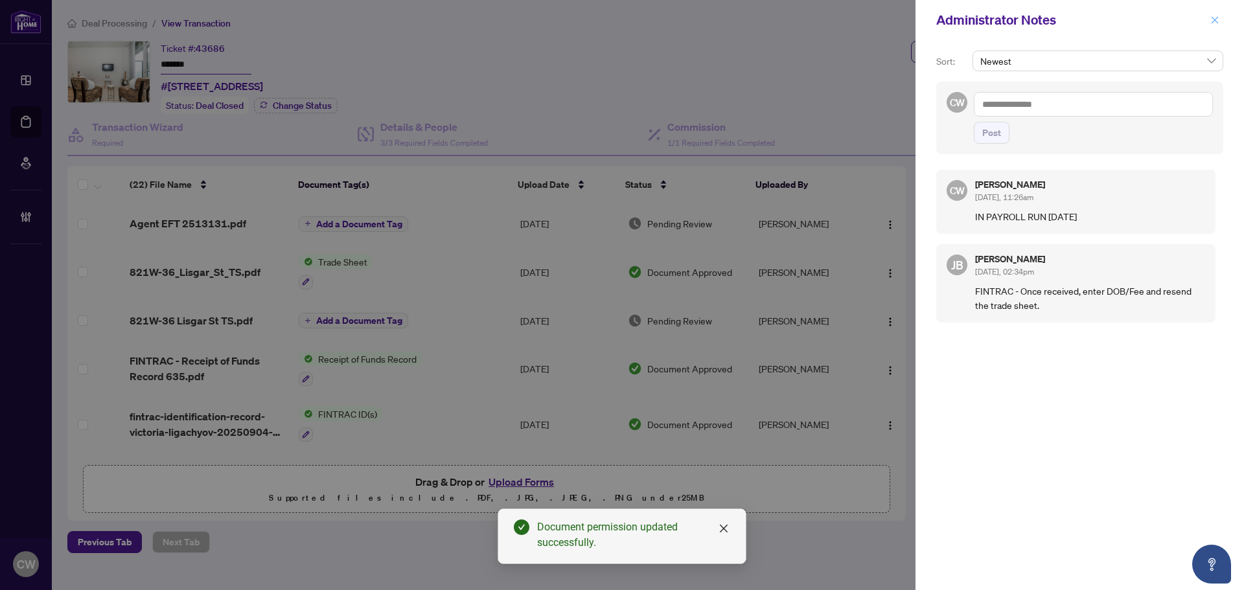
click at [1214, 17] on icon "close" at bounding box center [1214, 20] width 9 height 9
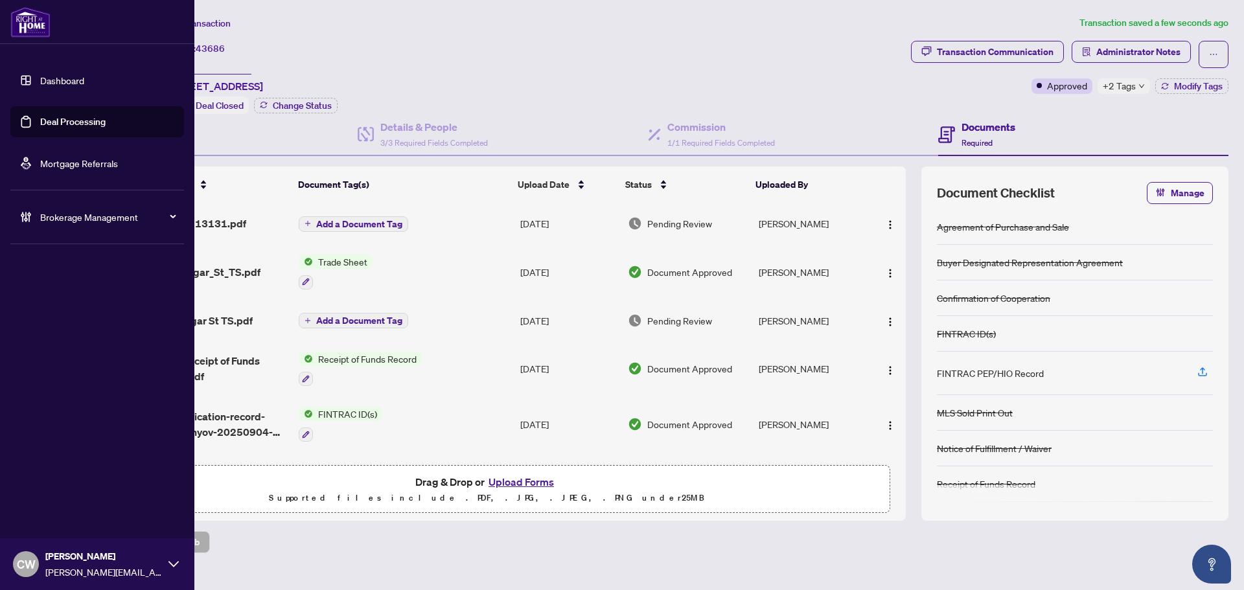
click at [43, 116] on link "Deal Processing" at bounding box center [72, 122] width 65 height 12
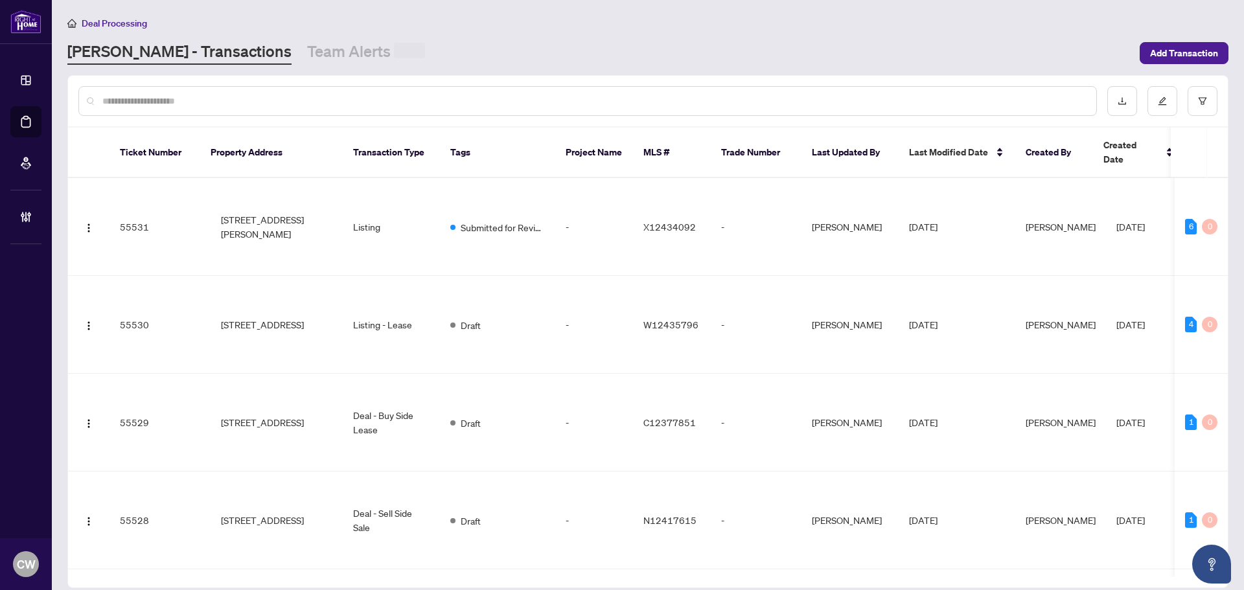
click at [263, 105] on input "text" at bounding box center [594, 101] width 984 height 14
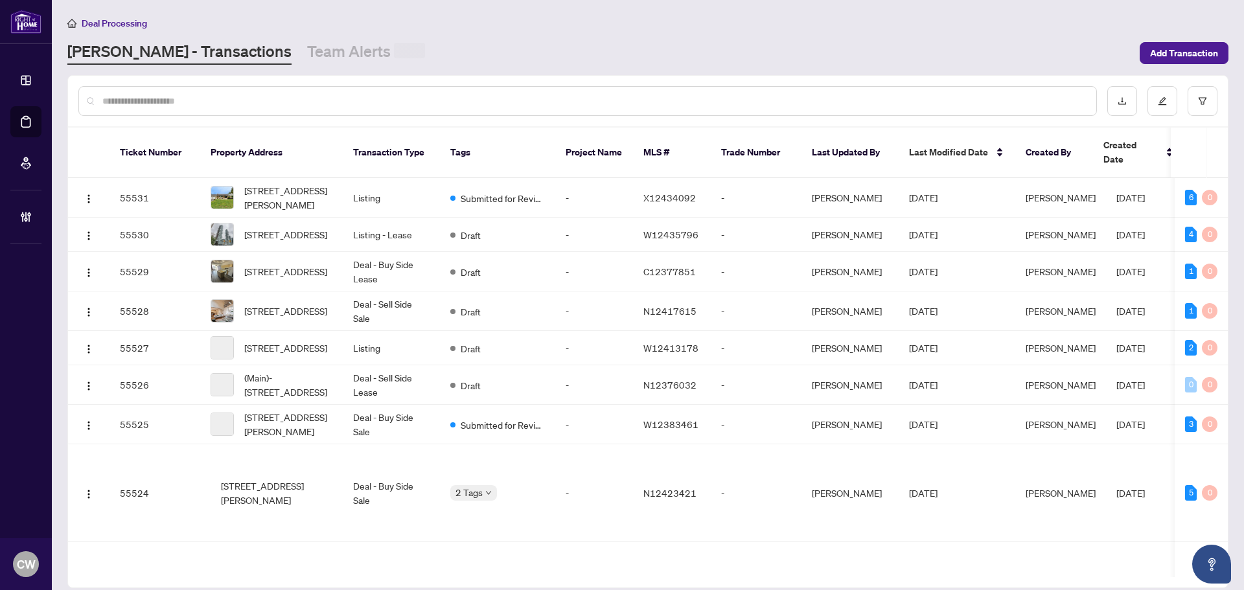
paste input "*******"
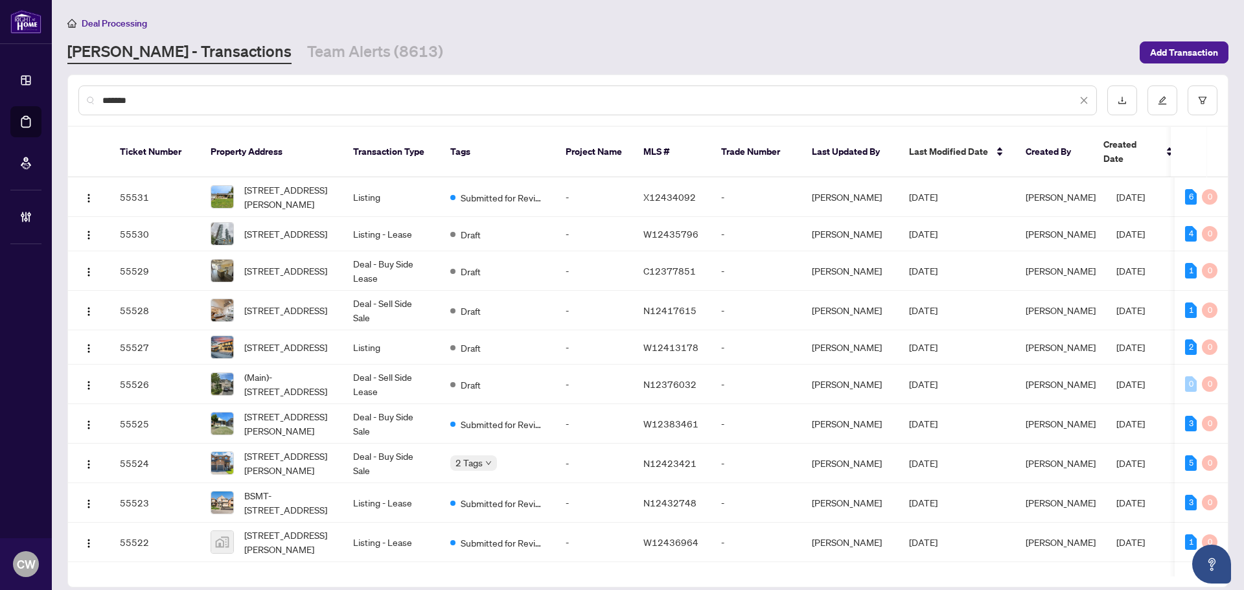
type input "*******"
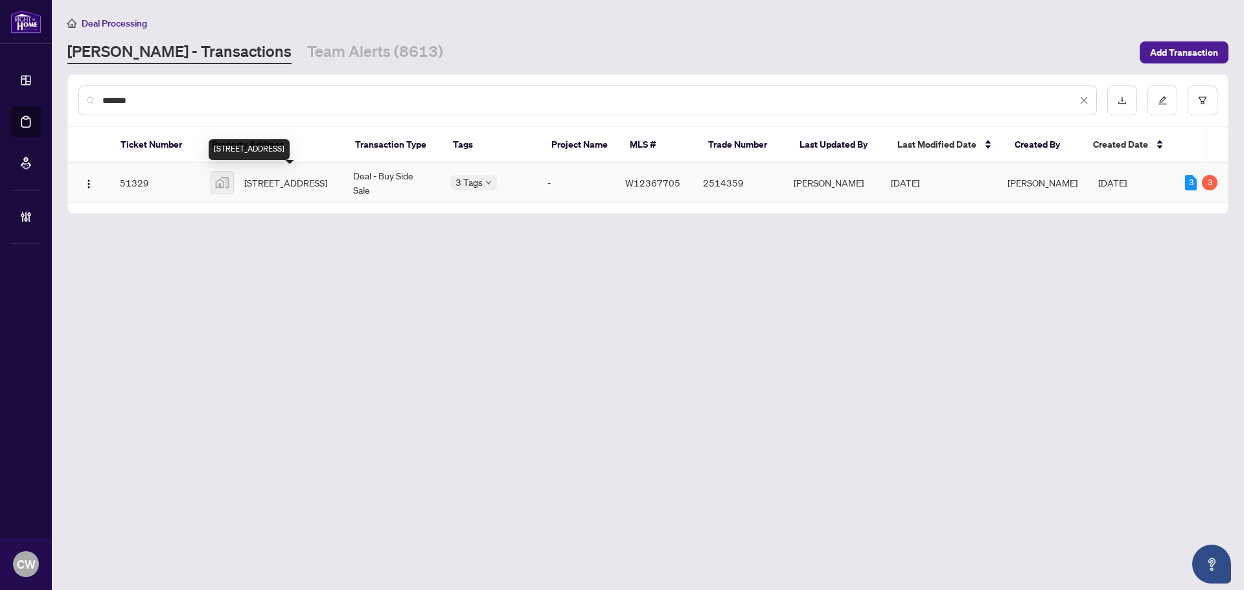
click at [275, 190] on span "[STREET_ADDRESS]" at bounding box center [285, 183] width 83 height 14
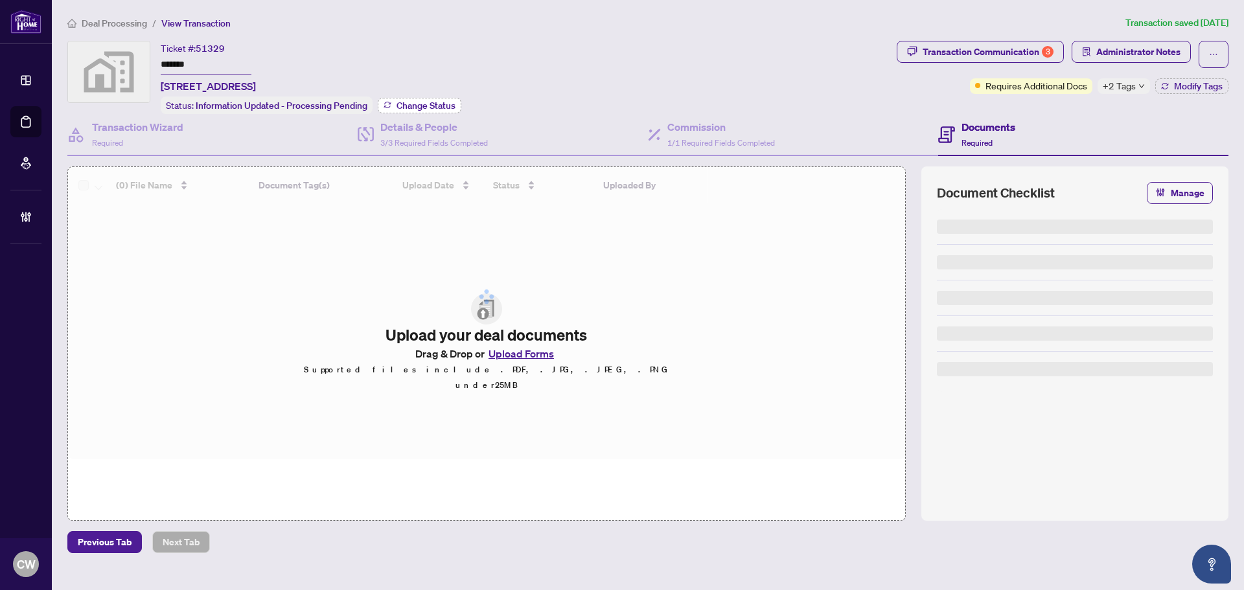
click at [410, 101] on span "Change Status" at bounding box center [426, 105] width 59 height 9
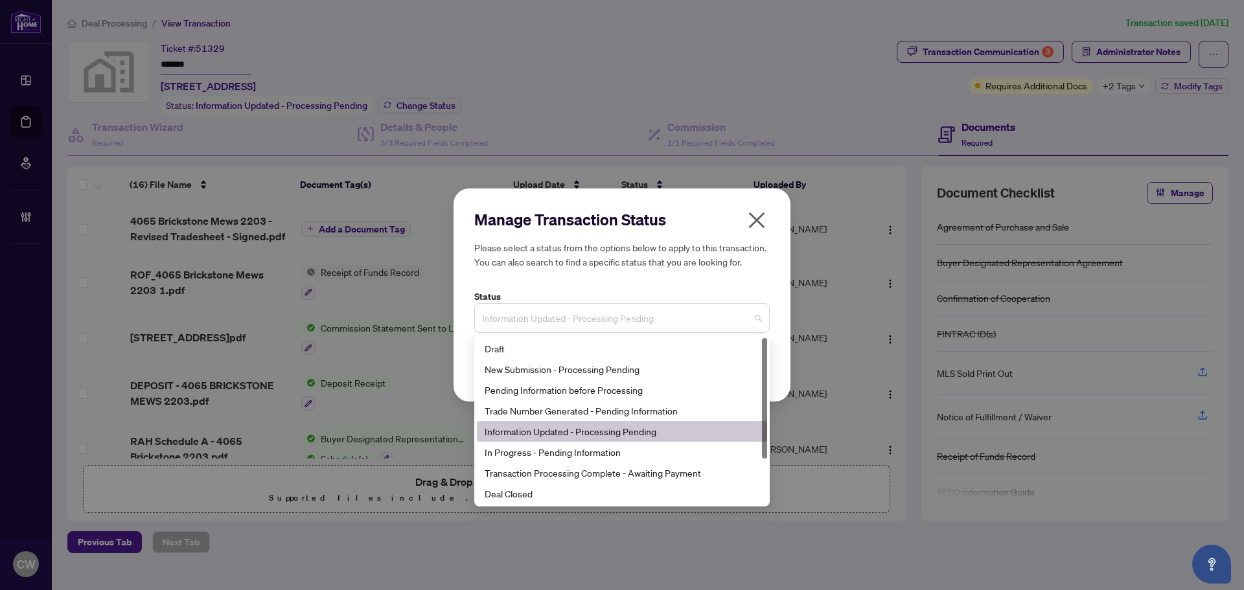
click at [615, 318] on span "Information Updated - Processing Pending" at bounding box center [622, 318] width 280 height 25
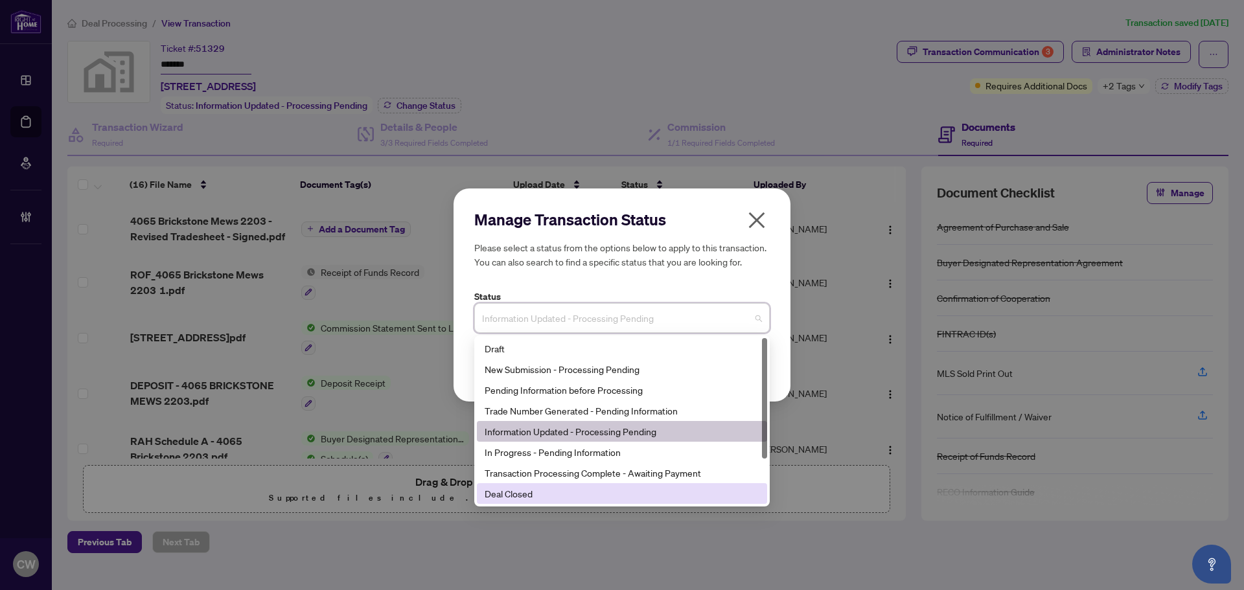
click at [570, 498] on div "Deal Closed" at bounding box center [622, 494] width 275 height 14
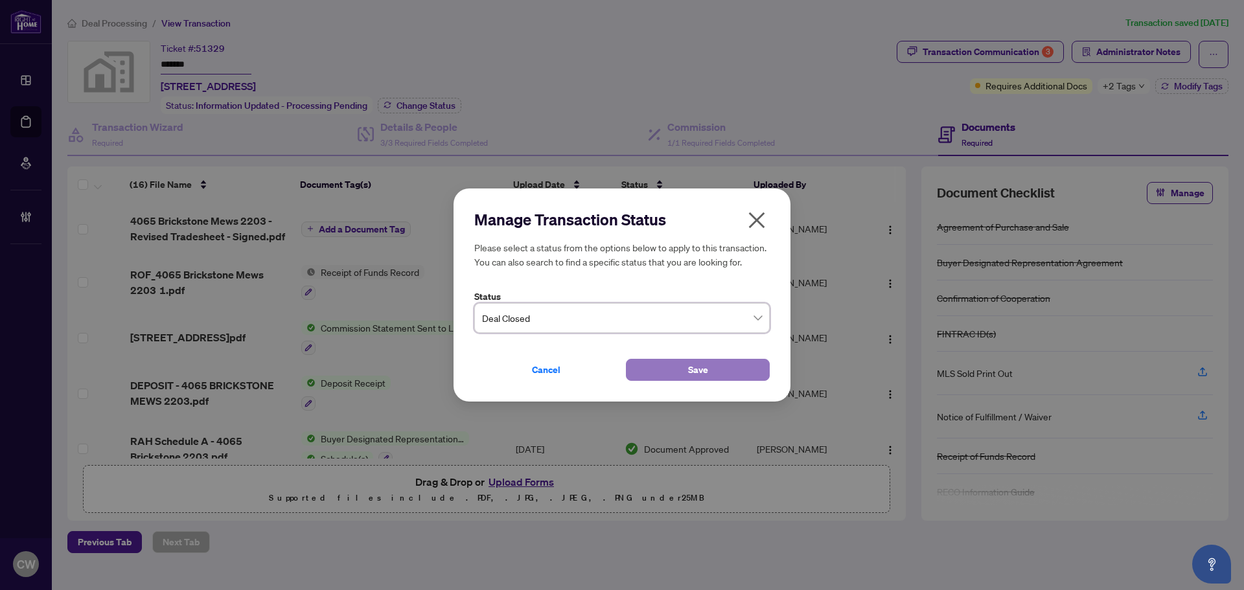
click at [675, 366] on button "Save" at bounding box center [698, 370] width 144 height 22
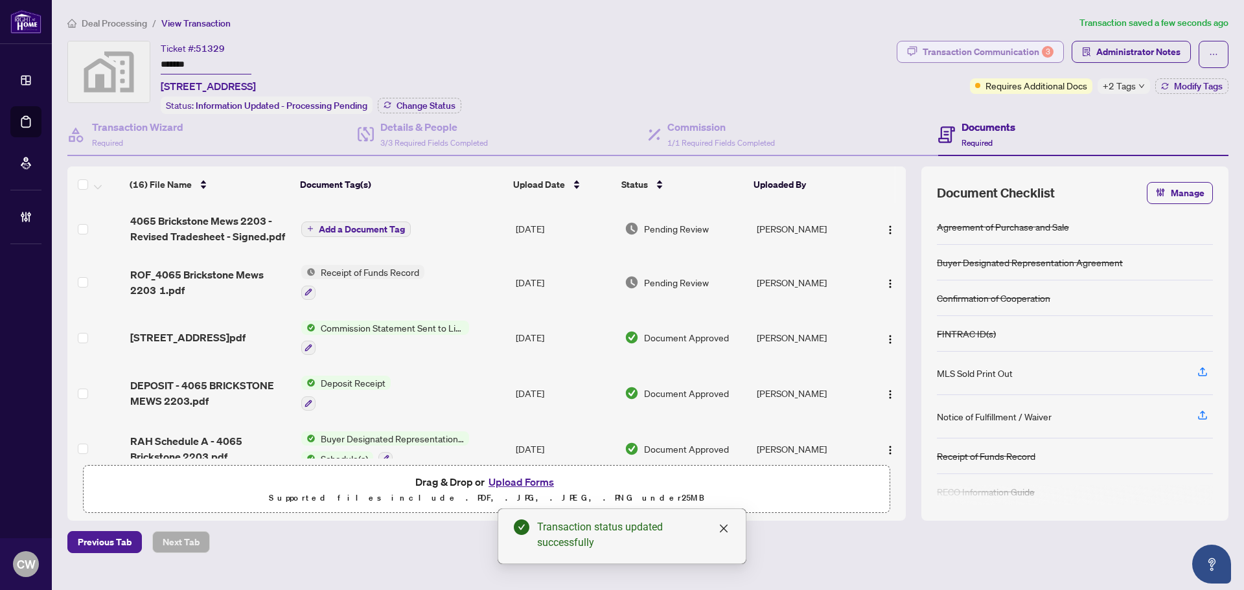
click at [995, 56] on div "Transaction Communication 3" at bounding box center [988, 51] width 131 height 21
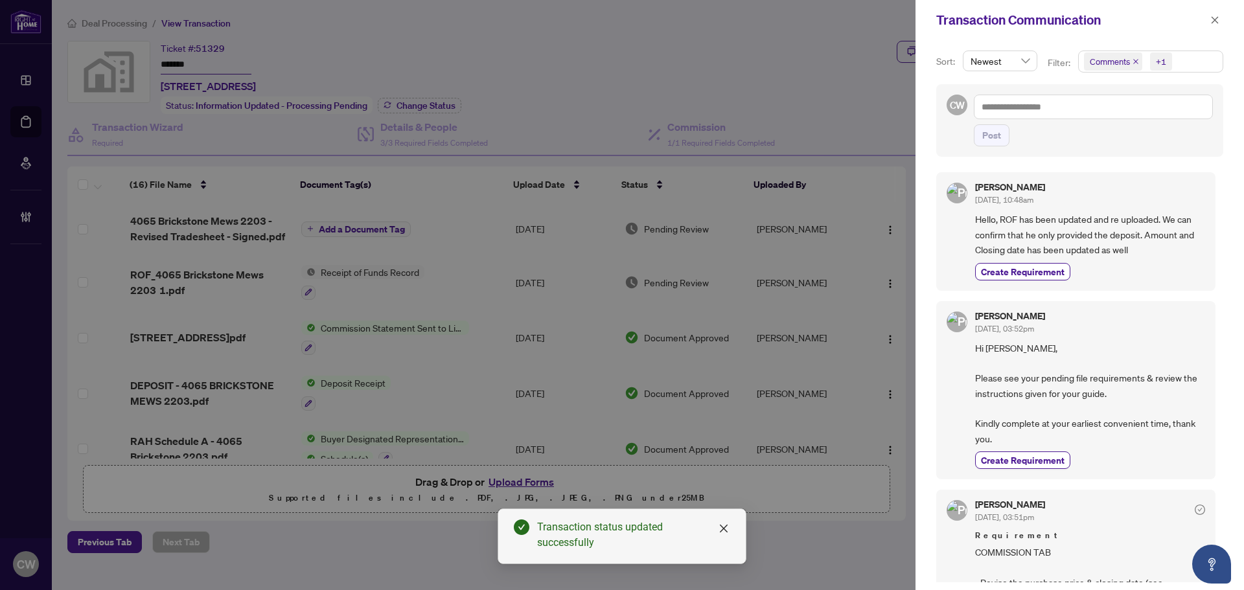
click at [1134, 62] on icon "close" at bounding box center [1136, 61] width 6 height 6
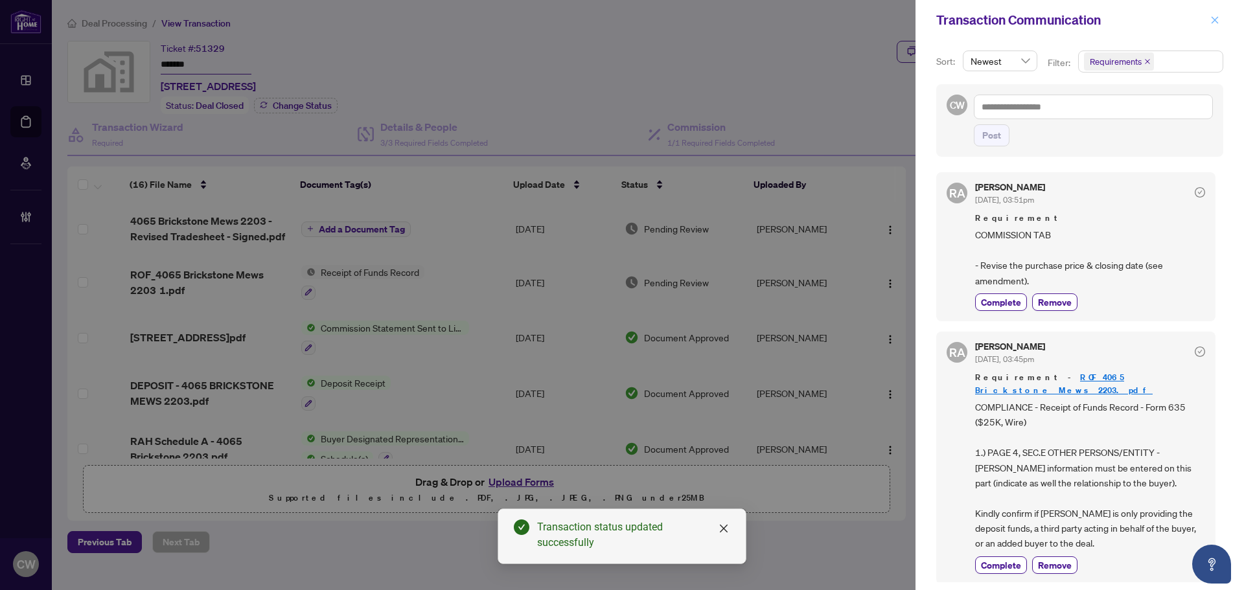
click at [1215, 18] on icon "close" at bounding box center [1214, 20] width 9 height 9
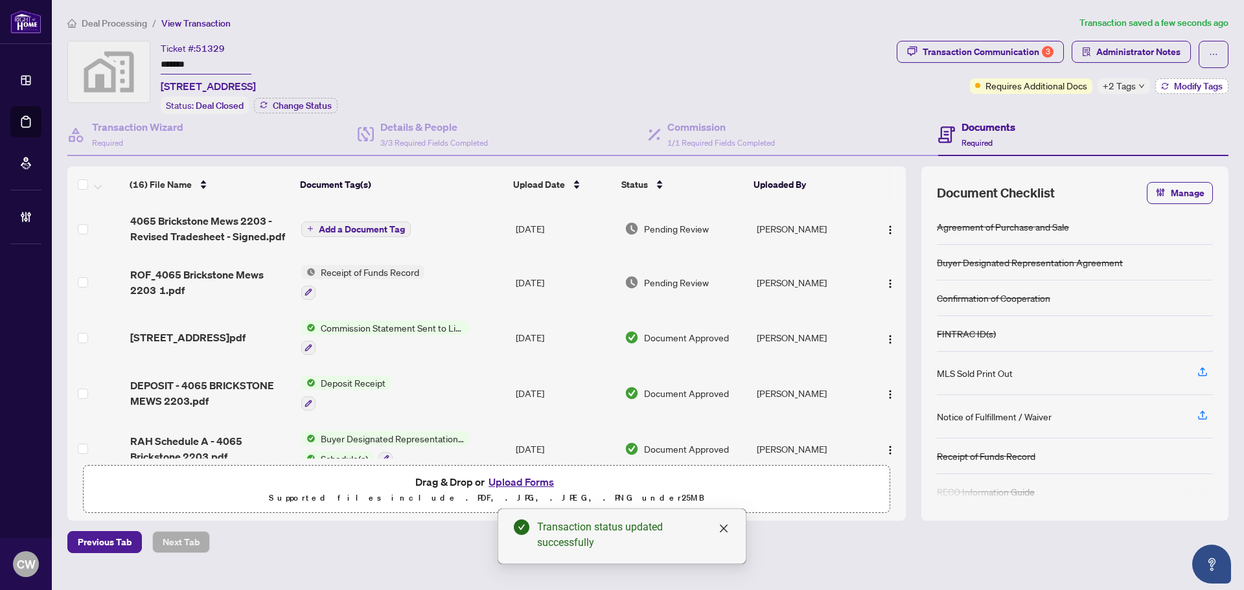
click at [1193, 78] on button "Modify Tags" at bounding box center [1191, 86] width 73 height 16
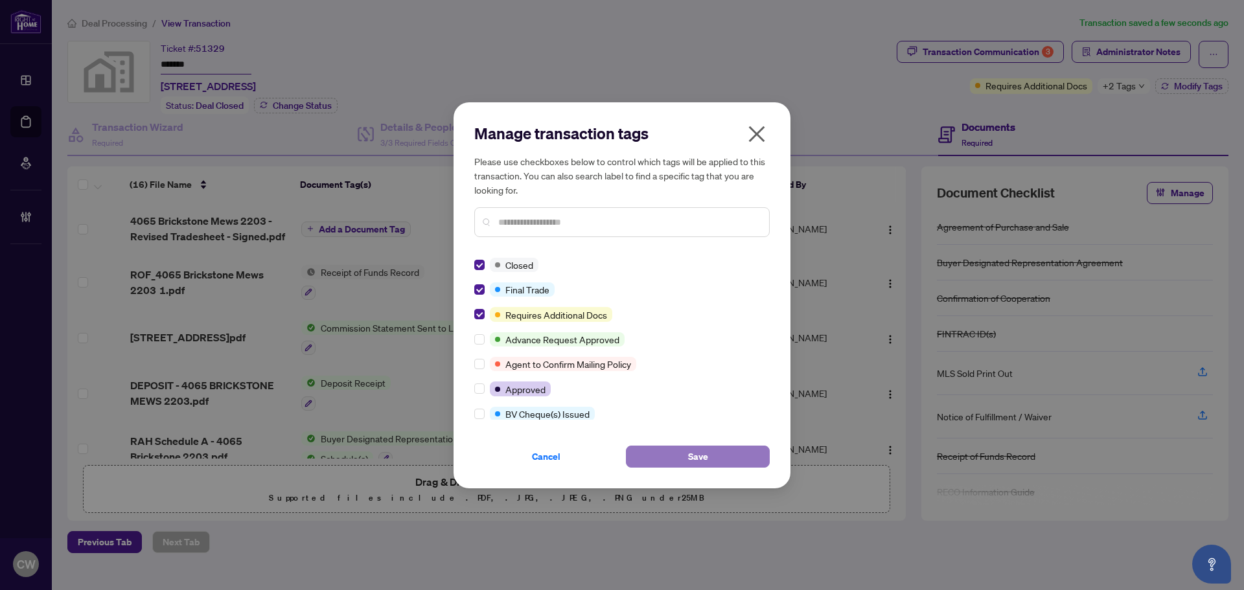
click at [716, 465] on button "Save" at bounding box center [698, 457] width 144 height 22
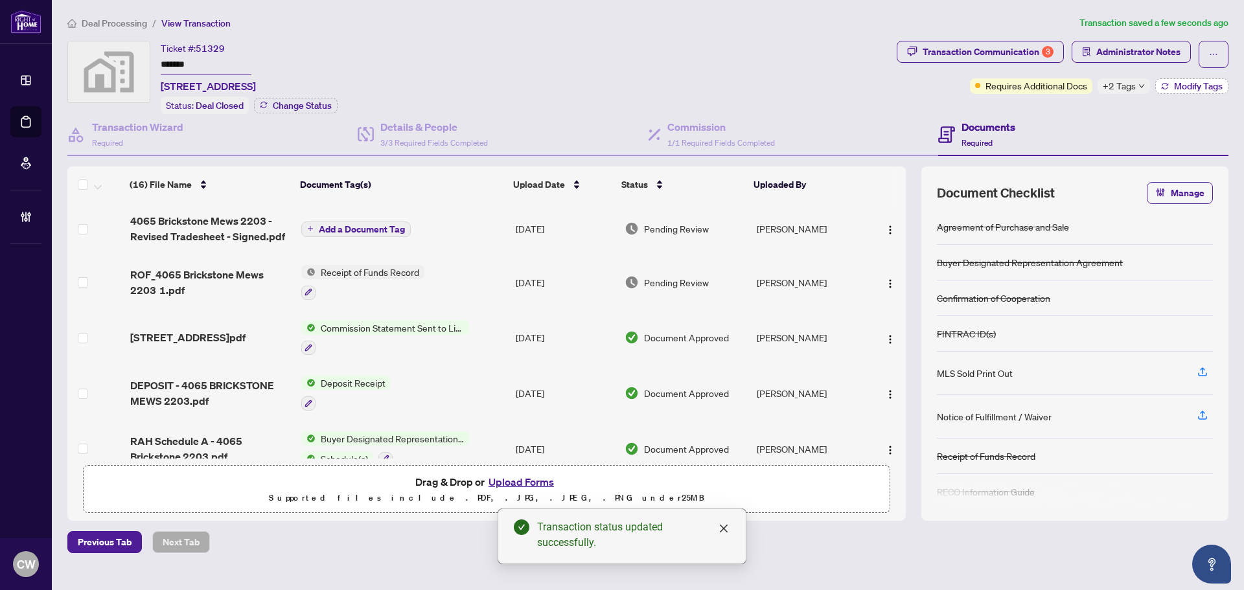
click at [1191, 79] on button "Modify Tags" at bounding box center [1191, 86] width 73 height 16
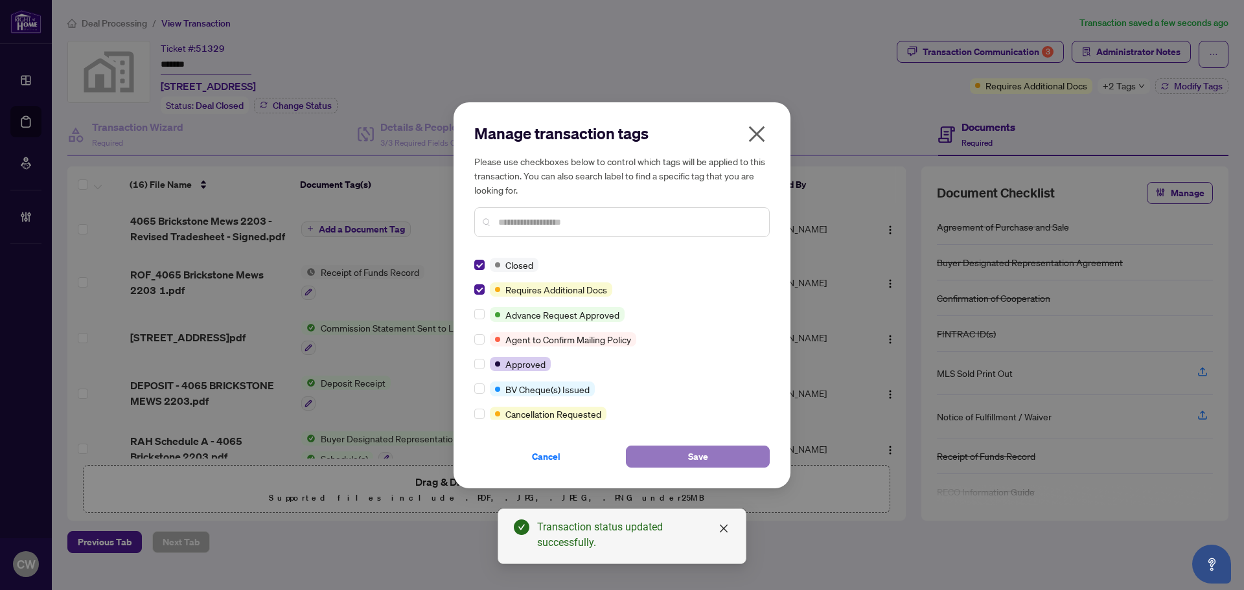
click at [655, 448] on button "Save" at bounding box center [698, 457] width 144 height 22
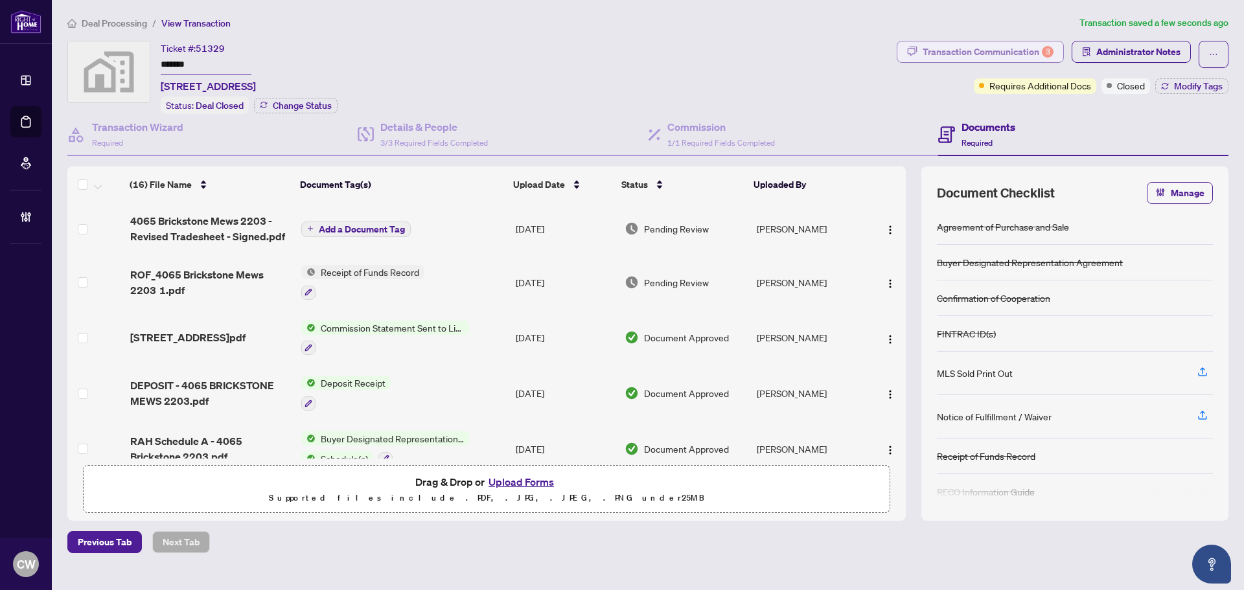
click at [1022, 48] on div "Transaction Communication 3" at bounding box center [988, 51] width 131 height 21
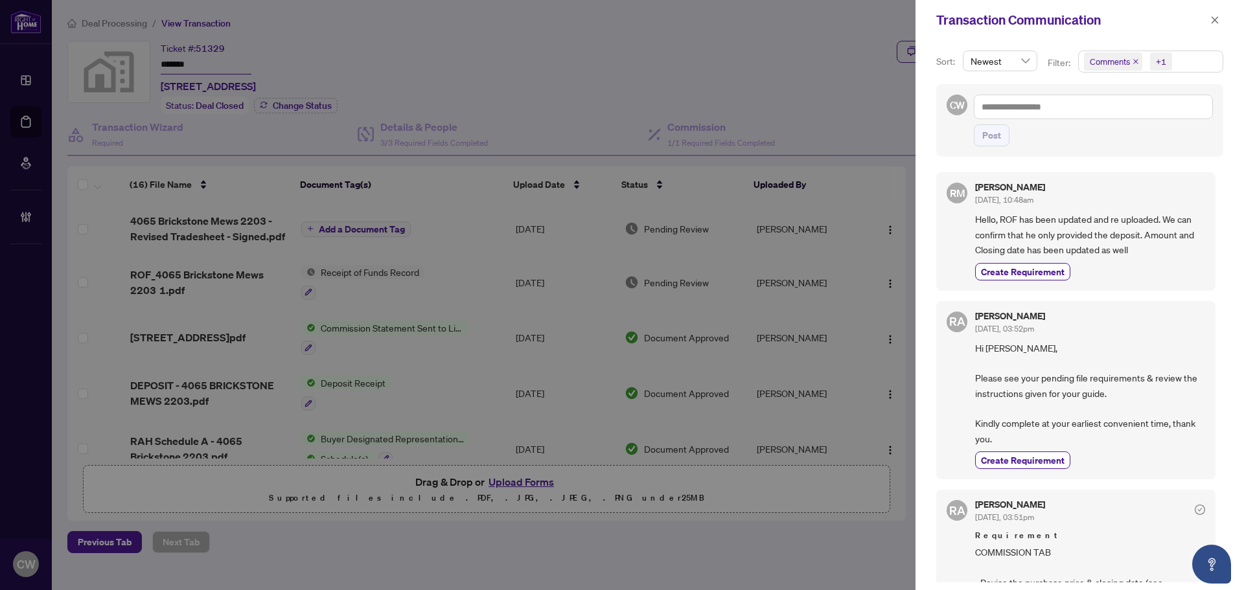
click at [1134, 59] on icon "close" at bounding box center [1136, 61] width 6 height 6
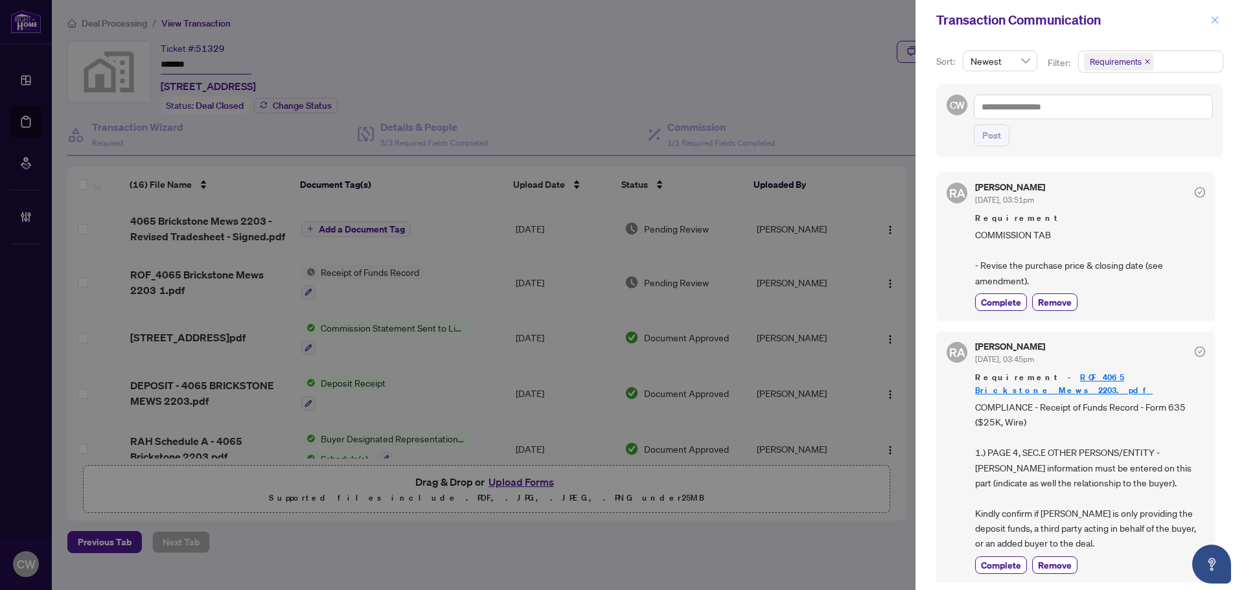
click at [1215, 18] on icon "close" at bounding box center [1214, 20] width 9 height 9
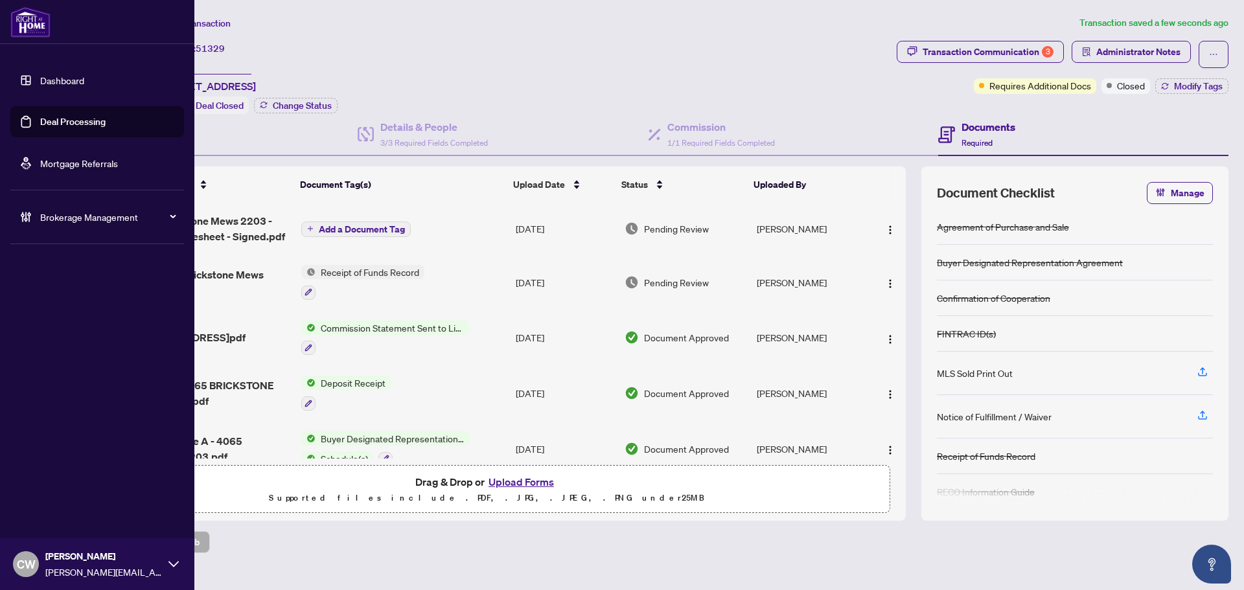
click at [45, 128] on link "Deal Processing" at bounding box center [72, 122] width 65 height 12
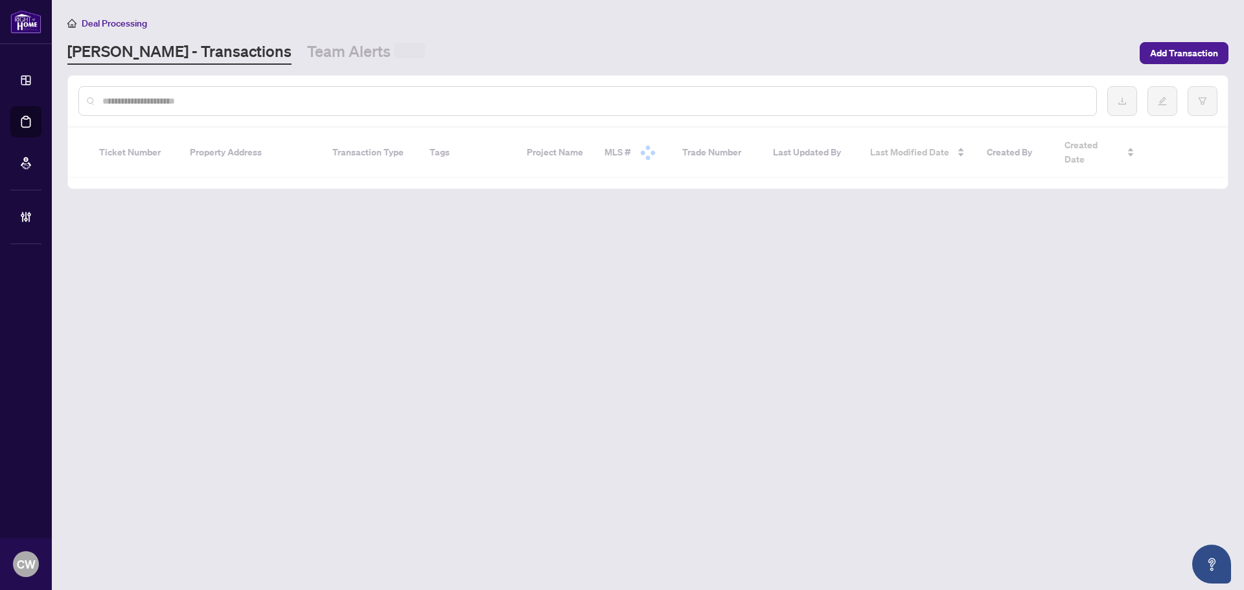
click at [271, 92] on div at bounding box center [587, 101] width 1019 height 30
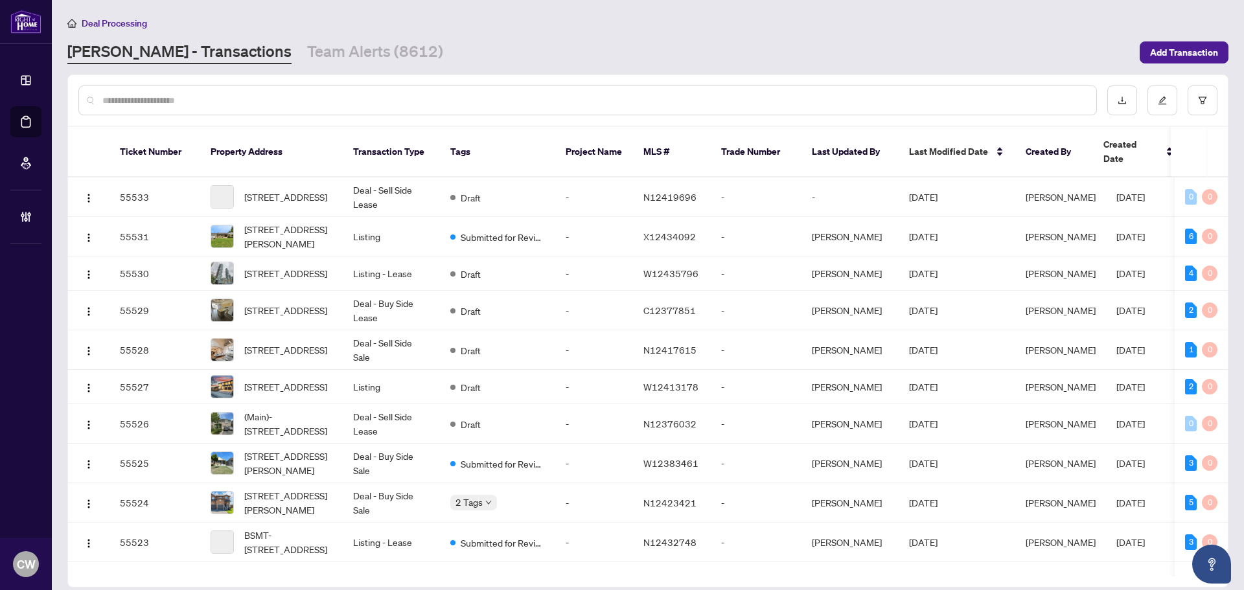
click at [252, 92] on div at bounding box center [587, 101] width 1019 height 30
click at [206, 90] on div at bounding box center [587, 101] width 1019 height 30
click at [200, 96] on input "text" at bounding box center [594, 100] width 984 height 14
paste input "*******"
type input "*******"
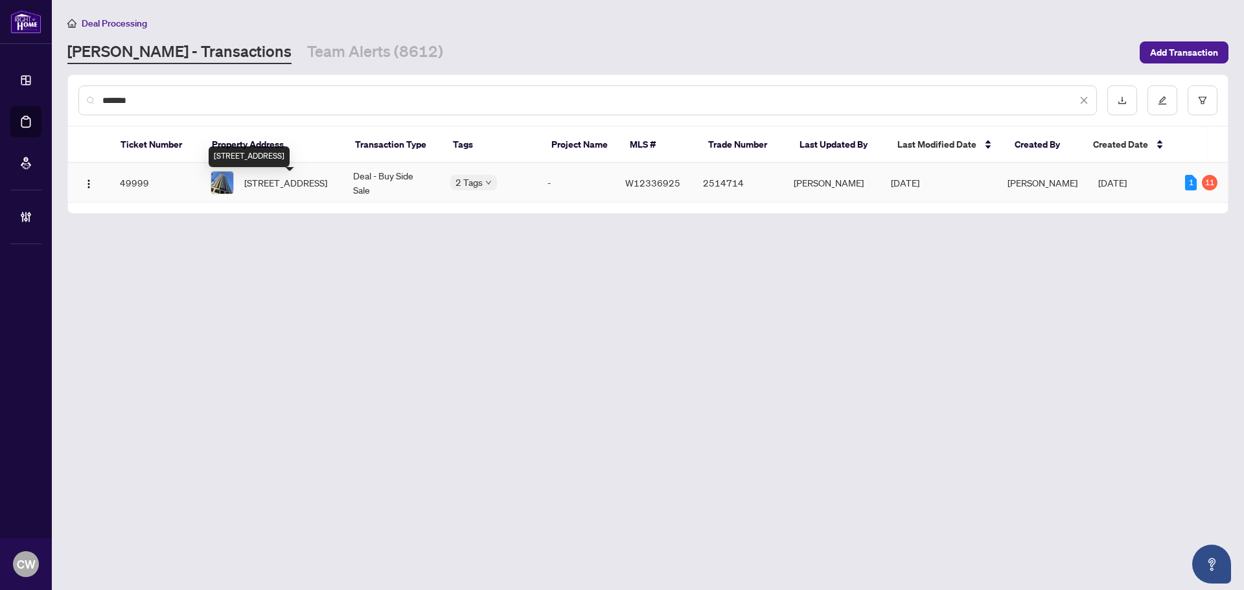
click at [277, 190] on span "[STREET_ADDRESS]" at bounding box center [285, 183] width 83 height 14
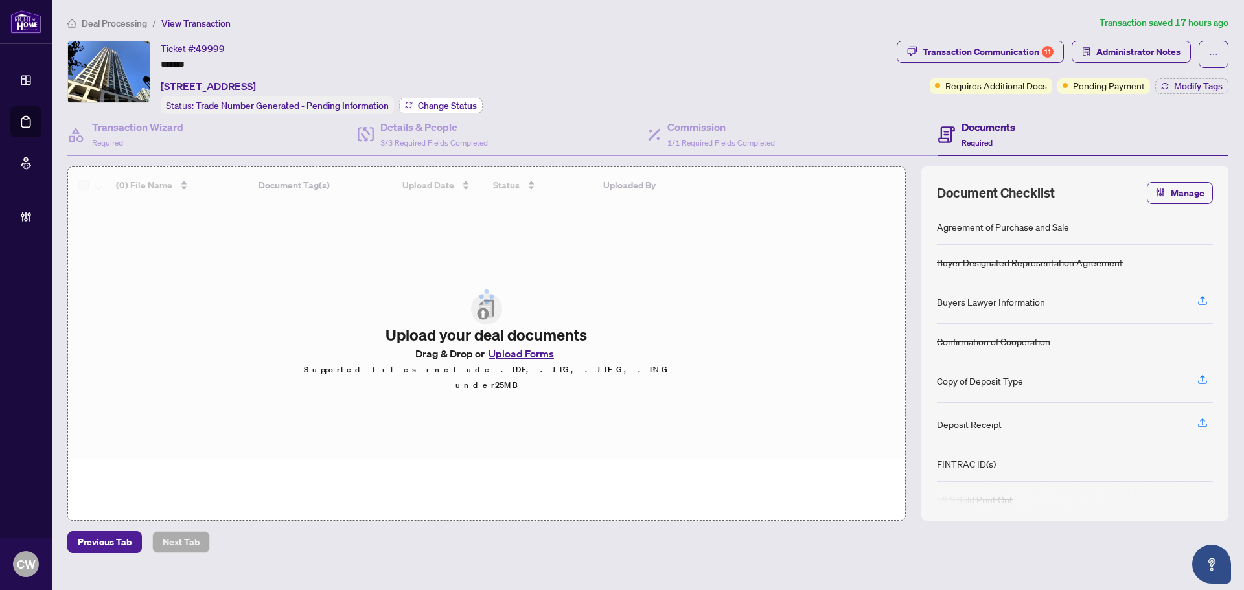
click at [450, 101] on span "Change Status" at bounding box center [447, 105] width 59 height 9
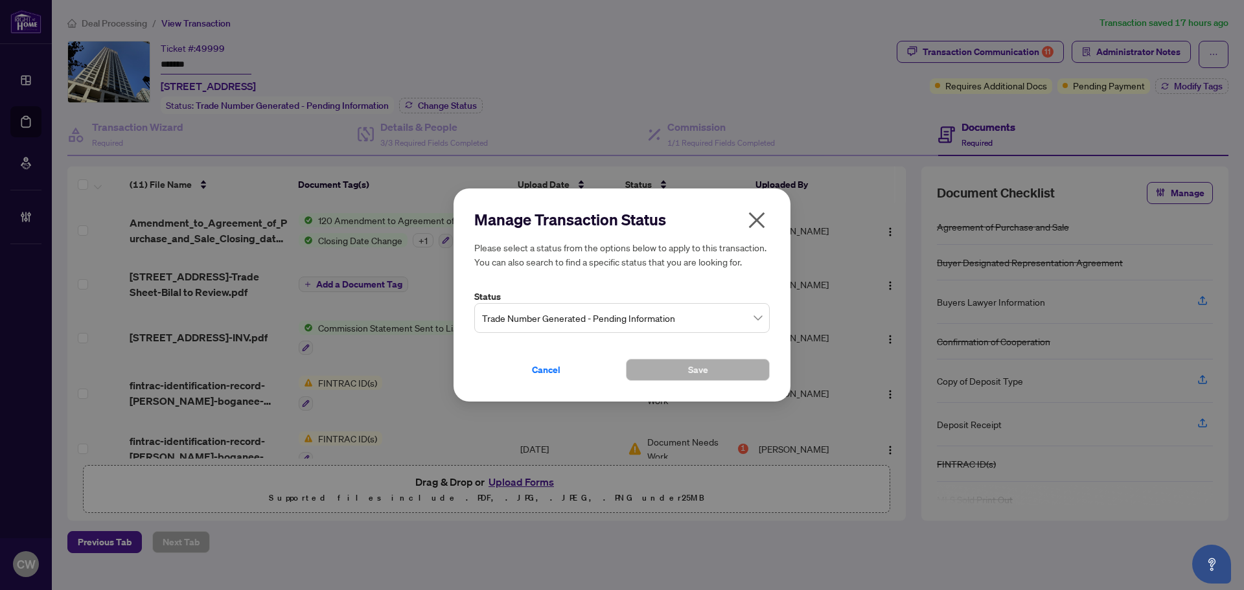
click at [589, 321] on span "Trade Number Generated - Pending Information" at bounding box center [622, 318] width 280 height 25
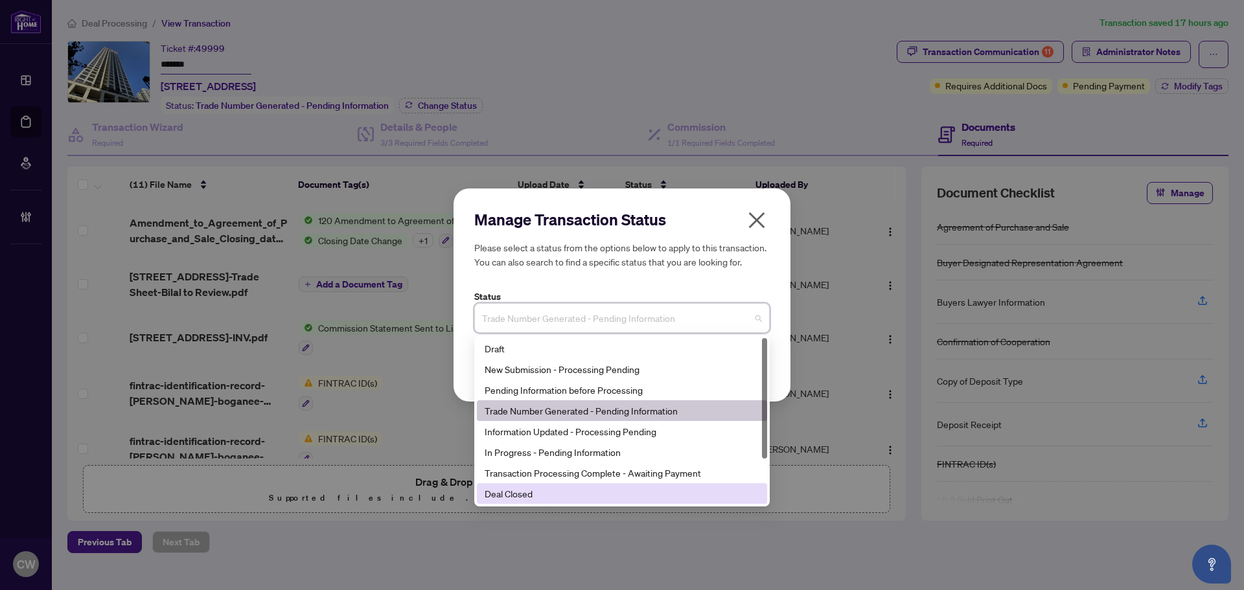
click at [577, 496] on div "Deal Closed" at bounding box center [622, 494] width 275 height 14
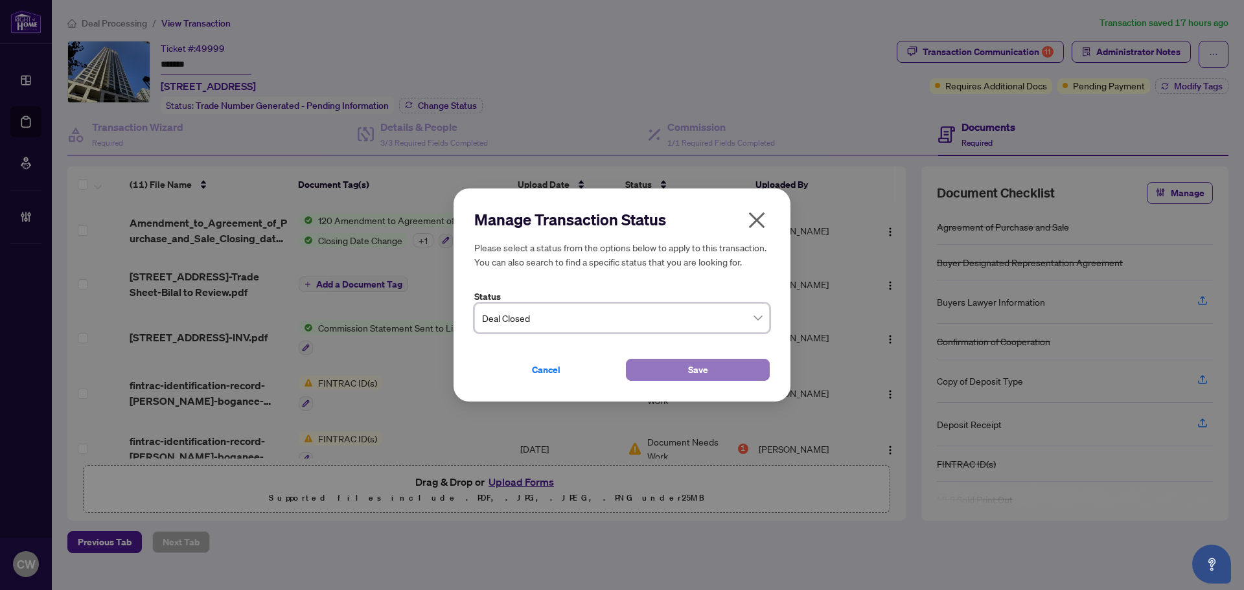
click at [669, 365] on button "Save" at bounding box center [698, 370] width 144 height 22
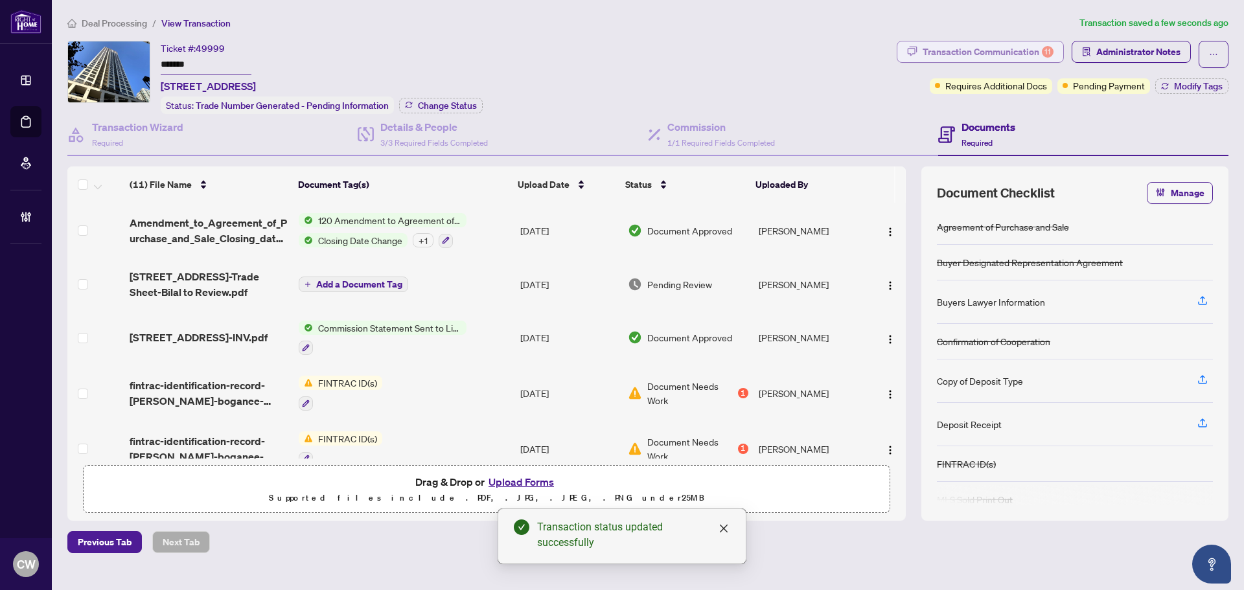
click at [1040, 48] on div "Transaction Communication 11" at bounding box center [988, 51] width 131 height 21
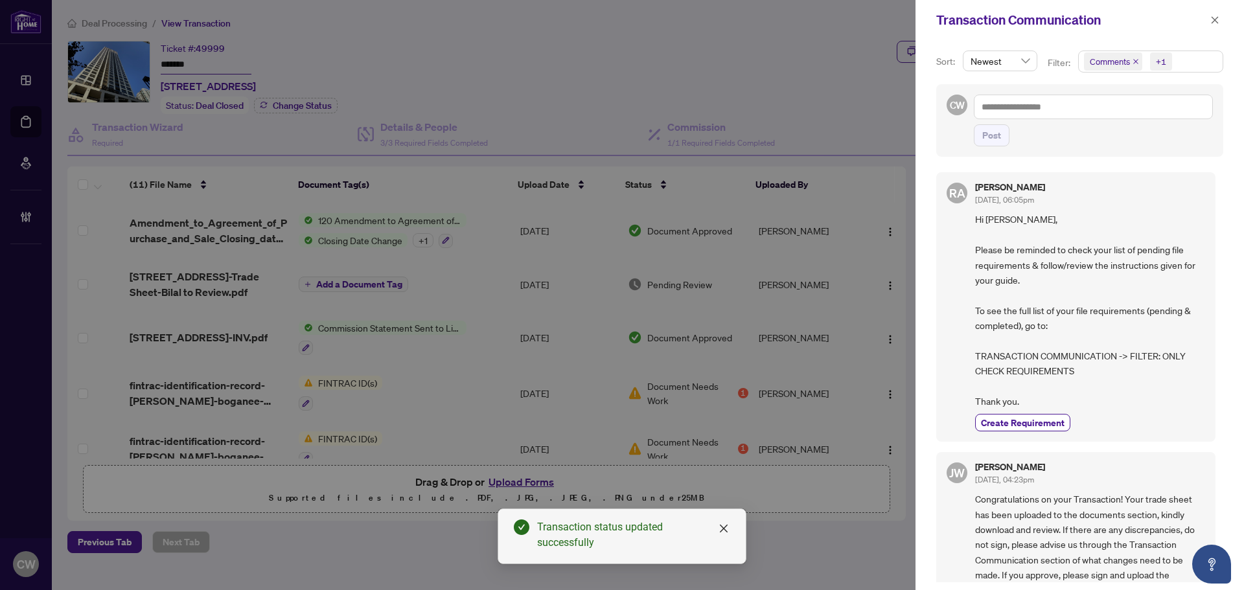
click at [1133, 59] on icon "close" at bounding box center [1136, 61] width 6 height 6
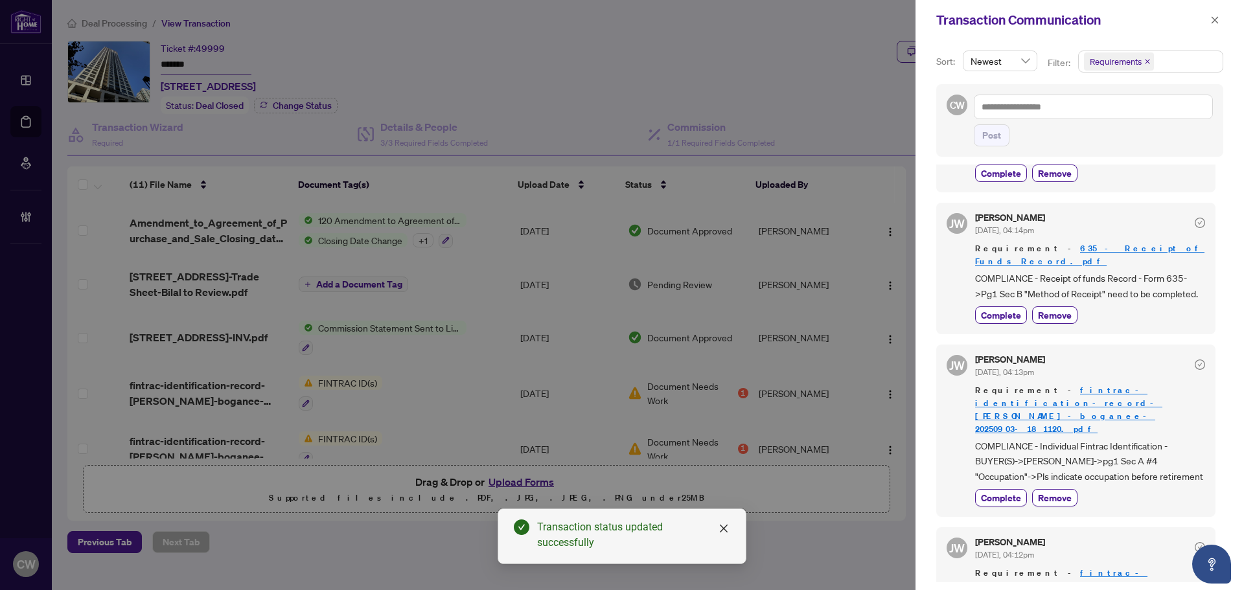
scroll to position [713, 0]
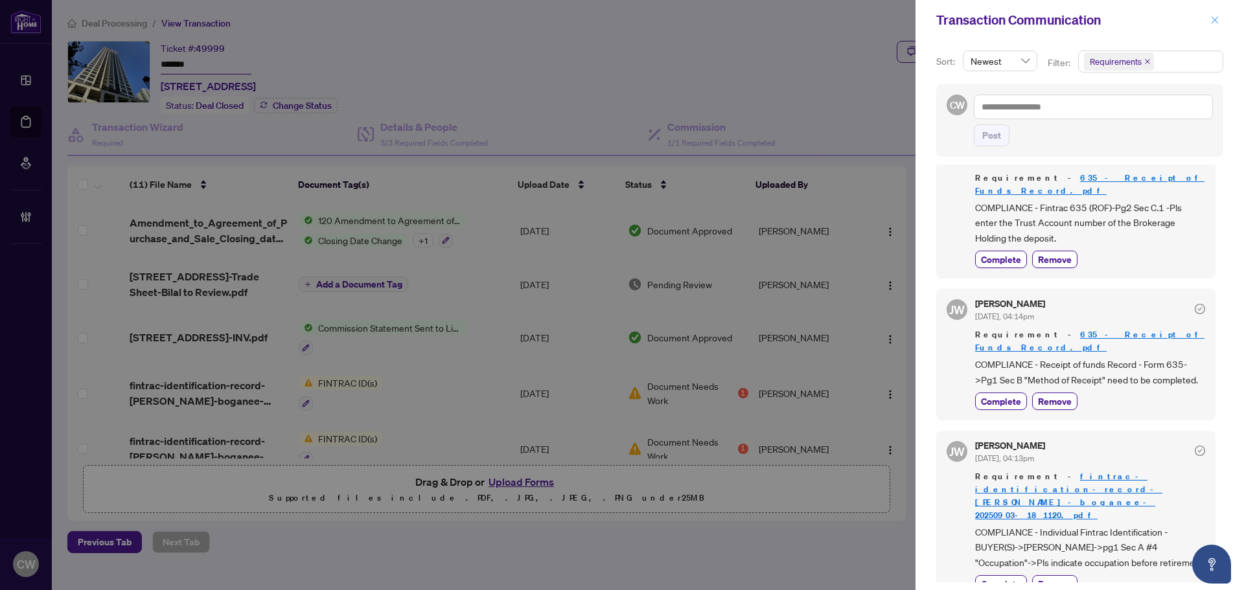
click at [1218, 19] on icon "close" at bounding box center [1214, 20] width 9 height 9
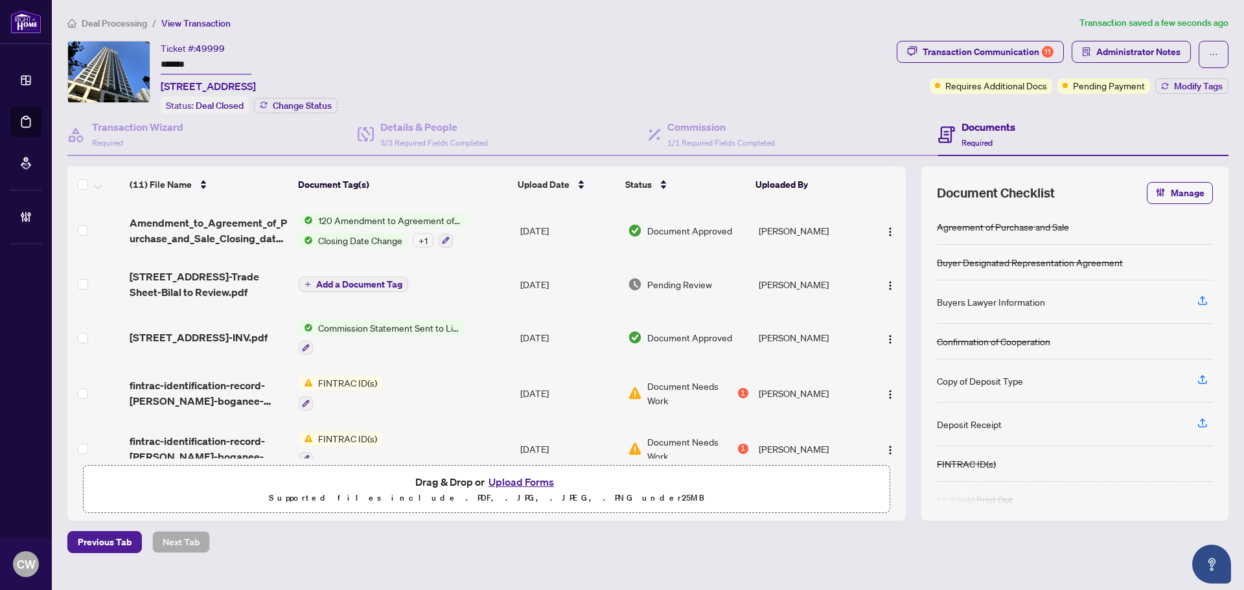
click at [1197, 76] on div "Transaction Communication 11 Administrator Notes Requires Additional Docs Pendi…" at bounding box center [1063, 67] width 332 height 53
click at [1198, 82] on span "Modify Tags" at bounding box center [1198, 86] width 49 height 9
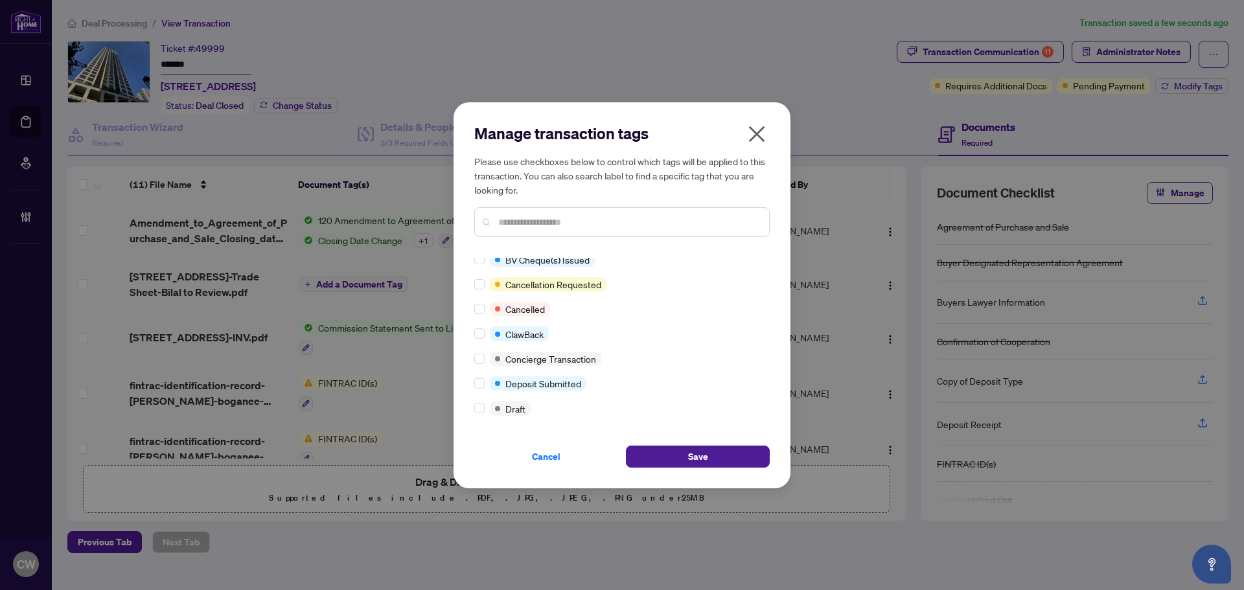
scroll to position [0, 0]
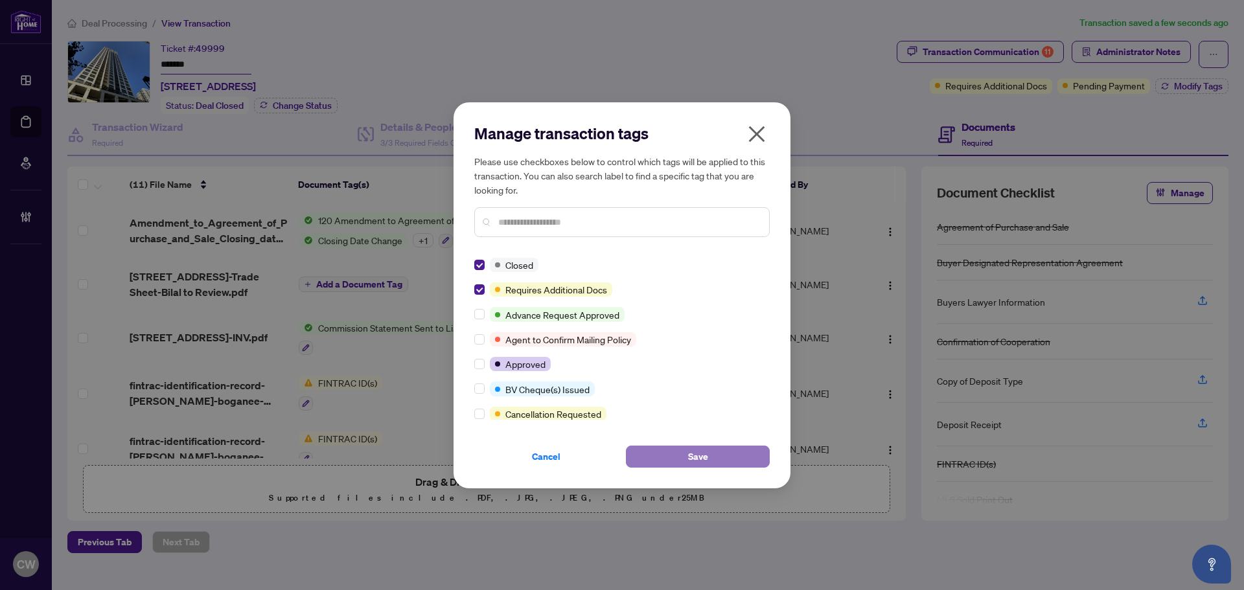
click at [702, 452] on span "Save" at bounding box center [698, 456] width 20 height 21
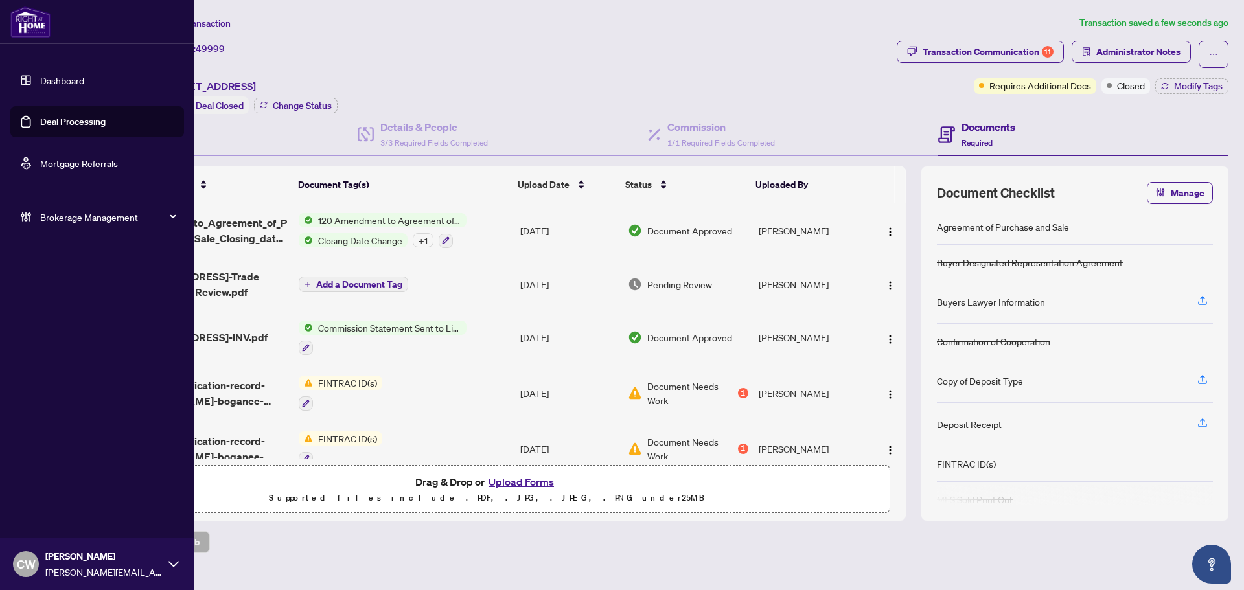
click at [41, 128] on link "Deal Processing" at bounding box center [72, 122] width 65 height 12
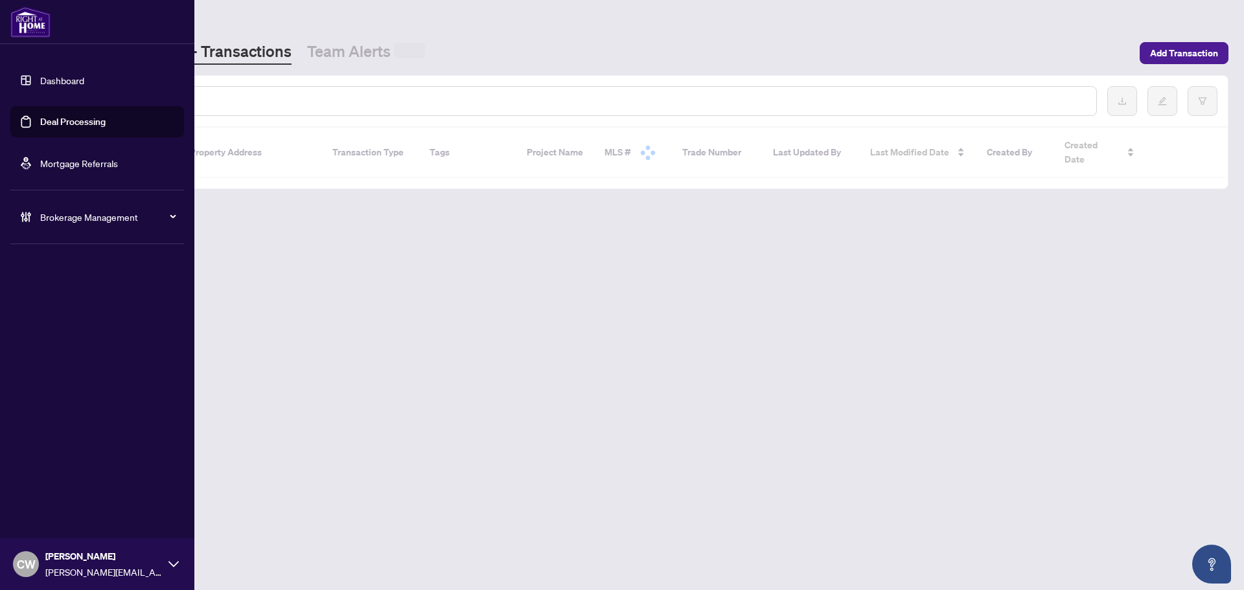
click at [214, 108] on div at bounding box center [587, 101] width 1019 height 30
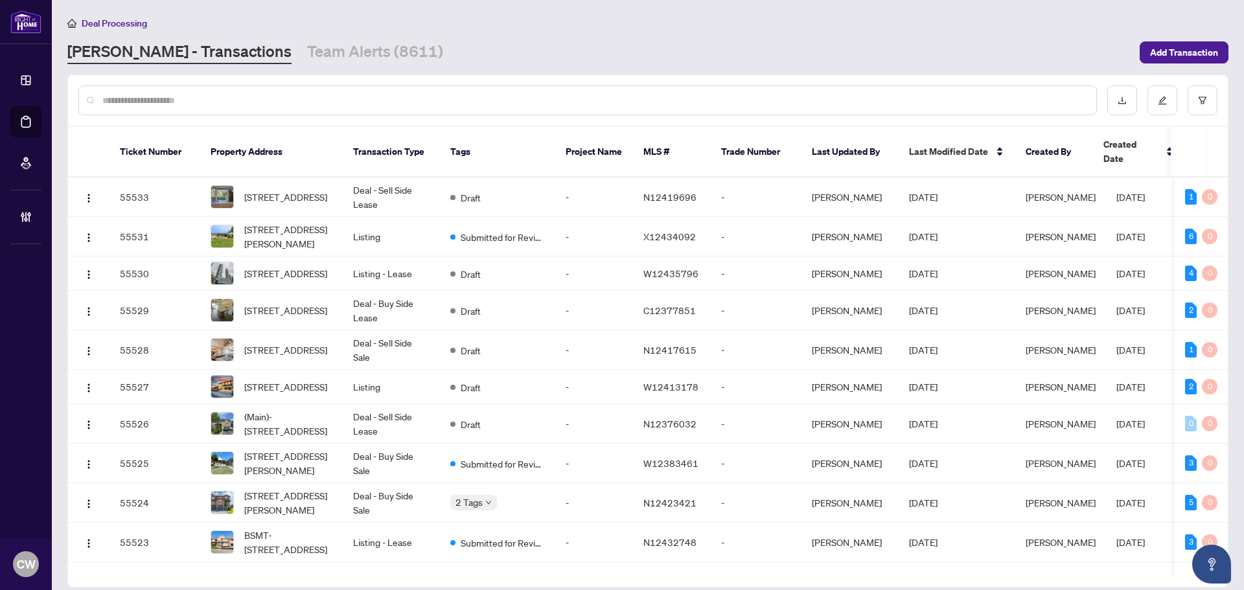
click at [211, 104] on input "text" at bounding box center [594, 100] width 984 height 14
paste input "*******"
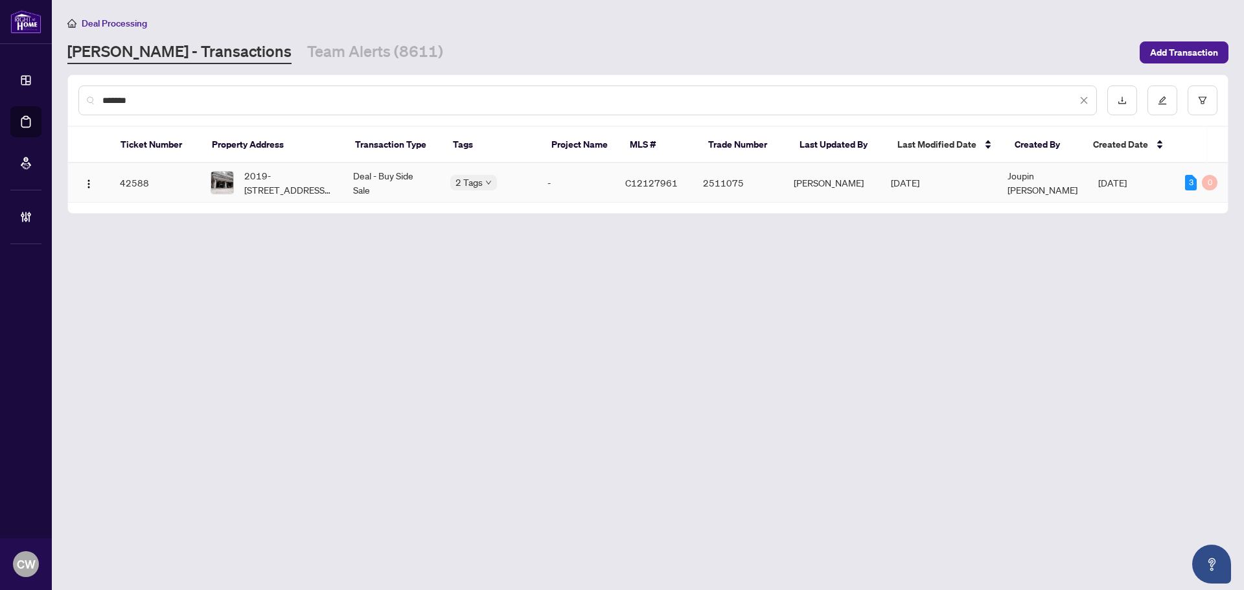
type input "*******"
click at [302, 189] on span "2019-[STREET_ADDRESS][PERSON_NAME]" at bounding box center [288, 182] width 88 height 29
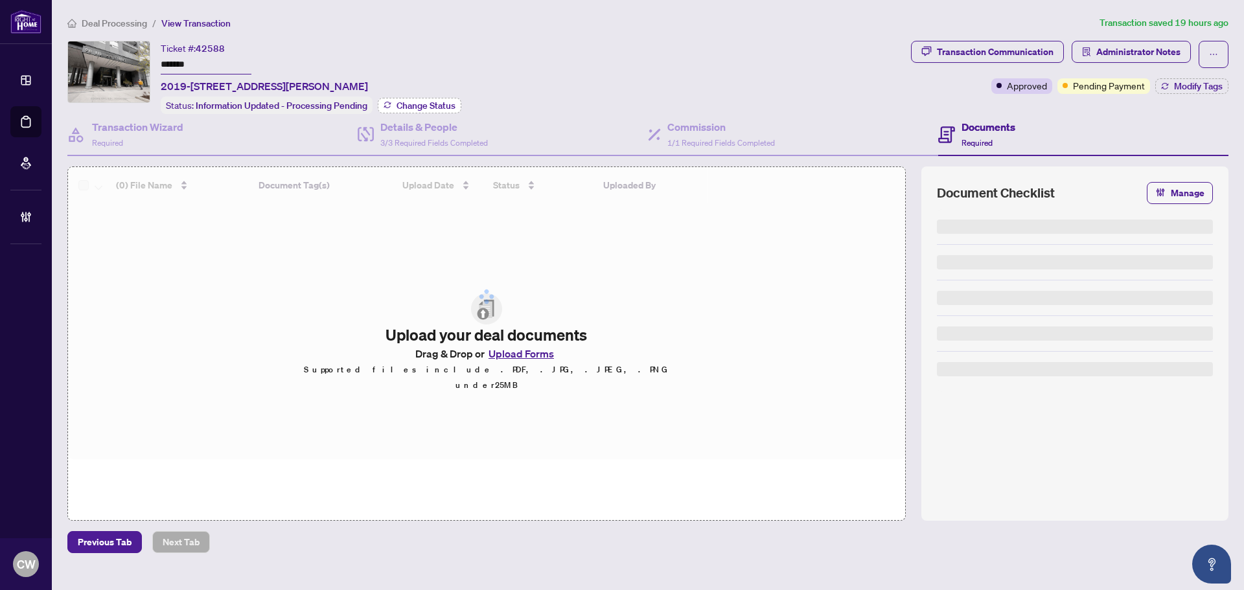
click at [439, 102] on span "Change Status" at bounding box center [426, 105] width 59 height 9
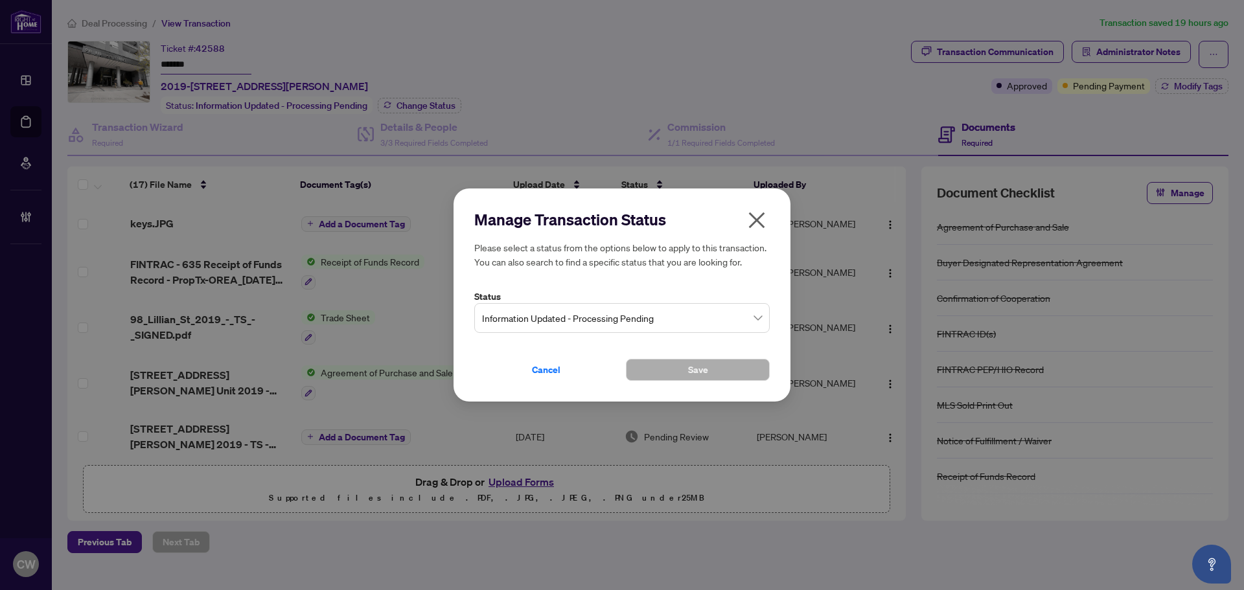
click at [658, 321] on span "Information Updated - Processing Pending" at bounding box center [622, 318] width 280 height 25
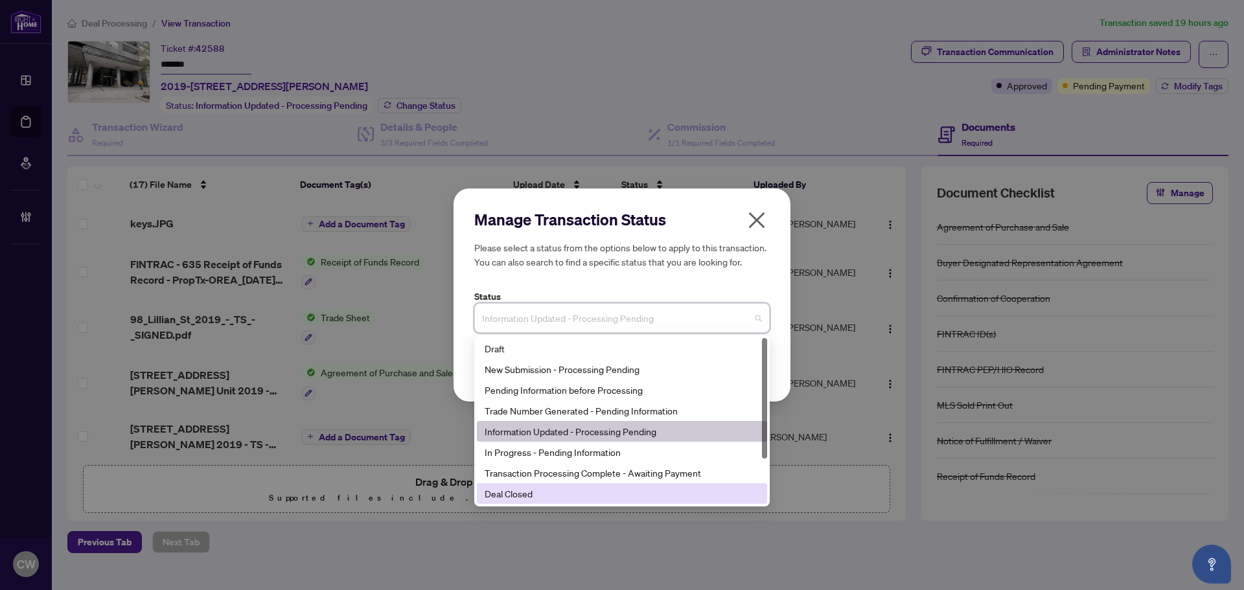
click at [606, 493] on div "Deal Closed" at bounding box center [622, 494] width 275 height 14
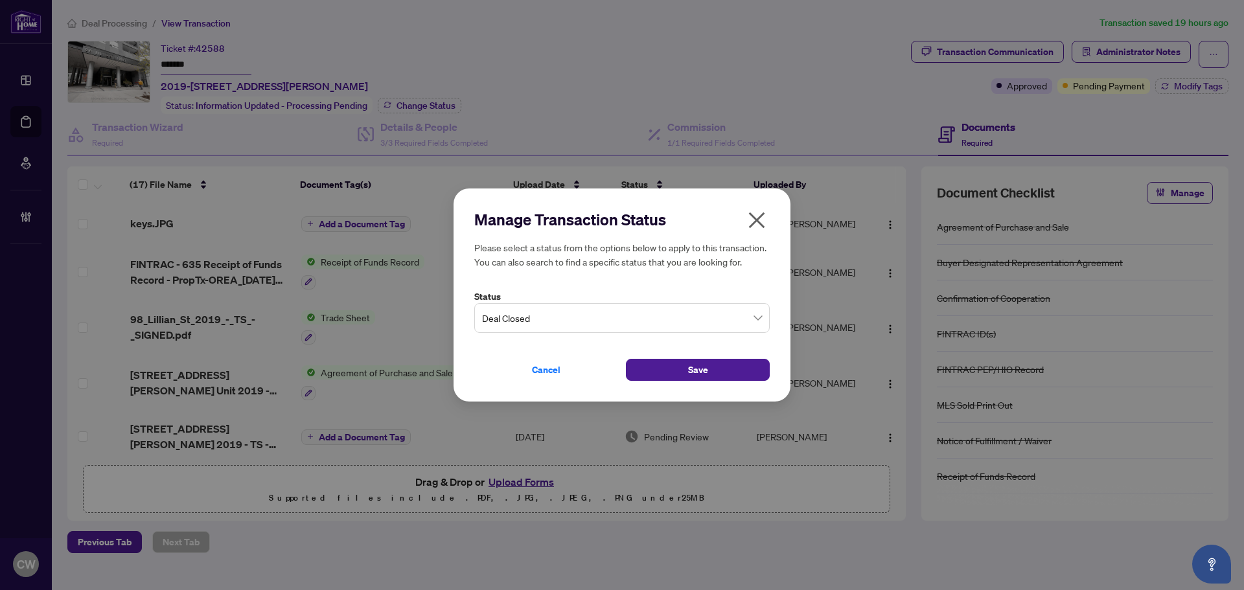
drag, startPoint x: 667, startPoint y: 373, endPoint x: 833, endPoint y: 327, distance: 171.4
click at [668, 373] on button "Save" at bounding box center [698, 370] width 144 height 22
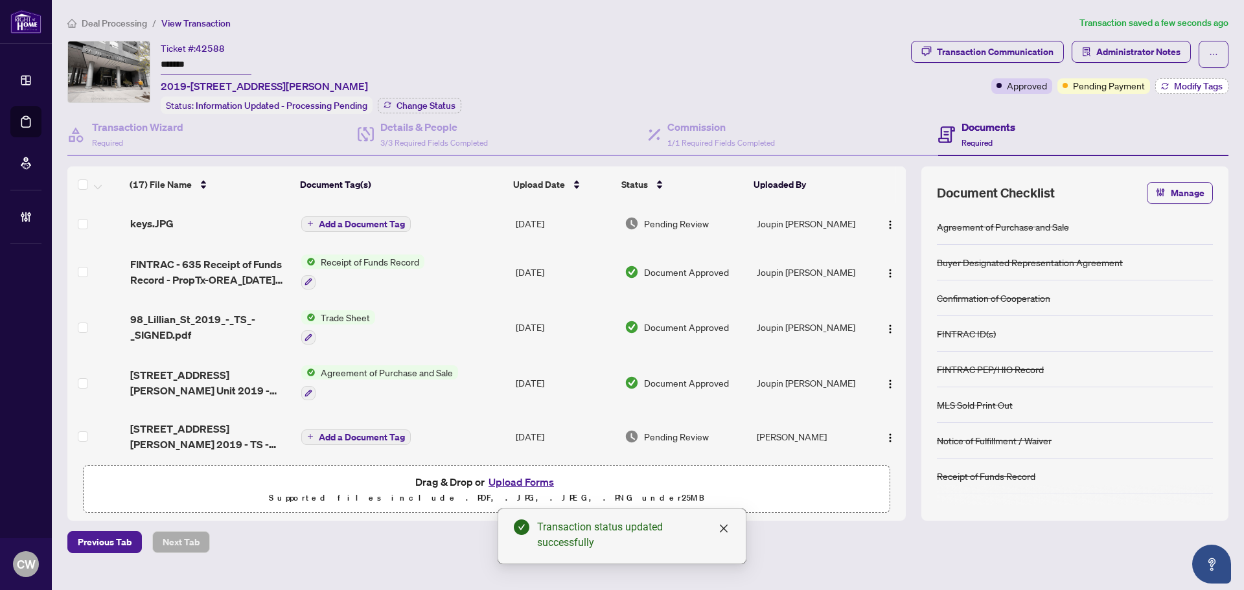
click at [1204, 82] on span "Modify Tags" at bounding box center [1198, 86] width 49 height 9
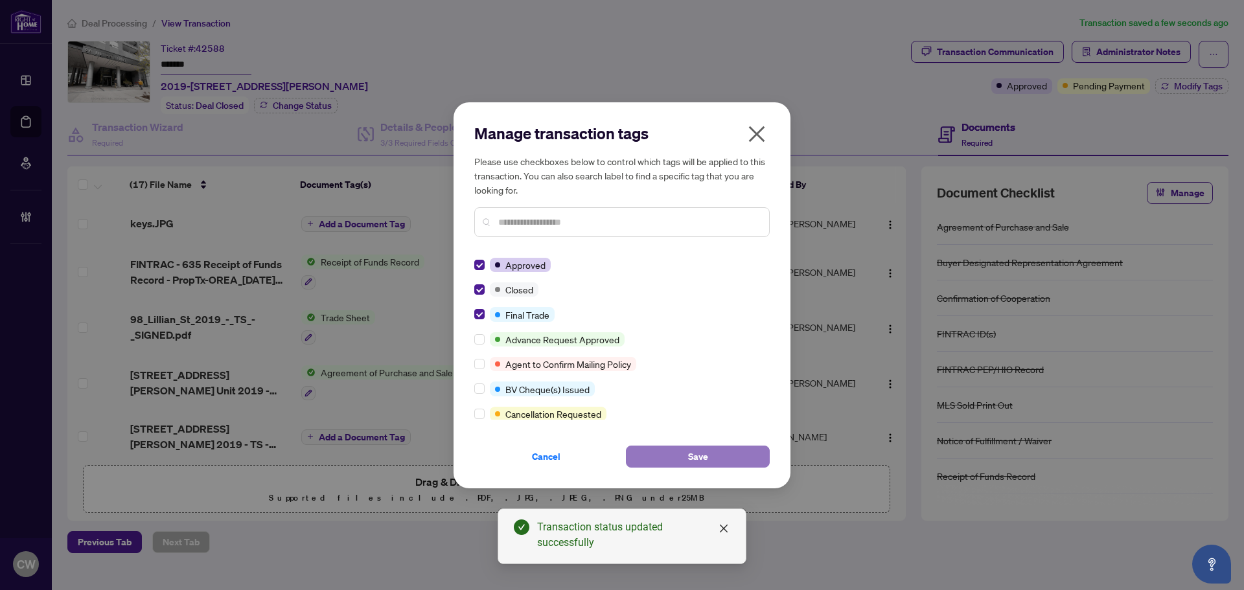
click at [699, 455] on span "Save" at bounding box center [698, 456] width 20 height 21
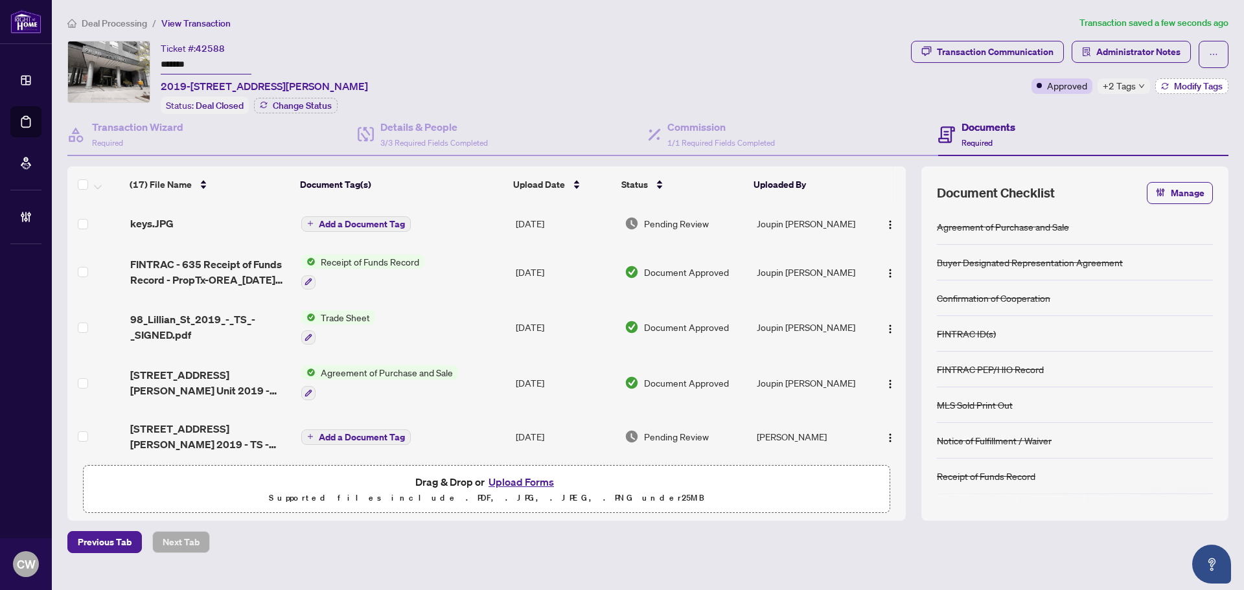
click at [1193, 87] on span "Modify Tags" at bounding box center [1198, 86] width 49 height 9
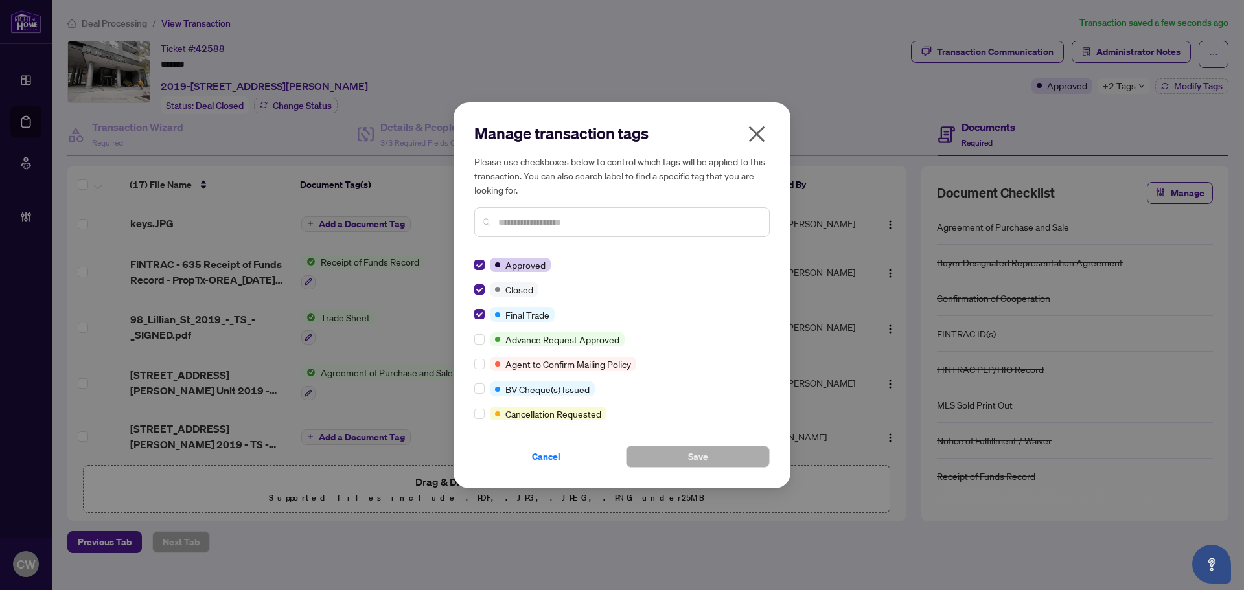
click at [754, 133] on icon "close" at bounding box center [757, 134] width 21 height 21
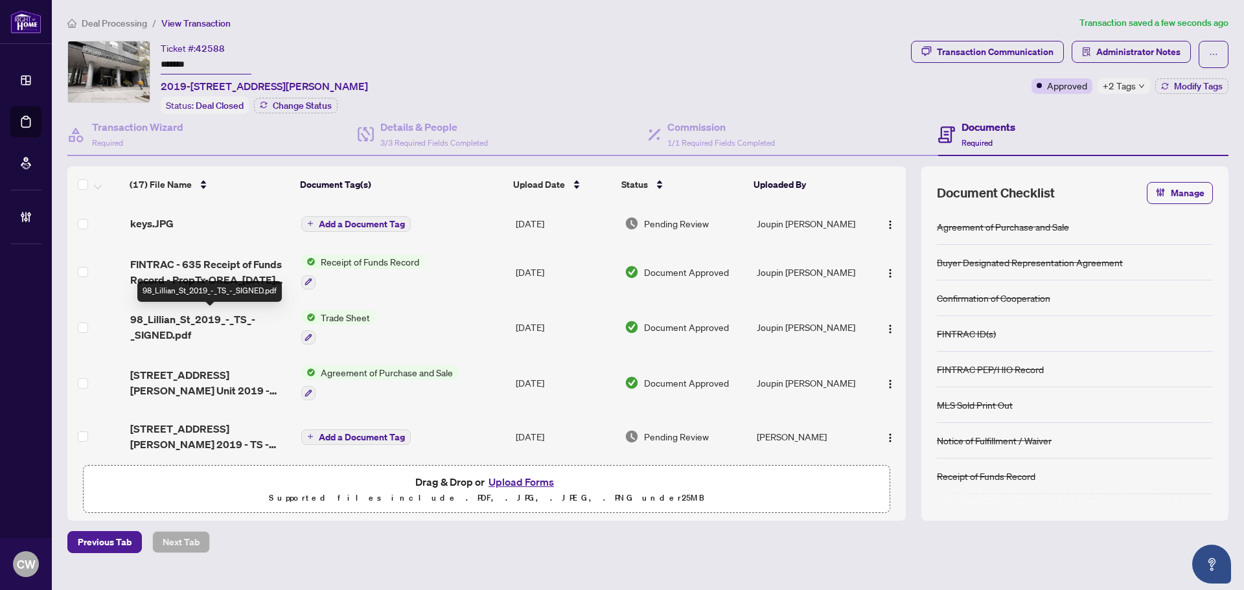
click at [177, 326] on span "98_Lillian_St_2019_-_TS_-_SIGNED.pdf" at bounding box center [210, 327] width 161 height 31
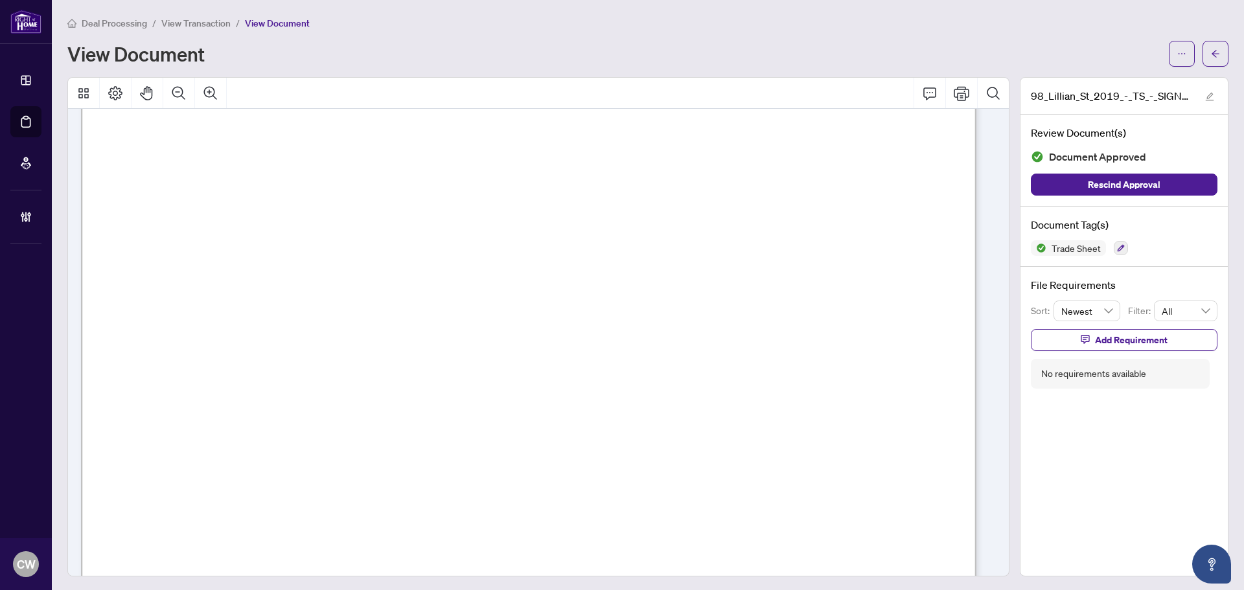
scroll to position [324, 0]
click at [1213, 48] on button "button" at bounding box center [1216, 54] width 26 height 26
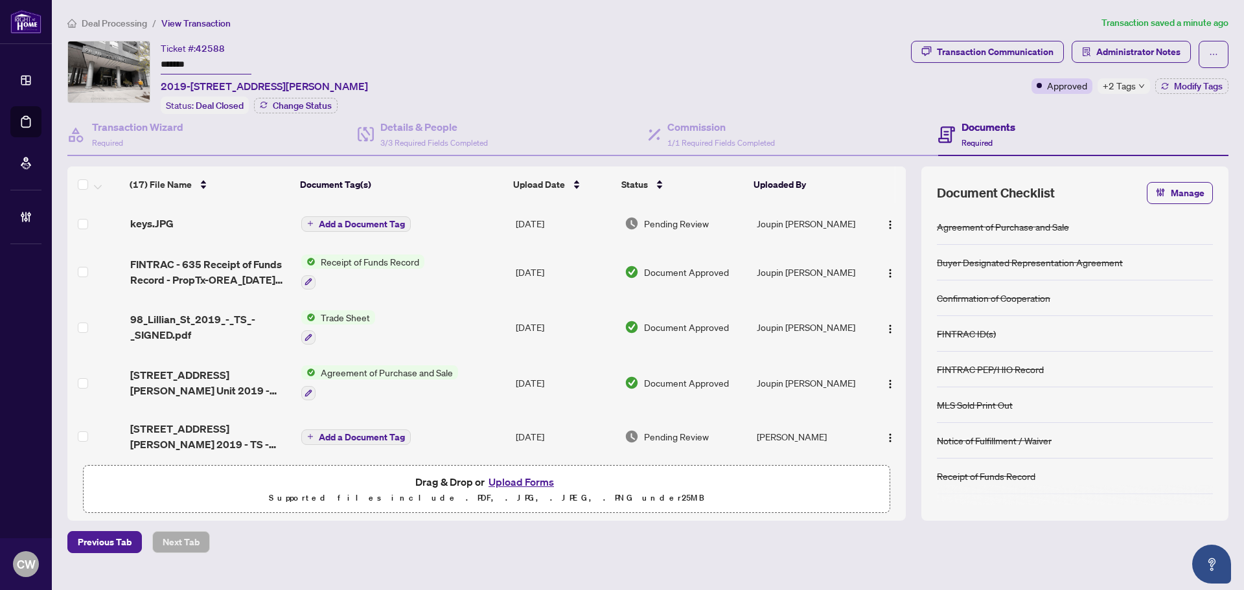
click at [535, 483] on button "Upload Forms" at bounding box center [521, 482] width 73 height 17
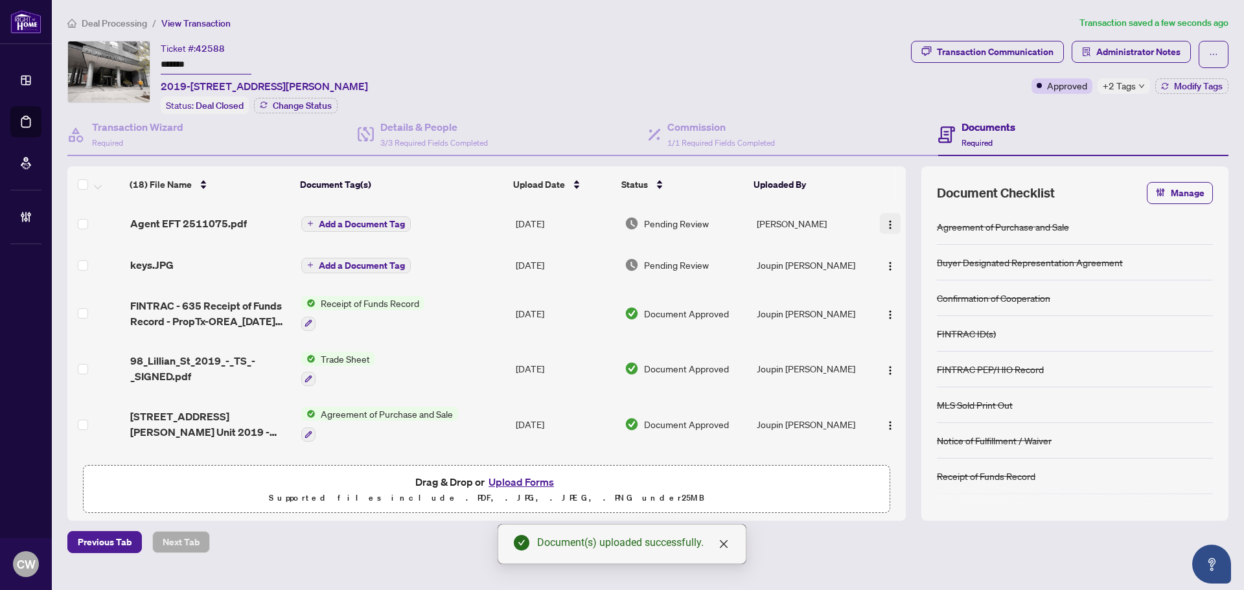
click at [890, 223] on img "button" at bounding box center [890, 225] width 10 height 10
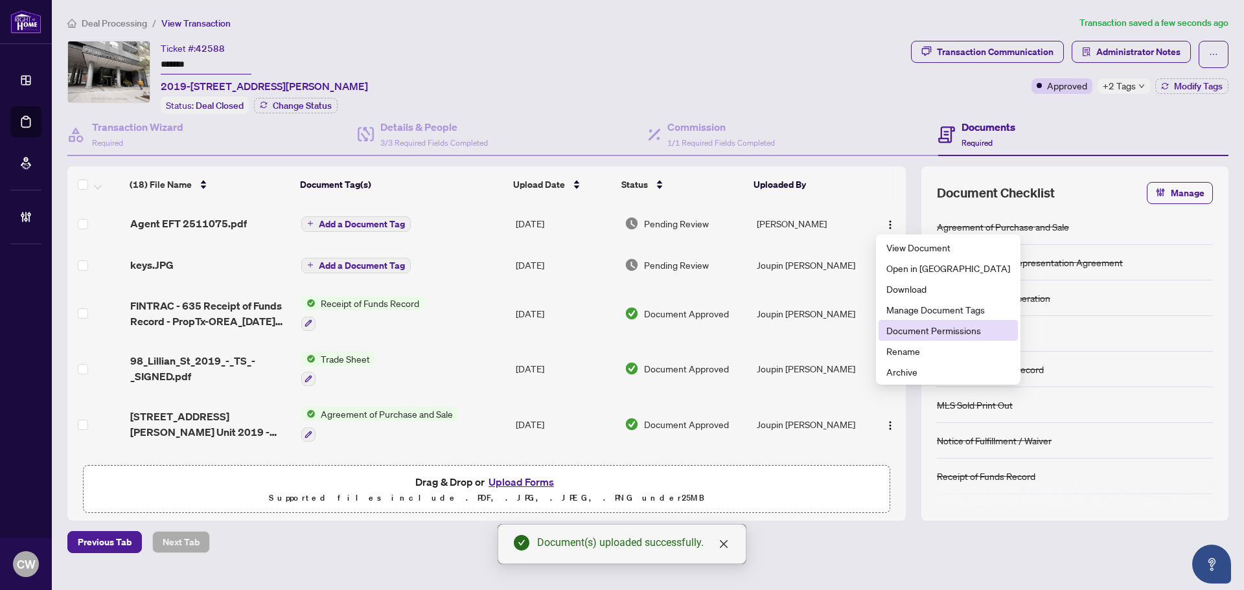
click at [935, 334] on span "Document Permissions" at bounding box center [948, 330] width 124 height 14
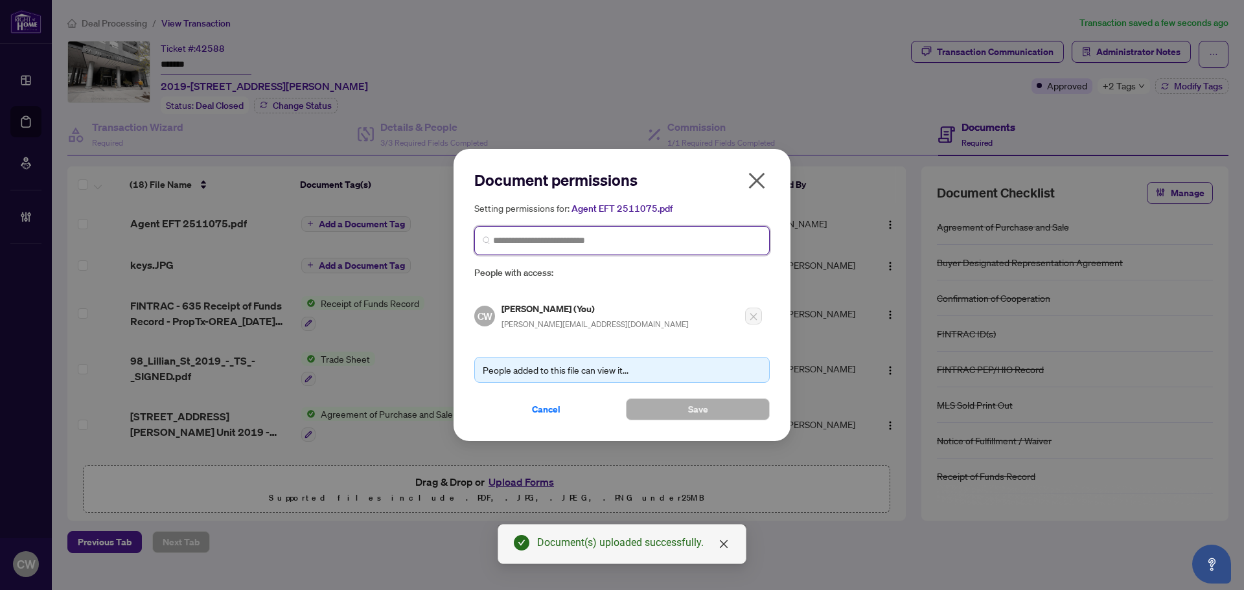
click at [522, 237] on input "search" at bounding box center [627, 241] width 268 height 14
paste input "**********"
type input "**********"
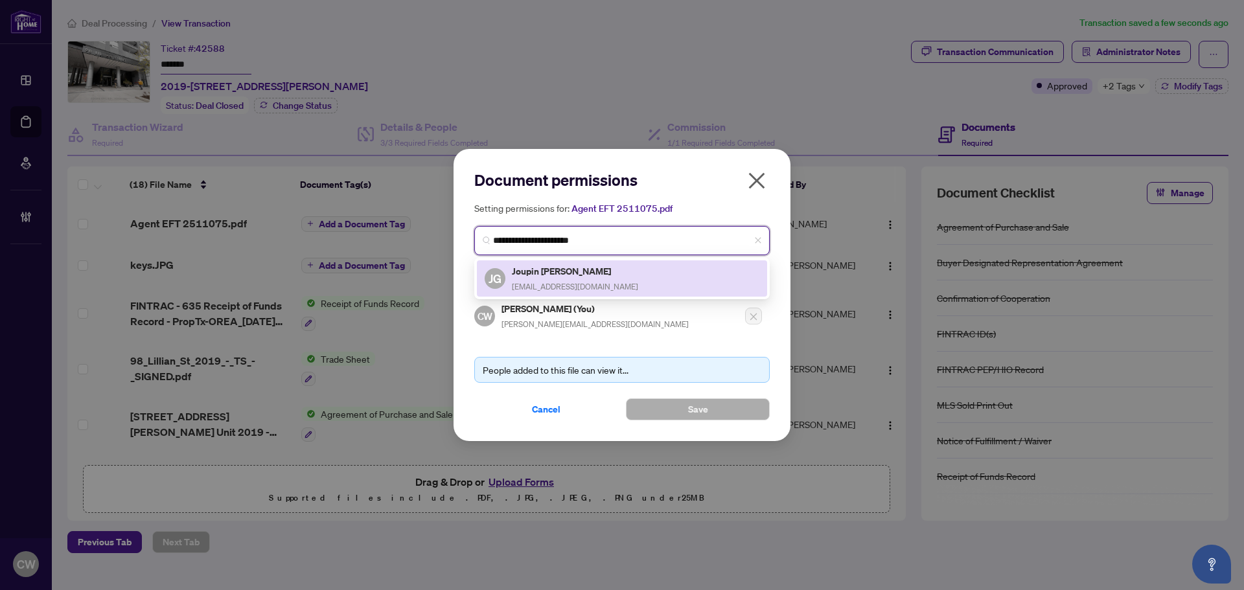
click at [531, 270] on h5 "Joupin [PERSON_NAME]" at bounding box center [575, 271] width 126 height 15
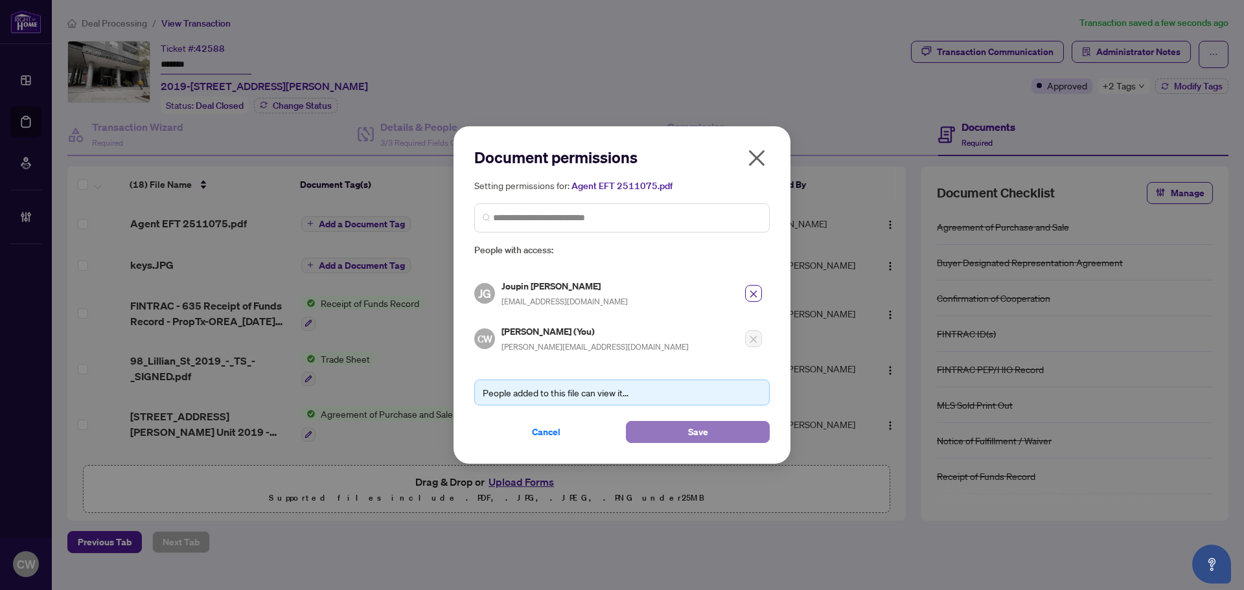
click at [707, 426] on span "Save" at bounding box center [698, 432] width 20 height 21
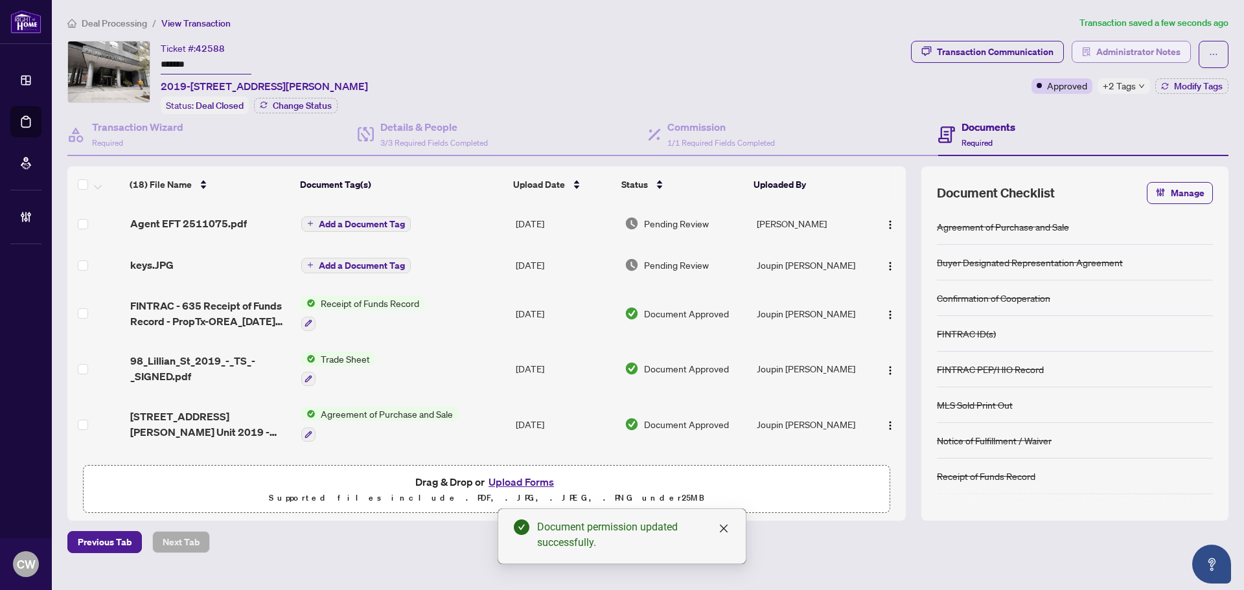
click at [1159, 46] on span "Administrator Notes" at bounding box center [1138, 51] width 84 height 21
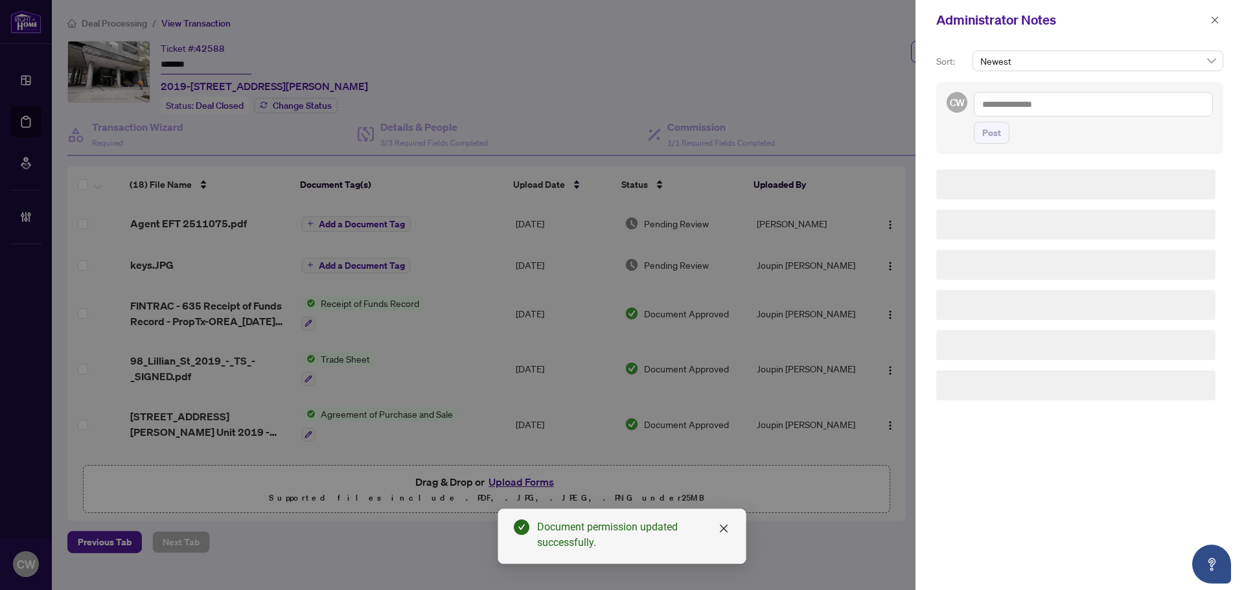
click at [1071, 97] on textarea at bounding box center [1093, 104] width 239 height 25
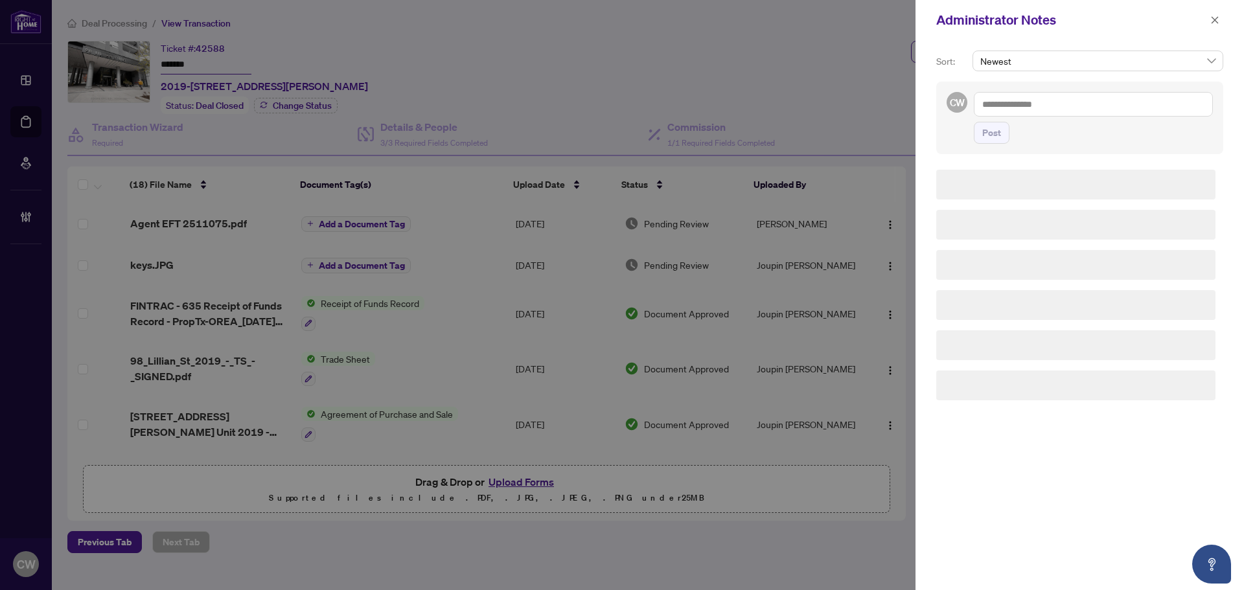
paste textarea "**********"
type textarea "**********"
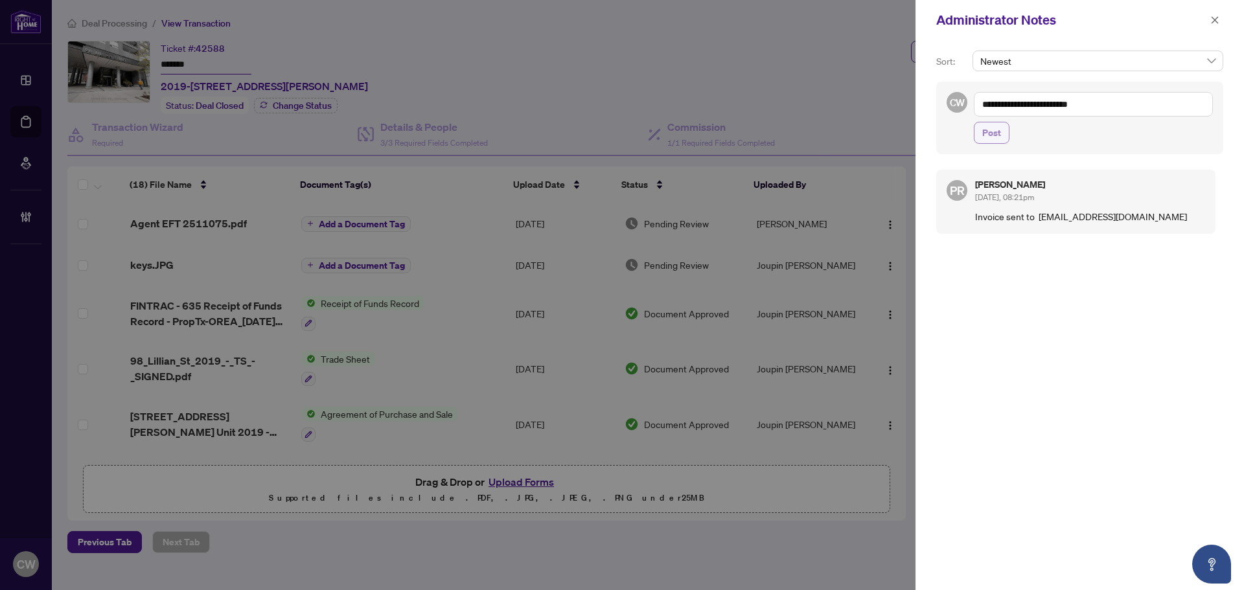
click at [988, 133] on span "Post" at bounding box center [991, 132] width 19 height 21
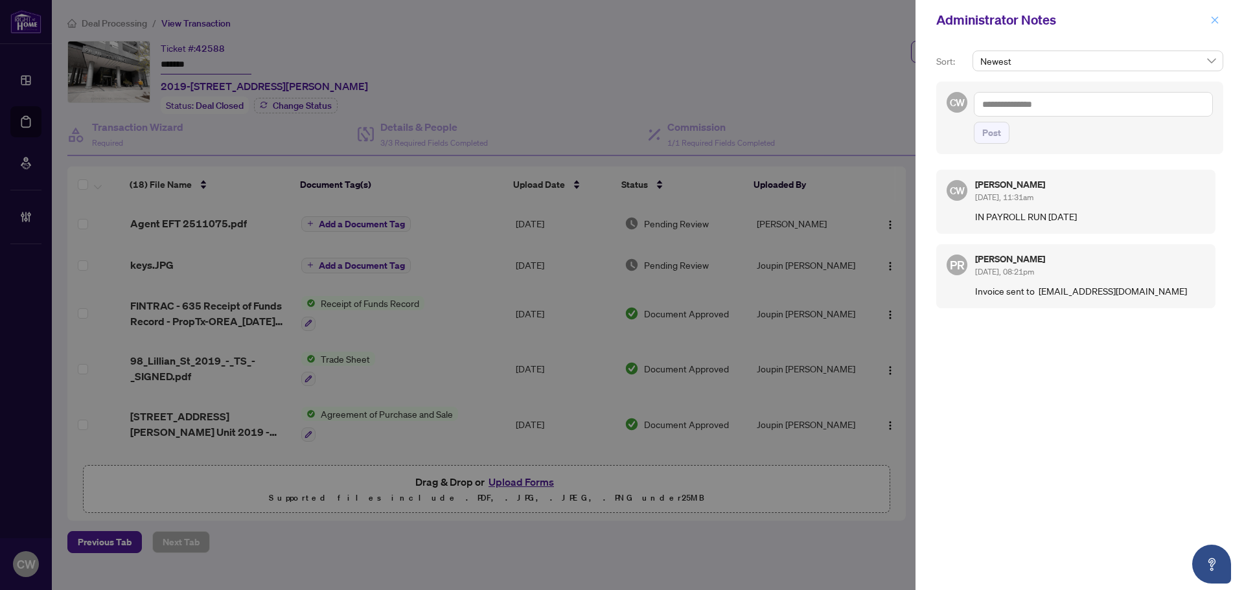
click at [1216, 25] on icon "close" at bounding box center [1214, 20] width 9 height 9
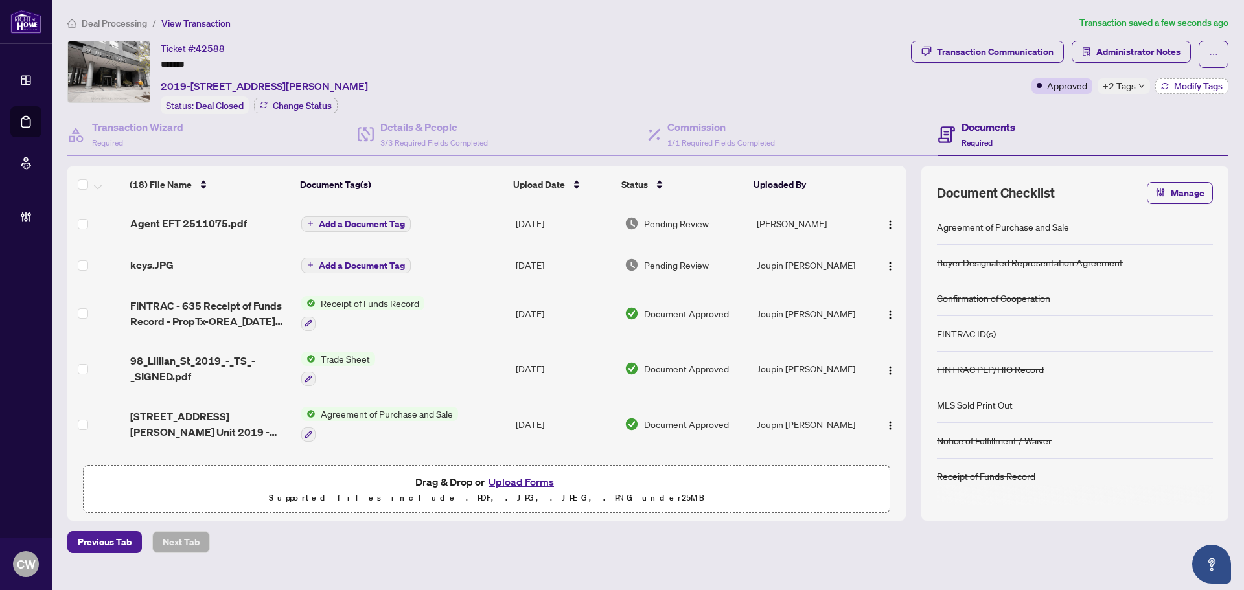
click at [1202, 87] on span "Modify Tags" at bounding box center [1198, 86] width 49 height 9
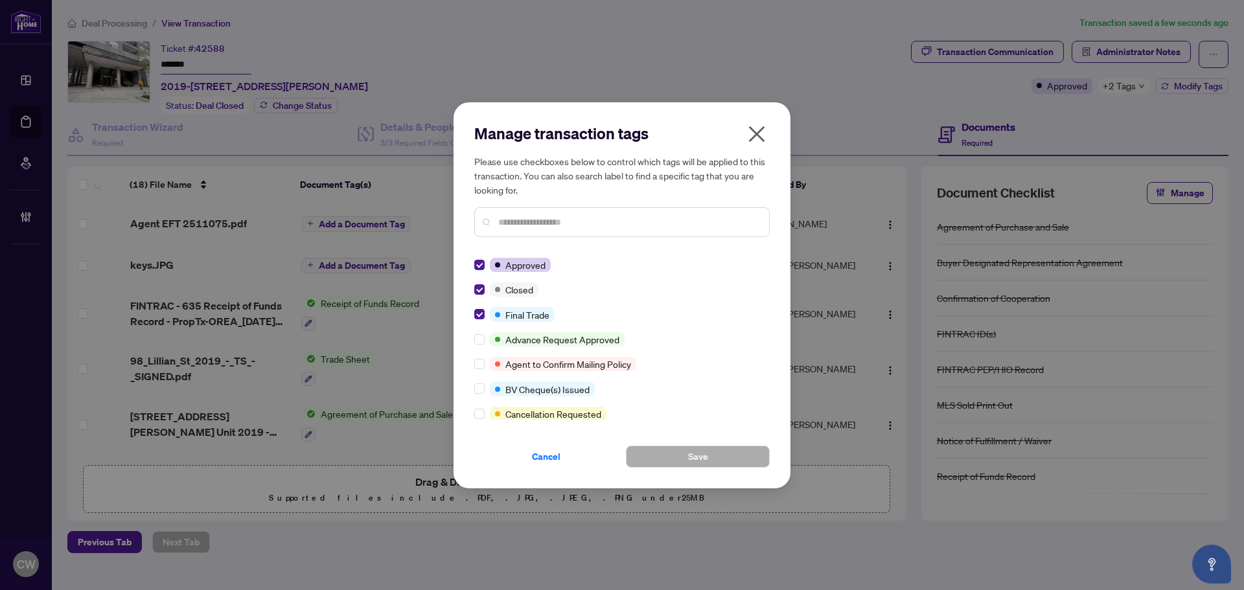
click at [750, 139] on icon "close" at bounding box center [757, 134] width 16 height 16
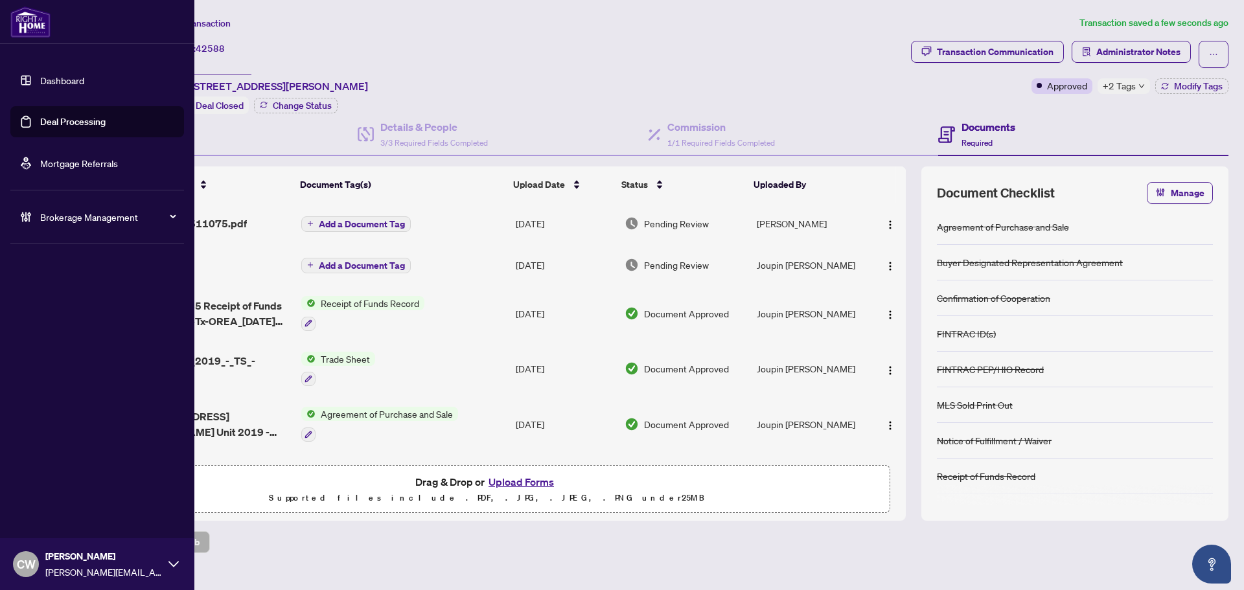
drag, startPoint x: 49, startPoint y: 115, endPoint x: 182, endPoint y: 121, distance: 133.6
click at [49, 116] on link "Deal Processing" at bounding box center [72, 122] width 65 height 12
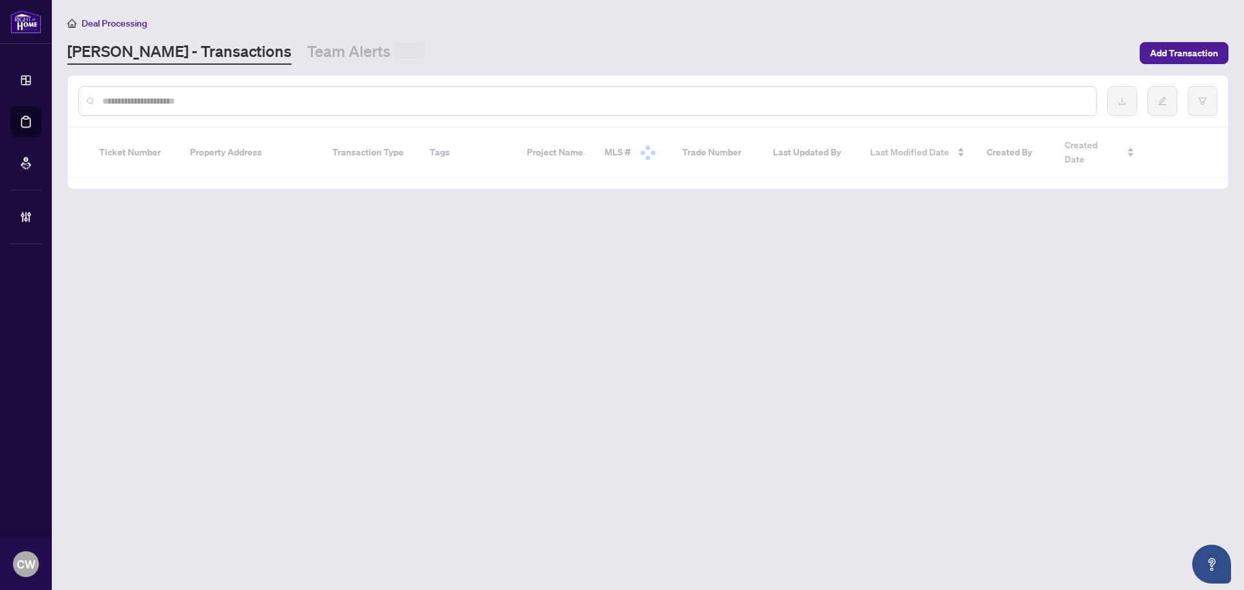
click at [246, 98] on input "text" at bounding box center [594, 101] width 984 height 14
paste input "*******"
type input "*******"
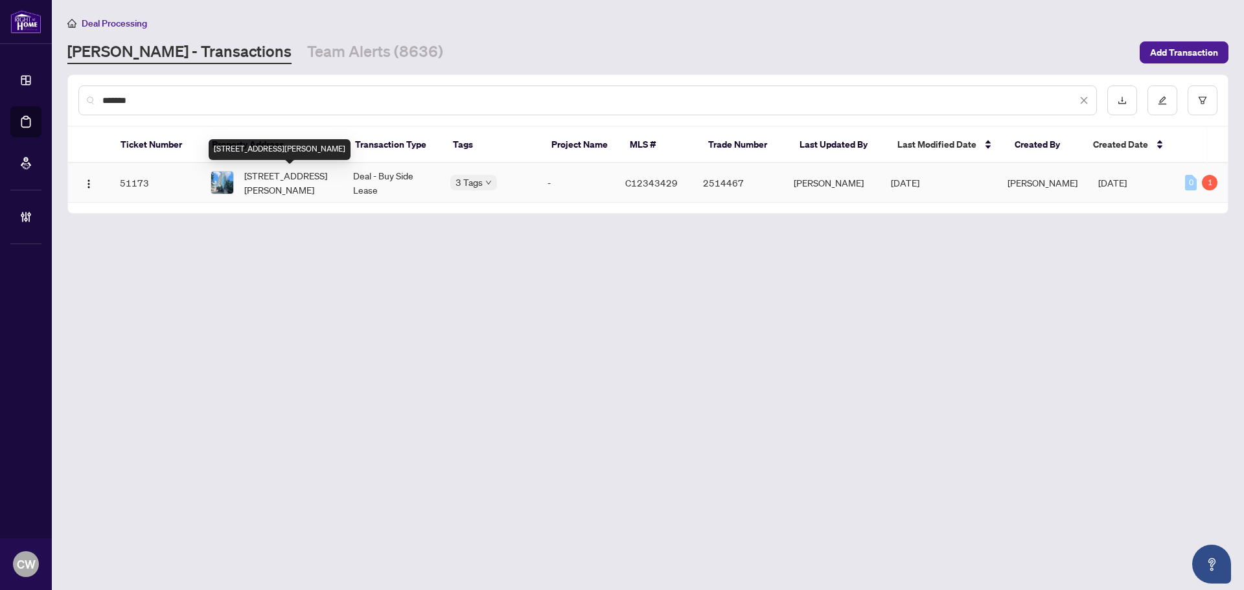
click at [303, 191] on span "[STREET_ADDRESS][PERSON_NAME]" at bounding box center [288, 182] width 88 height 29
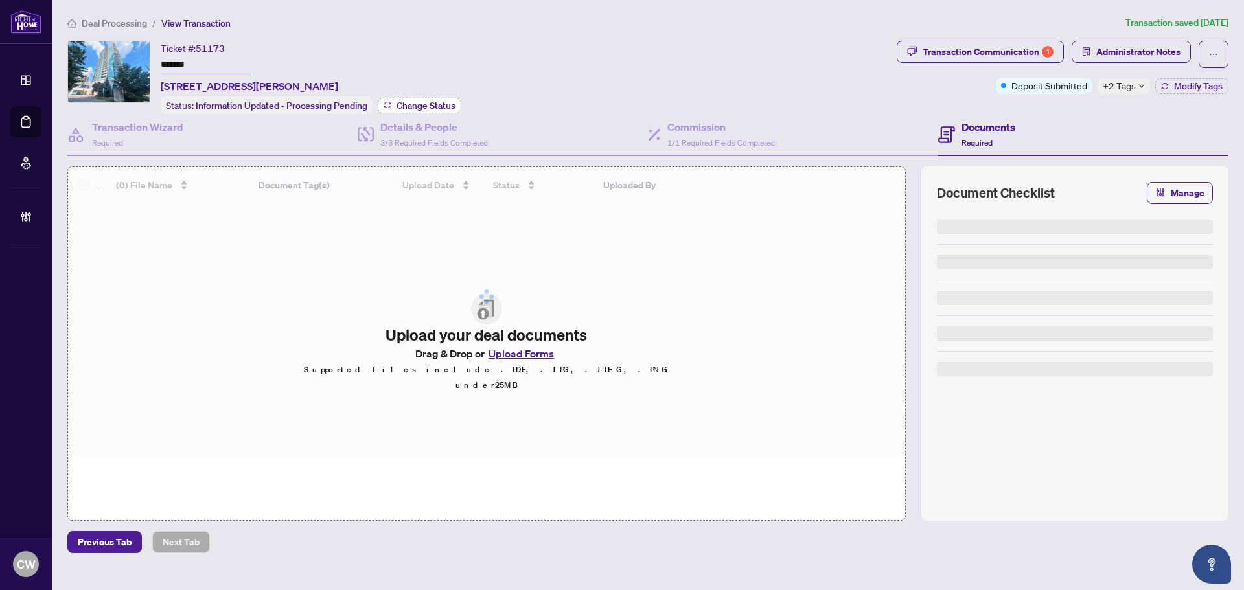
click at [435, 101] on span "Change Status" at bounding box center [426, 105] width 59 height 9
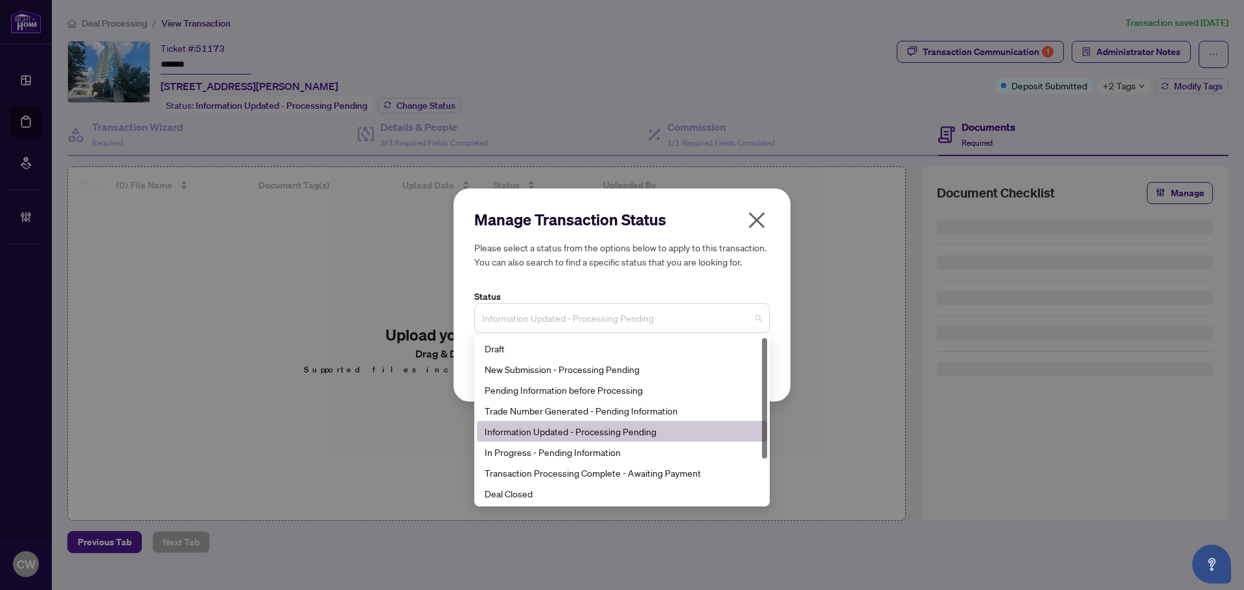
click at [583, 314] on span "Information Updated - Processing Pending" at bounding box center [622, 318] width 280 height 25
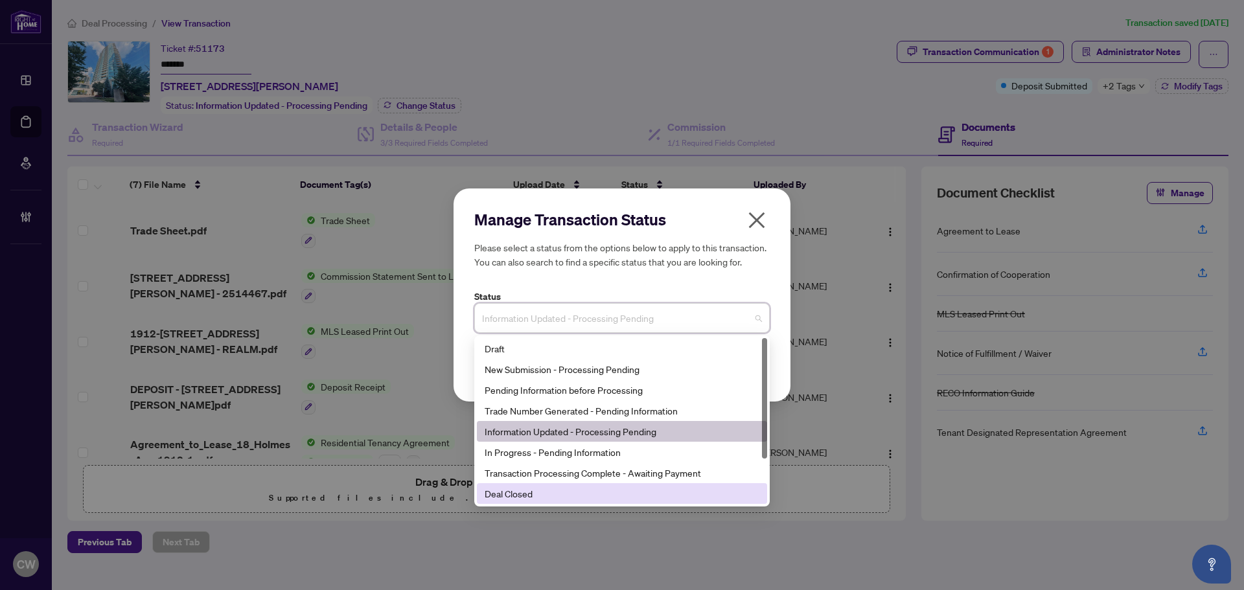
click at [563, 489] on div "Deal Closed" at bounding box center [622, 494] width 275 height 14
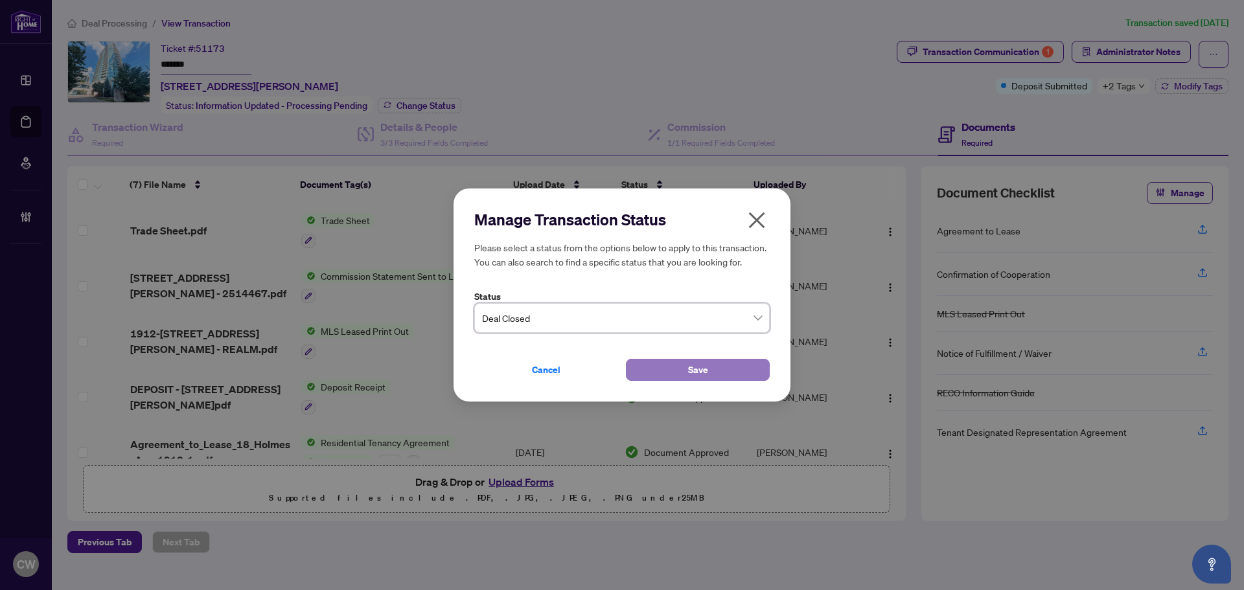
click at [683, 367] on button "Save" at bounding box center [698, 370] width 144 height 22
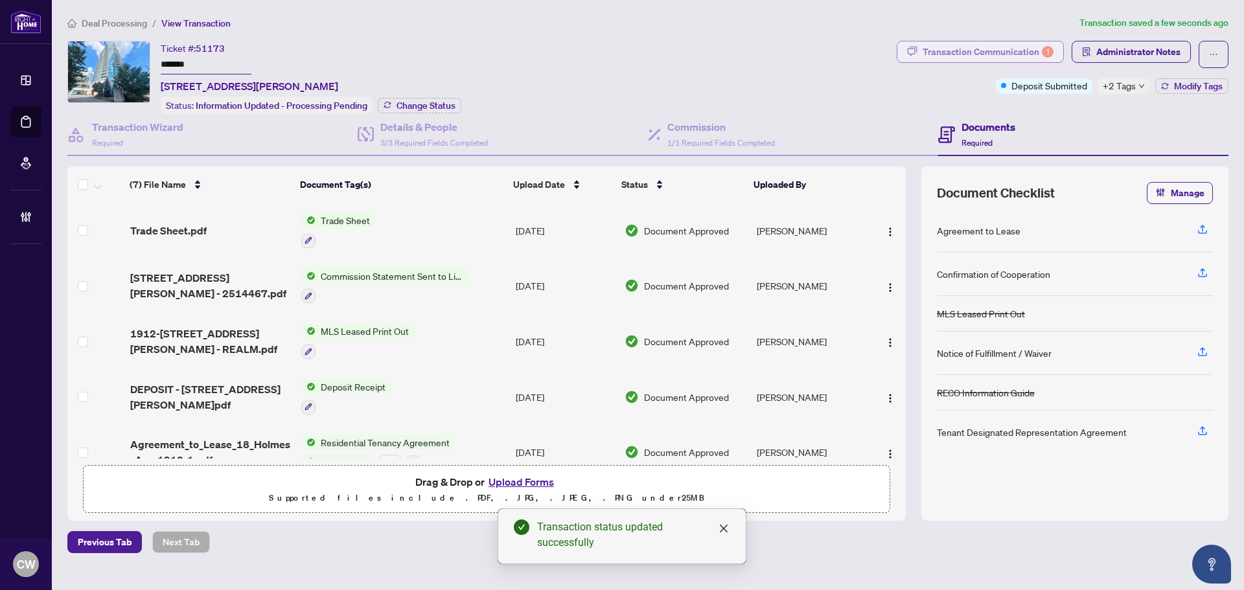
click at [1018, 47] on div "Transaction Communication 1" at bounding box center [988, 51] width 131 height 21
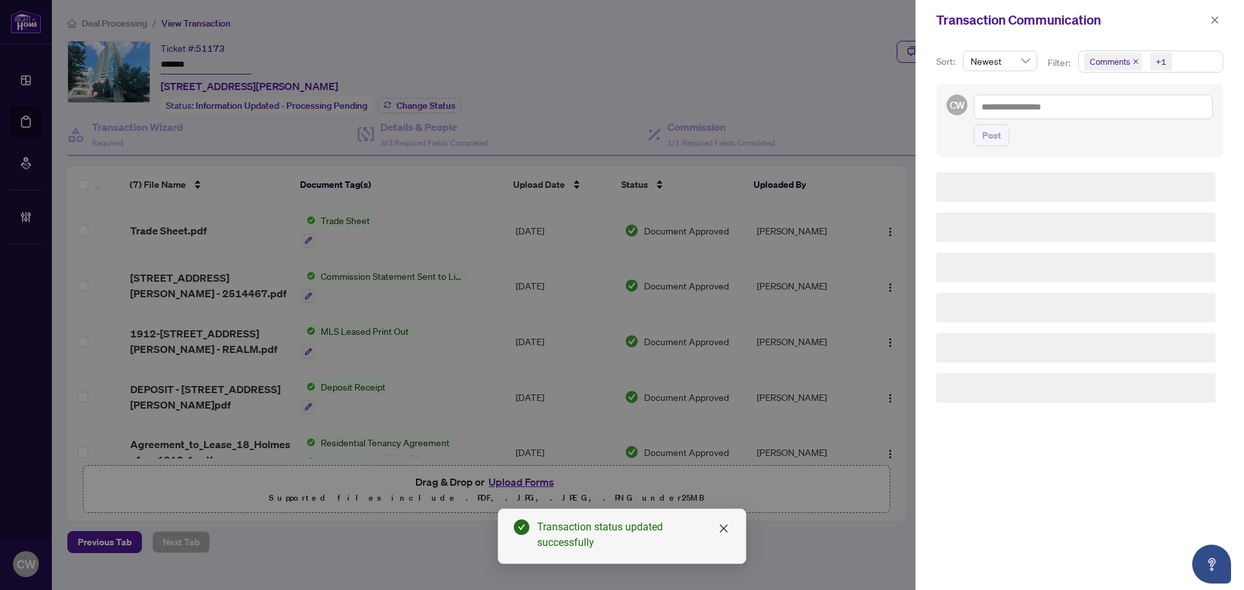
click at [1130, 59] on span "Comments" at bounding box center [1113, 61] width 58 height 18
click at [1095, 111] on div "Comments" at bounding box center [1150, 116] width 128 height 16
click at [1090, 112] on span "Select Comments" at bounding box center [1091, 115] width 10 height 10
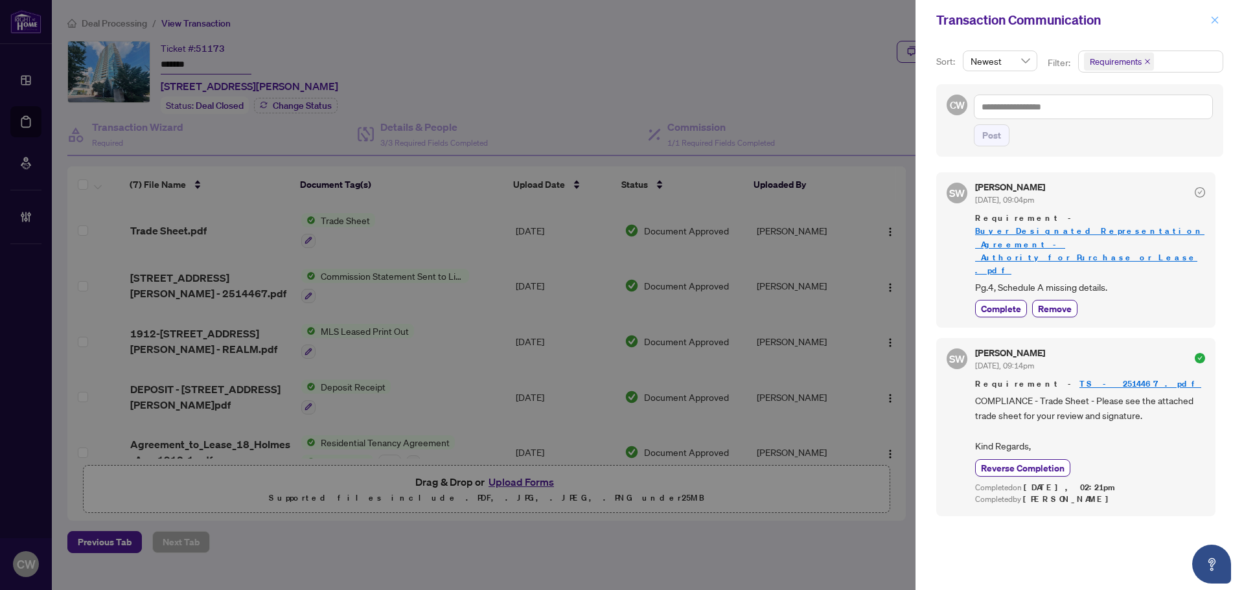
click at [1214, 21] on icon "close" at bounding box center [1214, 20] width 9 height 9
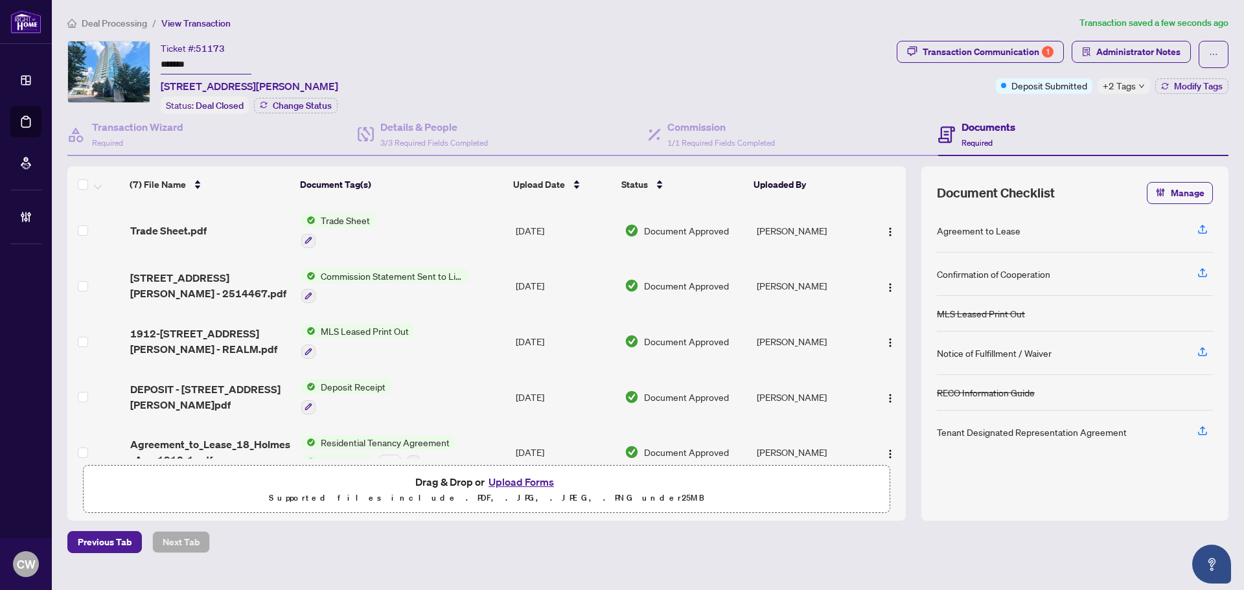
click at [1201, 75] on div "Transaction Communication 1 Administrator Notes Deposit Submitted +2 Tags Modif…" at bounding box center [1063, 67] width 332 height 53
click at [1207, 82] on span "Modify Tags" at bounding box center [1198, 86] width 49 height 9
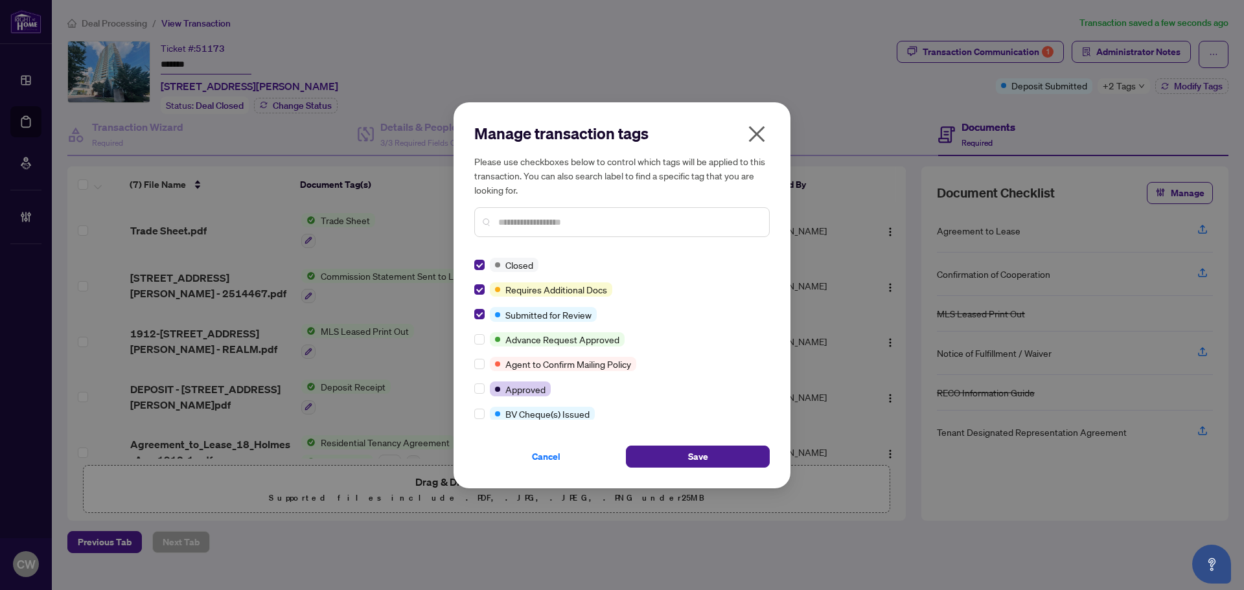
drag, startPoint x: 723, startPoint y: 459, endPoint x: 304, endPoint y: 402, distance: 423.0
click at [724, 459] on button "Save" at bounding box center [698, 457] width 144 height 22
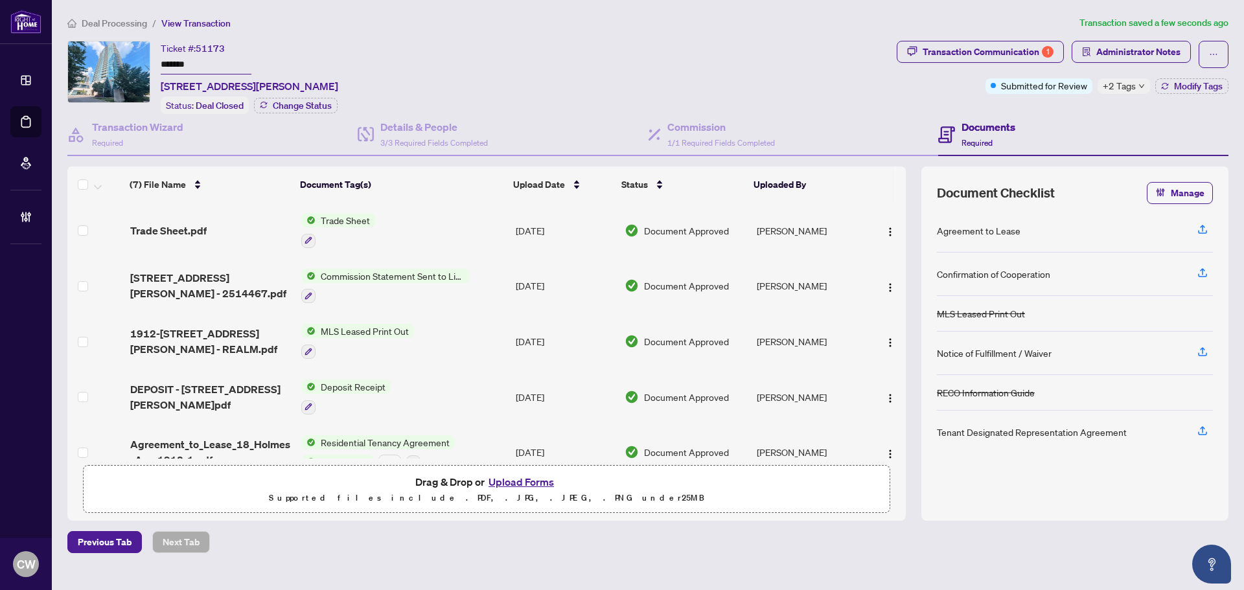
click at [188, 226] on span "Trade Sheet.pdf" at bounding box center [168, 231] width 76 height 16
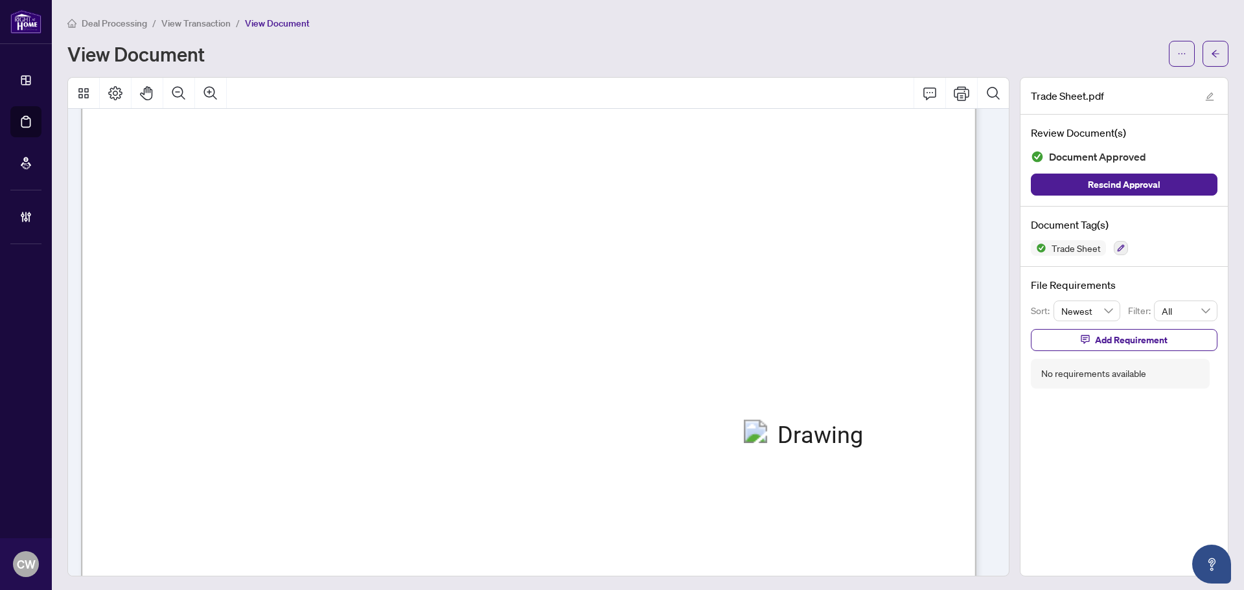
scroll to position [389, 0]
click at [1211, 48] on span "button" at bounding box center [1215, 53] width 9 height 21
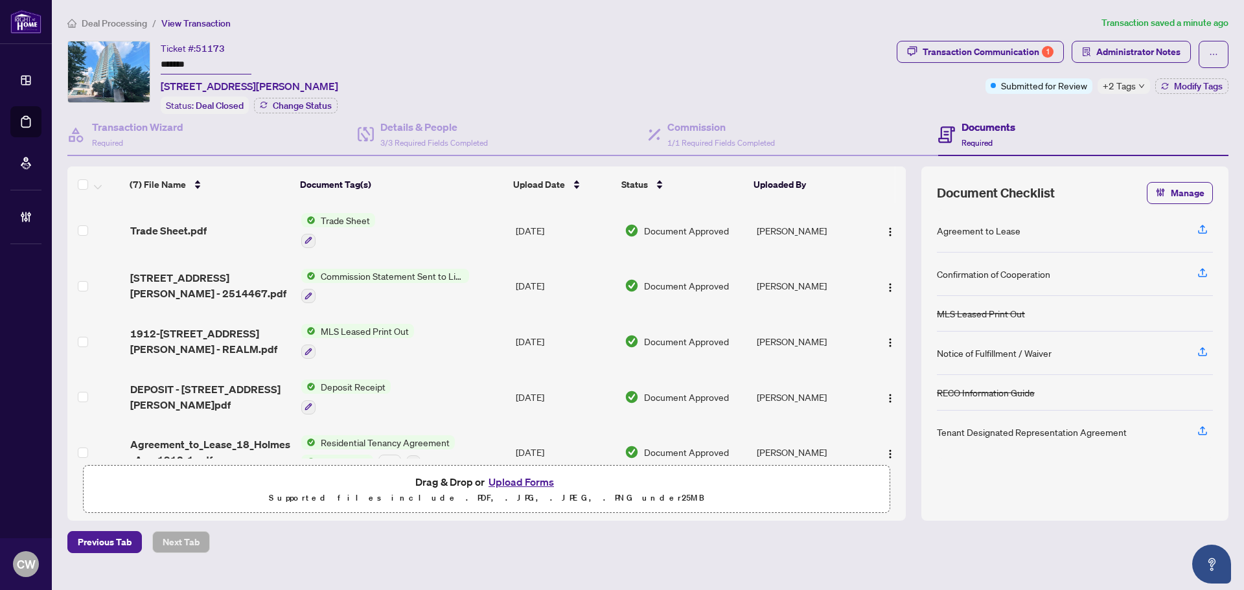
click at [542, 478] on button "Upload Forms" at bounding box center [521, 482] width 73 height 17
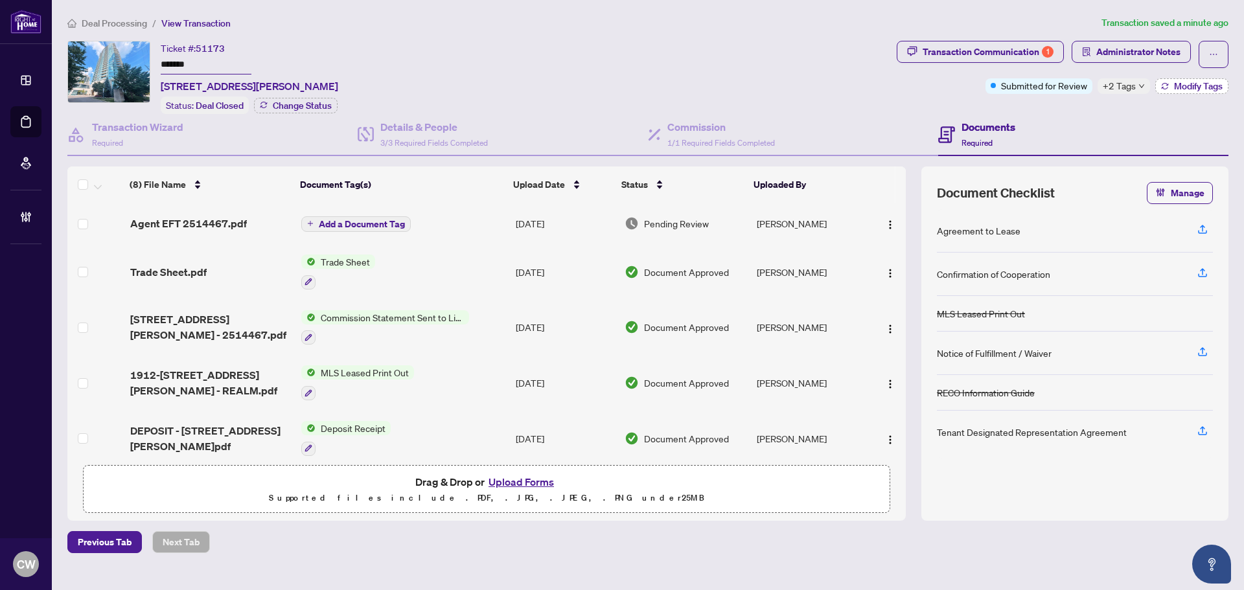
click at [1199, 82] on span "Modify Tags" at bounding box center [1198, 86] width 49 height 9
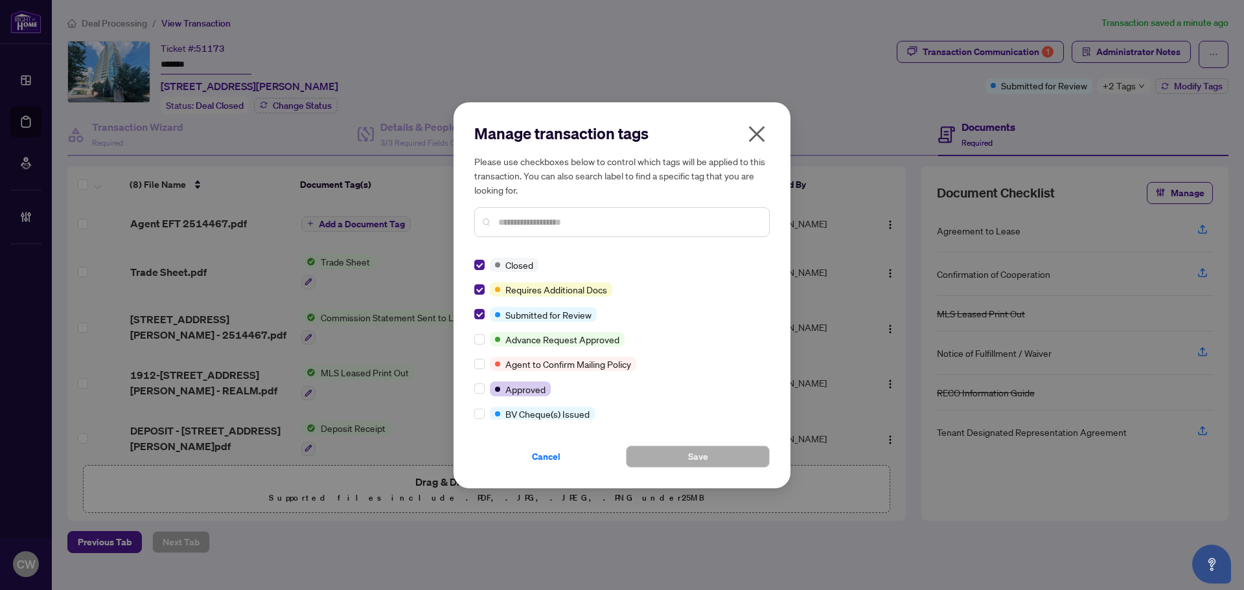
click at [759, 130] on icon "close" at bounding box center [757, 134] width 21 height 21
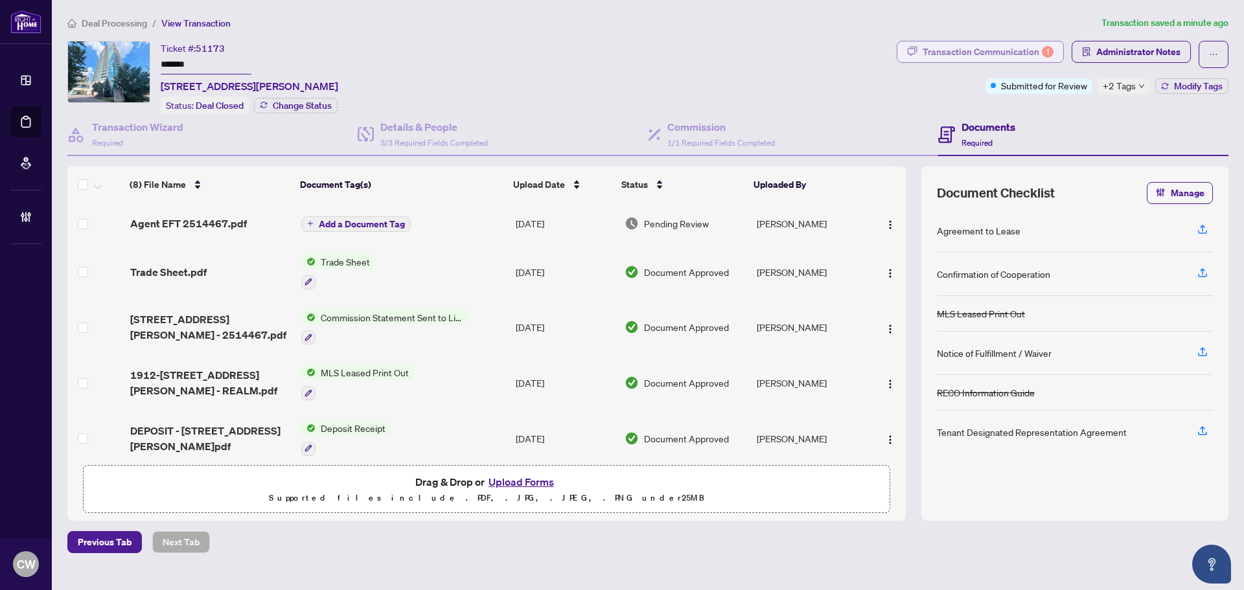
click at [978, 53] on div "Transaction Communication 1" at bounding box center [988, 51] width 131 height 21
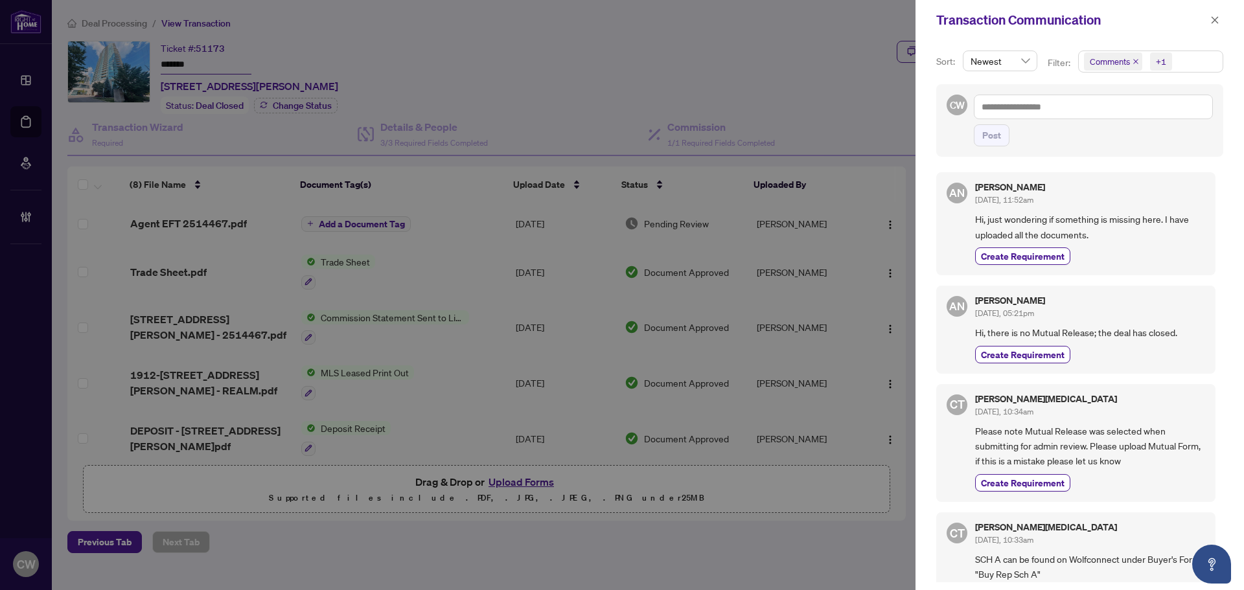
click at [1135, 63] on icon "close" at bounding box center [1136, 61] width 6 height 6
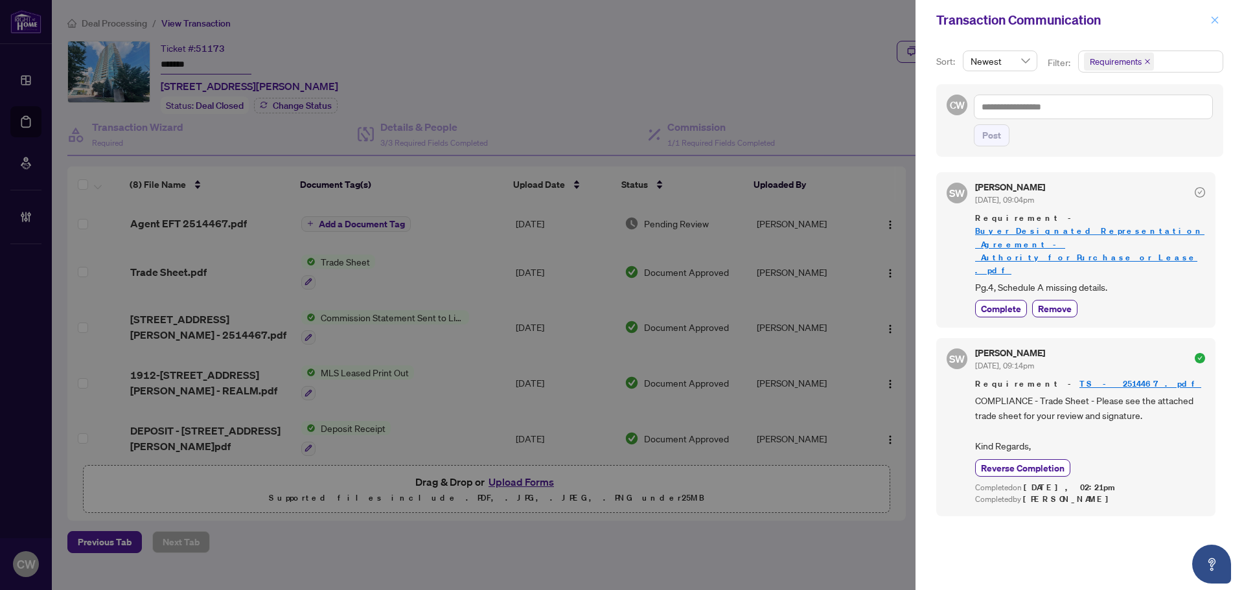
click at [1212, 14] on span "button" at bounding box center [1214, 20] width 9 height 21
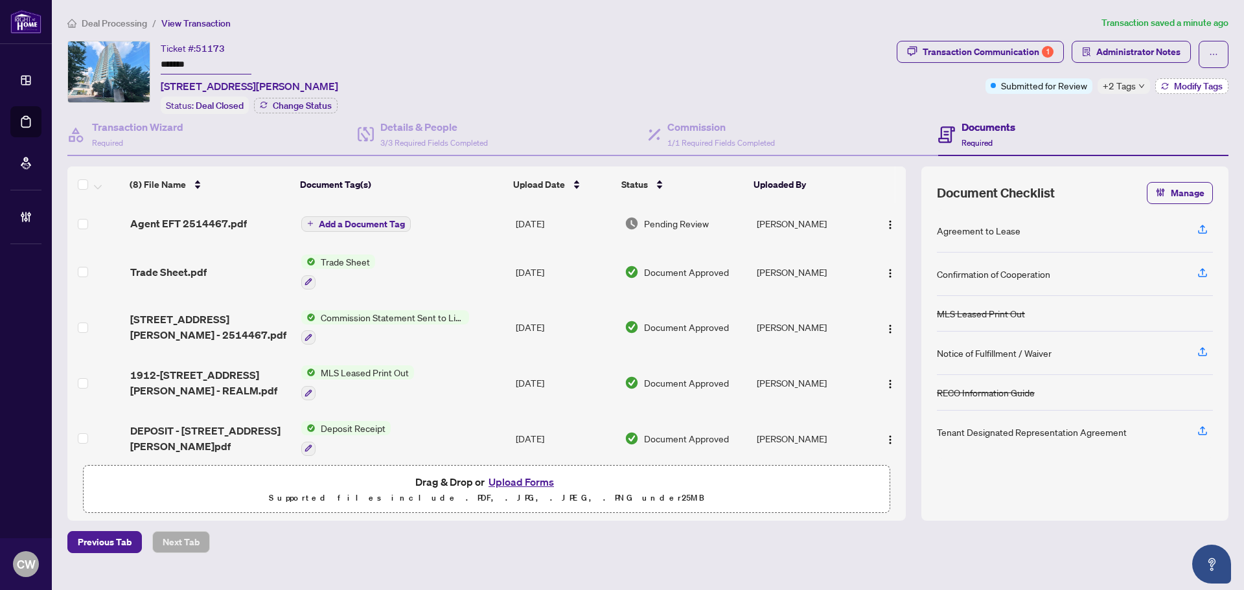
click at [1190, 83] on span "Modify Tags" at bounding box center [1198, 86] width 49 height 9
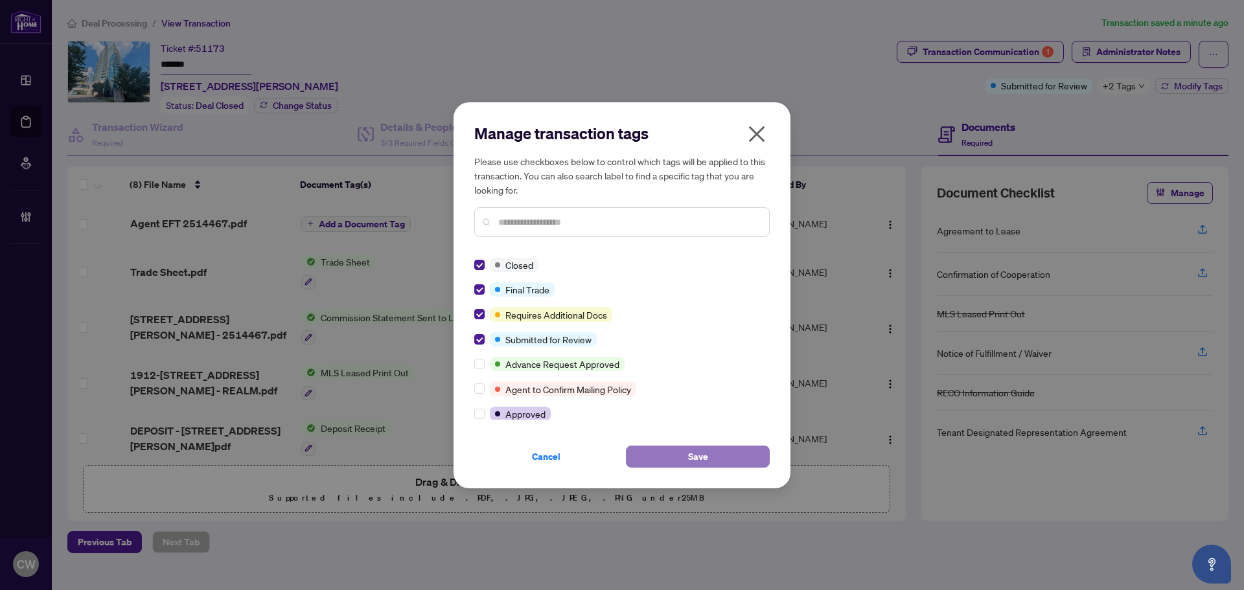
click at [684, 459] on button "Save" at bounding box center [698, 457] width 144 height 22
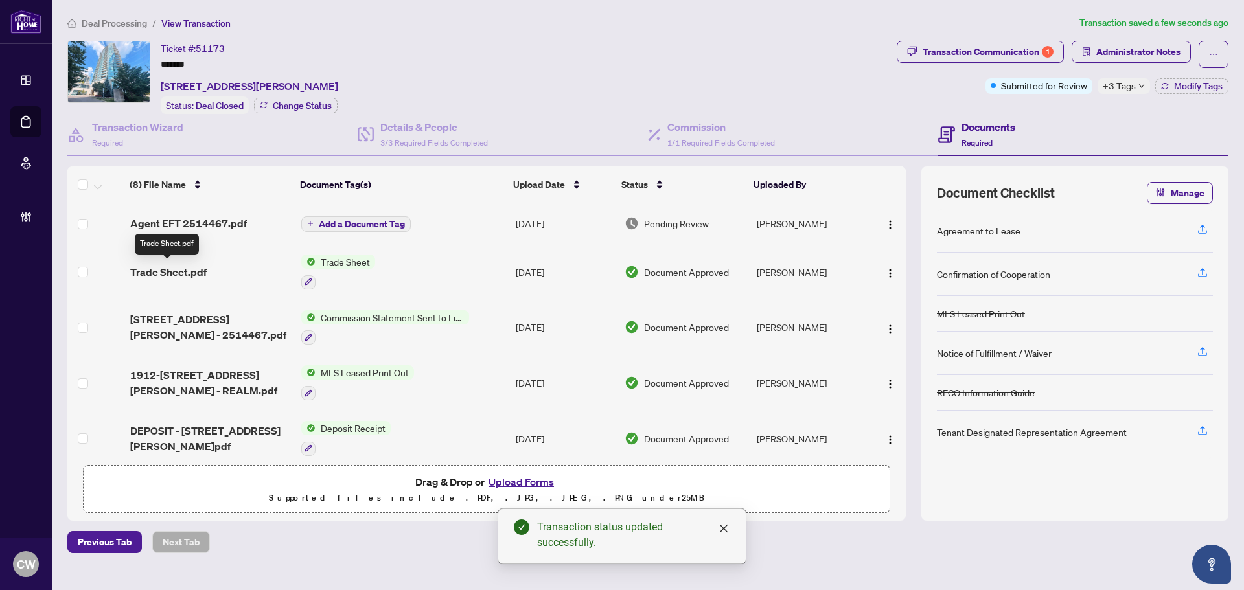
click at [183, 272] on span "Trade Sheet.pdf" at bounding box center [168, 272] width 76 height 16
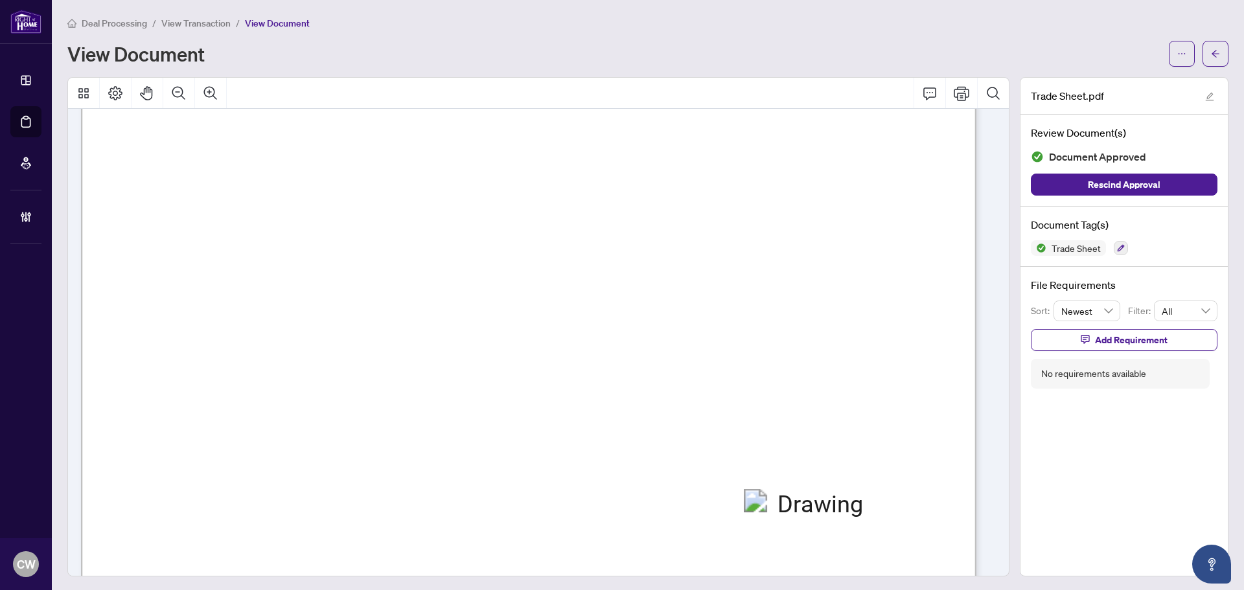
scroll to position [389, 0]
drag, startPoint x: 1204, startPoint y: 47, endPoint x: 902, endPoint y: 12, distance: 303.9
click at [1211, 47] on span "button" at bounding box center [1215, 53] width 9 height 21
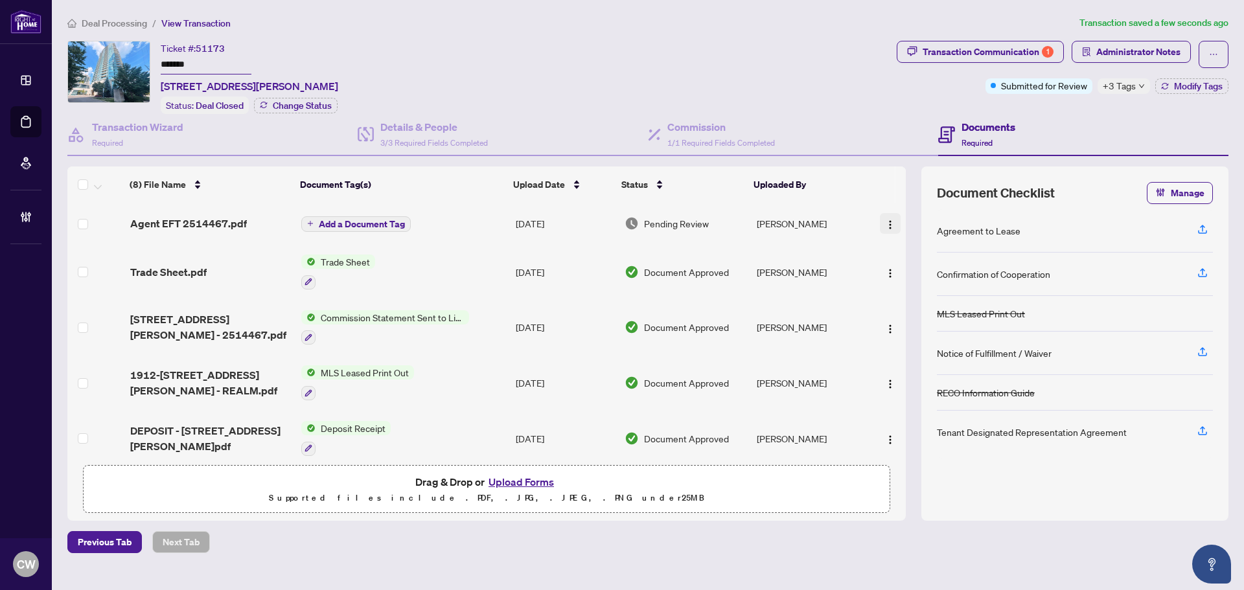
click at [885, 222] on img "button" at bounding box center [890, 225] width 10 height 10
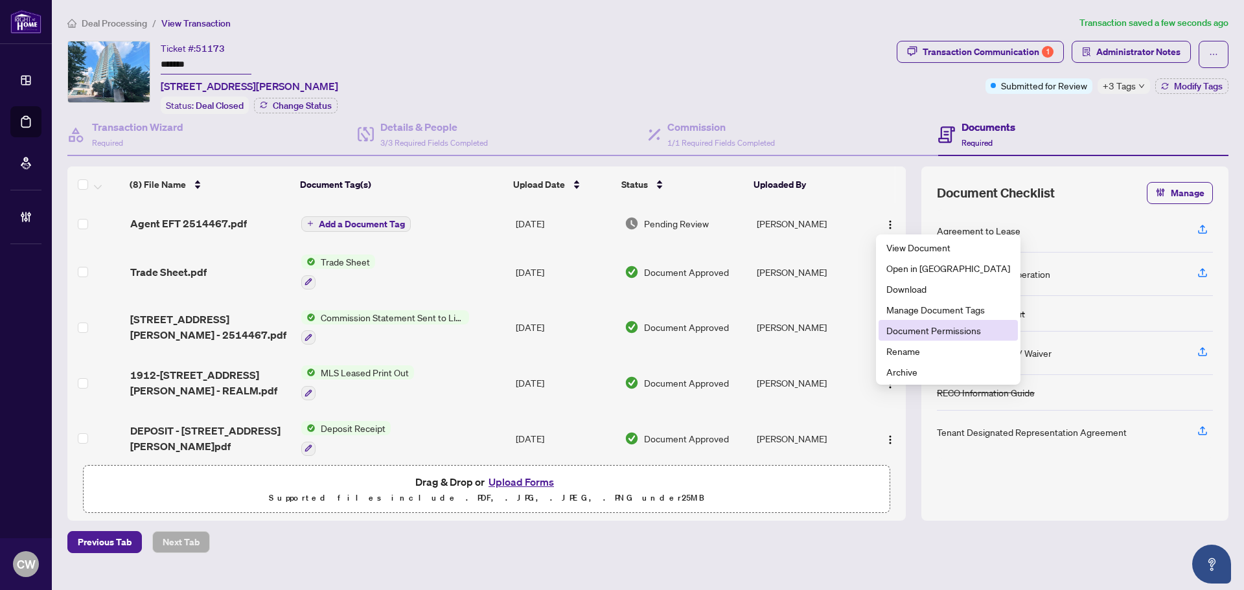
click at [904, 328] on span "Document Permissions" at bounding box center [948, 330] width 124 height 14
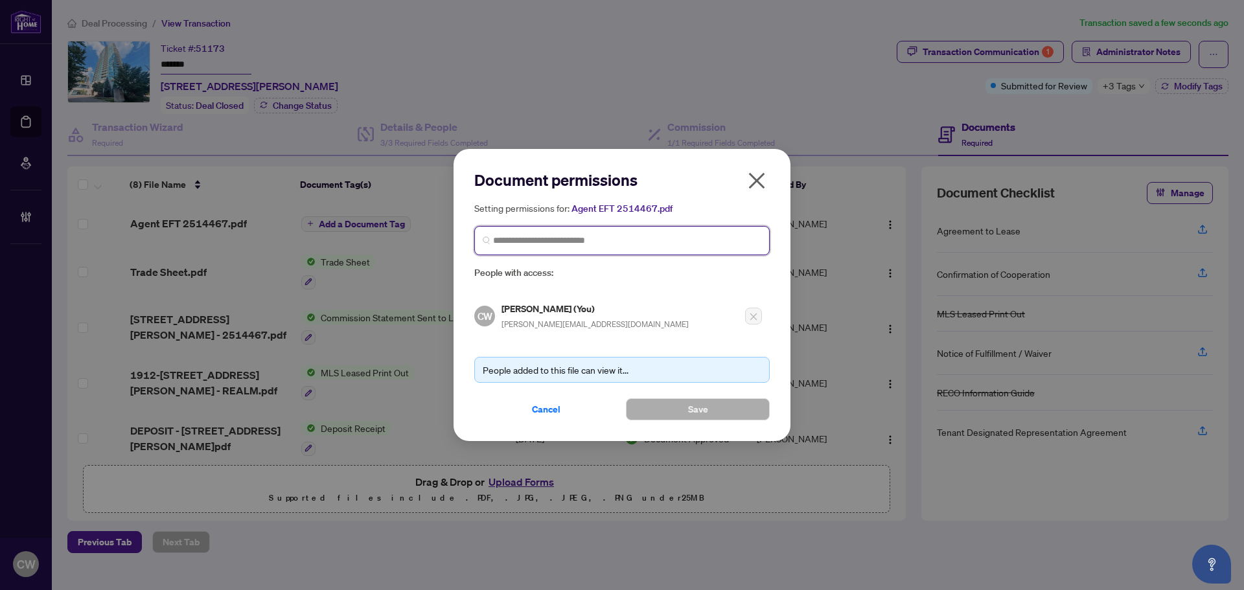
click at [568, 245] on input "search" at bounding box center [627, 241] width 268 height 14
paste input "**********"
type input "**********"
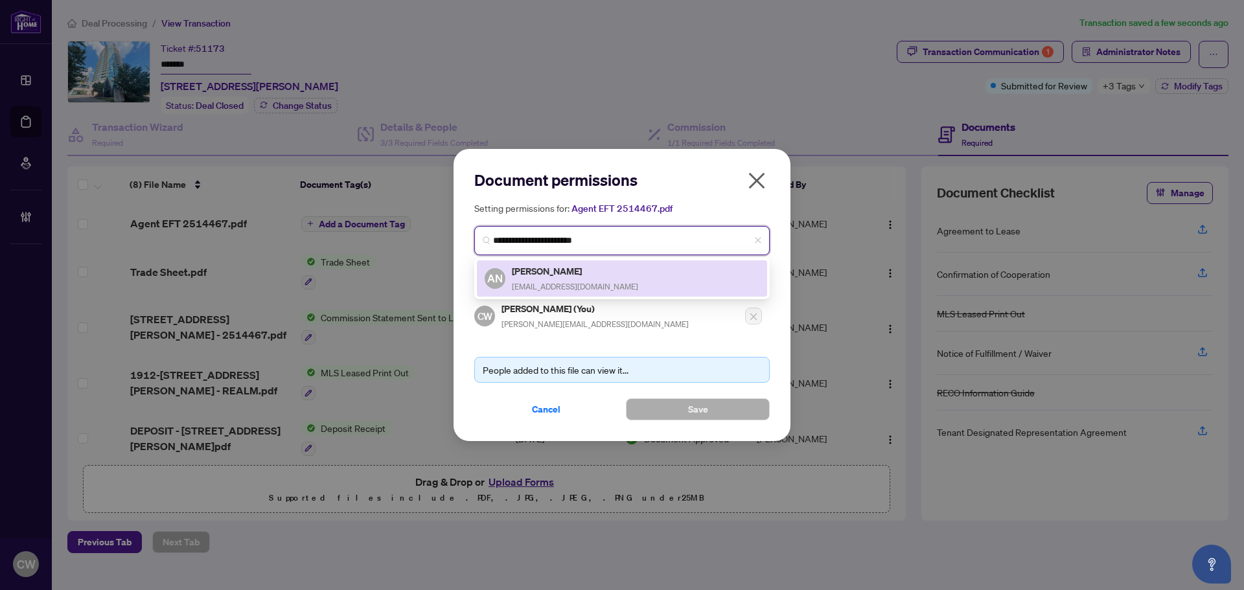
click at [619, 273] on div "AN [PERSON_NAME] [EMAIL_ADDRESS][DOMAIN_NAME]" at bounding box center [622, 279] width 275 height 30
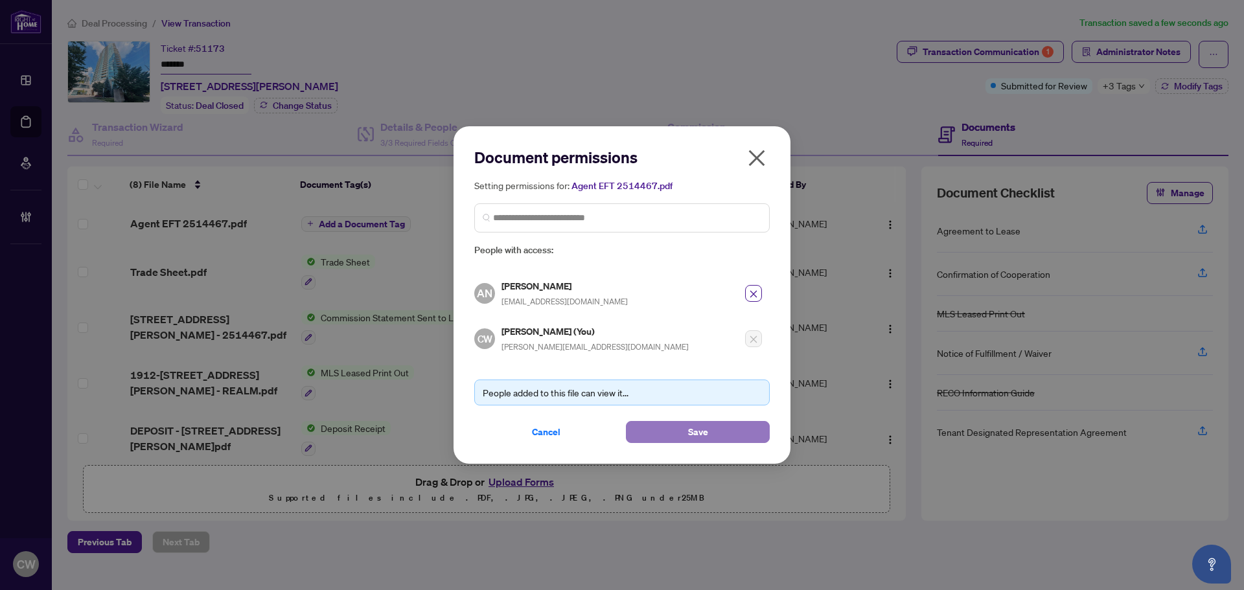
click at [688, 434] on span "Save" at bounding box center [698, 432] width 20 height 21
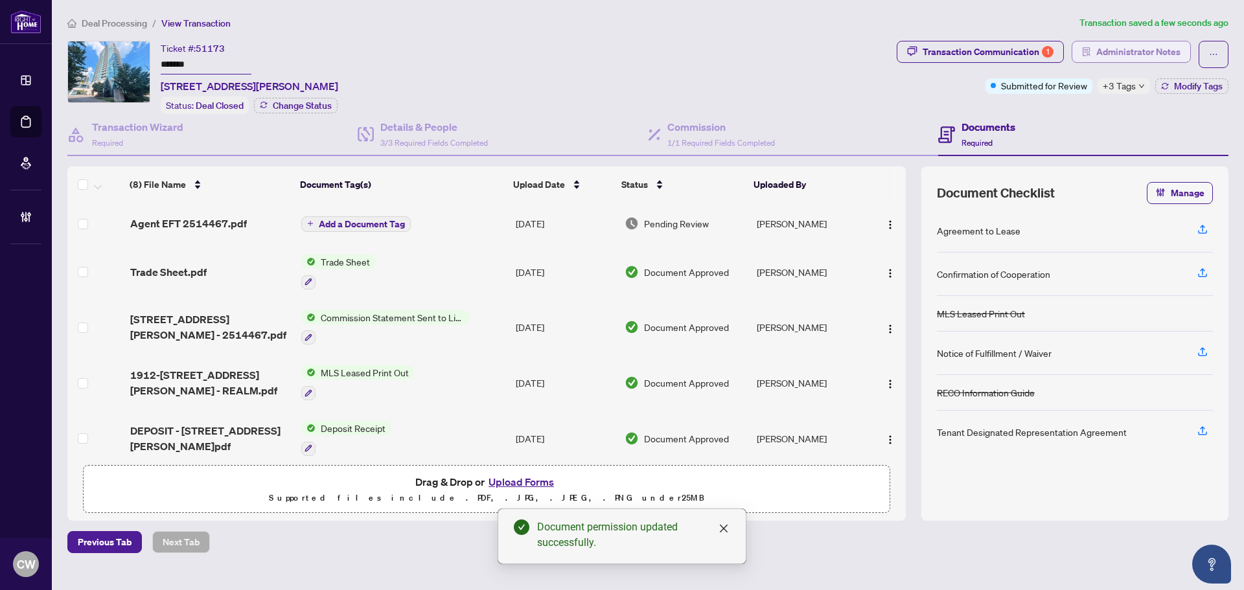
click at [1128, 45] on span "Administrator Notes" at bounding box center [1138, 51] width 84 height 21
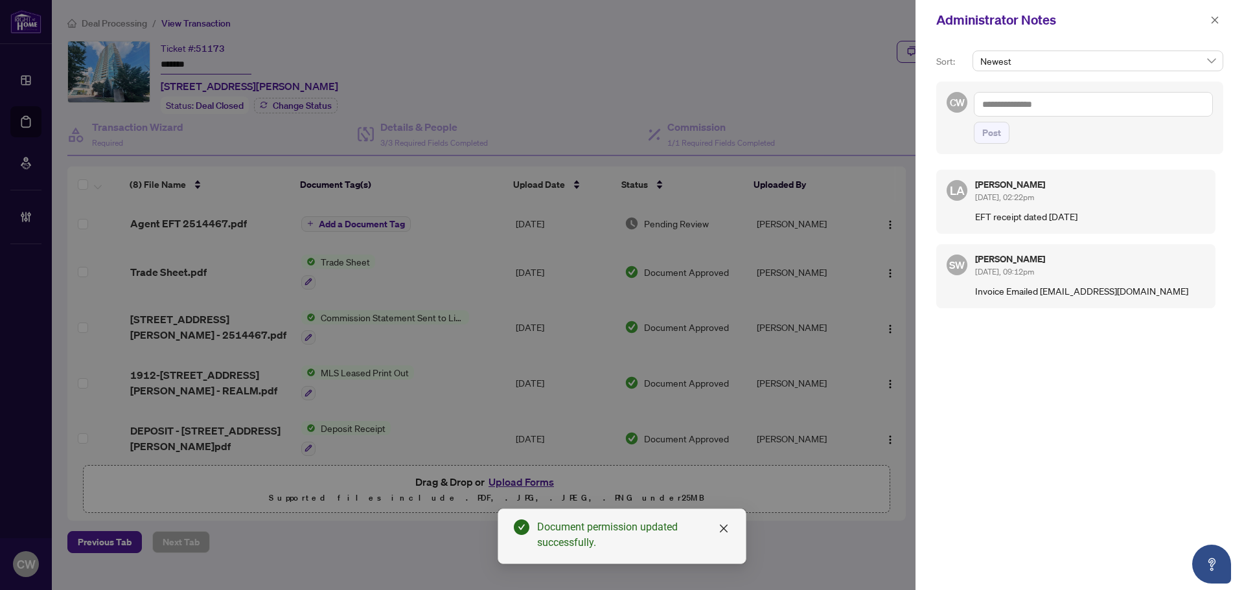
click at [1061, 106] on textarea at bounding box center [1093, 104] width 239 height 25
paste textarea "**********"
type textarea "**********"
drag, startPoint x: 1002, startPoint y: 139, endPoint x: 1127, endPoint y: 104, distance: 129.9
click at [1002, 139] on button "Post" at bounding box center [992, 133] width 36 height 22
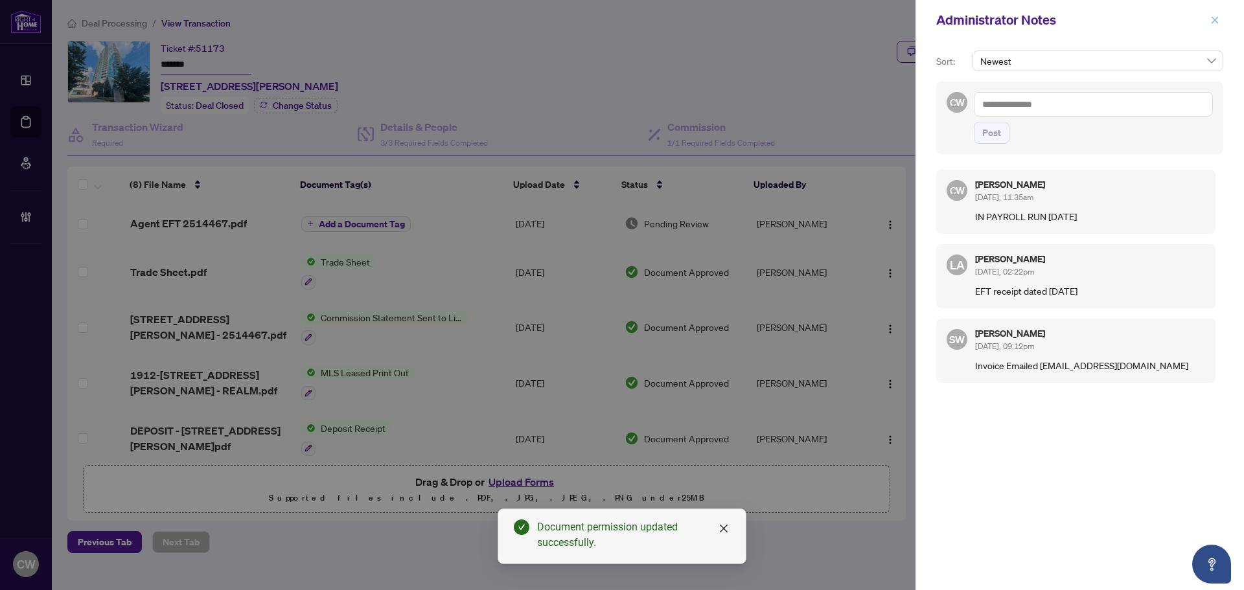
click at [1220, 22] on button "button" at bounding box center [1215, 20] width 17 height 16
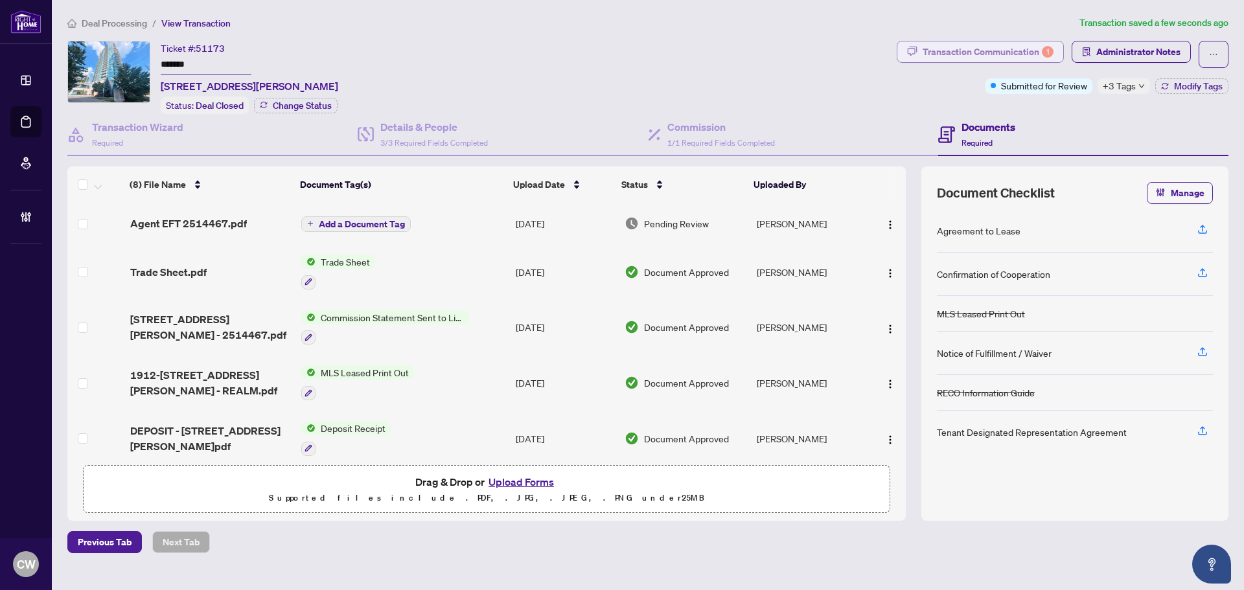
click at [1001, 49] on div "Transaction Communication 1" at bounding box center [988, 51] width 131 height 21
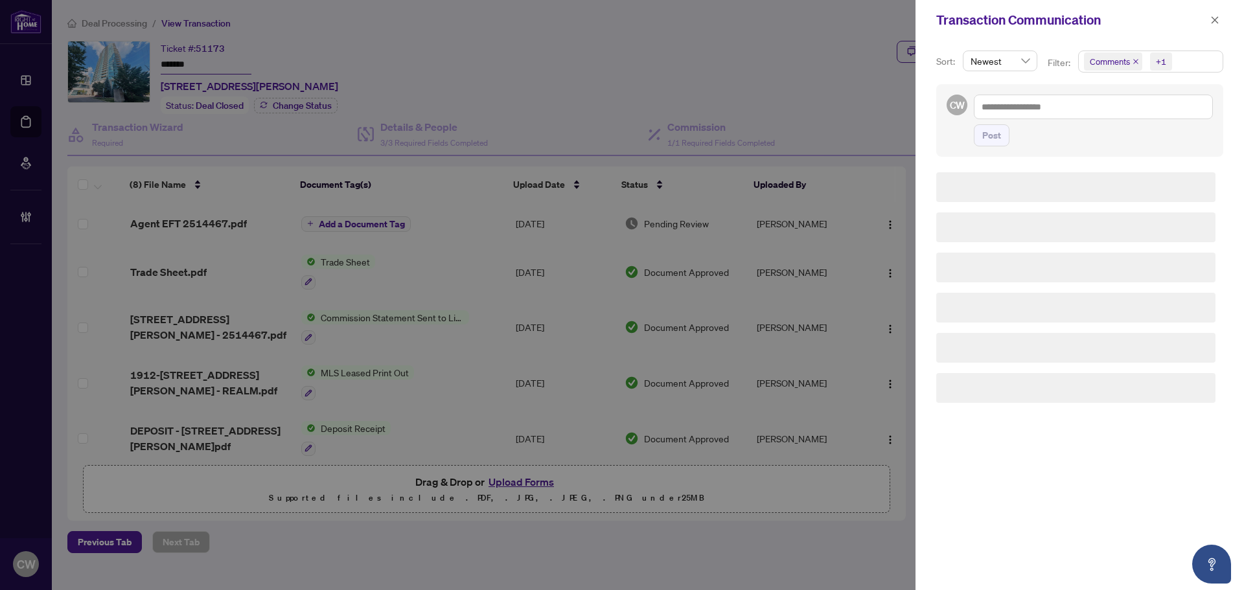
click at [1137, 61] on icon "close" at bounding box center [1136, 61] width 6 height 6
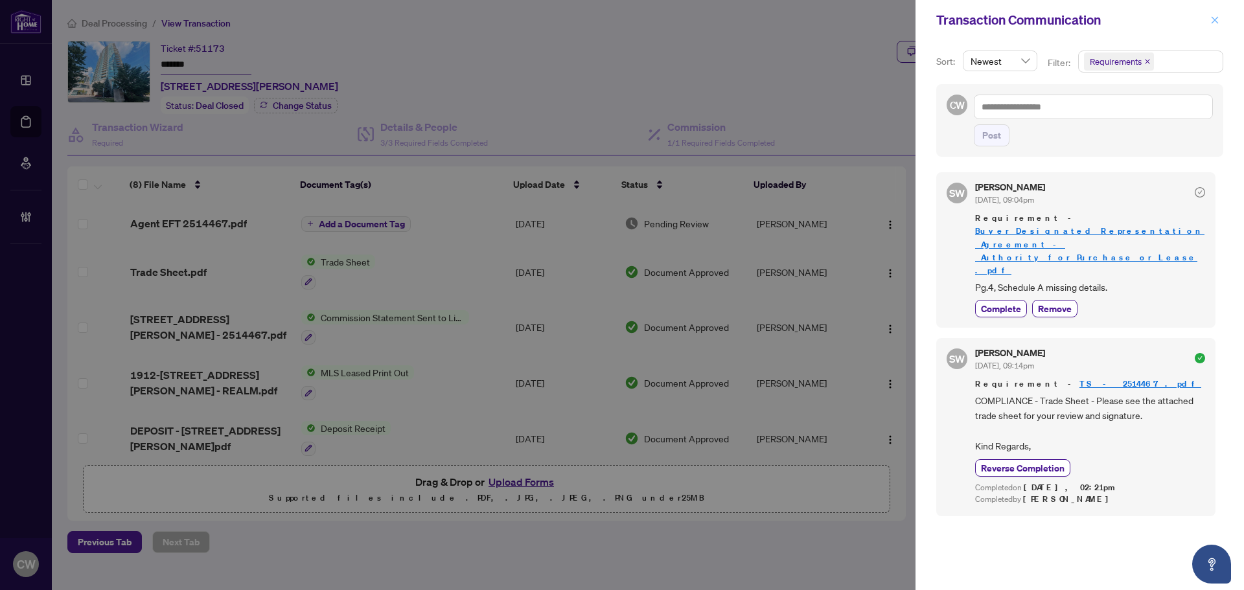
click at [1218, 21] on icon "close" at bounding box center [1214, 20] width 9 height 9
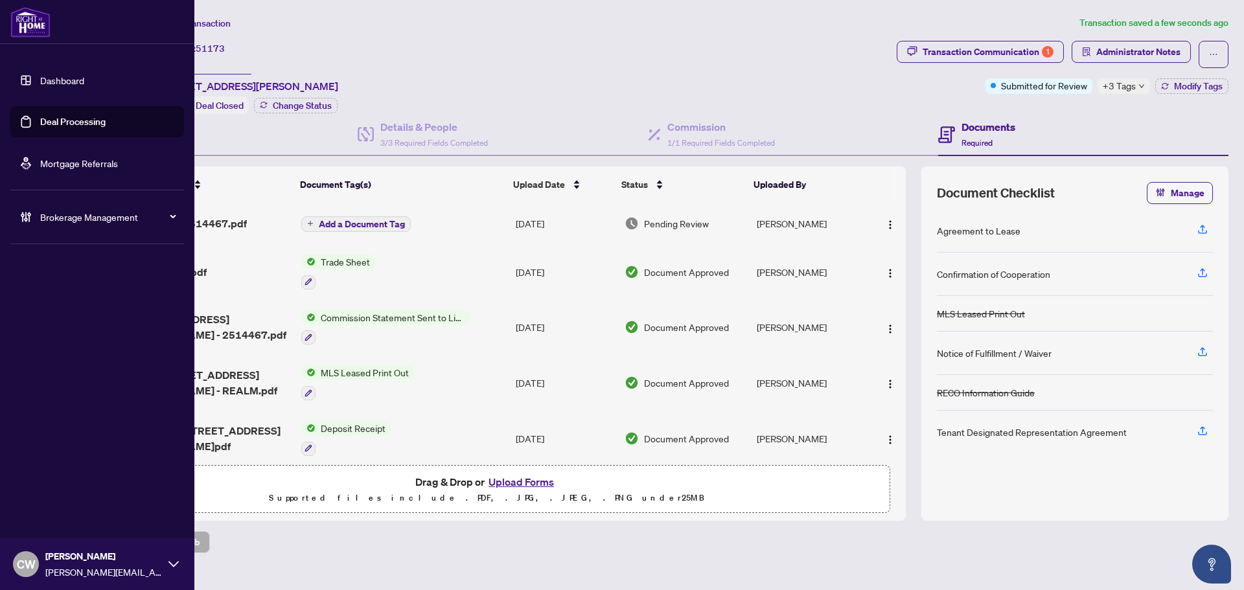
drag, startPoint x: 33, startPoint y: 122, endPoint x: 97, endPoint y: 111, distance: 64.5
click at [40, 122] on link "Deal Processing" at bounding box center [72, 122] width 65 height 12
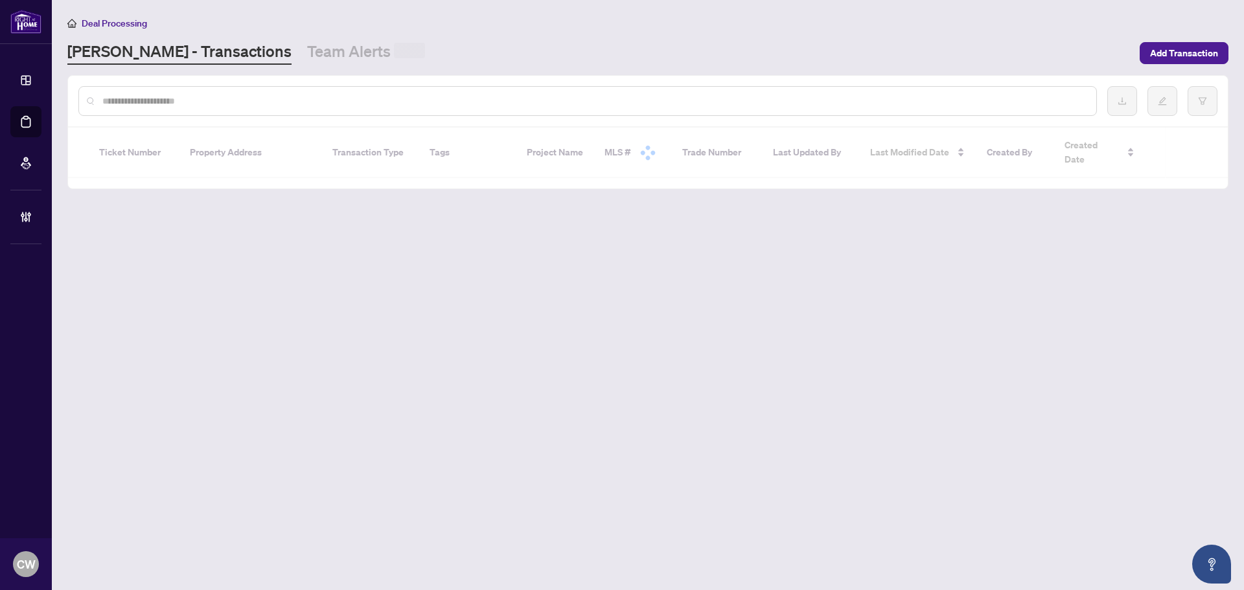
click at [239, 93] on div at bounding box center [587, 101] width 1019 height 30
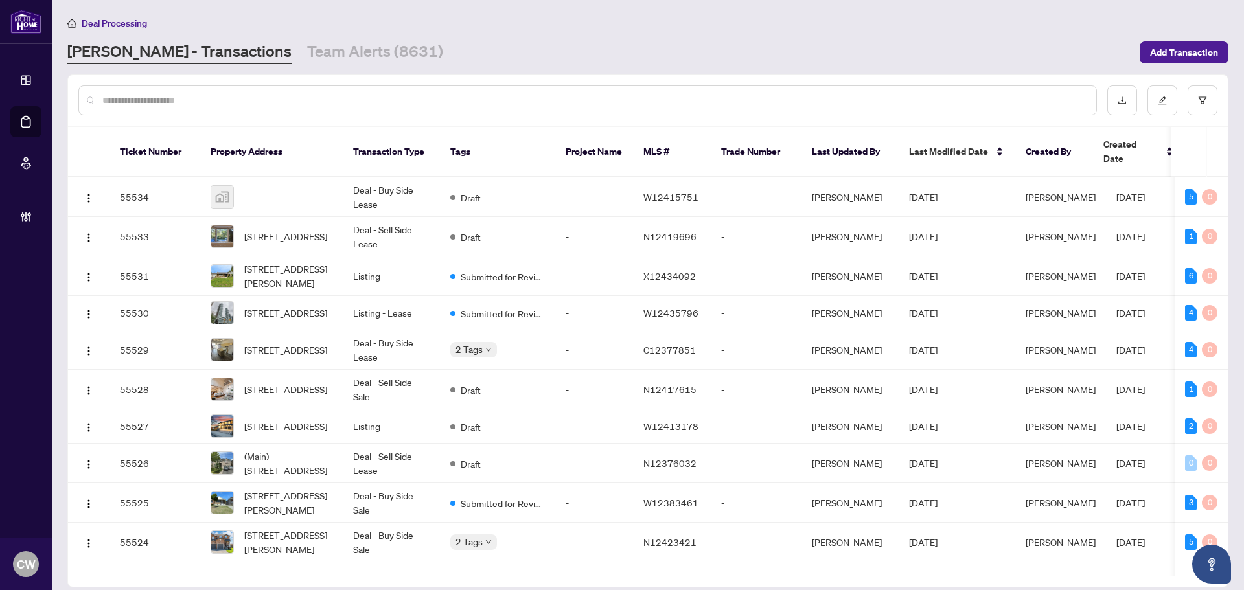
drag, startPoint x: 216, startPoint y: 104, endPoint x: 211, endPoint y: 51, distance: 52.7
click at [216, 101] on input "text" at bounding box center [594, 100] width 984 height 14
paste input "*******"
type input "*******"
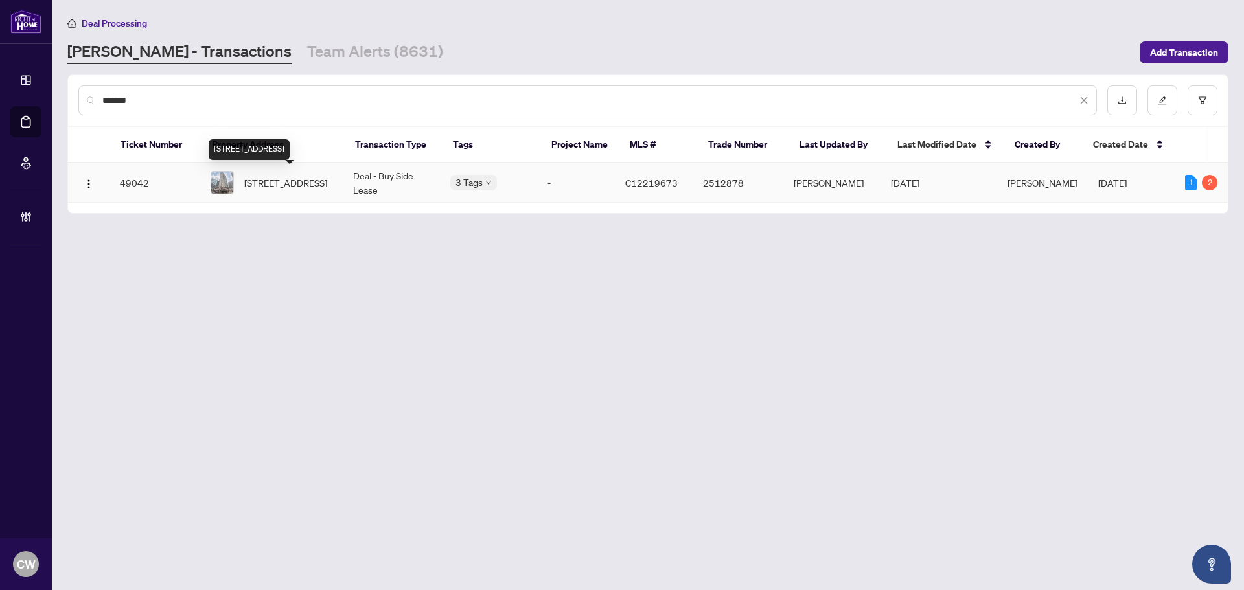
click at [290, 167] on td "[STREET_ADDRESS]" at bounding box center [271, 183] width 143 height 40
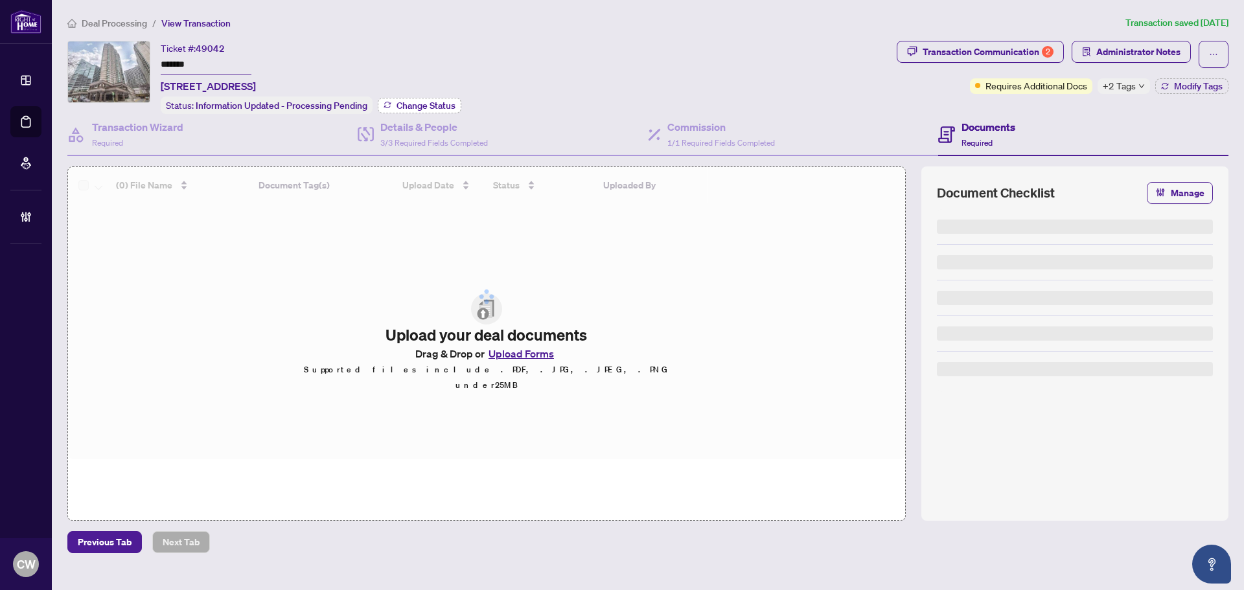
click at [436, 103] on span "Change Status" at bounding box center [426, 105] width 59 height 9
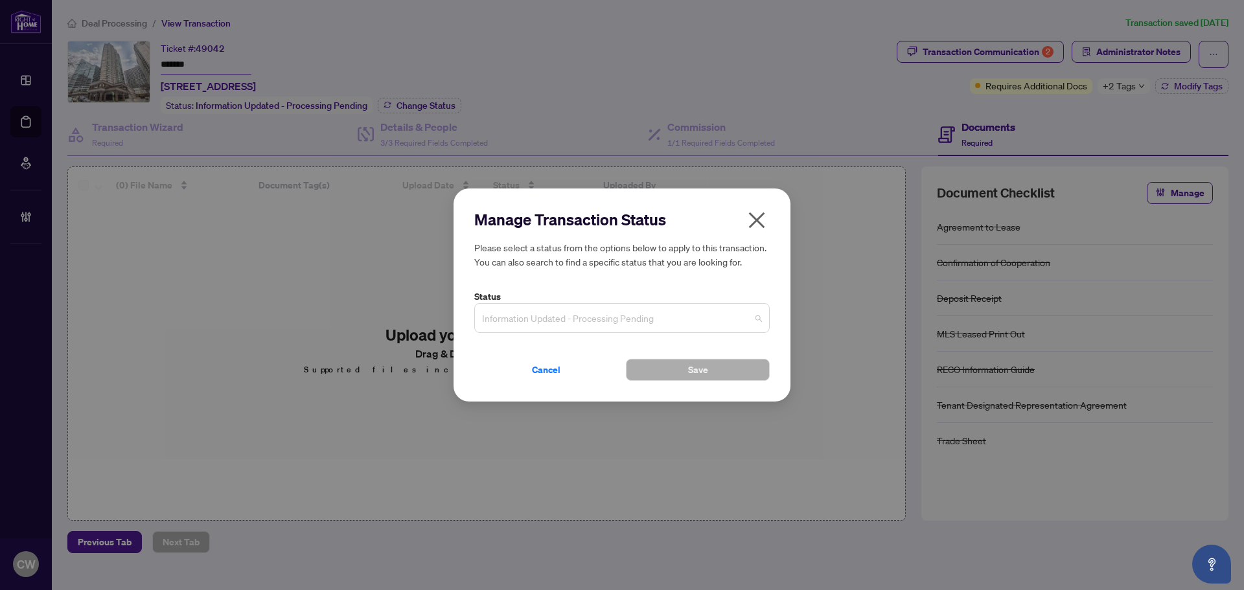
click at [610, 310] on span "Information Updated - Processing Pending" at bounding box center [622, 318] width 280 height 25
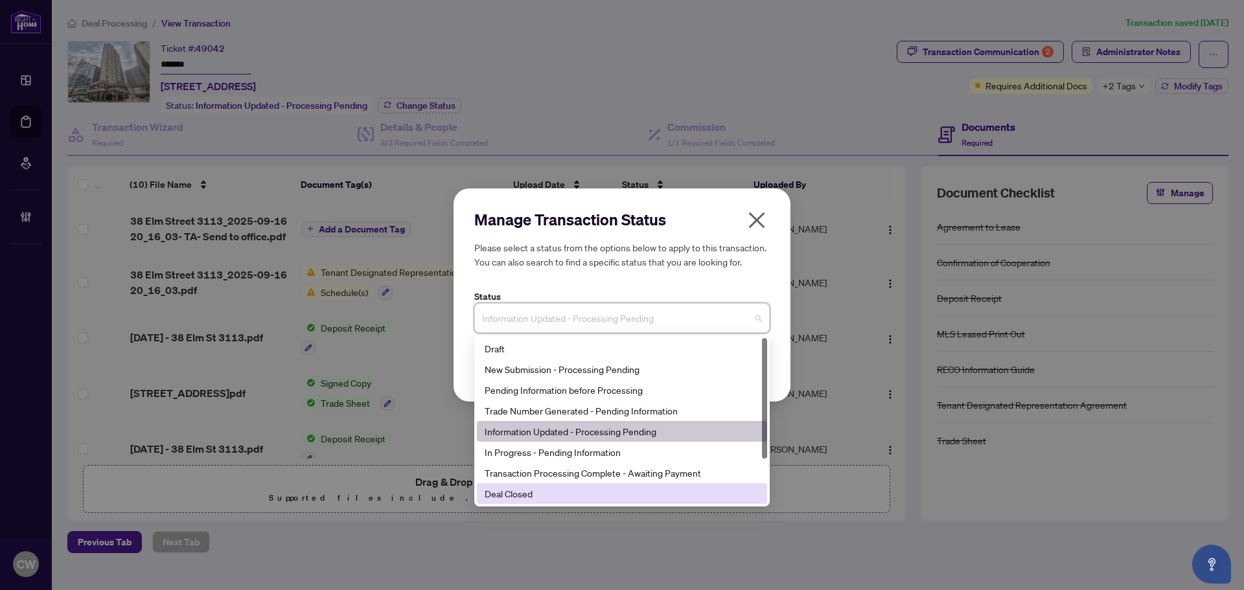
click at [565, 498] on div "Deal Closed" at bounding box center [622, 494] width 275 height 14
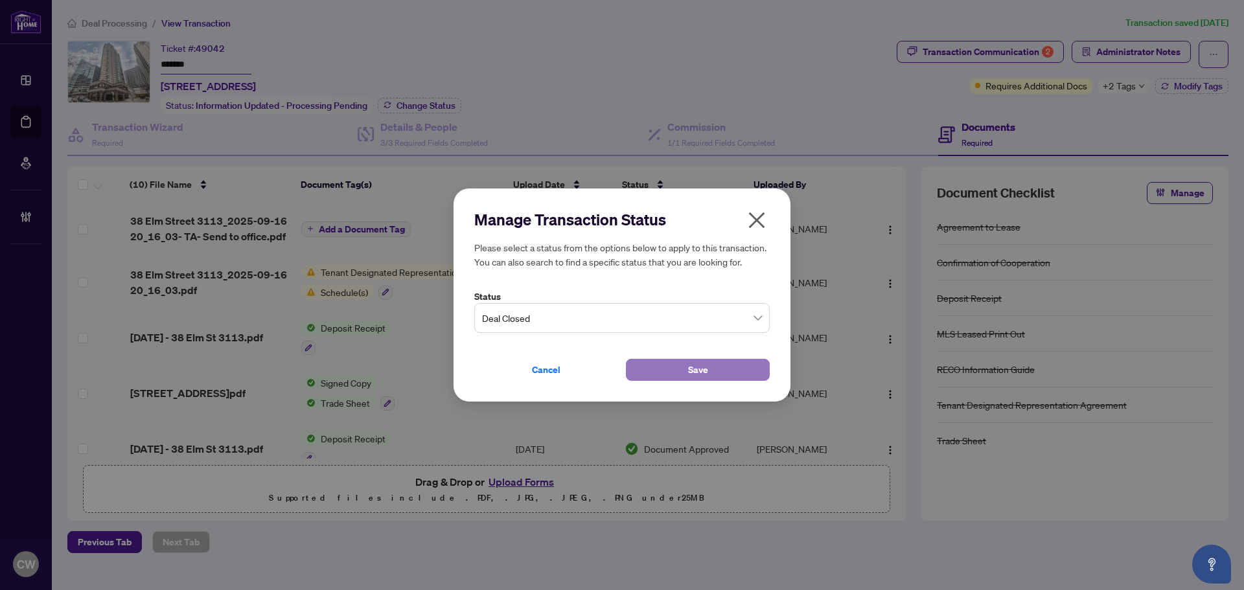
click at [675, 371] on button "Save" at bounding box center [698, 370] width 144 height 22
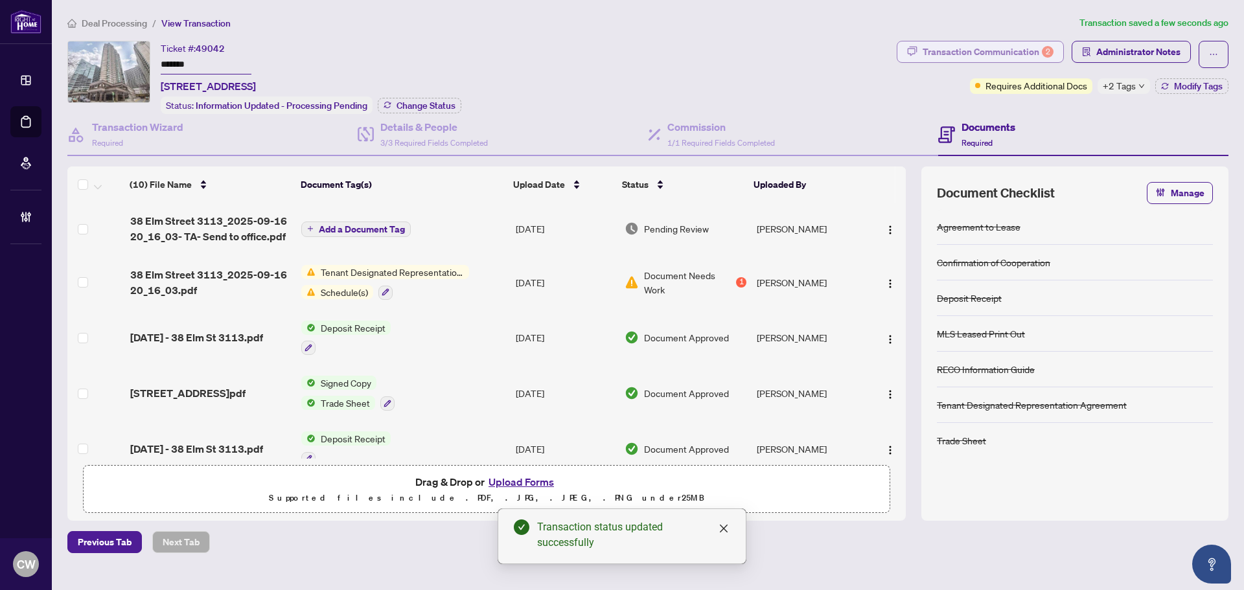
click at [1014, 51] on div "Transaction Communication 2" at bounding box center [988, 51] width 131 height 21
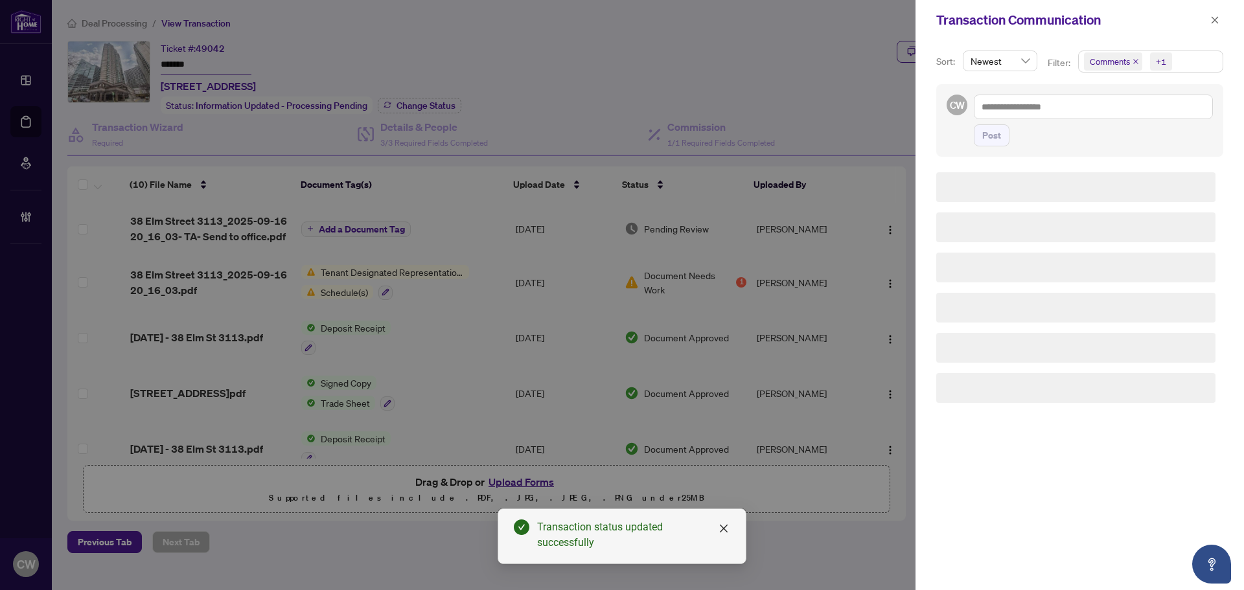
click at [1133, 60] on icon "close" at bounding box center [1135, 61] width 5 height 5
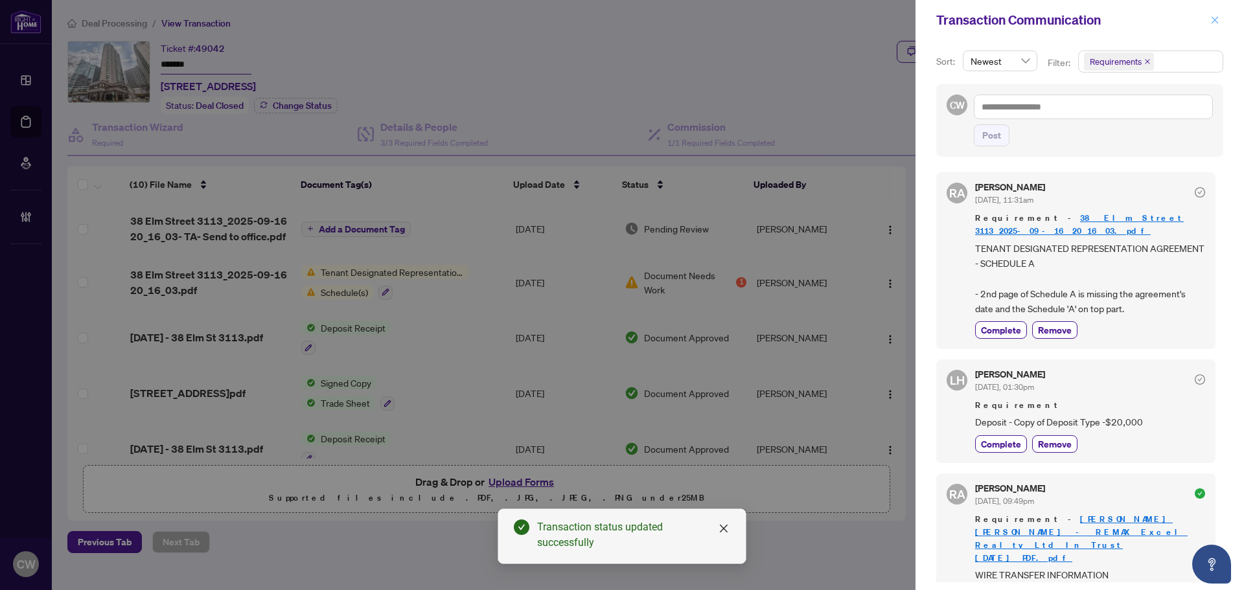
click at [1219, 22] on icon "close" at bounding box center [1214, 20] width 9 height 9
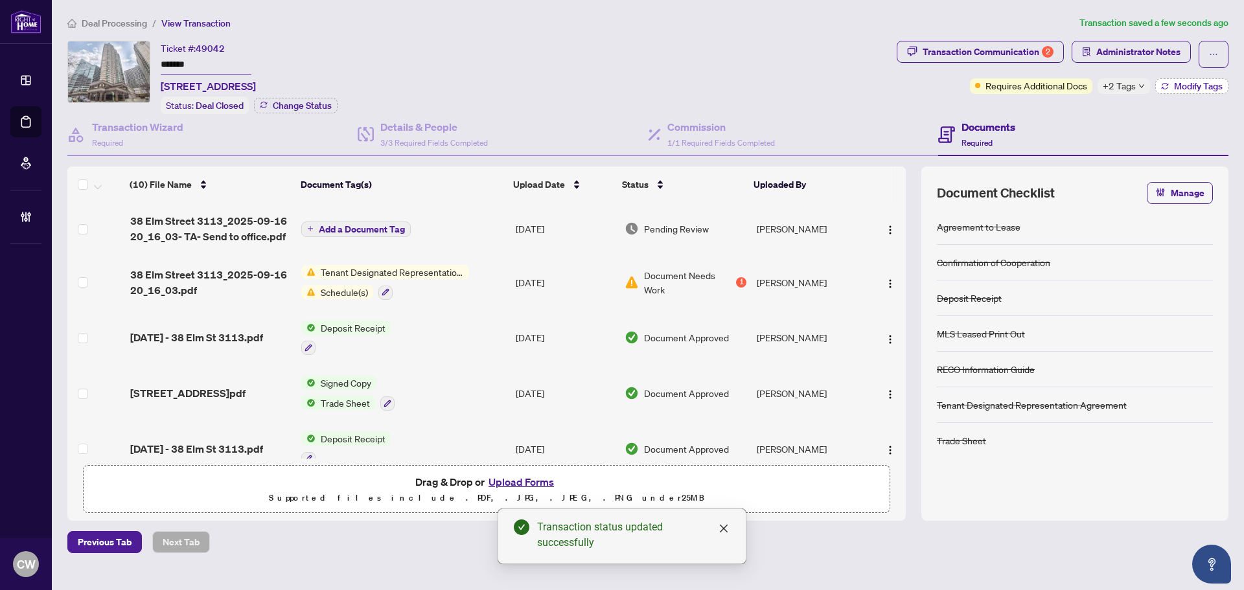
click at [1202, 83] on span "Modify Tags" at bounding box center [1198, 86] width 49 height 9
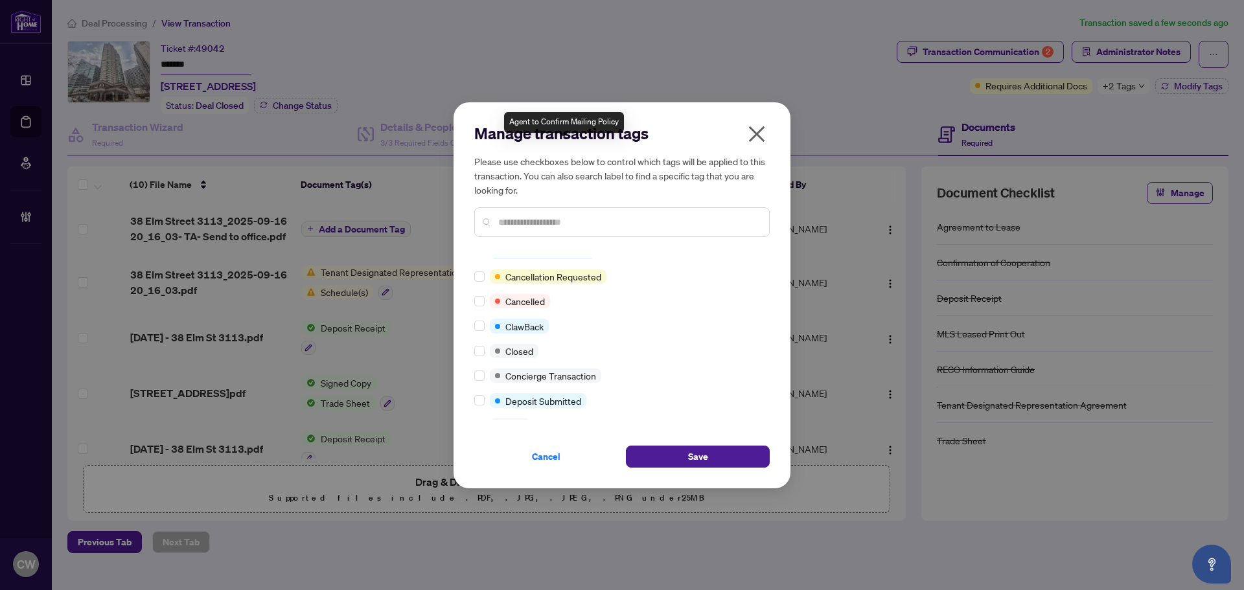
scroll to position [194, 0]
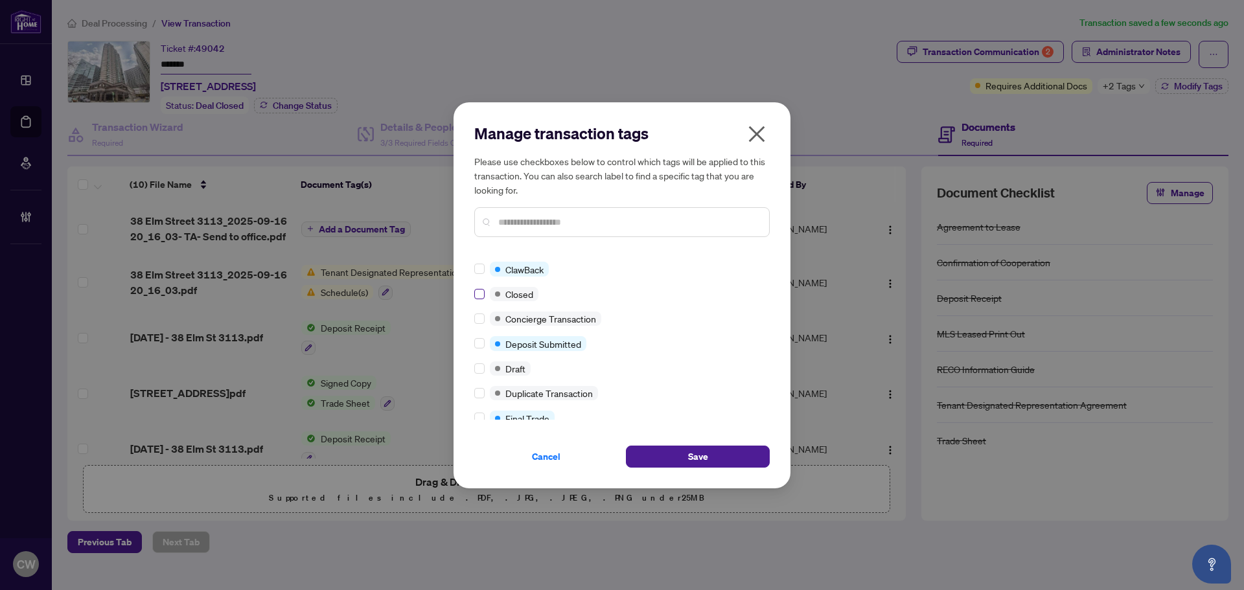
click at [483, 299] on label at bounding box center [479, 294] width 10 height 14
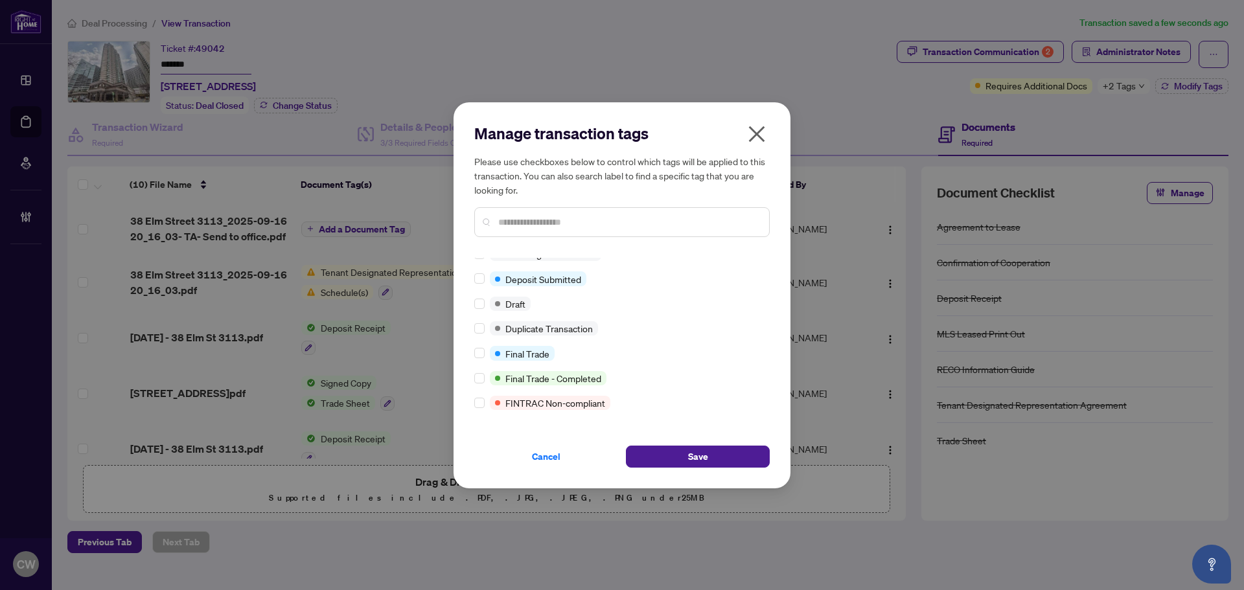
scroll to position [0, 0]
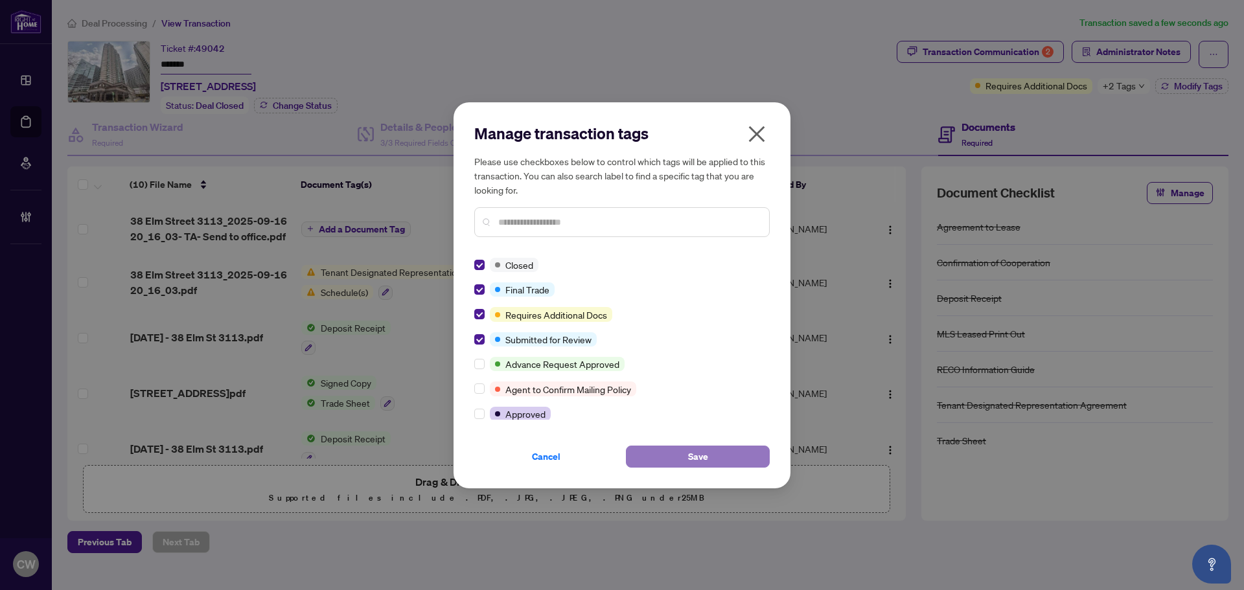
click at [697, 459] on span "Save" at bounding box center [698, 456] width 20 height 21
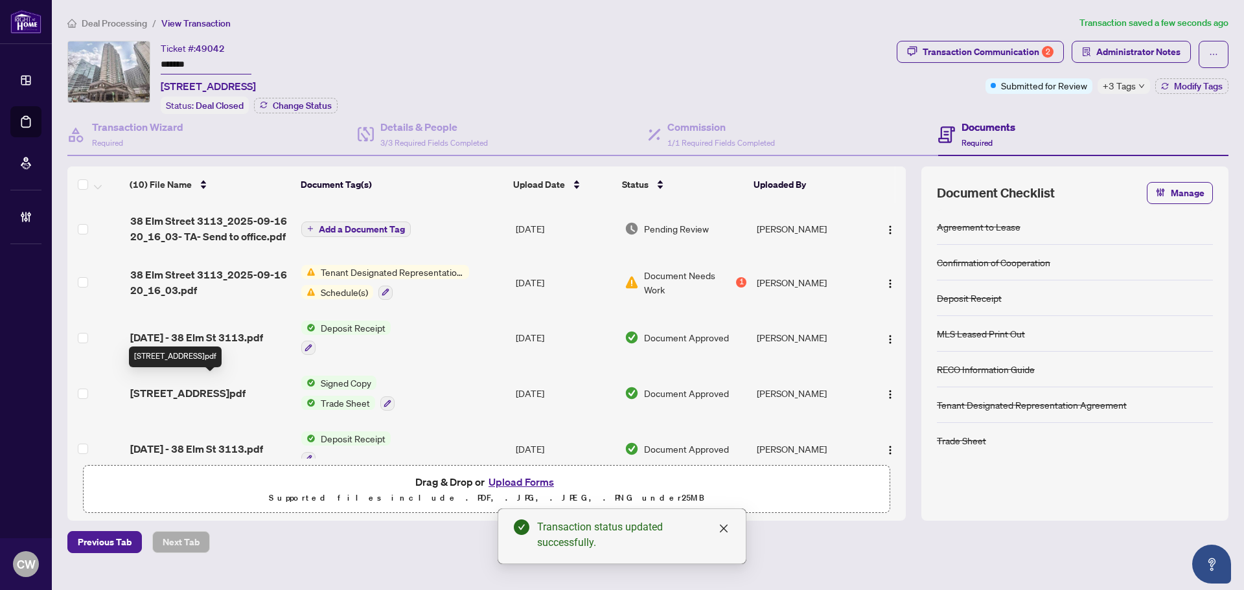
click at [179, 388] on span "[STREET_ADDRESS]pdf" at bounding box center [187, 394] width 115 height 16
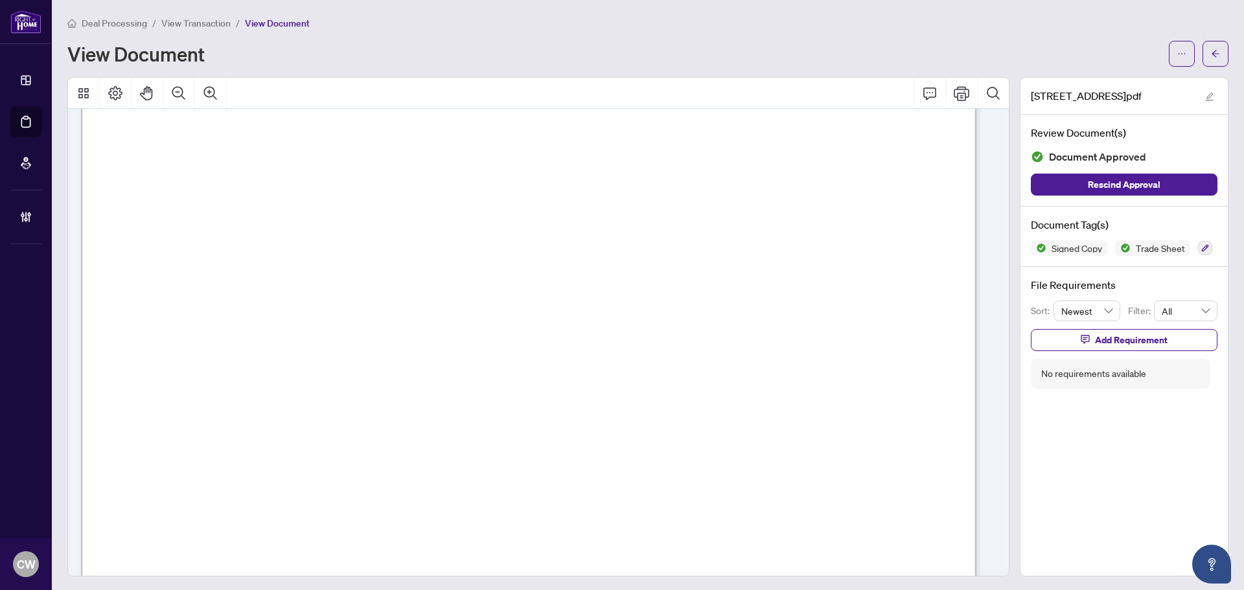
scroll to position [324, 0]
click at [1203, 47] on button "button" at bounding box center [1216, 54] width 26 height 26
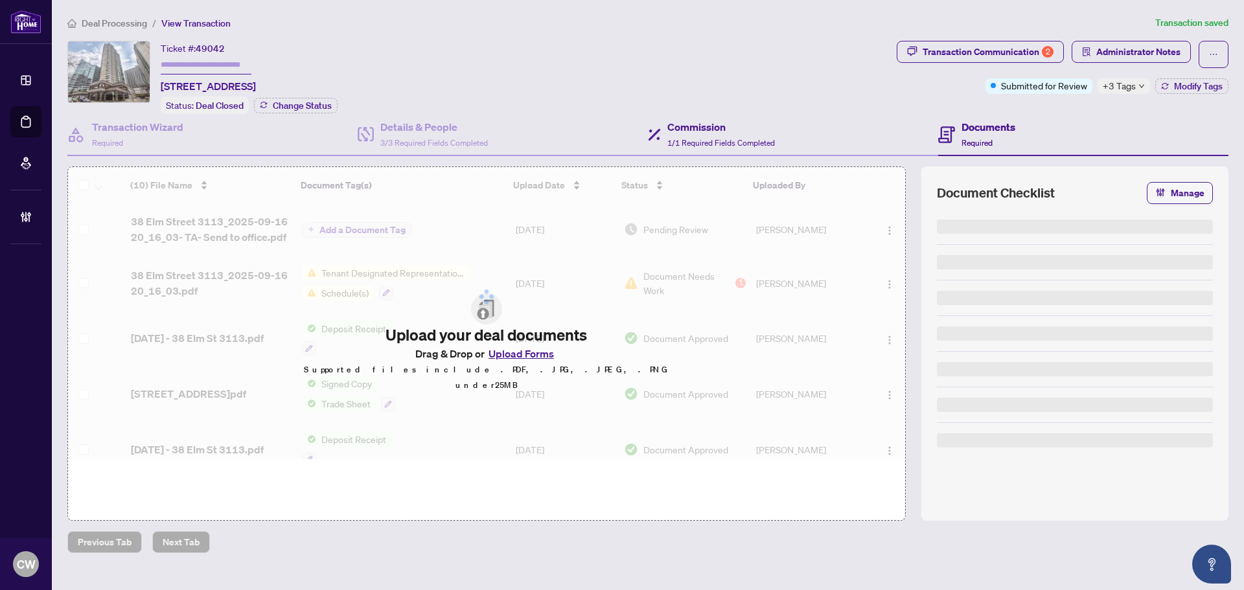
type input "*******"
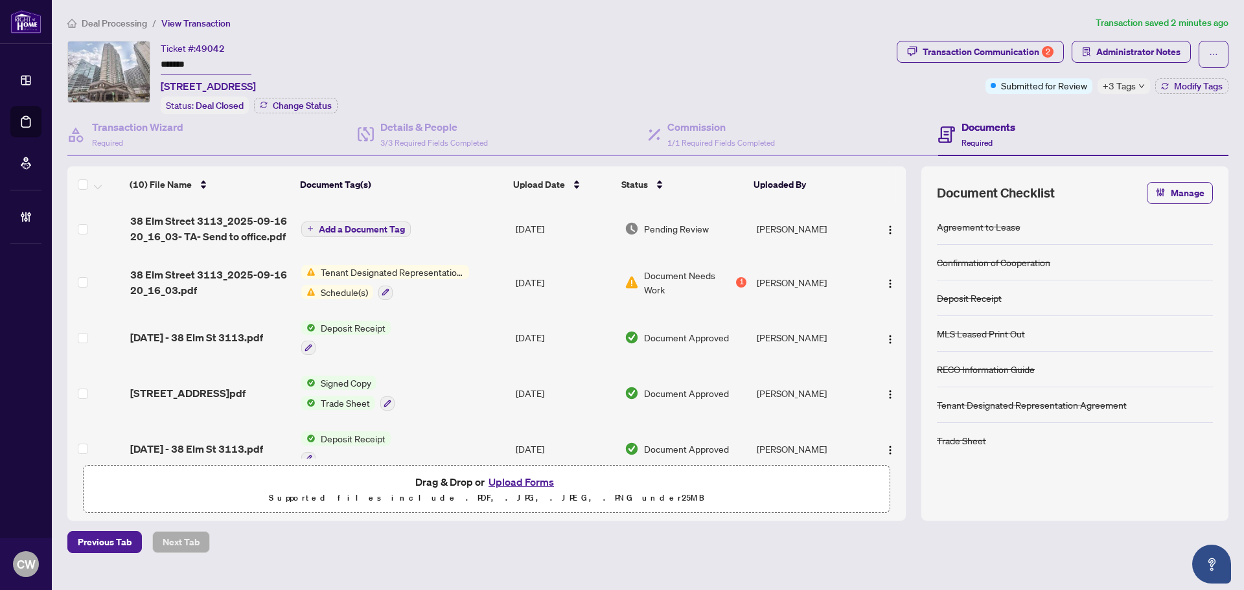
click at [528, 480] on button "Upload Forms" at bounding box center [521, 482] width 73 height 17
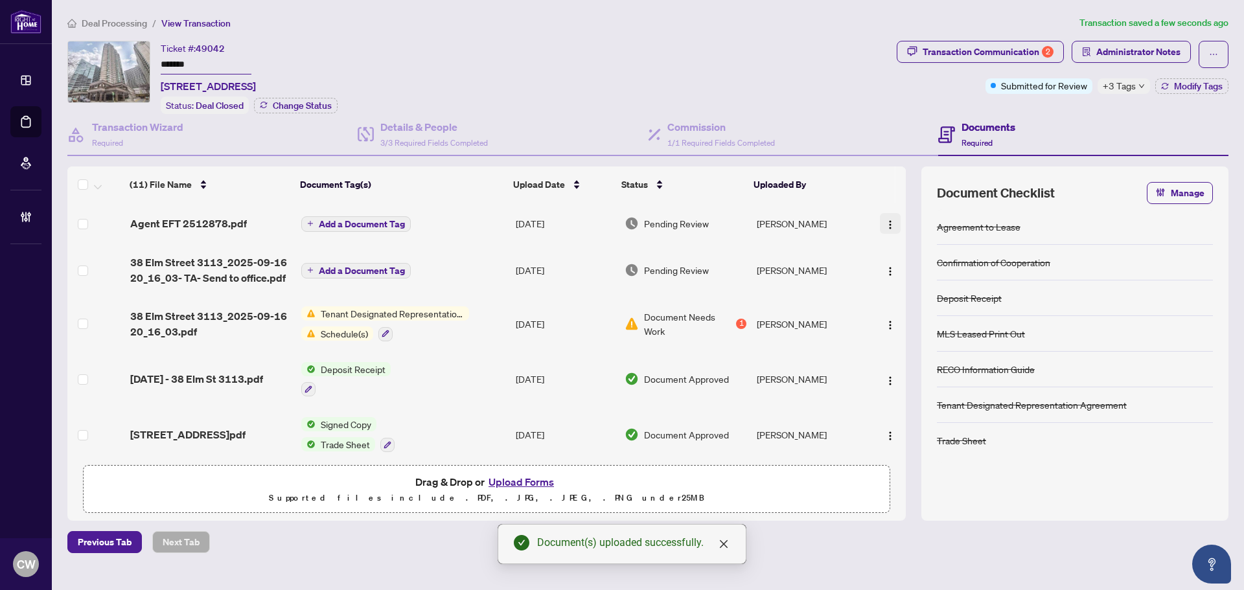
click at [888, 222] on img "button" at bounding box center [890, 225] width 10 height 10
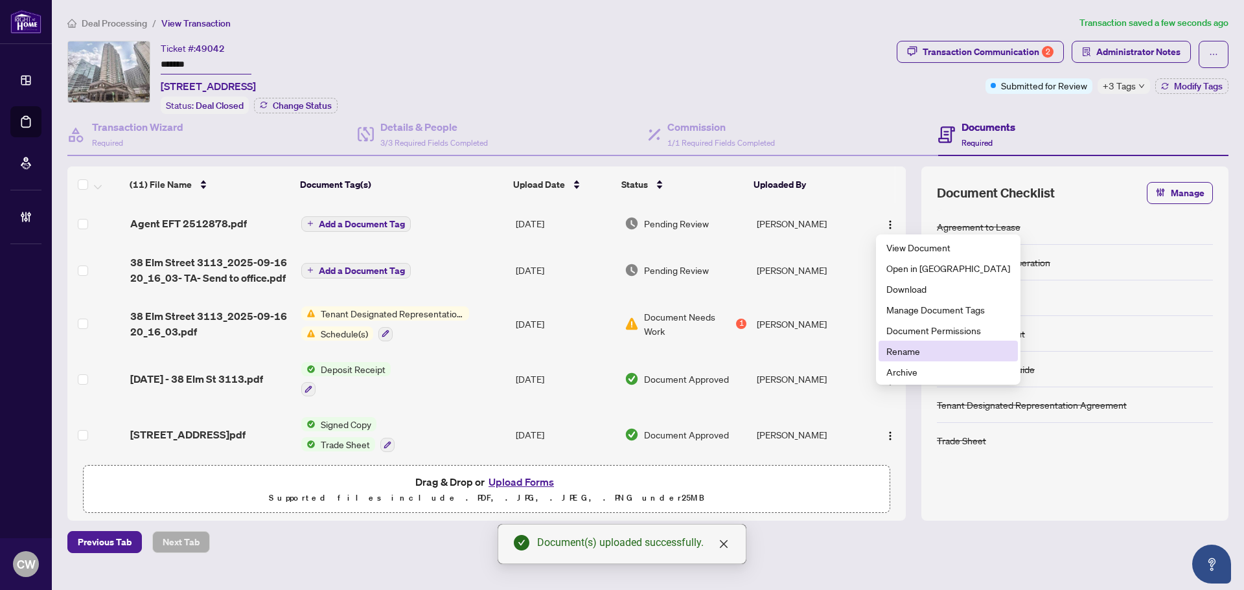
click at [933, 353] on span "Rename" at bounding box center [948, 351] width 124 height 14
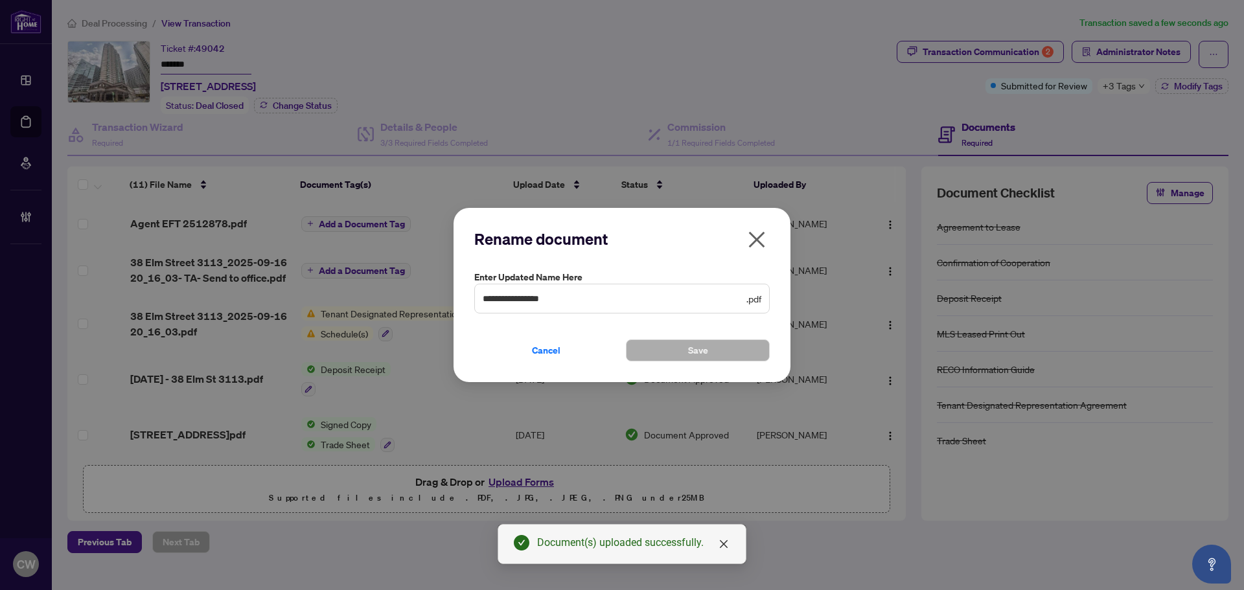
click at [761, 240] on icon "close" at bounding box center [757, 239] width 21 height 21
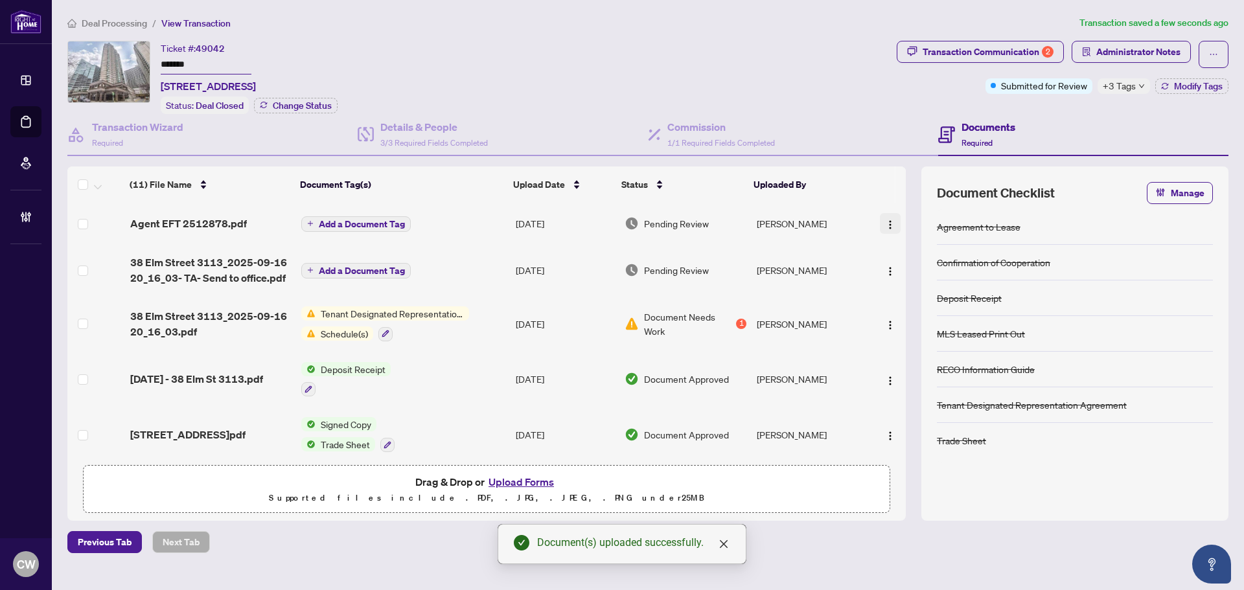
click at [888, 222] on img "button" at bounding box center [890, 225] width 10 height 10
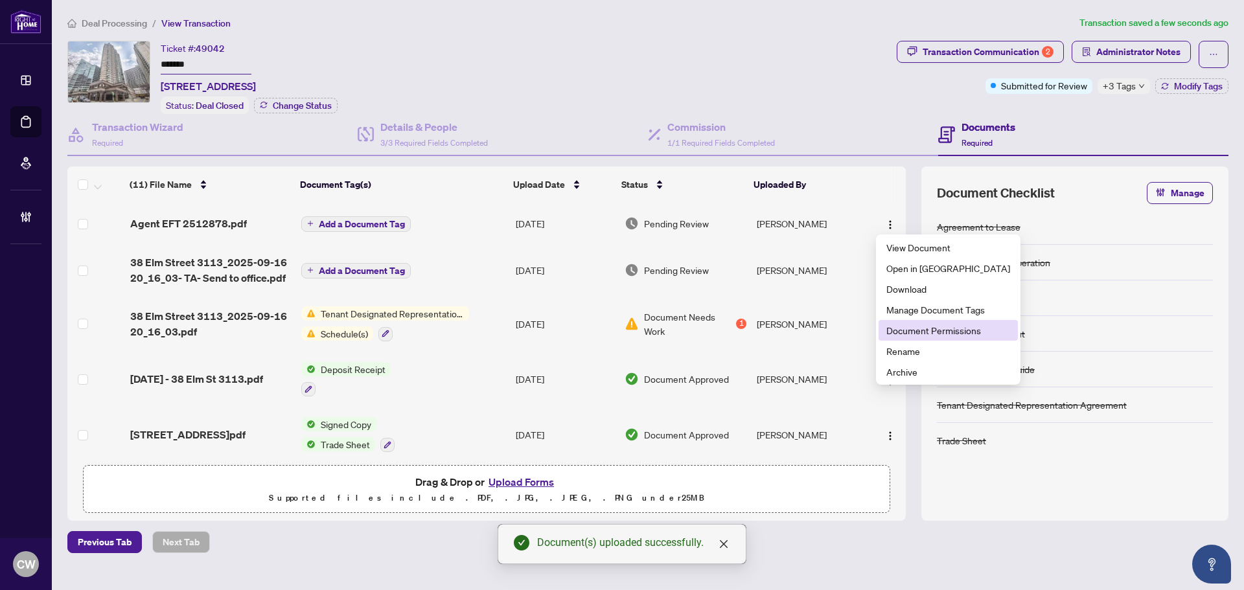
click at [894, 338] on li "Document Permissions" at bounding box center [948, 330] width 139 height 21
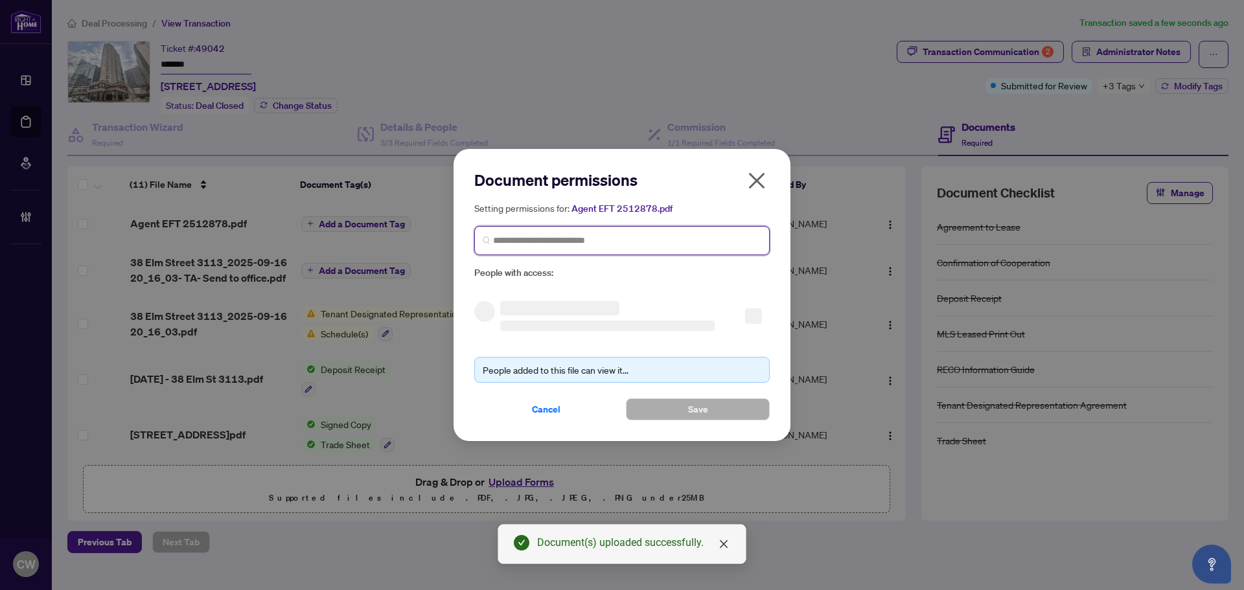
paste input "**********"
click at [686, 241] on input "search" at bounding box center [627, 241] width 268 height 14
type input "**********"
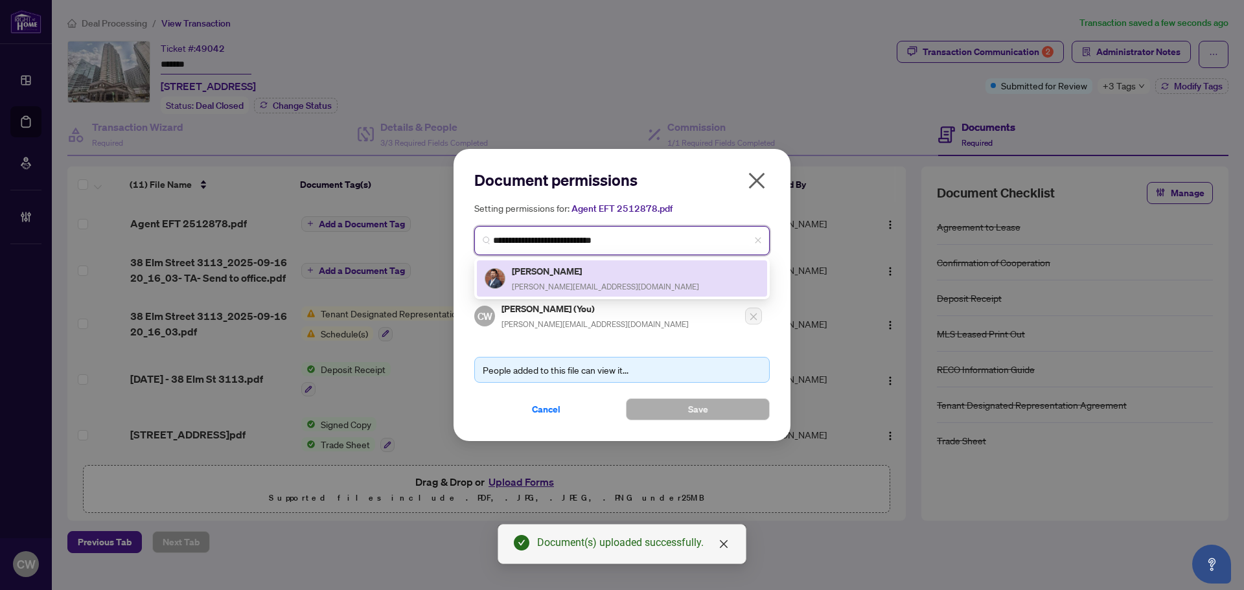
click at [555, 279] on div "[PERSON_NAME] [PERSON_NAME][EMAIL_ADDRESS][DOMAIN_NAME]" at bounding box center [605, 279] width 187 height 30
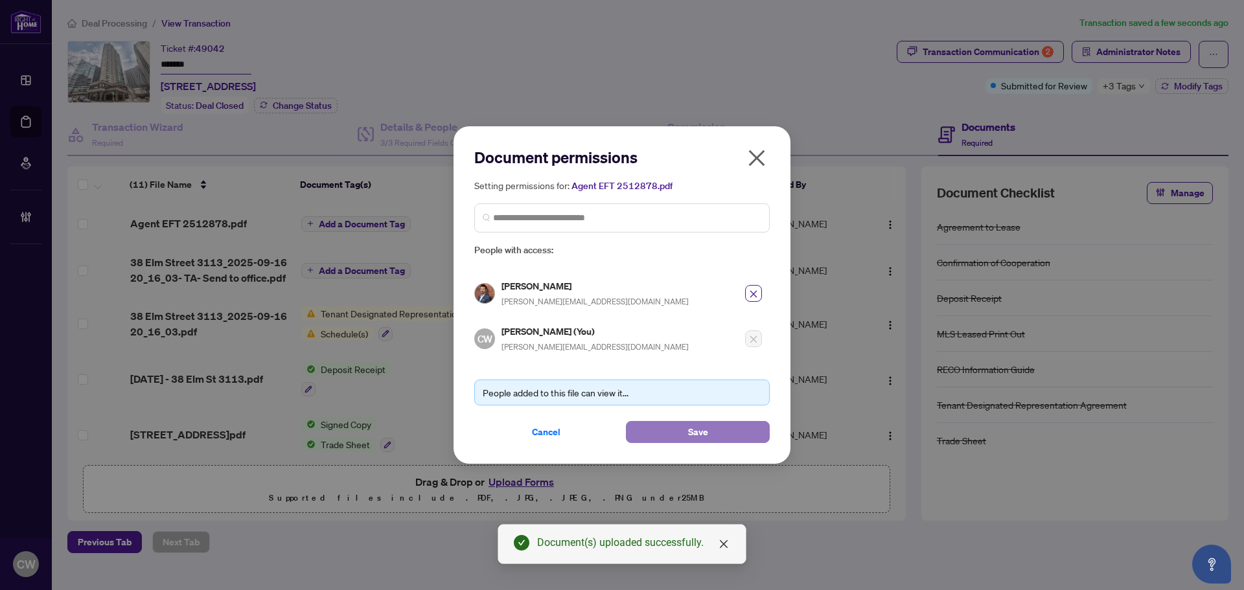
click at [676, 432] on button "Save" at bounding box center [698, 432] width 144 height 22
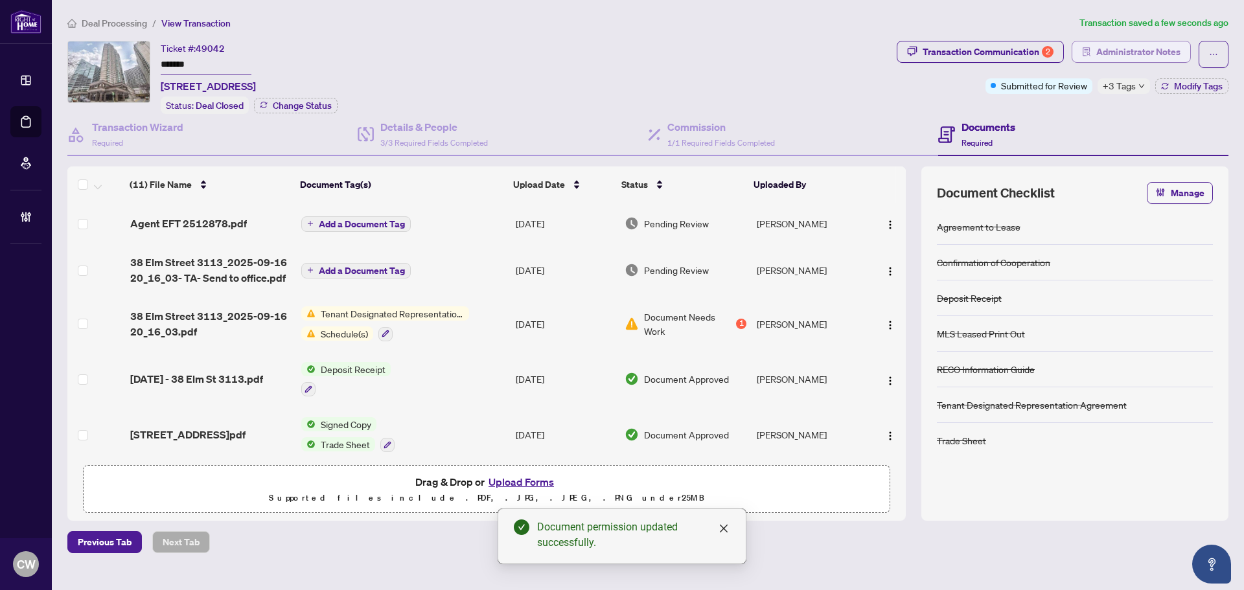
click at [1155, 53] on span "Administrator Notes" at bounding box center [1138, 51] width 84 height 21
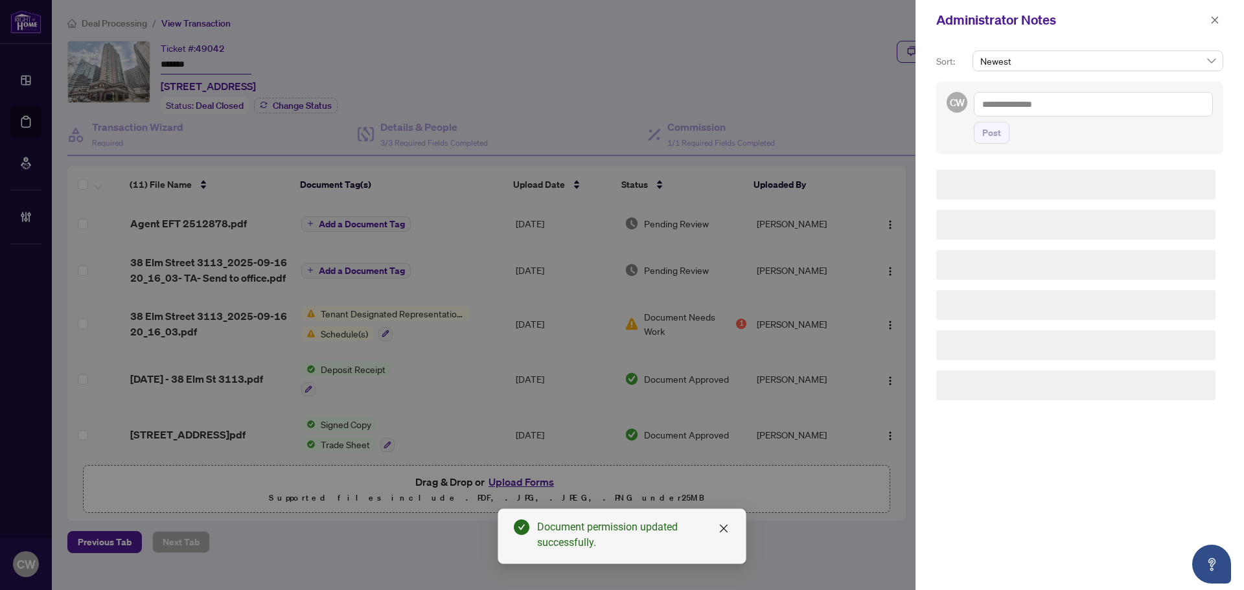
click at [1079, 95] on textarea at bounding box center [1093, 104] width 239 height 25
paste textarea "**********"
type textarea "**********"
click at [1002, 135] on button "Post" at bounding box center [992, 133] width 36 height 22
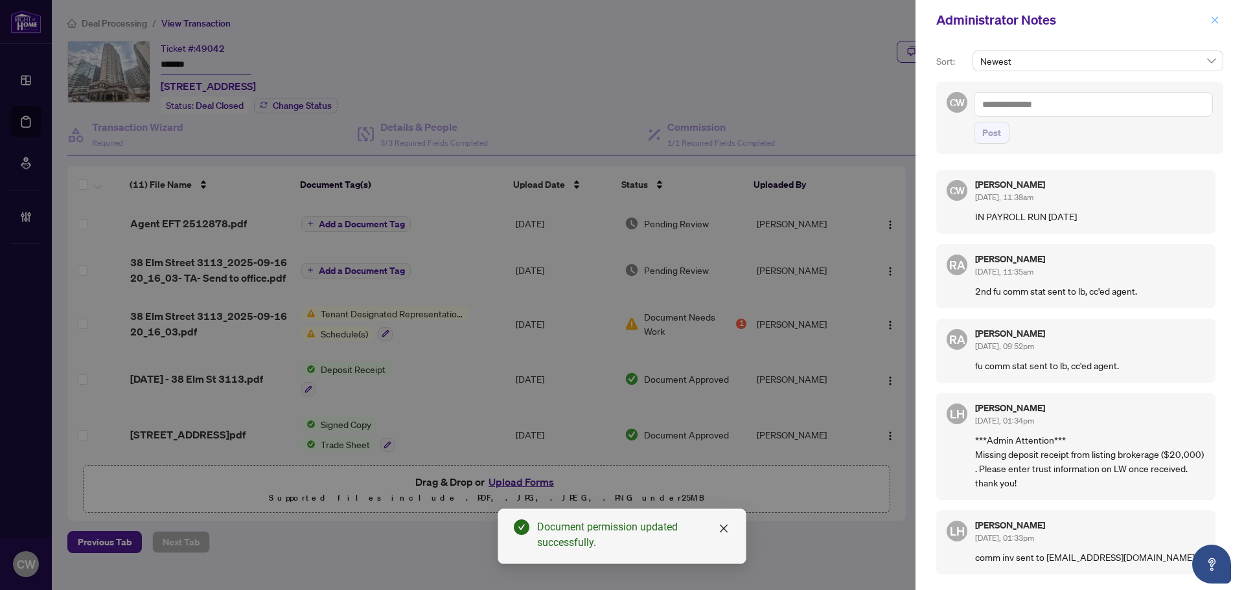
click at [1220, 22] on button "button" at bounding box center [1215, 20] width 17 height 16
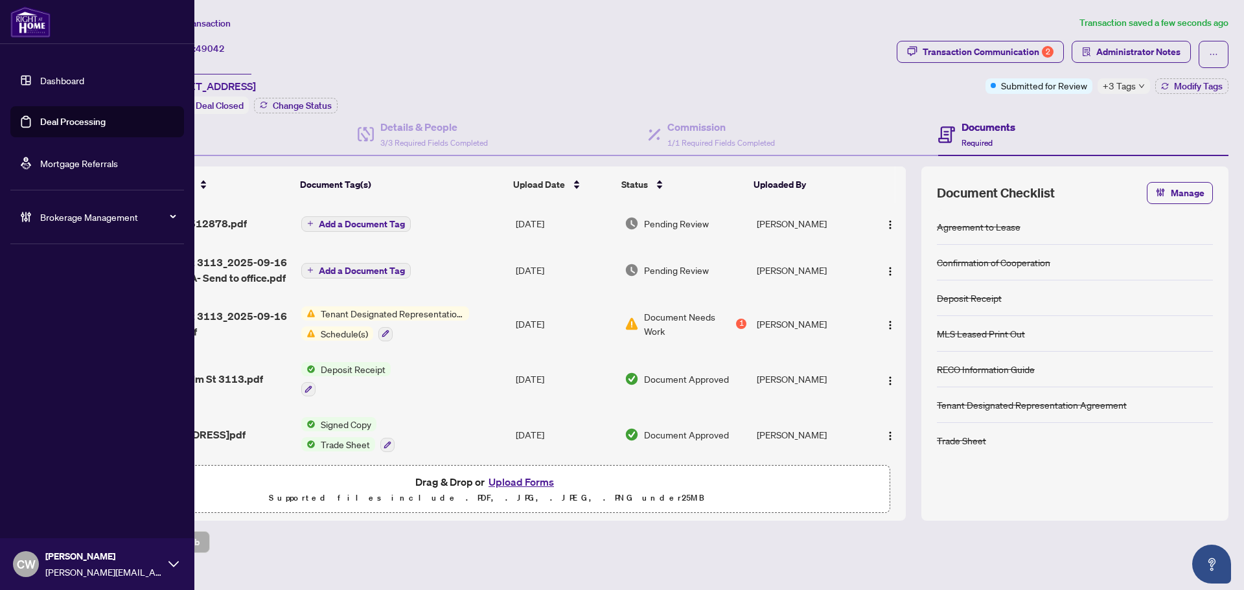
drag, startPoint x: 41, startPoint y: 126, endPoint x: 138, endPoint y: 126, distance: 96.6
click at [41, 126] on link "Deal Processing" at bounding box center [72, 122] width 65 height 12
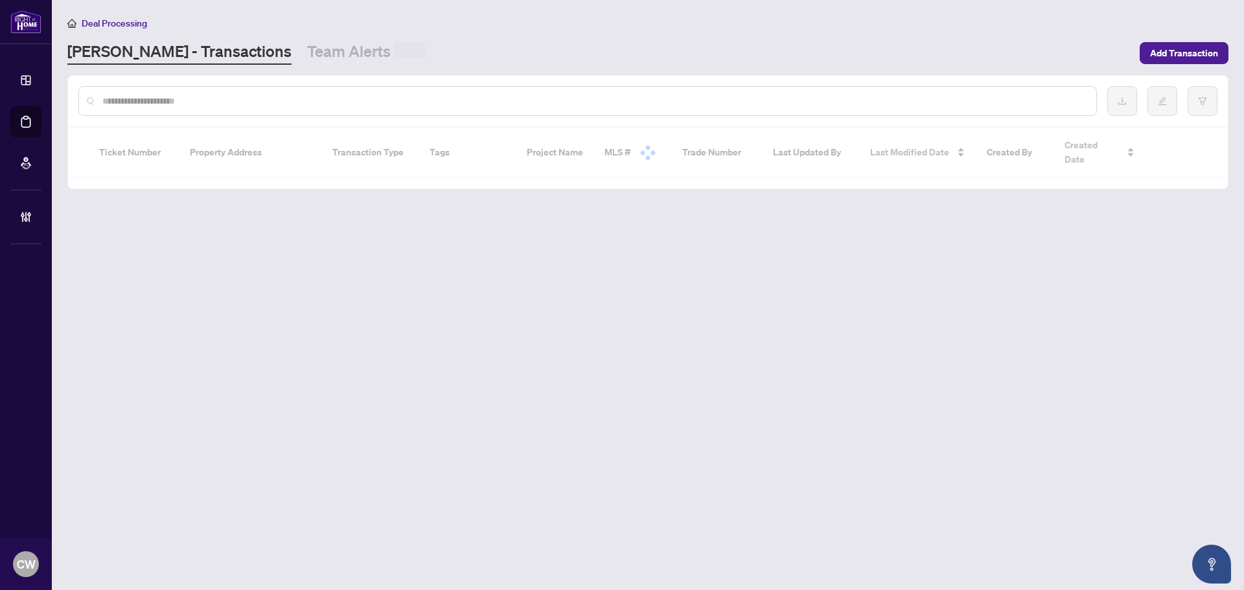
click at [244, 102] on input "text" at bounding box center [594, 101] width 984 height 14
paste input "*******"
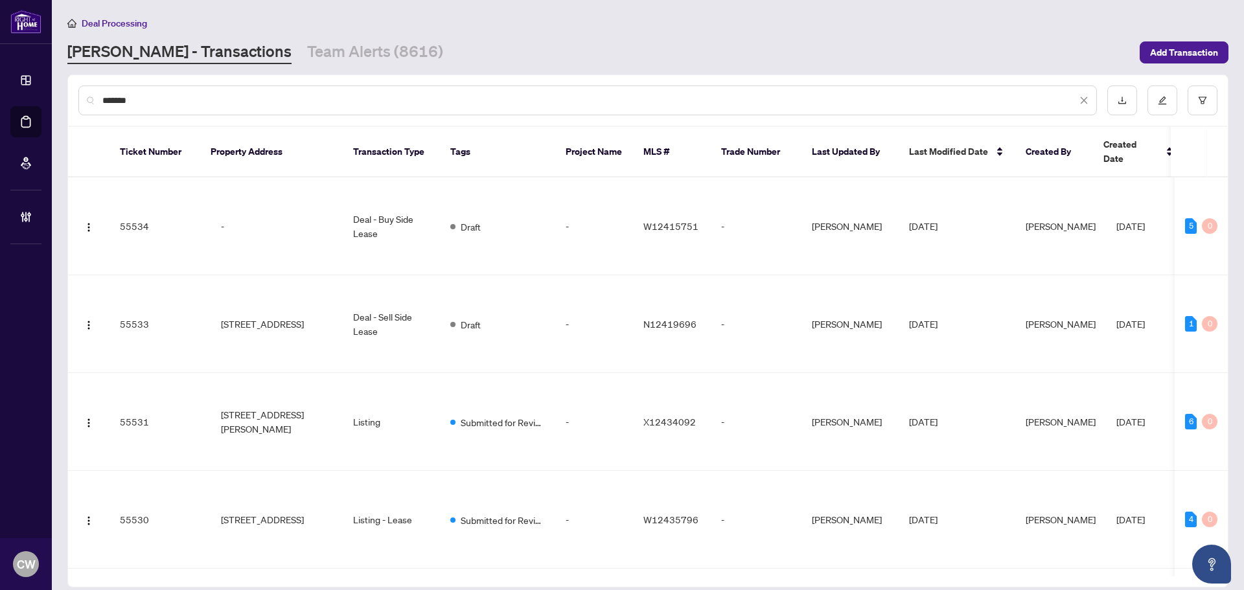
type input "*******"
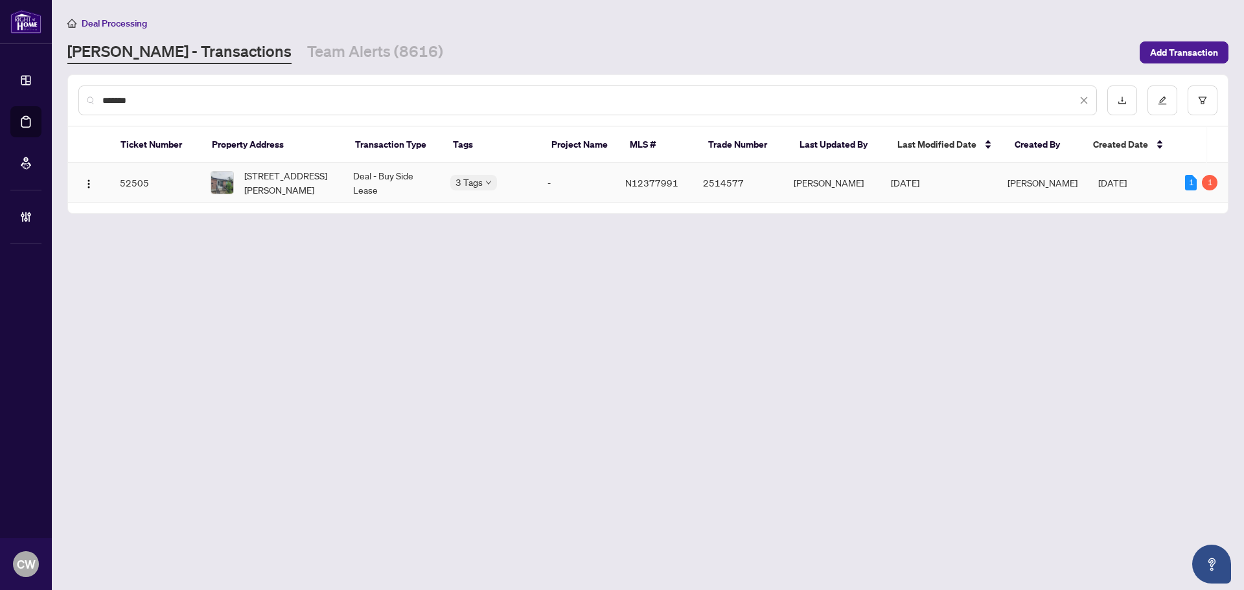
click at [264, 182] on span "[STREET_ADDRESS][PERSON_NAME]" at bounding box center [288, 182] width 88 height 29
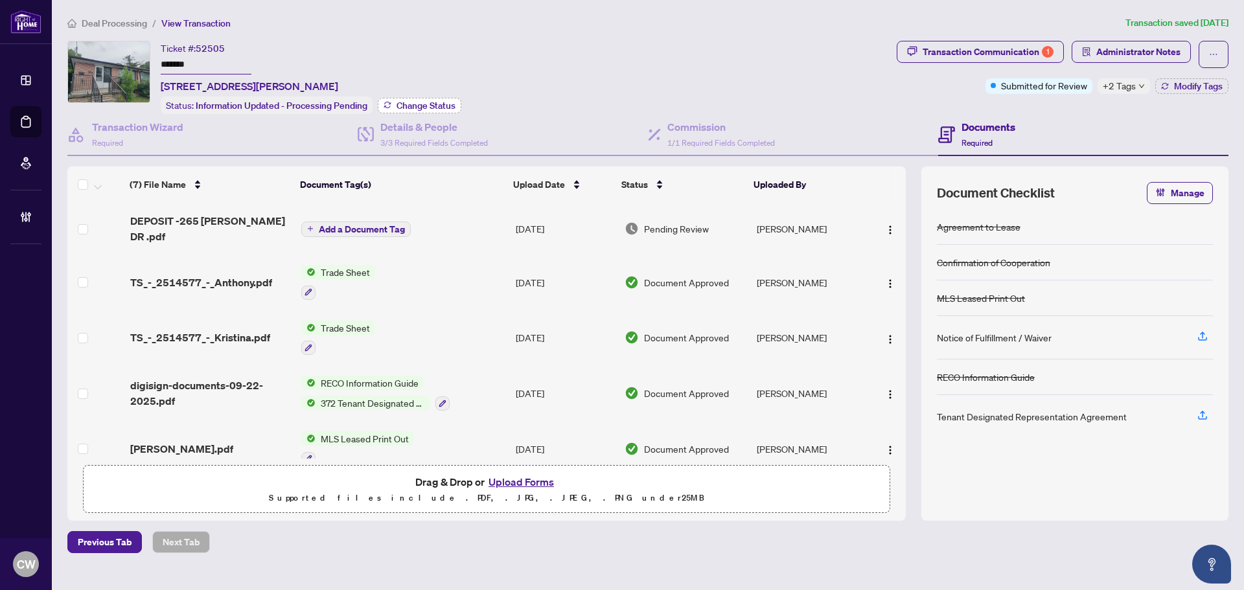
click at [432, 105] on span "Change Status" at bounding box center [426, 105] width 59 height 9
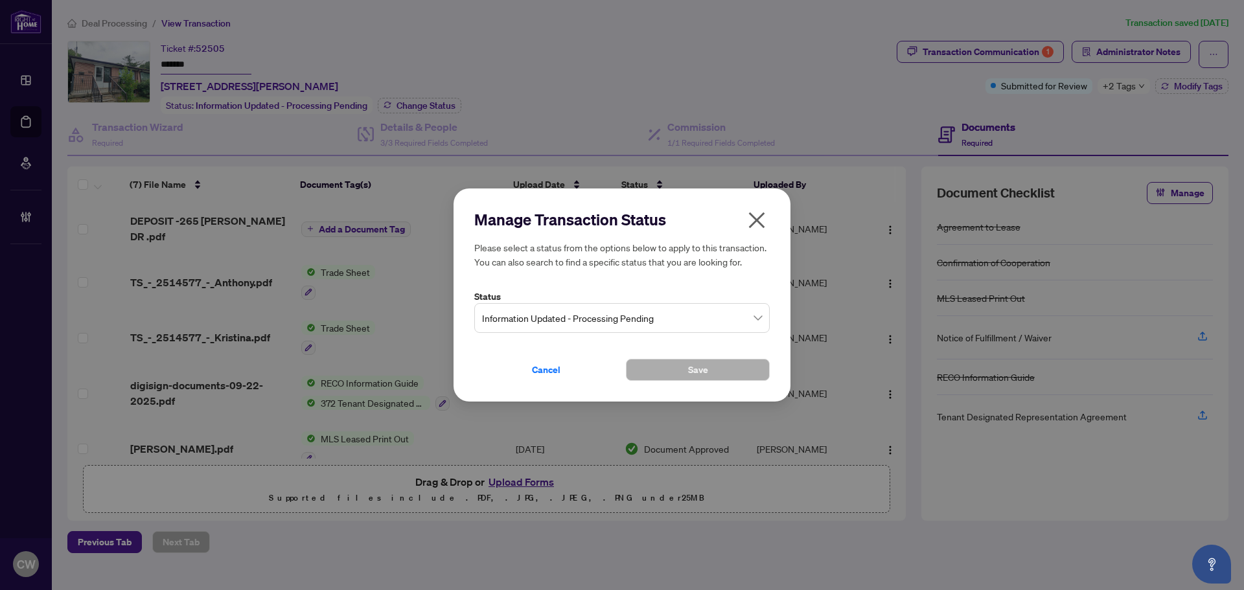
click at [632, 307] on div "Status Information Updated - Processing Pending" at bounding box center [621, 312] width 295 height 44
click at [638, 313] on span "Information Updated - Processing Pending" at bounding box center [622, 318] width 280 height 25
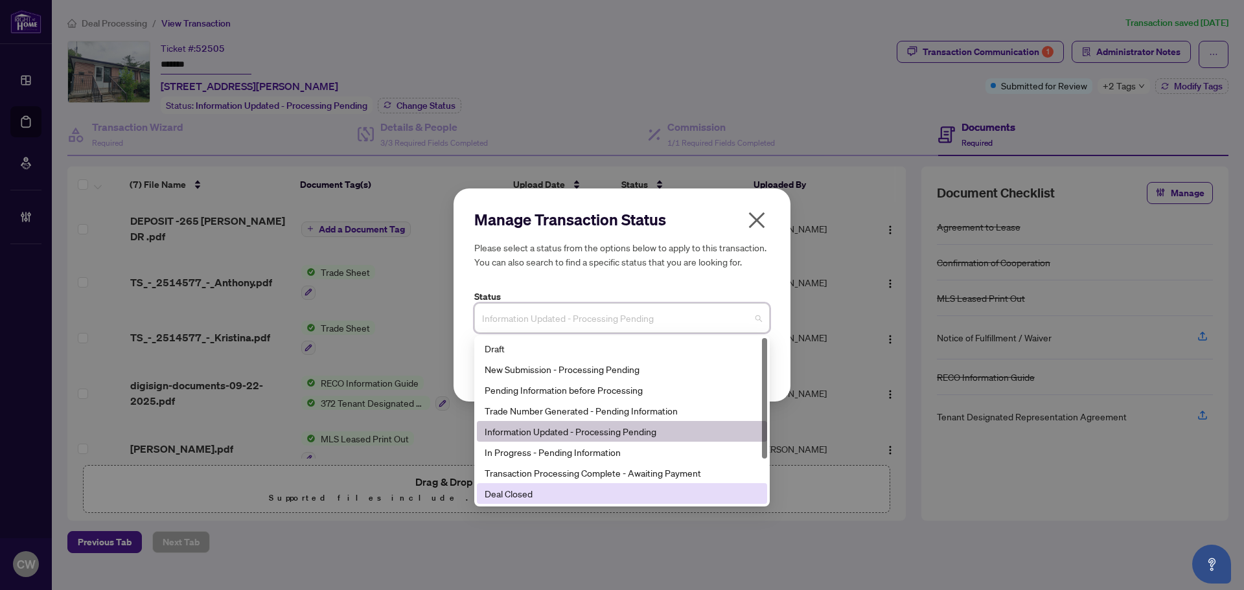
click at [613, 493] on div "Deal Closed" at bounding box center [622, 494] width 275 height 14
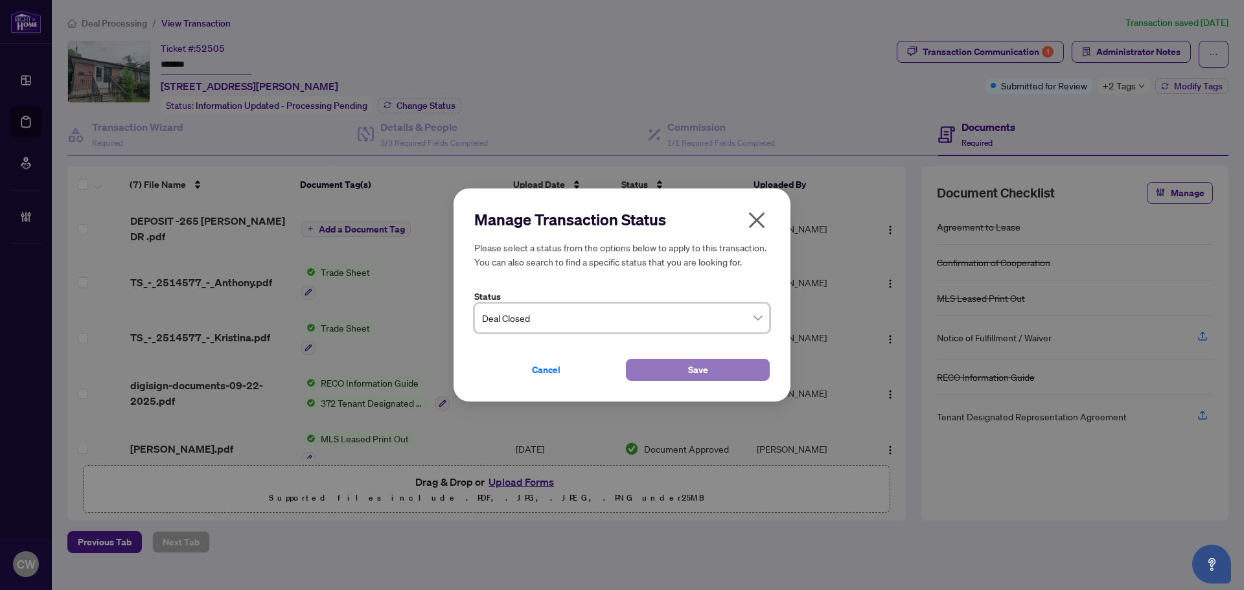
click at [662, 375] on button "Save" at bounding box center [698, 370] width 144 height 22
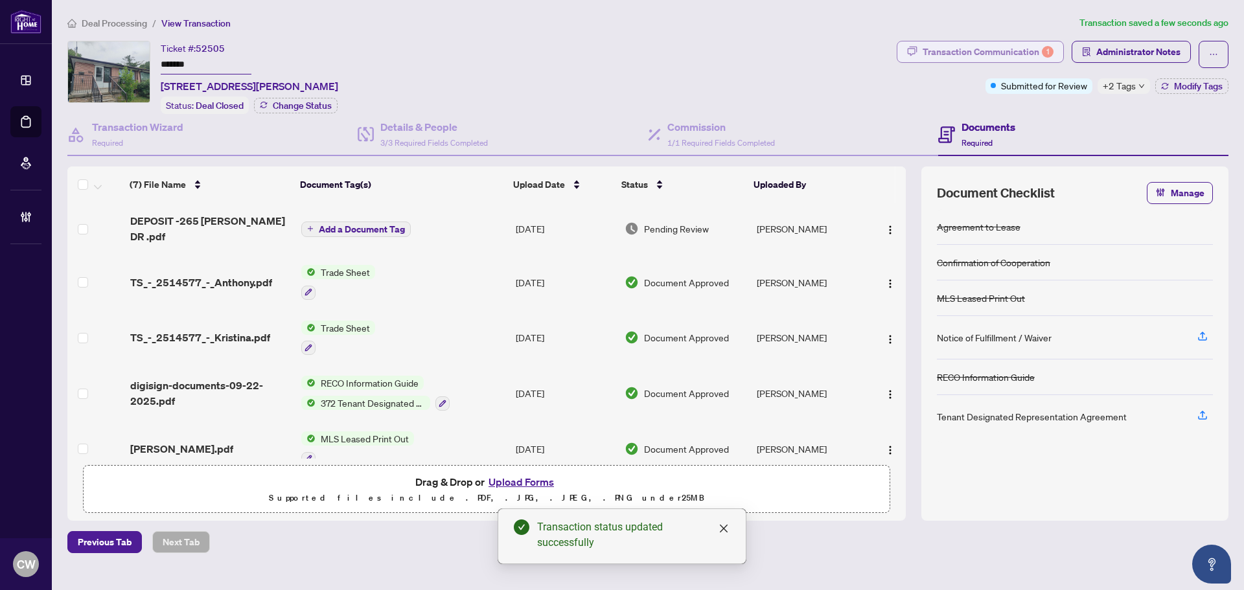
drag, startPoint x: 998, startPoint y: 49, endPoint x: 1007, endPoint y: 49, distance: 9.1
click at [1007, 49] on div "Transaction Communication 1" at bounding box center [988, 51] width 131 height 21
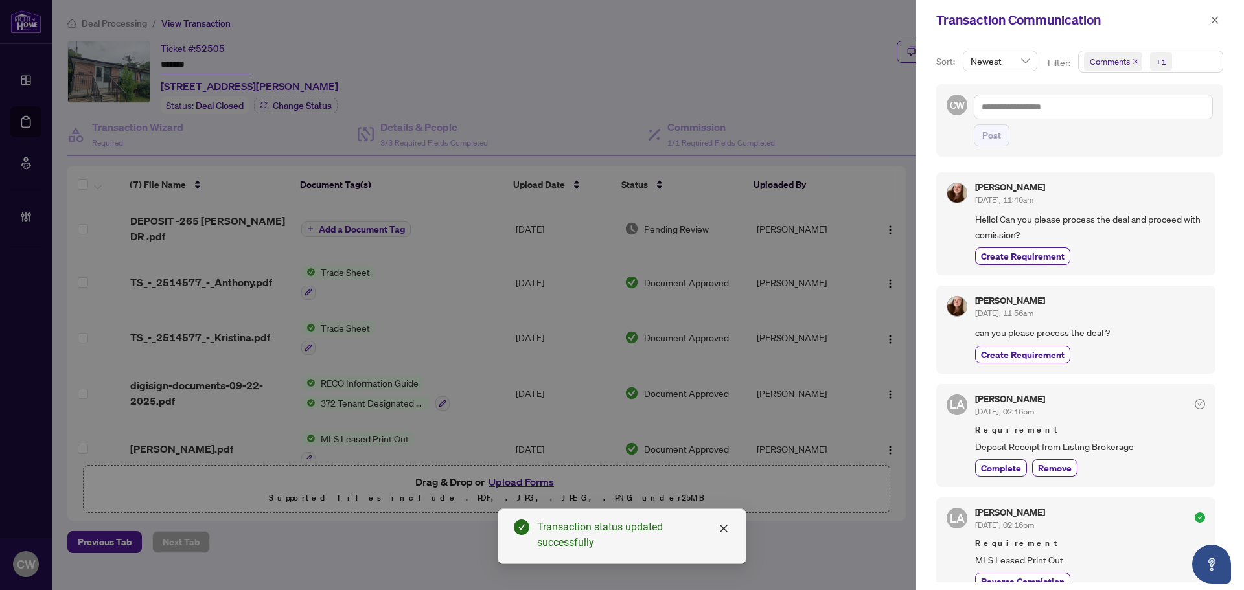
click at [1137, 62] on icon "close" at bounding box center [1136, 61] width 6 height 6
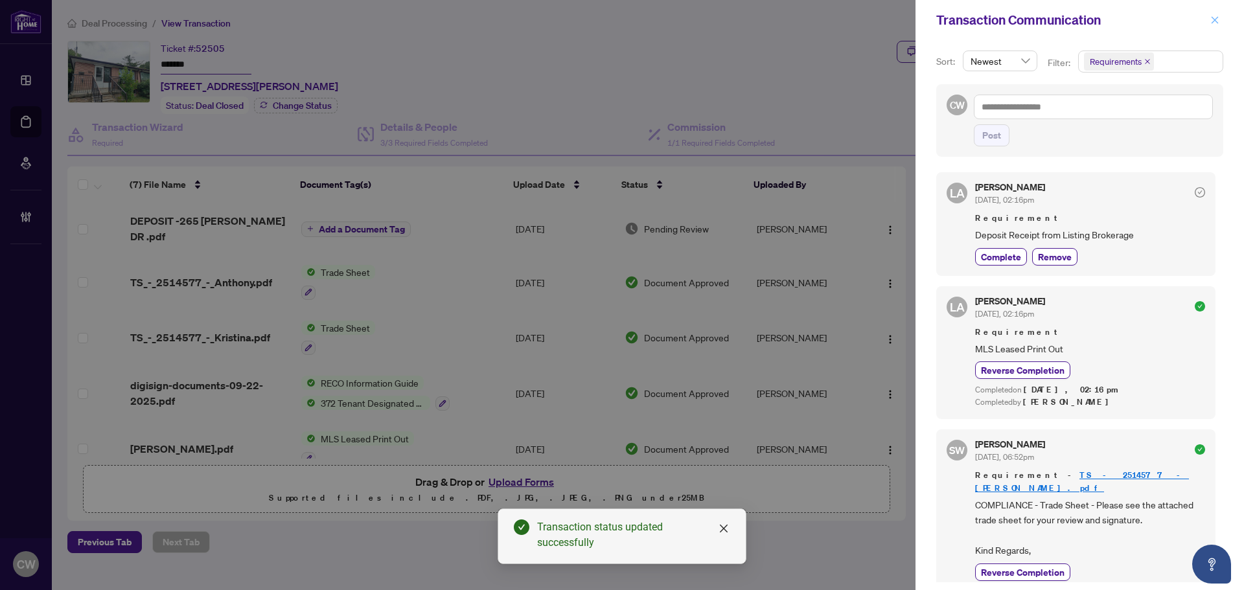
click at [1215, 19] on icon "close" at bounding box center [1214, 20] width 9 height 9
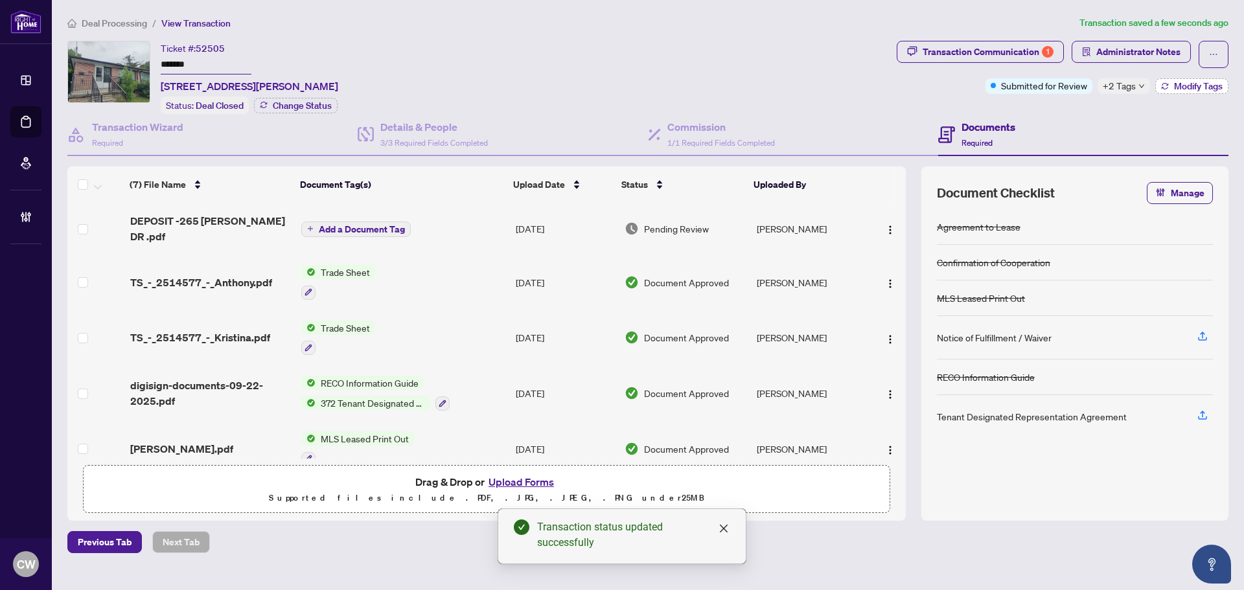
click at [1212, 89] on span "Modify Tags" at bounding box center [1198, 86] width 49 height 9
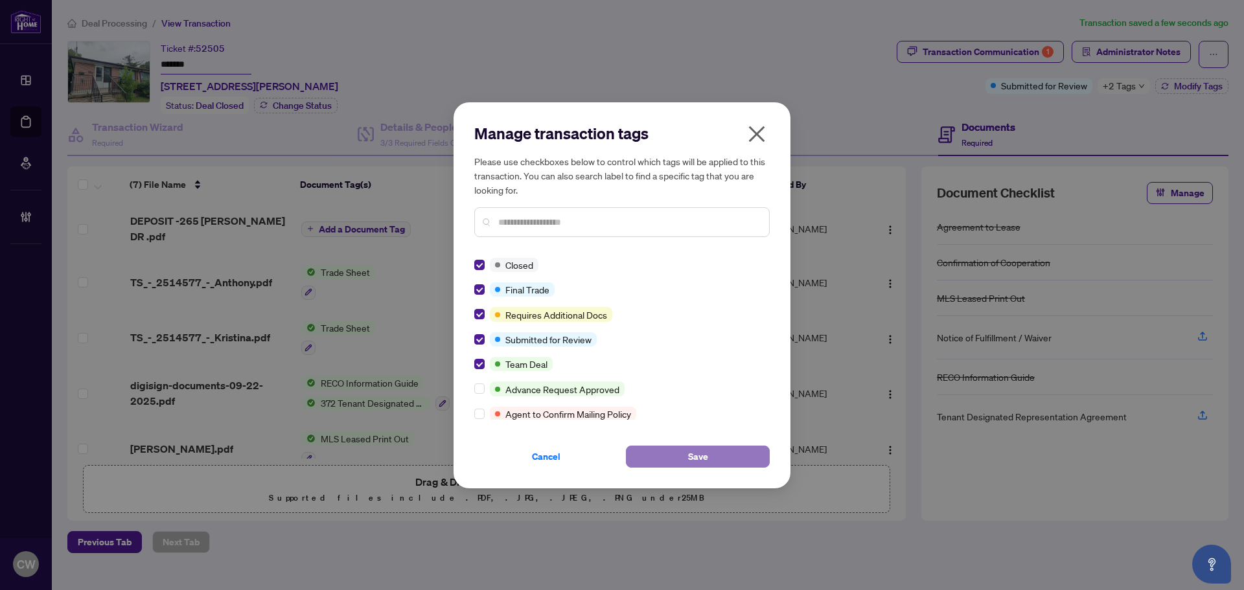
click at [690, 455] on span "Save" at bounding box center [698, 456] width 20 height 21
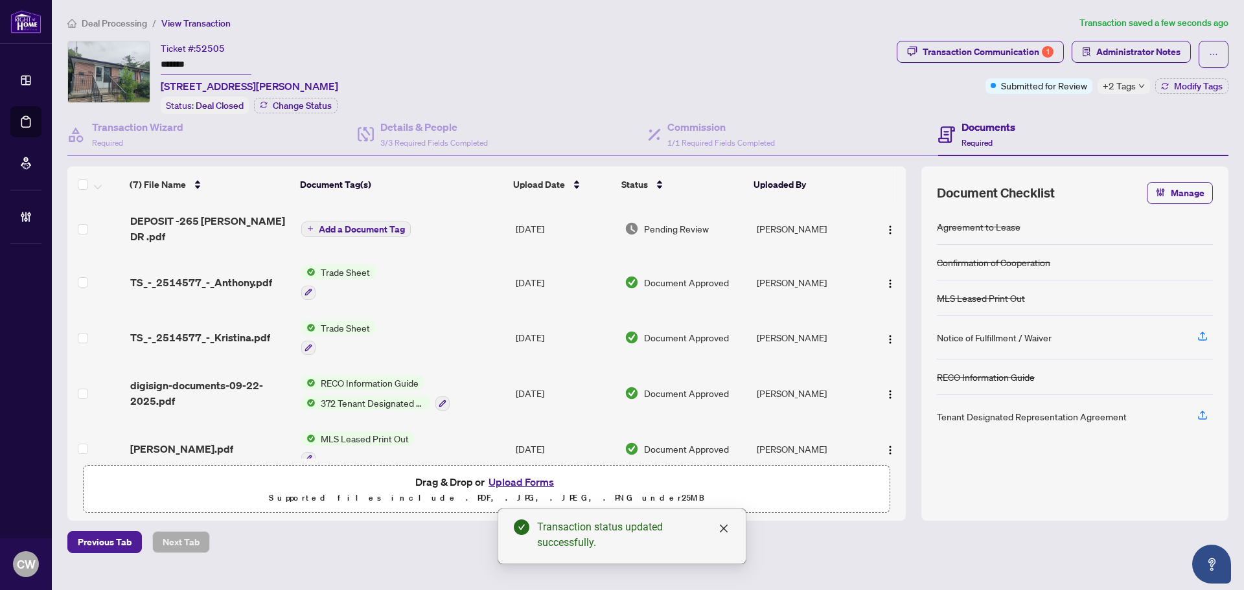
click at [198, 275] on span "TS_-_2514577_-_Anthony.pdf" at bounding box center [201, 283] width 142 height 16
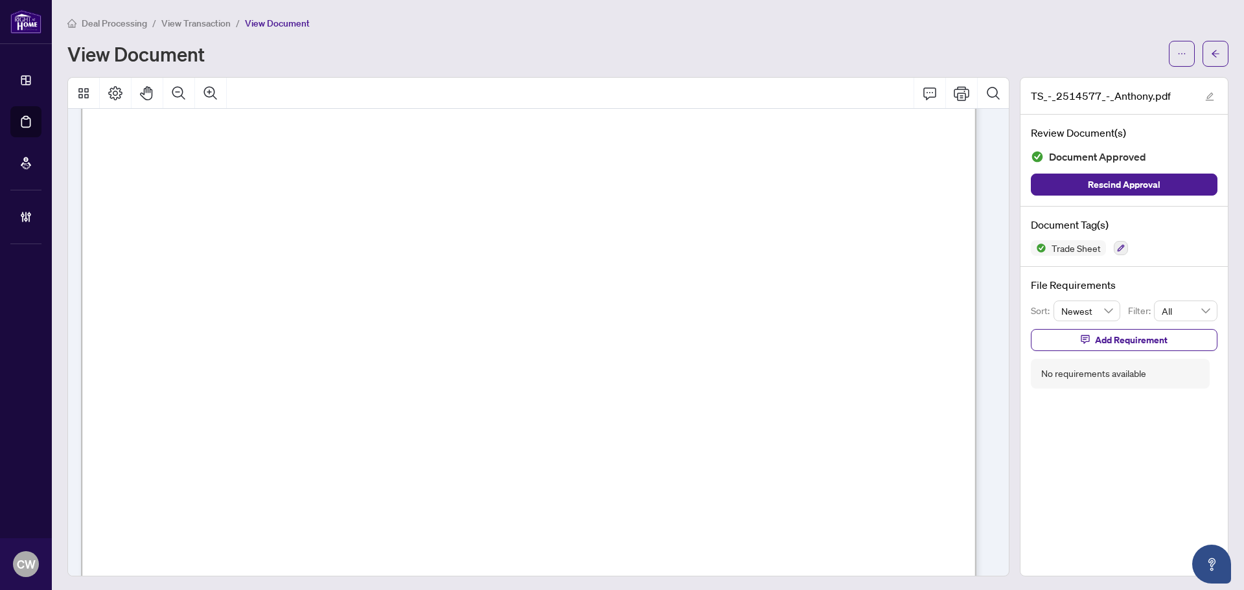
scroll to position [259, 0]
click at [1211, 49] on icon "arrow-left" at bounding box center [1215, 53] width 9 height 9
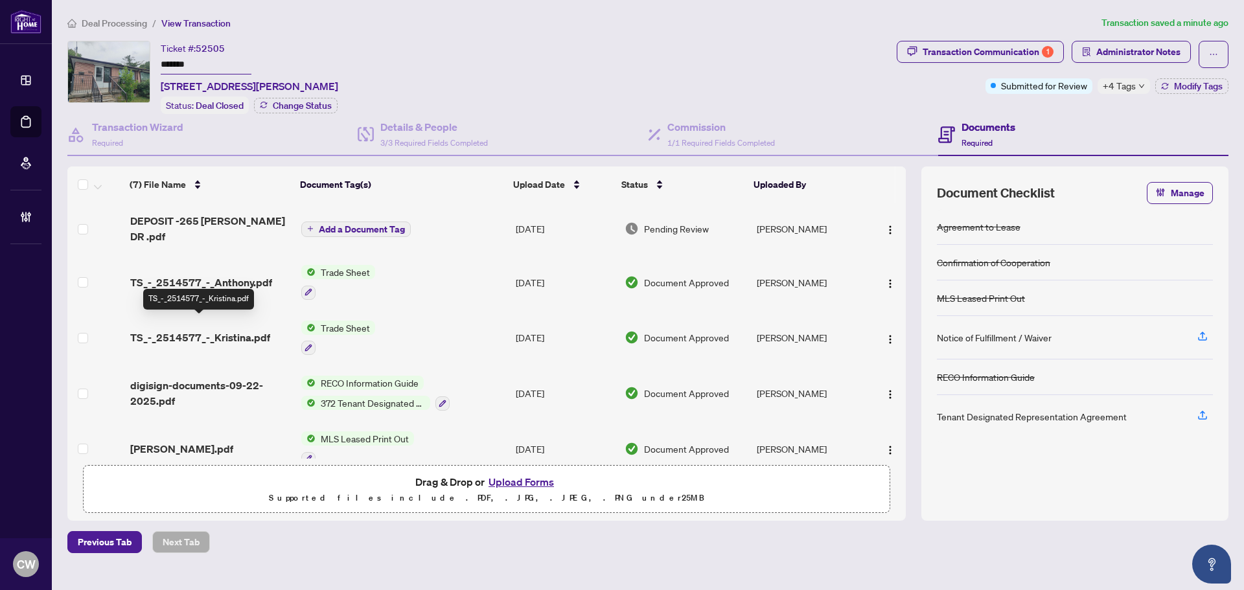
click at [196, 330] on span "TS_-_2514577_-_Kristina.pdf" at bounding box center [200, 338] width 140 height 16
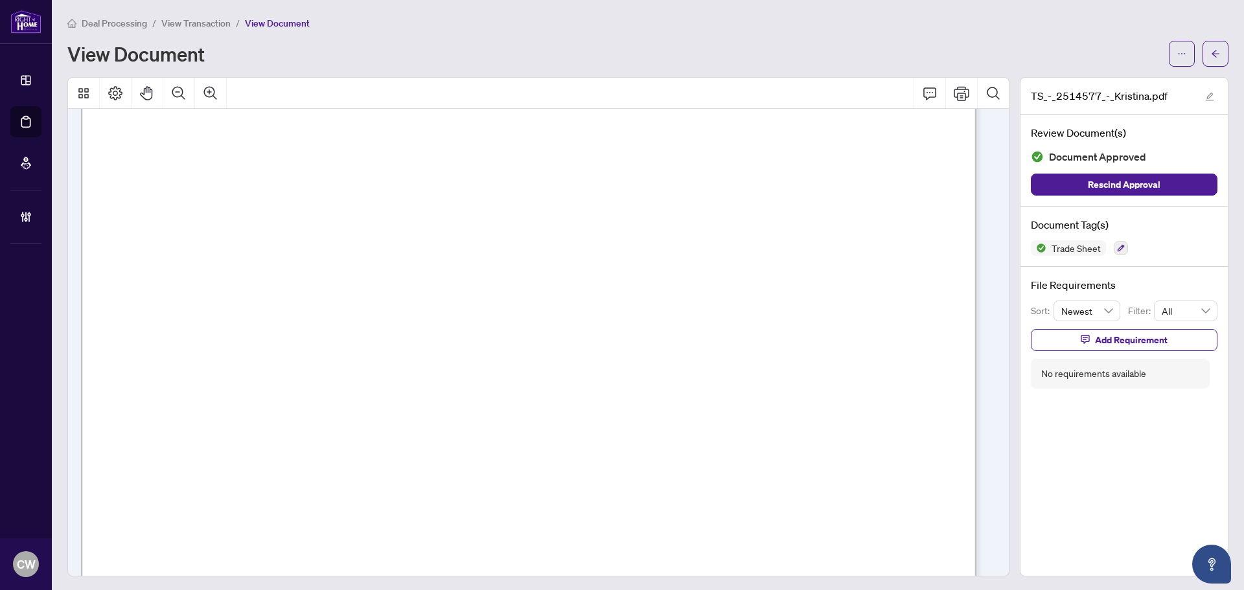
scroll to position [259, 0]
click at [1211, 57] on icon "arrow-left" at bounding box center [1215, 53] width 9 height 9
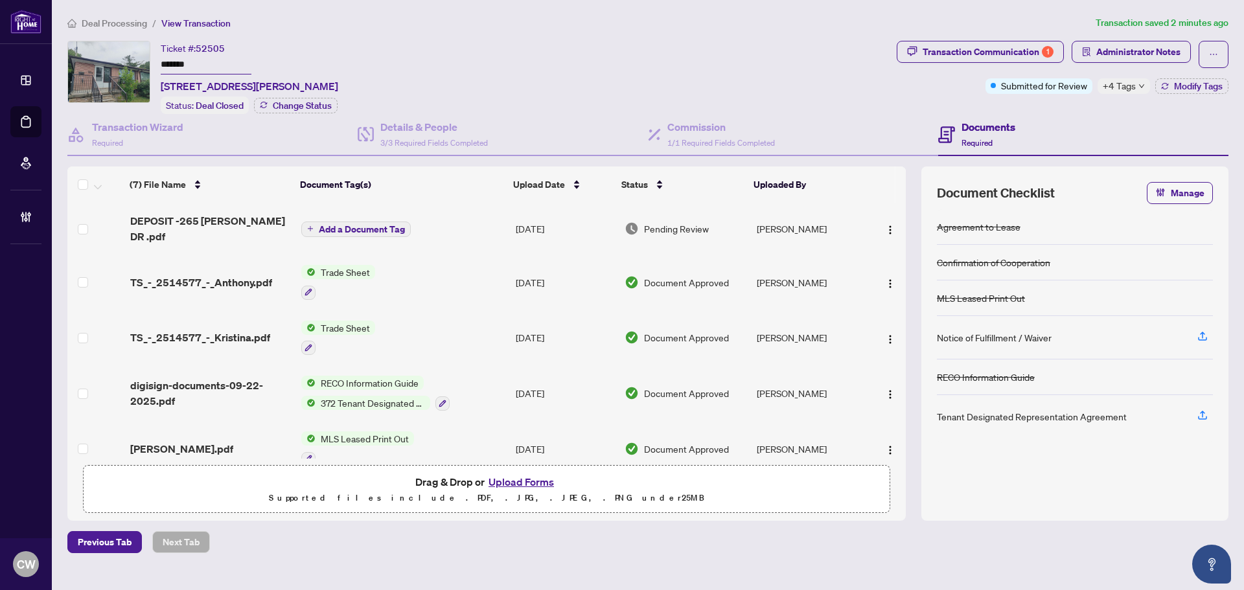
click at [522, 481] on button "Upload Forms" at bounding box center [521, 482] width 73 height 17
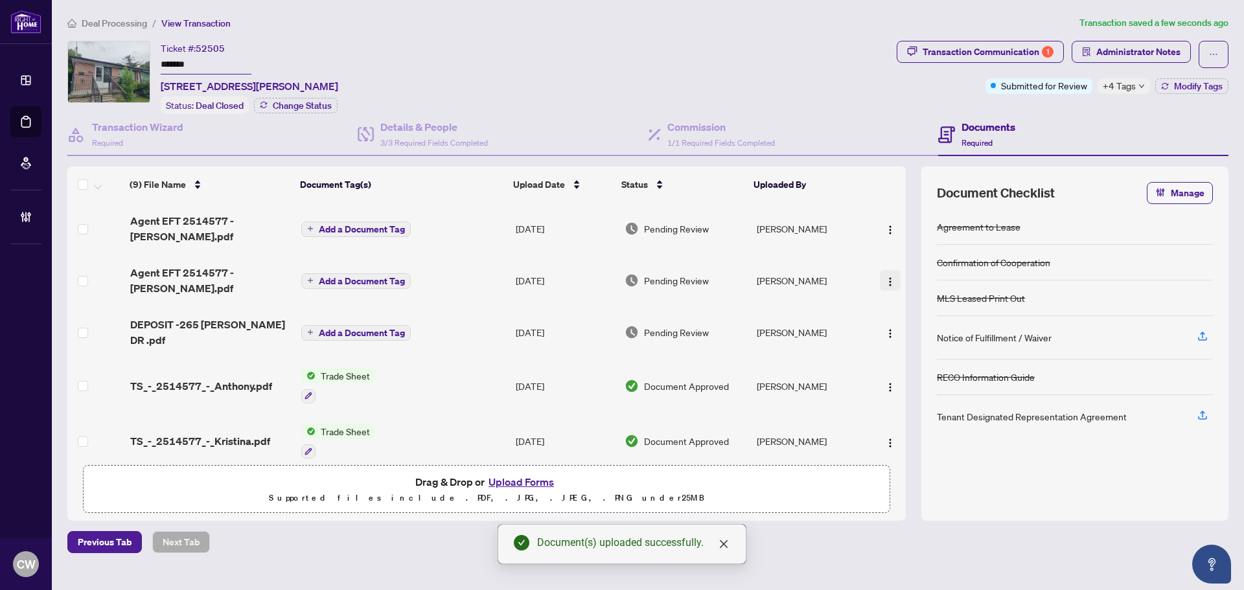
click at [896, 270] on button "button" at bounding box center [890, 280] width 21 height 21
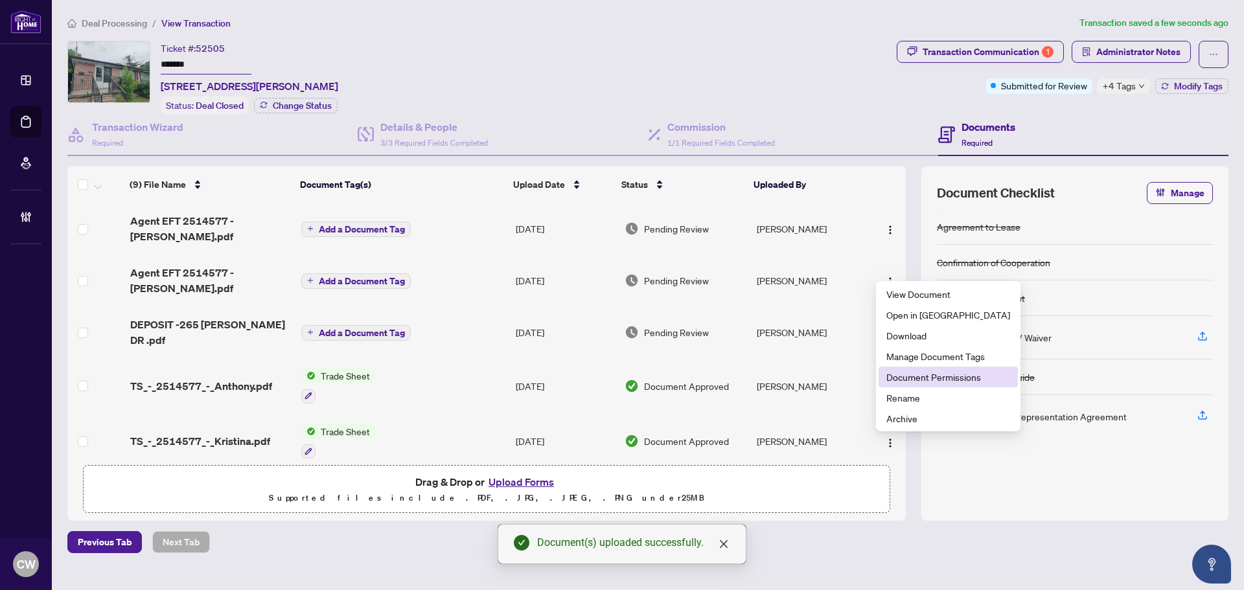
click at [903, 374] on span "Document Permissions" at bounding box center [948, 377] width 124 height 14
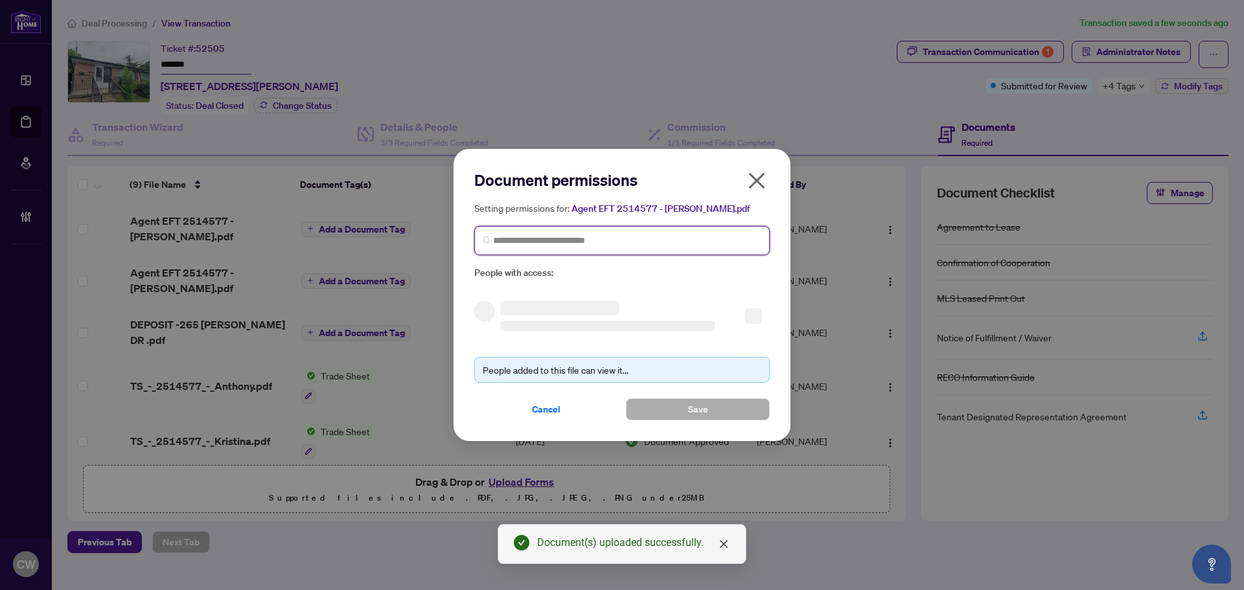
click at [524, 242] on input "search" at bounding box center [627, 241] width 268 height 14
paste input "**********"
type input "**********"
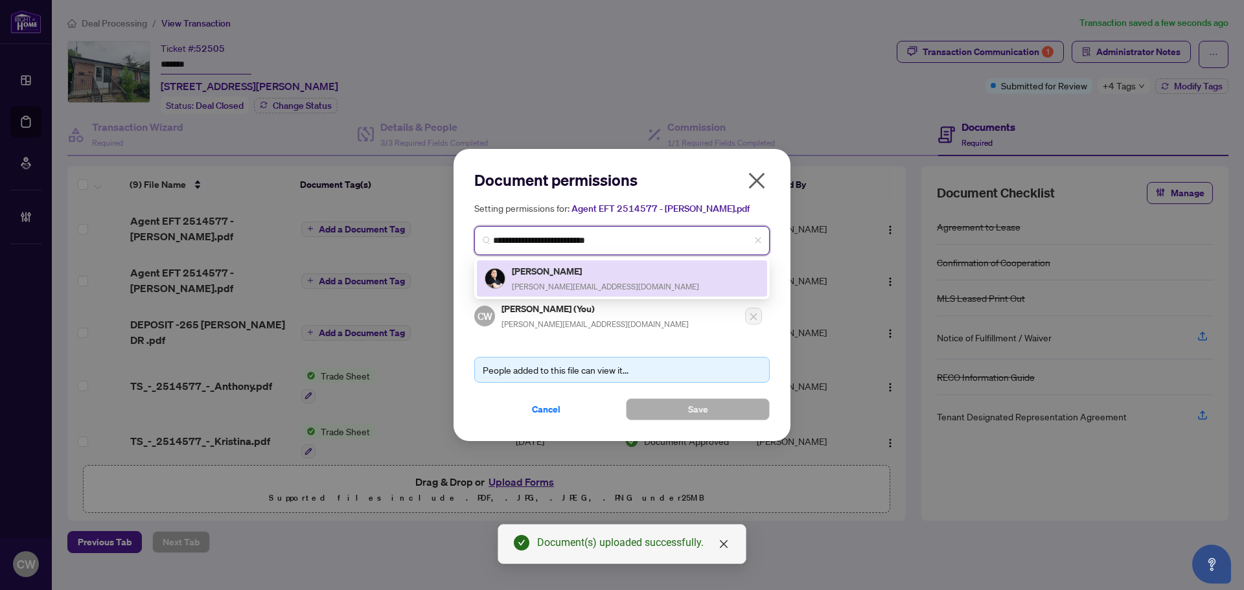
click at [555, 278] on div "[PERSON_NAME] [PERSON_NAME][EMAIL_ADDRESS][DOMAIN_NAME]" at bounding box center [605, 279] width 187 height 30
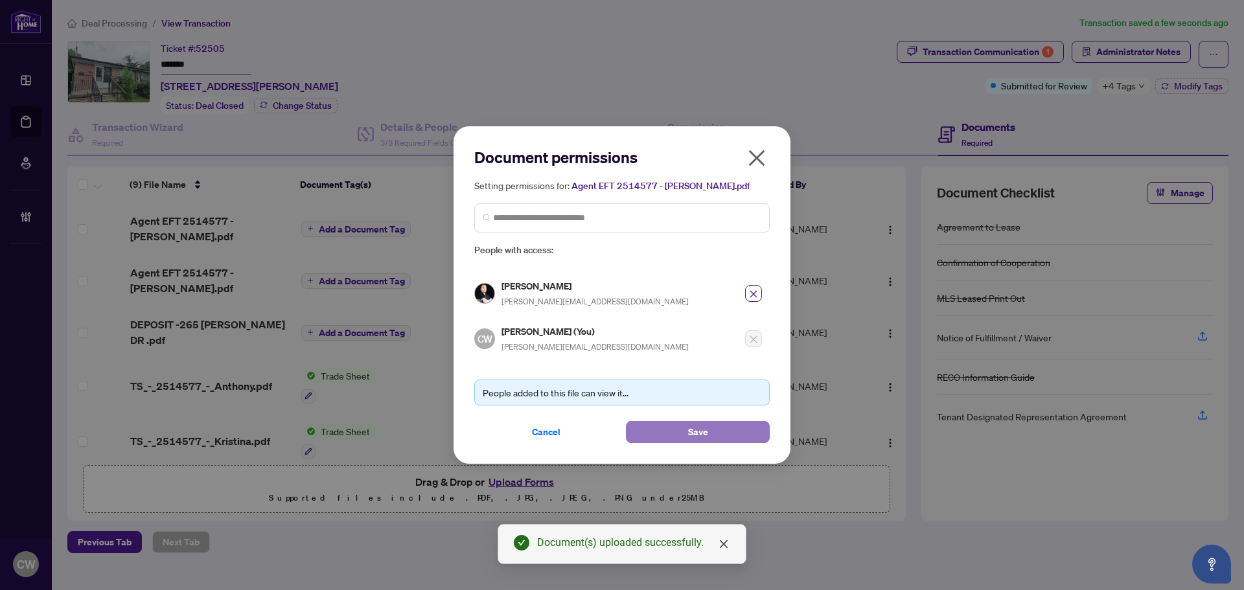
click at [681, 430] on button "Save" at bounding box center [698, 432] width 144 height 22
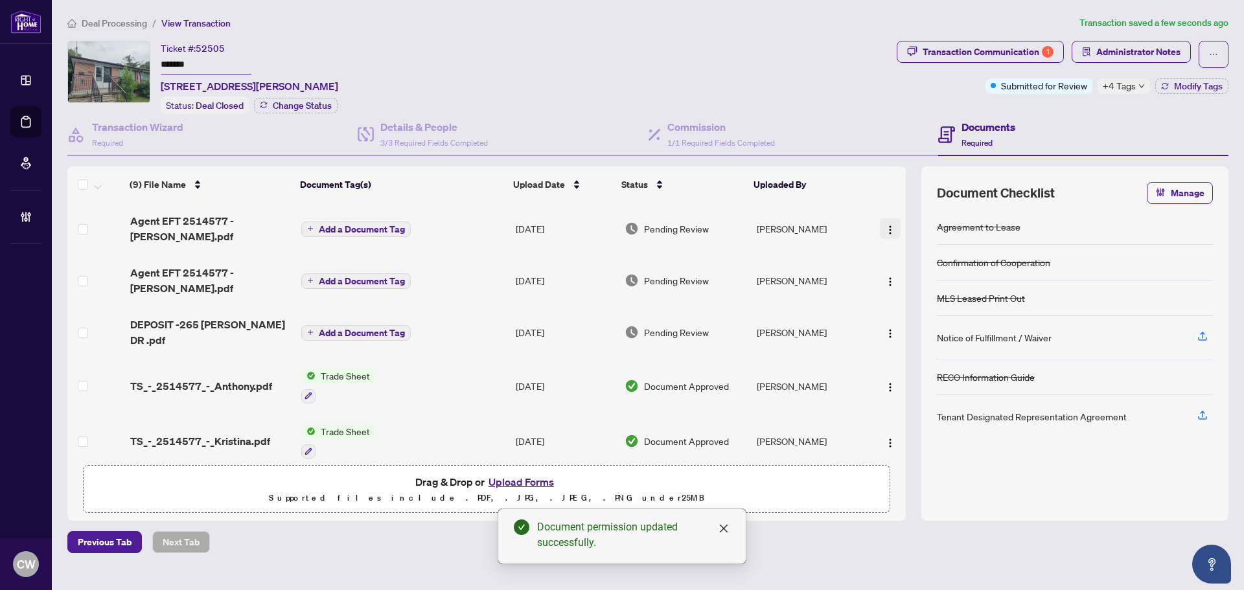
click at [888, 227] on img "button" at bounding box center [890, 230] width 10 height 10
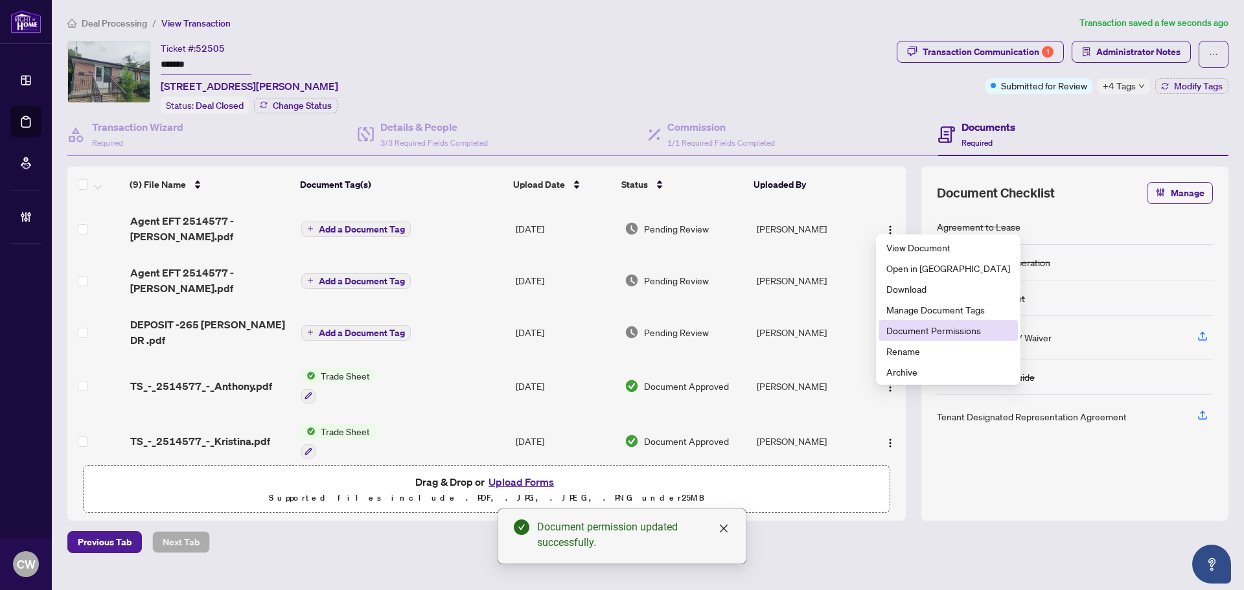
click at [914, 324] on span "Document Permissions" at bounding box center [948, 330] width 124 height 14
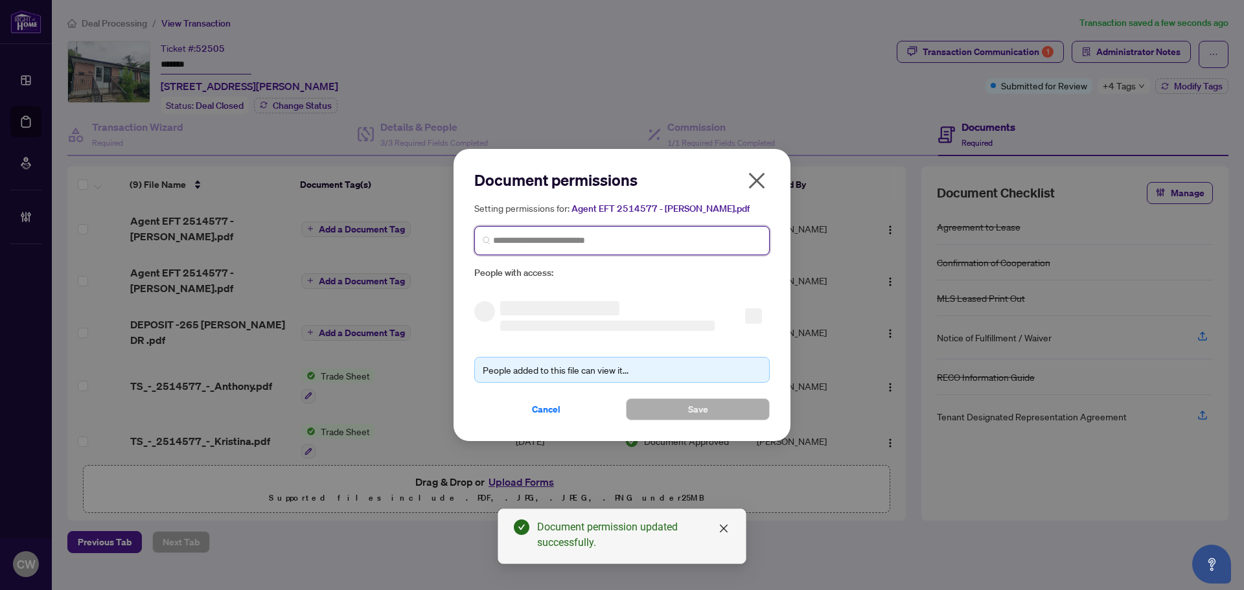
paste input "**********"
click at [687, 239] on input "search" at bounding box center [627, 241] width 268 height 14
type input "**********"
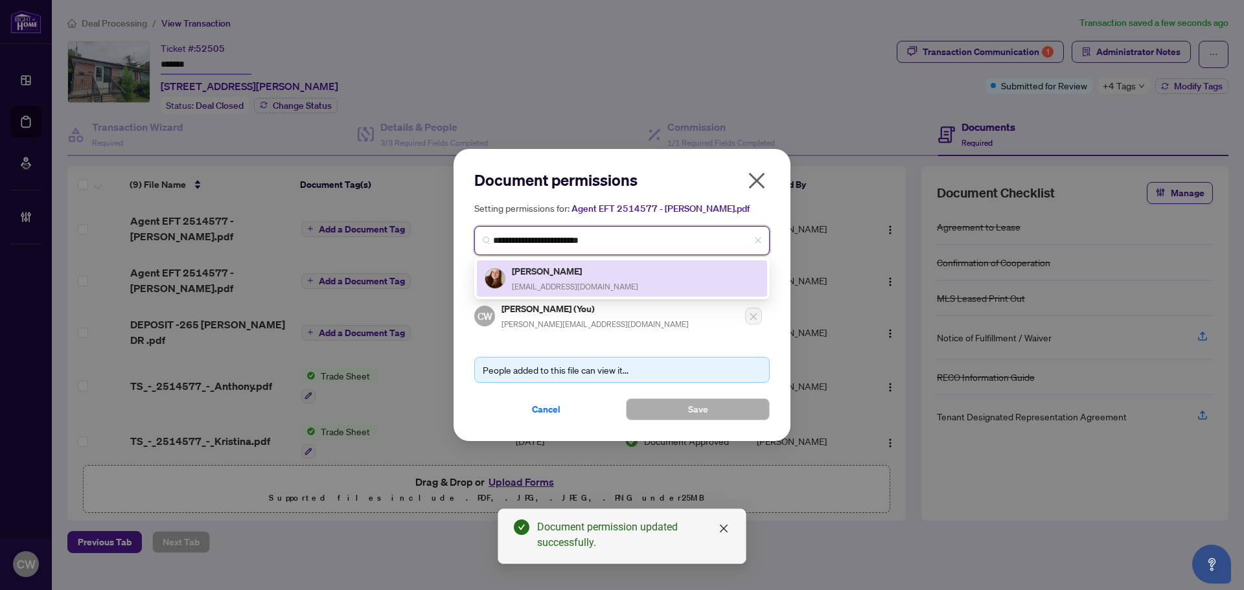
click at [580, 279] on div "[PERSON_NAME] [EMAIL_ADDRESS][DOMAIN_NAME]" at bounding box center [575, 279] width 126 height 30
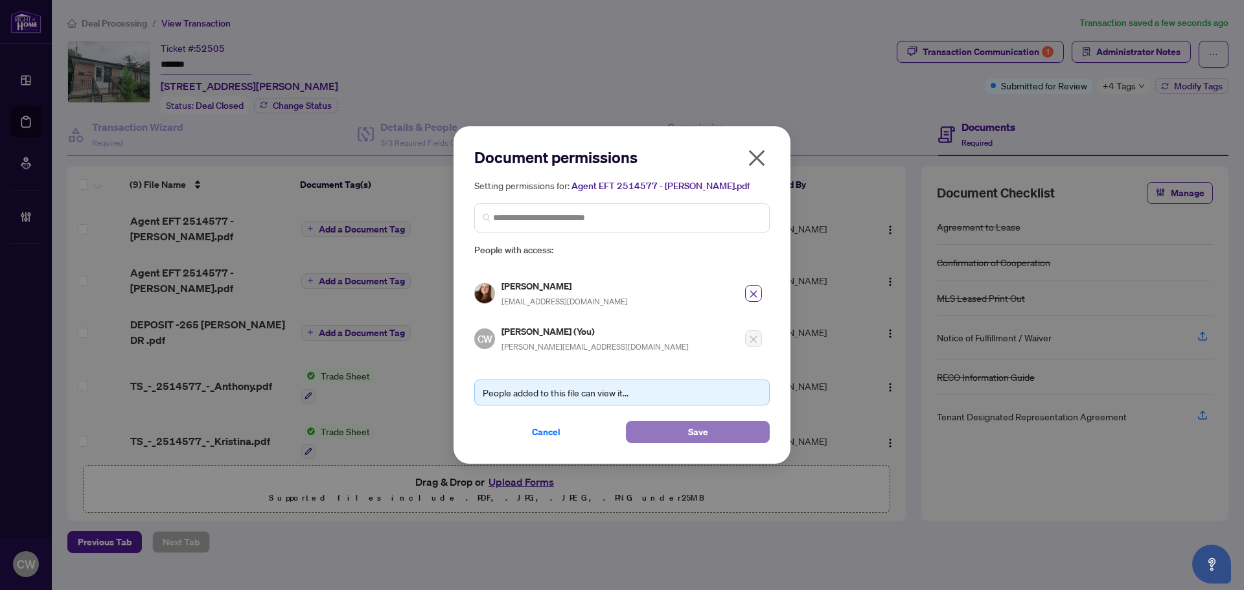
click at [682, 429] on button "Save" at bounding box center [698, 432] width 144 height 22
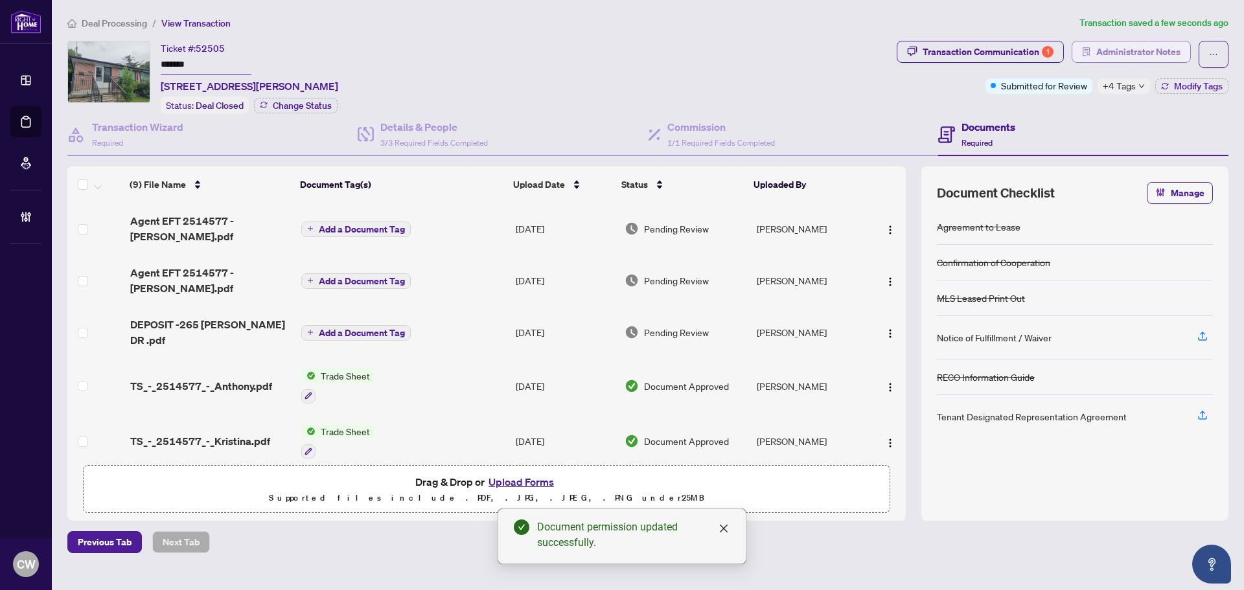
click at [1157, 51] on span "Administrator Notes" at bounding box center [1138, 51] width 84 height 21
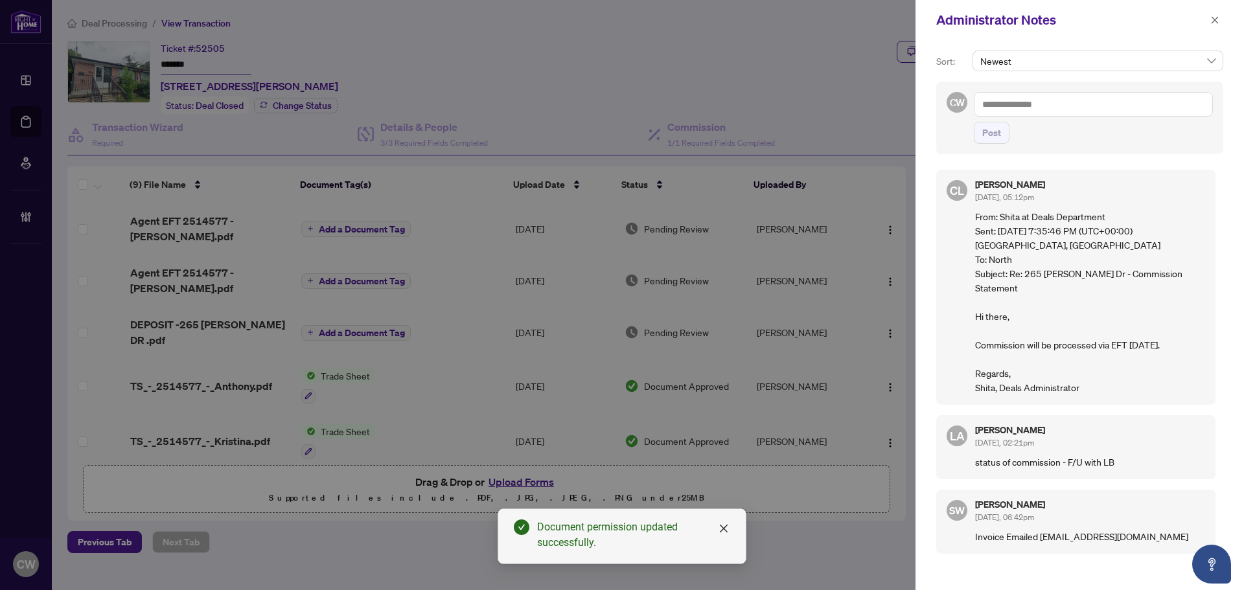
click at [1087, 93] on textarea at bounding box center [1093, 104] width 239 height 25
paste textarea "**********"
type textarea "**********"
click at [994, 132] on span "Post" at bounding box center [991, 132] width 19 height 21
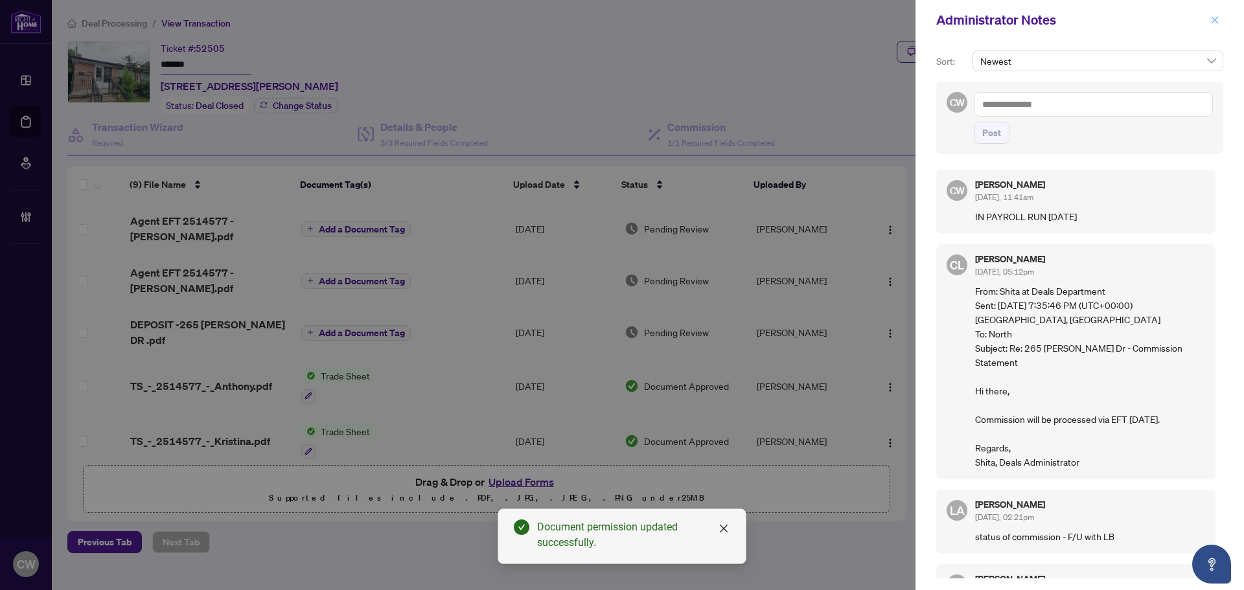
click at [1213, 16] on icon "close" at bounding box center [1214, 20] width 9 height 9
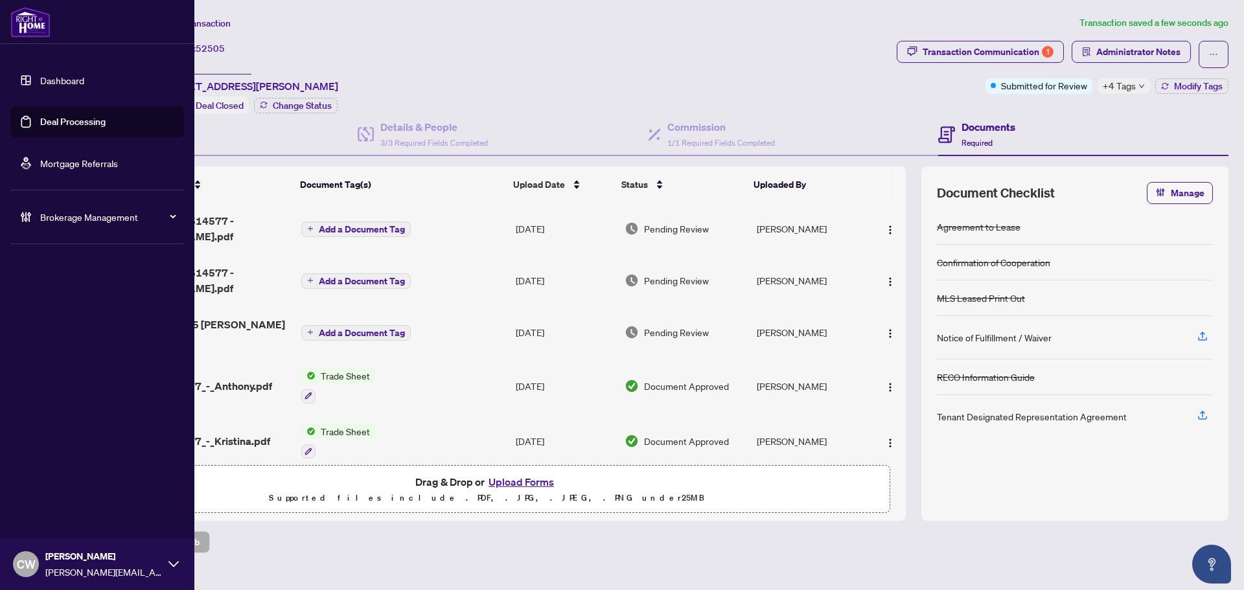
click at [40, 127] on link "Deal Processing" at bounding box center [72, 122] width 65 height 12
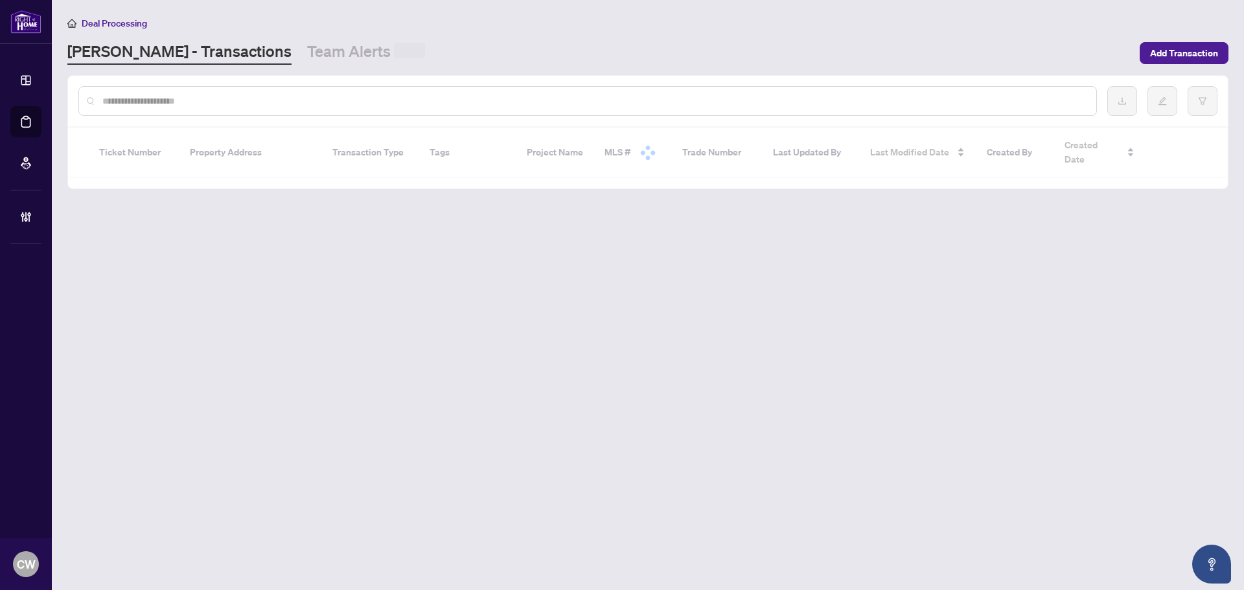
click at [279, 94] on input "text" at bounding box center [594, 101] width 984 height 14
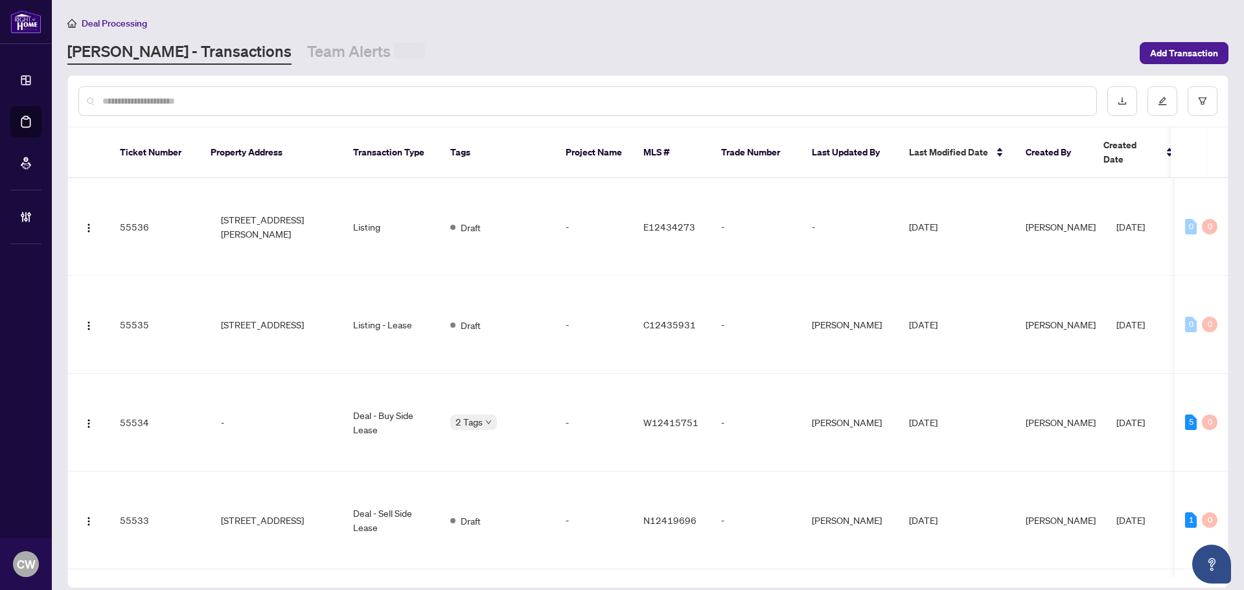
paste input "*******"
type input "*******"
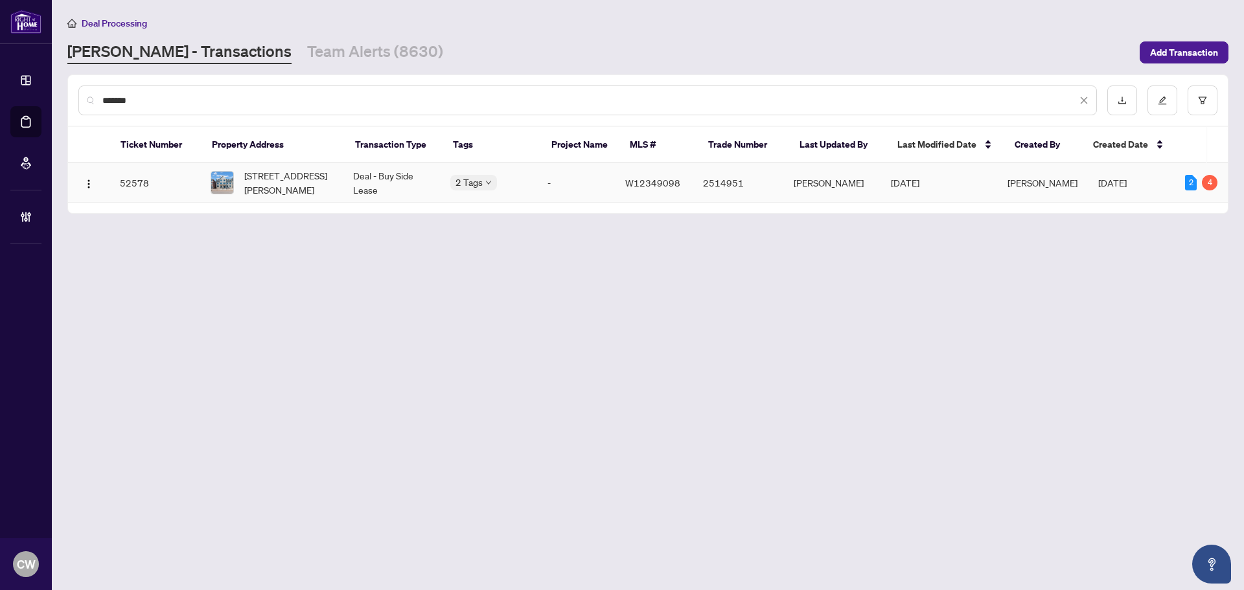
click at [288, 184] on span "[STREET_ADDRESS][PERSON_NAME]" at bounding box center [288, 182] width 88 height 29
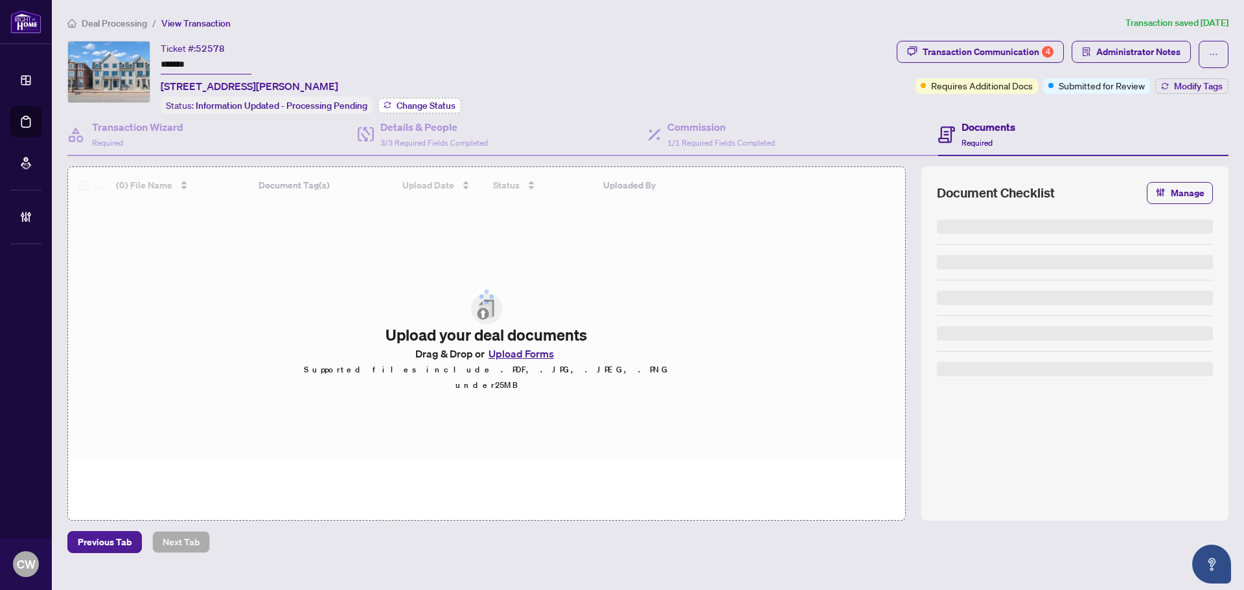
click at [432, 105] on span "Change Status" at bounding box center [426, 105] width 59 height 9
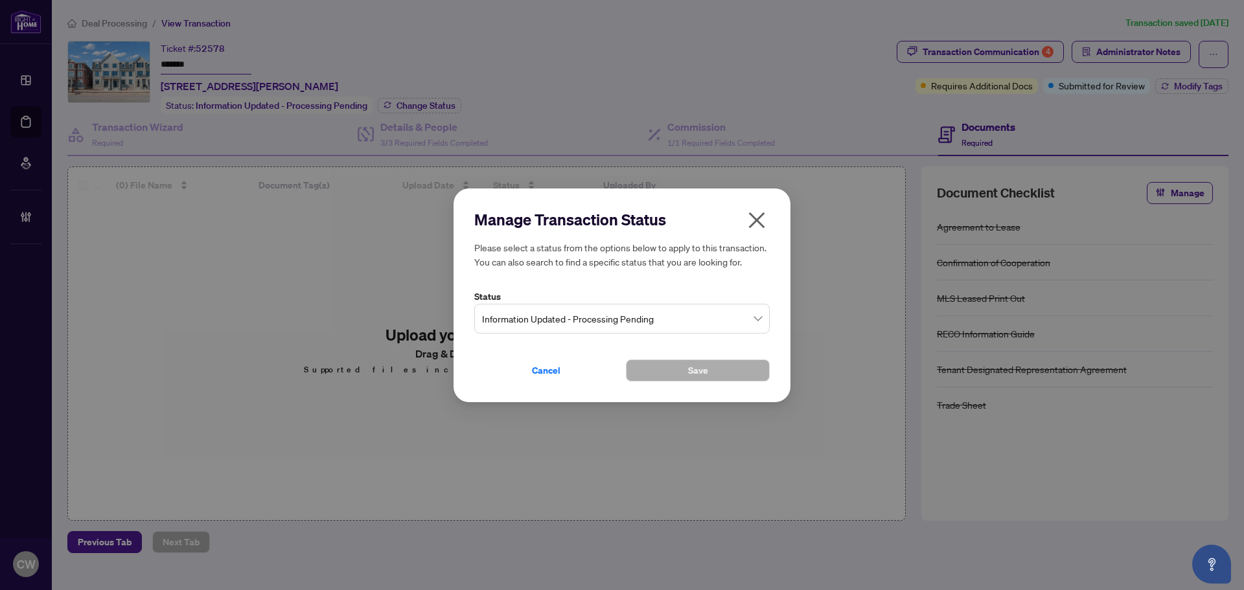
click at [636, 307] on div "Information Updated - Processing Pending" at bounding box center [621, 318] width 295 height 30
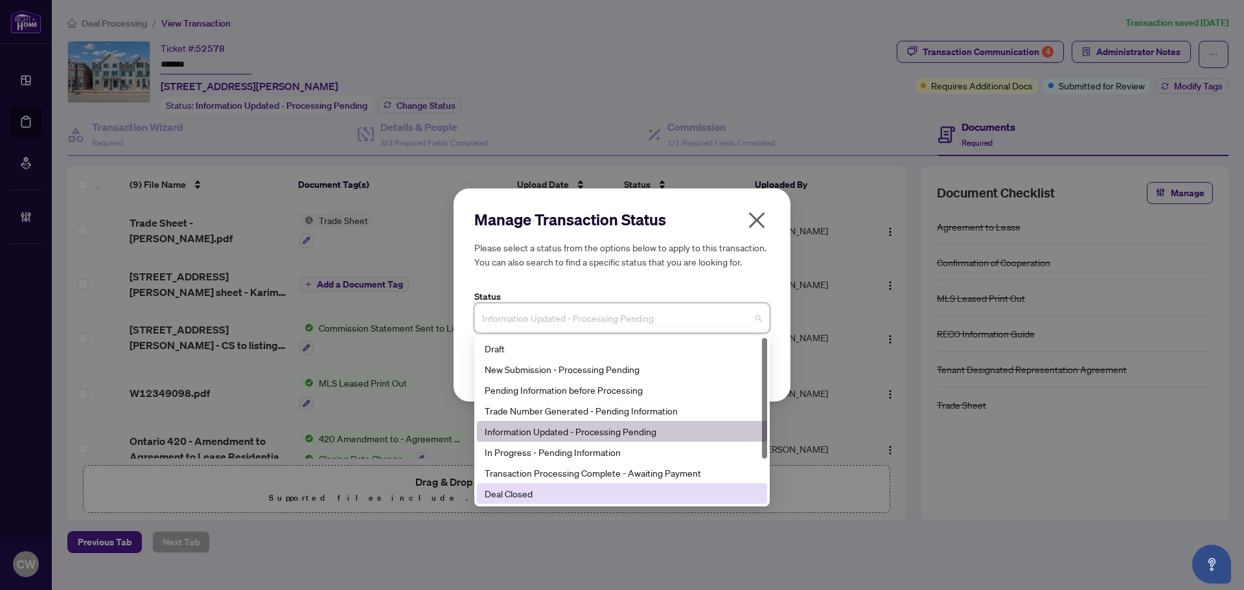
click at [623, 498] on div "Deal Closed" at bounding box center [622, 494] width 275 height 14
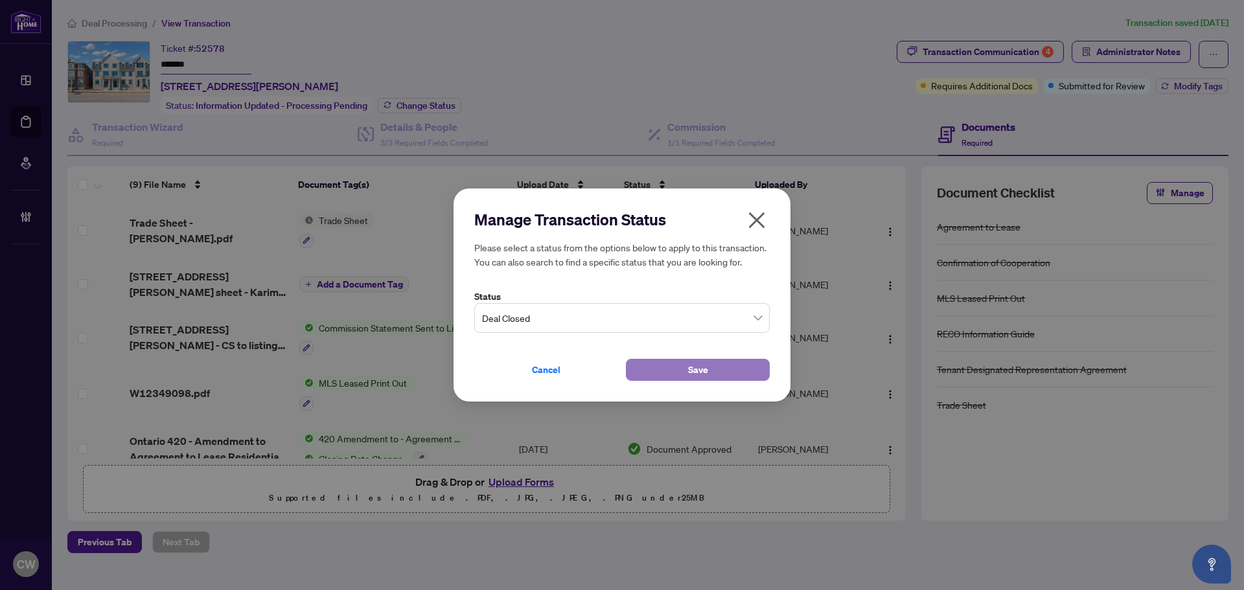
click at [662, 369] on button "Save" at bounding box center [698, 370] width 144 height 22
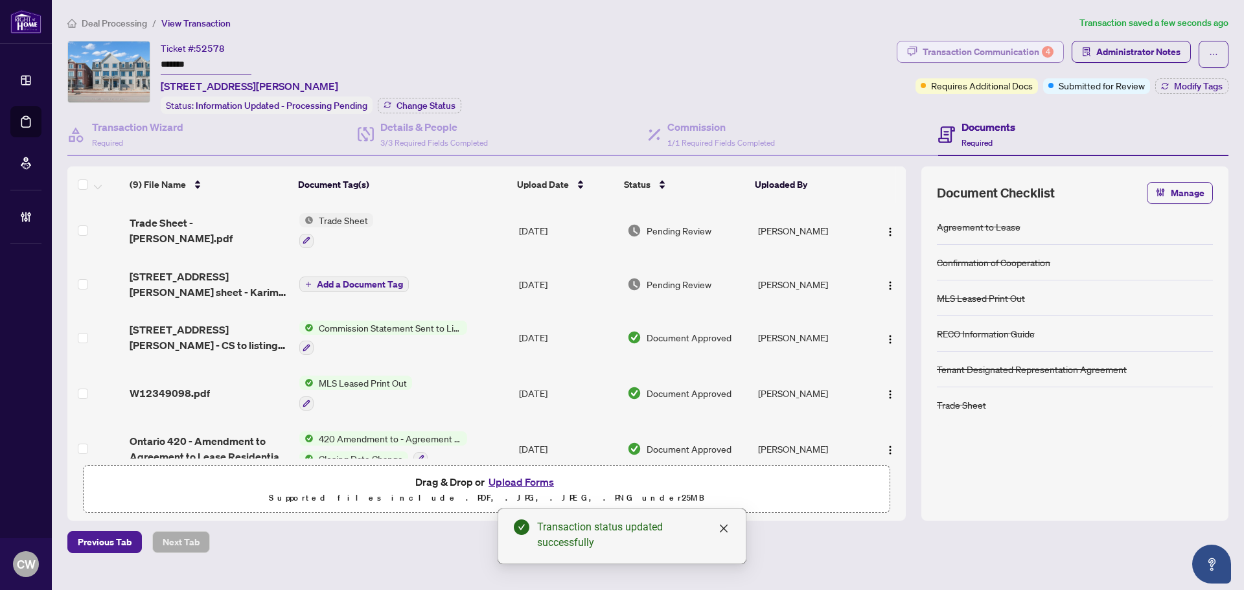
drag, startPoint x: 1000, startPoint y: 48, endPoint x: 1022, endPoint y: 47, distance: 22.0
click at [1022, 47] on div "Transaction Communication 4" at bounding box center [988, 51] width 131 height 21
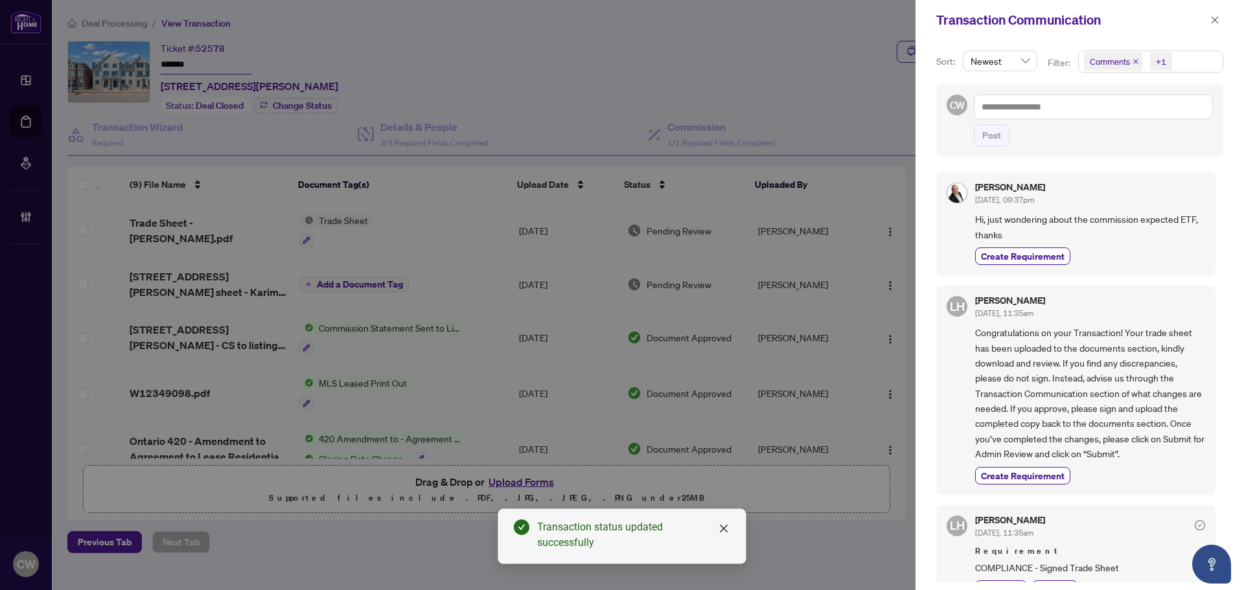
click at [1135, 59] on icon "close" at bounding box center [1136, 61] width 6 height 6
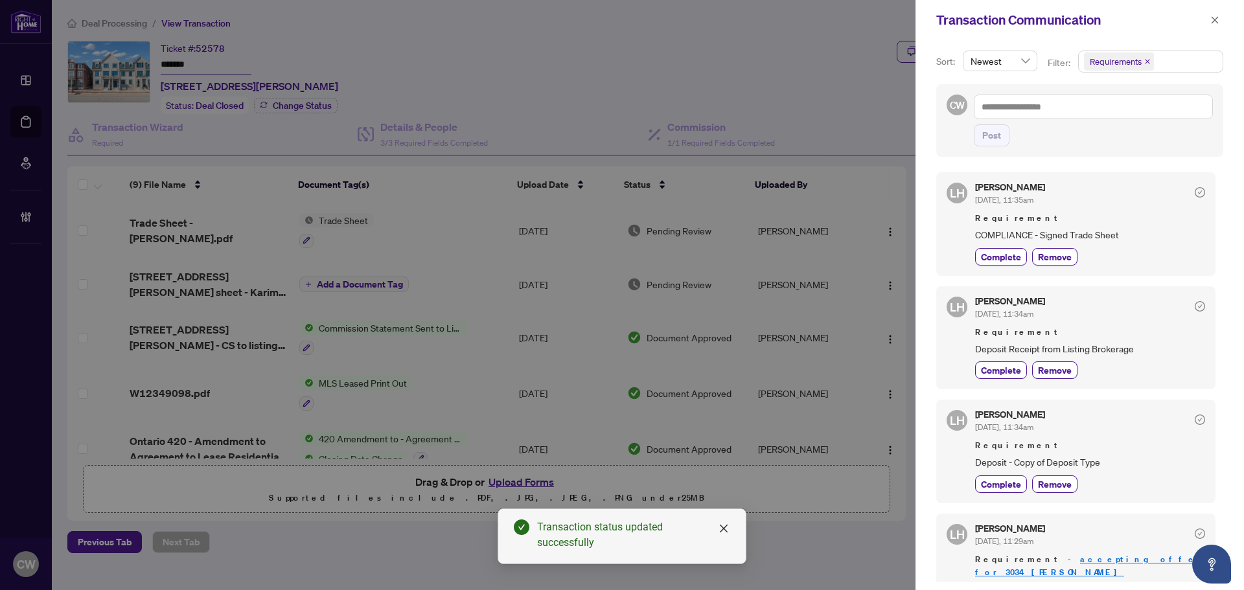
scroll to position [65, 0]
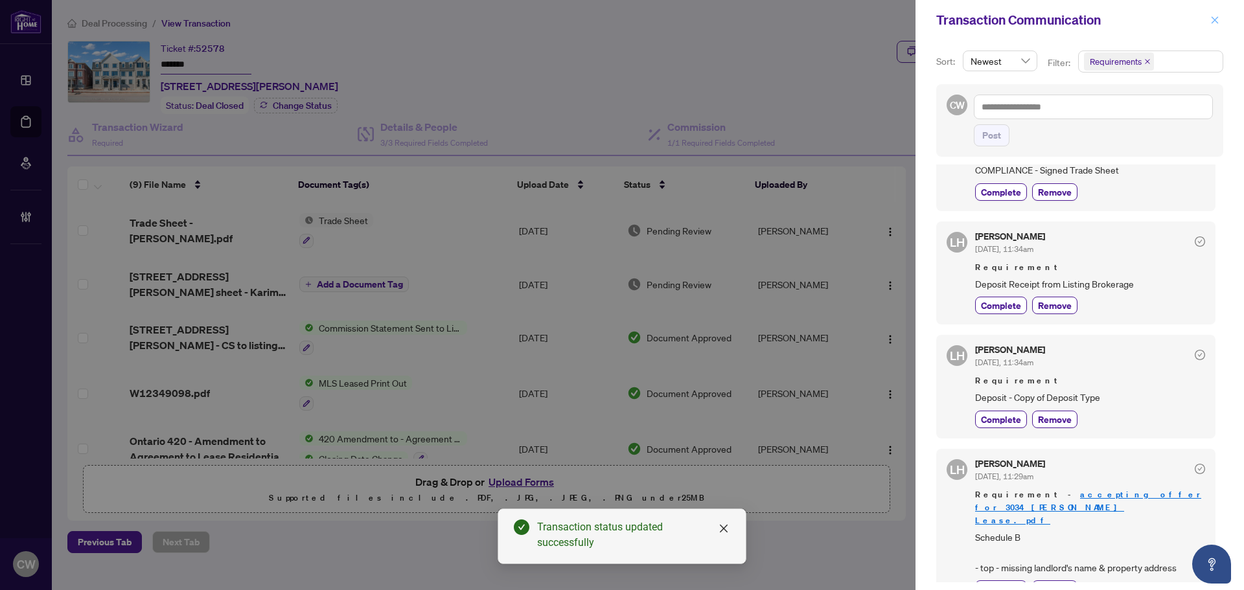
click at [1214, 19] on icon "close" at bounding box center [1215, 19] width 7 height 7
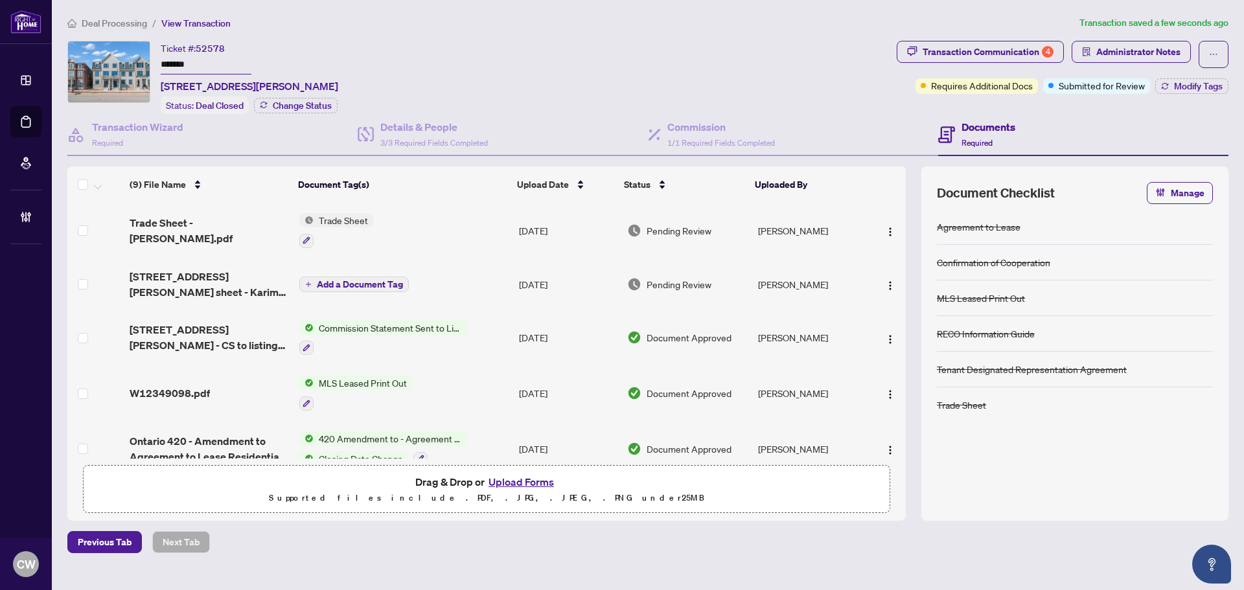
click at [189, 222] on span "Trade Sheet - [PERSON_NAME].pdf" at bounding box center [209, 230] width 159 height 31
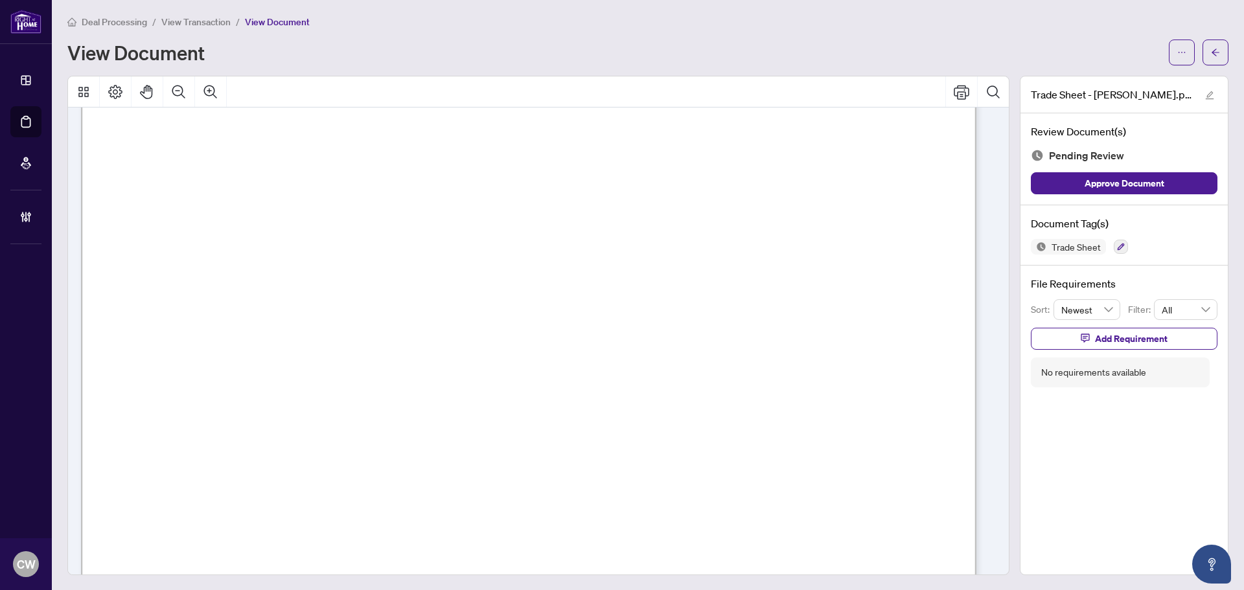
scroll to position [454, 0]
drag, startPoint x: 1215, startPoint y: 51, endPoint x: 1242, endPoint y: 15, distance: 45.0
click at [1215, 51] on button "button" at bounding box center [1216, 53] width 26 height 26
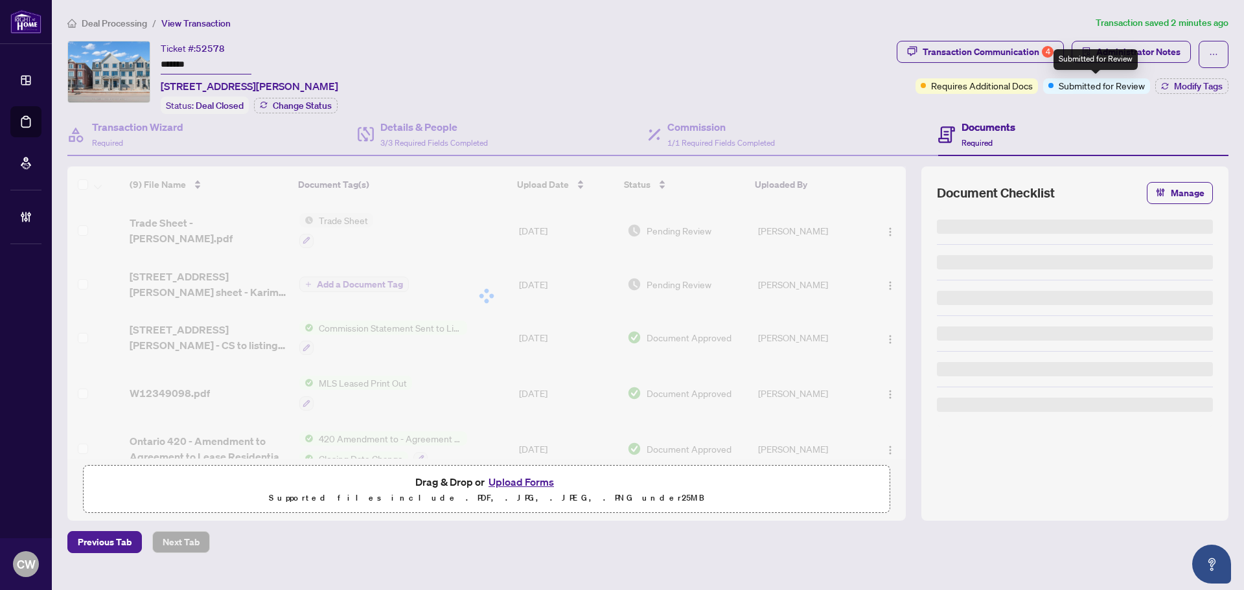
click at [1196, 94] on div "Transaction Communication 4 Administrator Notes Requires Additional Docs Submit…" at bounding box center [1062, 77] width 337 height 73
click at [1196, 87] on span "Modify Tags" at bounding box center [1198, 86] width 49 height 9
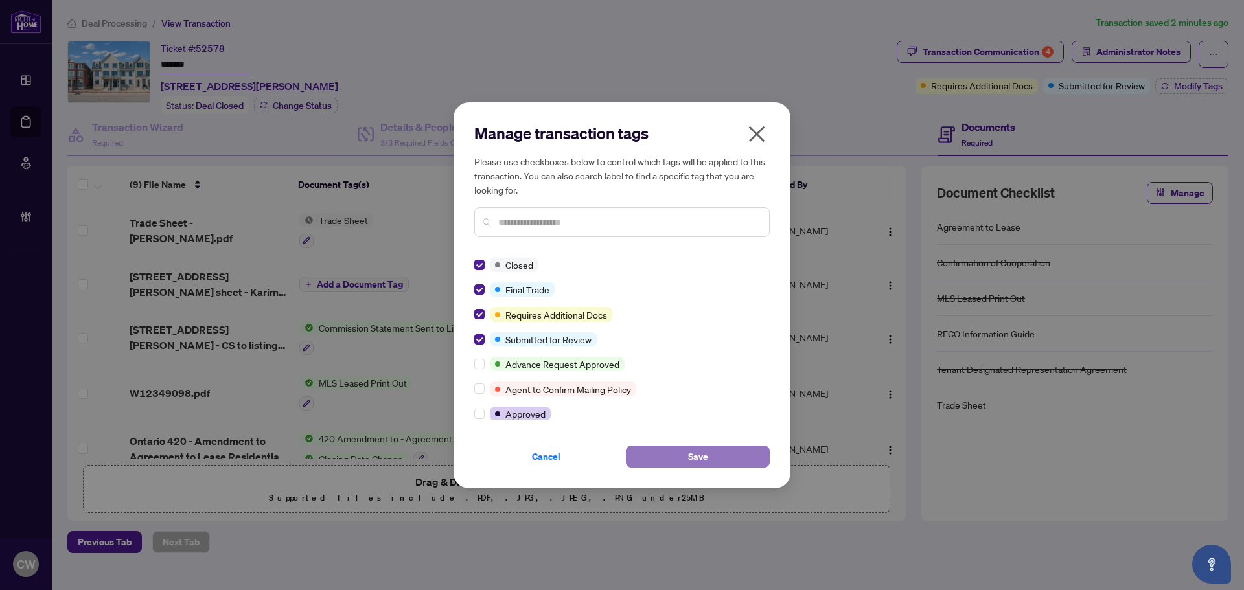
click at [698, 455] on span "Save" at bounding box center [698, 456] width 20 height 21
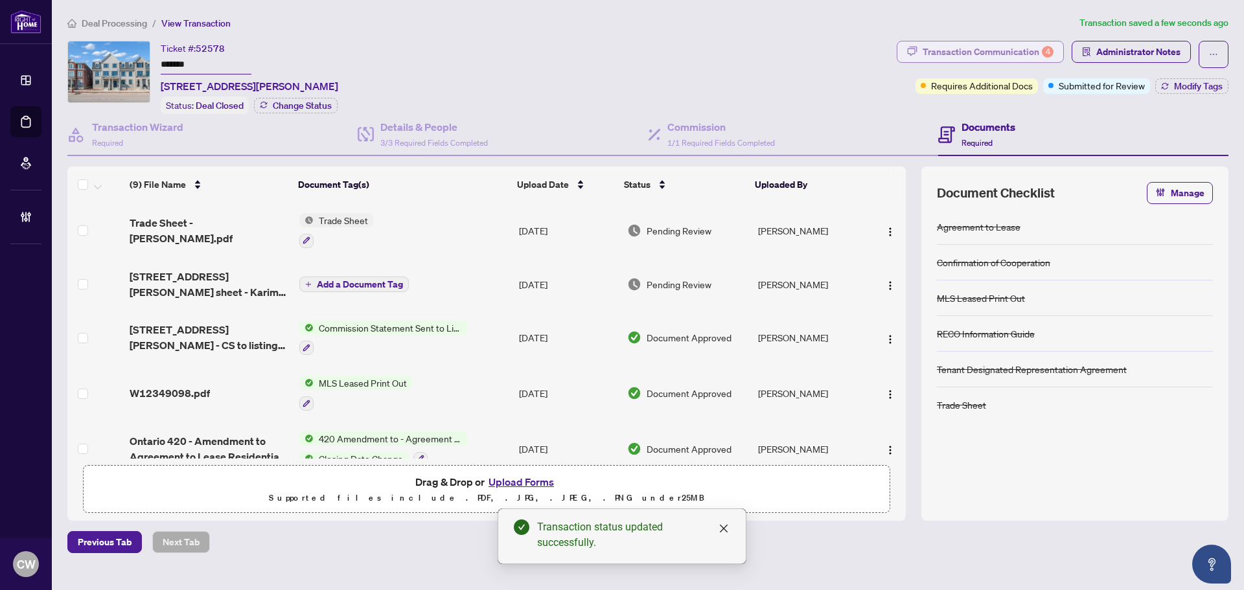
click at [933, 53] on div "Transaction Communication 4" at bounding box center [988, 51] width 131 height 21
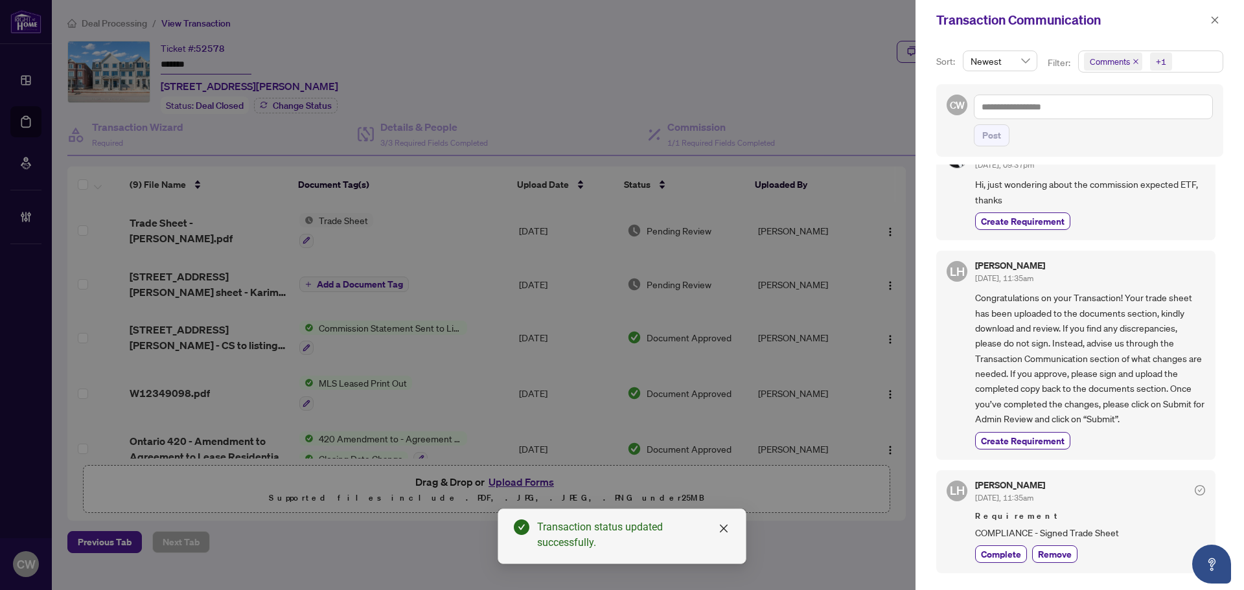
scroll to position [65, 0]
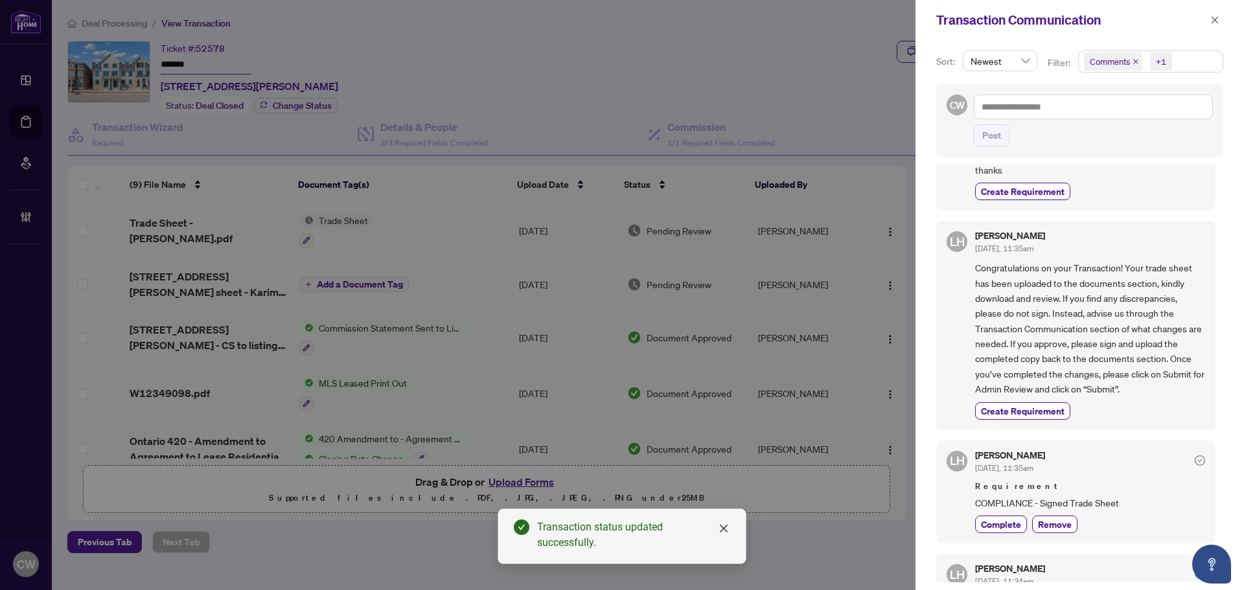
click at [1133, 60] on icon "close" at bounding box center [1136, 61] width 6 height 6
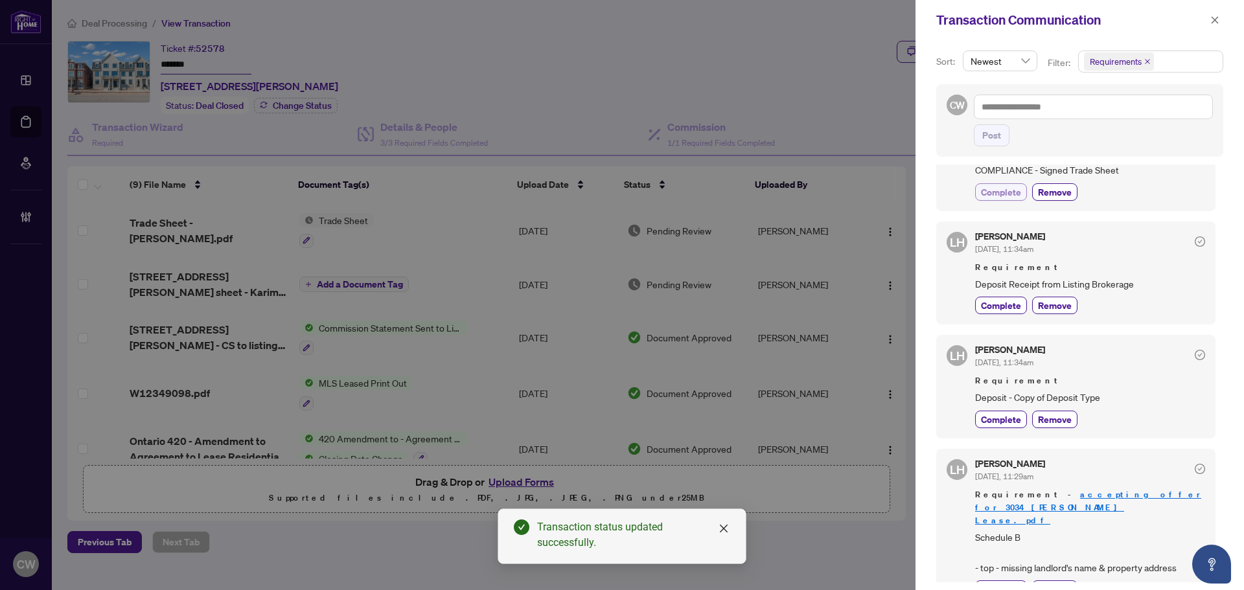
click at [1008, 189] on span "Complete" at bounding box center [1001, 192] width 40 height 14
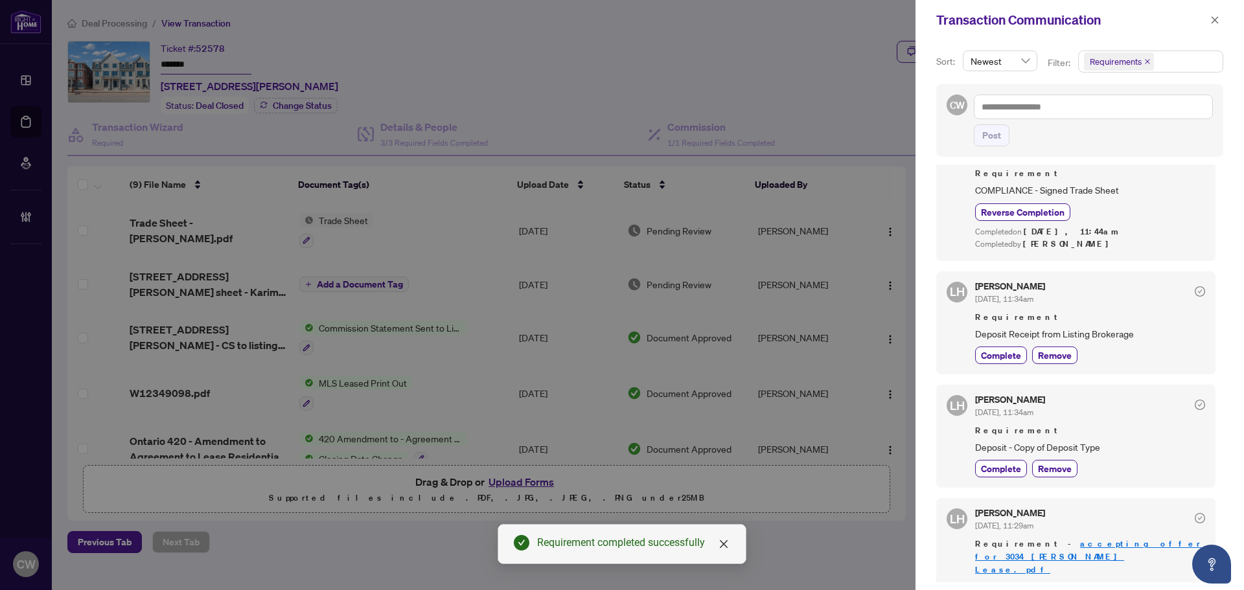
scroll to position [0, 0]
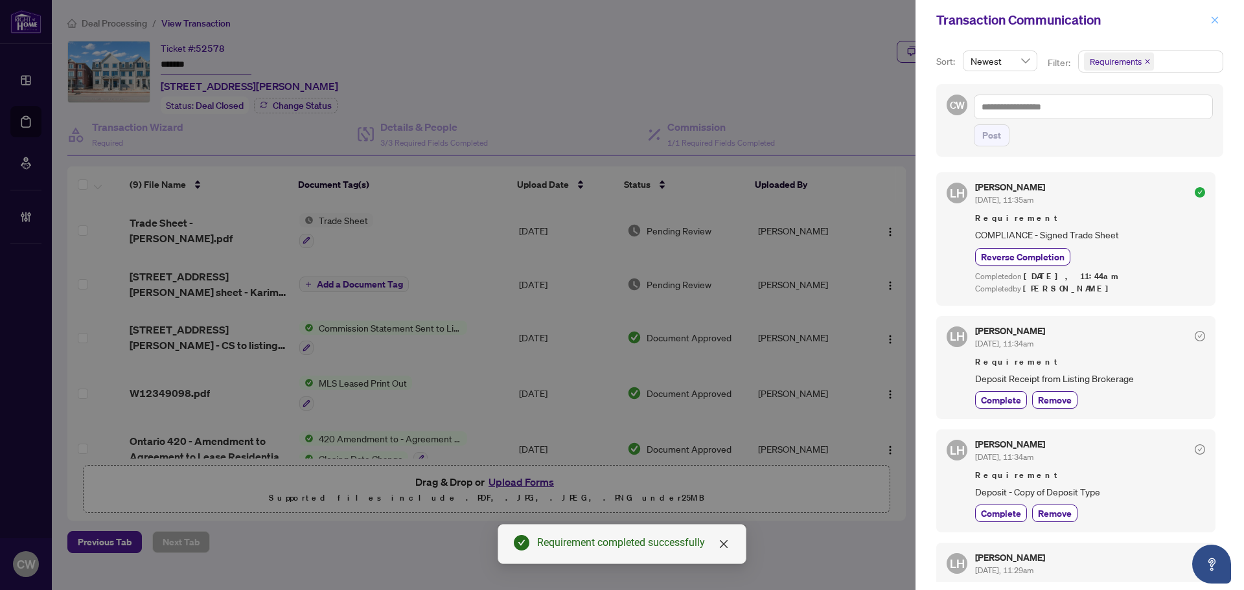
click at [1211, 16] on icon "close" at bounding box center [1214, 20] width 9 height 9
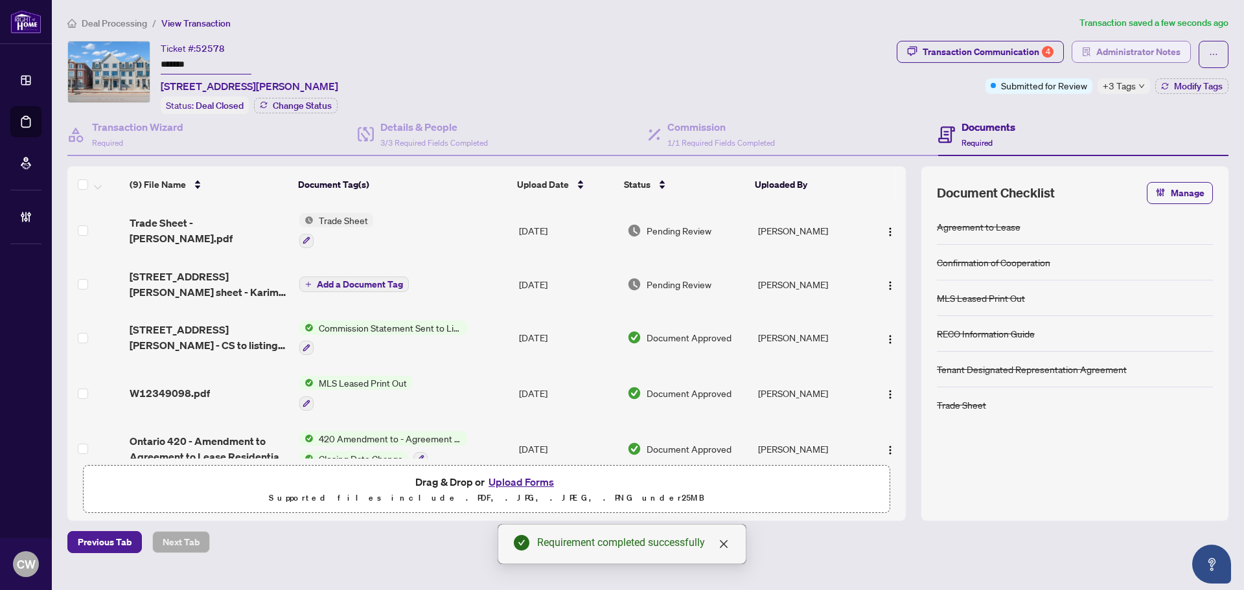
click at [1122, 49] on span "Administrator Notes" at bounding box center [1138, 51] width 84 height 21
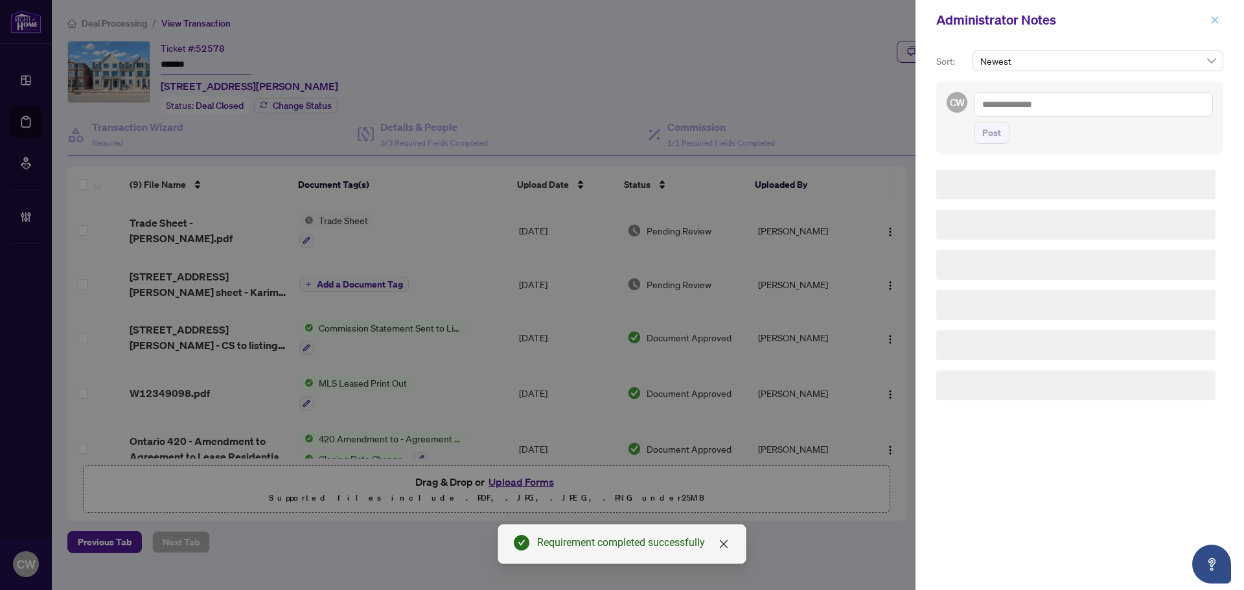
click at [1216, 14] on span "button" at bounding box center [1214, 20] width 9 height 21
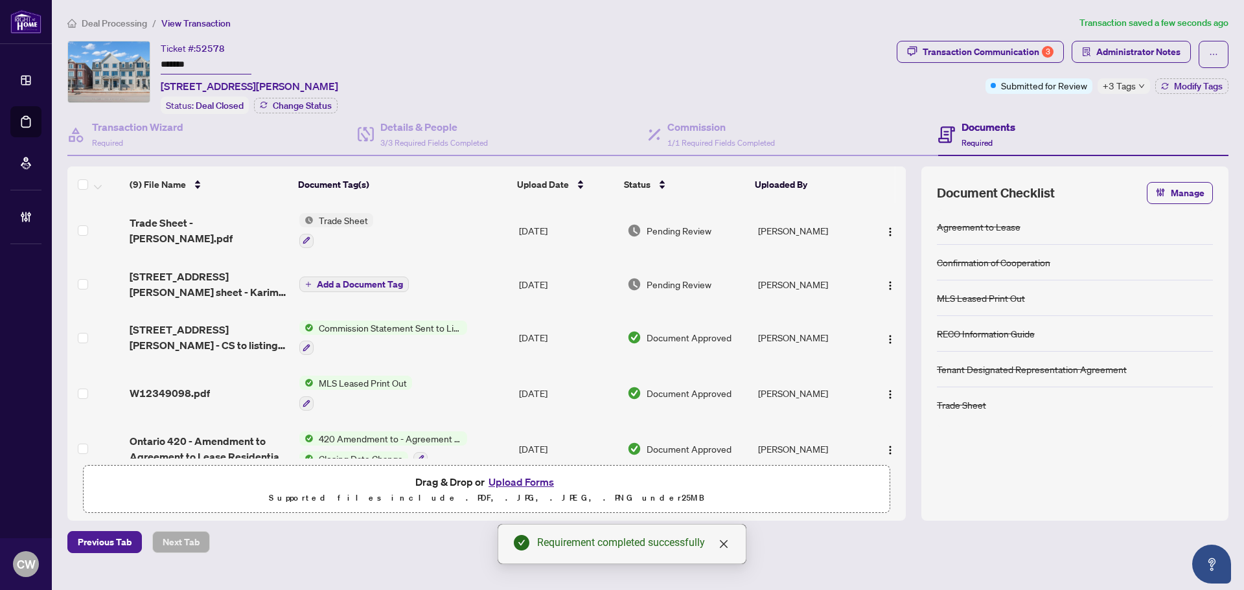
click at [969, 58] on div "Transaction Communication 3" at bounding box center [988, 51] width 131 height 21
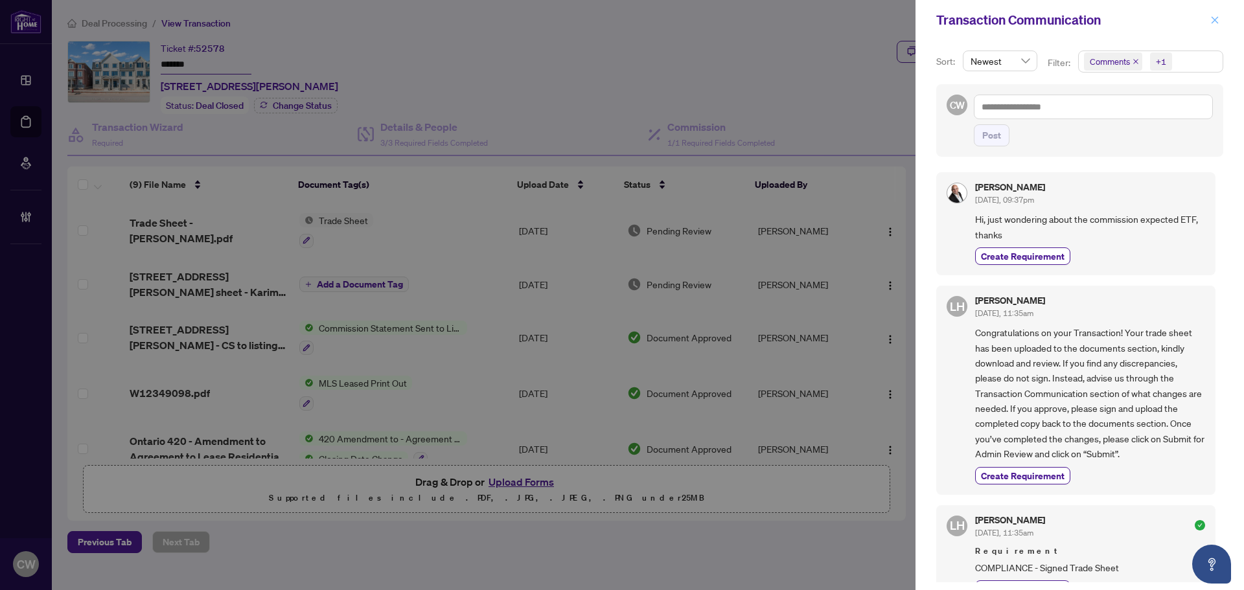
click at [1216, 20] on icon "close" at bounding box center [1214, 20] width 9 height 9
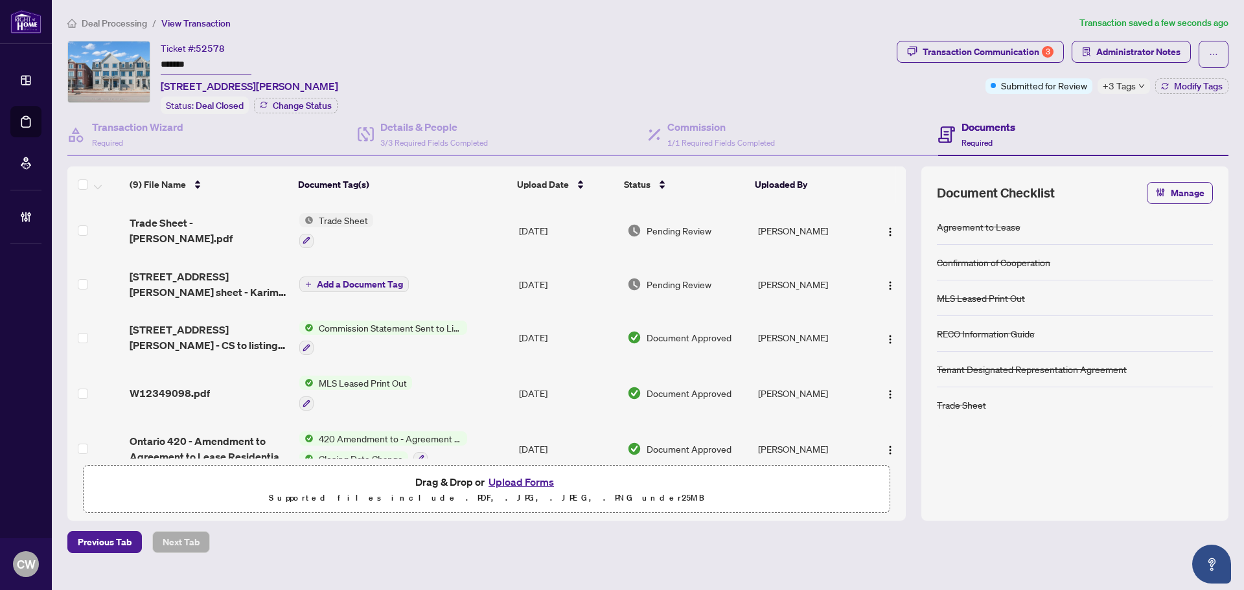
click at [544, 476] on button "Upload Forms" at bounding box center [521, 482] width 73 height 17
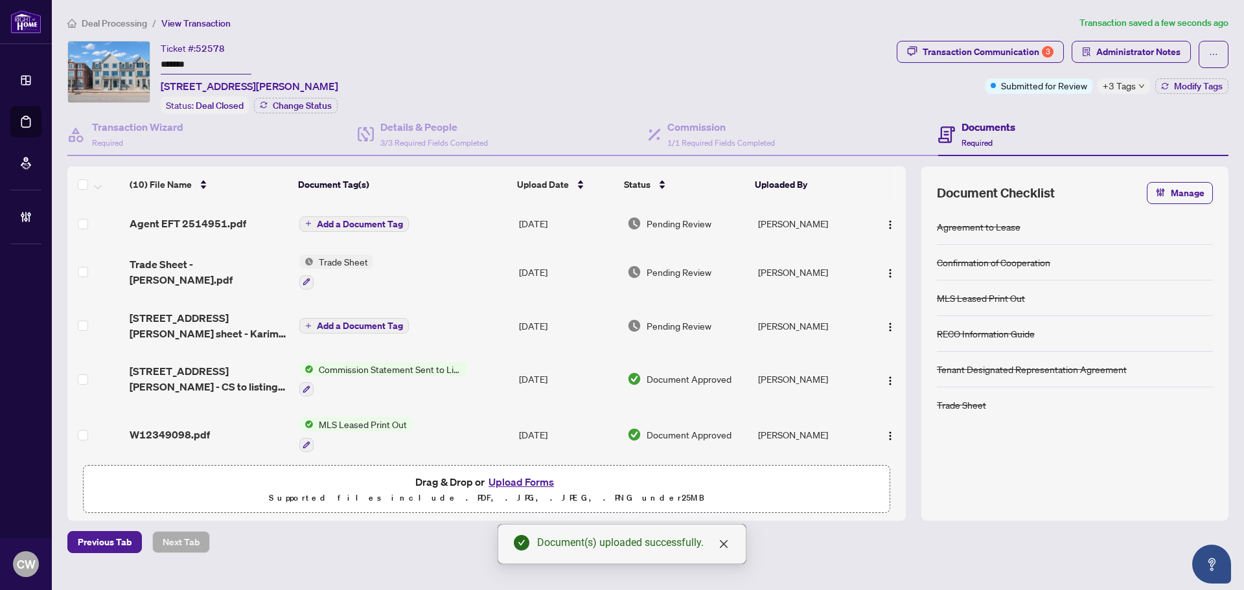
click at [885, 227] on img "button" at bounding box center [890, 225] width 10 height 10
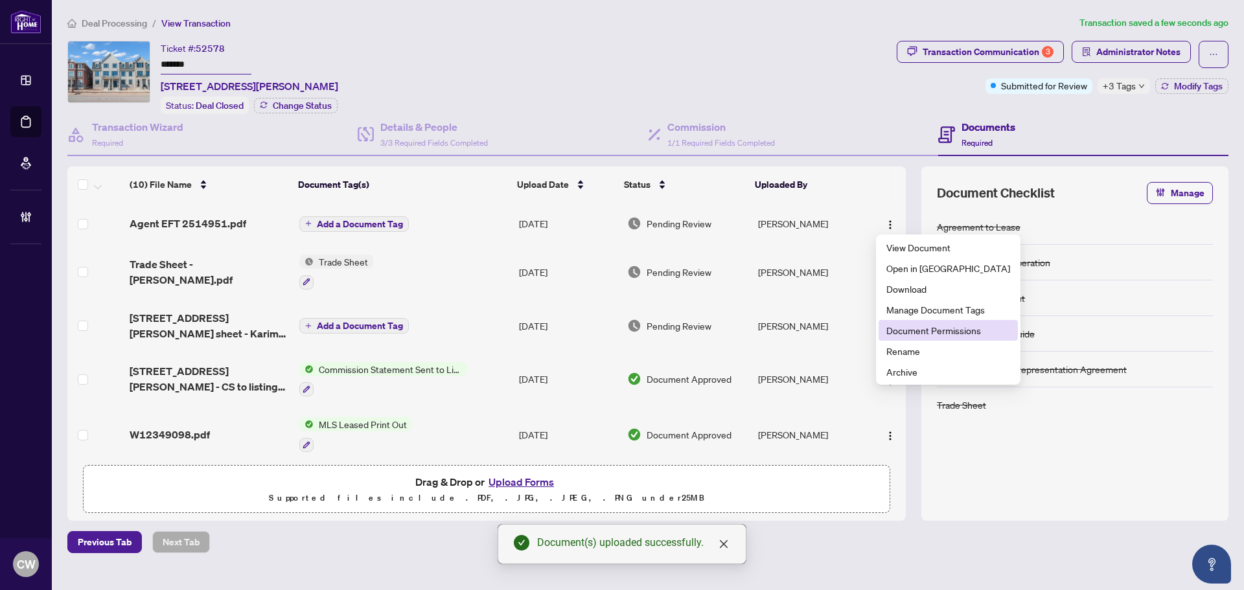
click at [914, 330] on span "Document Permissions" at bounding box center [948, 330] width 124 height 14
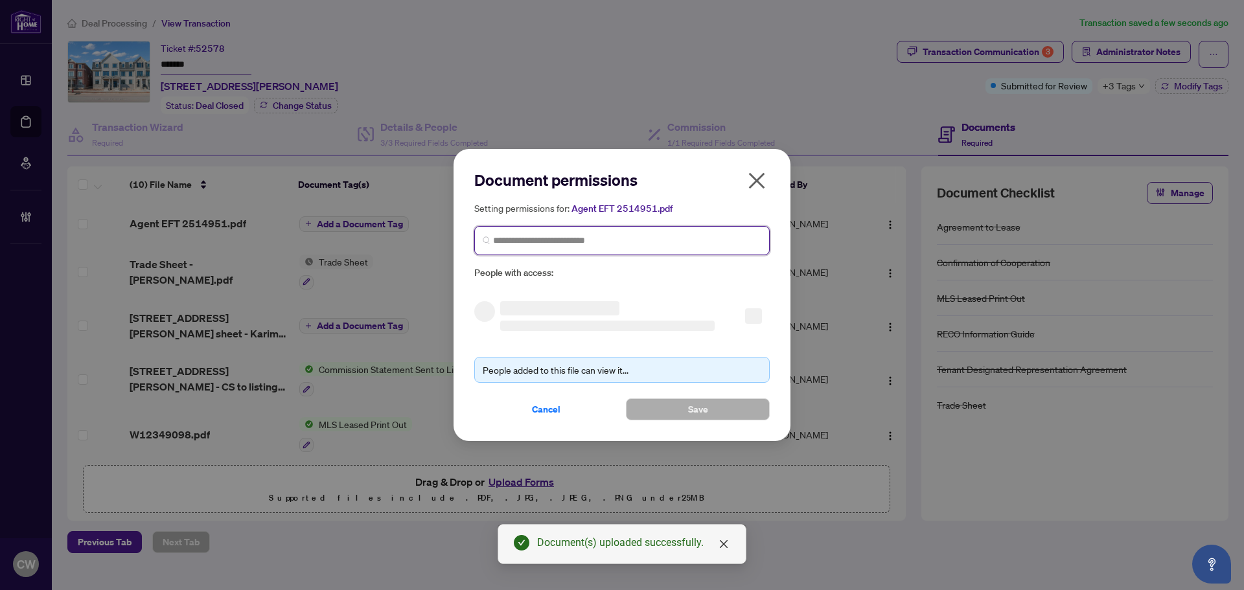
click at [724, 238] on input "search" at bounding box center [627, 241] width 268 height 14
paste input "**********"
type input "**********"
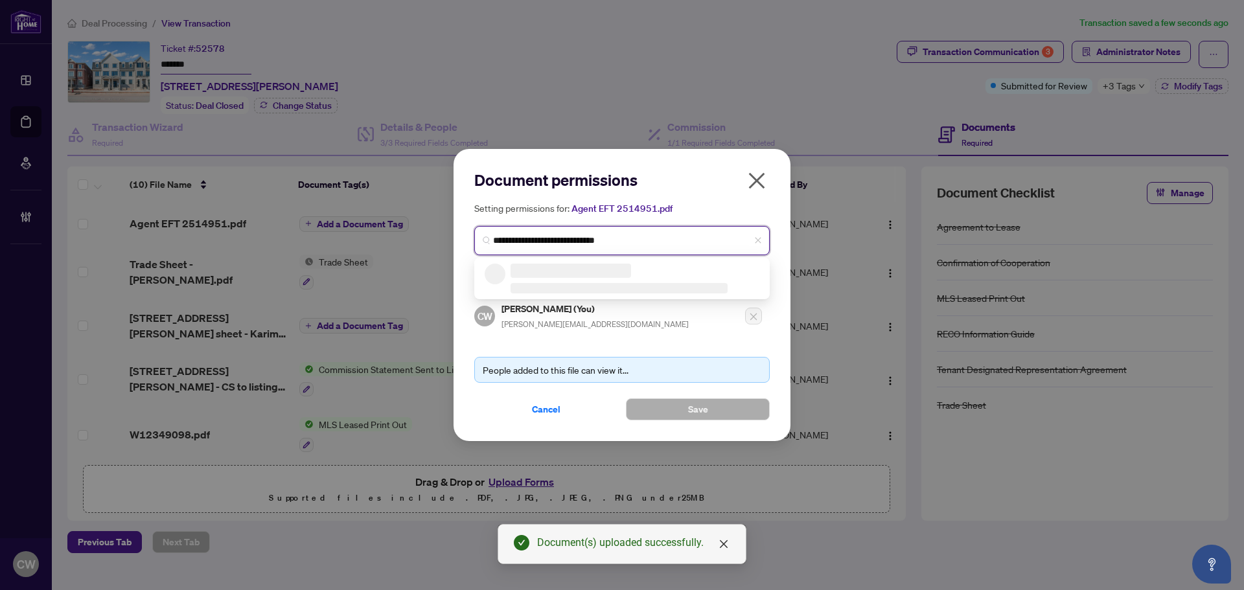
click at [588, 284] on li at bounding box center [619, 288] width 217 height 10
click at [588, 284] on span "[PERSON_NAME][EMAIL_ADDRESS][DOMAIN_NAME]" at bounding box center [605, 287] width 187 height 10
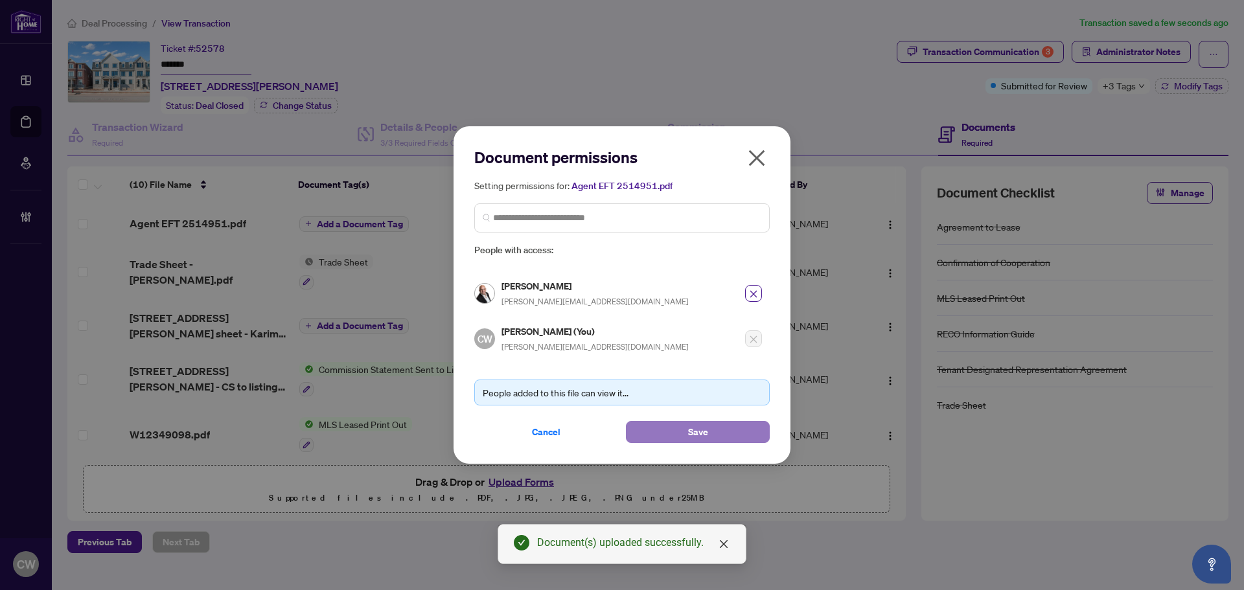
click at [702, 423] on span "Save" at bounding box center [698, 432] width 20 height 21
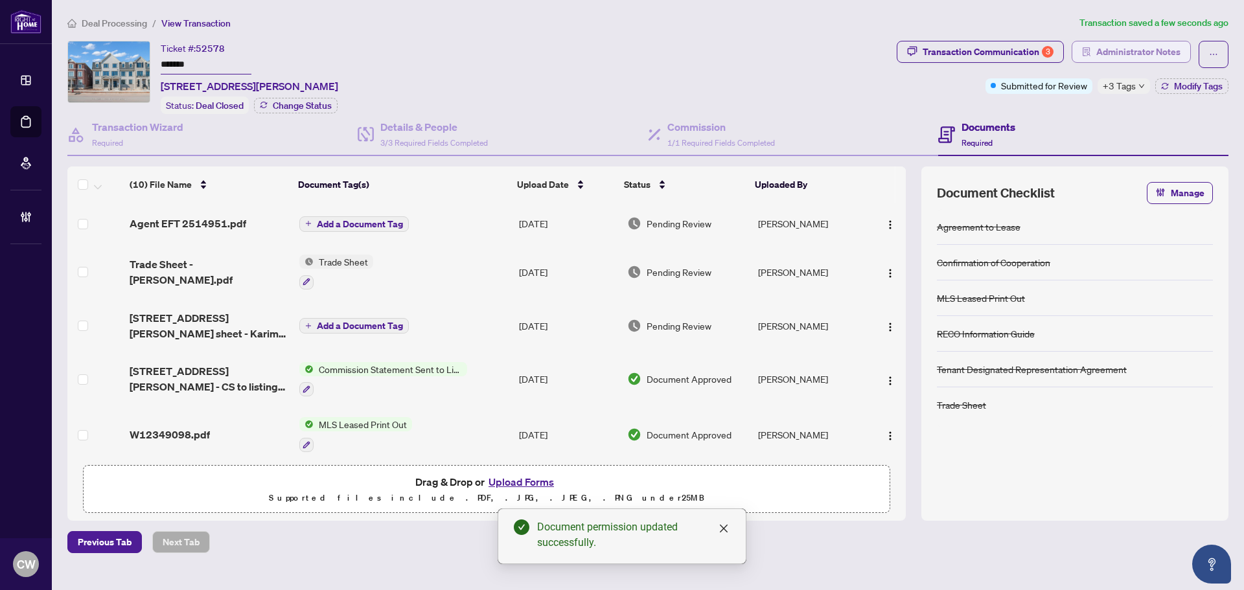
click at [1119, 50] on span "Administrator Notes" at bounding box center [1138, 51] width 84 height 21
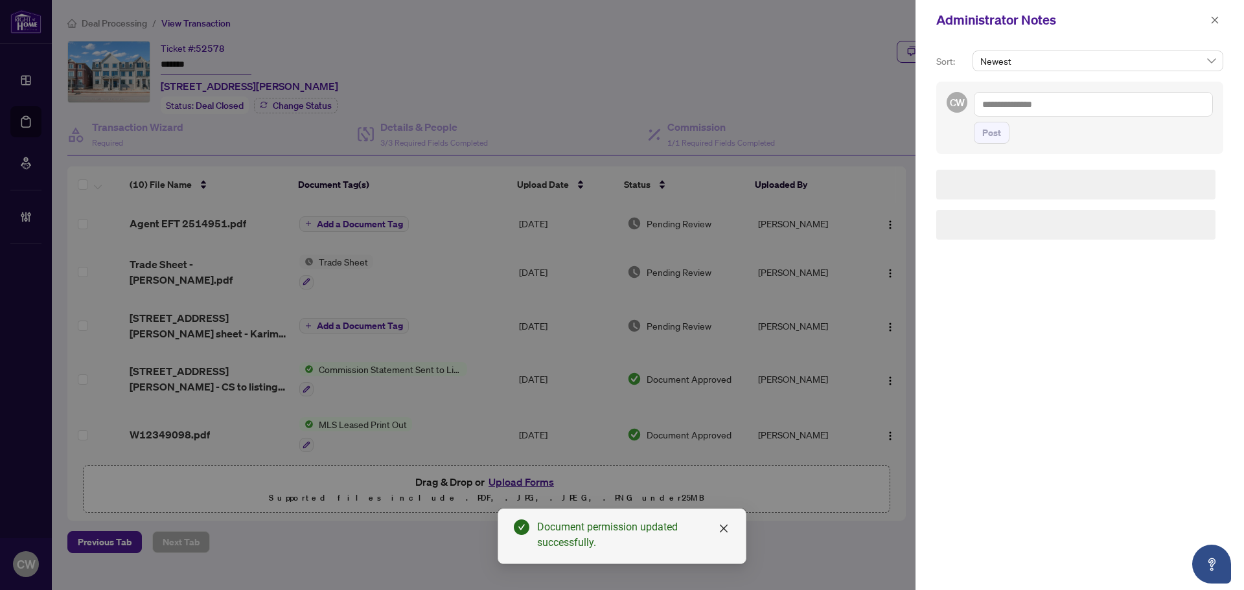
paste textarea "**********"
click at [1045, 101] on textarea at bounding box center [1093, 104] width 239 height 25
type textarea "**********"
click at [990, 133] on span "Post" at bounding box center [991, 132] width 19 height 21
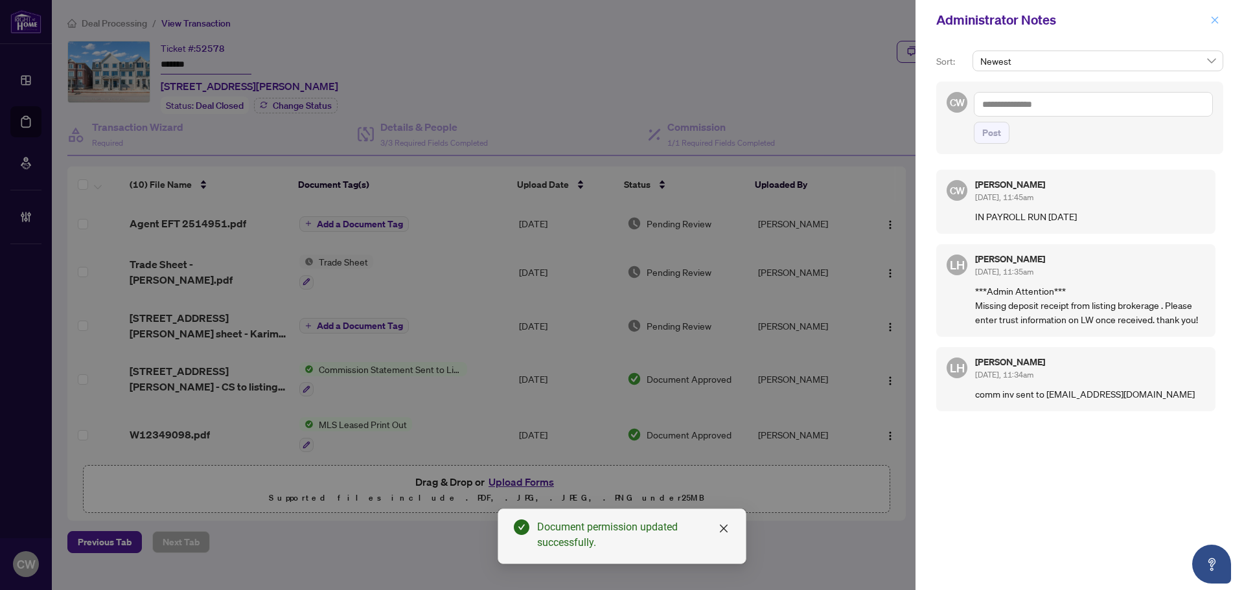
click at [1217, 21] on icon "close" at bounding box center [1214, 20] width 9 height 9
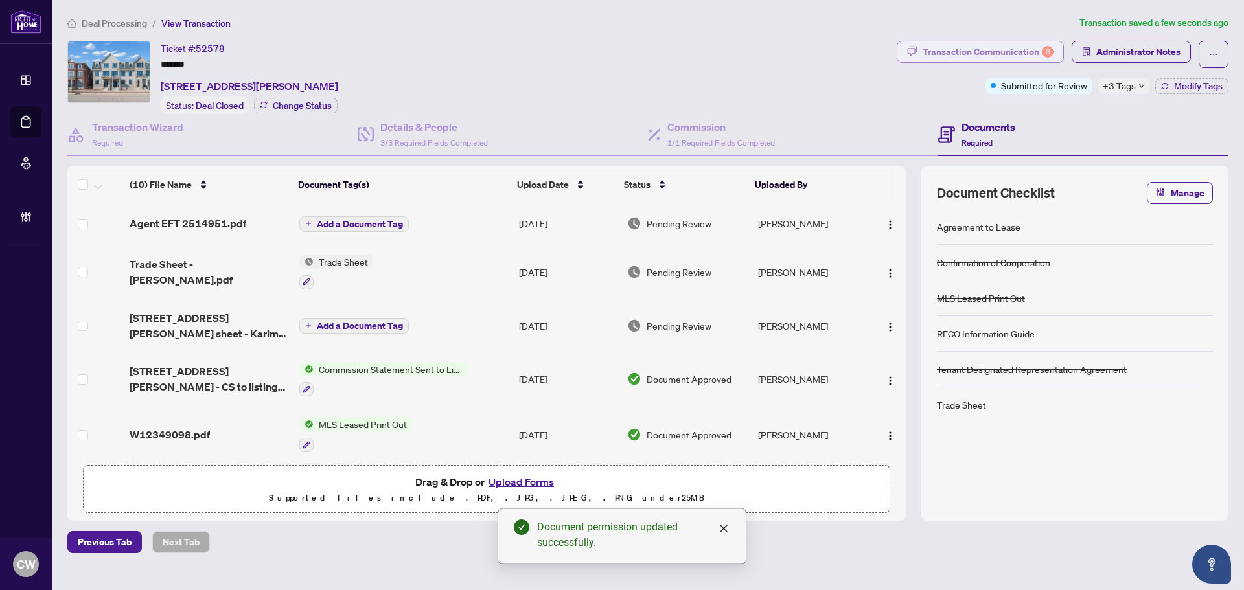
click at [1025, 49] on div "Transaction Communication 3" at bounding box center [988, 51] width 131 height 21
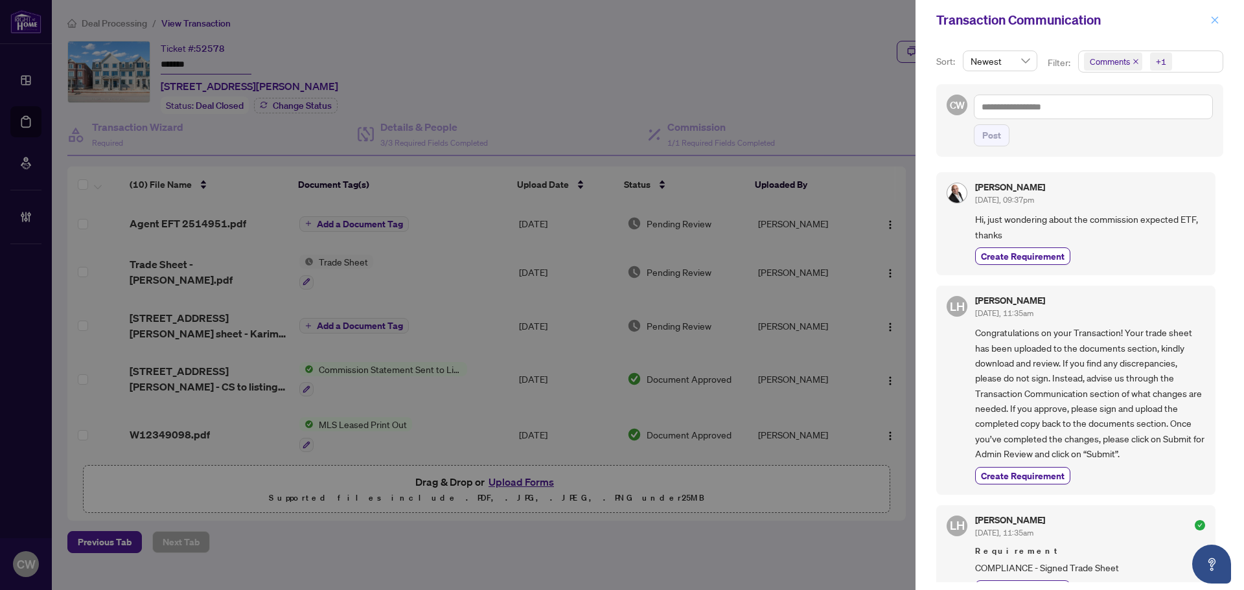
click at [1216, 22] on icon "close" at bounding box center [1215, 19] width 7 height 7
